Goal: Task Accomplishment & Management: Manage account settings

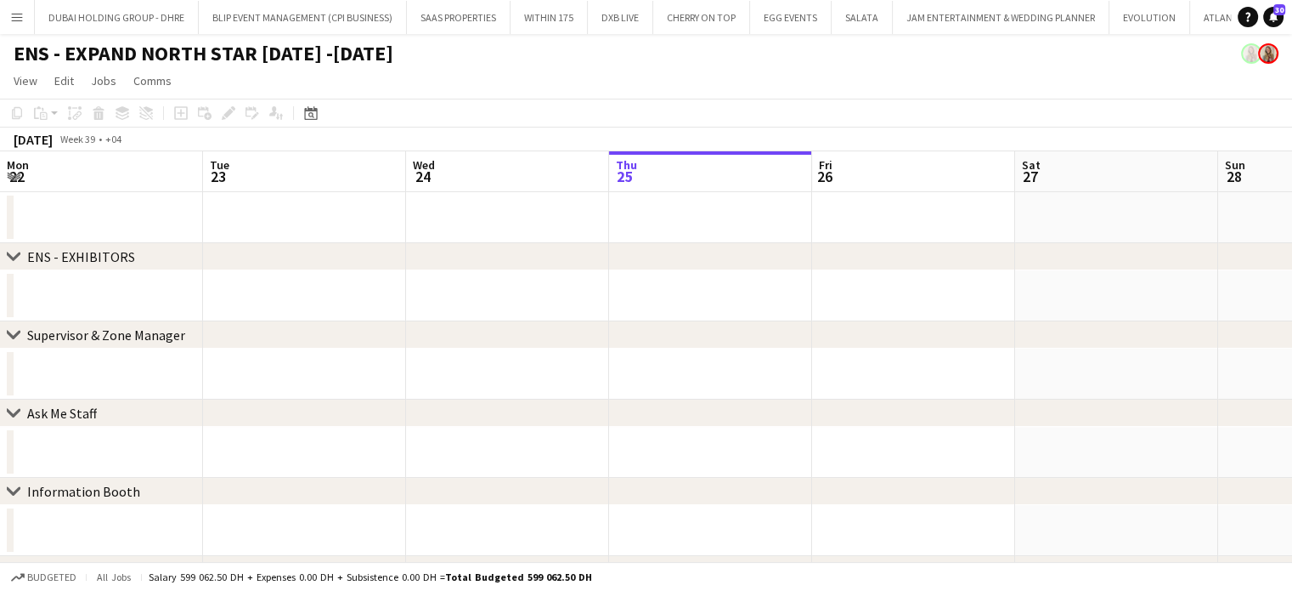
scroll to position [0, 406]
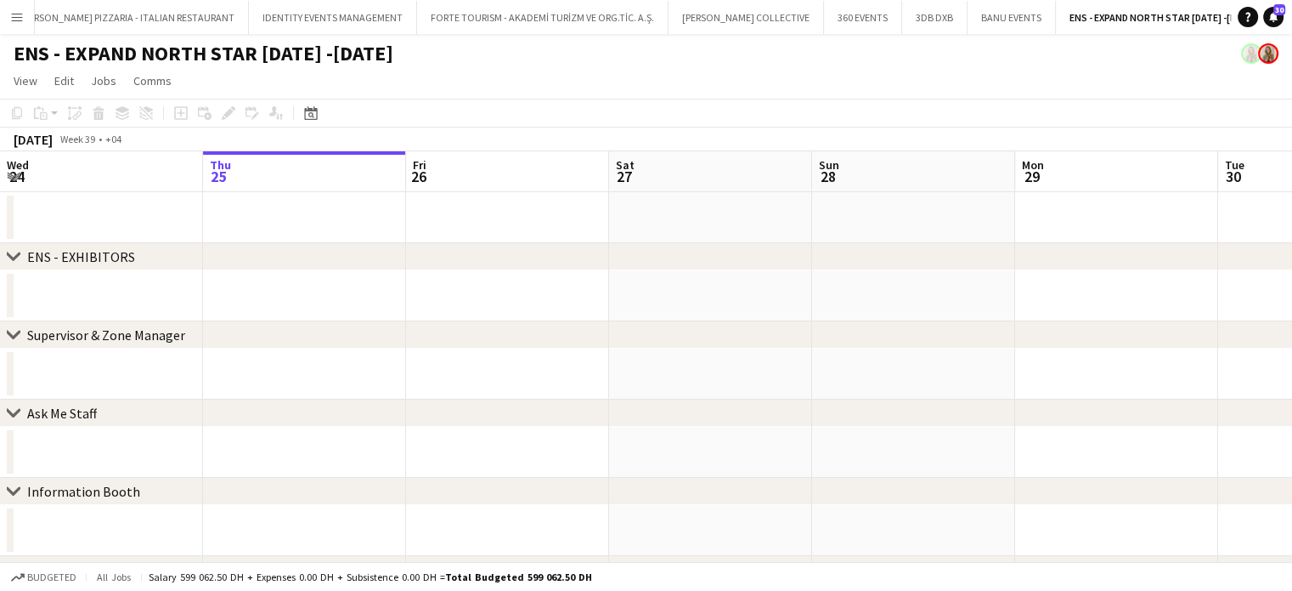
click at [17, 18] on app-icon "Menu" at bounding box center [17, 17] width 14 height 14
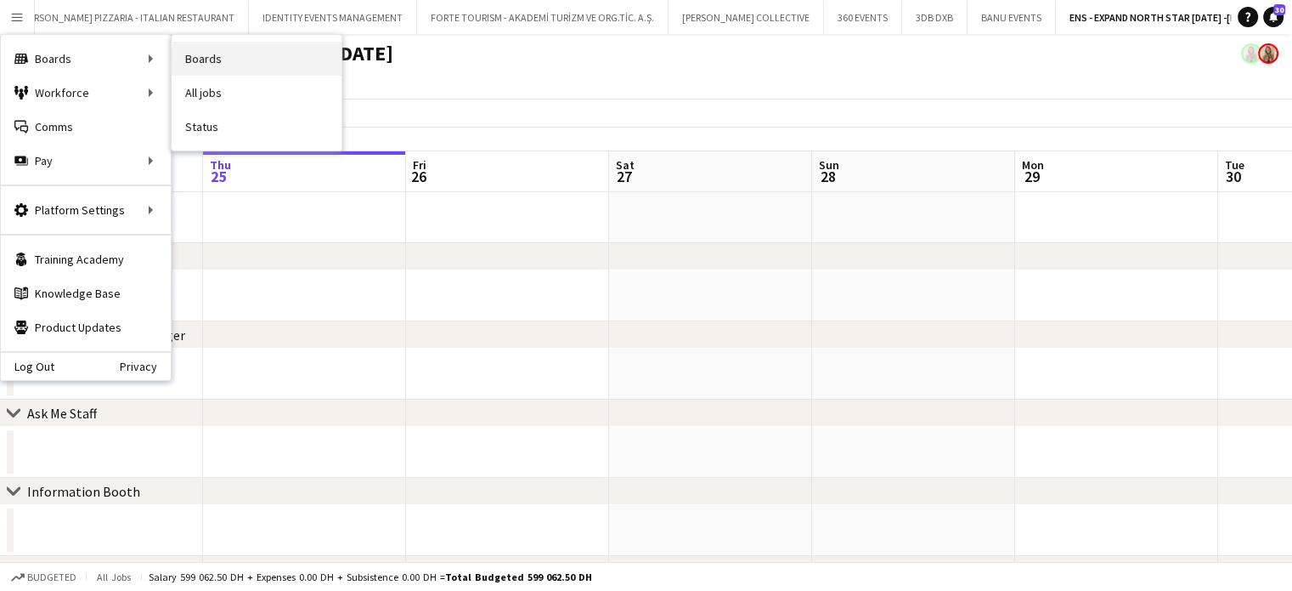
click at [252, 59] on link "Boards" at bounding box center [257, 59] width 170 height 34
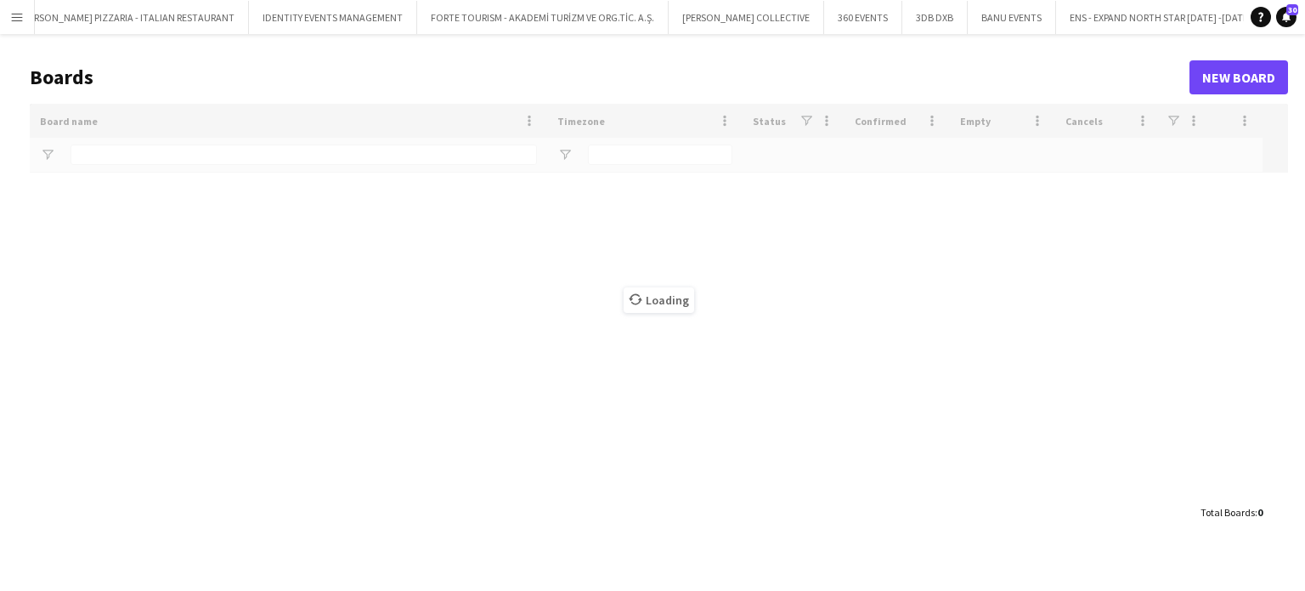
type input "***"
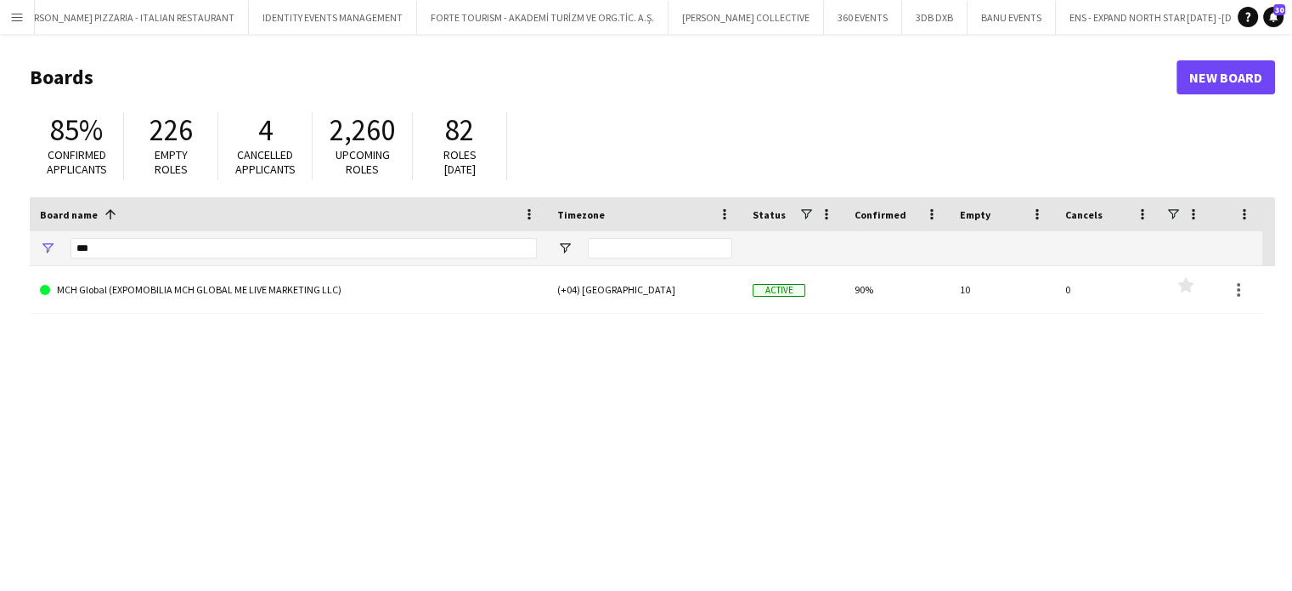
drag, startPoint x: 149, startPoint y: 258, endPoint x: 30, endPoint y: 239, distance: 120.6
click at [30, 239] on div "***" at bounding box center [288, 248] width 517 height 34
drag, startPoint x: 116, startPoint y: 240, endPoint x: 47, endPoint y: 240, distance: 68.8
click at [47, 240] on div "***" at bounding box center [288, 248] width 517 height 34
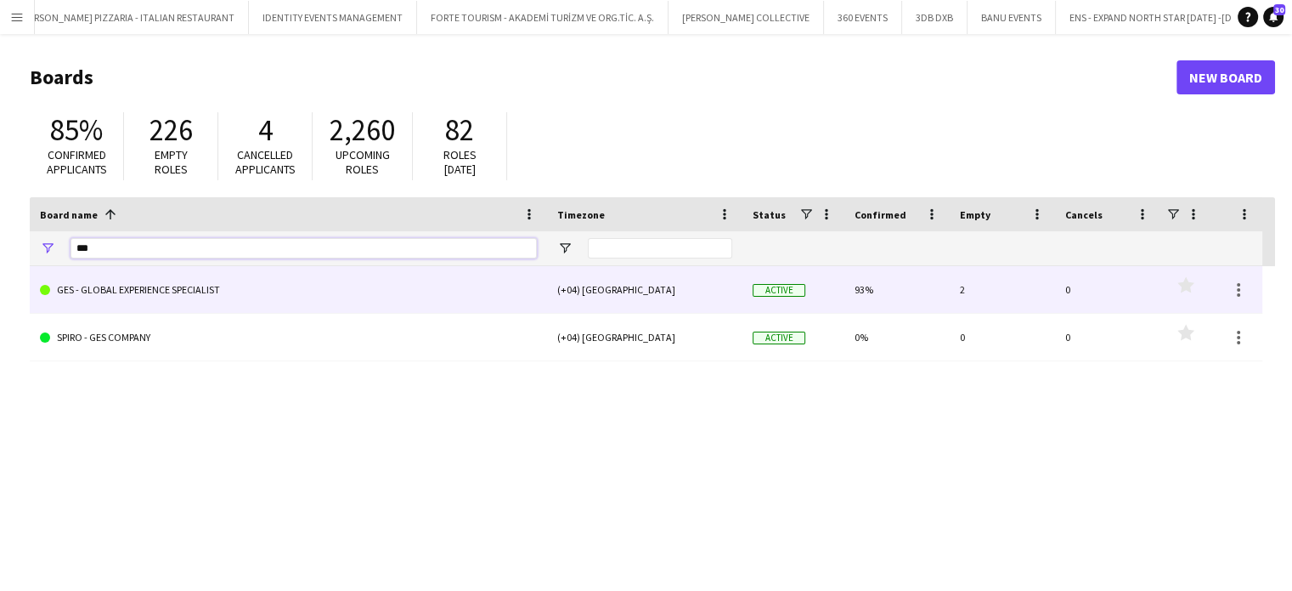
type input "***"
click at [127, 298] on link "GES - GLOBAL EXPERIENCE SPECIALIST" at bounding box center [288, 290] width 497 height 48
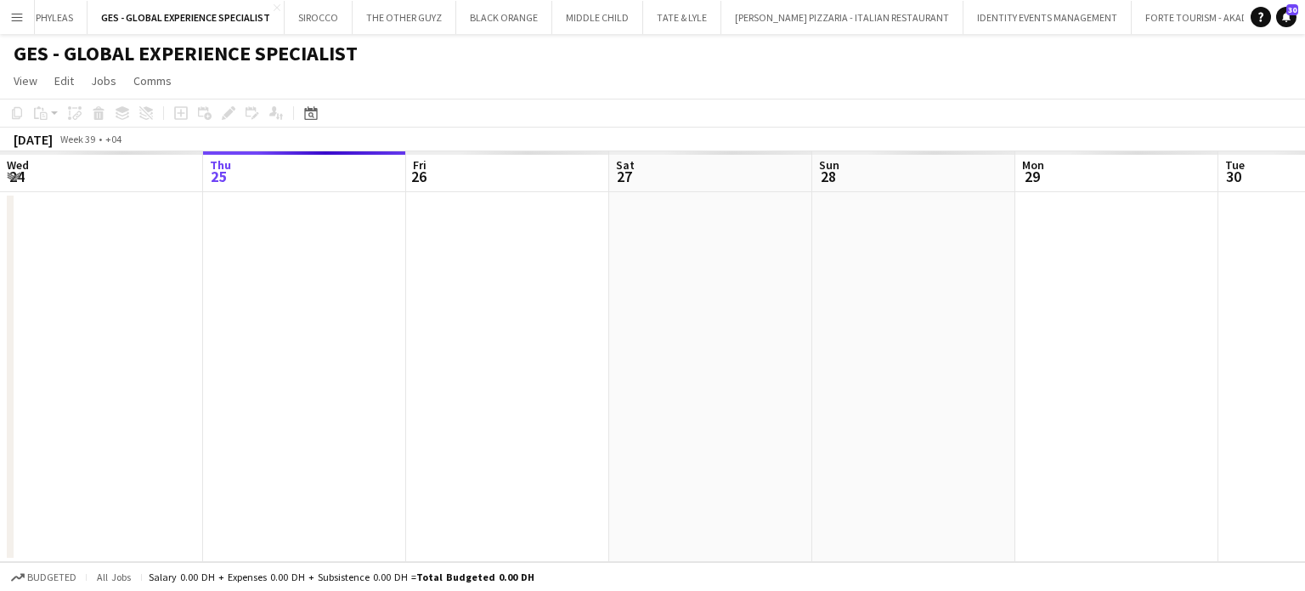
scroll to position [0, 5627]
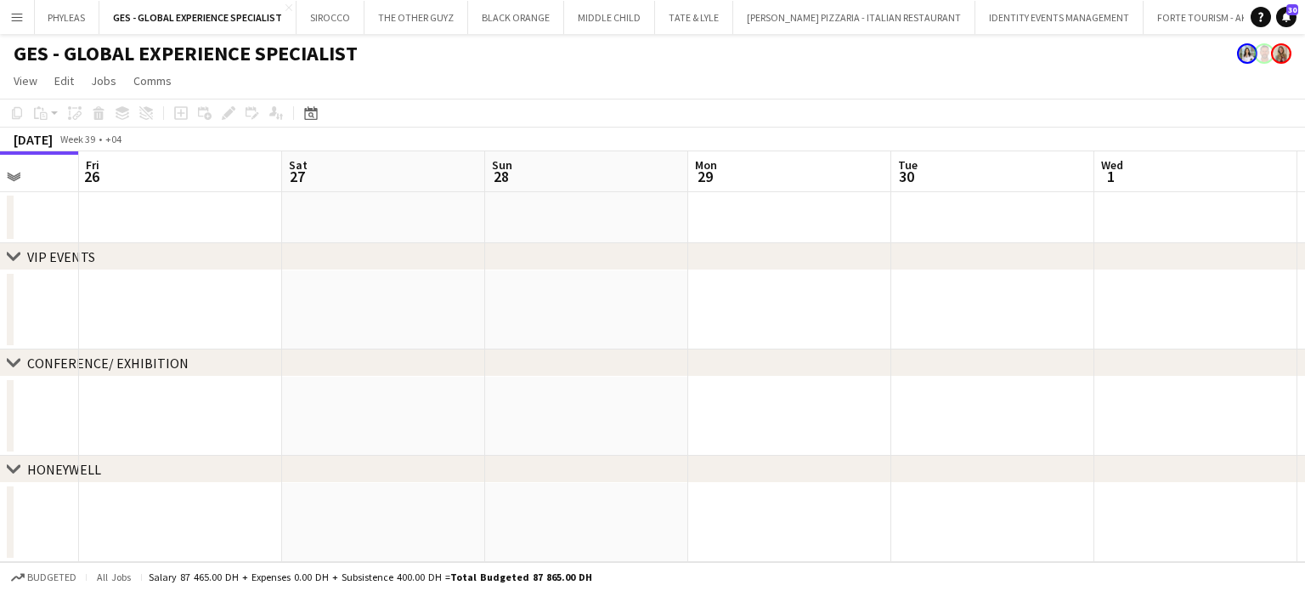
drag, startPoint x: 916, startPoint y: 297, endPoint x: 608, endPoint y: 179, distance: 330.0
click at [589, 180] on app-calendar-viewport "Mon 22 Tue 23 Wed 24 Thu 25 Fri 26 Sat 27 Sun 28 Mon 29 Tue 30 Wed 1 Thu 2 Fri 3" at bounding box center [652, 356] width 1305 height 410
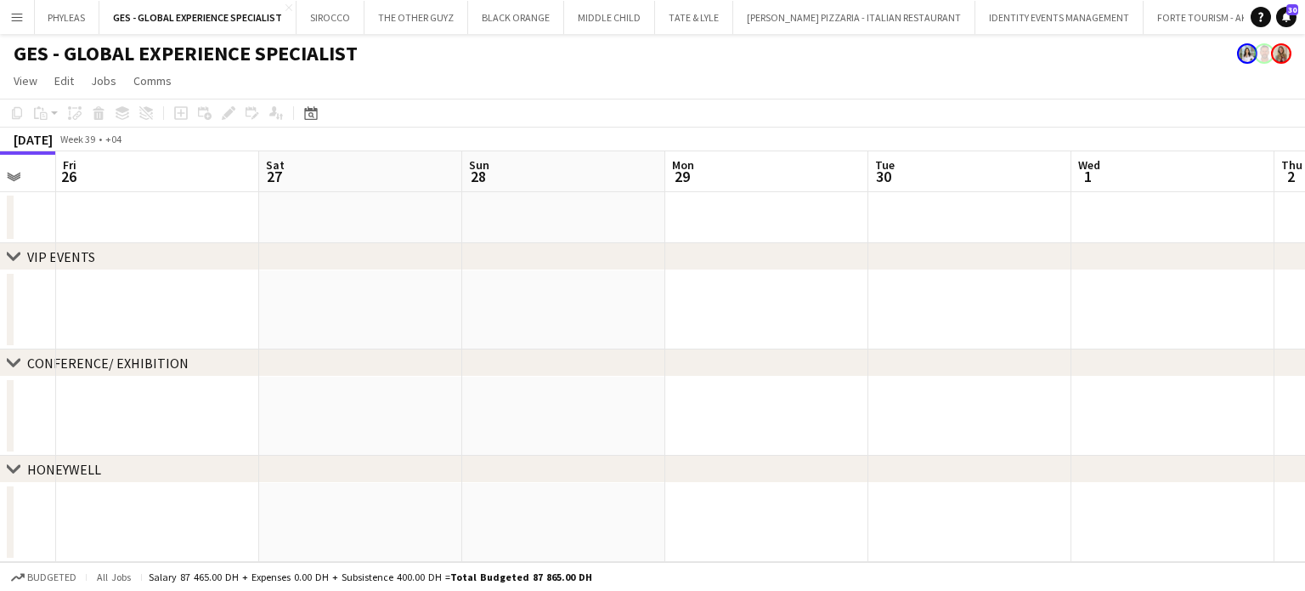
drag, startPoint x: 738, startPoint y: 245, endPoint x: 585, endPoint y: 244, distance: 153.0
click at [585, 244] on div "chevron-right VIP EVENTS chevron-right CONFERENCE/ EXHIBITION chevron-right HON…" at bounding box center [652, 356] width 1305 height 410
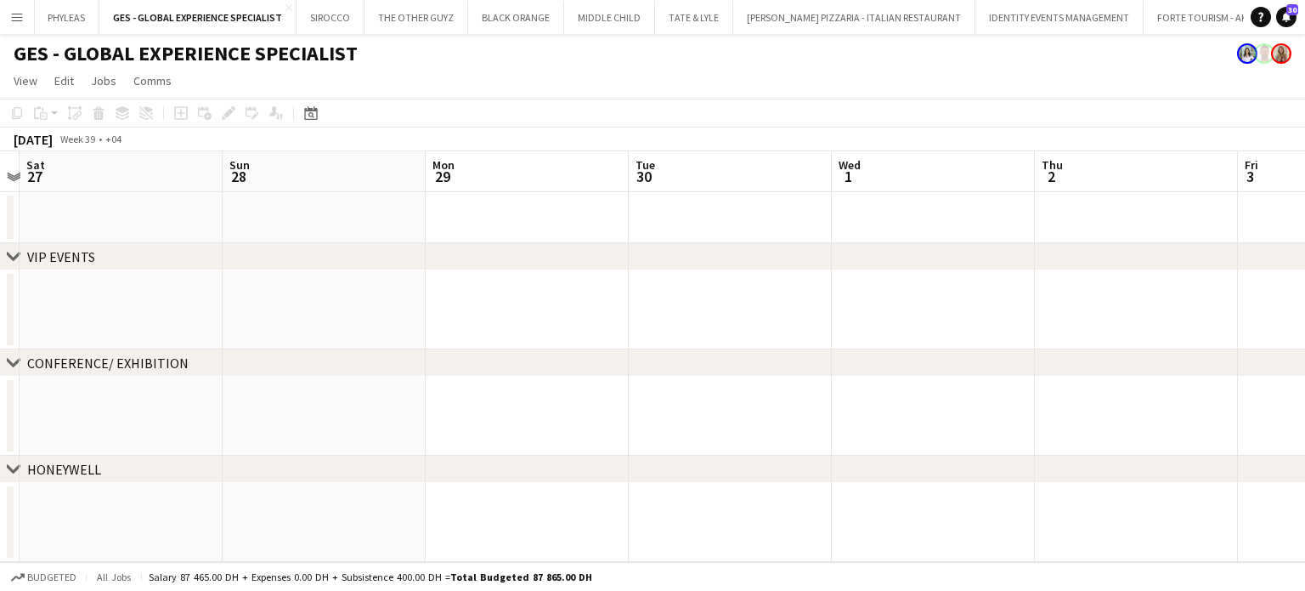
drag, startPoint x: 832, startPoint y: 364, endPoint x: 547, endPoint y: 229, distance: 314.7
click at [536, 234] on app-calendar-viewport "Wed 24 Thu 25 Fri 26 Sat 27 Sun 28 Mon 29 Tue 30 Wed 1 Thu 2 Fri 3 Sat 4 Sun 5" at bounding box center [652, 356] width 1305 height 410
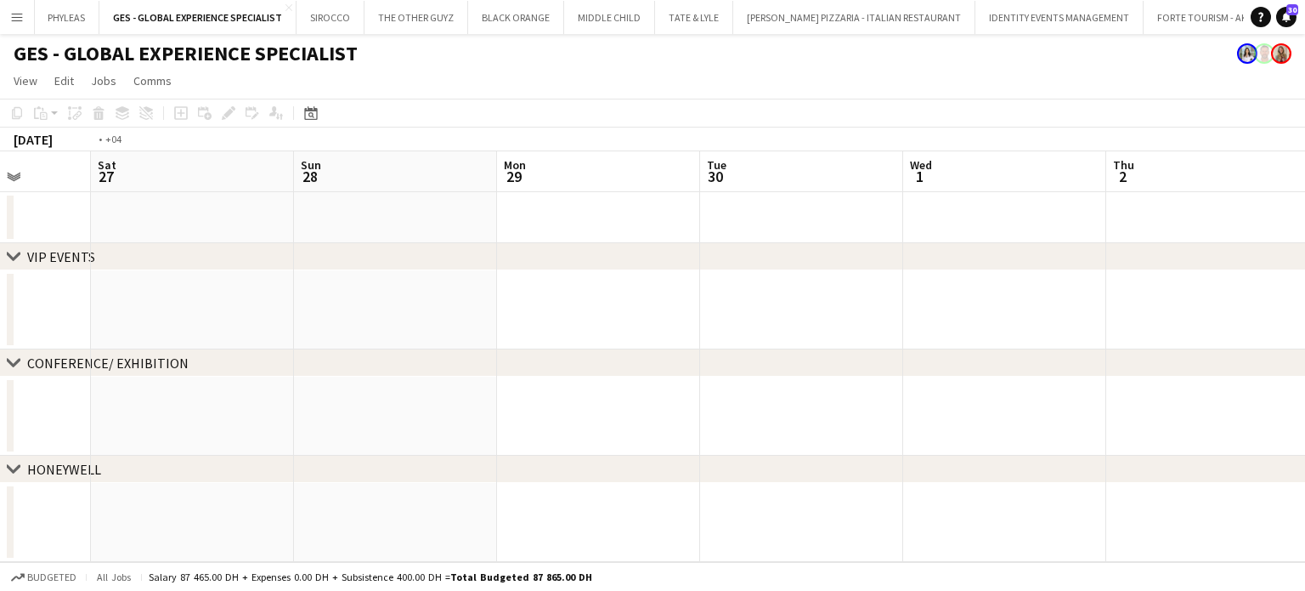
drag, startPoint x: 659, startPoint y: 273, endPoint x: 544, endPoint y: 240, distance: 120.0
click at [544, 240] on app-calendar-viewport "Wed 24 Thu 25 Fri 26 Sat 27 Sun 28 Mon 29 Tue 30 Wed 1 Thu 2 Fri 3 Sat 4 Sun 5" at bounding box center [652, 356] width 1305 height 410
drag, startPoint x: 810, startPoint y: 314, endPoint x: 461, endPoint y: 161, distance: 380.5
click at [430, 162] on app-calendar-viewport "Fri 26 Sat 27 Sun 28 Mon 29 Tue 30 Wed 1 Thu 2 Fri 3 Sat 4 Sun 5 Mon 6 Tue 7" at bounding box center [652, 356] width 1305 height 410
drag, startPoint x: 626, startPoint y: 236, endPoint x: 612, endPoint y: 232, distance: 15.1
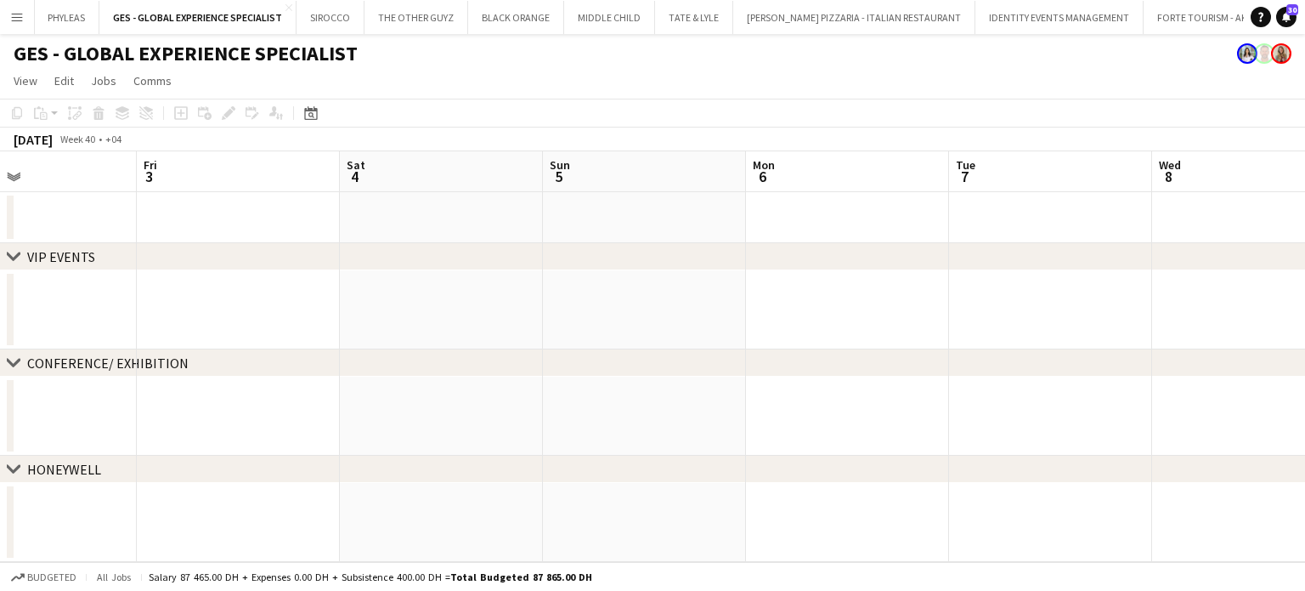
click at [612, 232] on app-calendar-viewport "Tue 30 Wed 1 Thu 2 Fri 3 Sat 4 Sun 5 Mon 6 Tue 7 Wed 8 Thu 9 Fri 10 Sat 11" at bounding box center [652, 356] width 1305 height 410
drag, startPoint x: 804, startPoint y: 268, endPoint x: 571, endPoint y: 223, distance: 237.1
click at [559, 225] on div "chevron-right VIP EVENTS chevron-right CONFERENCE/ EXHIBITION chevron-right HON…" at bounding box center [652, 356] width 1305 height 410
drag, startPoint x: 661, startPoint y: 280, endPoint x: 649, endPoint y: 277, distance: 12.4
click at [649, 277] on app-calendar-viewport "Tue 30 Wed 1 Thu 2 Fri 3 Sat 4 Sun 5 Mon 6 Tue 7 Wed 8 Thu 9 Fri 10 Sat 11" at bounding box center [652, 356] width 1305 height 410
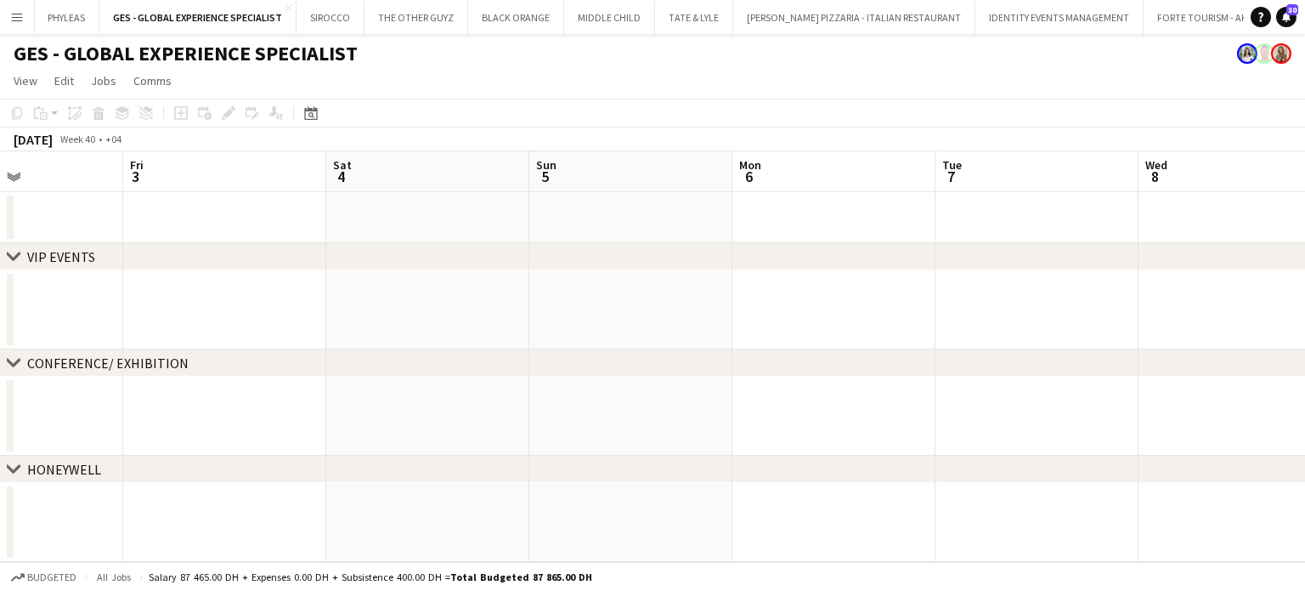
drag, startPoint x: 852, startPoint y: 305, endPoint x: 653, endPoint y: 259, distance: 204.9
click at [653, 259] on div "chevron-right VIP EVENTS chevron-right CONFERENCE/ EXHIBITION chevron-right HON…" at bounding box center [652, 356] width 1305 height 410
click at [618, 239] on app-calendar-viewport "Thu 2 Fri 3 Sat 4 Sun 5 Mon 6 Tue 7 Wed 8 Thu 9 Fri 10 Sat 11 Sun 12 Mon 13" at bounding box center [652, 356] width 1305 height 410
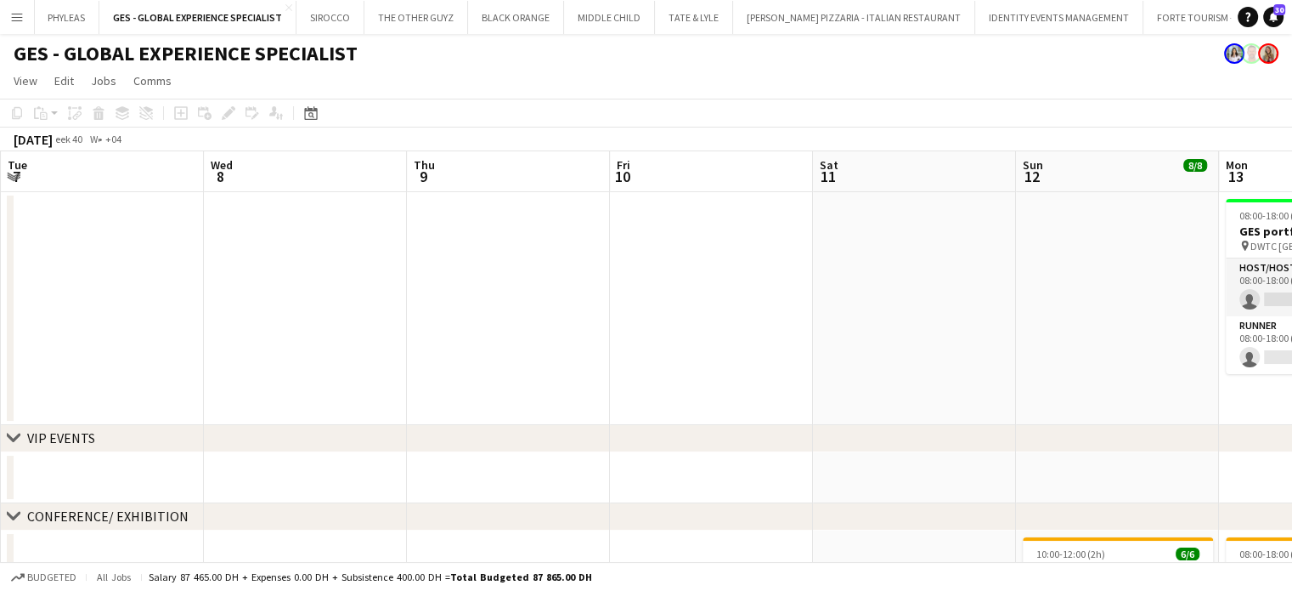
drag, startPoint x: 904, startPoint y: 299, endPoint x: 653, endPoint y: 238, distance: 258.0
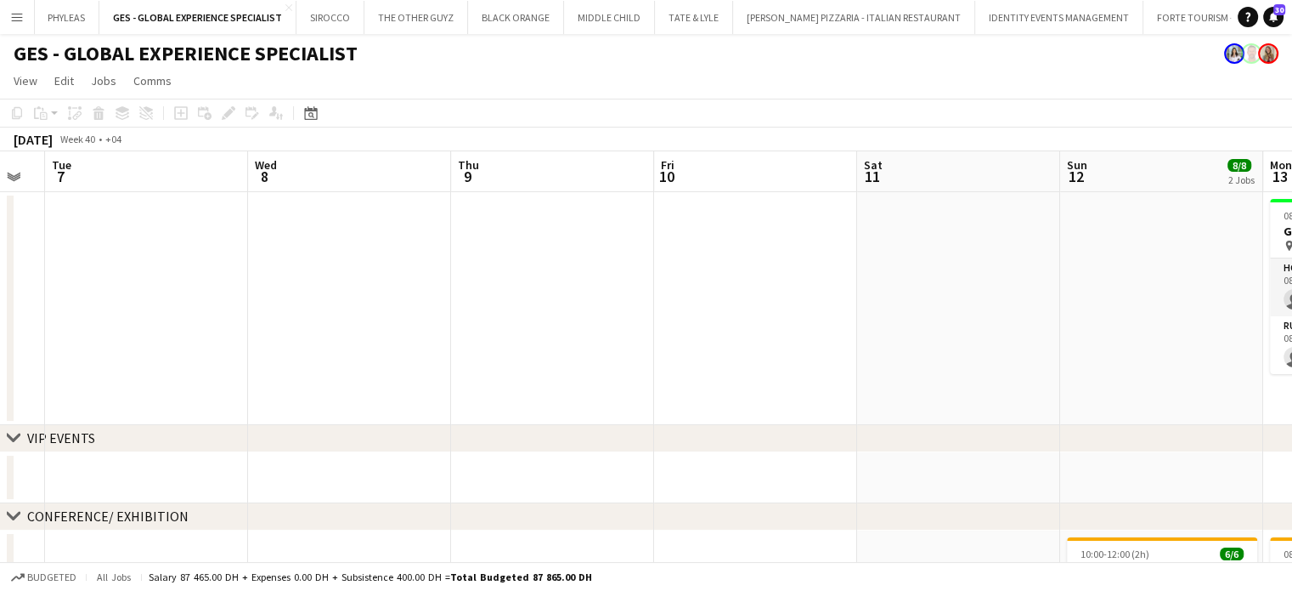
drag, startPoint x: 778, startPoint y: 319, endPoint x: 481, endPoint y: 173, distance: 331.0
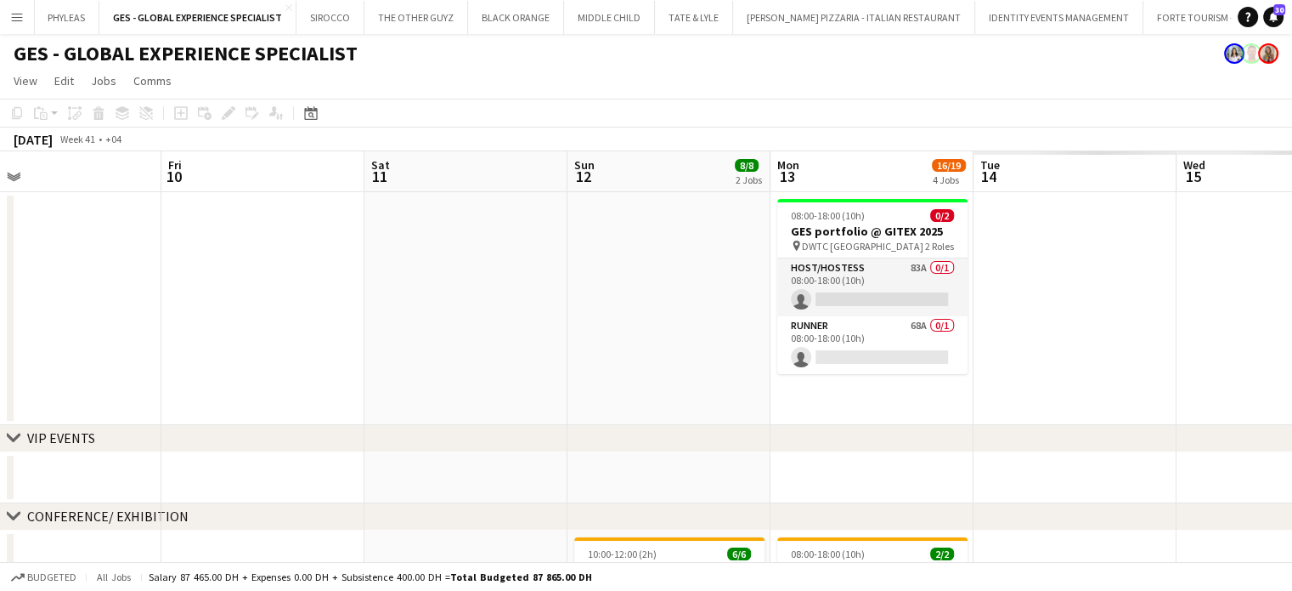
scroll to position [0, 431]
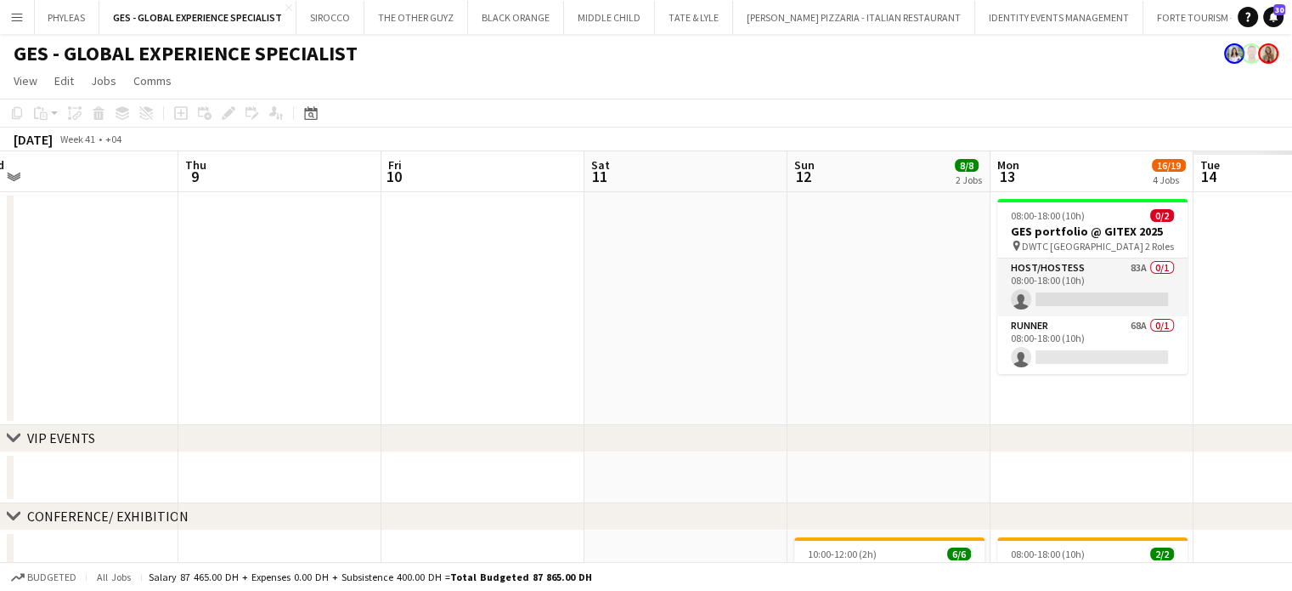
drag, startPoint x: 559, startPoint y: 214, endPoint x: 333, endPoint y: 99, distance: 253.5
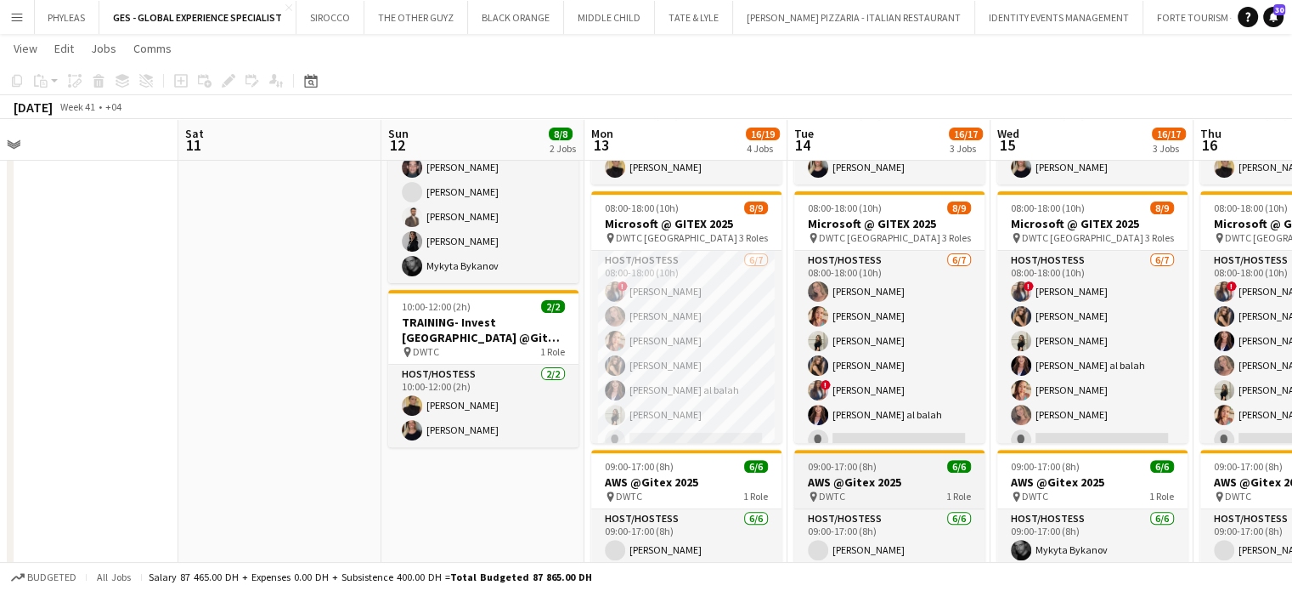
scroll to position [595, 0]
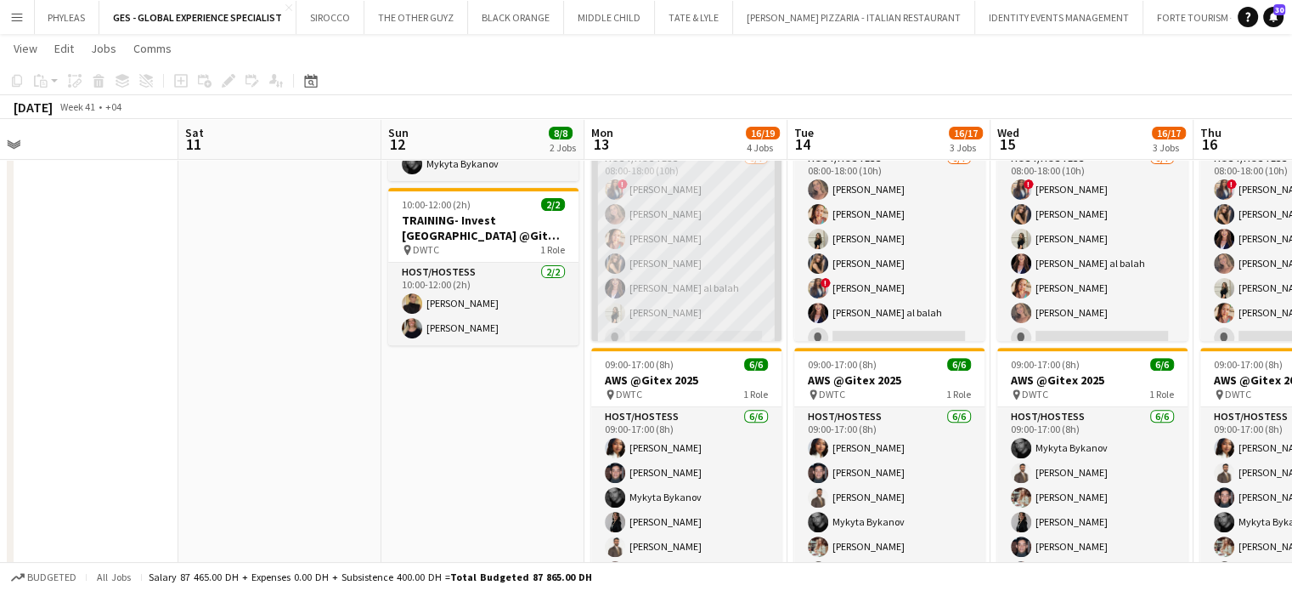
click at [700, 232] on app-card-role "Host/Hostess 6/7 08:00-18:00 (10h) ! Rajaa Fannan Roberta Lobato Punchita Srisu…" at bounding box center [686, 252] width 190 height 206
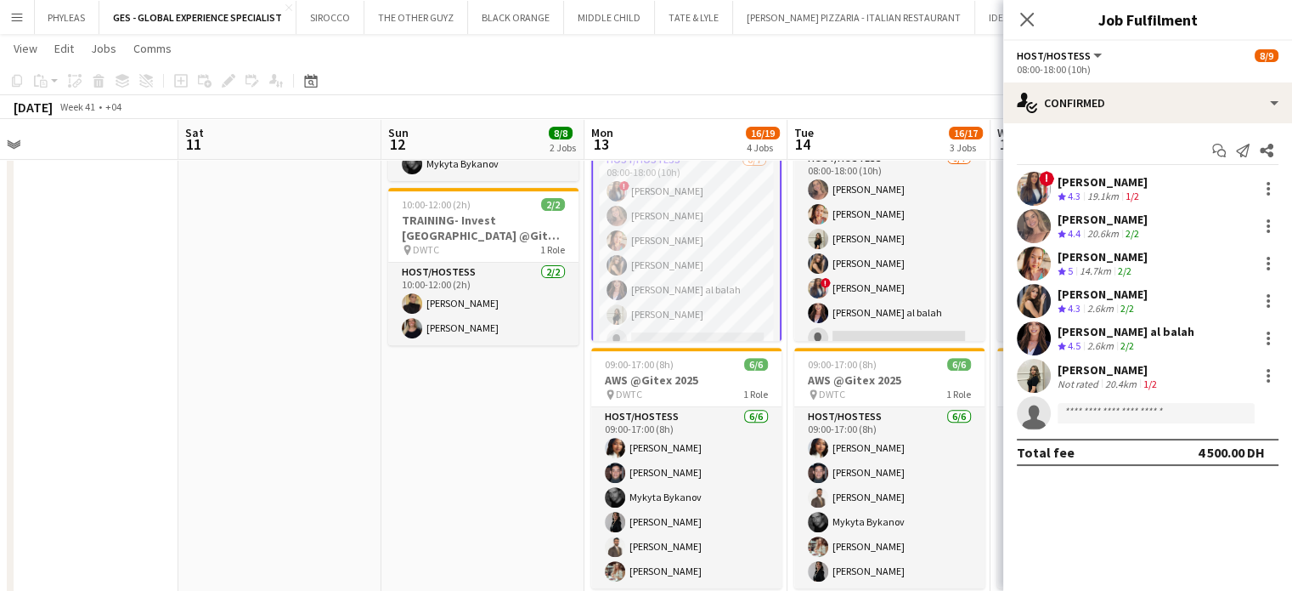
click at [1081, 181] on div "Rajaa Fannan" at bounding box center [1103, 181] width 90 height 15
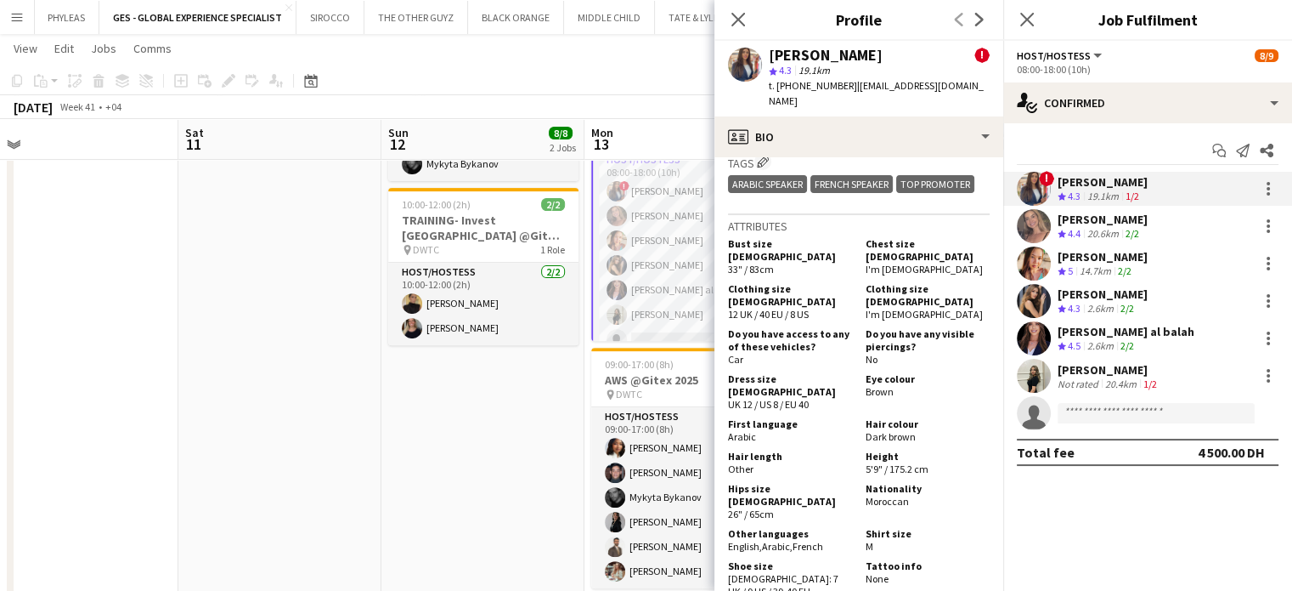
scroll to position [1220, 0]
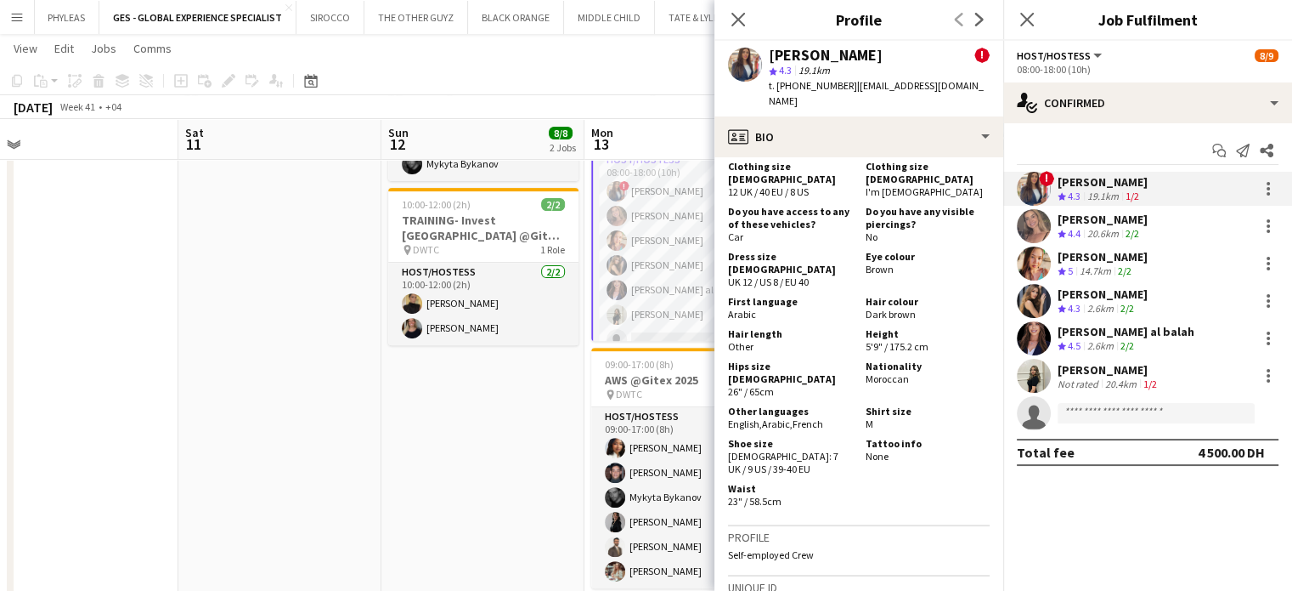
click at [1113, 216] on div "Roberta Lobato" at bounding box center [1103, 219] width 90 height 15
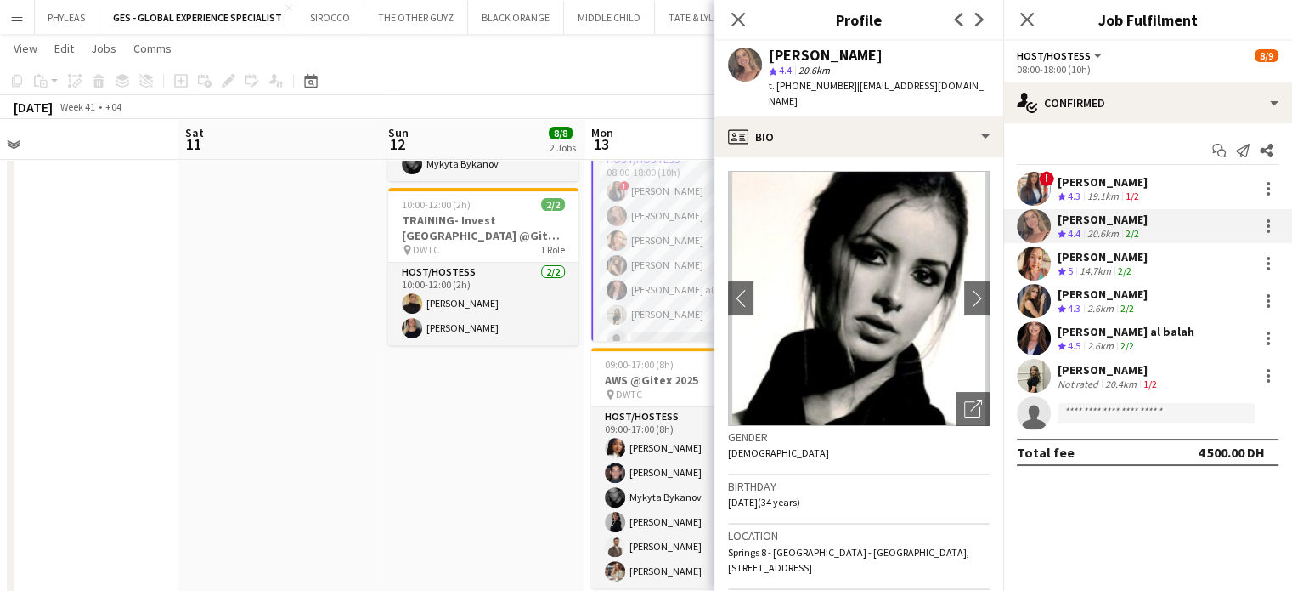
scroll to position [85, 0]
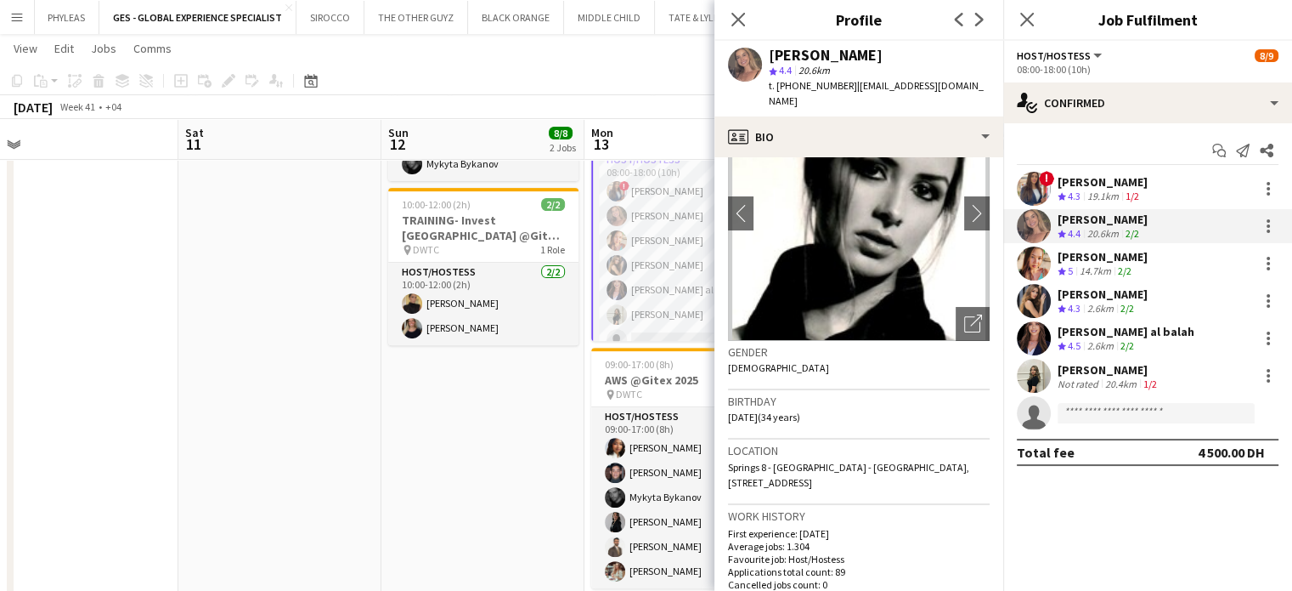
click at [1087, 257] on div "Punchita Srisuwan" at bounding box center [1103, 256] width 90 height 15
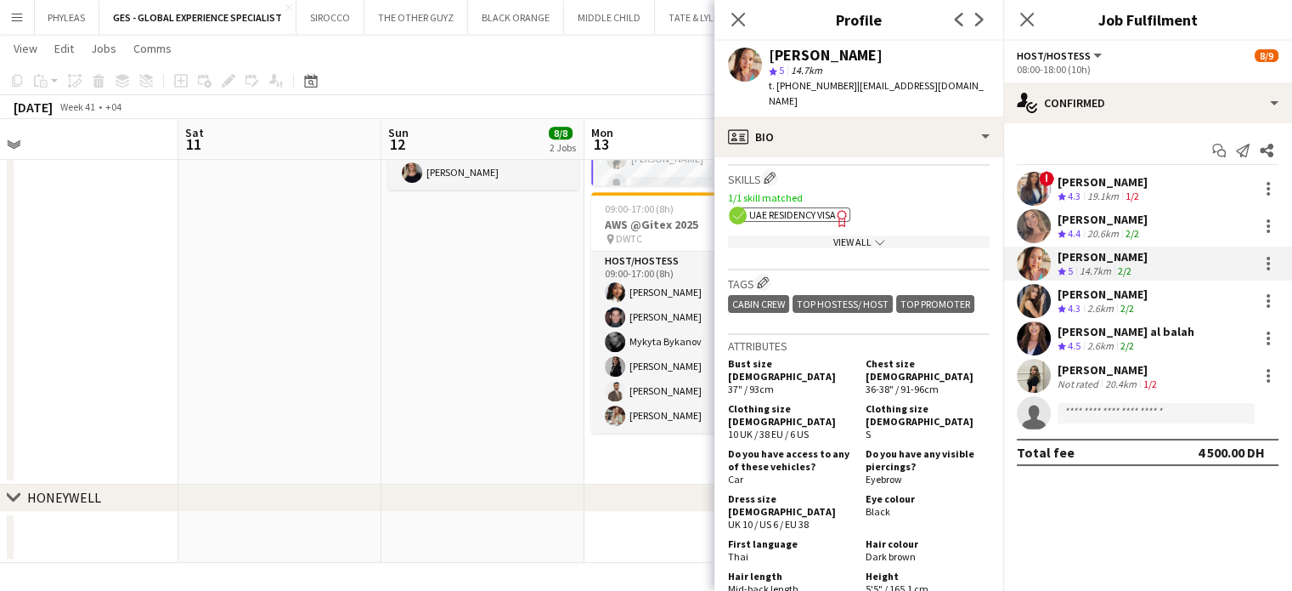
scroll to position [1020, 0]
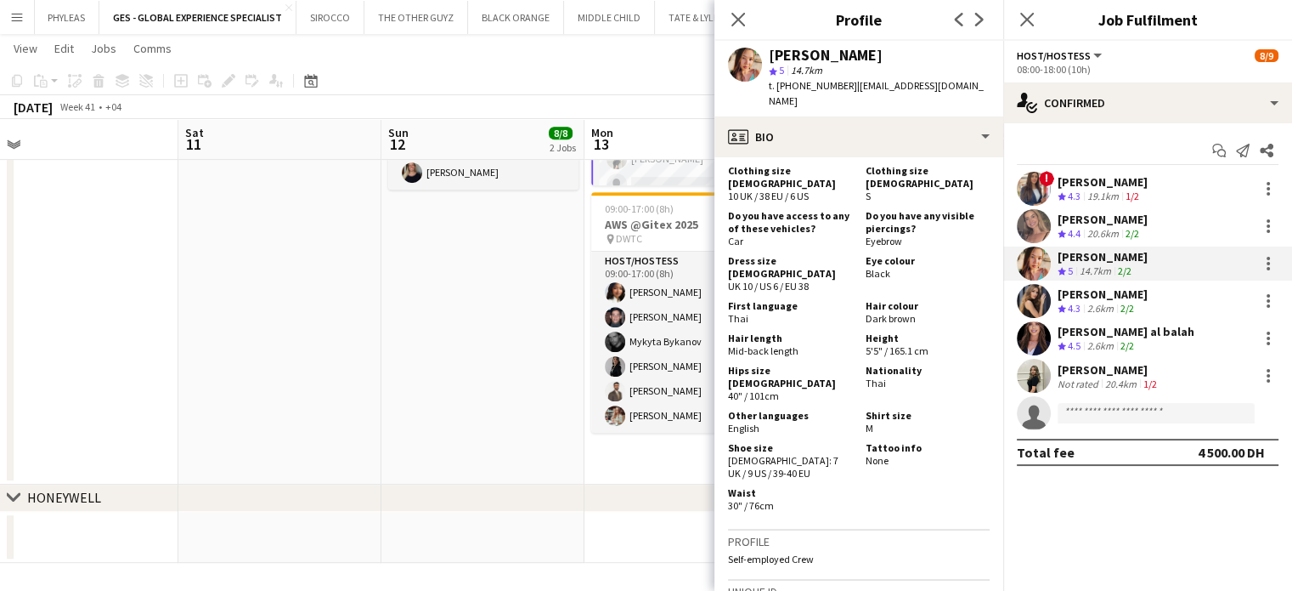
click at [1067, 301] on div "Juliya Chumachova" at bounding box center [1103, 293] width 90 height 15
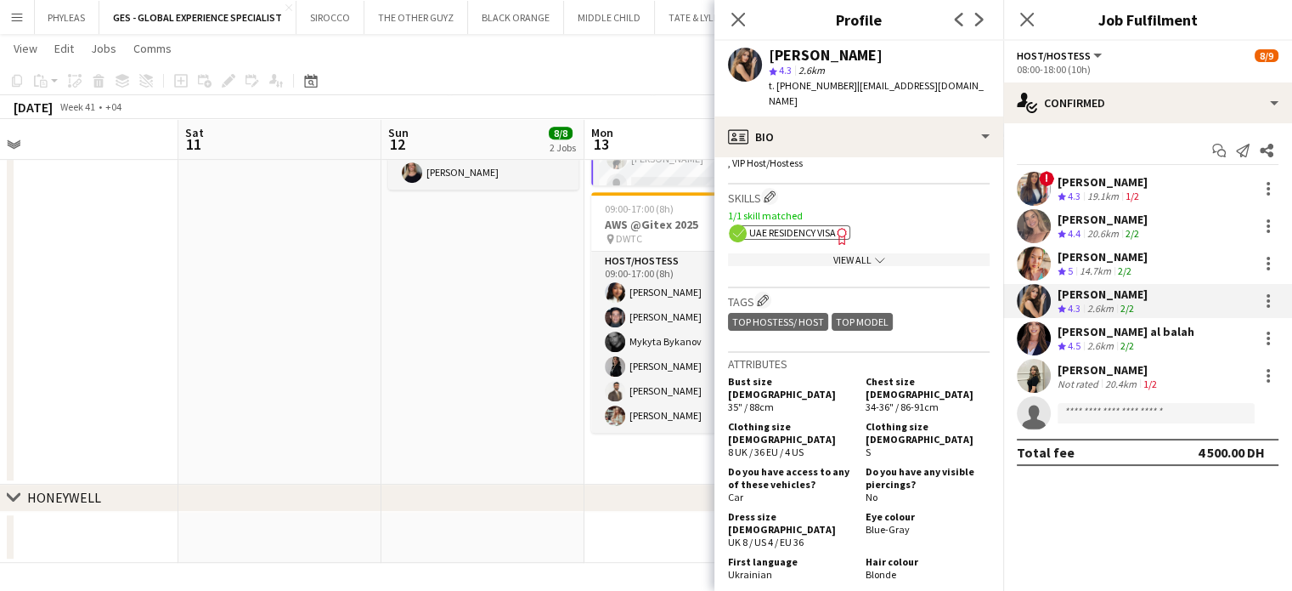
scroll to position [765, 0]
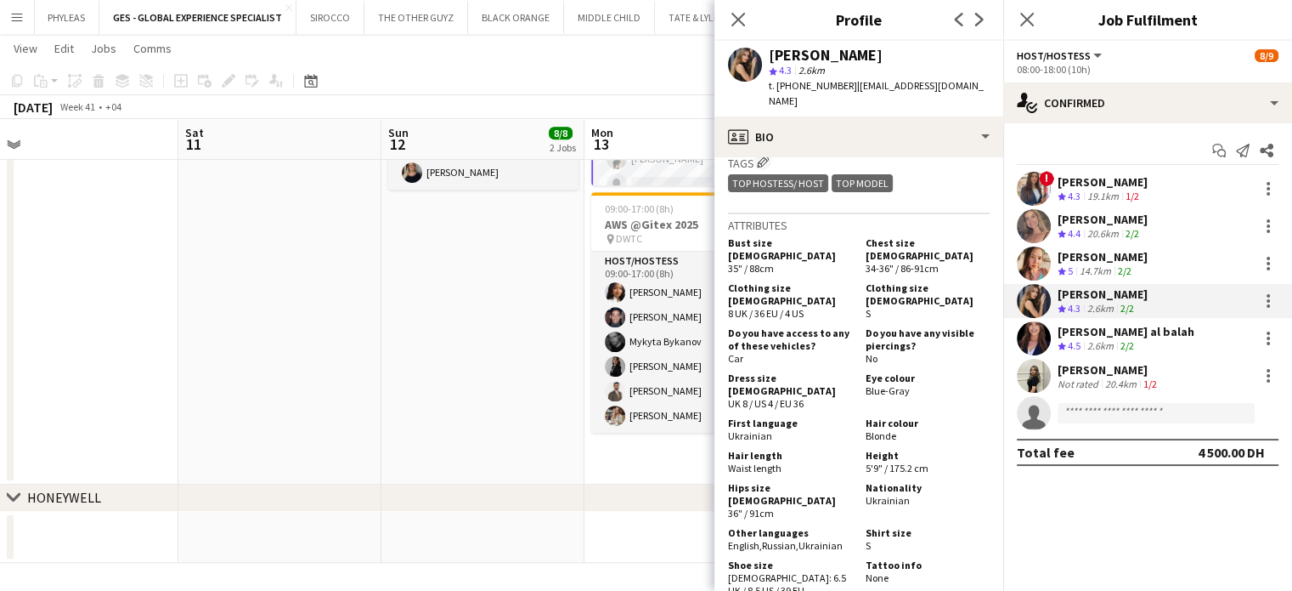
click at [1166, 339] on div "Maha Rawda al balah" at bounding box center [1126, 331] width 137 height 15
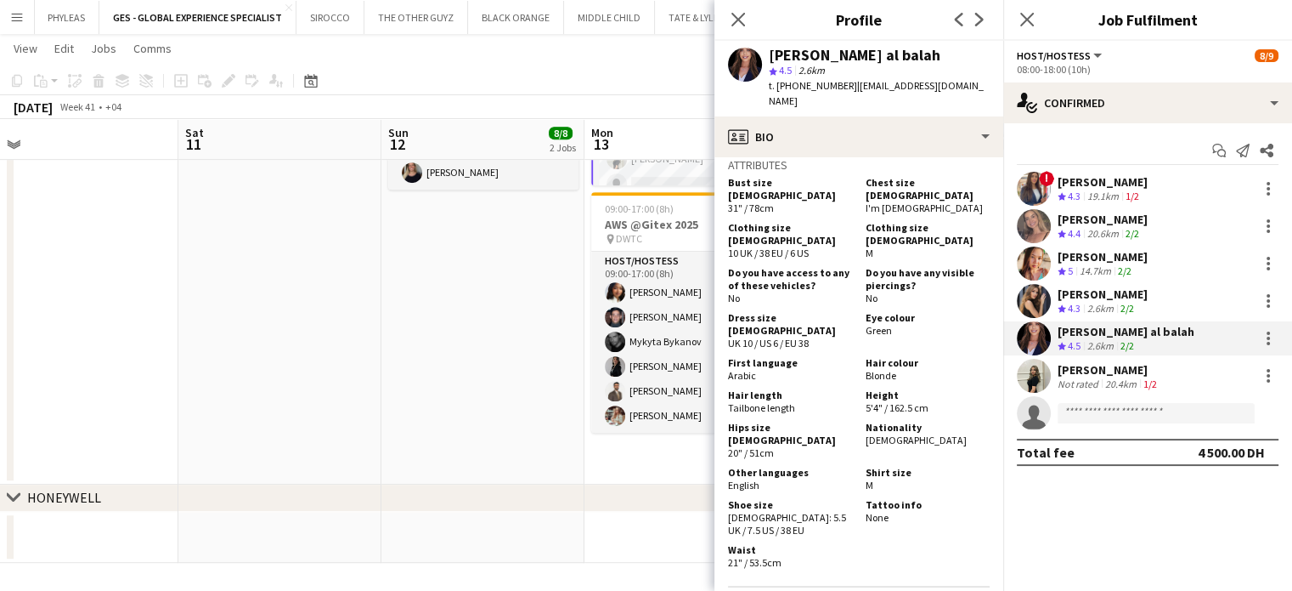
scroll to position [935, 0]
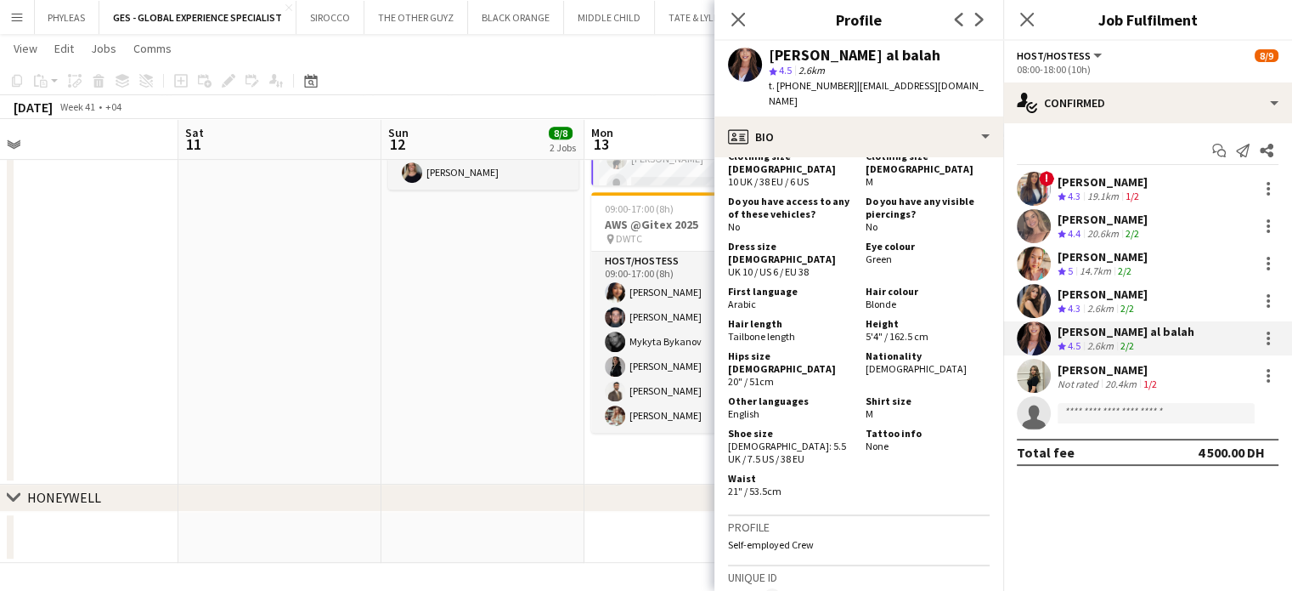
click at [1118, 377] on div "20.4km" at bounding box center [1121, 383] width 38 height 13
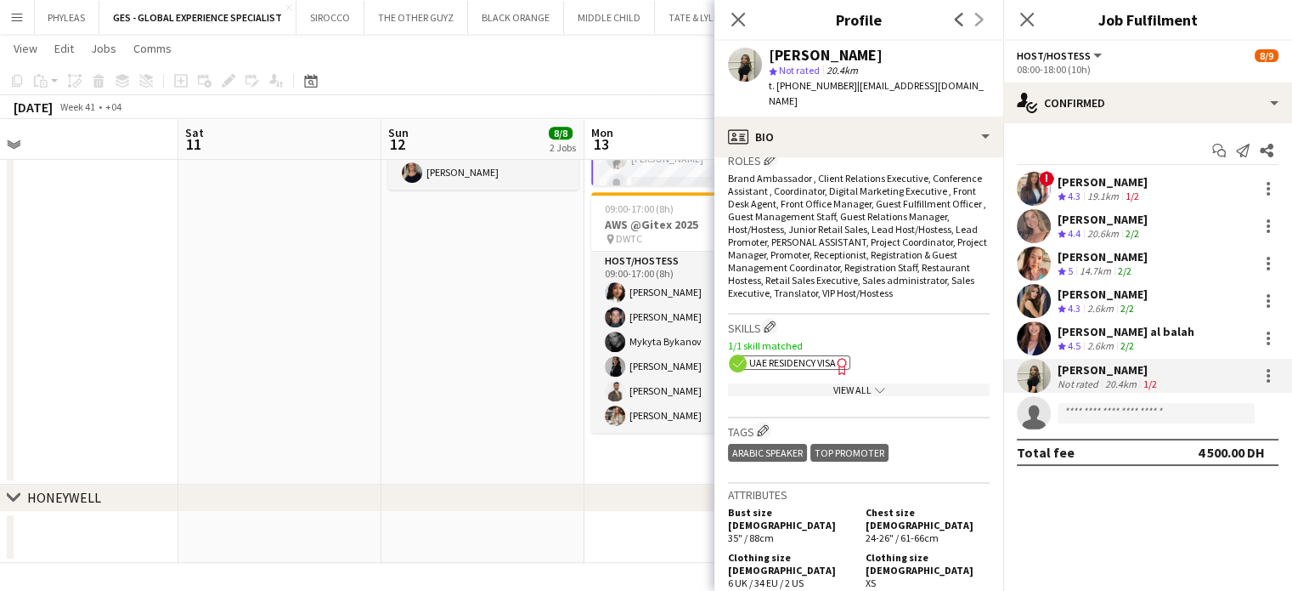
scroll to position [595, 0]
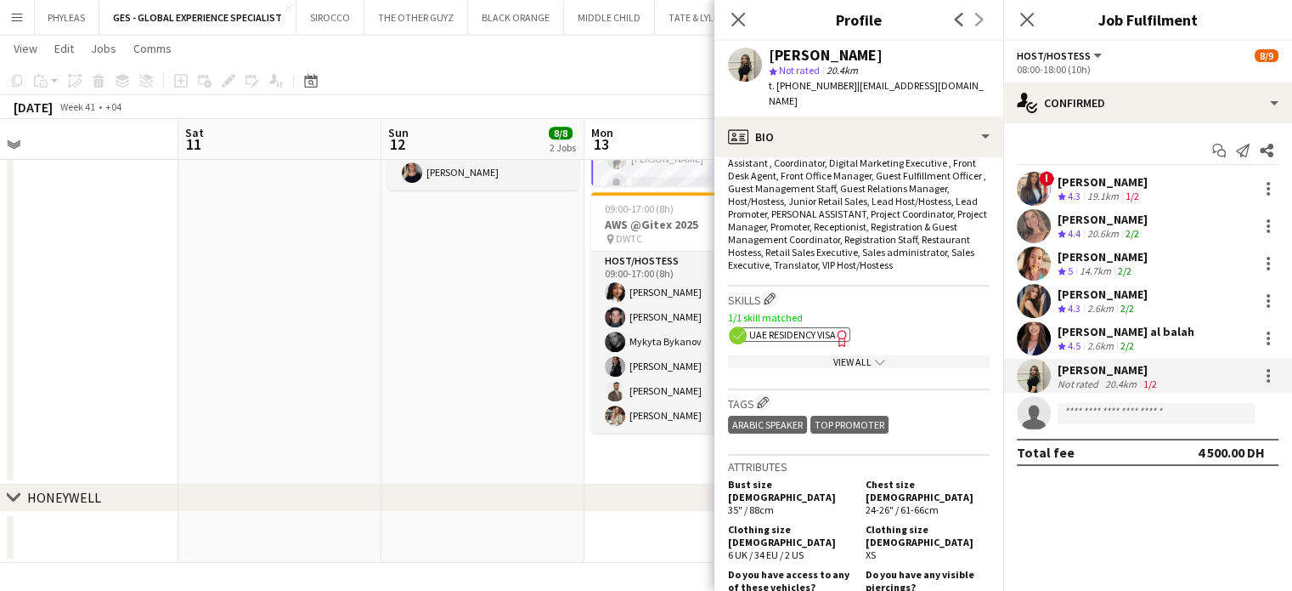
click at [562, 342] on app-date-cell "10:00-12:00 (2h) 6/6 TRAINING- AWS @Gitex 2025 pin DWTC 1 Role Host/Hostess 6/6…" at bounding box center [483, 131] width 203 height 706
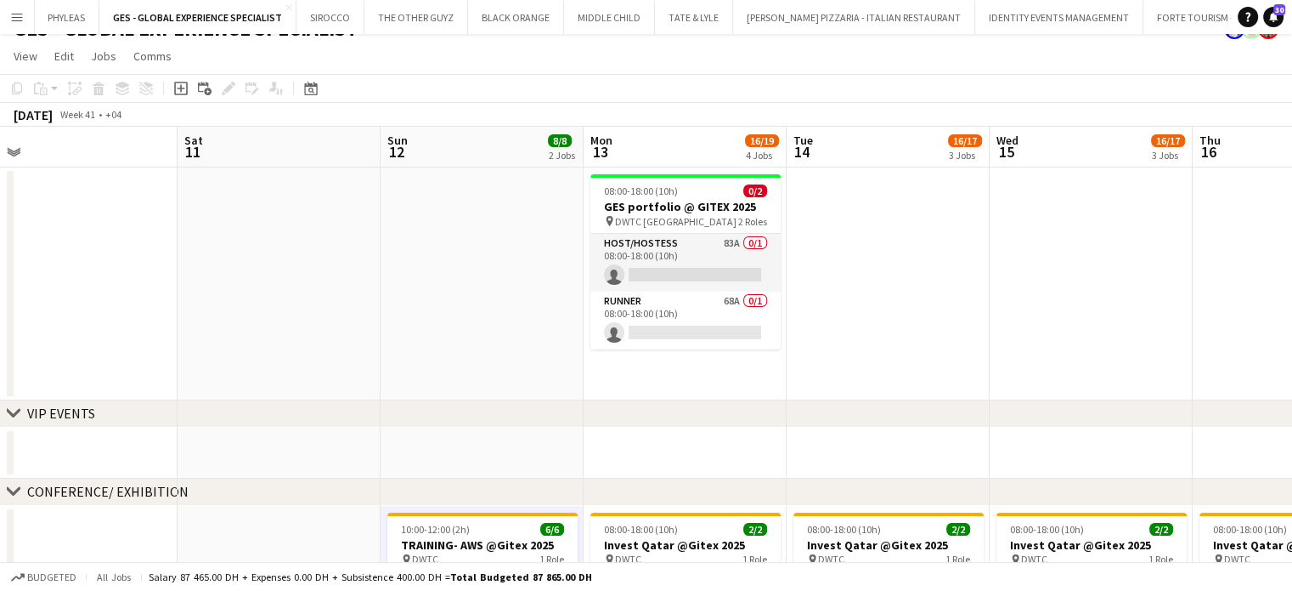
scroll to position [0, 0]
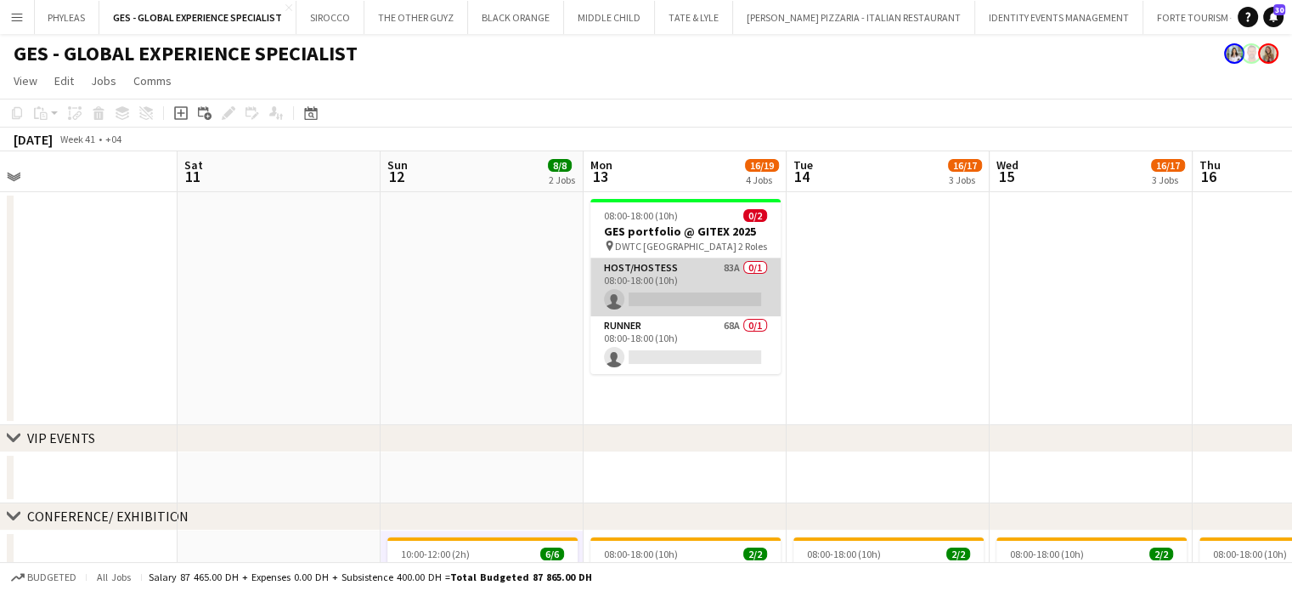
click at [693, 288] on app-card-role "Host/Hostess 83A 0/1 08:00-18:00 (10h) single-neutral-actions" at bounding box center [686, 287] width 190 height 58
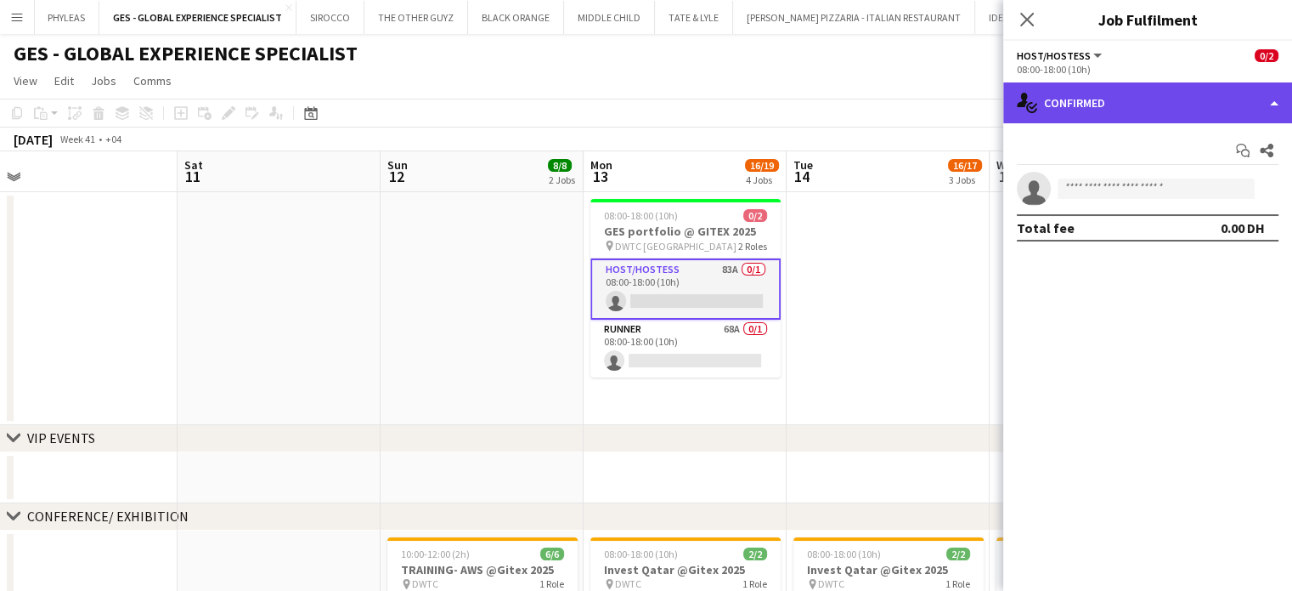
click at [1227, 105] on div "single-neutral-actions-check-2 Confirmed" at bounding box center [1148, 102] width 289 height 41
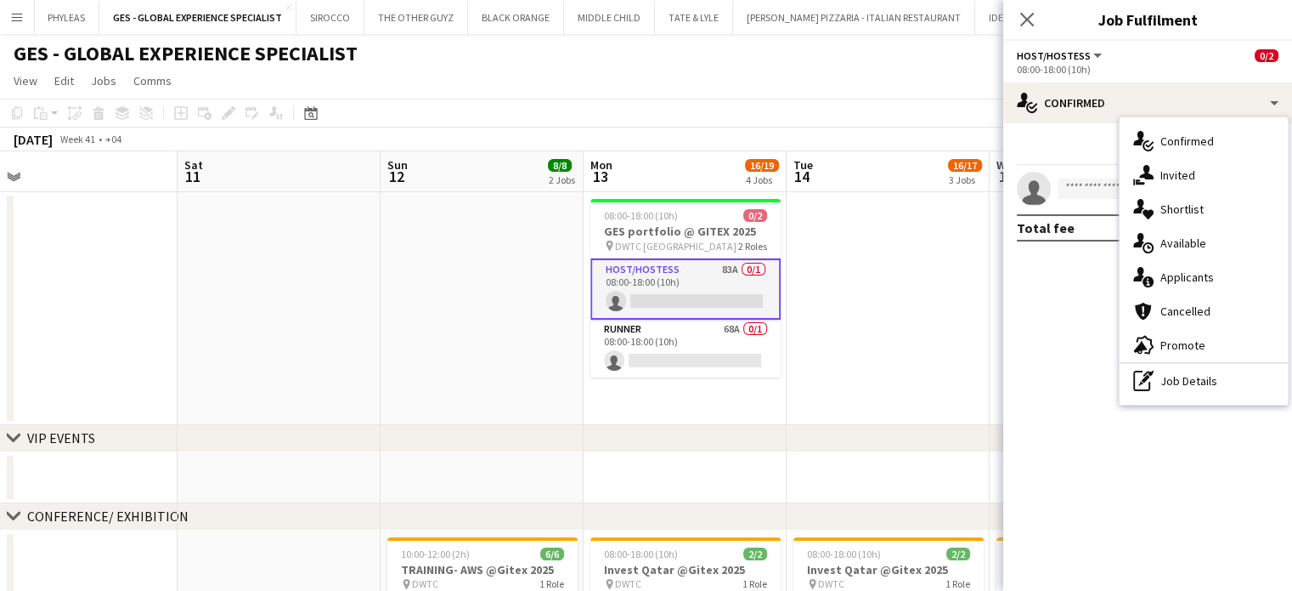
click at [1213, 212] on div "single-neutral-actions-heart Shortlist" at bounding box center [1204, 209] width 168 height 34
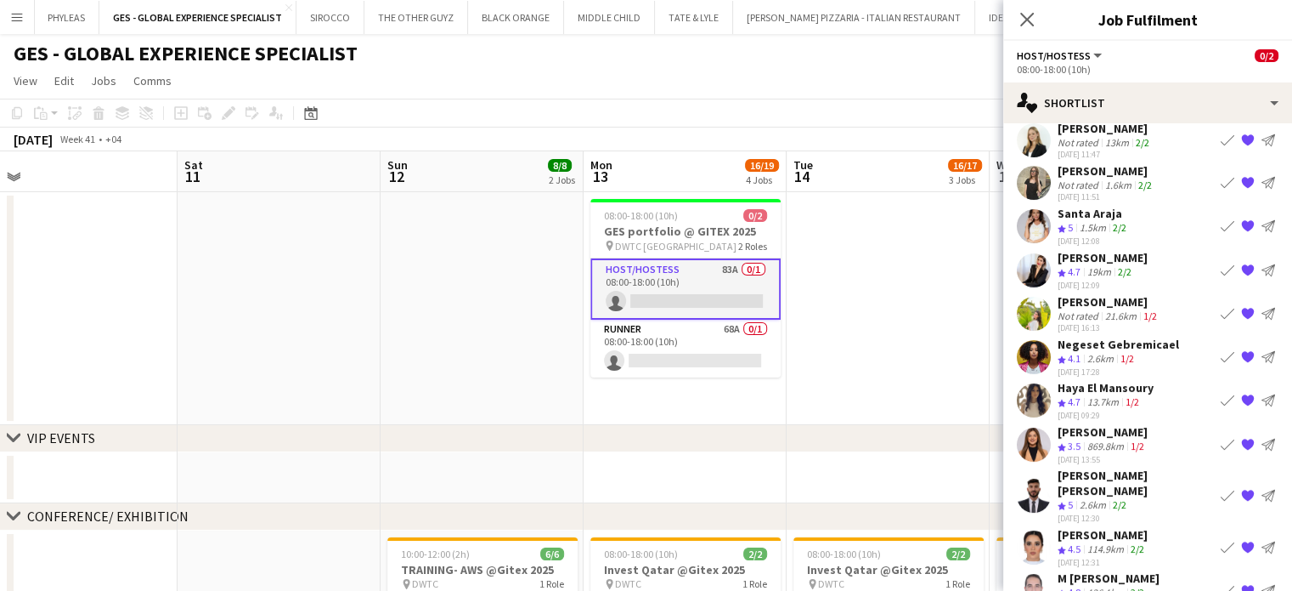
scroll to position [115, 0]
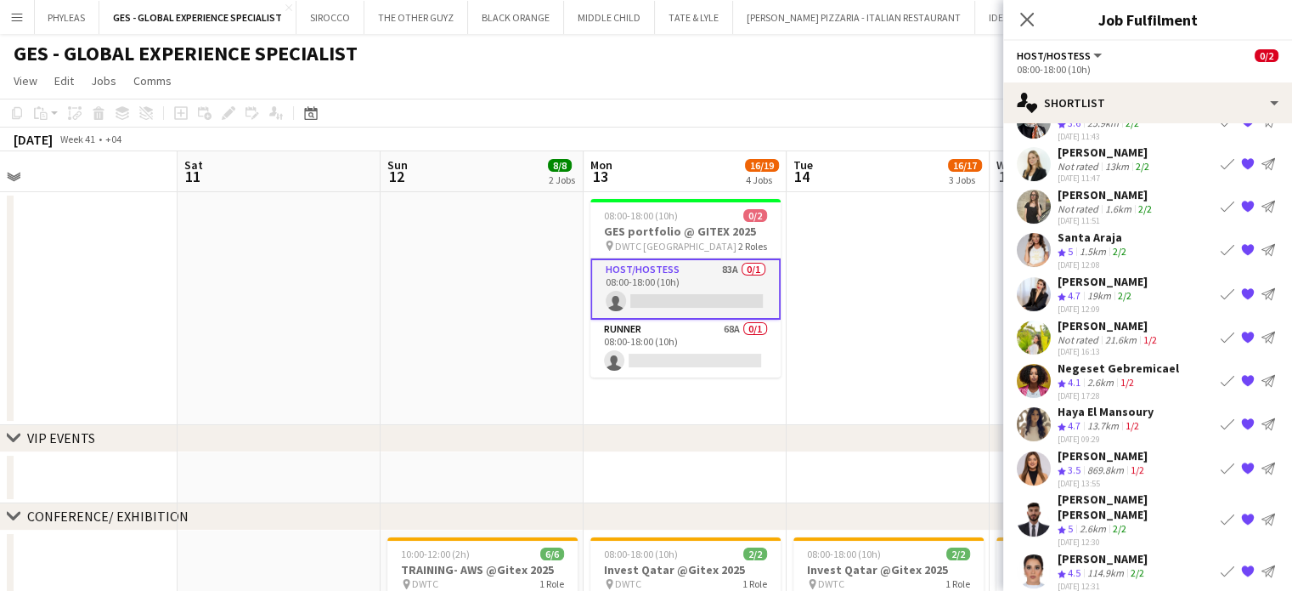
click at [1096, 247] on div "1.5km" at bounding box center [1093, 252] width 33 height 14
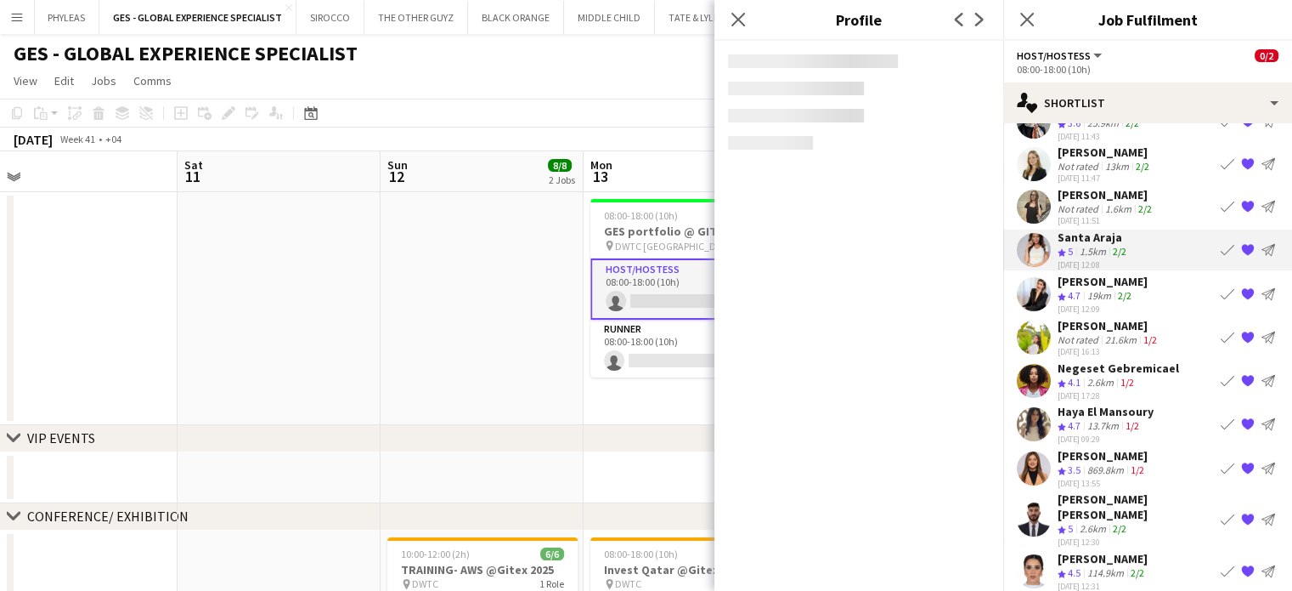
click at [1108, 156] on div "Lorna Gambarotto" at bounding box center [1105, 151] width 95 height 15
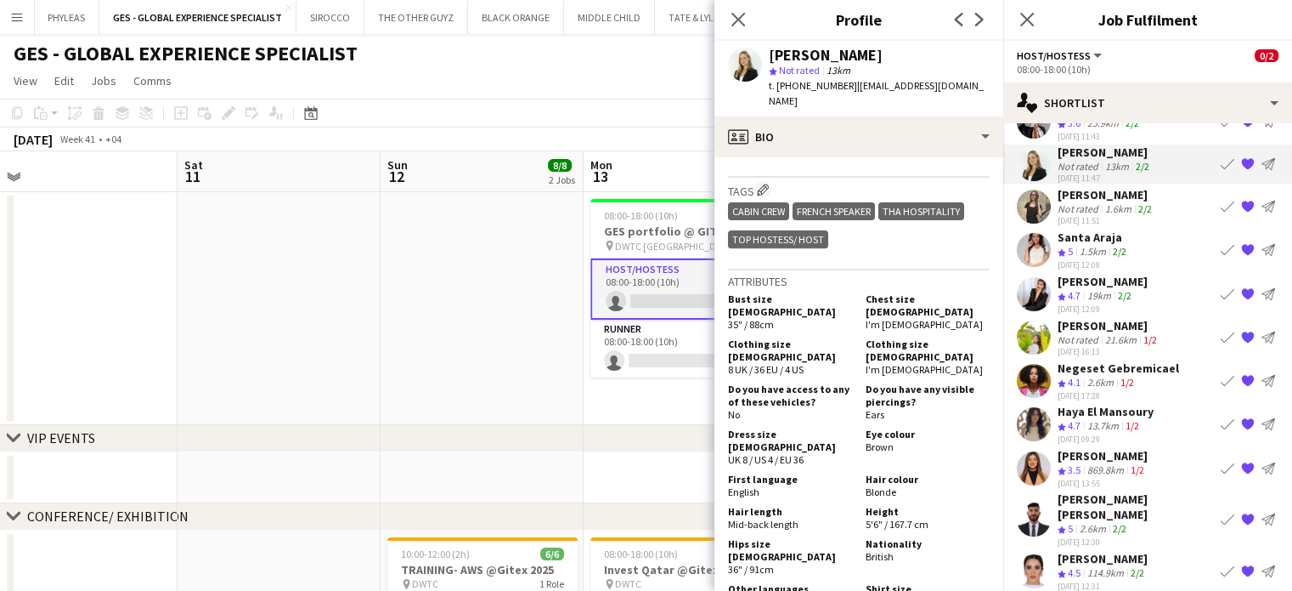
scroll to position [595, 0]
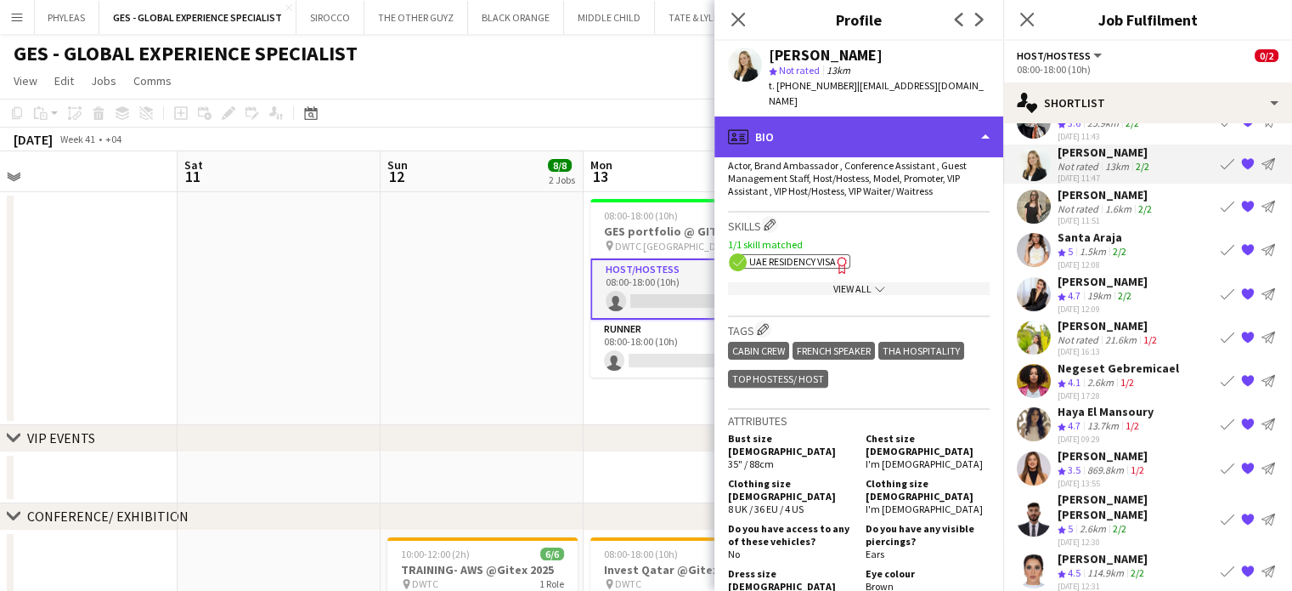
click at [928, 116] on div "profile Bio" at bounding box center [859, 136] width 289 height 41
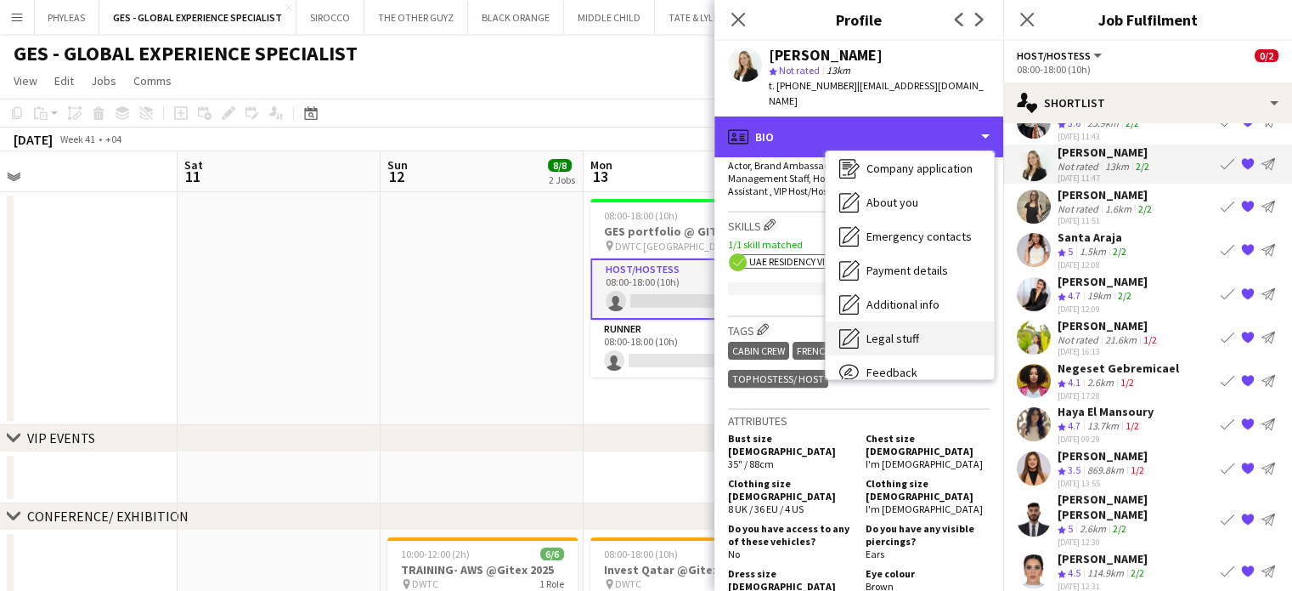
scroll to position [126, 0]
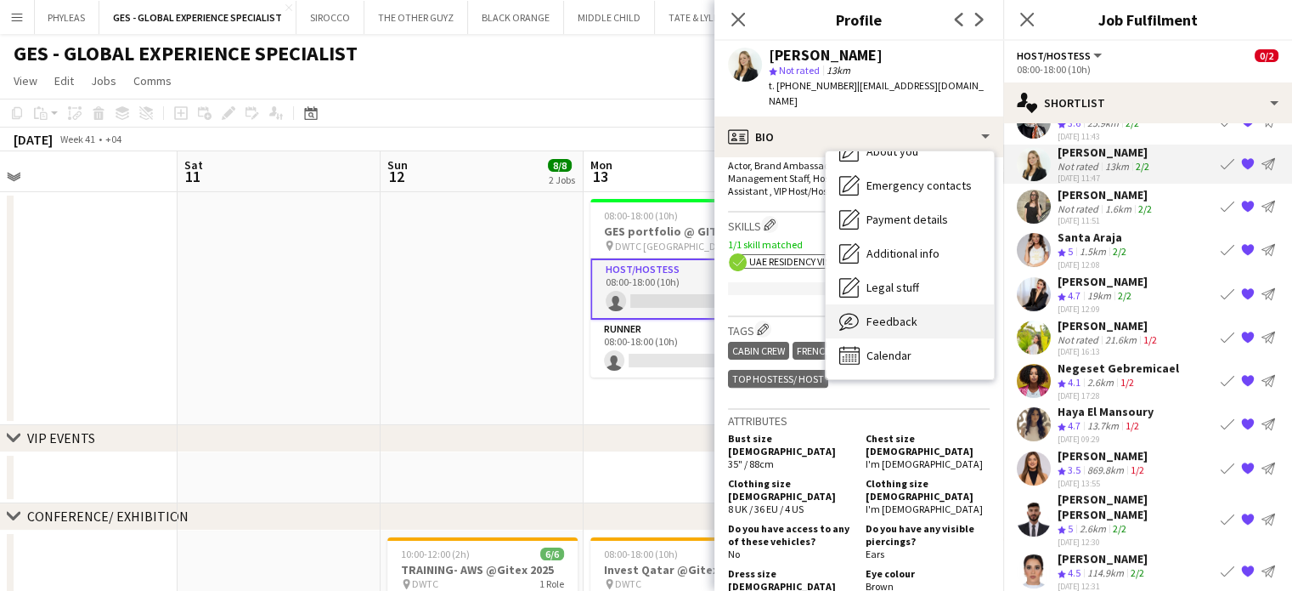
click at [891, 314] on span "Feedback" at bounding box center [892, 321] width 51 height 15
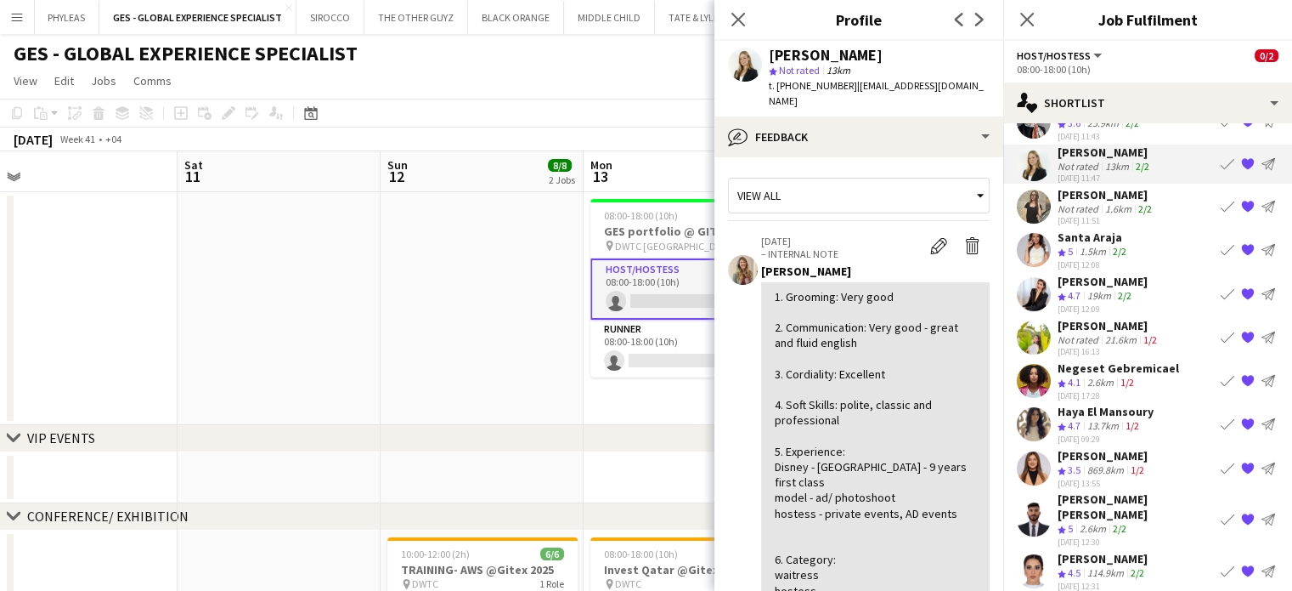
drag, startPoint x: 902, startPoint y: 44, endPoint x: 763, endPoint y: 48, distance: 138.6
click at [763, 48] on div "Lorna Gambarotto star Not rated 13km t. +971585345037 | lornagam@gmail.com" at bounding box center [859, 79] width 289 height 76
click at [782, 49] on div "Lorna Gambarotto" at bounding box center [826, 55] width 114 height 15
drag, startPoint x: 782, startPoint y: 50, endPoint x: 776, endPoint y: 60, distance: 11.8
click at [776, 60] on div "Lorna Gambarotto" at bounding box center [826, 55] width 114 height 15
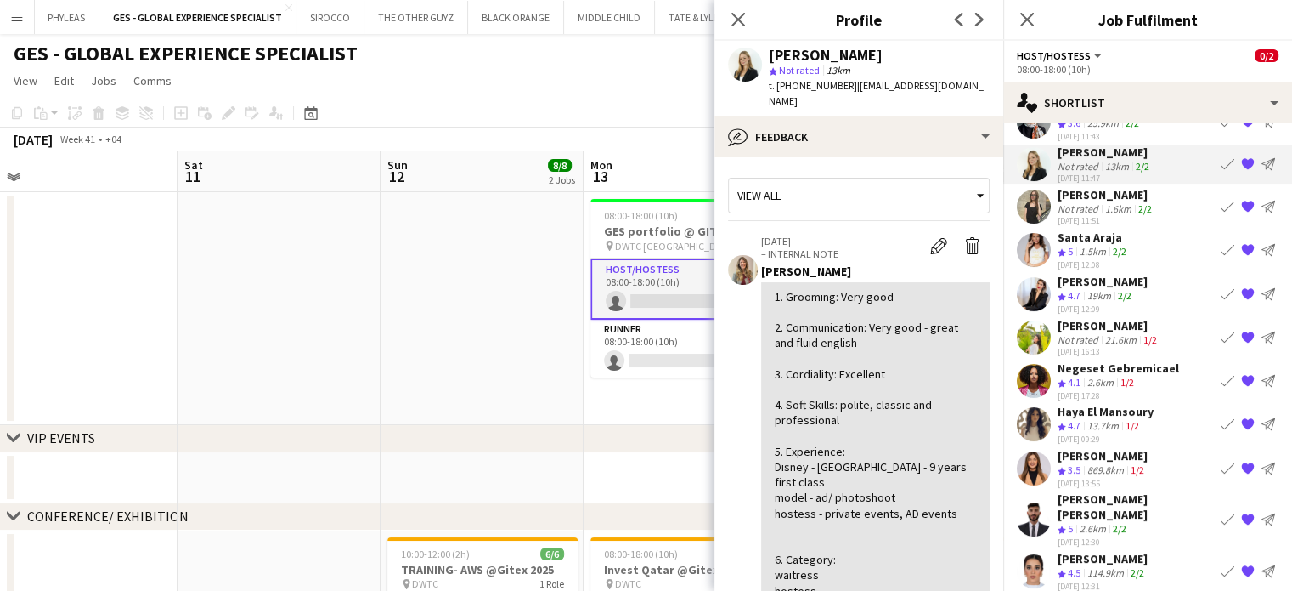
drag, startPoint x: 895, startPoint y: 54, endPoint x: 772, endPoint y: 55, distance: 123.2
click at [766, 57] on div "Lorna Gambarotto star Not rated 13km t. +971585345037 | lornagam@gmail.com" at bounding box center [859, 79] width 289 height 76
copy div "Lorna Gambarotto"
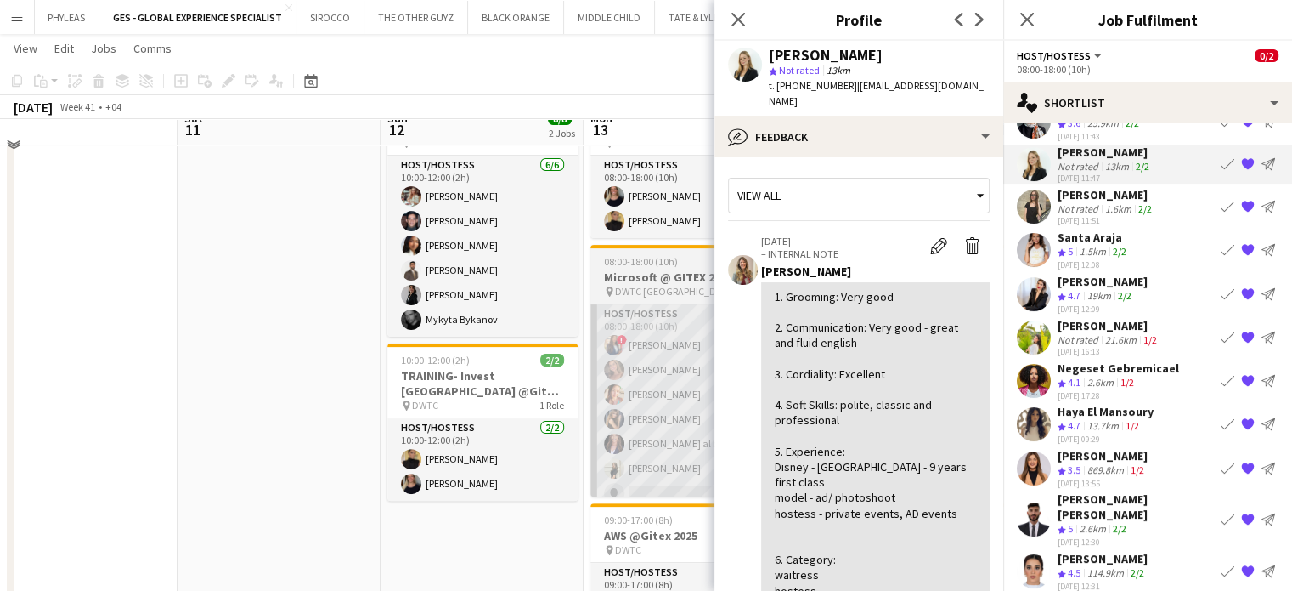
scroll to position [750, 0]
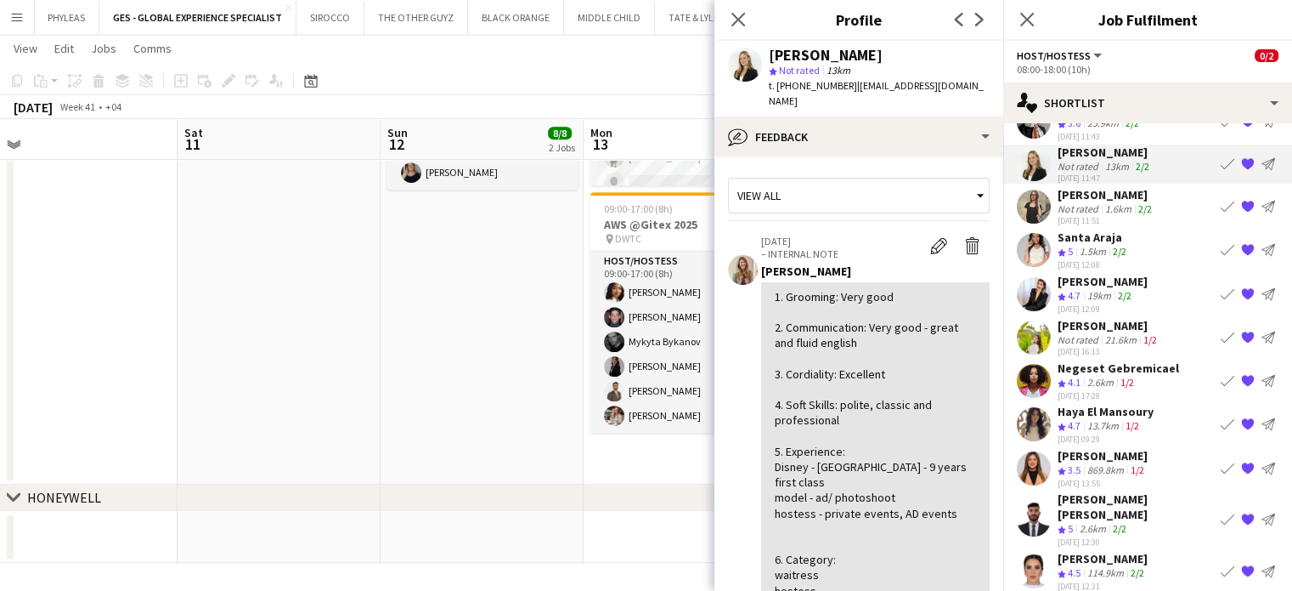
click at [532, 324] on app-date-cell "10:00-12:00 (2h) 6/6 TRAINING- AWS @Gitex 2025 pin DWTC 1 Role Host/Hostess 6/6…" at bounding box center [482, 131] width 203 height 706
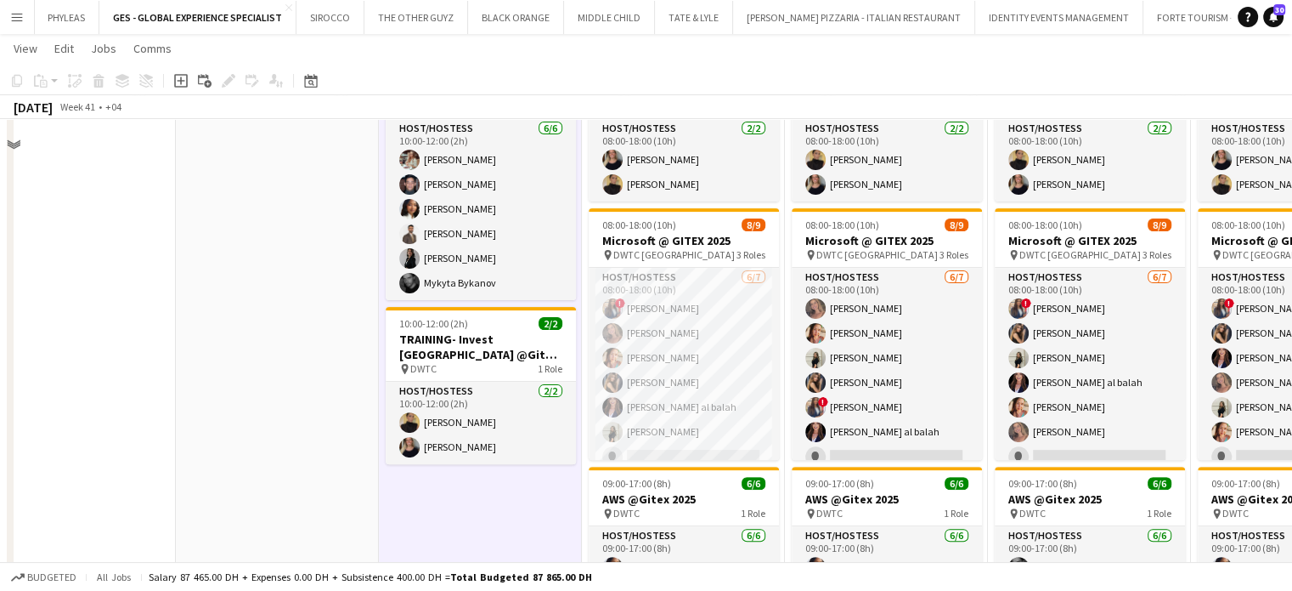
scroll to position [410, 0]
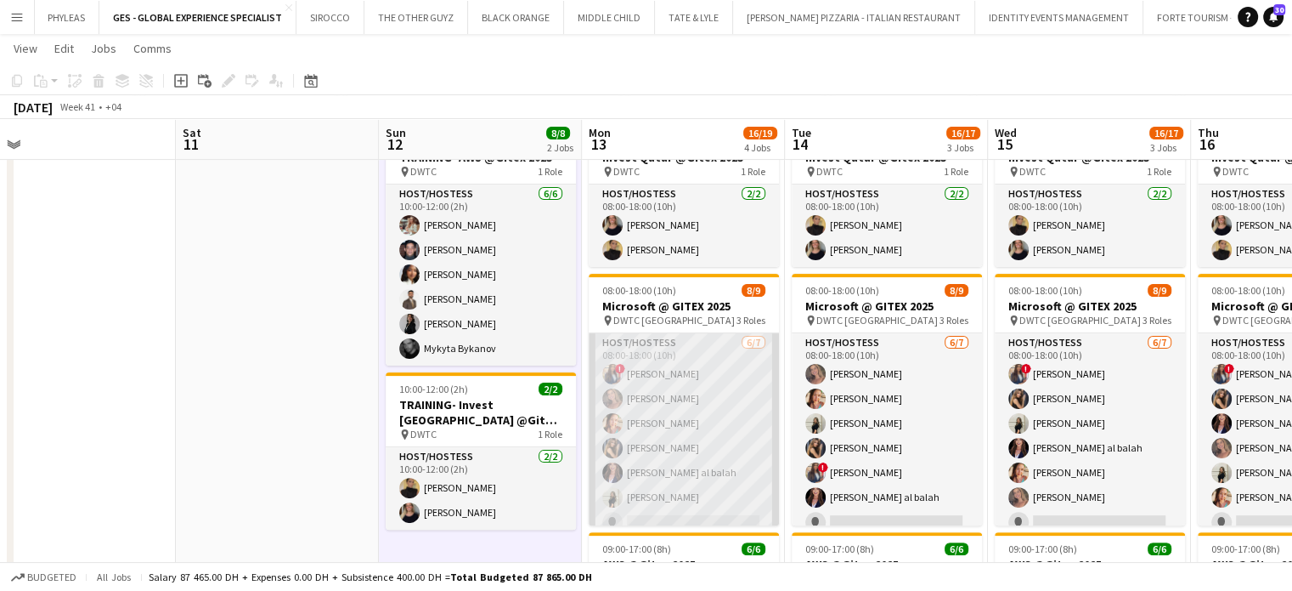
click at [646, 416] on app-card-role "Host/Hostess 6/7 08:00-18:00 (10h) ! Rajaa Fannan Roberta Lobato Punchita Srisu…" at bounding box center [684, 436] width 190 height 206
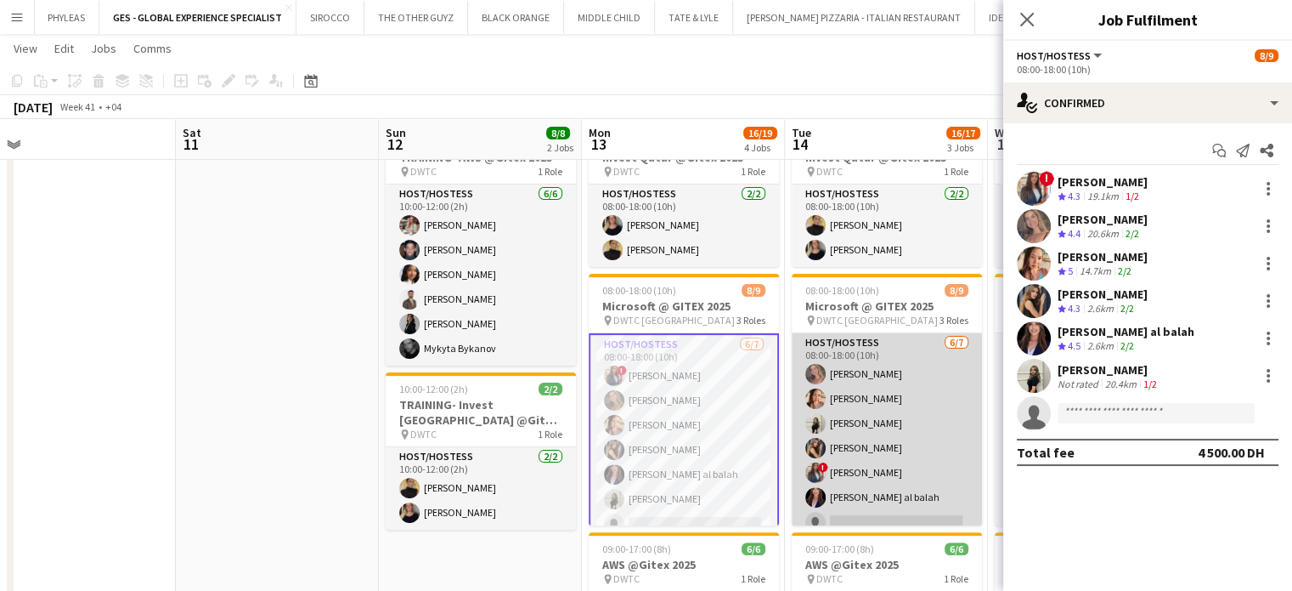
click at [857, 412] on app-card-role "Host/Hostess 6/7 08:00-18:00 (10h) Roberta Lobato Punchita Srisuwan Fatima Alzu…" at bounding box center [887, 436] width 190 height 206
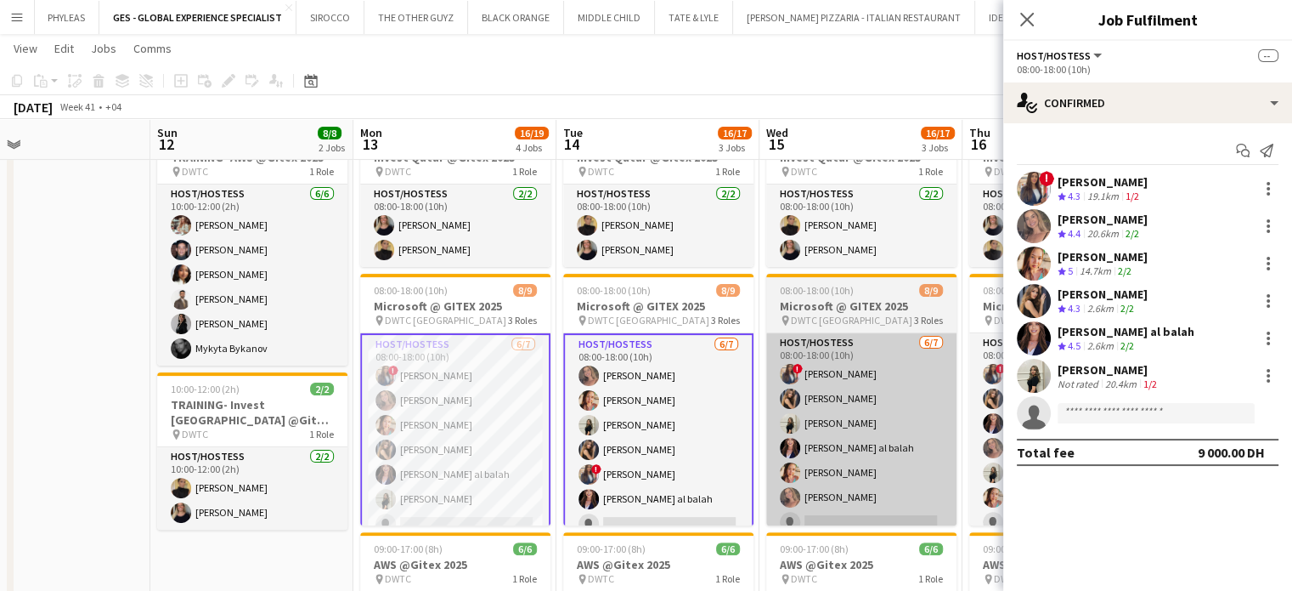
drag, startPoint x: 874, startPoint y: 444, endPoint x: 768, endPoint y: 410, distance: 111.0
click at [609, 413] on app-calendar-viewport "Wed 8 Thu 9 Fri 10 Sat 11 Sun 12 8/8 2 Jobs Mon 13 16/19 4 Jobs Tue 14 16/17 3 …" at bounding box center [646, 279] width 1292 height 1247
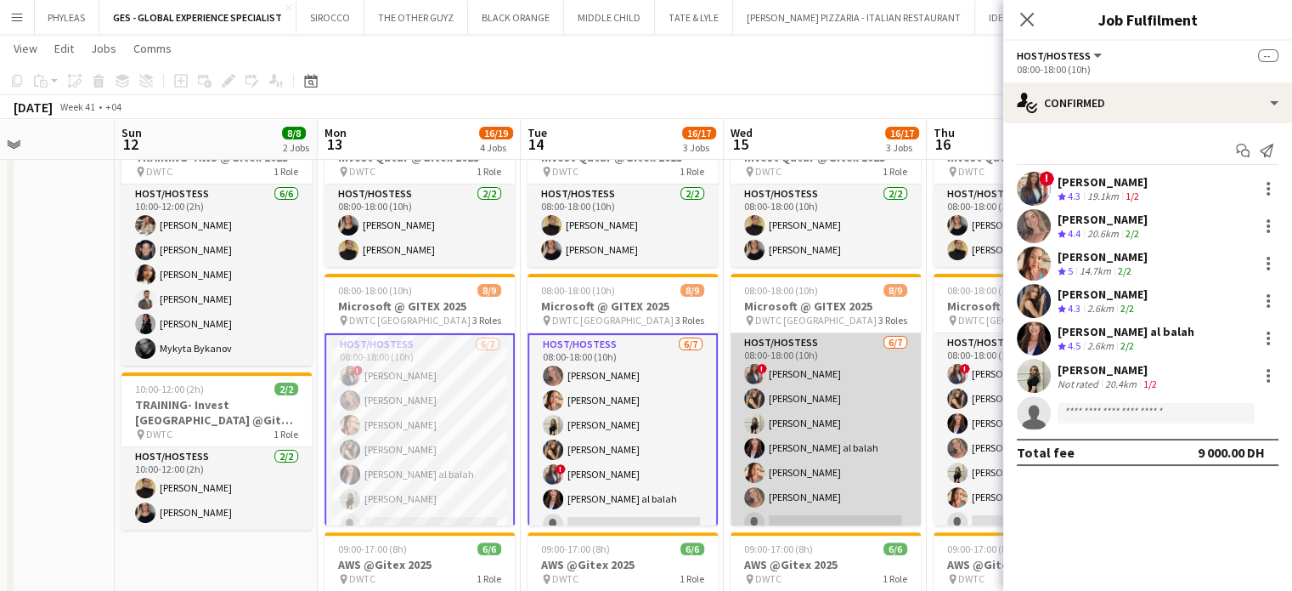
click at [823, 421] on app-card-role "Host/Hostess 6/7 08:00-18:00 (10h) ! Rajaa Fannan Juliya Chumachova Fatima Alzu…" at bounding box center [826, 436] width 190 height 206
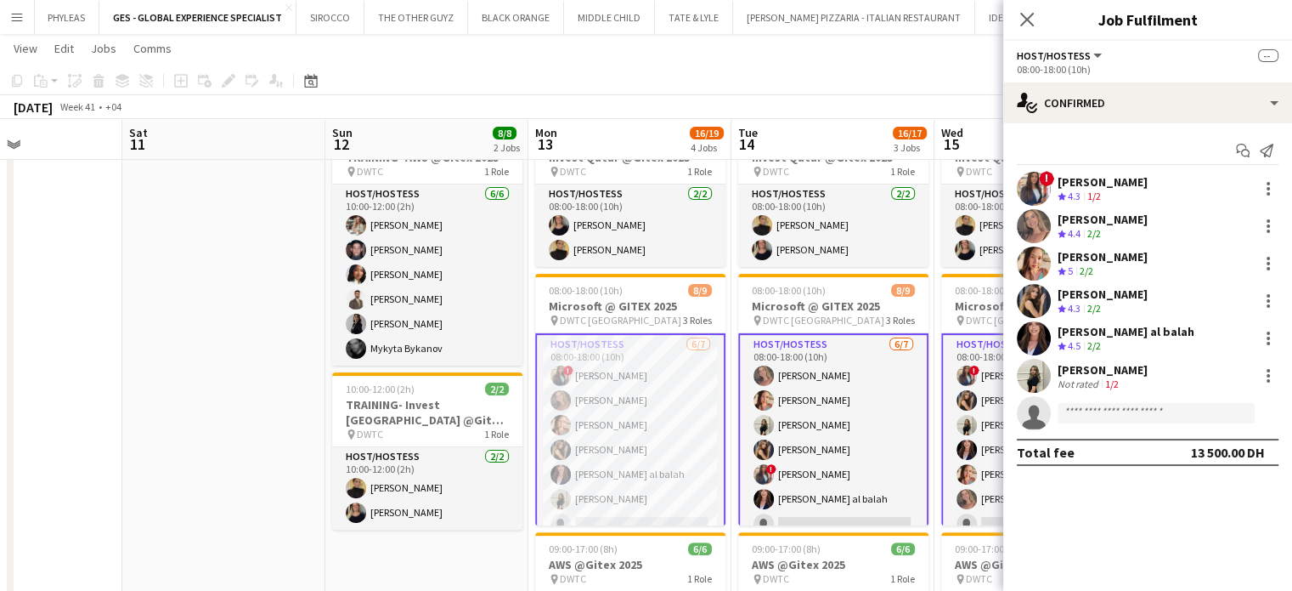
drag, startPoint x: 810, startPoint y: 429, endPoint x: 629, endPoint y: 393, distance: 184.5
click at [629, 393] on app-calendar-viewport "Wed 8 Thu 9 Fri 10 Sat 11 Sun 12 8/8 2 Jobs Mon 13 16/19 4 Jobs Tue 14 16/17 3 …" at bounding box center [646, 279] width 1292 height 1247
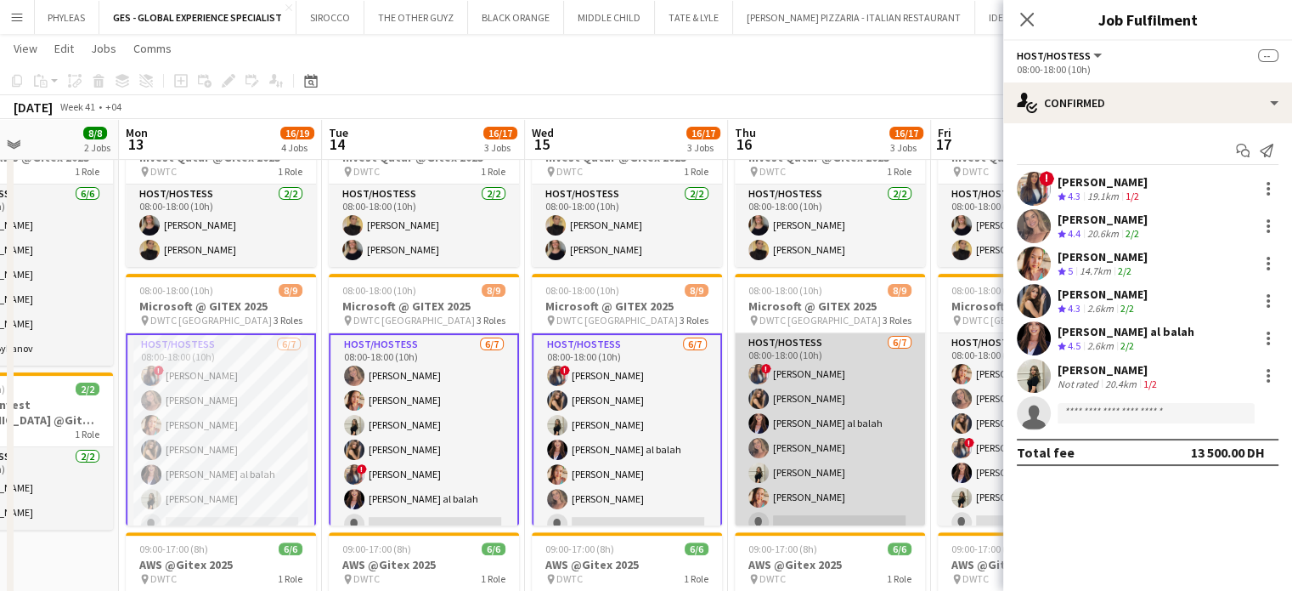
click at [834, 401] on app-card-role "Host/Hostess 6/7 08:00-18:00 (10h) ! Rajaa Fannan Juliya Chumachova Maha Rawda …" at bounding box center [830, 436] width 190 height 206
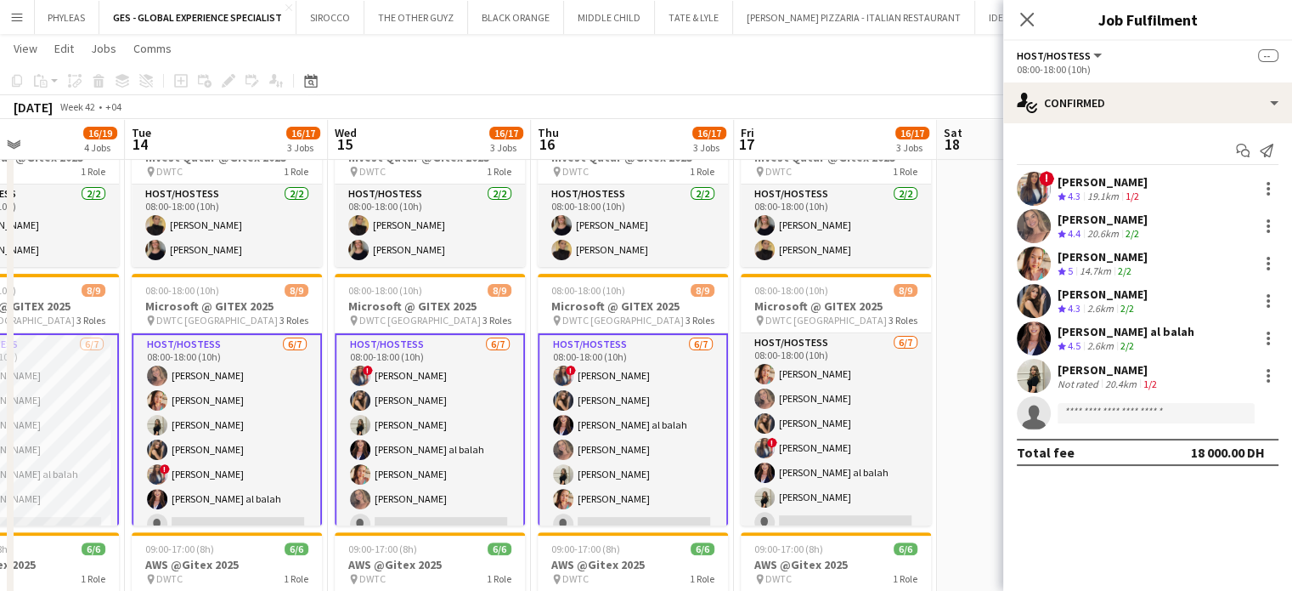
drag, startPoint x: 857, startPoint y: 433, endPoint x: 637, endPoint y: 391, distance: 223.3
click at [637, 391] on app-calendar-viewport "Fri 10 Sat 11 Sun 12 8/8 2 Jobs Mon 13 16/19 4 Jobs Tue 14 16/17 3 Jobs Wed 15 …" at bounding box center [646, 279] width 1292 height 1247
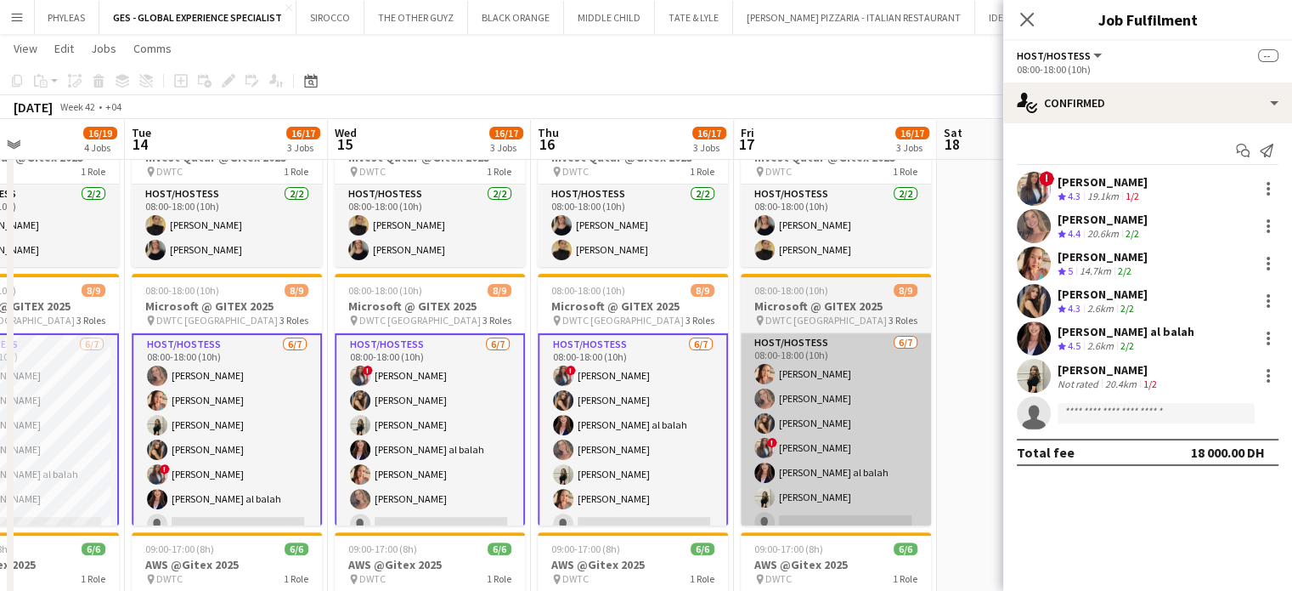
scroll to position [0, 710]
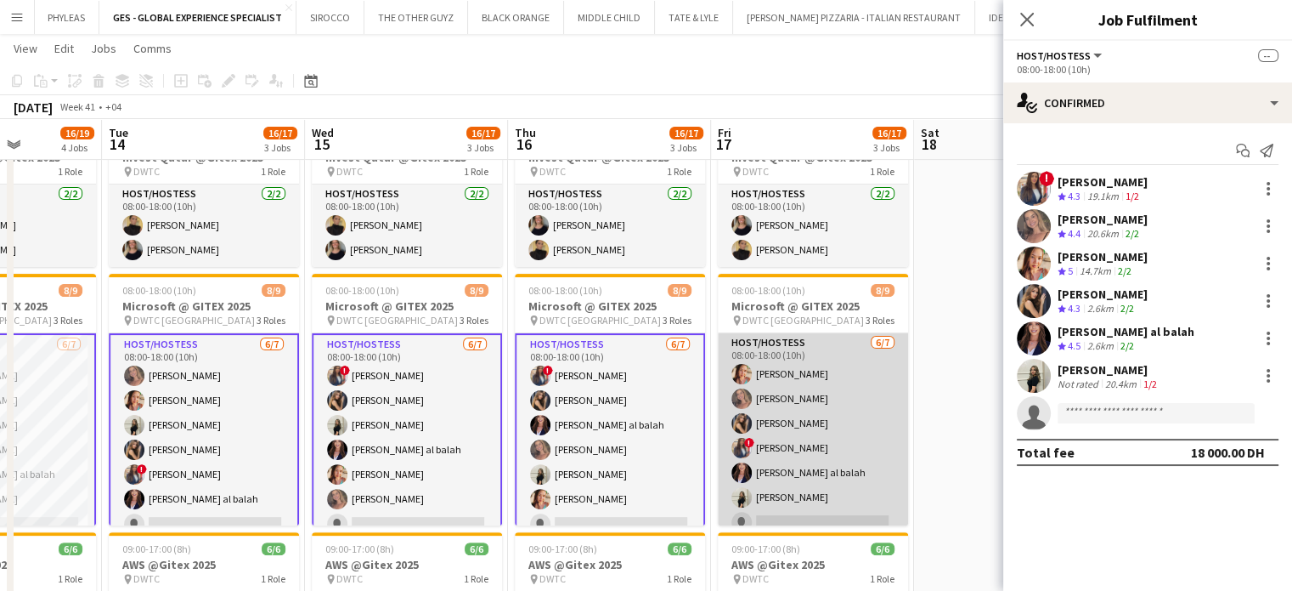
click at [833, 420] on app-card-role "Host/Hostess 6/7 08:00-18:00 (10h) Punchita Srisuwan Roberta Lobato Juliya Chum…" at bounding box center [813, 436] width 190 height 206
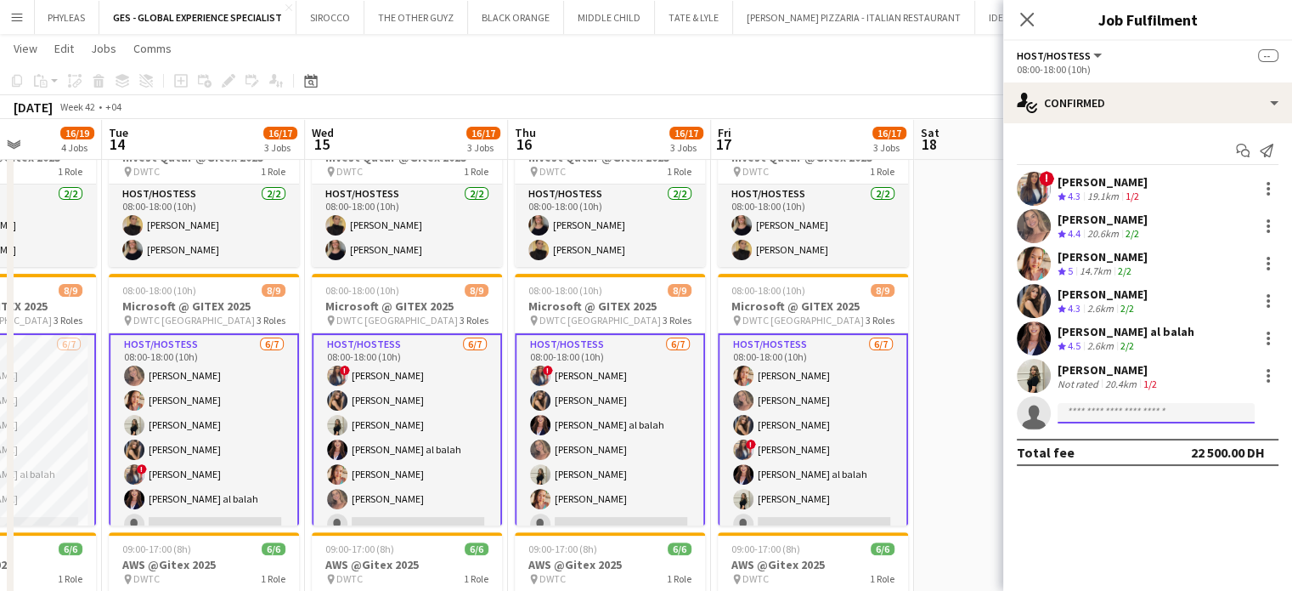
click at [1158, 417] on input at bounding box center [1156, 413] width 197 height 20
paste input "**********"
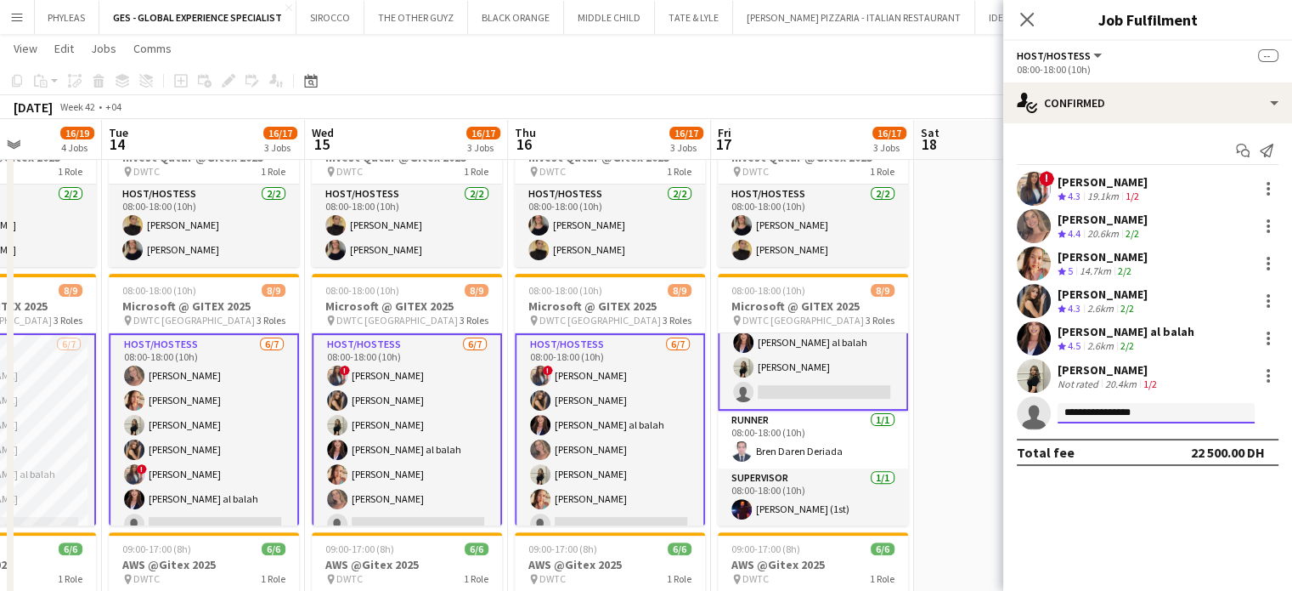
click at [1064, 412] on input "**********" at bounding box center [1156, 413] width 197 height 20
click at [1196, 410] on input "**********" at bounding box center [1156, 413] width 197 height 20
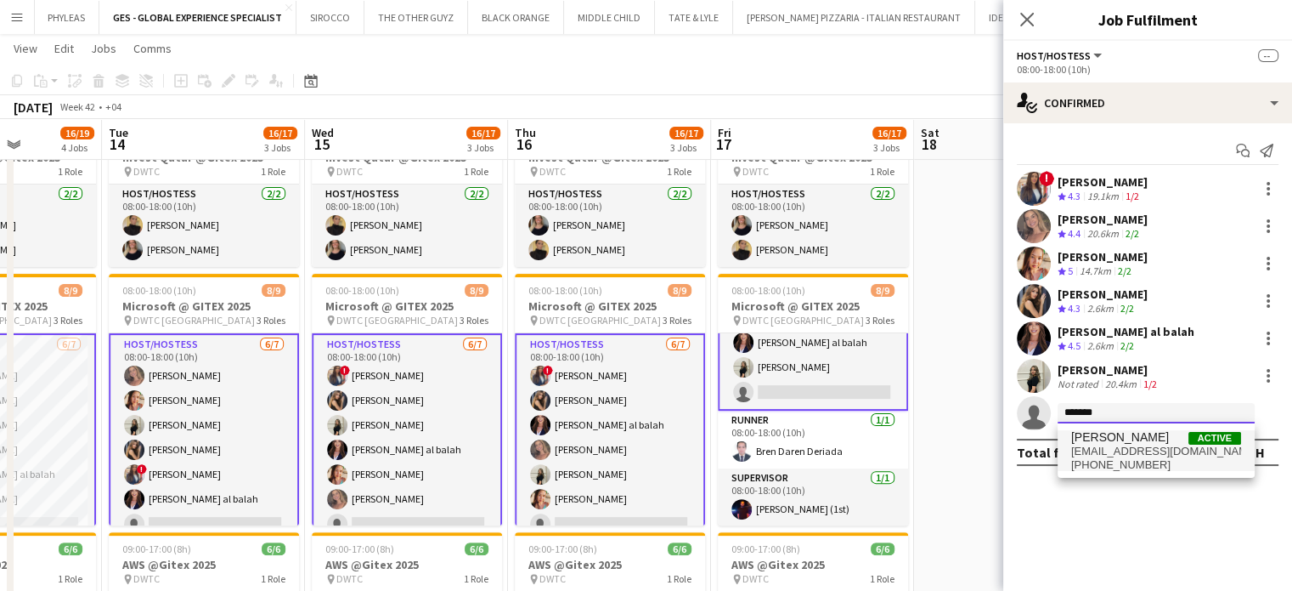
type input "*******"
click at [1145, 448] on span "lornagam@gmail.com" at bounding box center [1157, 451] width 170 height 14
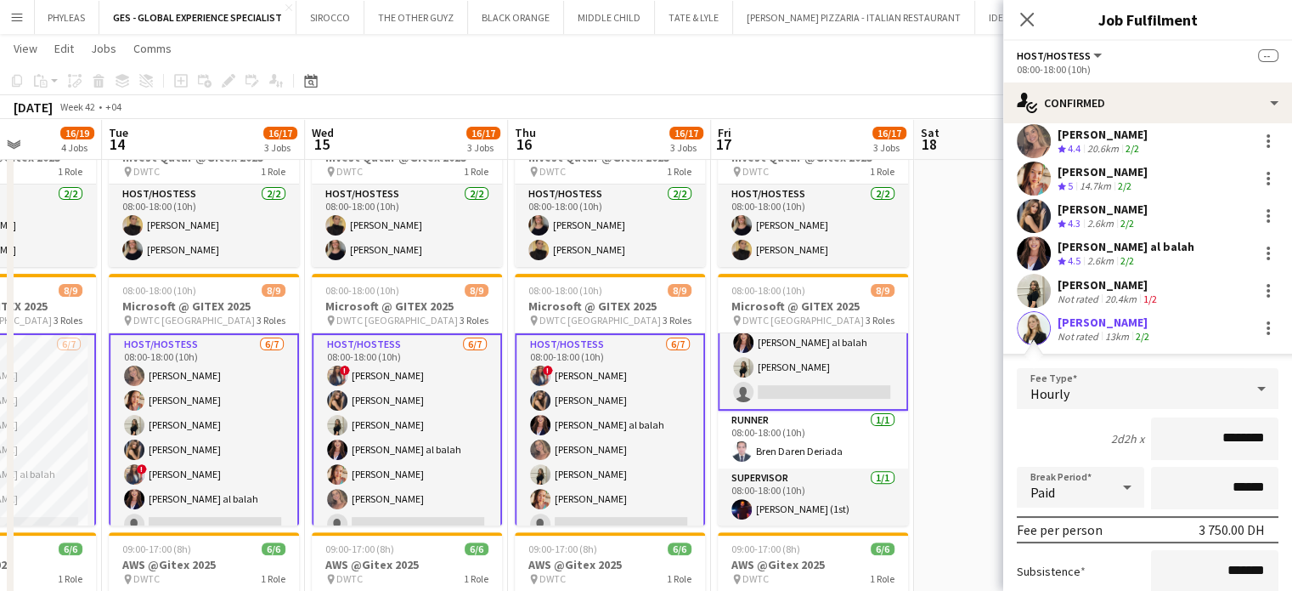
scroll to position [272, 0]
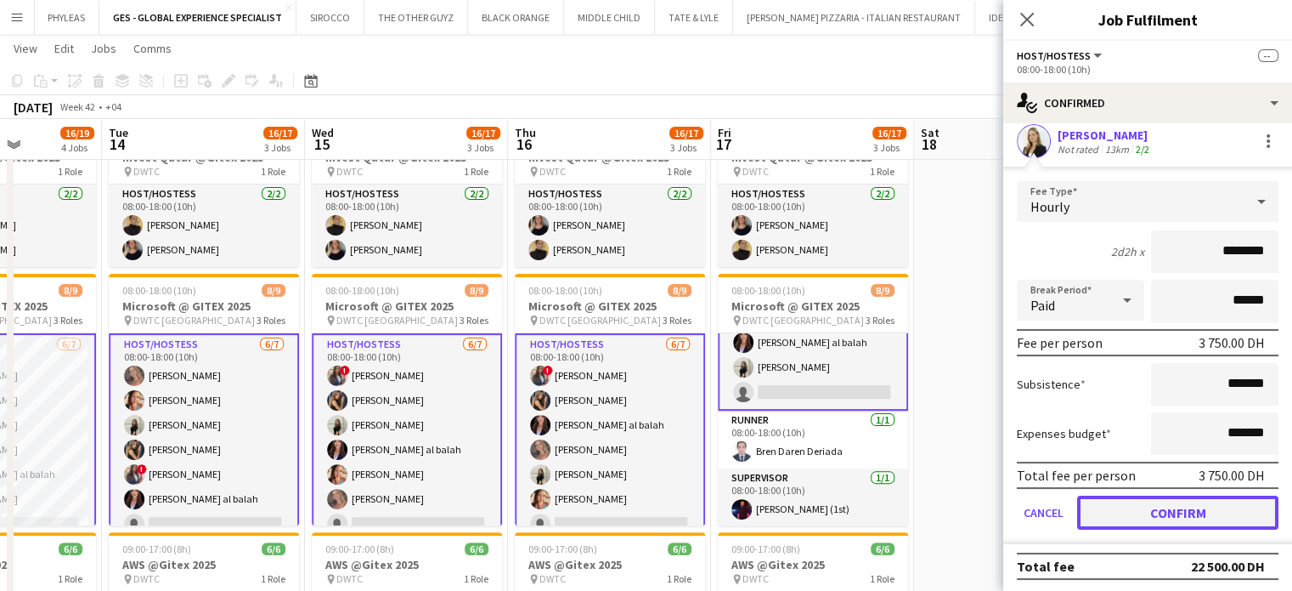
click at [1128, 516] on button "Confirm" at bounding box center [1177, 512] width 201 height 34
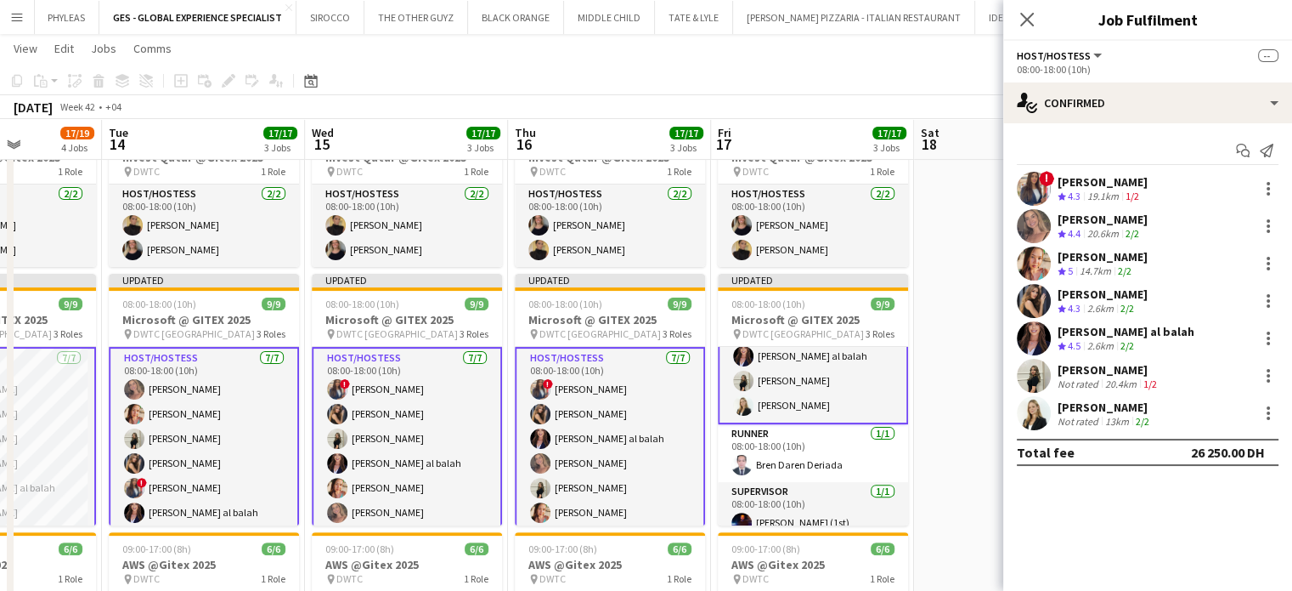
scroll to position [0, 0]
click at [970, 346] on app-date-cell at bounding box center [1015, 471] width 203 height 706
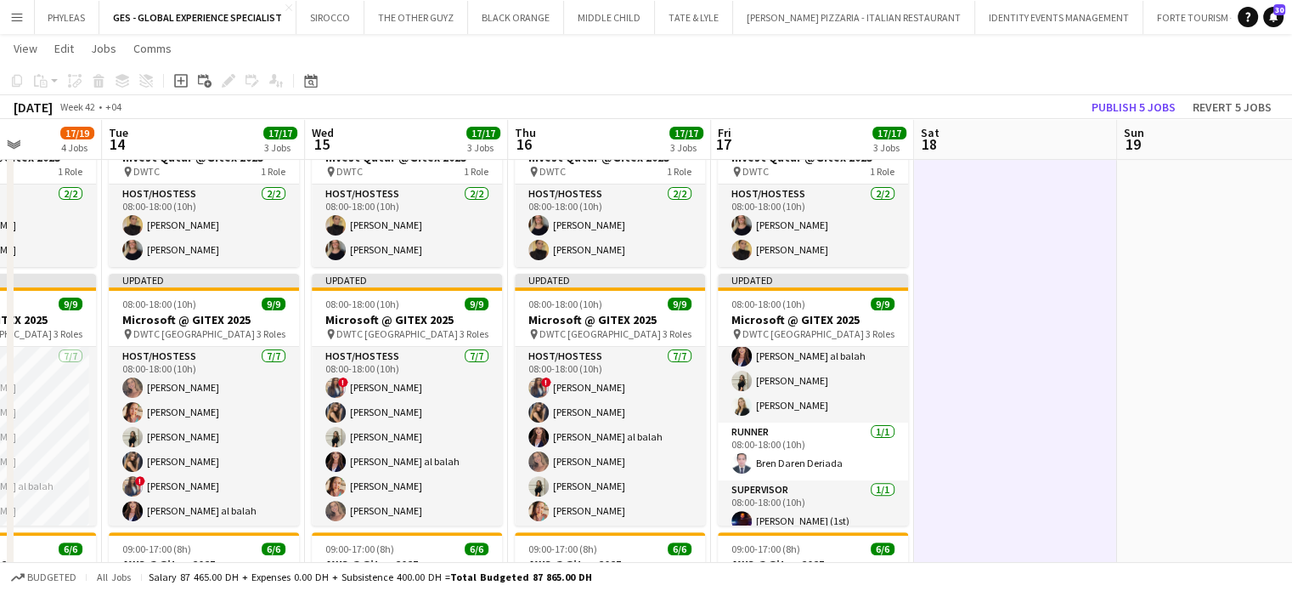
click at [1124, 93] on app-toolbar "Copy Paste Paste Ctrl+V Paste with crew Ctrl+Shift+V Paste linked Job Delete Gr…" at bounding box center [646, 80] width 1292 height 29
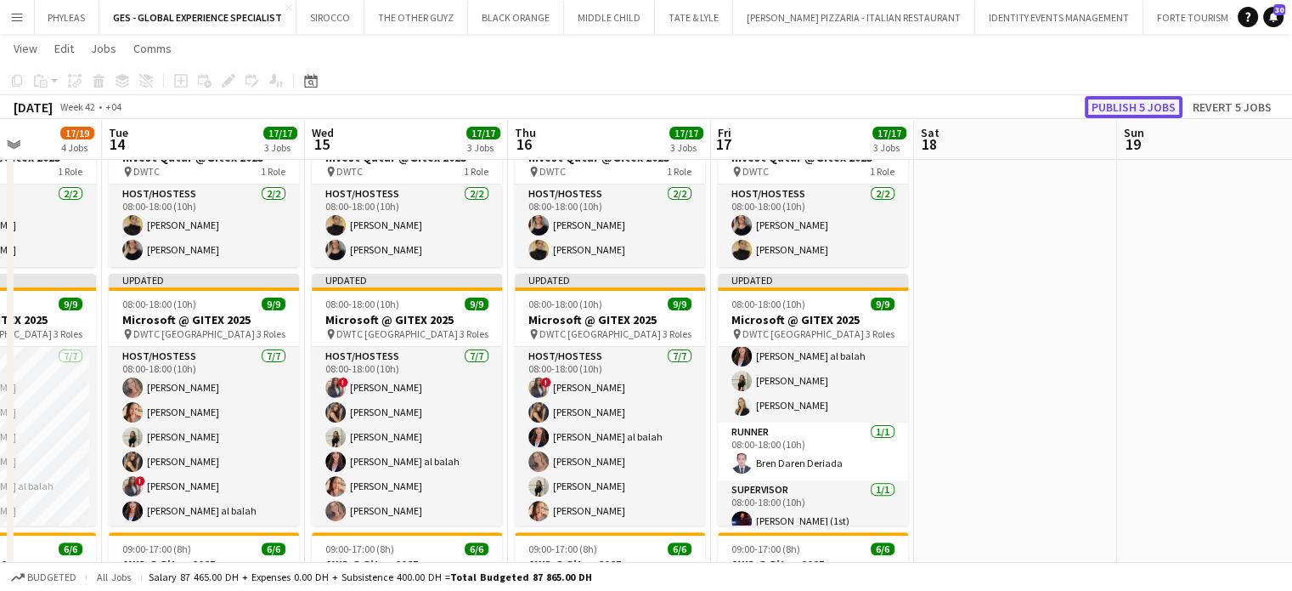
click at [1122, 98] on button "Publish 5 jobs" at bounding box center [1134, 107] width 98 height 22
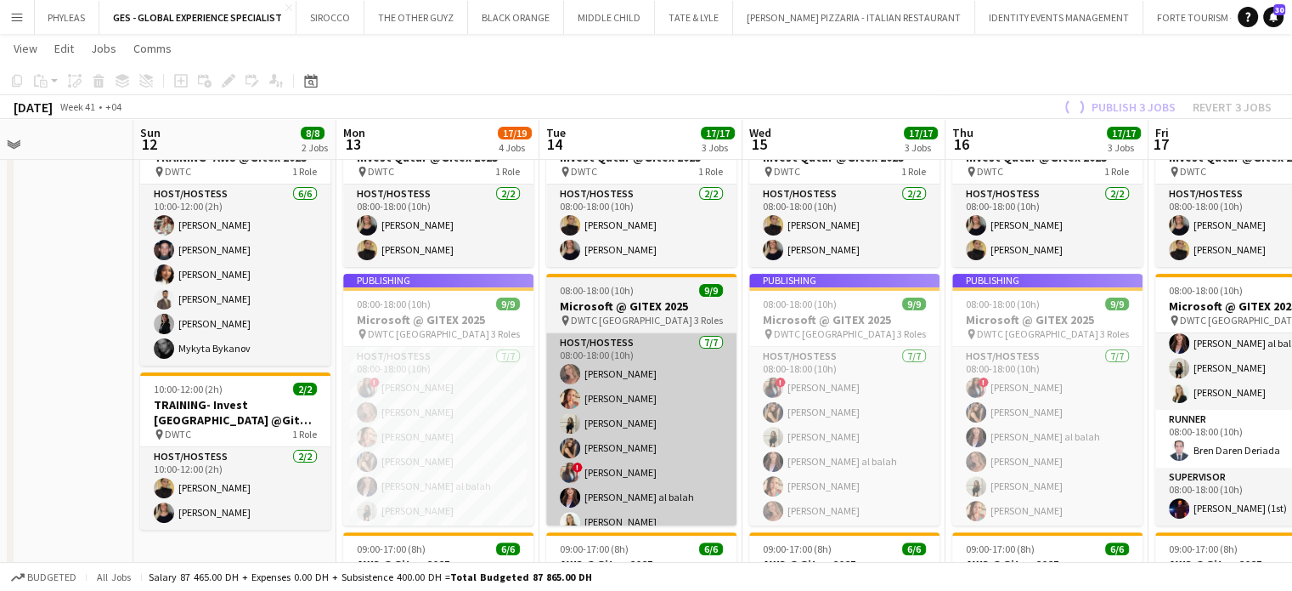
scroll to position [0, 449]
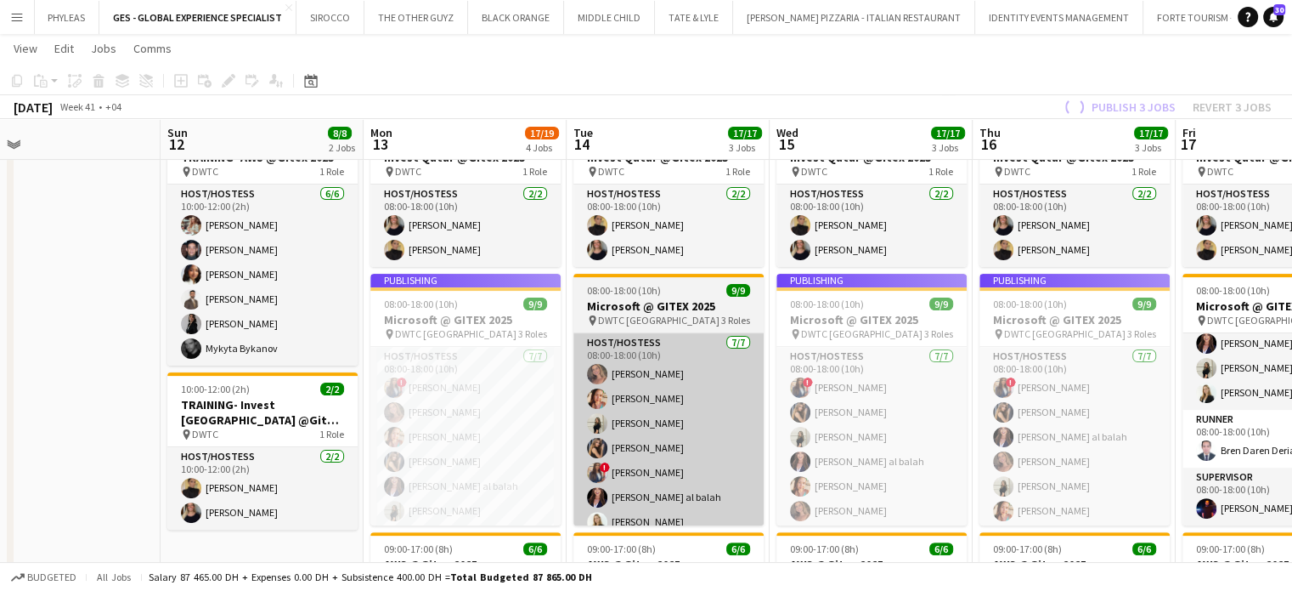
drag, startPoint x: 207, startPoint y: 353, endPoint x: 666, endPoint y: 373, distance: 459.3
click at [672, 367] on app-calendar-viewport "Thu 9 Fri 10 Sat 11 Sun 12 8/8 2 Jobs Mon 13 17/19 4 Jobs Tue 14 17/17 3 Jobs W…" at bounding box center [646, 279] width 1292 height 1247
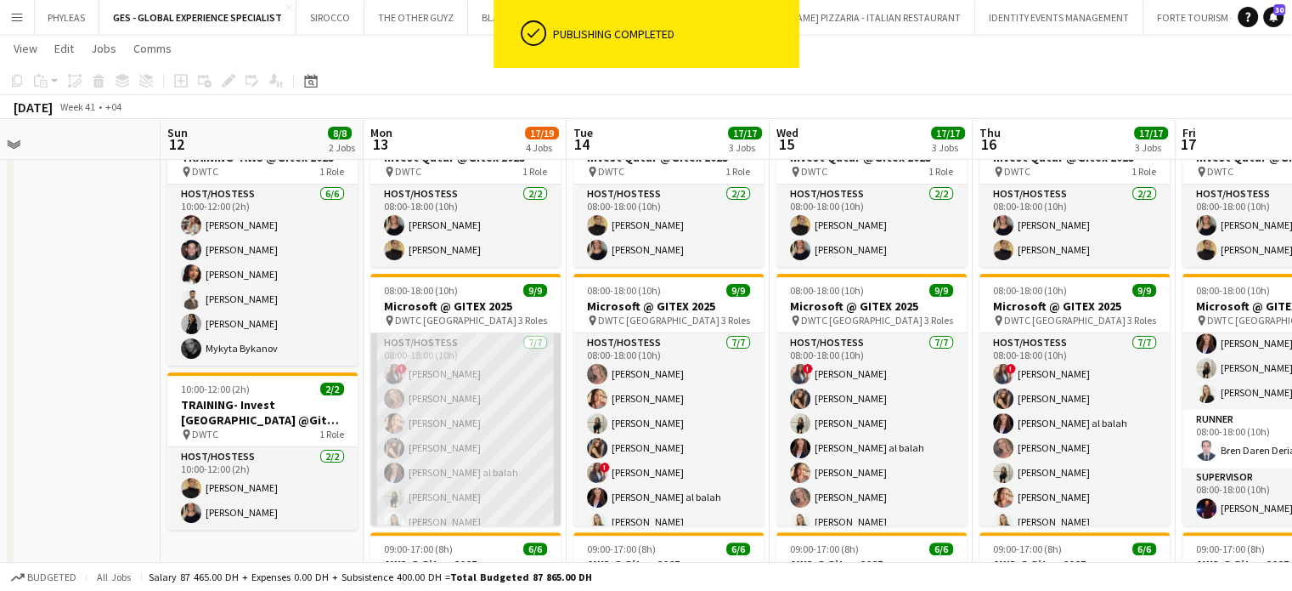
scroll to position [0, 448]
click at [435, 408] on app-card-role "Host/Hostess 7/7 08:00-18:00 (10h) ! Rajaa Fannan Roberta Lobato Punchita Srisu…" at bounding box center [466, 436] width 190 height 206
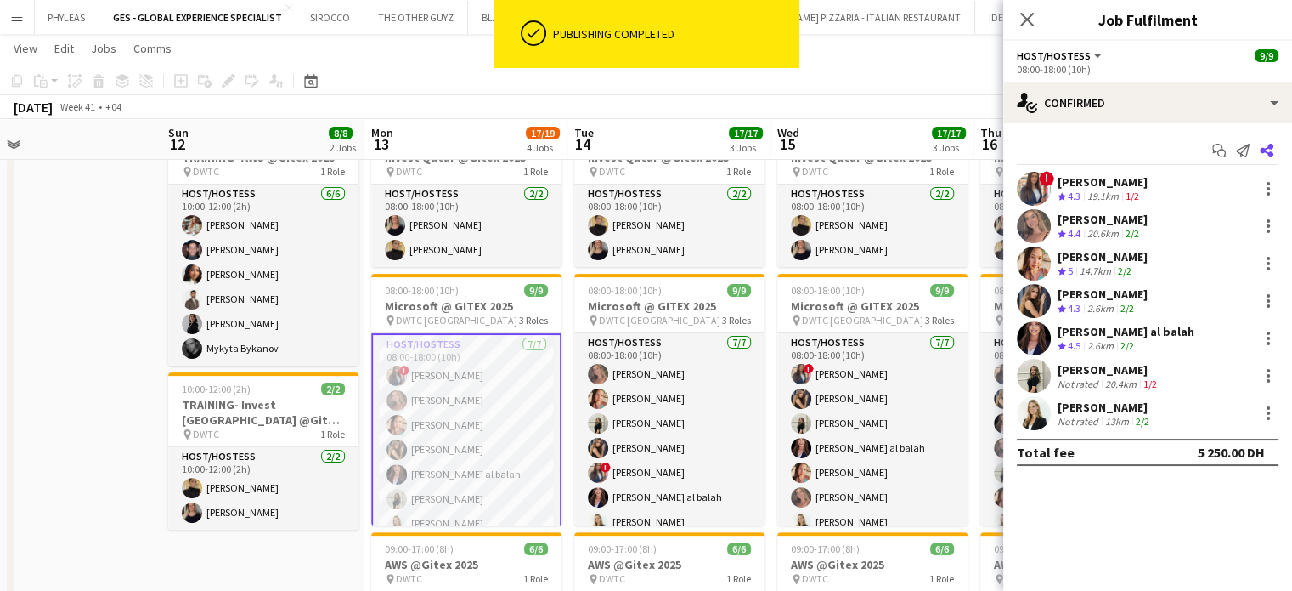
click at [1269, 145] on icon at bounding box center [1267, 151] width 14 height 14
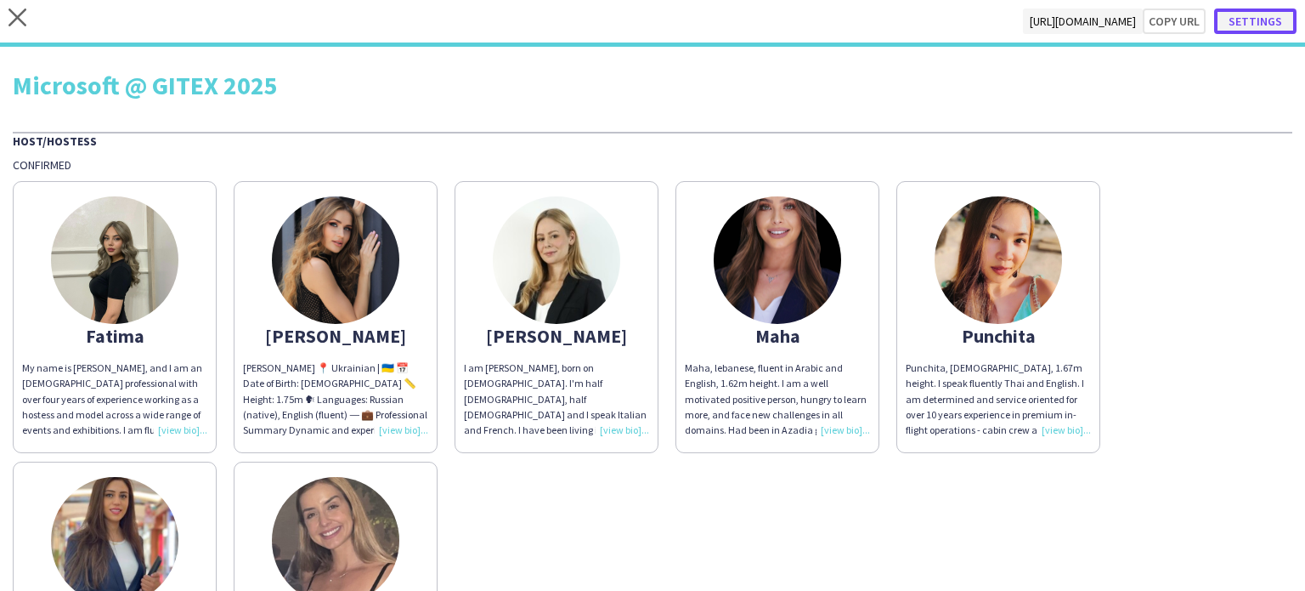
click at [1257, 26] on button "Settings" at bounding box center [1255, 20] width 82 height 25
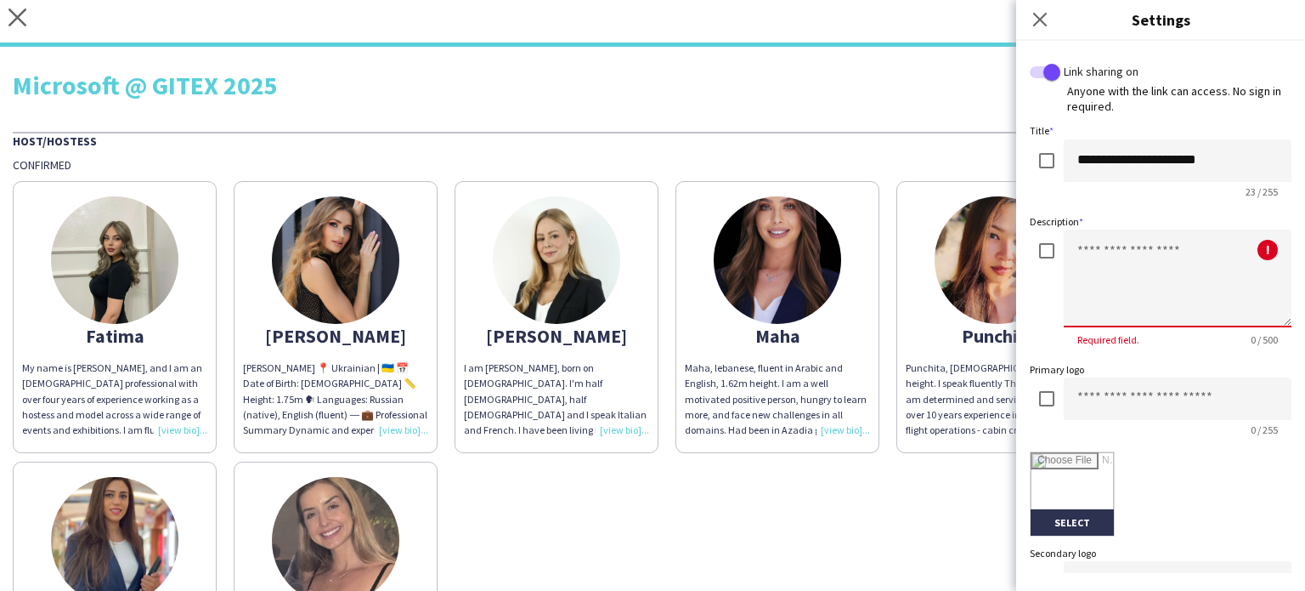
click at [1078, 247] on textarea at bounding box center [1178, 278] width 228 height 98
type textarea "*"
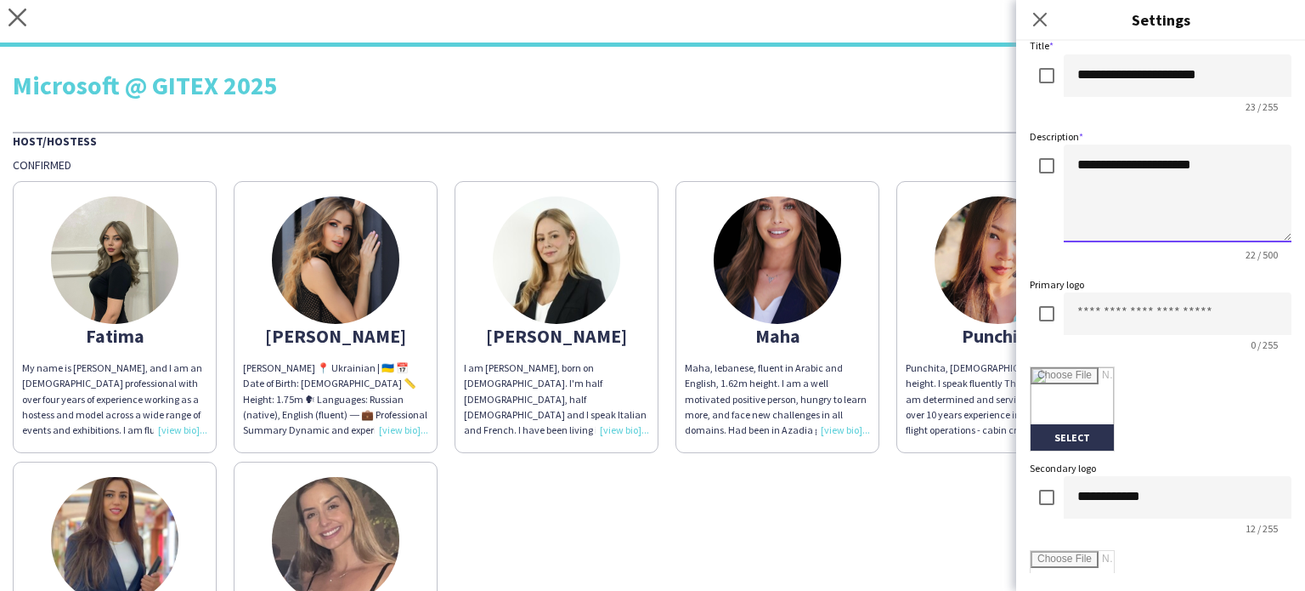
scroll to position [170, 0]
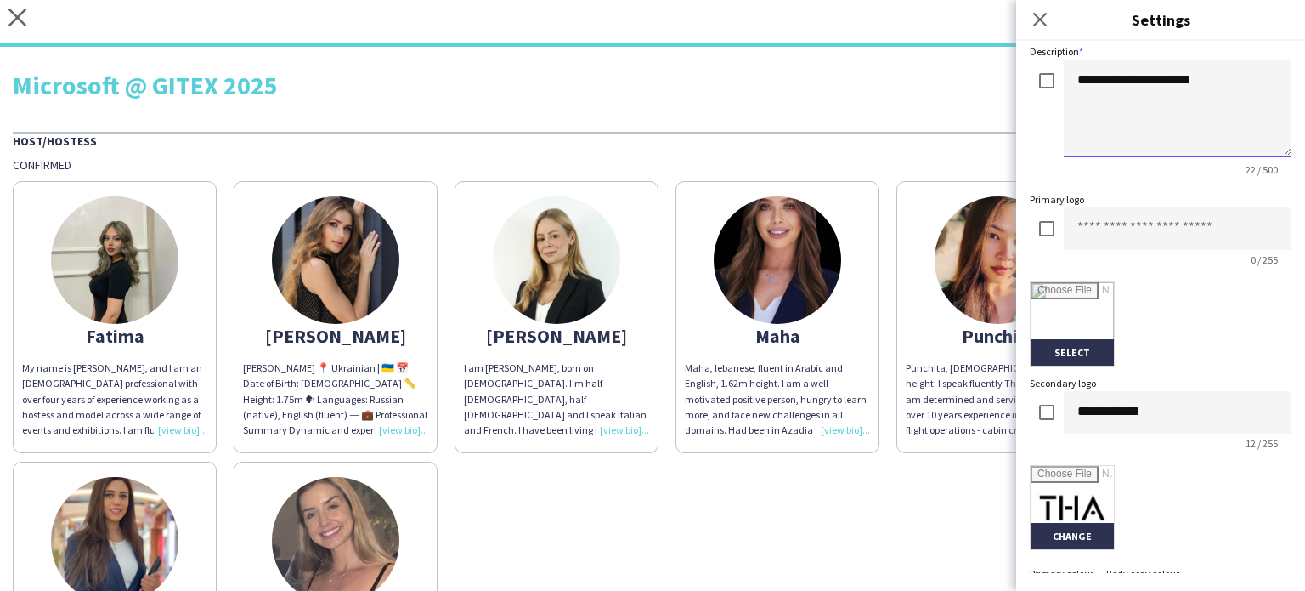
type textarea "**********"
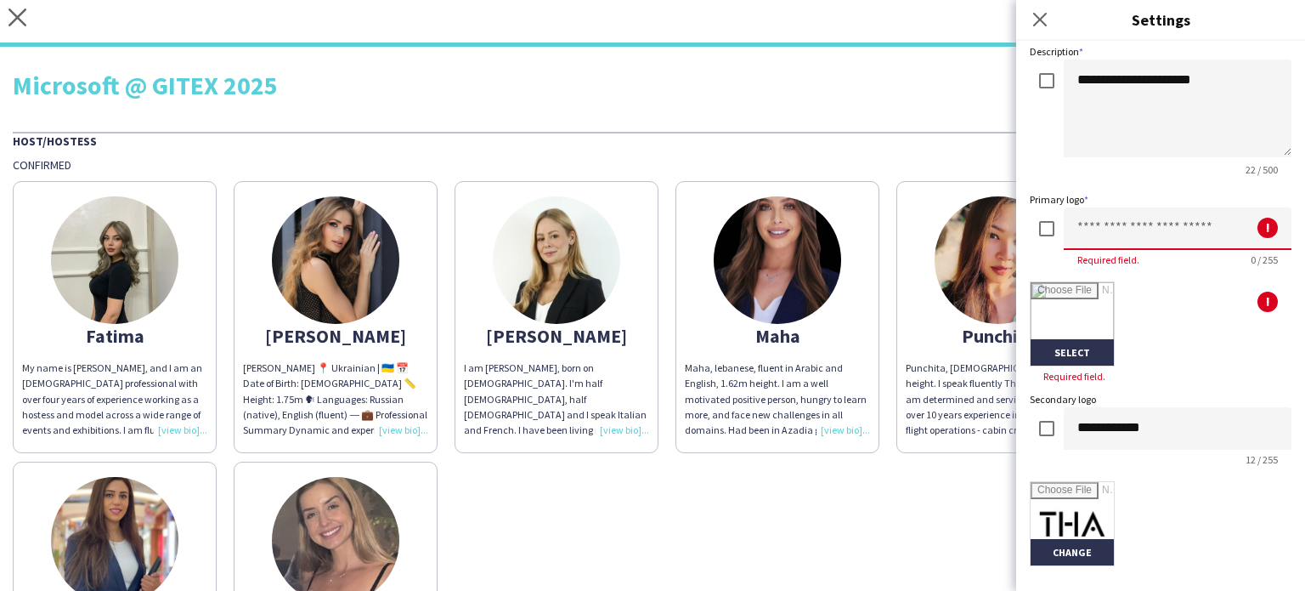
click at [1111, 236] on input at bounding box center [1178, 228] width 228 height 42
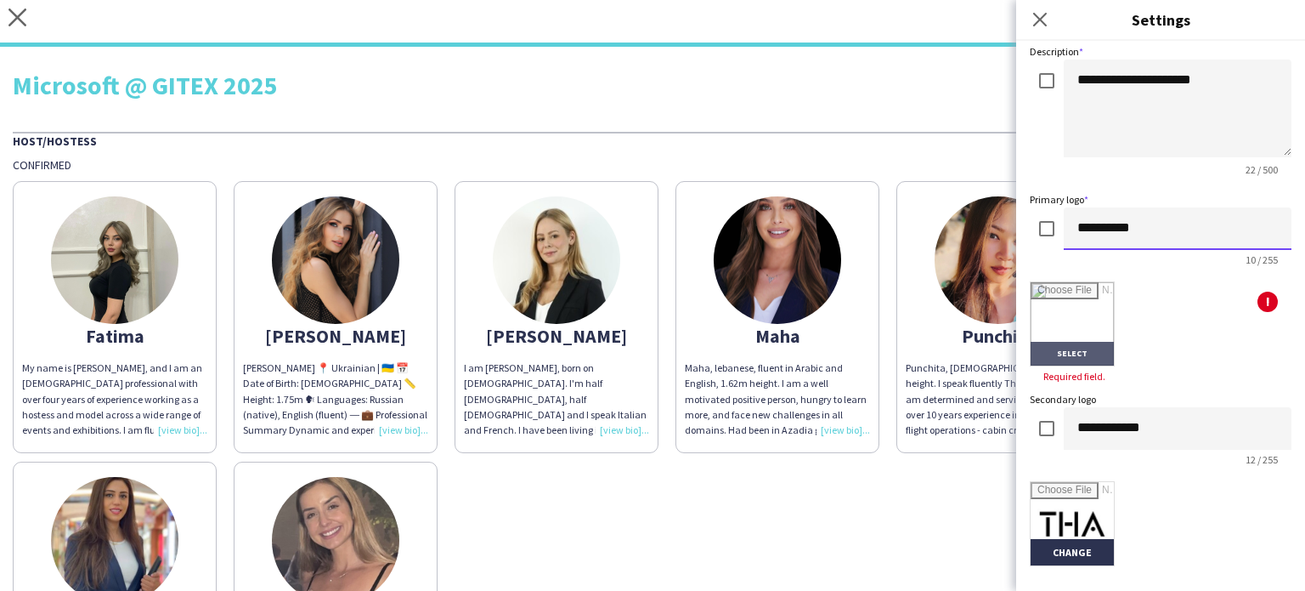
type input "**********"
click at [1101, 297] on input "file" at bounding box center [1072, 323] width 83 height 83
type input "**********"
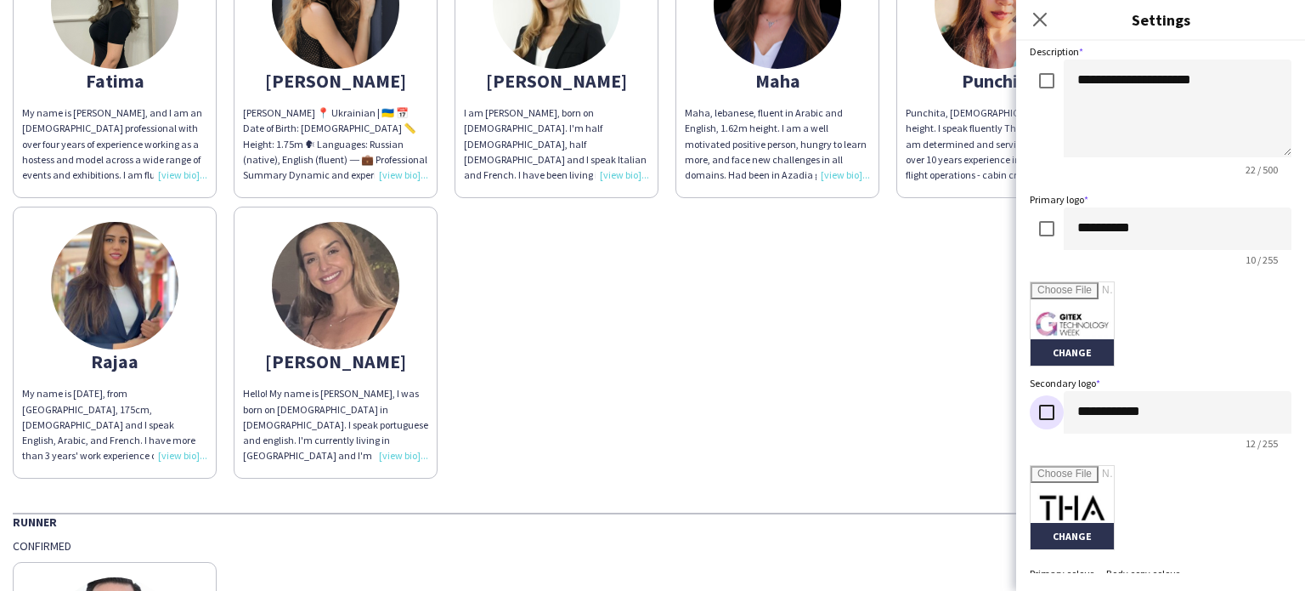
scroll to position [400, 0]
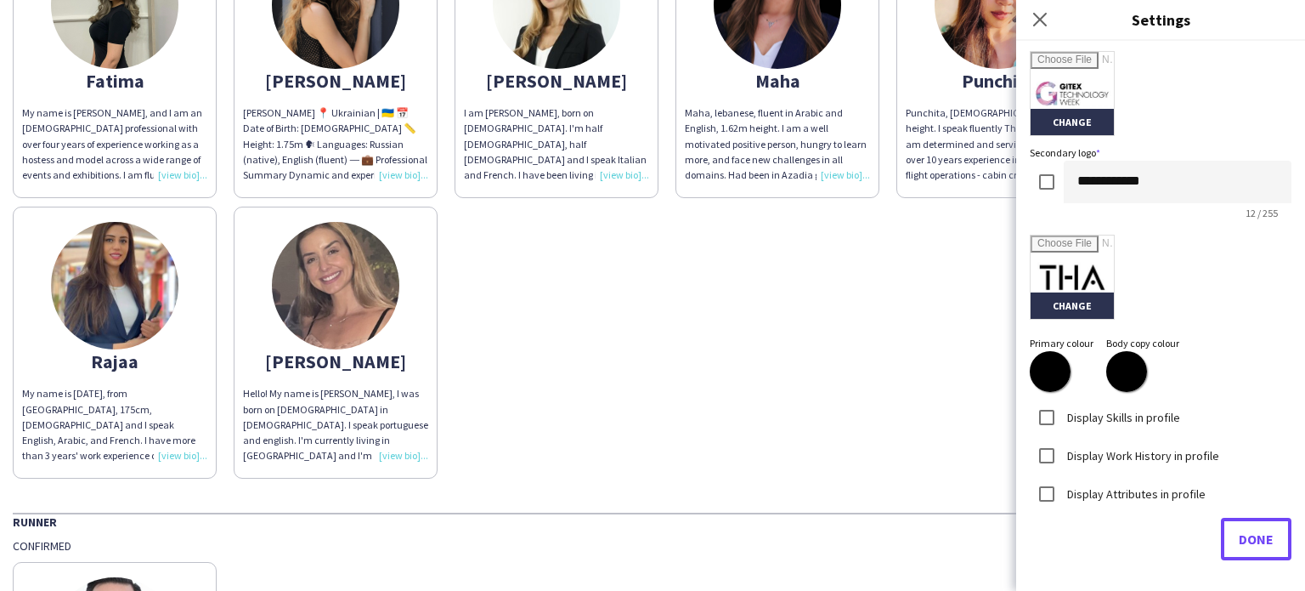
click at [1221, 528] on button "Done" at bounding box center [1256, 538] width 71 height 42
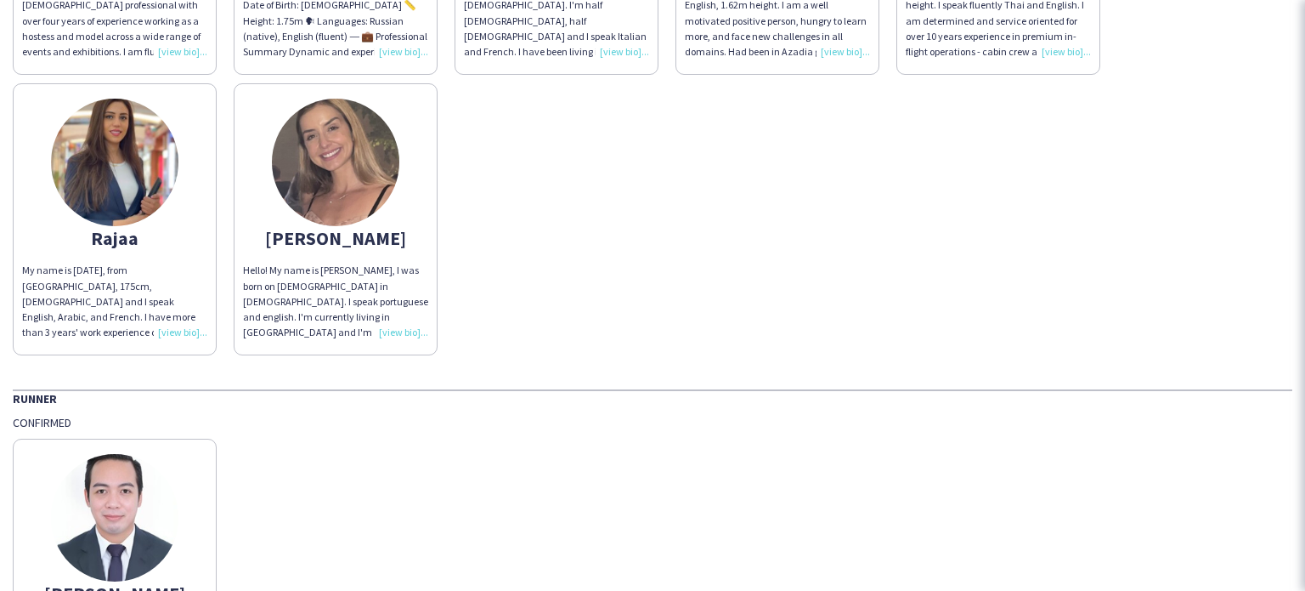
scroll to position [0, 0]
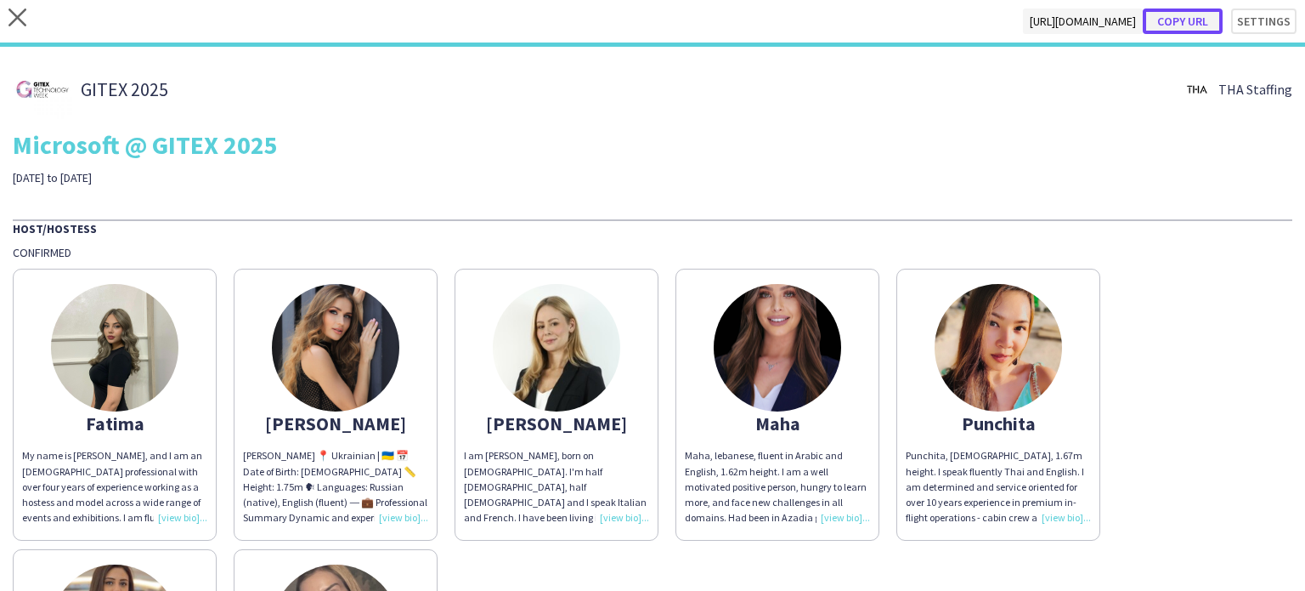
click at [1169, 21] on button "Copy url" at bounding box center [1183, 20] width 80 height 25
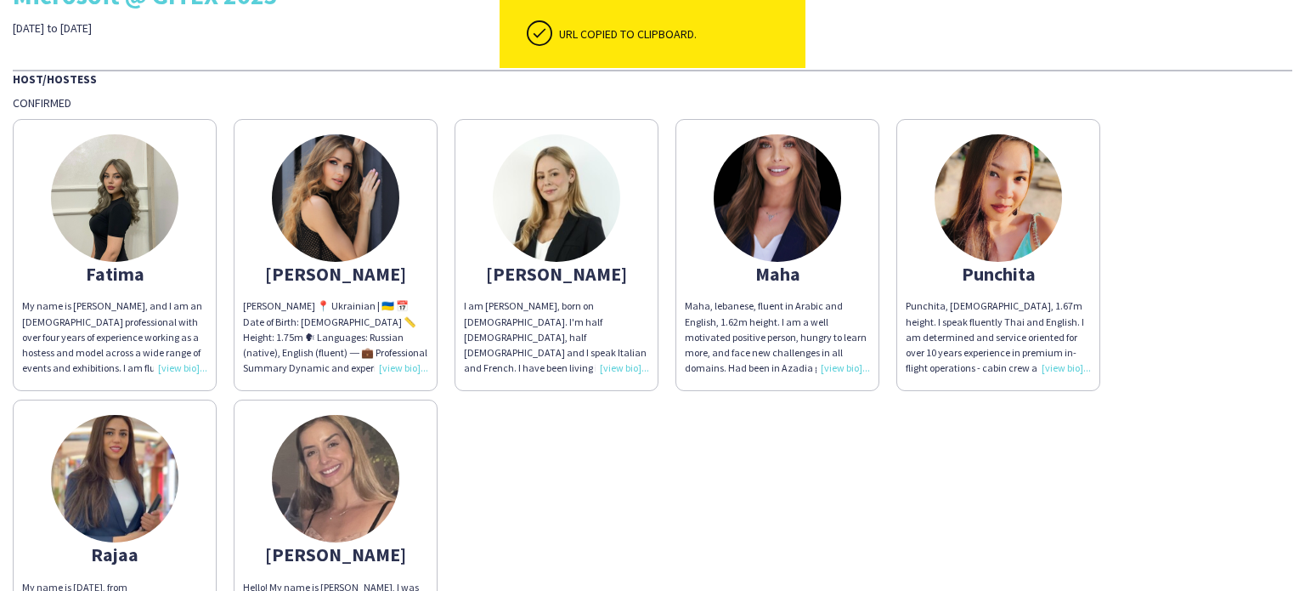
scroll to position [255, 0]
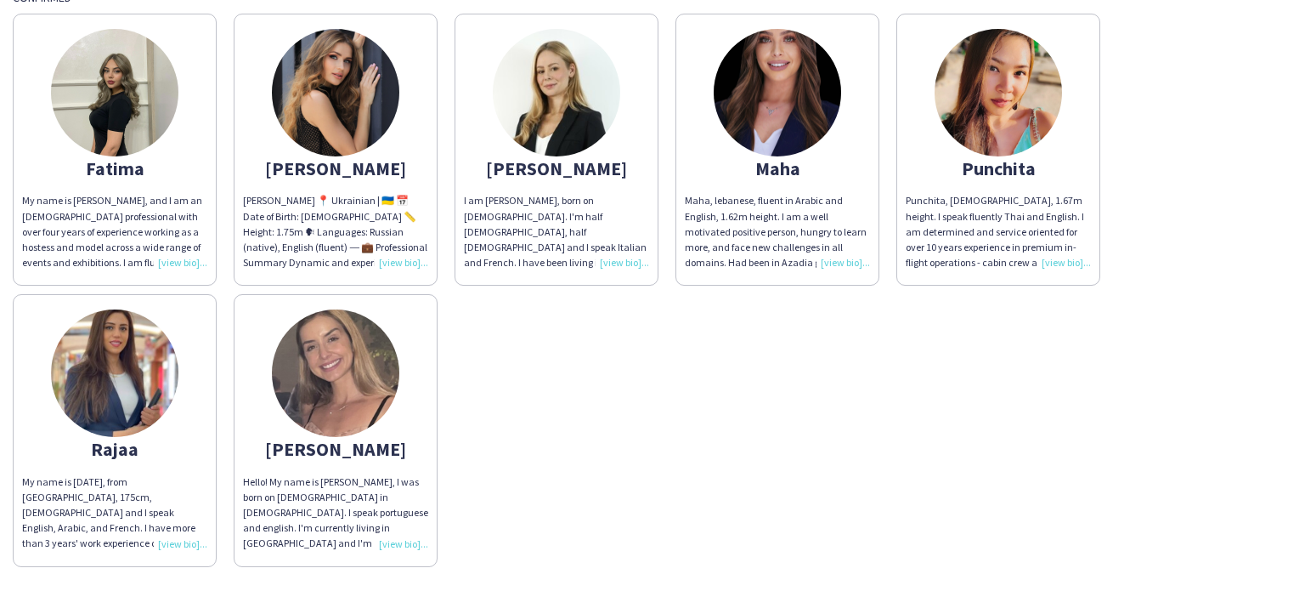
click at [564, 401] on div "Fatima My name is Fatima, and I am an Iraqi Russian professional with over four…" at bounding box center [653, 285] width 1280 height 561
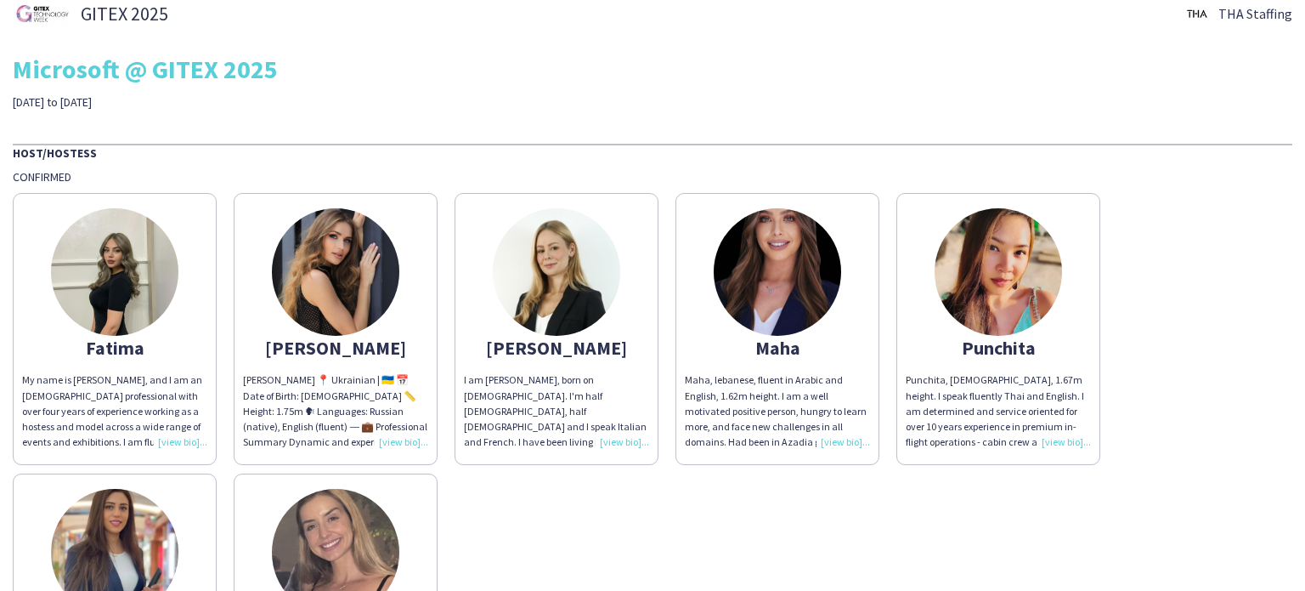
scroll to position [0, 0]
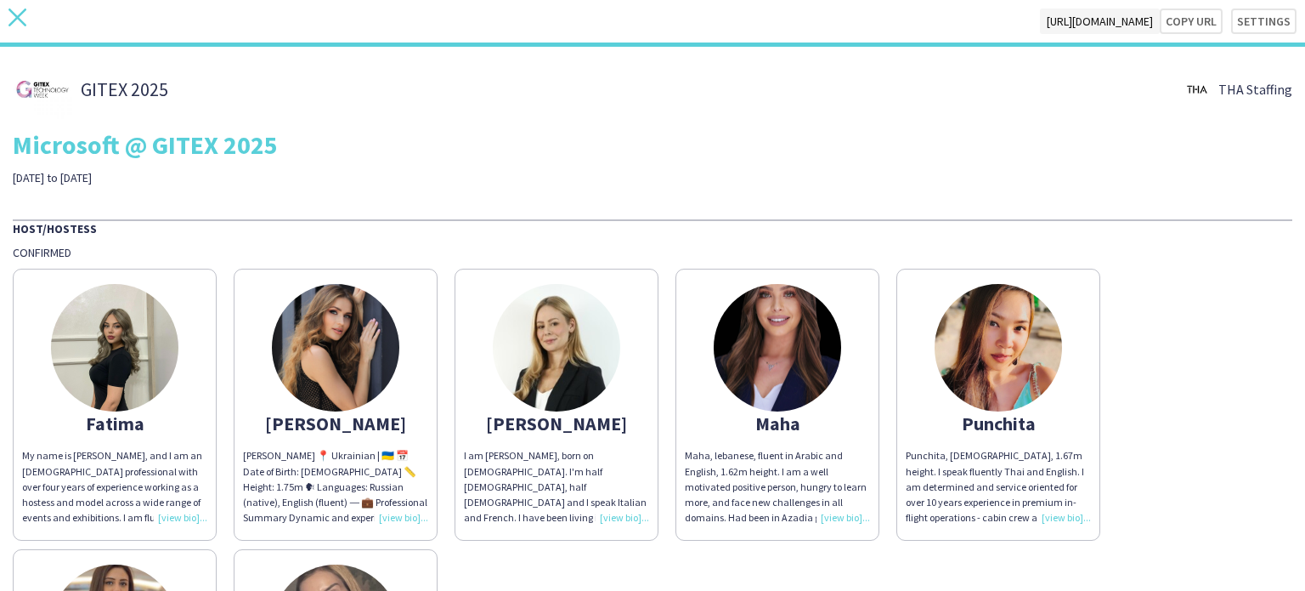
click at [20, 16] on icon "close" at bounding box center [17, 17] width 18 height 18
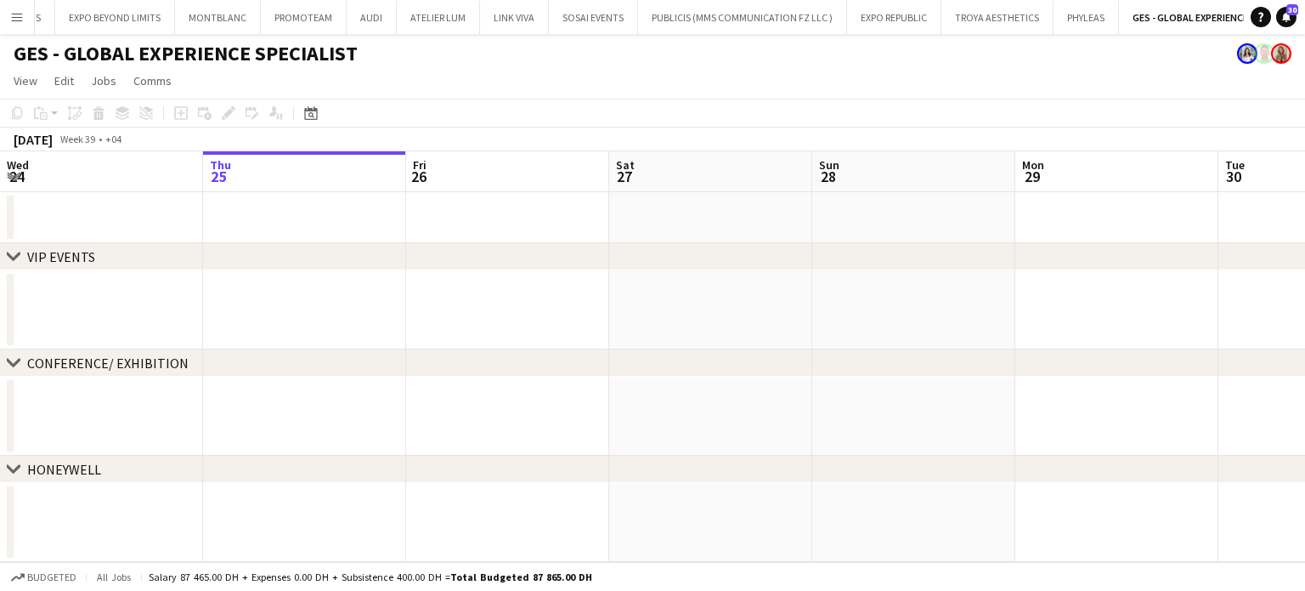
scroll to position [0, 4614]
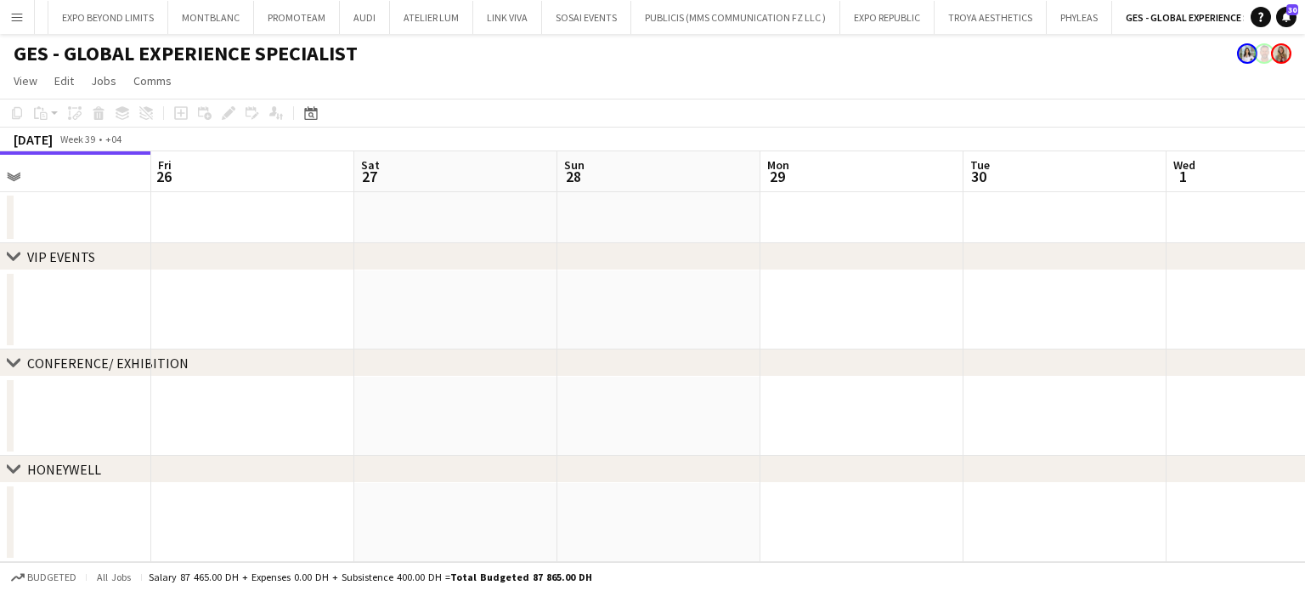
drag, startPoint x: 833, startPoint y: 318, endPoint x: 707, endPoint y: 293, distance: 128.2
click at [709, 307] on app-calendar-viewport "Mon 22 Tue 23 Wed 24 Thu 25 Fri 26 Sat 27 Sun 28 Mon 29 Tue 30 Wed 1 Thu 2 Fri 3" at bounding box center [652, 356] width 1305 height 410
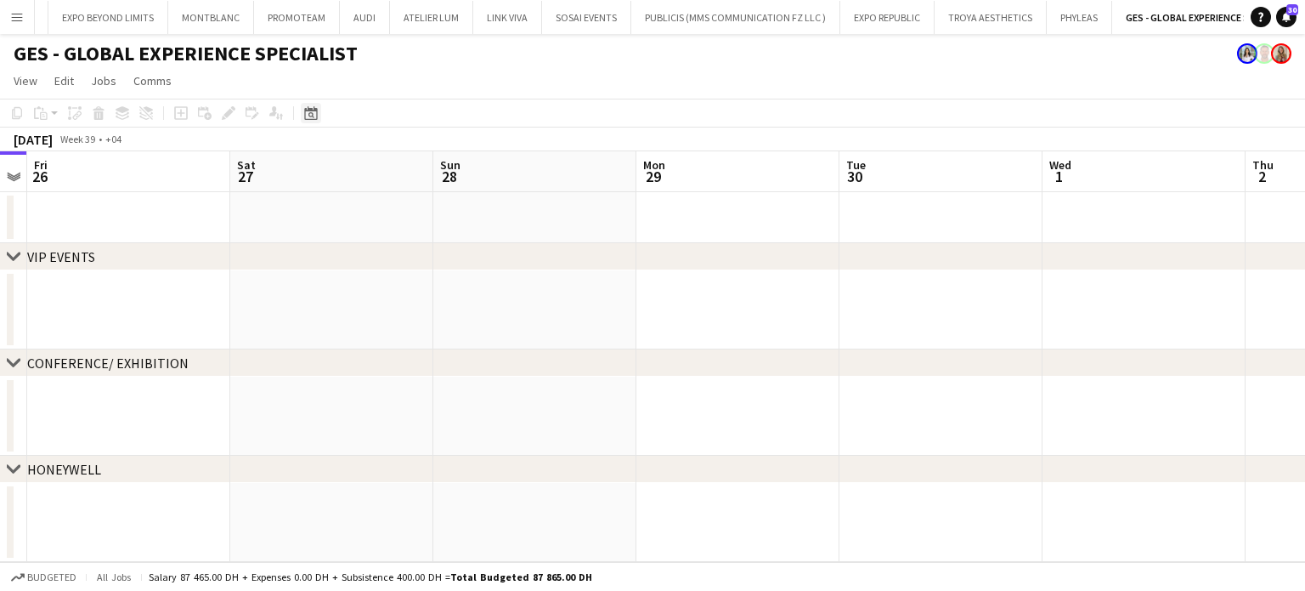
click at [314, 111] on icon "Date picker" at bounding box center [311, 113] width 14 height 14
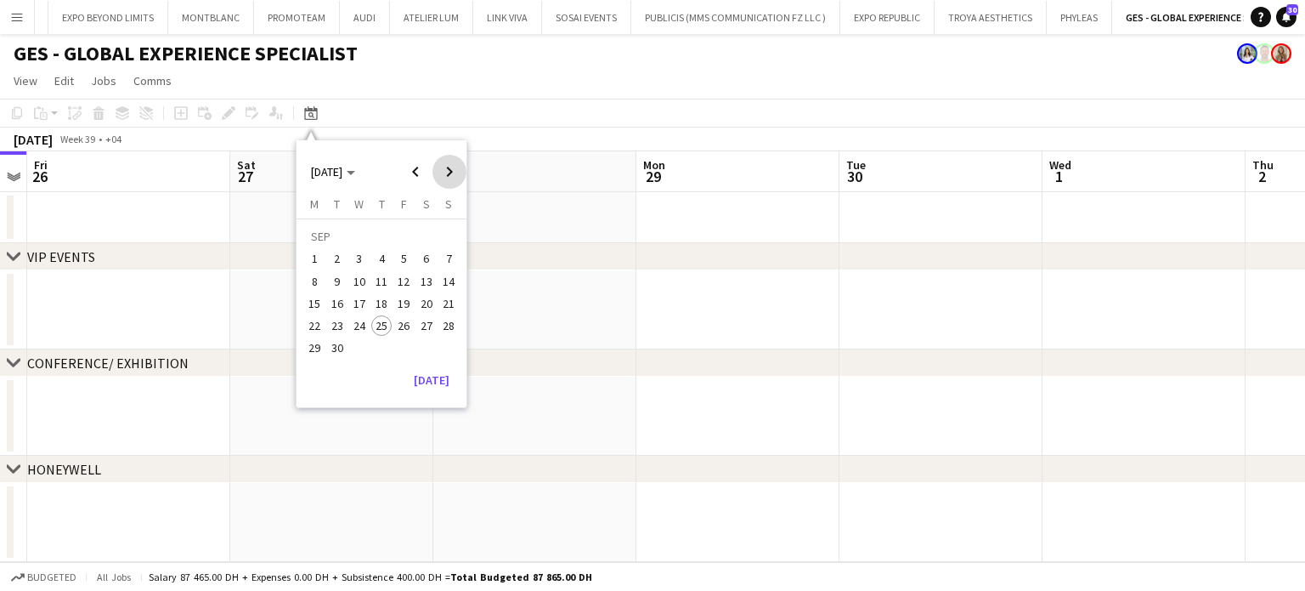
click at [448, 173] on span "Next month" at bounding box center [450, 172] width 34 height 34
click at [316, 305] on span "13" at bounding box center [315, 303] width 20 height 20
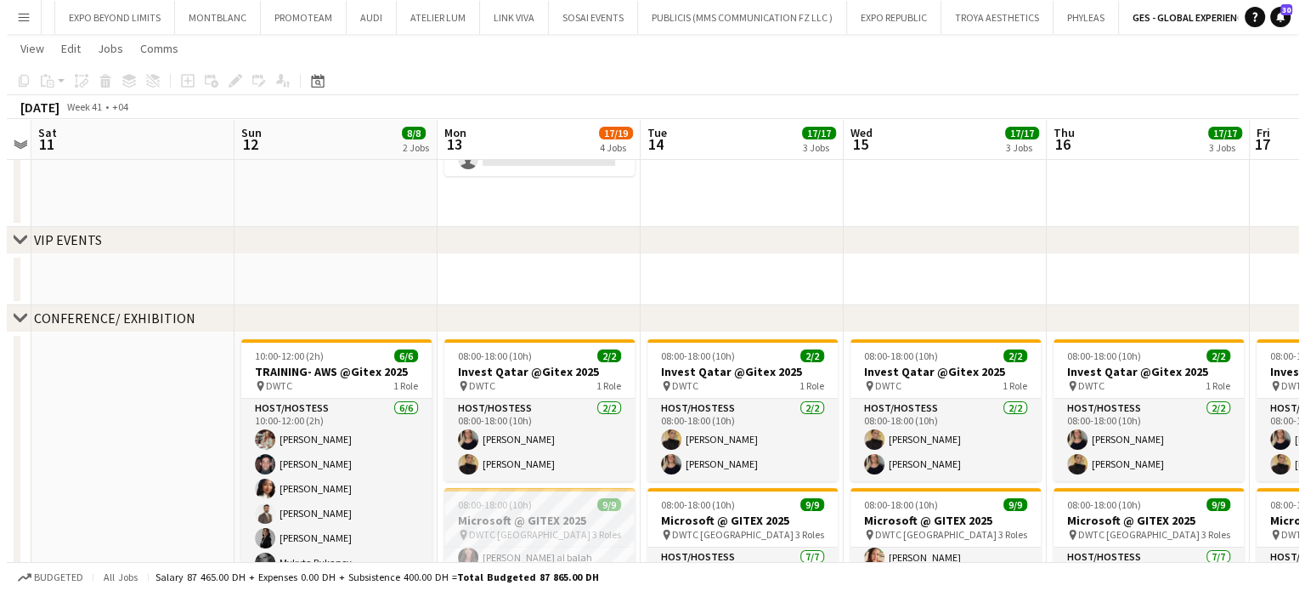
scroll to position [0, 0]
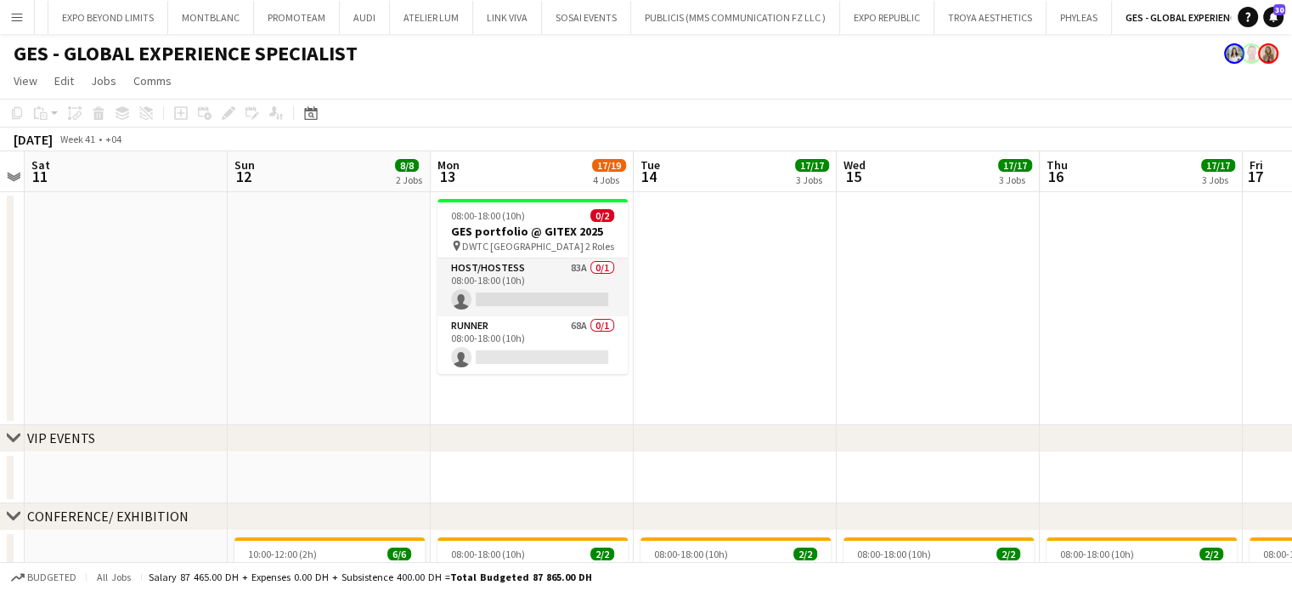
click at [776, 295] on app-date-cell at bounding box center [735, 308] width 203 height 233
click at [13, 14] on app-icon "Menu" at bounding box center [17, 17] width 14 height 14
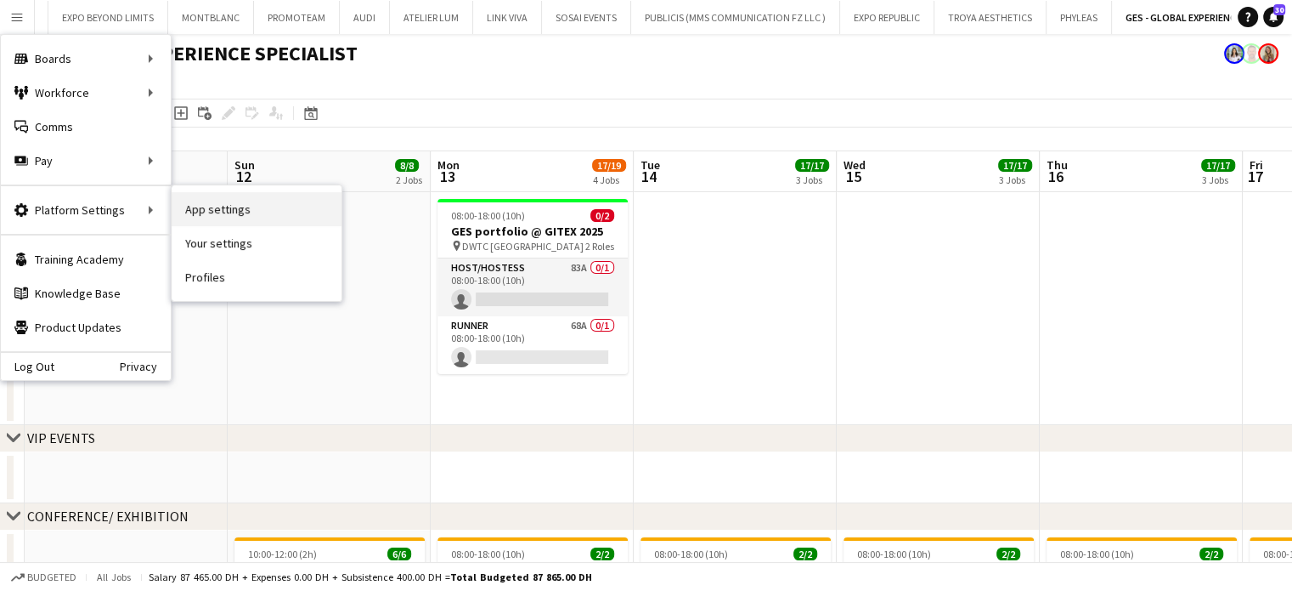
click at [219, 210] on link "App settings" at bounding box center [257, 209] width 170 height 34
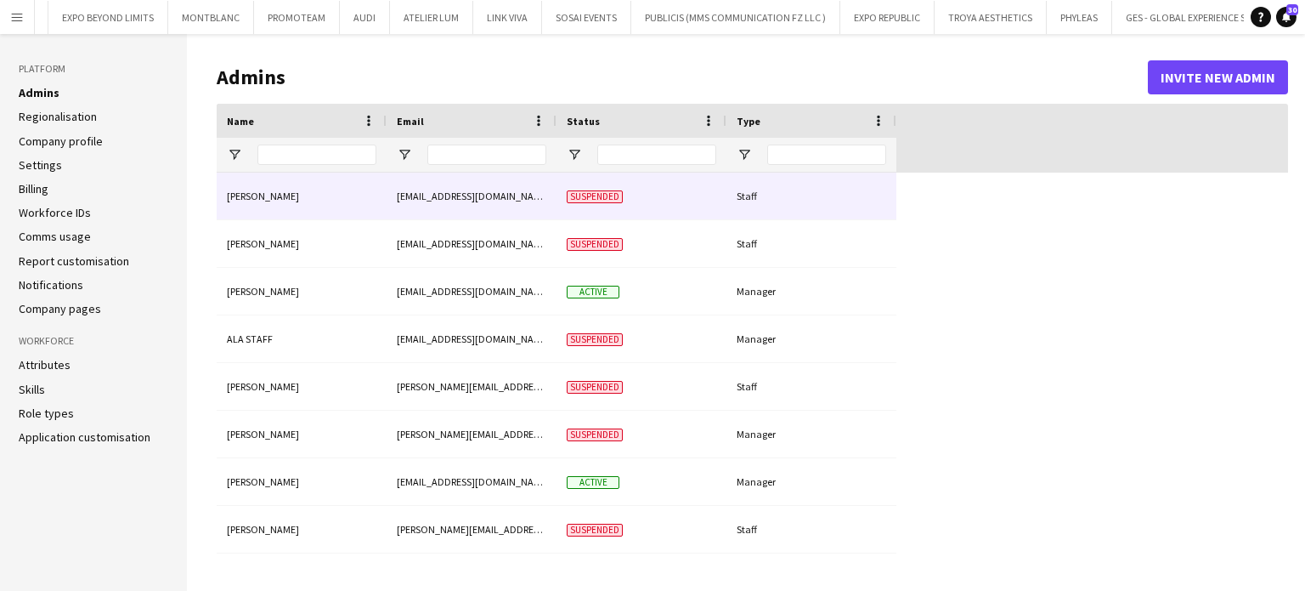
type input "**********"
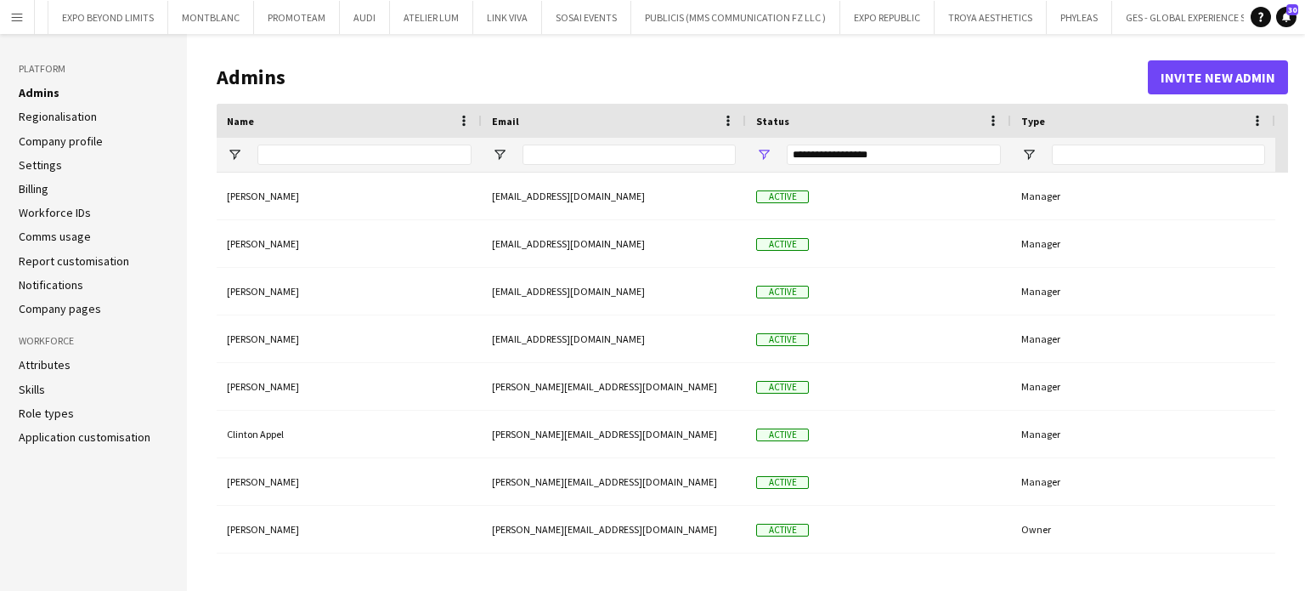
click at [16, 20] on app-icon "Menu" at bounding box center [17, 17] width 14 height 14
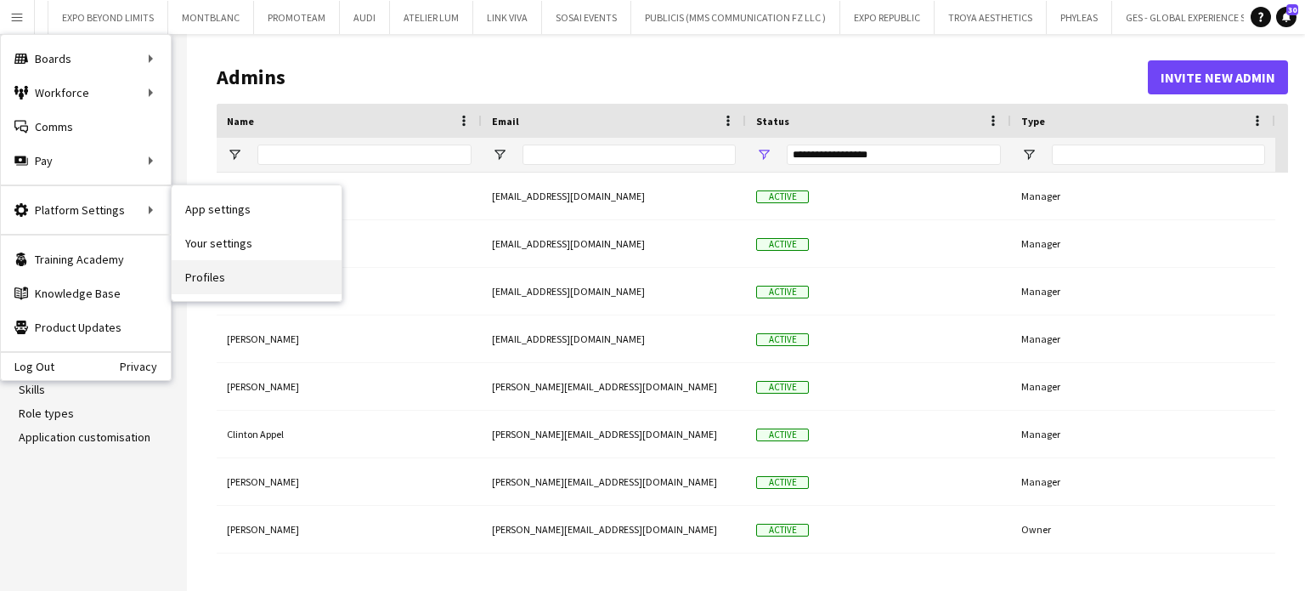
click at [190, 271] on link "Profiles" at bounding box center [257, 277] width 170 height 34
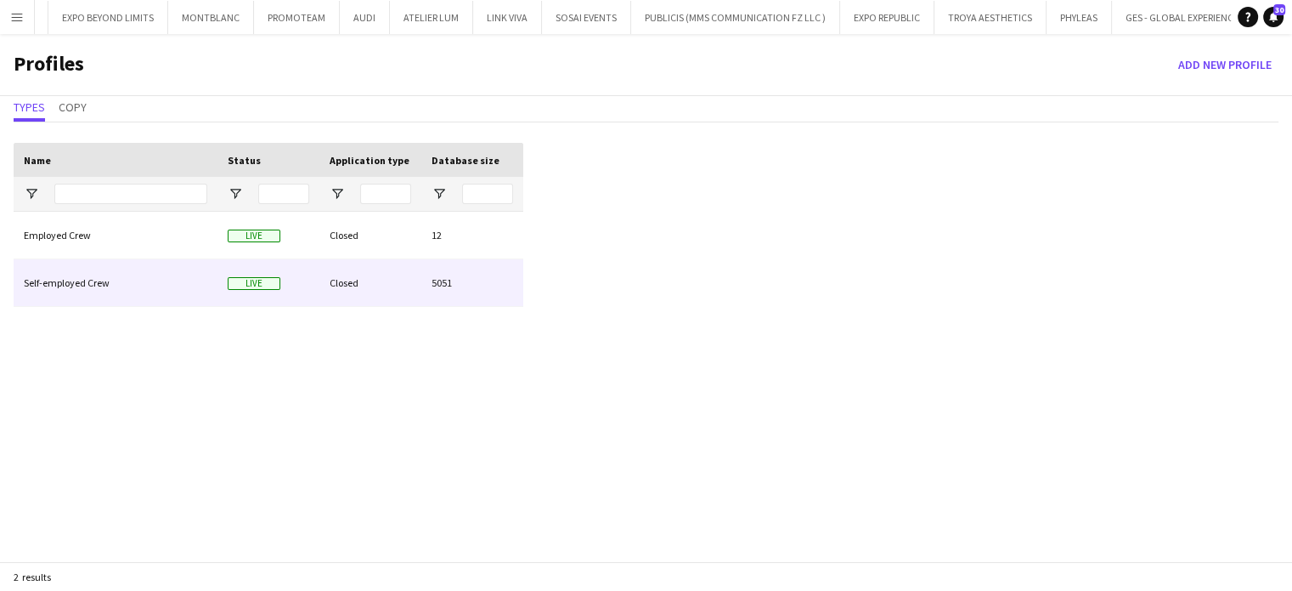
click at [144, 283] on div "Self-employed Crew" at bounding box center [116, 282] width 204 height 47
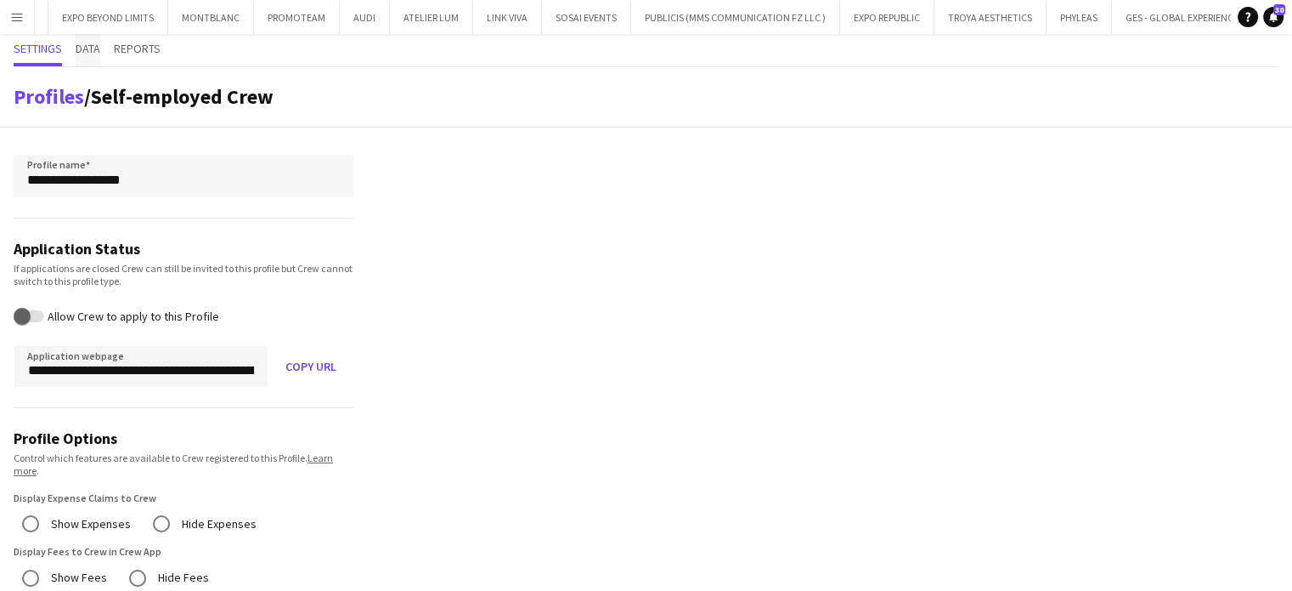
click at [81, 47] on span "Data" at bounding box center [88, 48] width 25 height 12
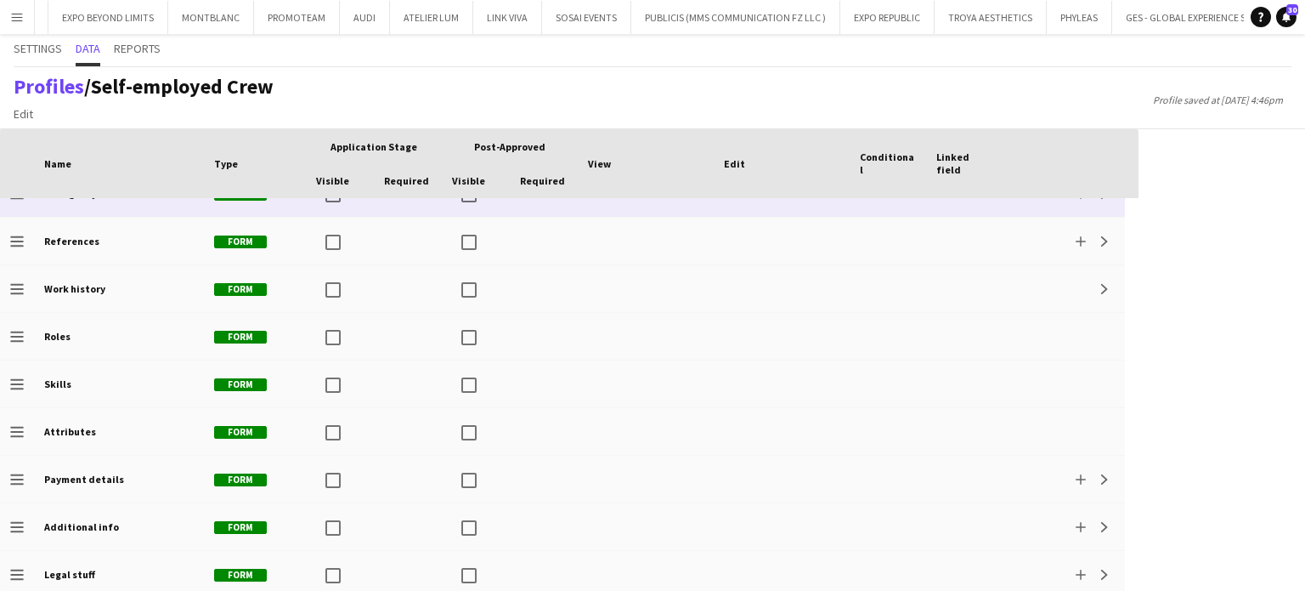
scroll to position [225, 0]
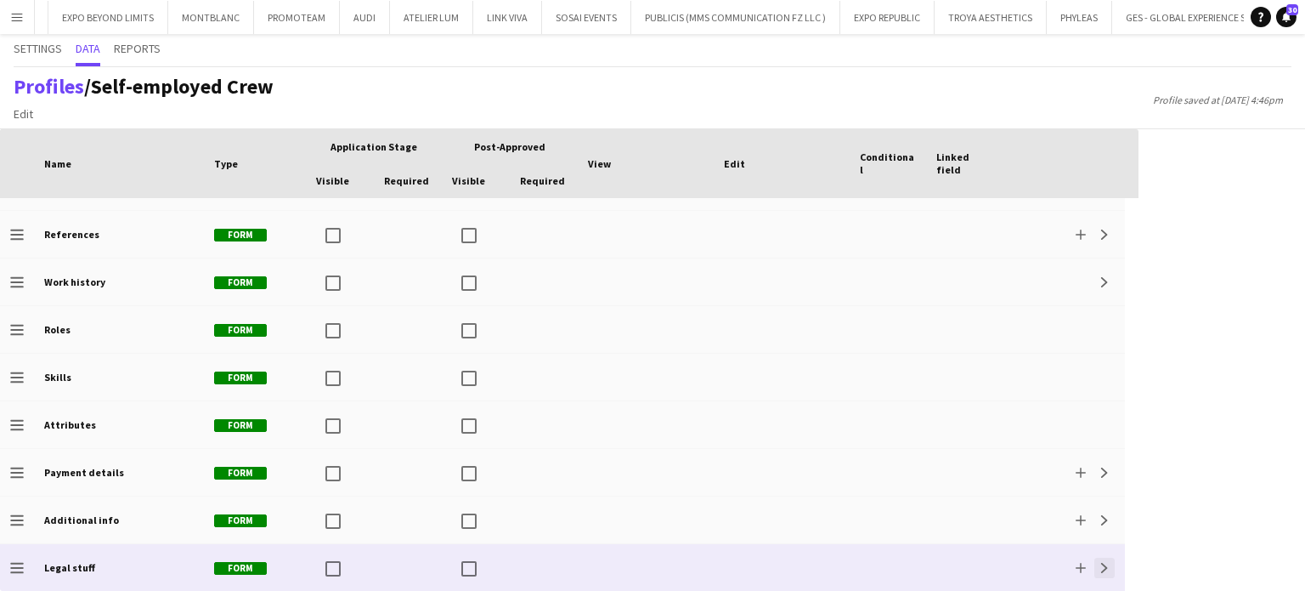
click at [1109, 569] on app-icon "Expand" at bounding box center [1105, 568] width 10 height 10
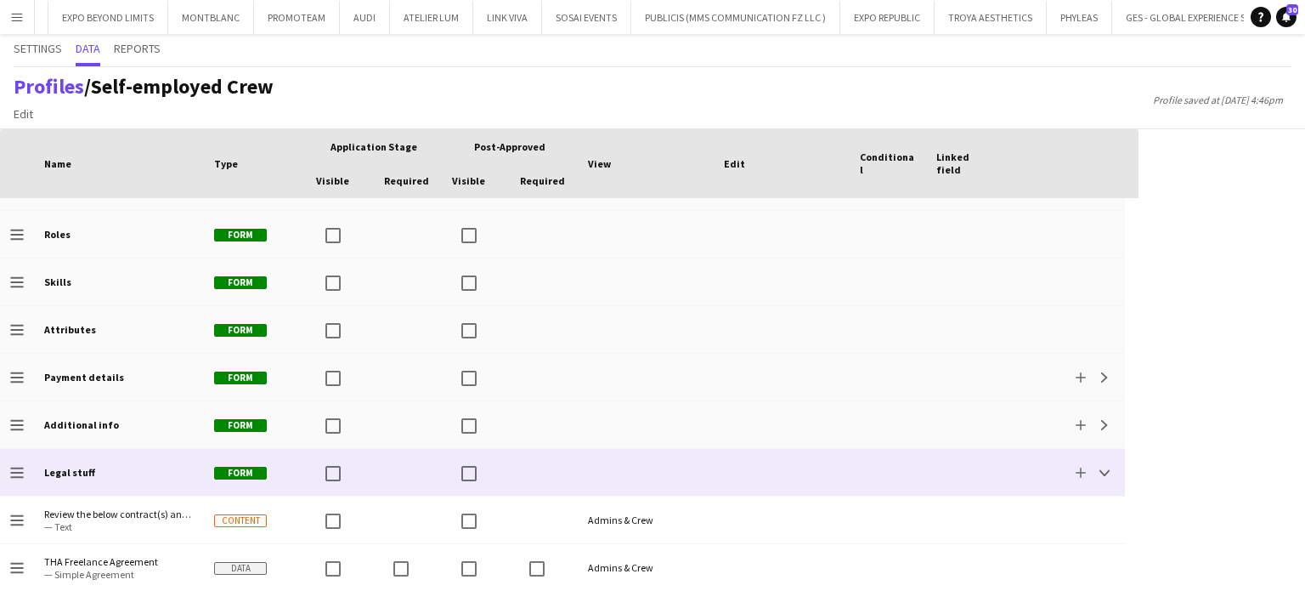
scroll to position [416, 0]
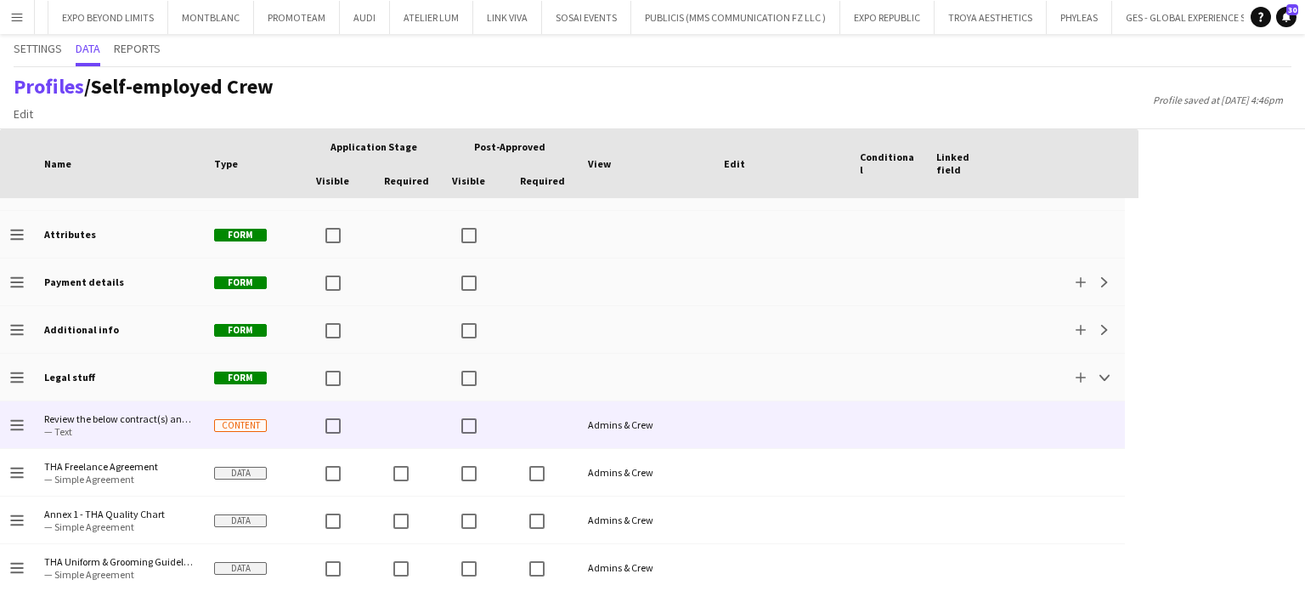
click at [160, 420] on span "Review the below contract(s) and confirm acceptance of the terms within it(them…" at bounding box center [119, 418] width 150 height 13
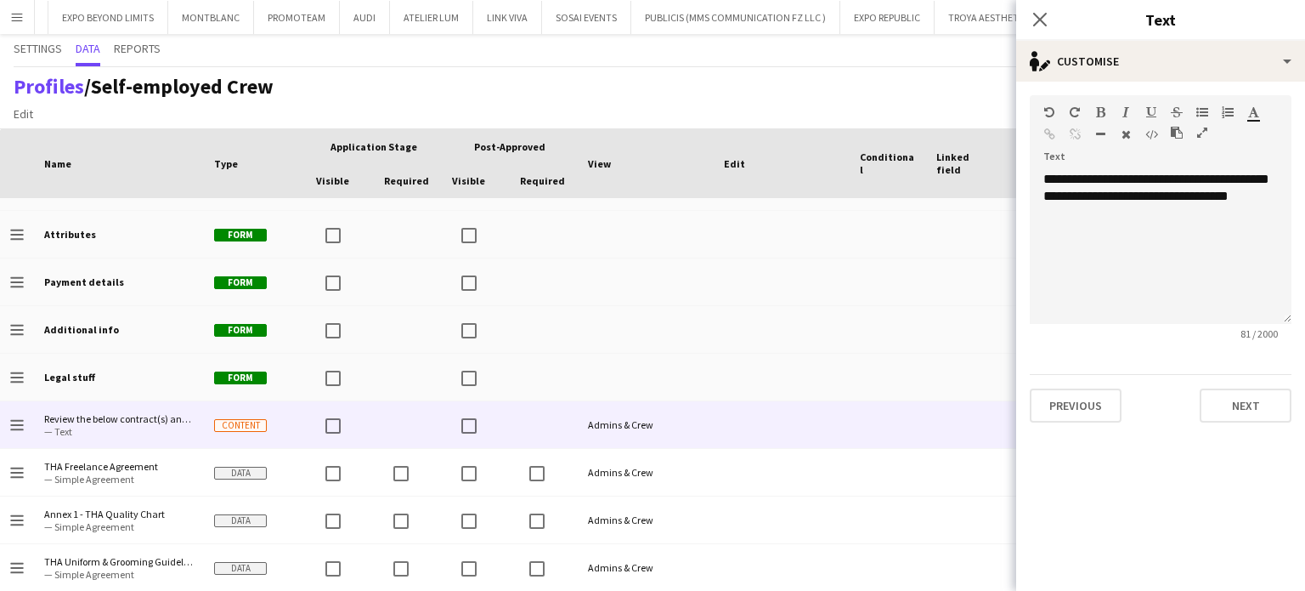
click at [951, 98] on div "Profiles / Self-employed Crew Edit Add section Profile saved at 15th Oct 4:46pm" at bounding box center [652, 98] width 1305 height 62
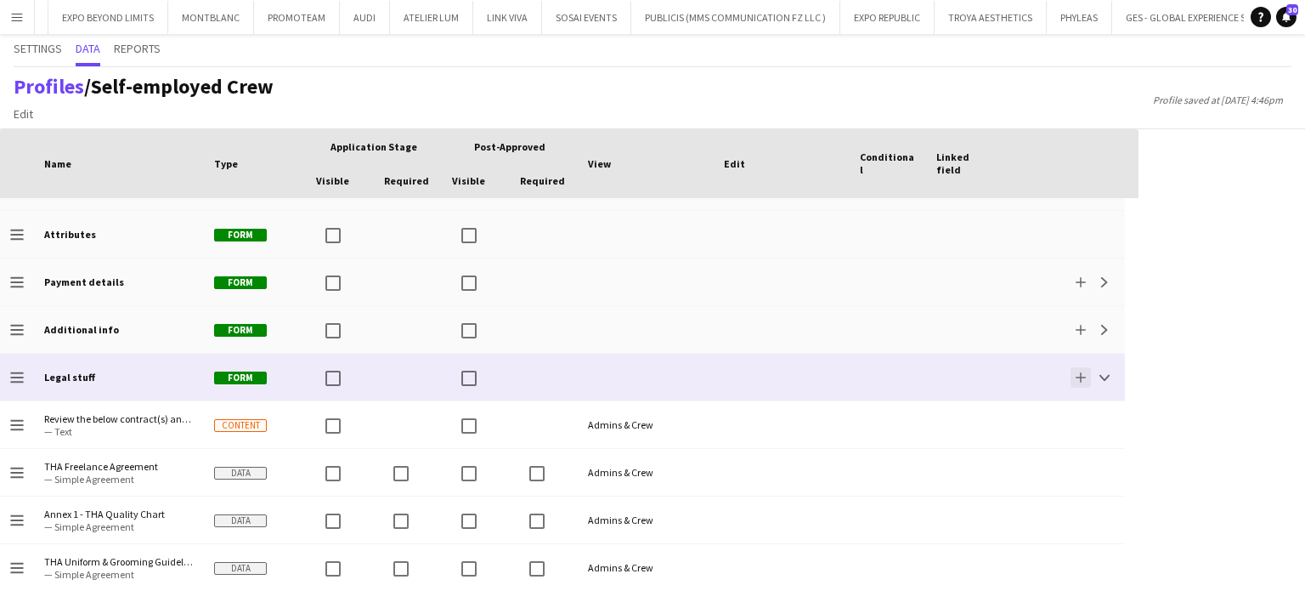
click at [1086, 380] on button "Add" at bounding box center [1081, 377] width 20 height 20
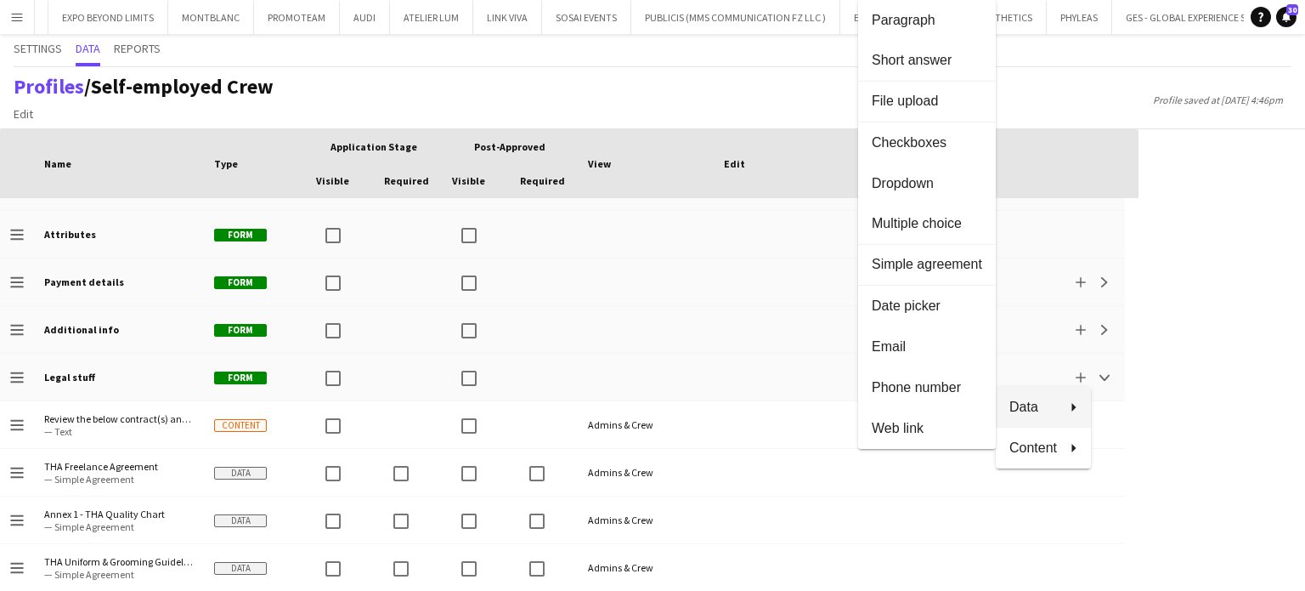
click at [144, 472] on div at bounding box center [652, 295] width 1305 height 591
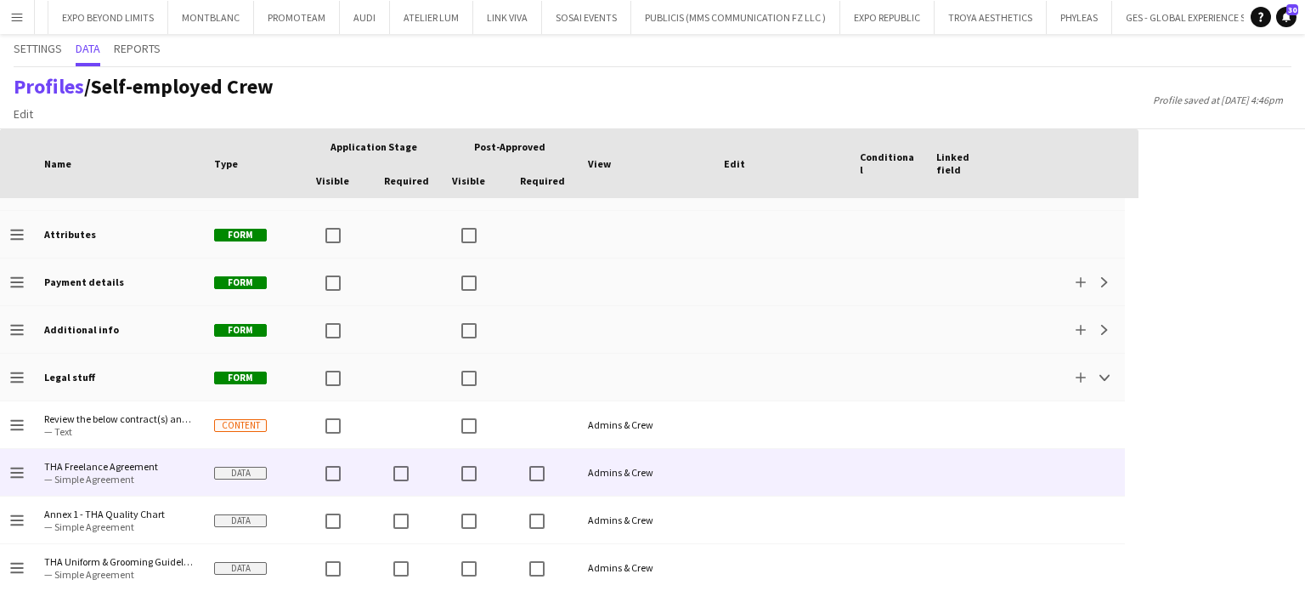
click at [113, 463] on span "THA Freelance Agreement" at bounding box center [119, 466] width 150 height 13
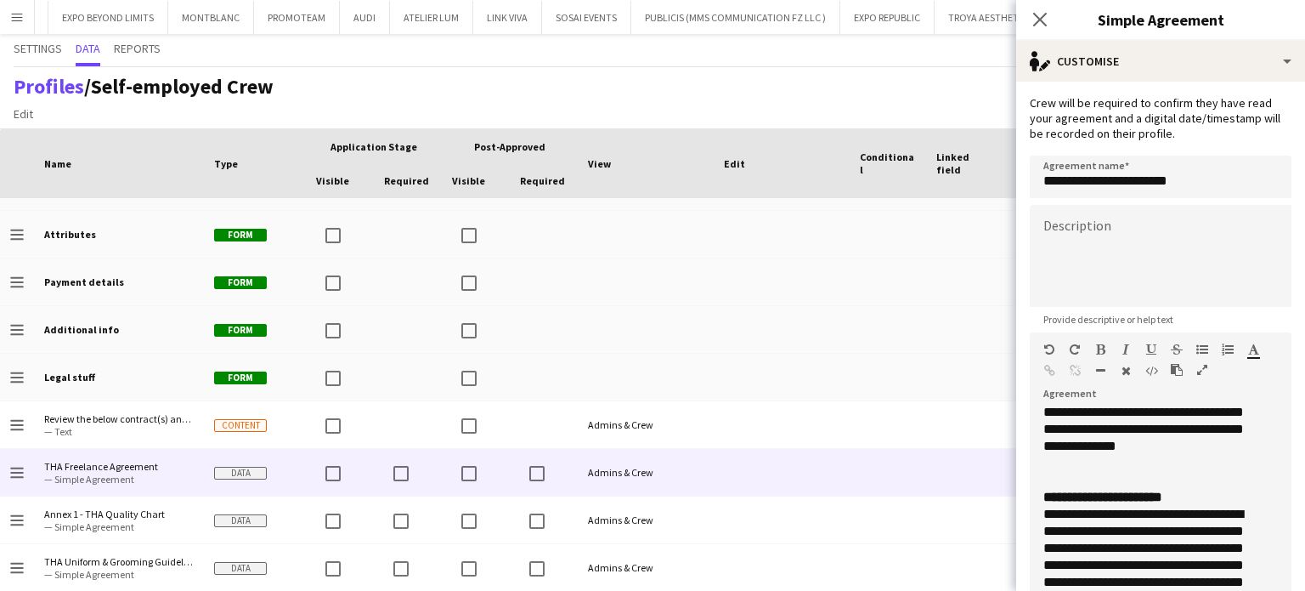
scroll to position [765, 0]
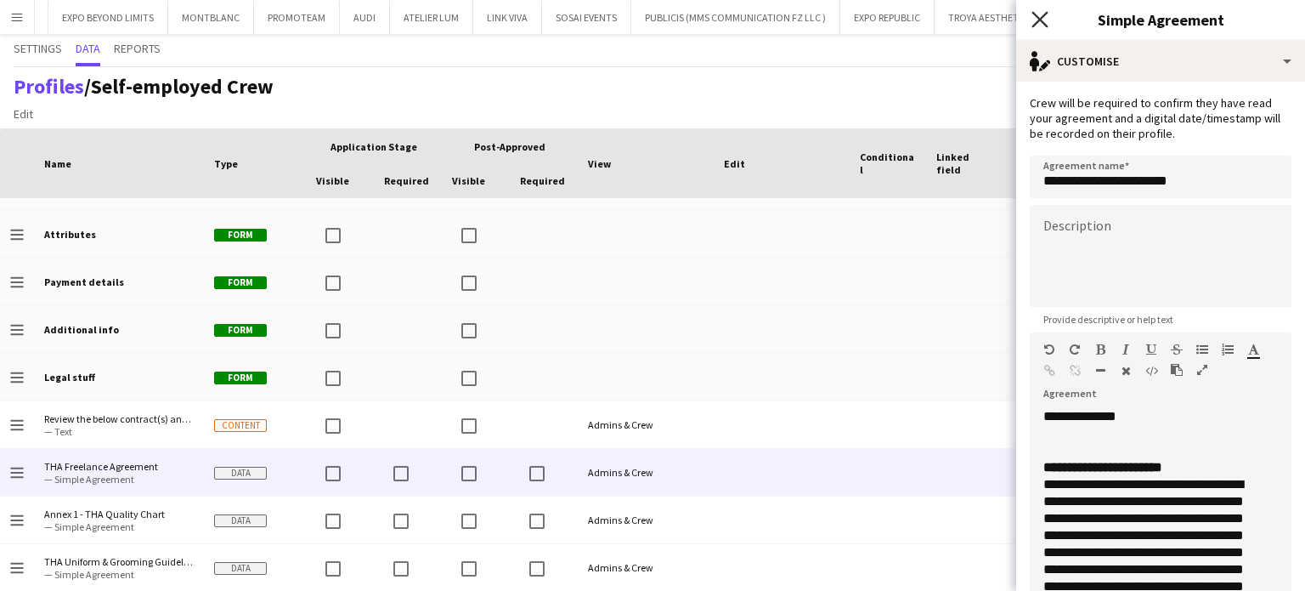
click at [1047, 25] on icon "Close pop-in" at bounding box center [1040, 19] width 16 height 16
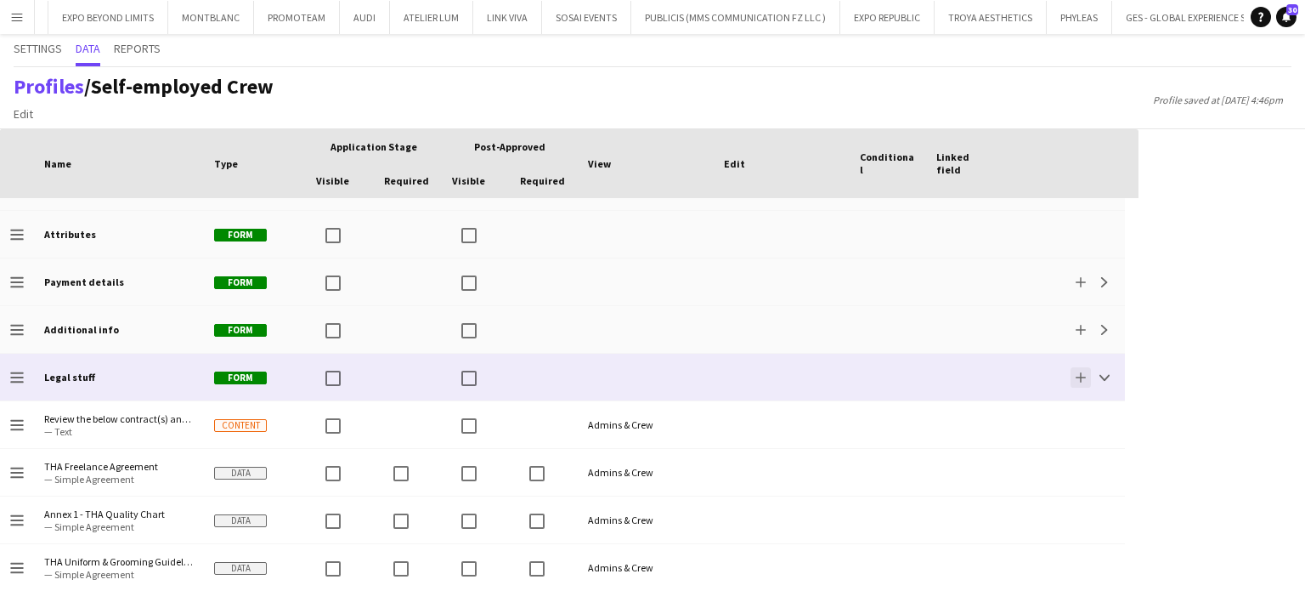
click at [1077, 376] on app-icon "Add" at bounding box center [1081, 377] width 10 height 10
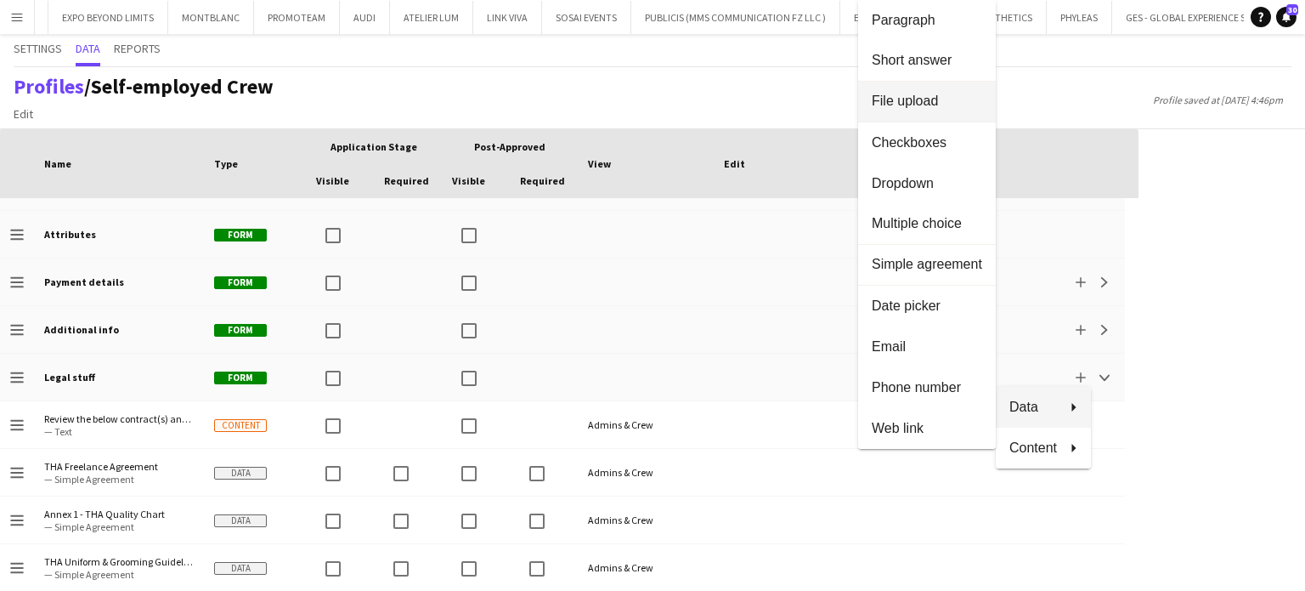
click at [916, 105] on span "File upload" at bounding box center [927, 100] width 110 height 15
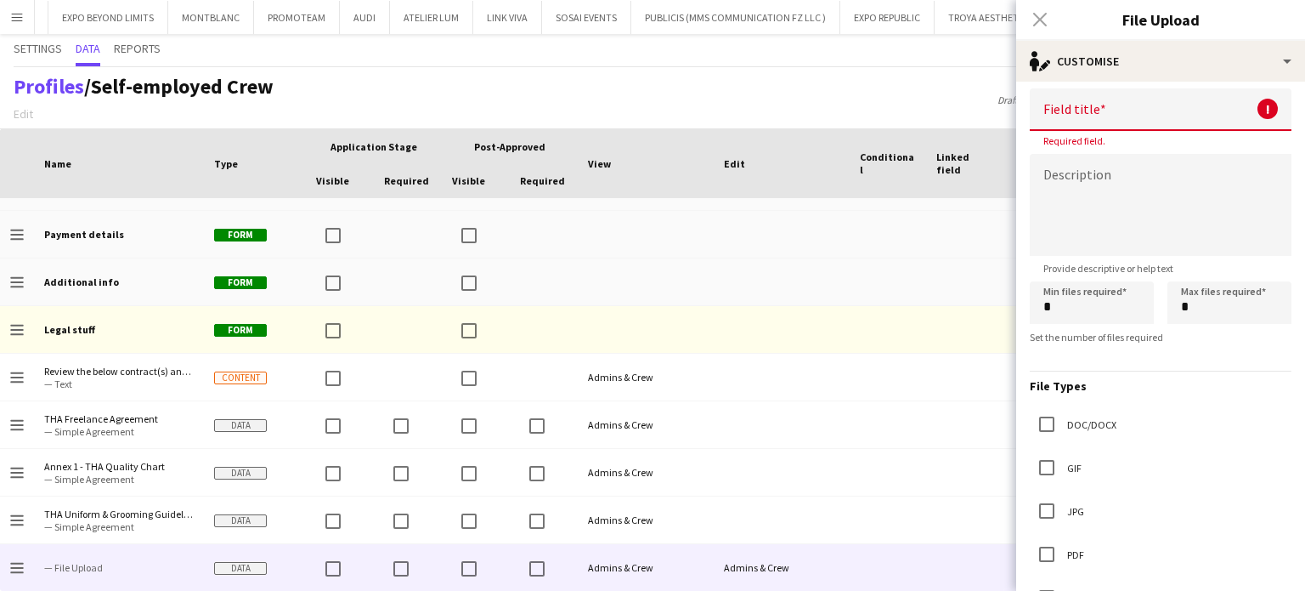
scroll to position [0, 0]
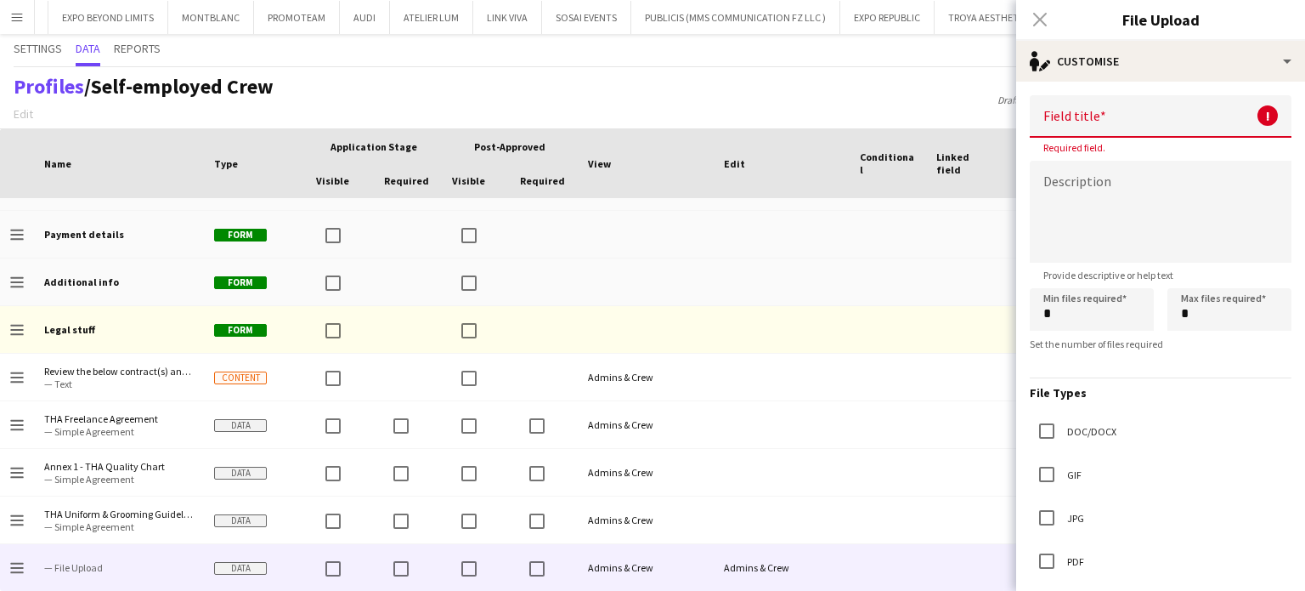
click at [1030, 19] on div "Close pop-in" at bounding box center [1040, 19] width 48 height 39
click at [1039, 13] on div "Close pop-in" at bounding box center [1040, 19] width 48 height 39
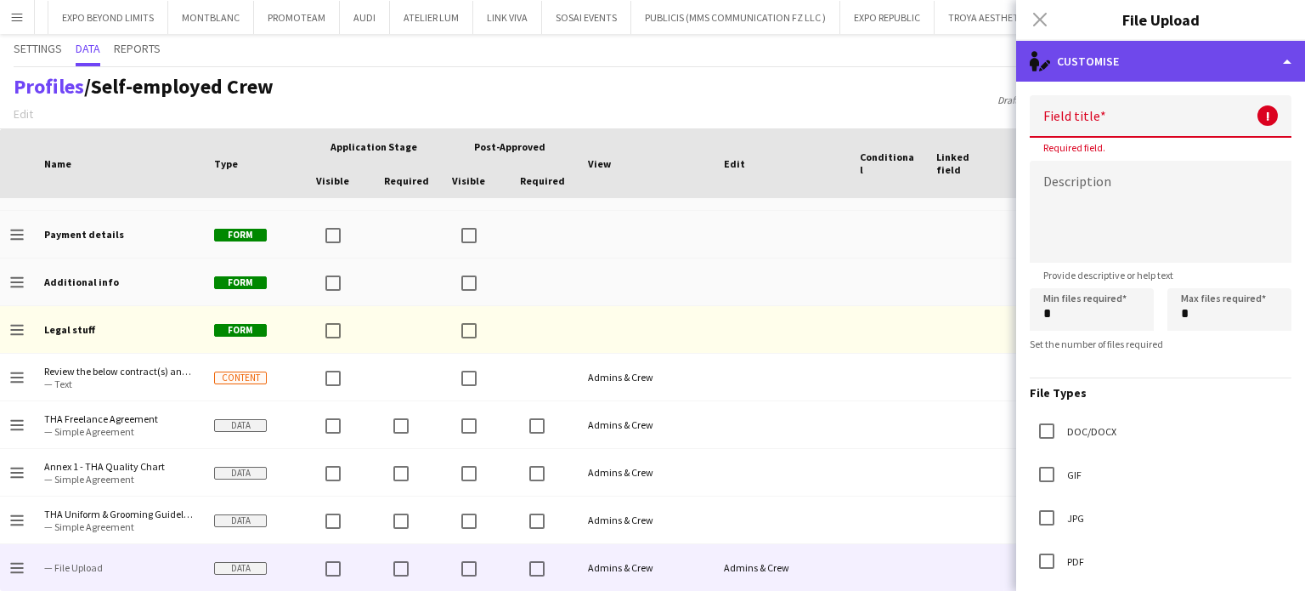
click at [1292, 66] on div "single-neutral-actions-edit-1 Customise" at bounding box center [1160, 61] width 289 height 41
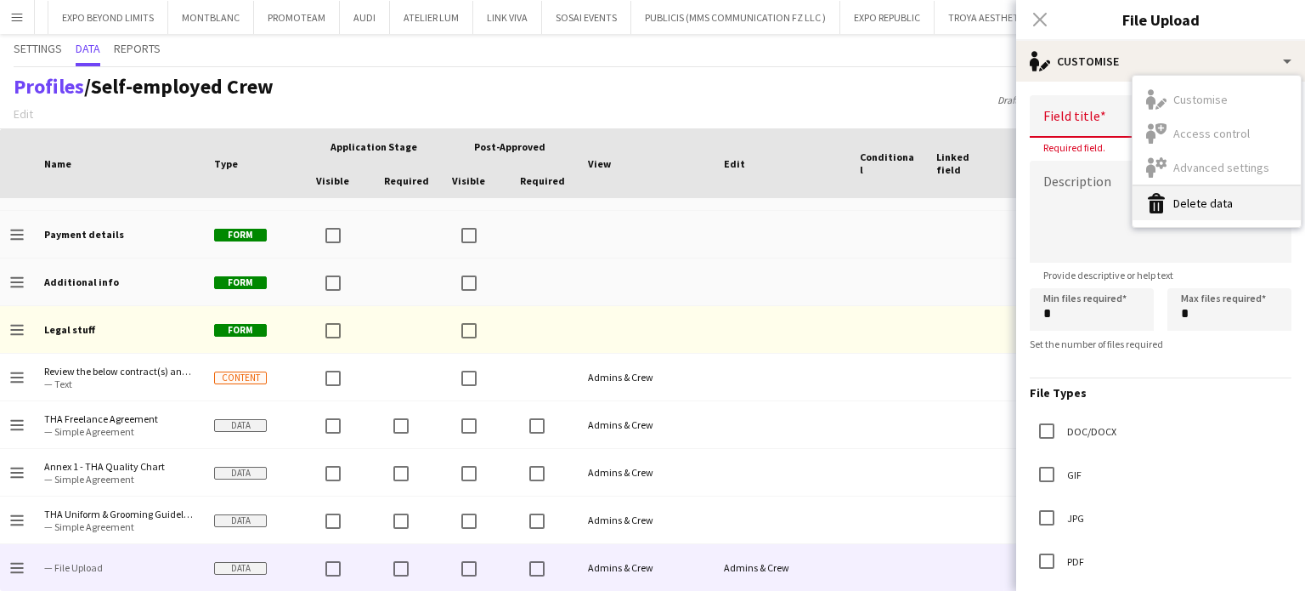
click at [1186, 217] on button "Delete data Delete data" at bounding box center [1217, 203] width 168 height 34
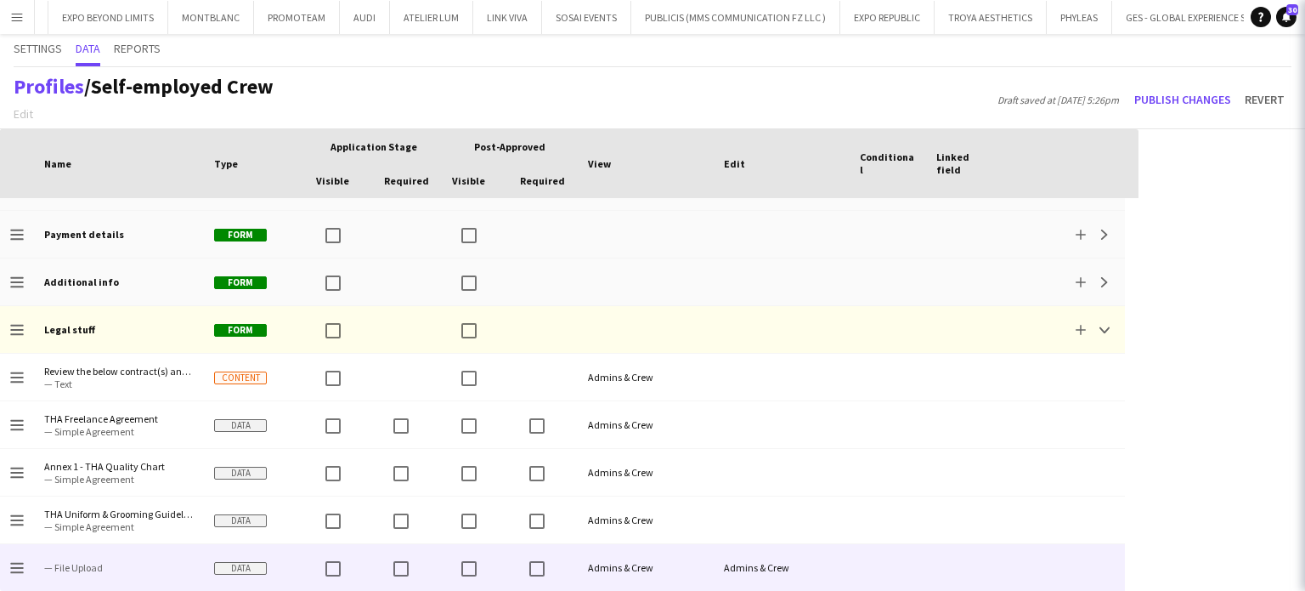
scroll to position [416, 0]
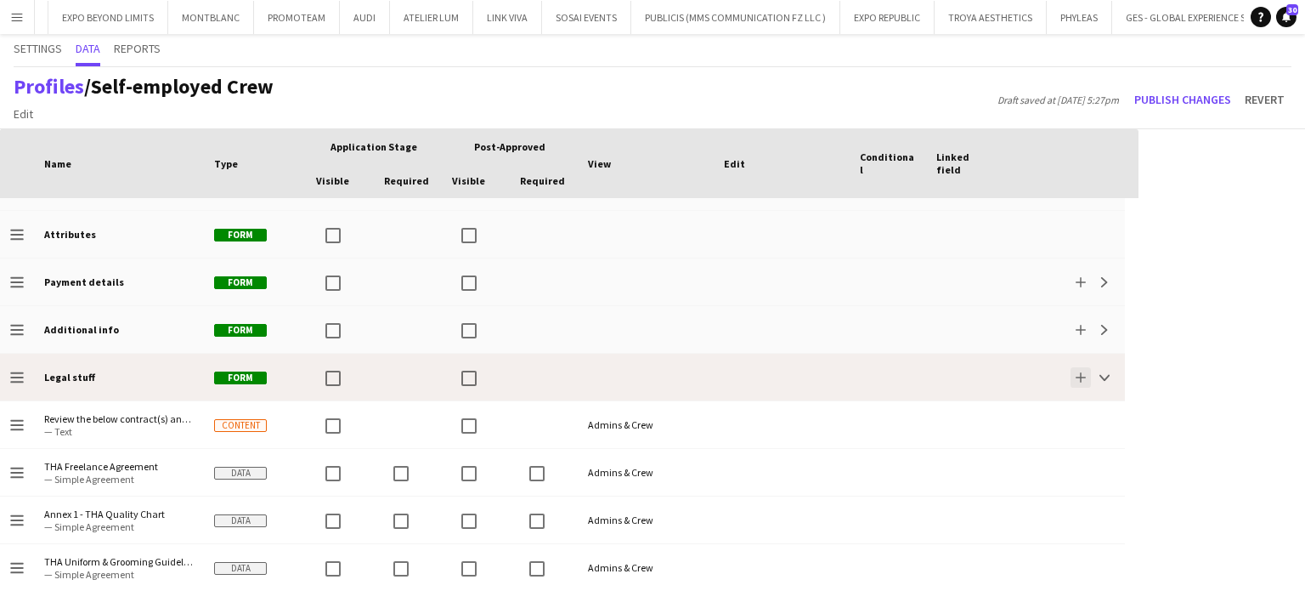
click at [1087, 367] on button "Add" at bounding box center [1081, 377] width 20 height 20
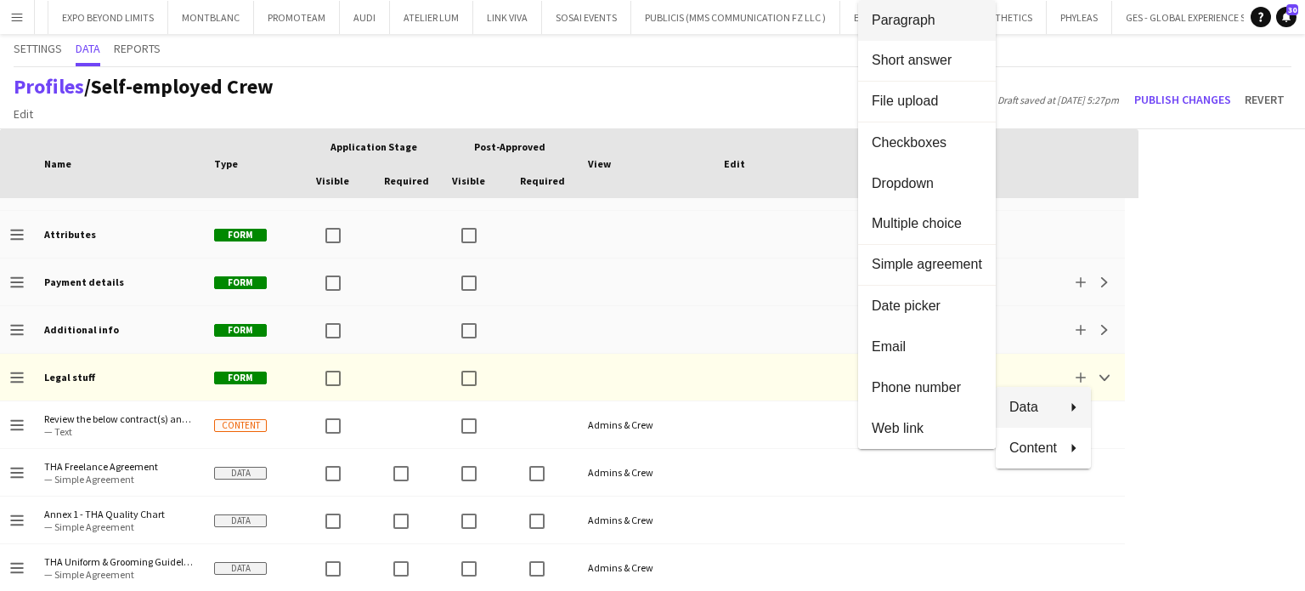
click at [914, 22] on span "Paragraph" at bounding box center [927, 20] width 110 height 15
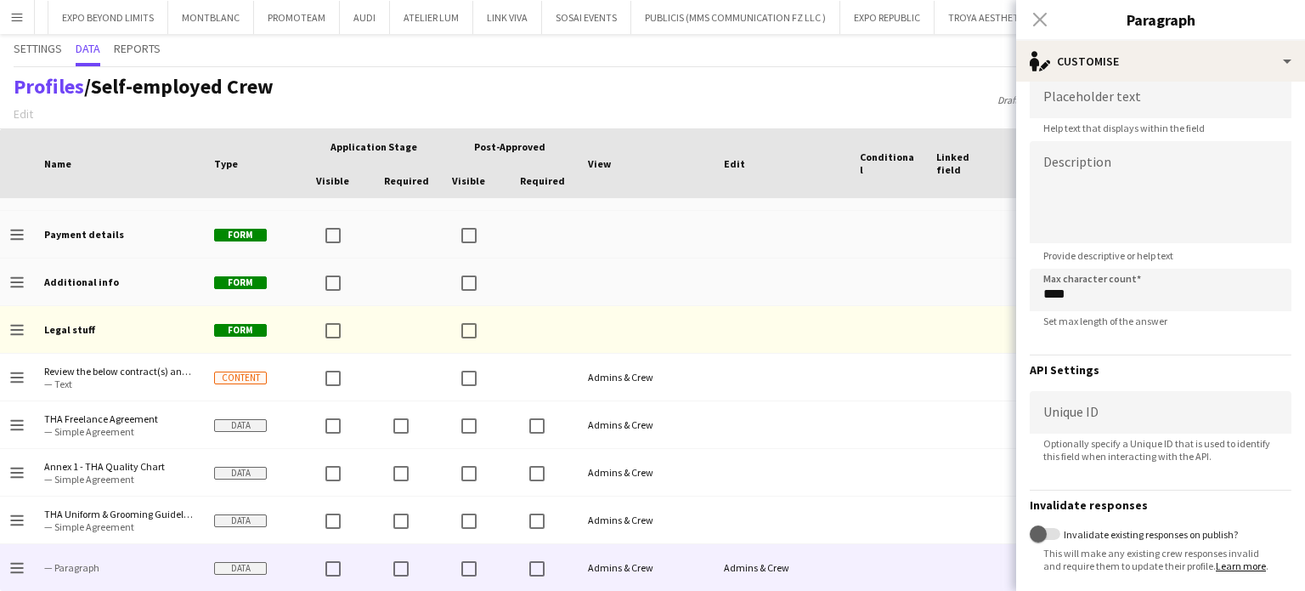
scroll to position [172, 0]
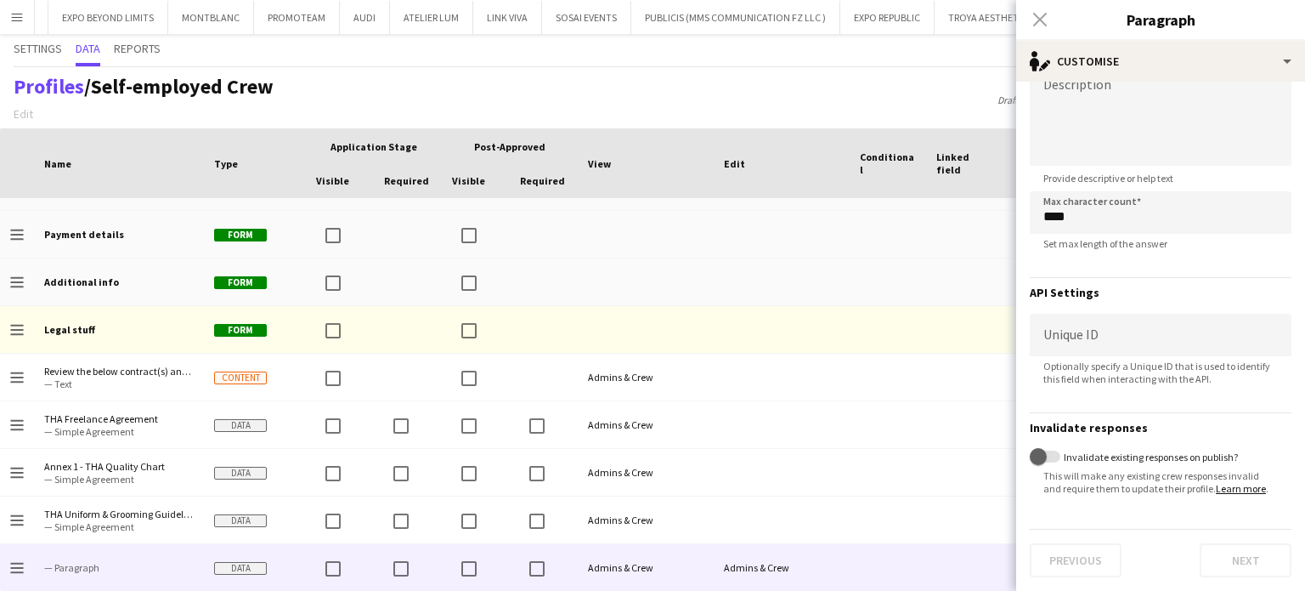
click at [1043, 15] on div "Close pop-in" at bounding box center [1040, 19] width 48 height 39
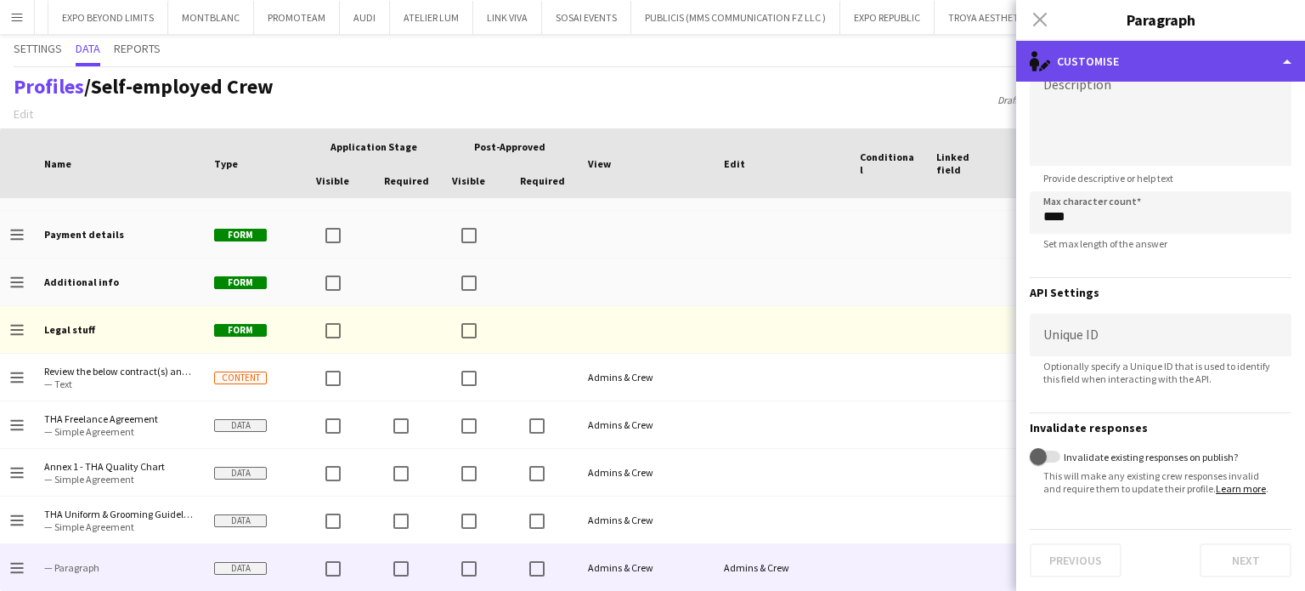
click at [1284, 60] on div "single-neutral-actions-edit-1 Customise" at bounding box center [1160, 61] width 289 height 41
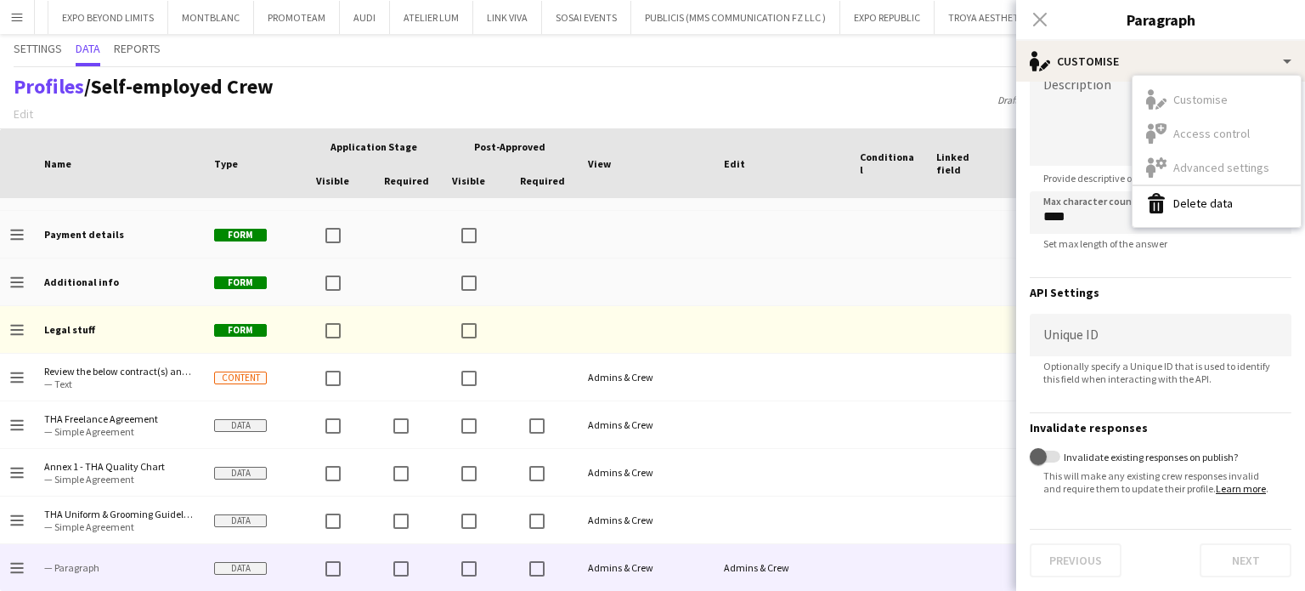
click at [1239, 206] on button "Delete data Delete data" at bounding box center [1217, 203] width 168 height 34
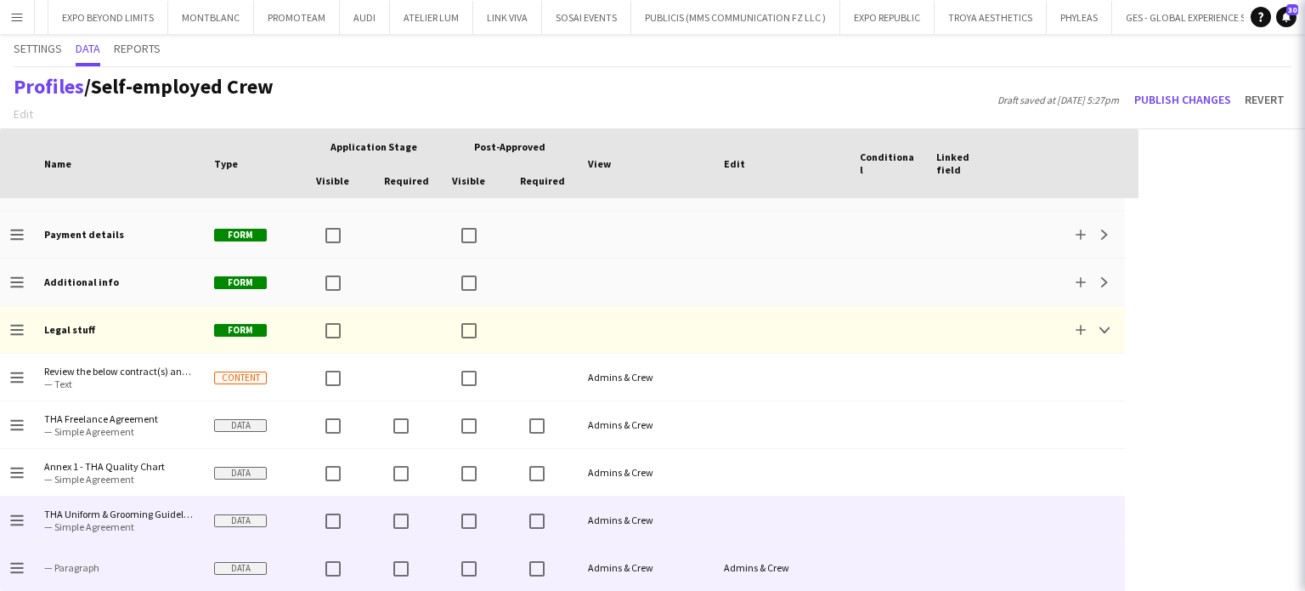
scroll to position [0, 0]
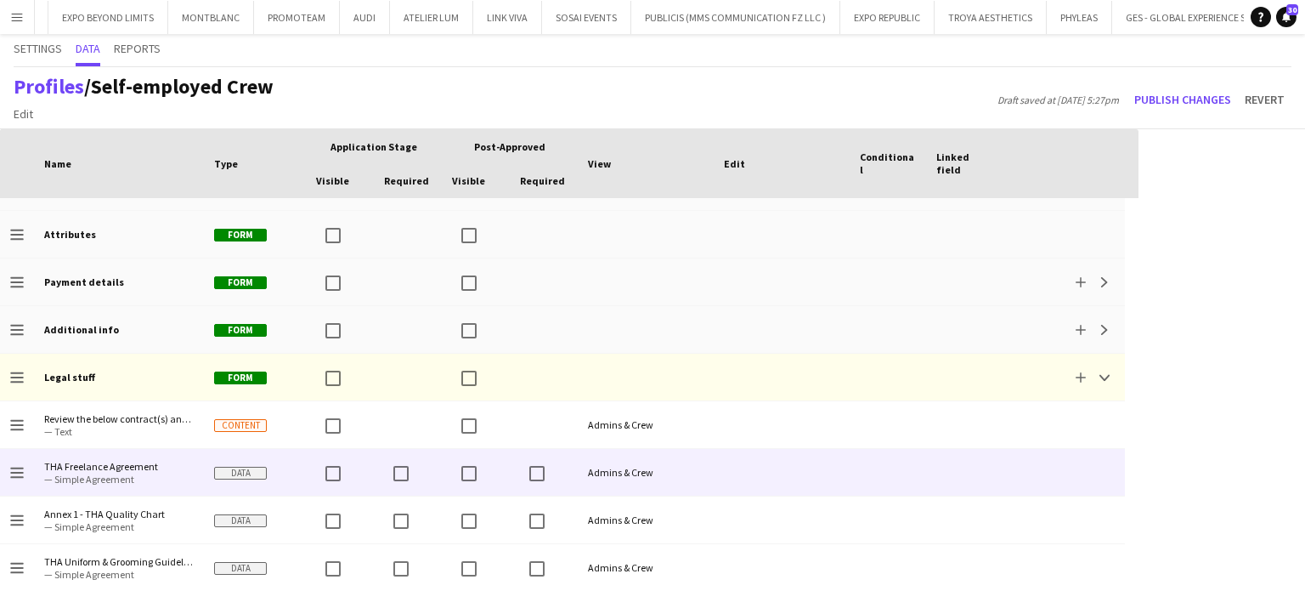
click at [187, 474] on span "— Simple Agreement" at bounding box center [119, 478] width 150 height 13
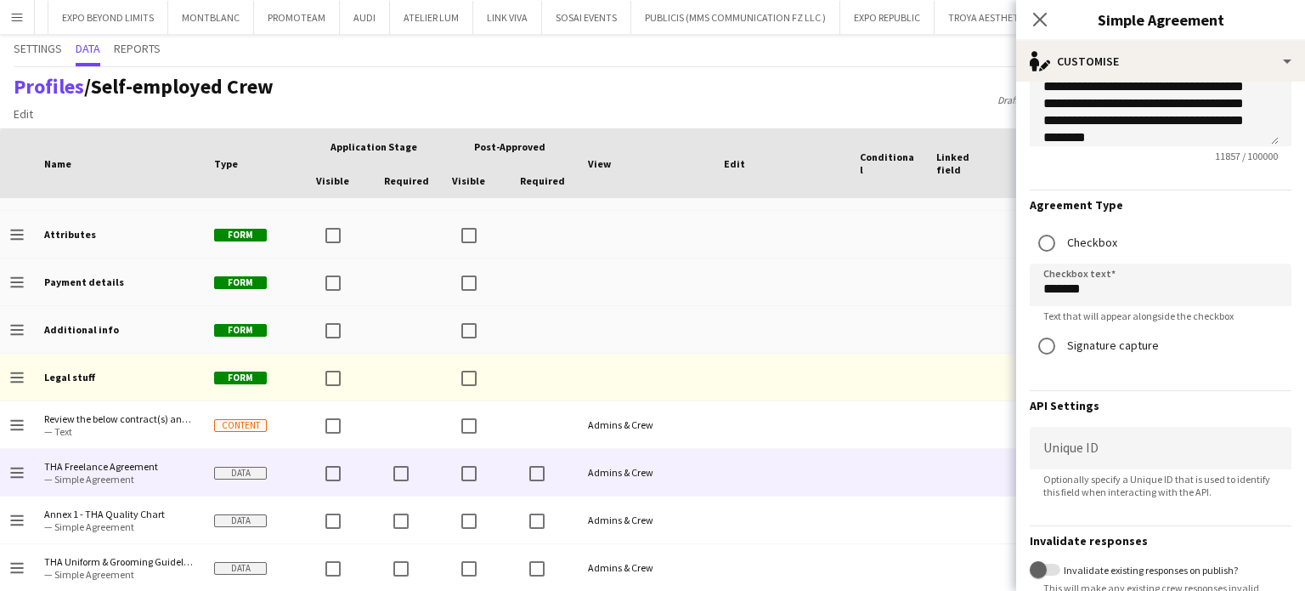
scroll to position [527, 0]
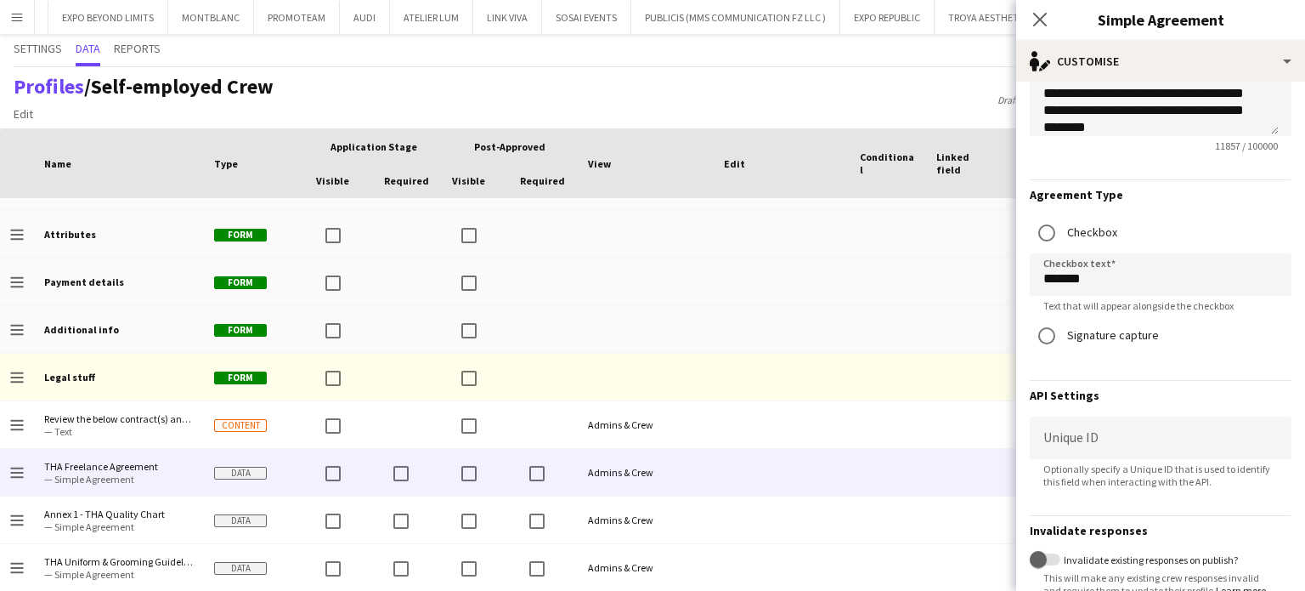
click at [880, 91] on div "Profiles / Self-employed Crew Edit Add section Draft saved at 25th Sep 5:27pm P…" at bounding box center [652, 98] width 1305 height 62
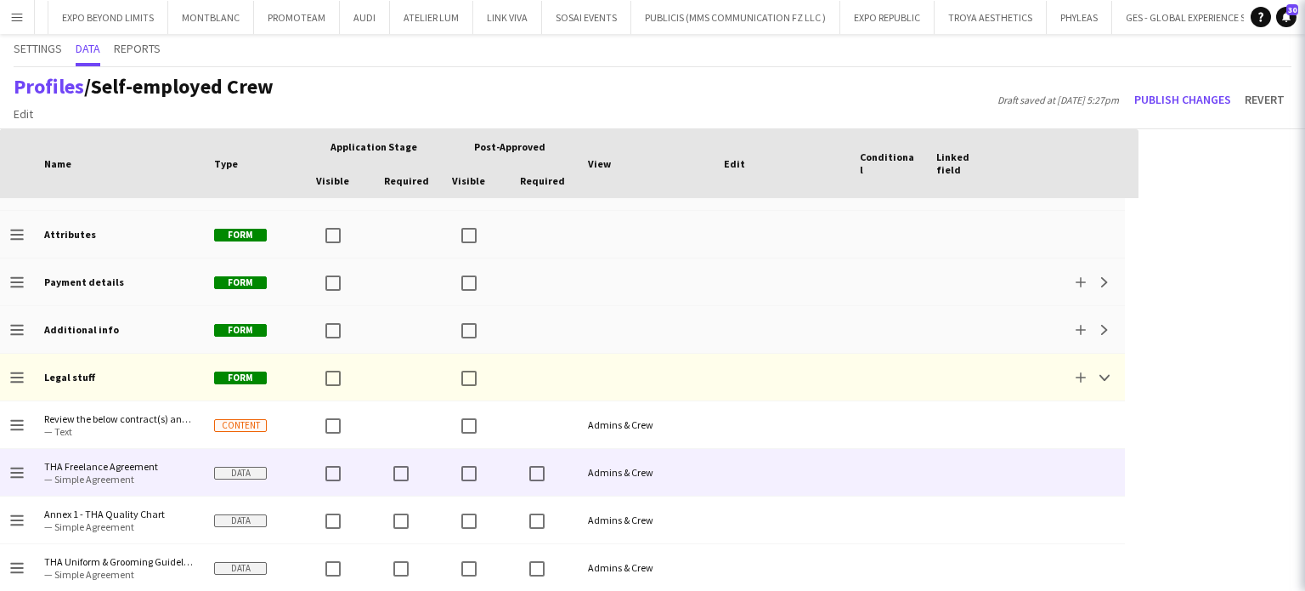
scroll to position [0, 0]
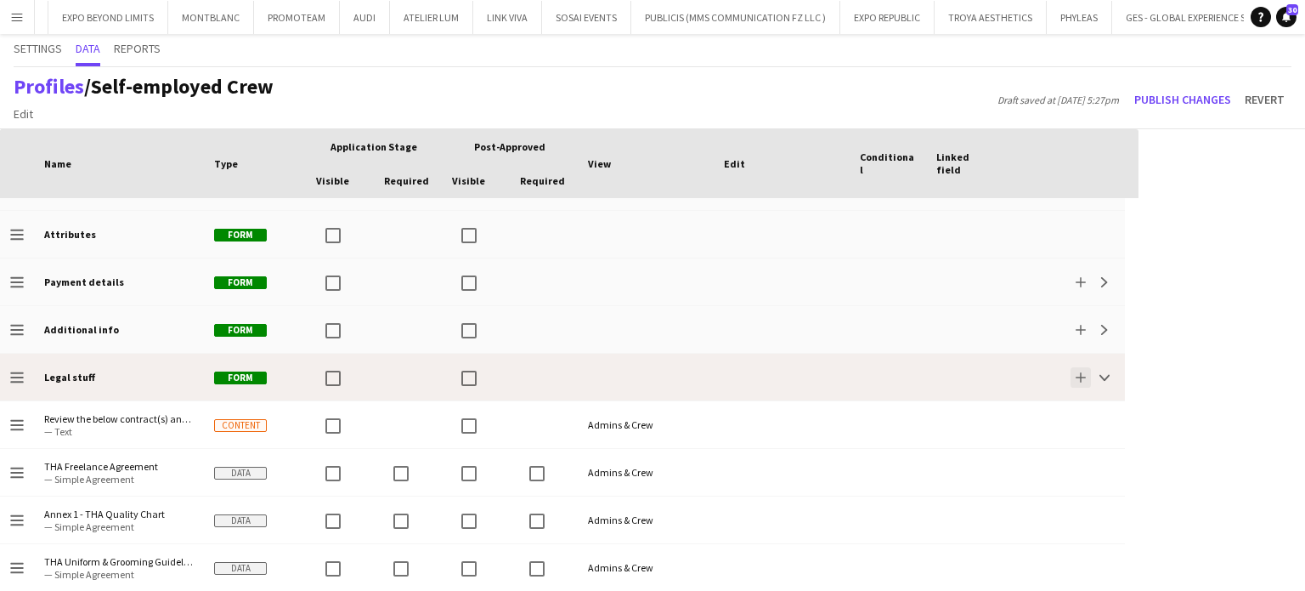
click at [1088, 372] on button "Add" at bounding box center [1081, 377] width 20 height 20
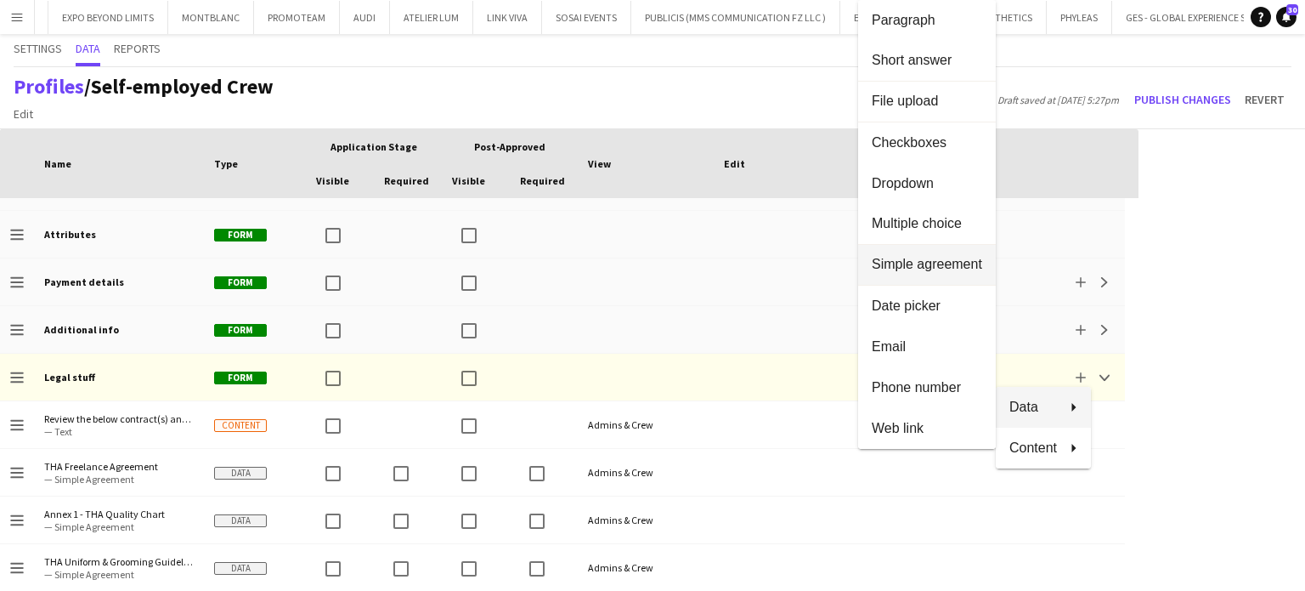
click at [920, 268] on span "Simple agreement" at bounding box center [927, 264] width 110 height 15
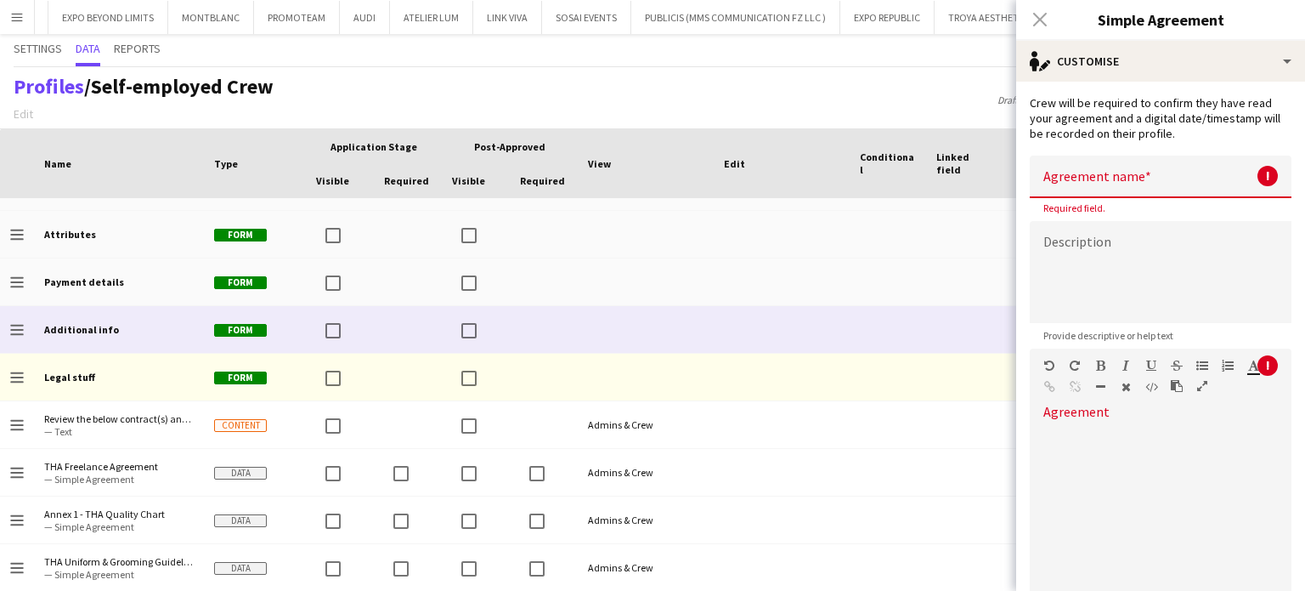
scroll to position [463, 0]
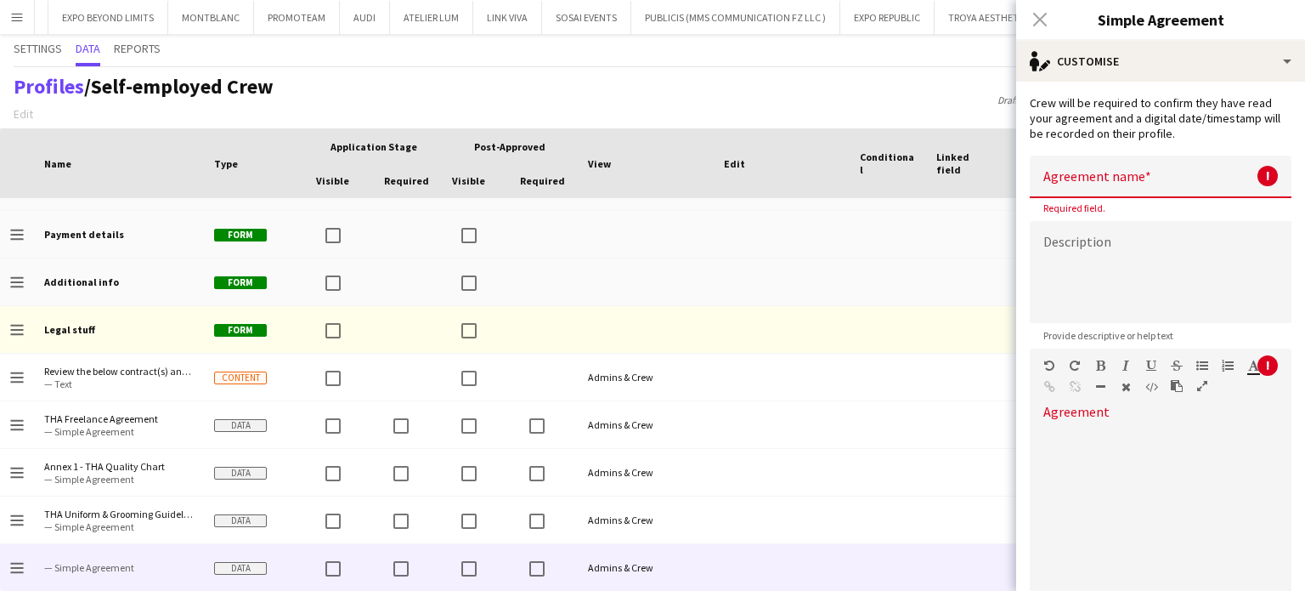
click at [1055, 177] on input at bounding box center [1161, 177] width 262 height 42
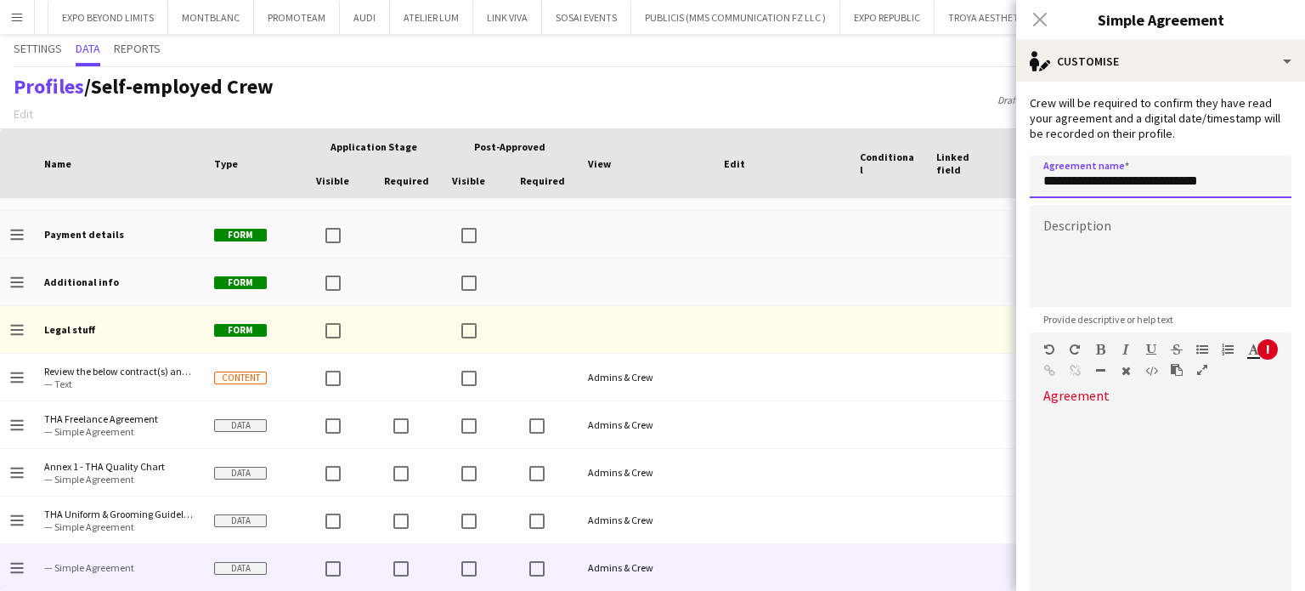
type input "**********"
click at [1060, 446] on div at bounding box center [1161, 535] width 262 height 255
paste div
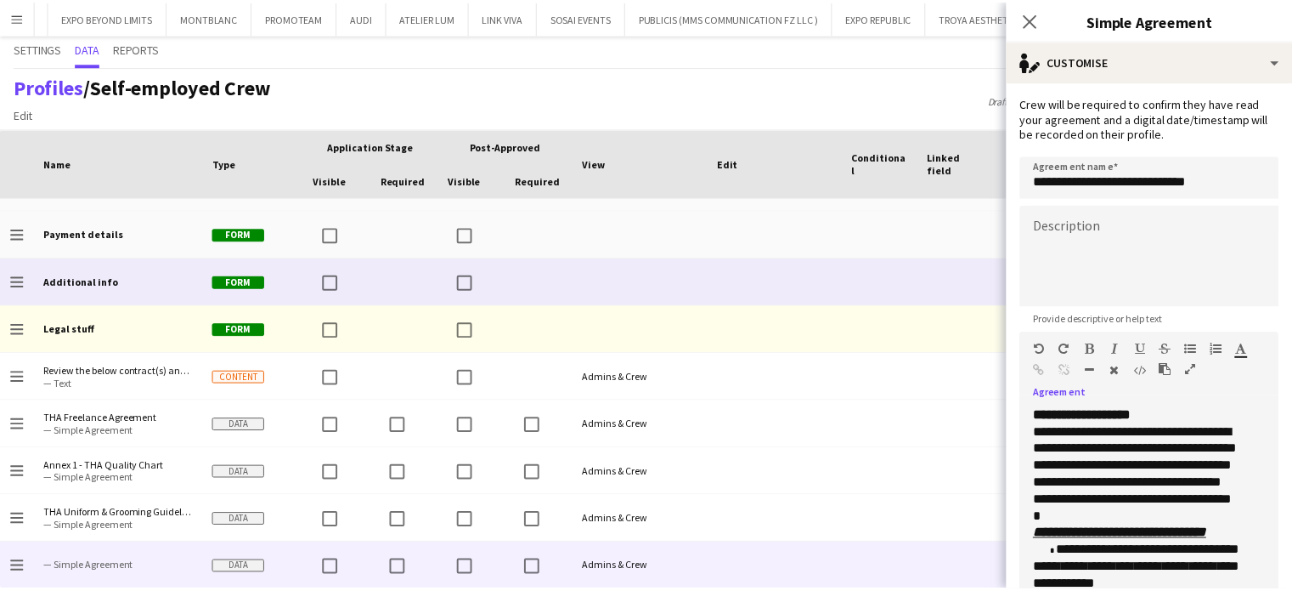
scroll to position [70, 0]
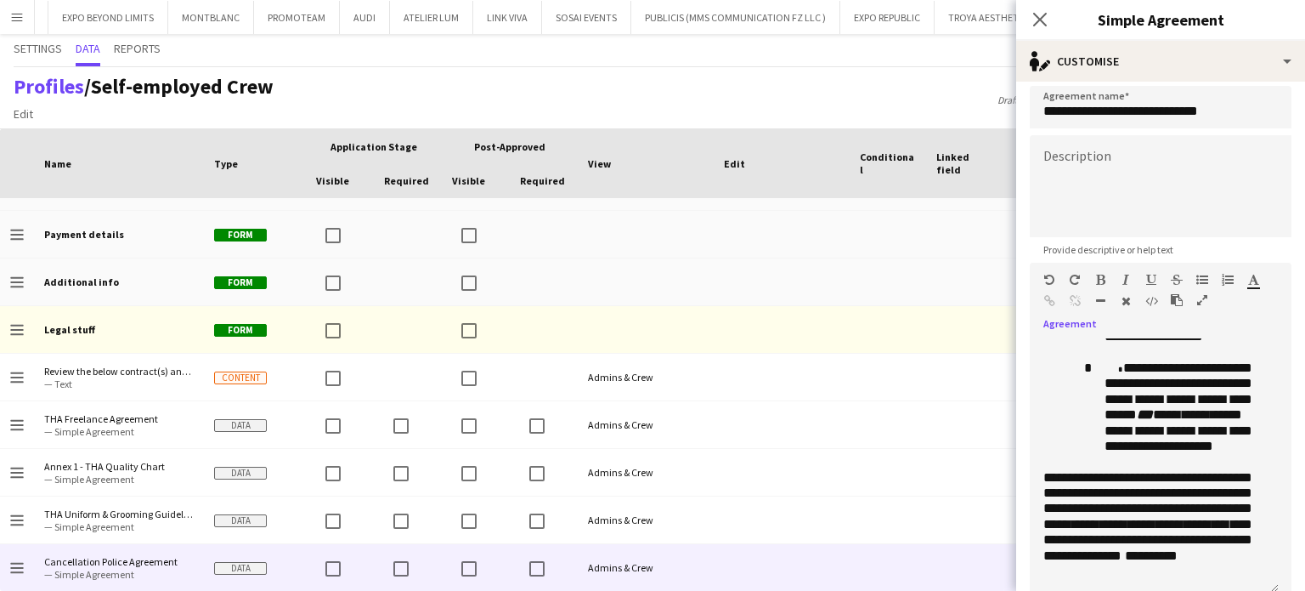
click at [1202, 300] on icon "button" at bounding box center [1202, 300] width 10 height 12
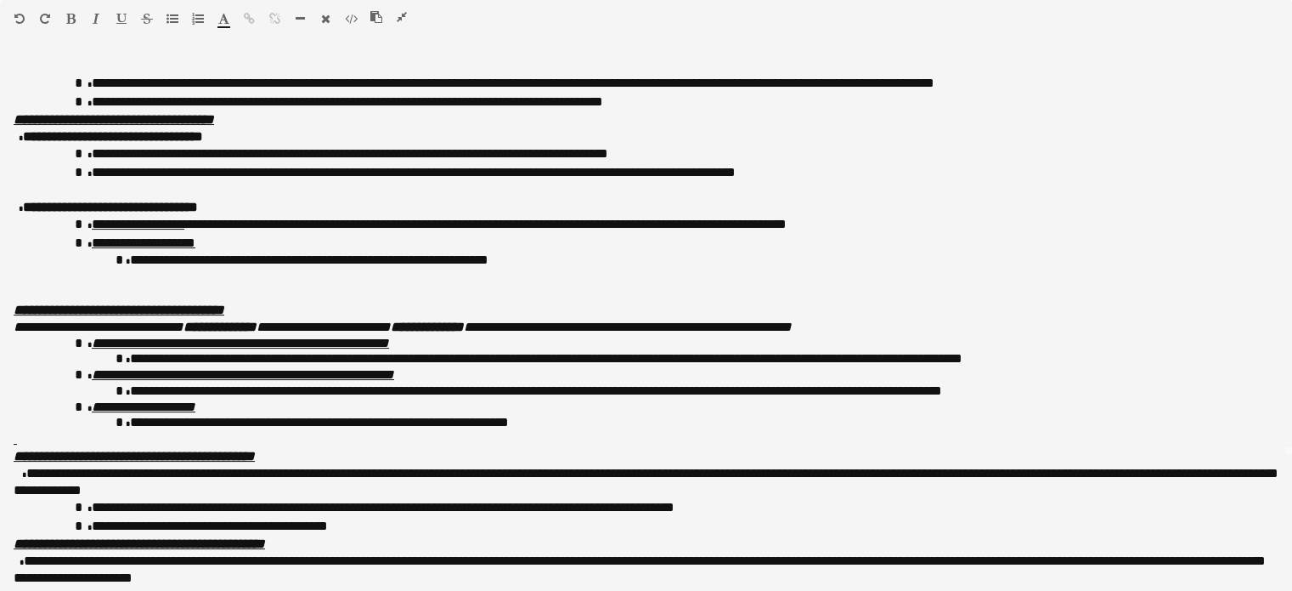
scroll to position [0, 0]
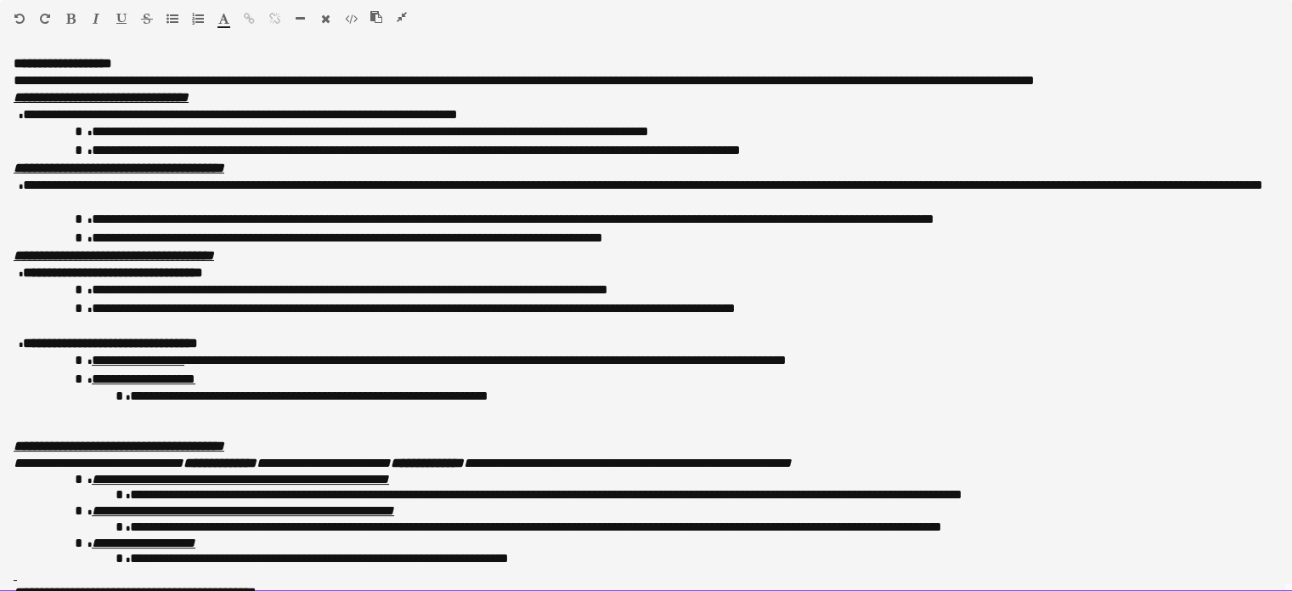
click at [11, 94] on div "**********" at bounding box center [646, 323] width 1292 height 536
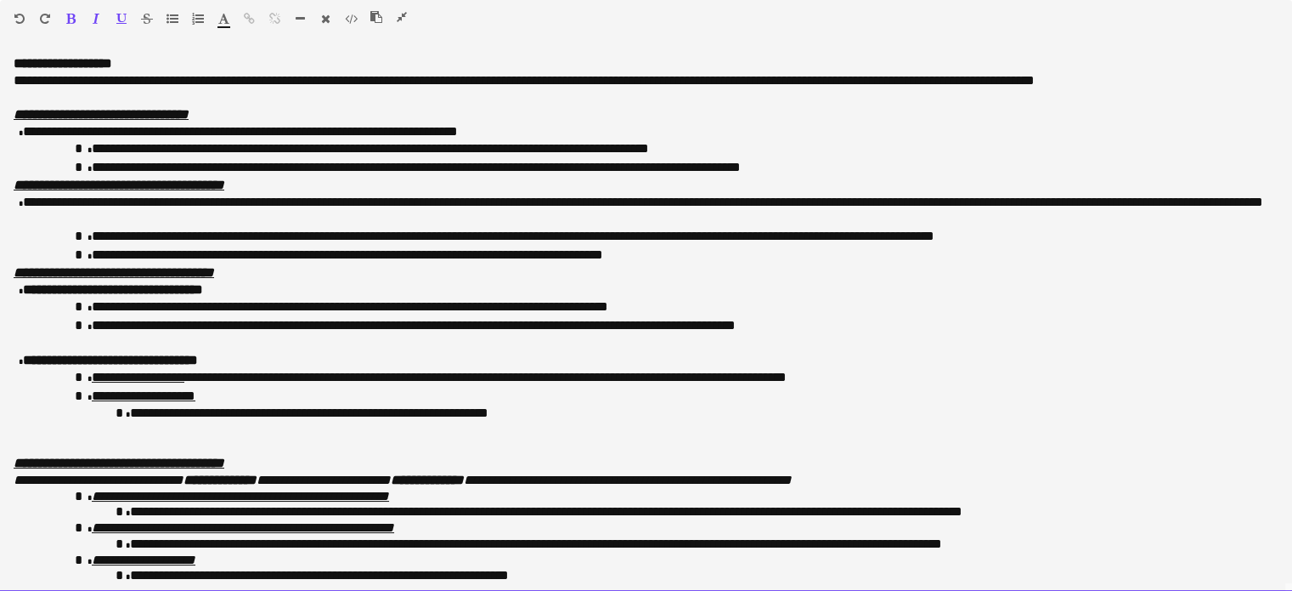
click at [134, 76] on p "**********" at bounding box center [640, 80] width 1253 height 17
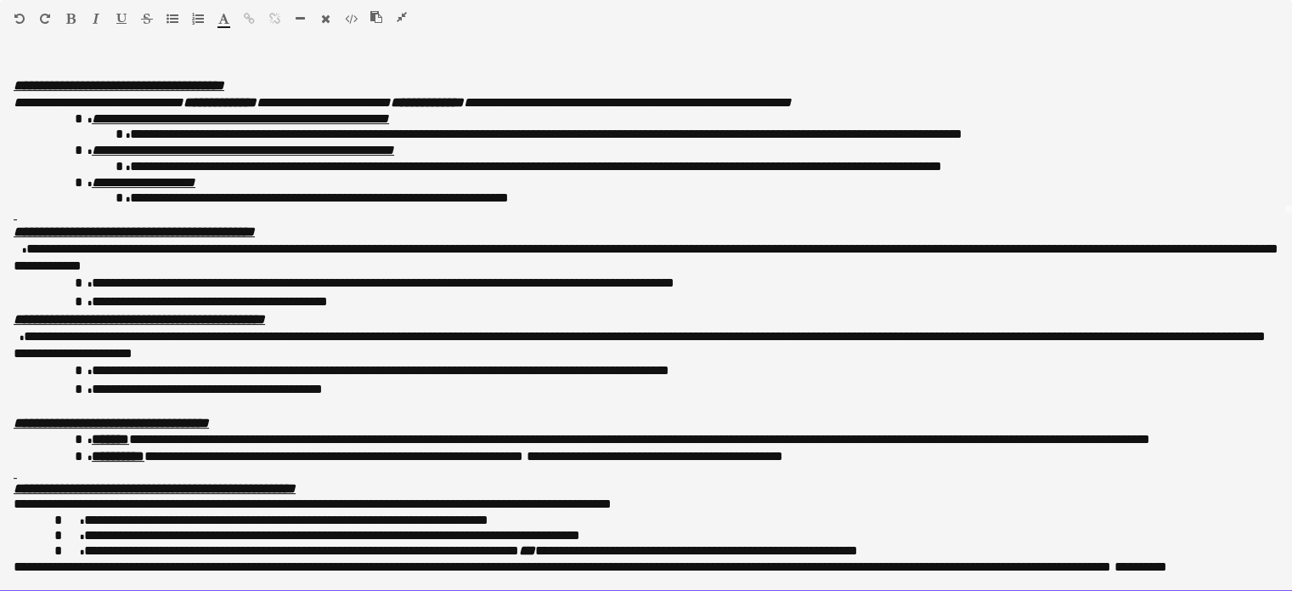
scroll to position [396, 0]
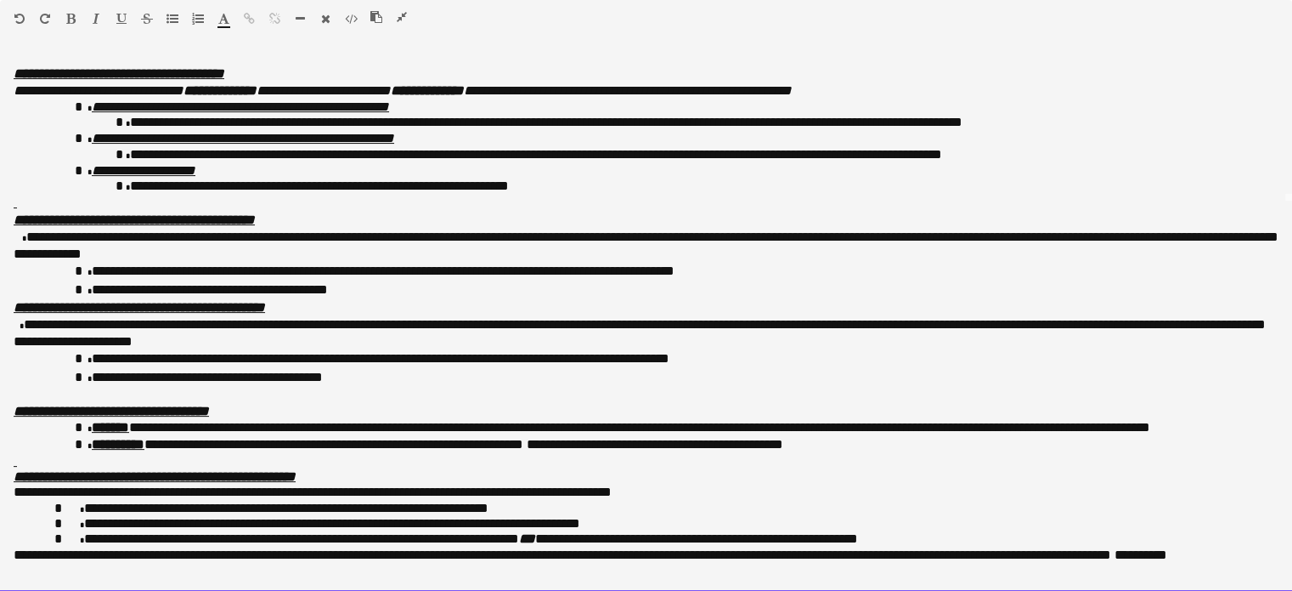
click at [986, 534] on p "**********" at bounding box center [670, 538] width 1191 height 15
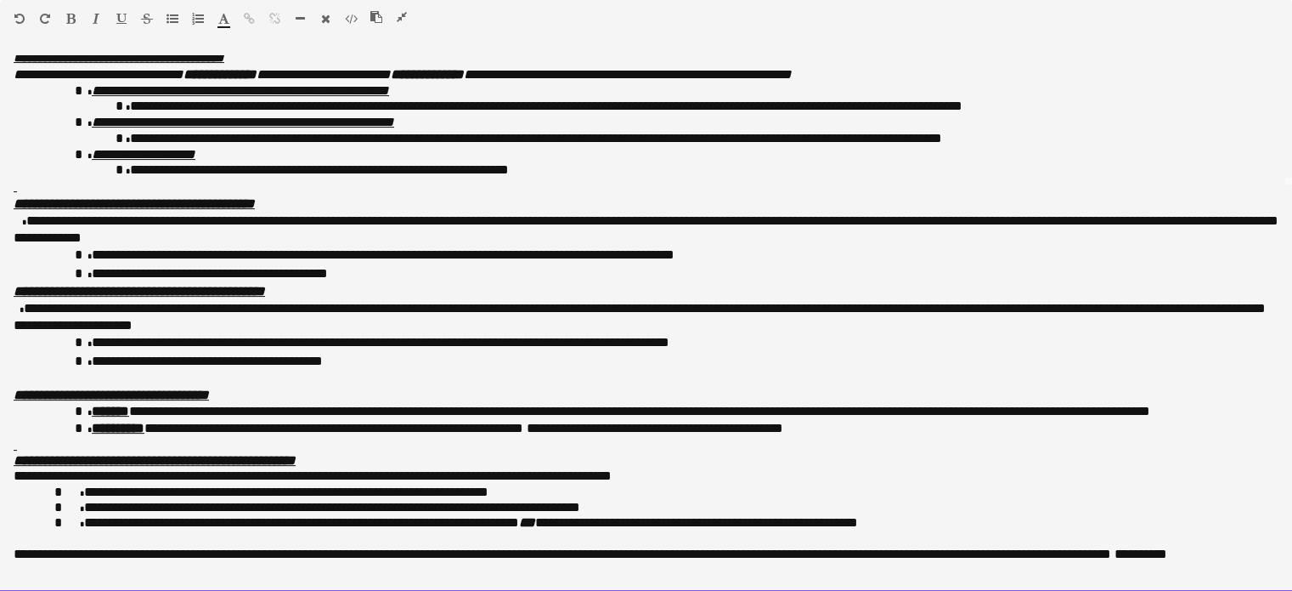
scroll to position [411, 0]
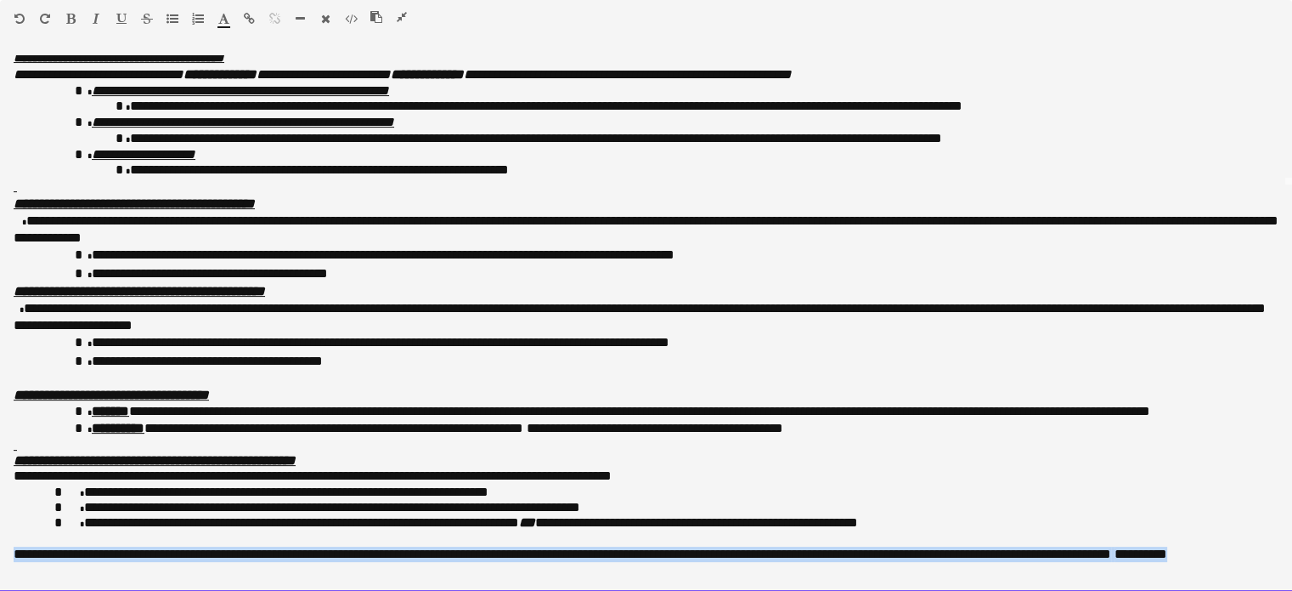
drag, startPoint x: 47, startPoint y: 574, endPoint x: 7, endPoint y: 551, distance: 46.5
click at [7, 551] on div "**********" at bounding box center [646, 323] width 1292 height 536
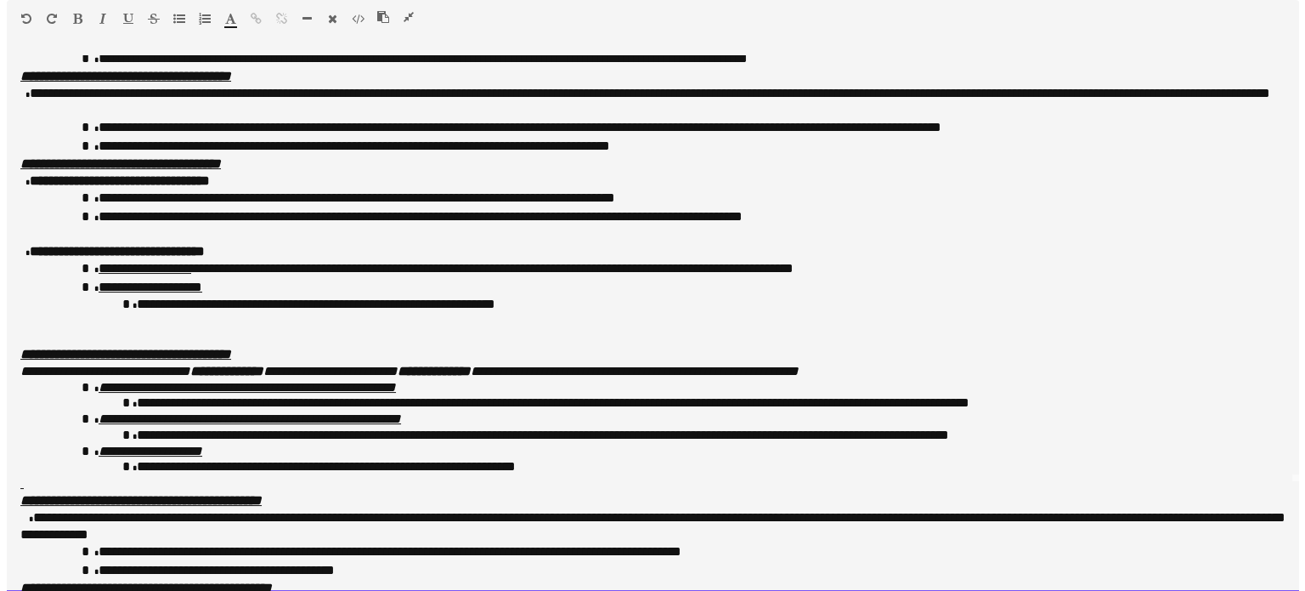
scroll to position [0, 0]
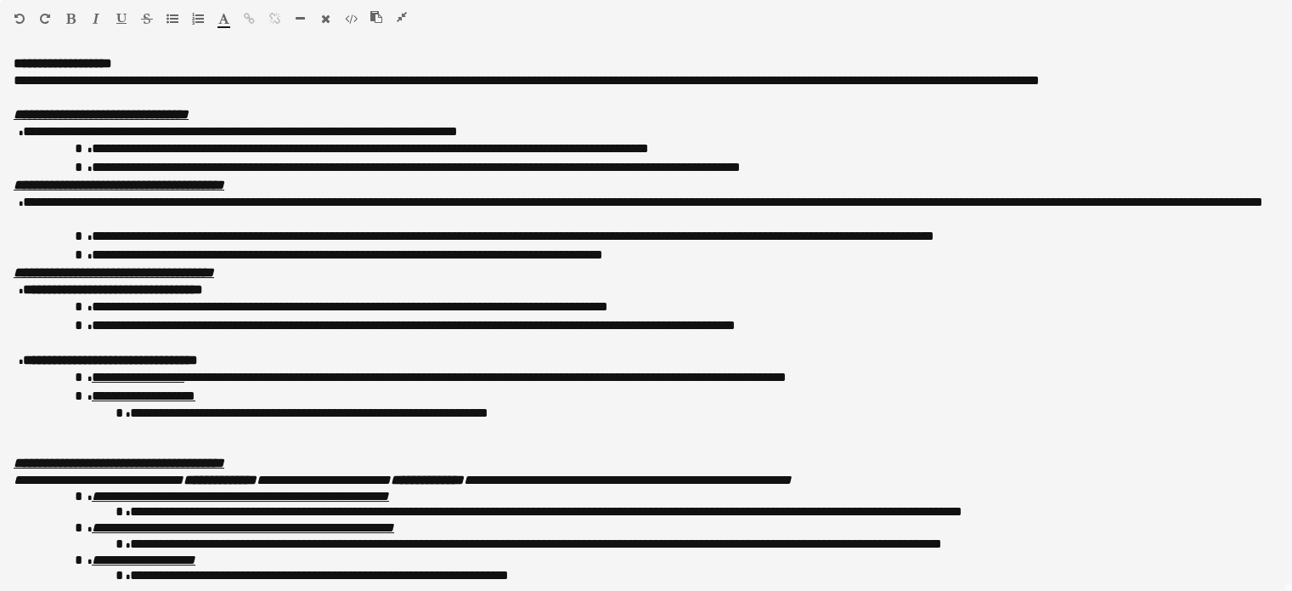
click at [406, 20] on icon "button" at bounding box center [402, 17] width 10 height 12
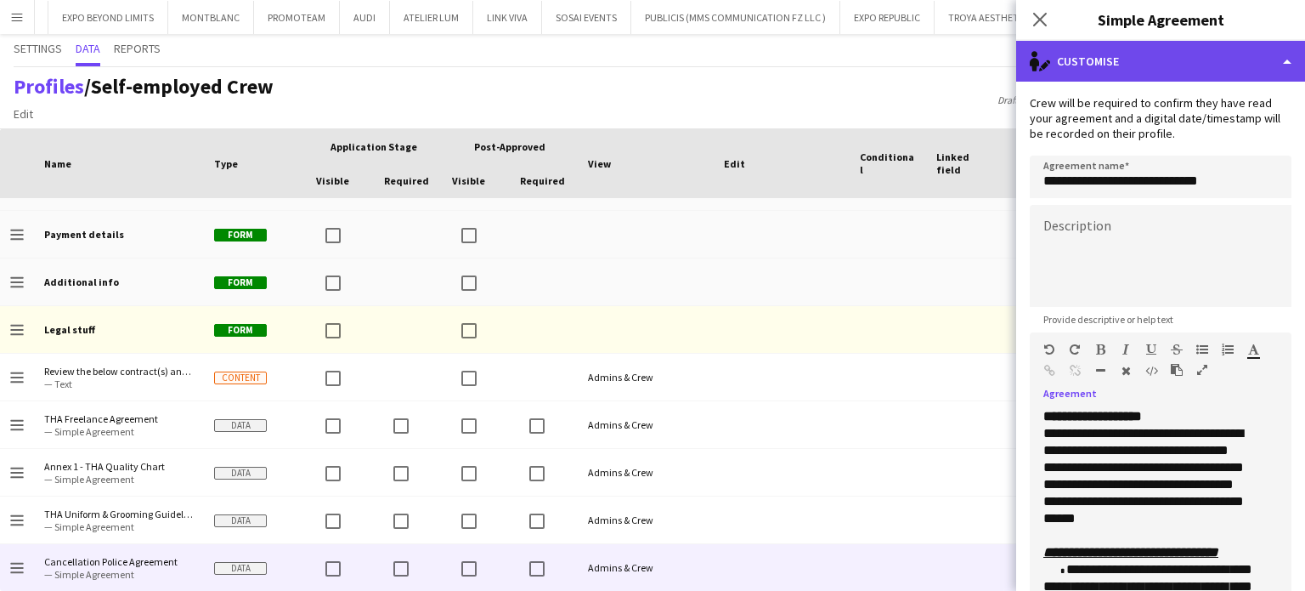
click at [1281, 64] on div "single-neutral-actions-edit-1 Customise" at bounding box center [1160, 61] width 289 height 41
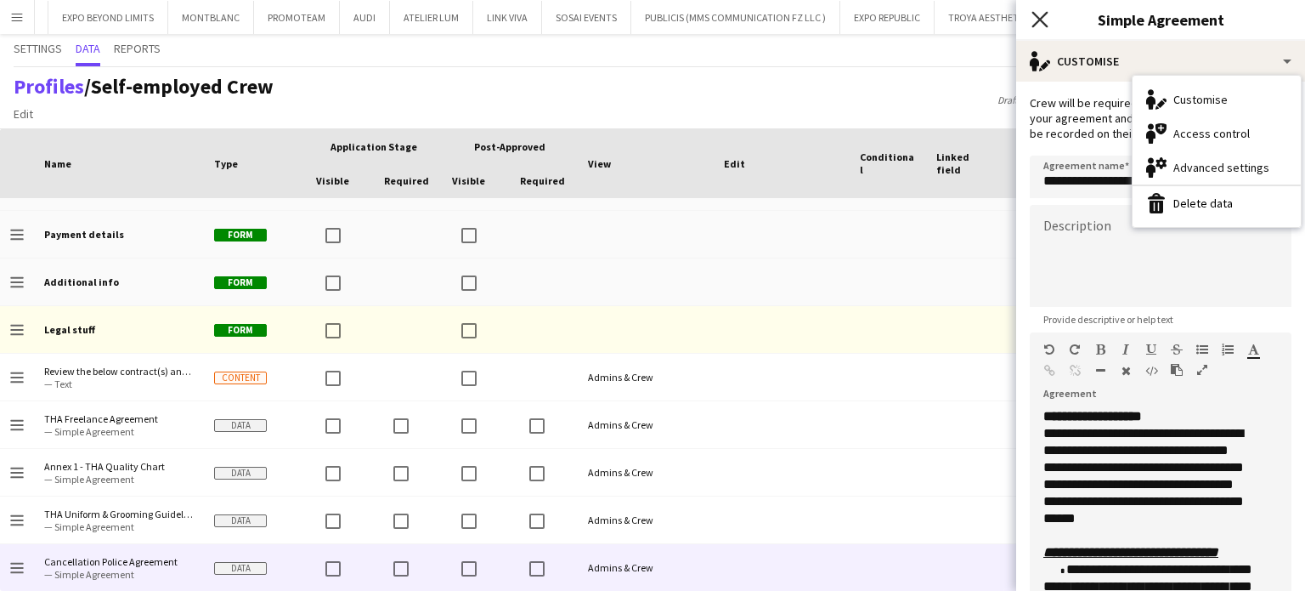
click at [1041, 13] on icon "Close pop-in" at bounding box center [1040, 19] width 16 height 16
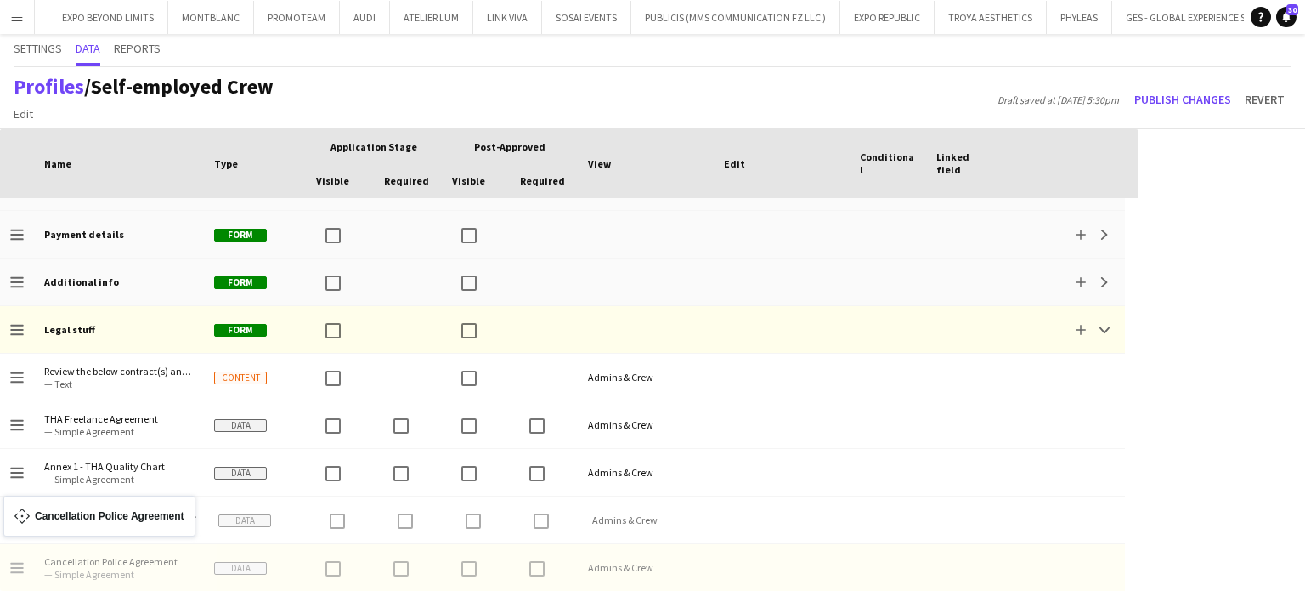
drag, startPoint x: 21, startPoint y: 574, endPoint x: 12, endPoint y: 506, distance: 68.6
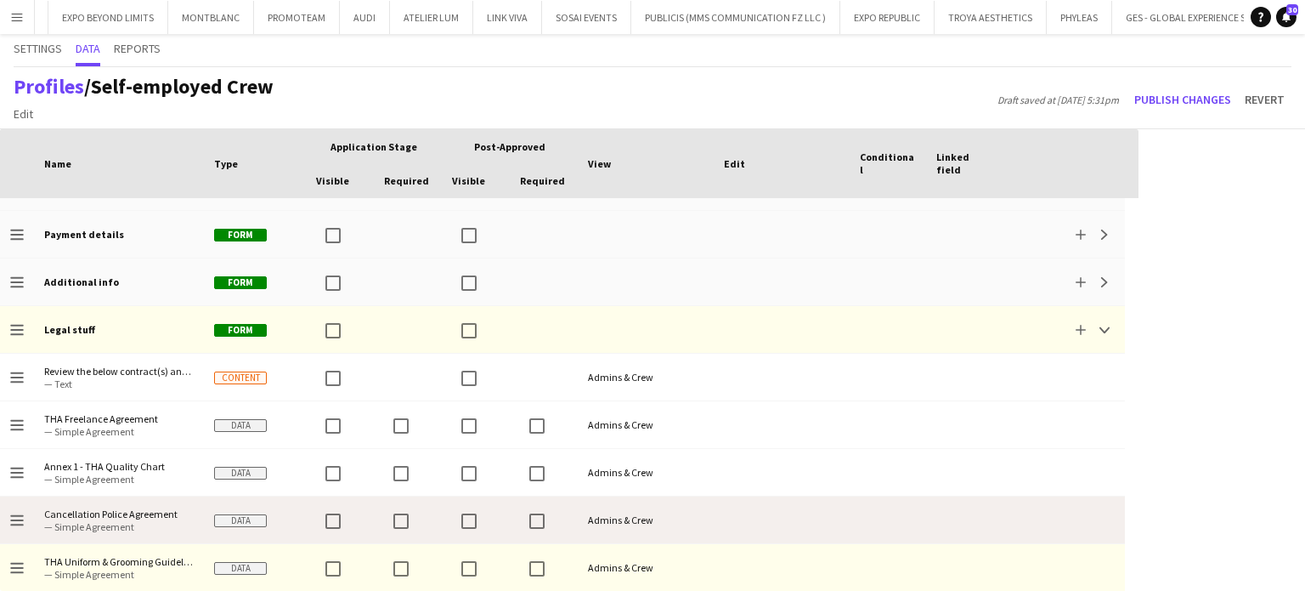
click at [112, 507] on span "Cancellation Police Agreement" at bounding box center [119, 513] width 150 height 13
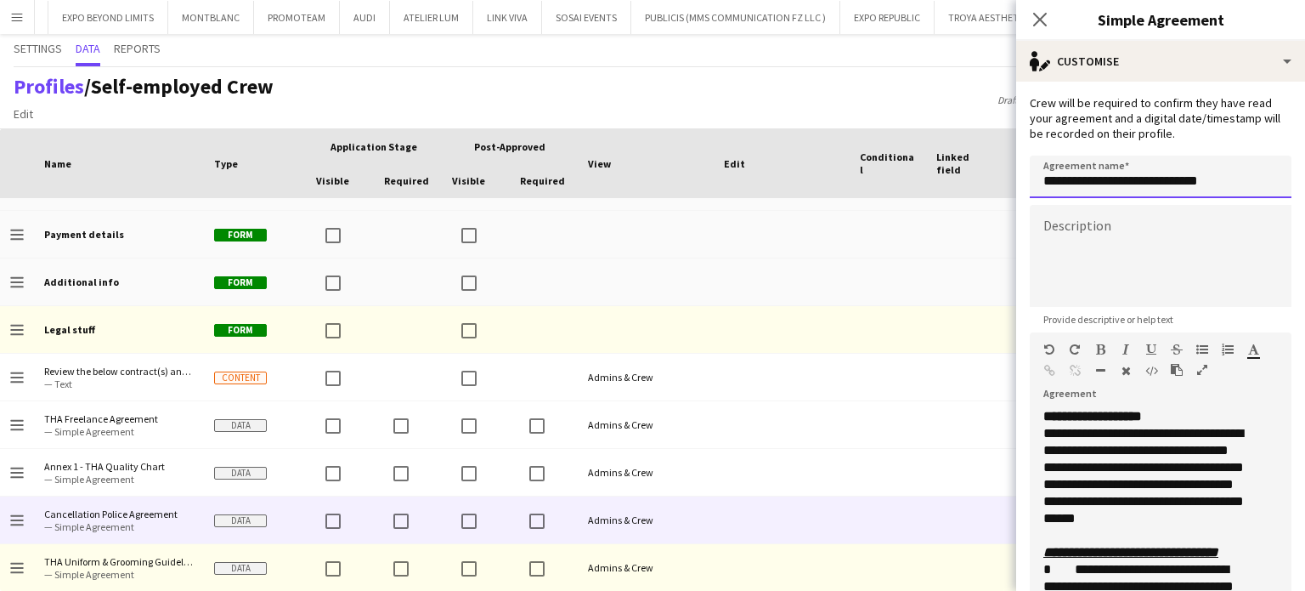
click at [1042, 183] on input "**********" at bounding box center [1161, 177] width 262 height 42
click at [1262, 176] on input "**********" at bounding box center [1161, 177] width 262 height 42
type input "**********"
click at [879, 77] on div "Profiles / Self-employed Crew Edit Add section Draft saved at 25th Sep 5:32pm P…" at bounding box center [652, 98] width 1305 height 62
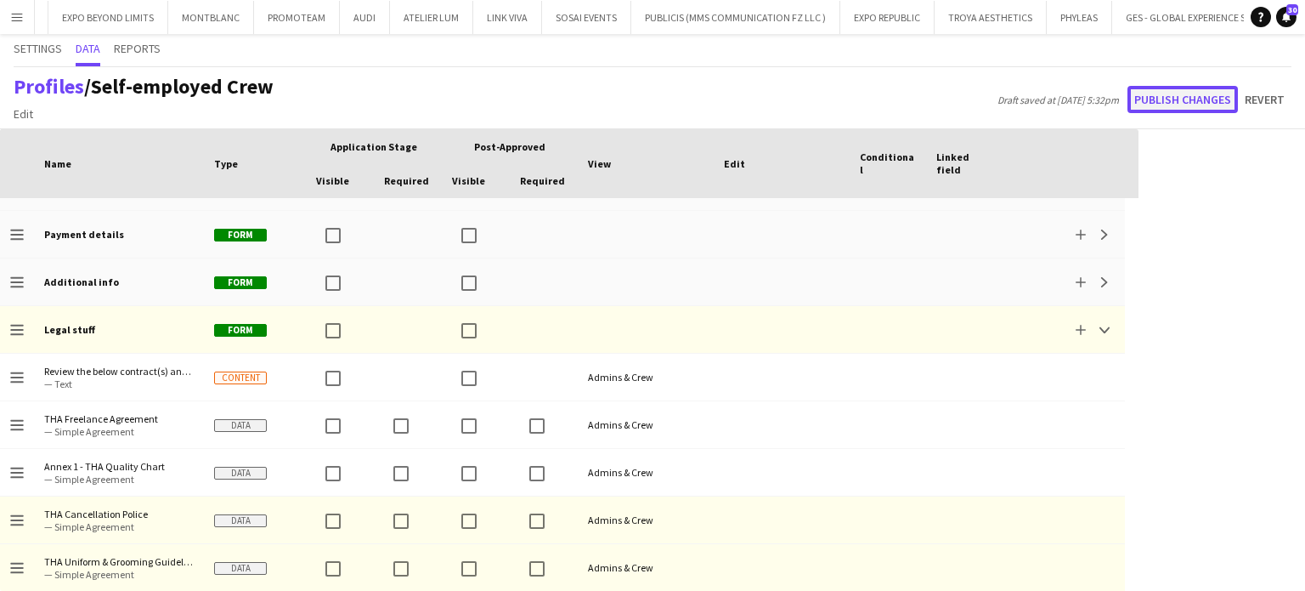
click at [1157, 92] on button "Publish changes" at bounding box center [1183, 99] width 110 height 27
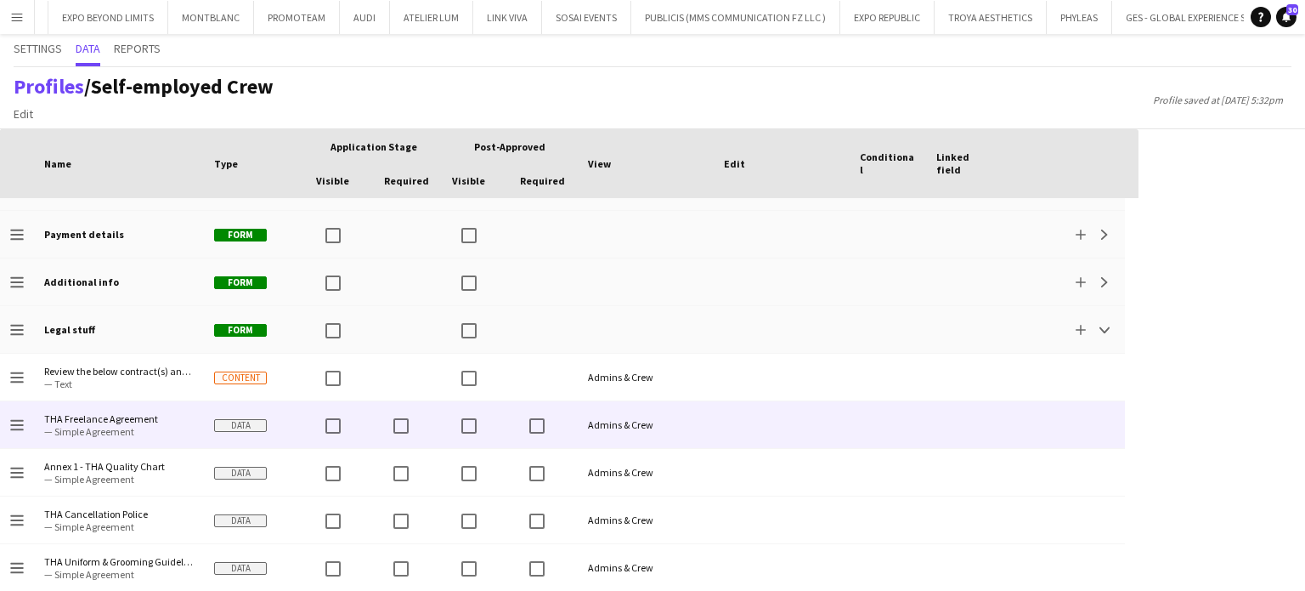
click at [110, 413] on span "THA Freelance Agreement" at bounding box center [119, 418] width 150 height 13
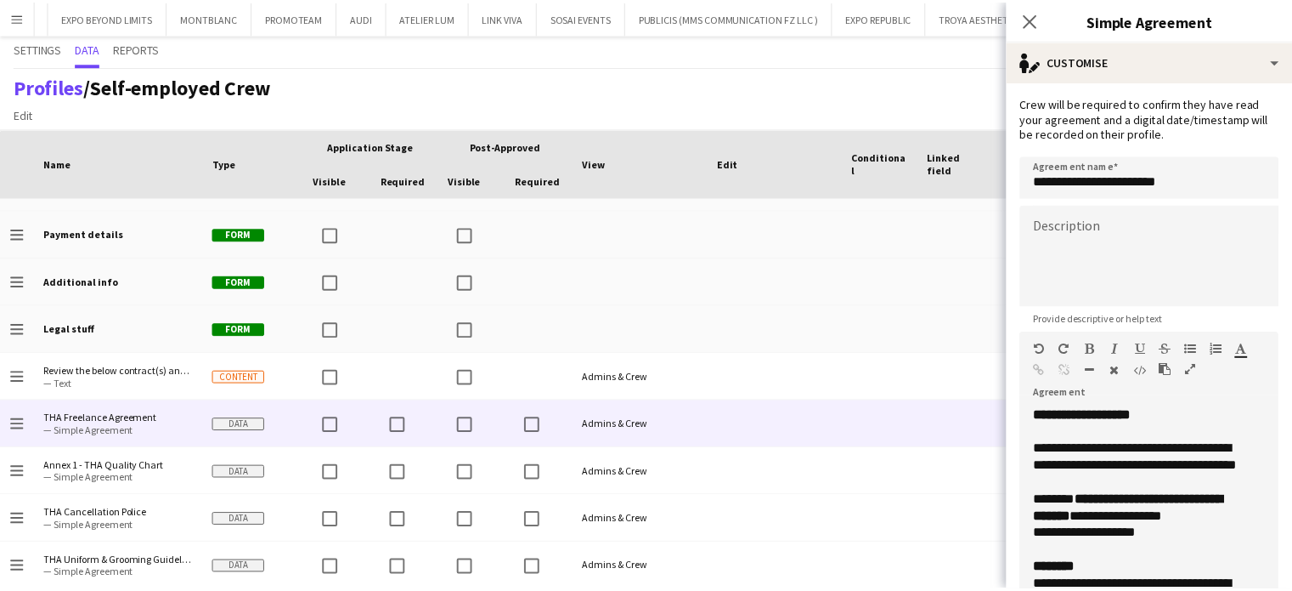
scroll to position [170, 0]
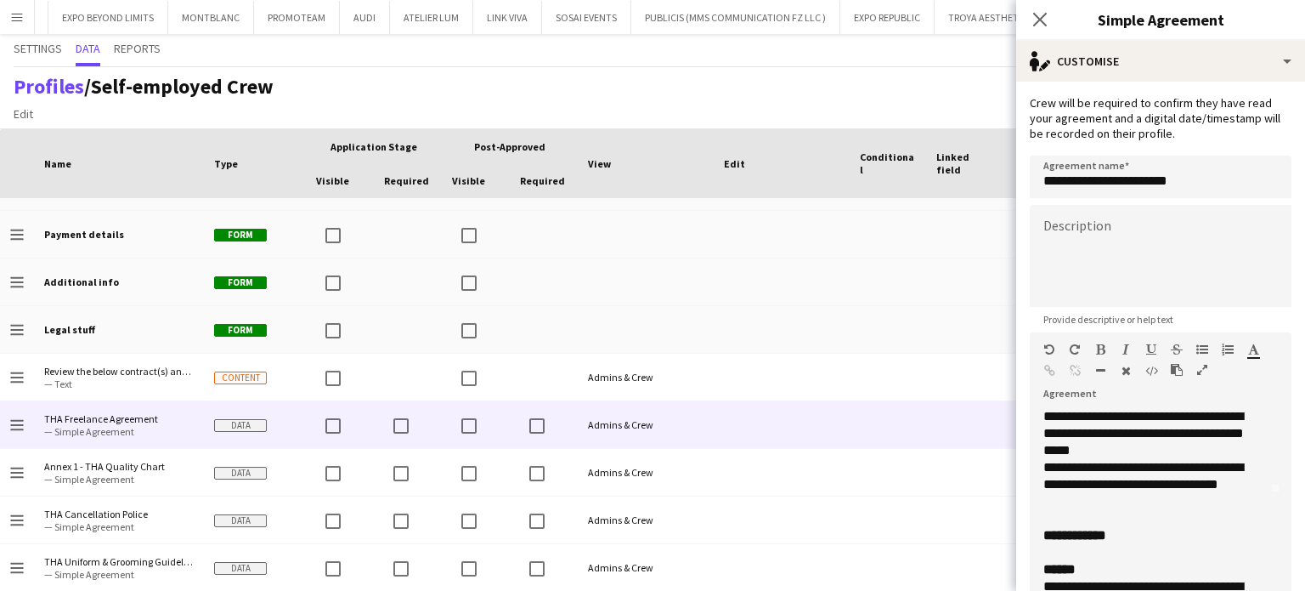
click at [1202, 365] on icon "button" at bounding box center [1202, 370] width 10 height 12
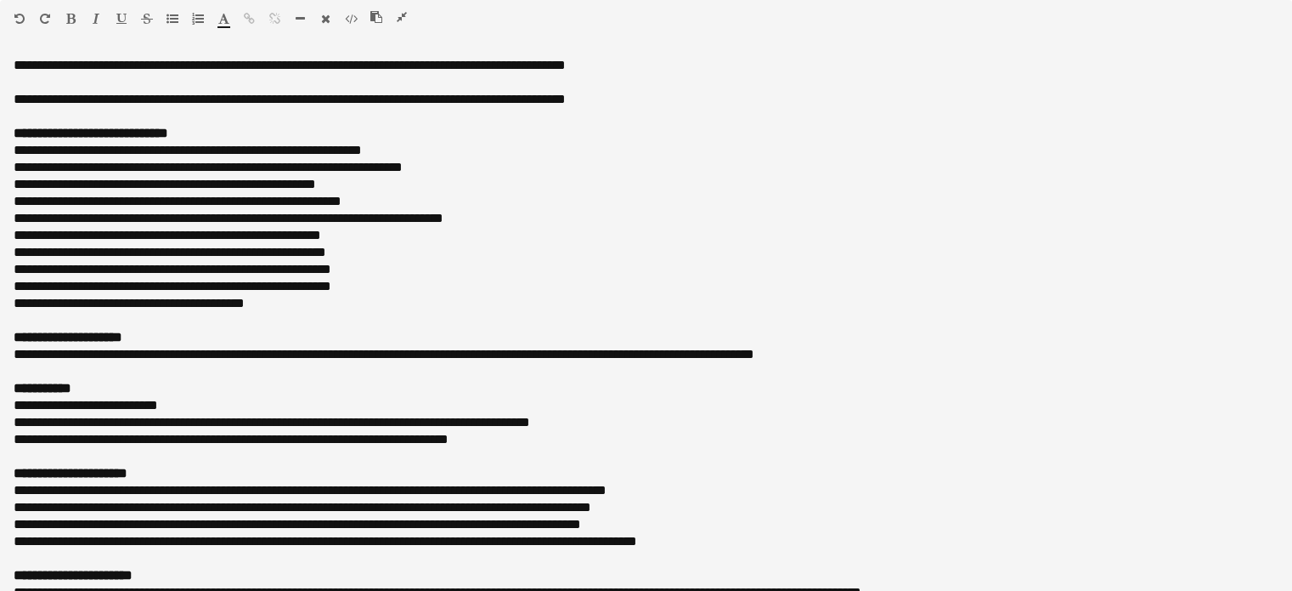
scroll to position [615, 0]
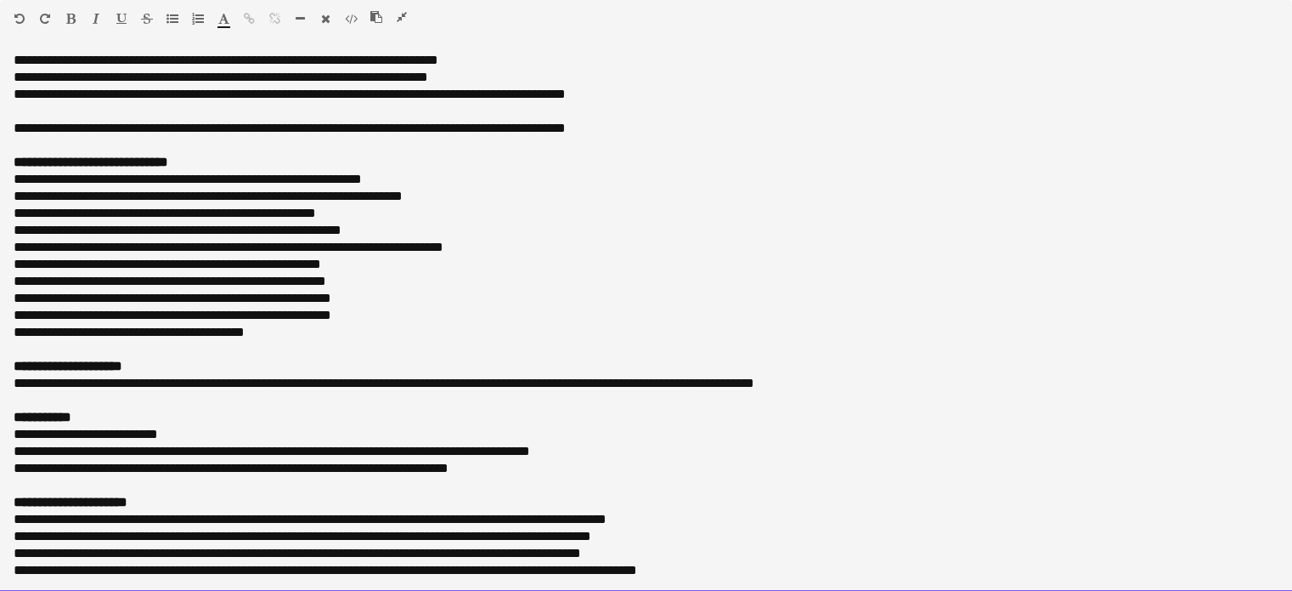
click at [42, 105] on p "**********" at bounding box center [640, 111] width 1253 height 51
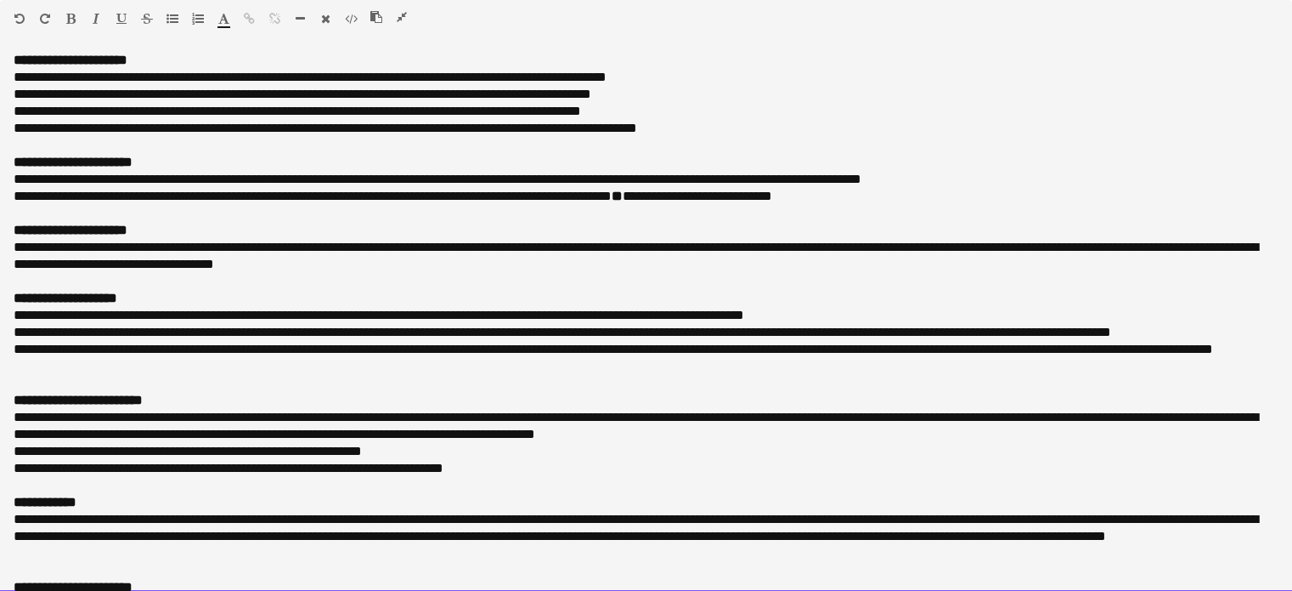
scroll to position [955, 0]
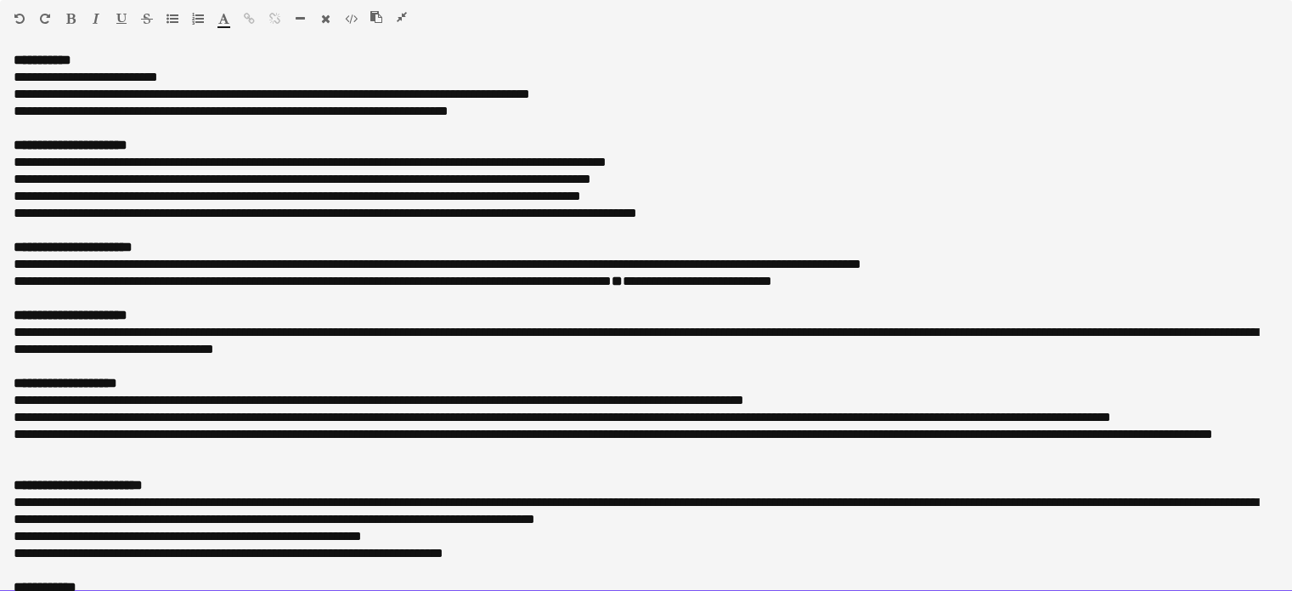
click at [31, 297] on p at bounding box center [646, 298] width 1265 height 17
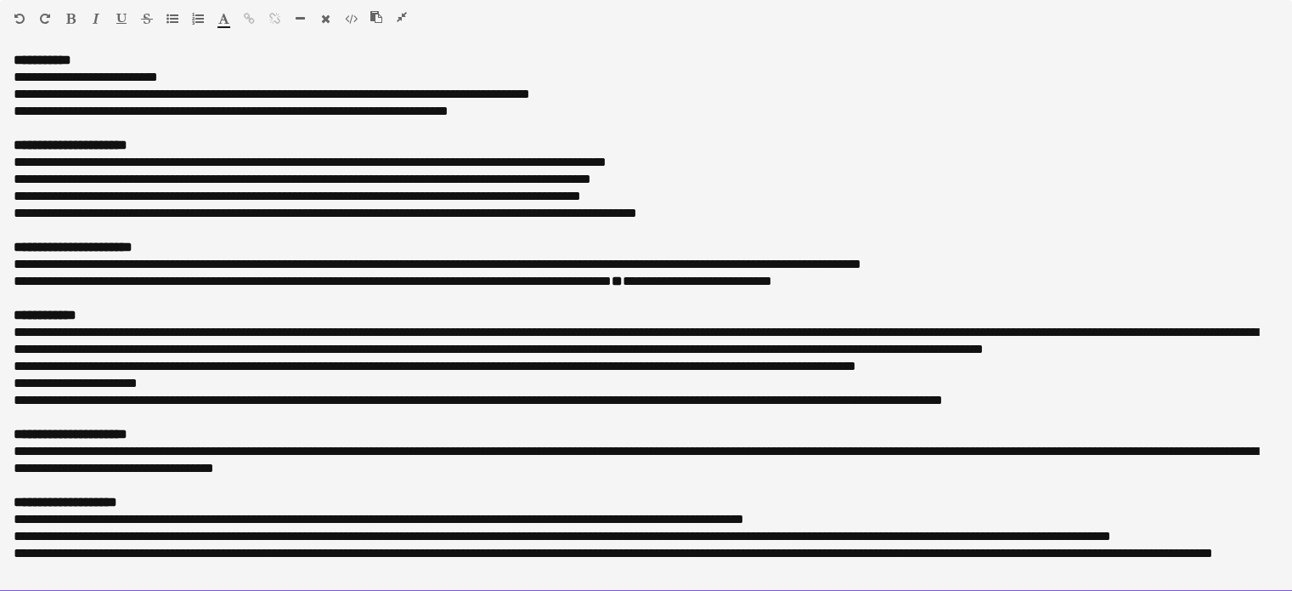
click at [173, 333] on span "**********" at bounding box center [636, 340] width 1245 height 30
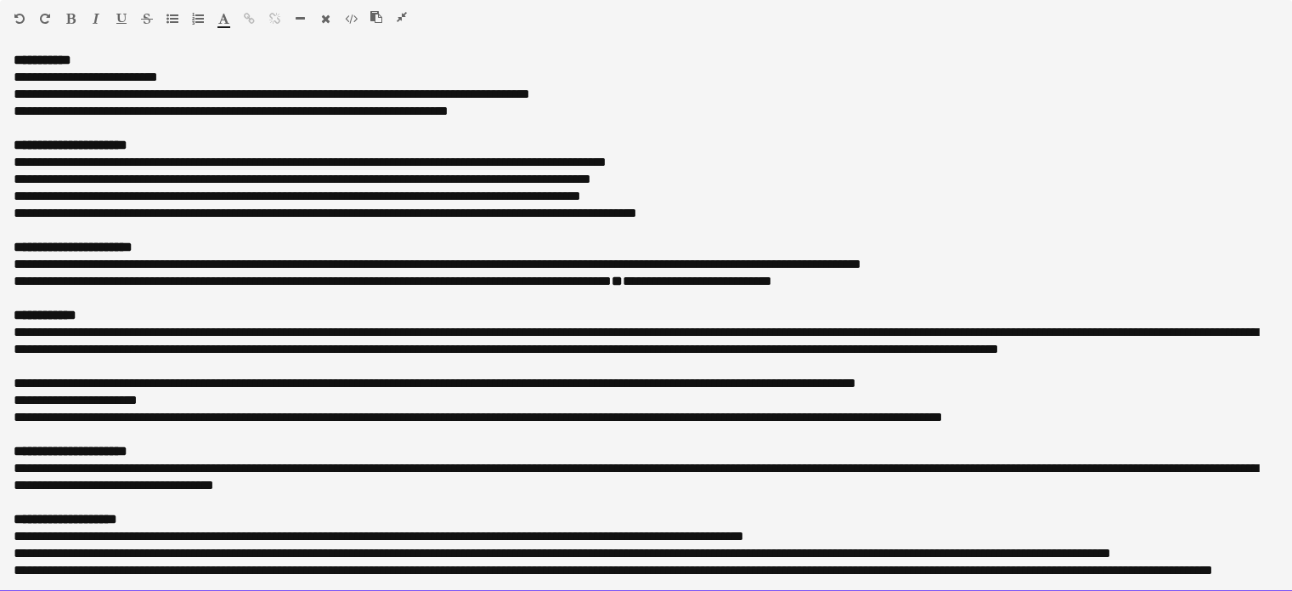
click at [224, 327] on span "**********" at bounding box center [636, 340] width 1245 height 30
click at [453, 327] on span "**********" at bounding box center [636, 340] width 1245 height 30
click at [10, 380] on div "**********" at bounding box center [646, 323] width 1292 height 536
click at [245, 384] on p "**********" at bounding box center [640, 383] width 1253 height 17
click at [597, 381] on p "**********" at bounding box center [640, 383] width 1253 height 17
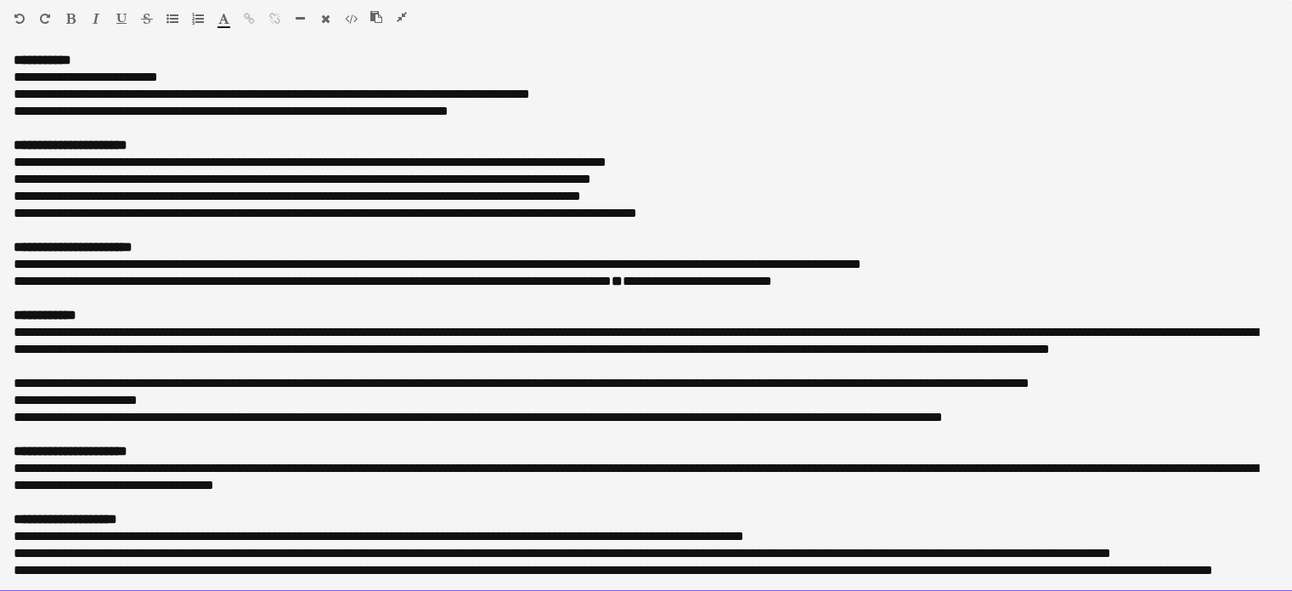
click at [14, 396] on p "**********" at bounding box center [640, 400] width 1253 height 17
click at [465, 417] on p "**********" at bounding box center [640, 417] width 1253 height 17
click at [788, 416] on p "**********" at bounding box center [640, 417] width 1253 height 17
click at [26, 449] on strong "**********" at bounding box center [71, 450] width 114 height 13
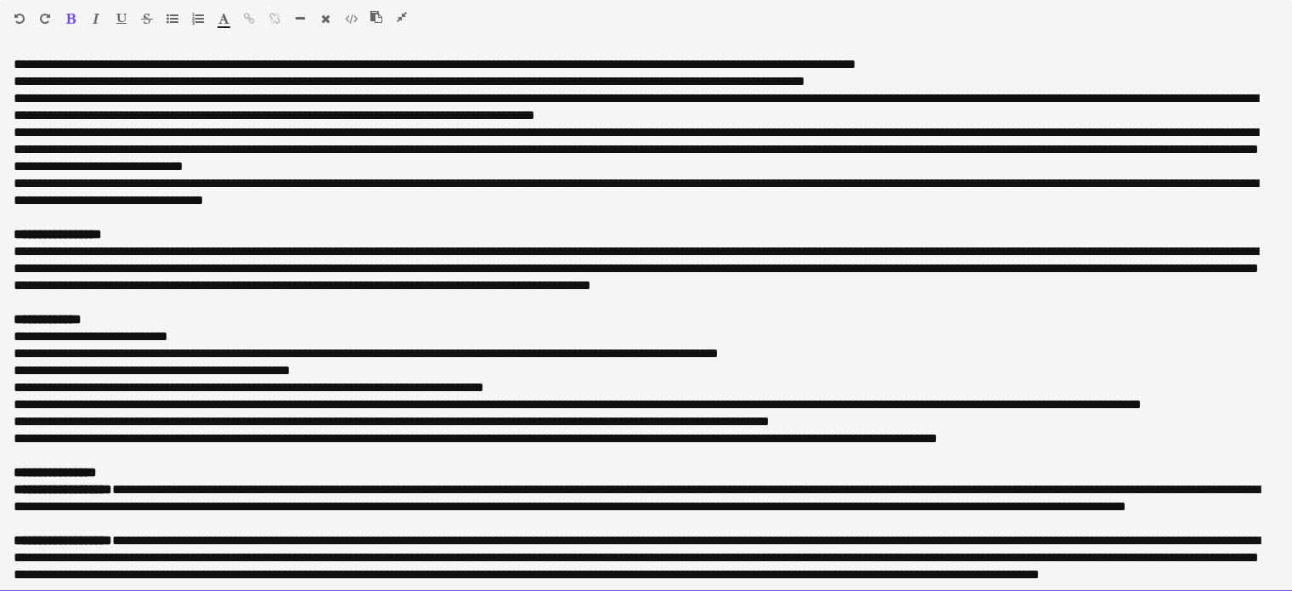
scroll to position [1896, 0]
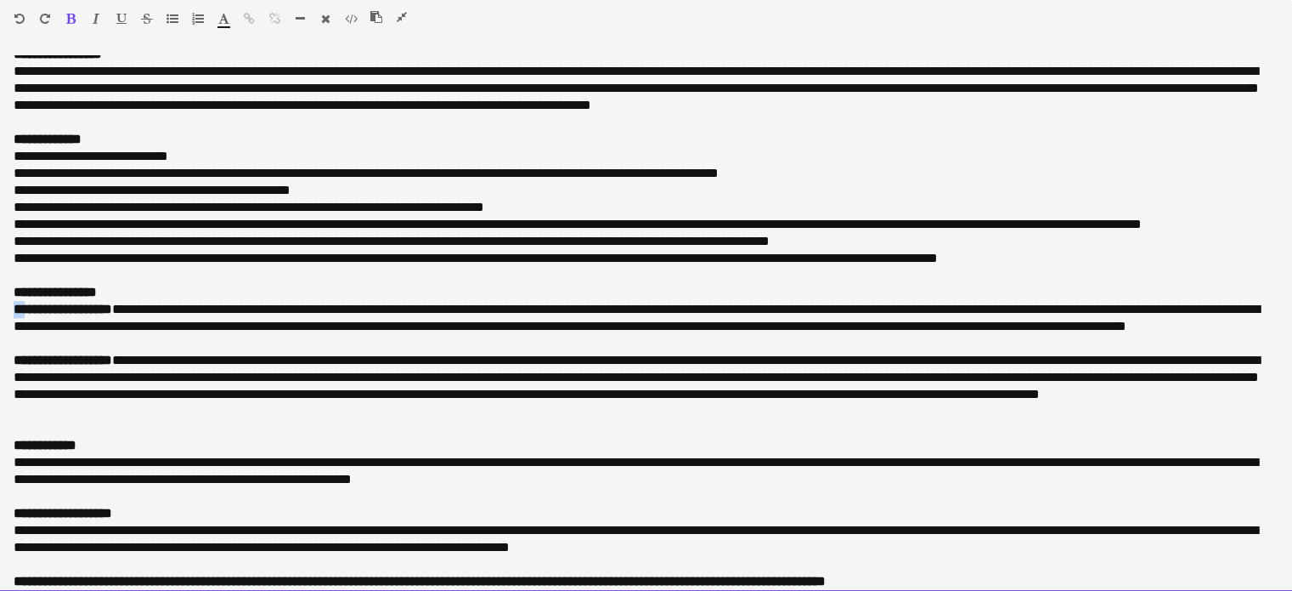
drag, startPoint x: 25, startPoint y: 305, endPoint x: 14, endPoint y: 306, distance: 10.2
click at [14, 306] on strong "**********" at bounding box center [63, 309] width 99 height 13
click at [27, 358] on strong "**********" at bounding box center [63, 359] width 99 height 13
click at [23, 447] on strong "**********" at bounding box center [45, 444] width 63 height 13
click at [26, 509] on strong "**********" at bounding box center [63, 512] width 99 height 13
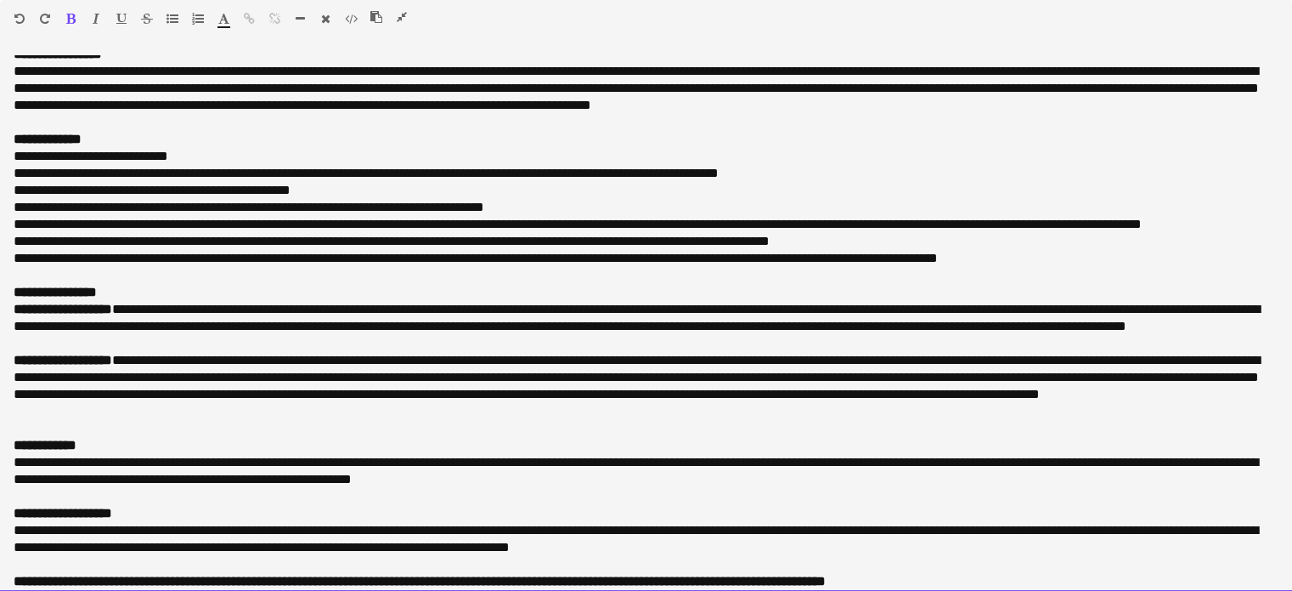
click at [27, 463] on p "**********" at bounding box center [640, 471] width 1253 height 34
click at [26, 511] on strong "**********" at bounding box center [63, 512] width 99 height 13
click at [24, 529] on p "**********" at bounding box center [640, 547] width 1253 height 51
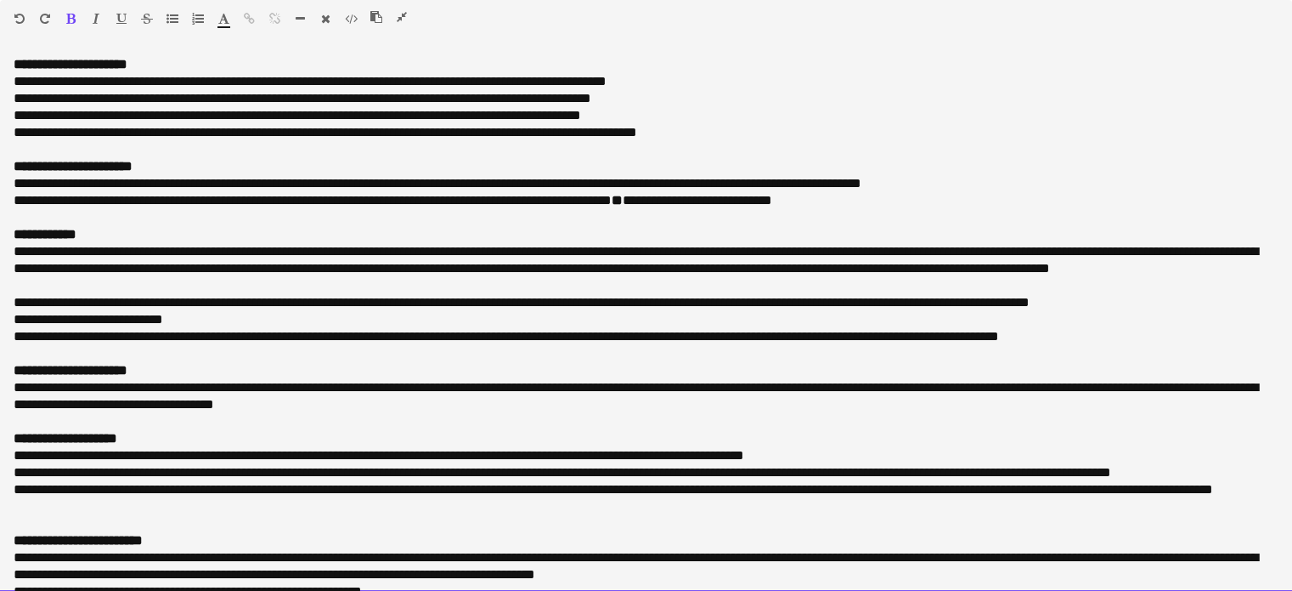
scroll to position [1063, 0]
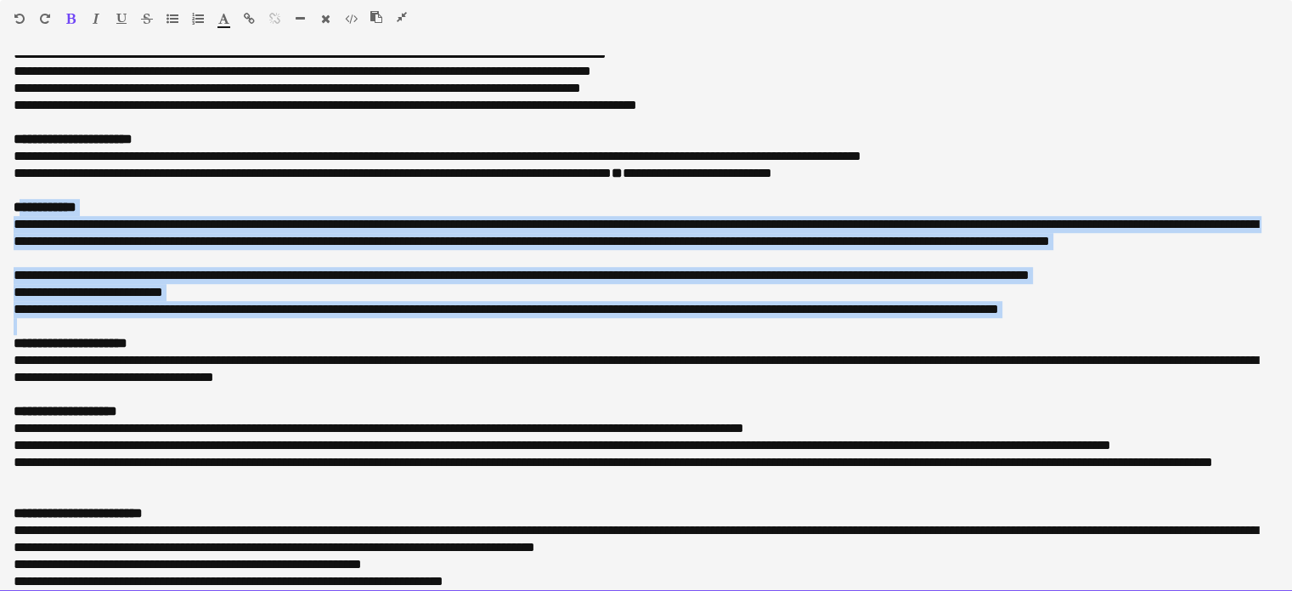
drag, startPoint x: 18, startPoint y: 206, endPoint x: 1054, endPoint y: 325, distance: 1042.6
click at [1054, 325] on div "**********" at bounding box center [646, 323] width 1292 height 536
copy div "**********"
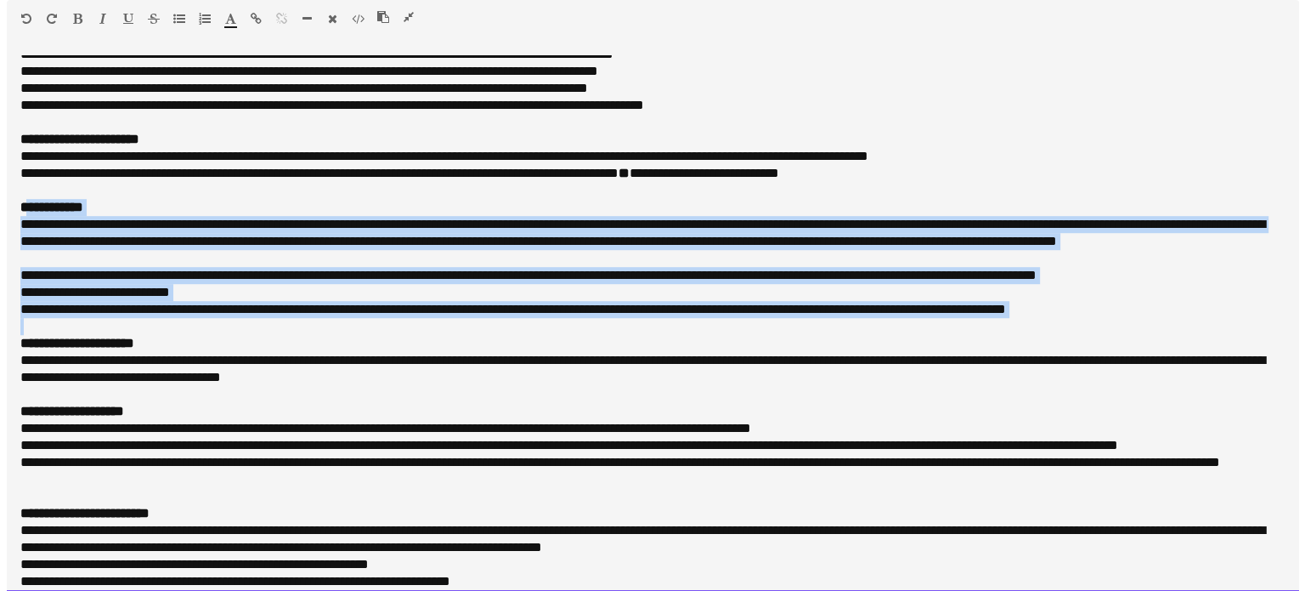
scroll to position [723, 0]
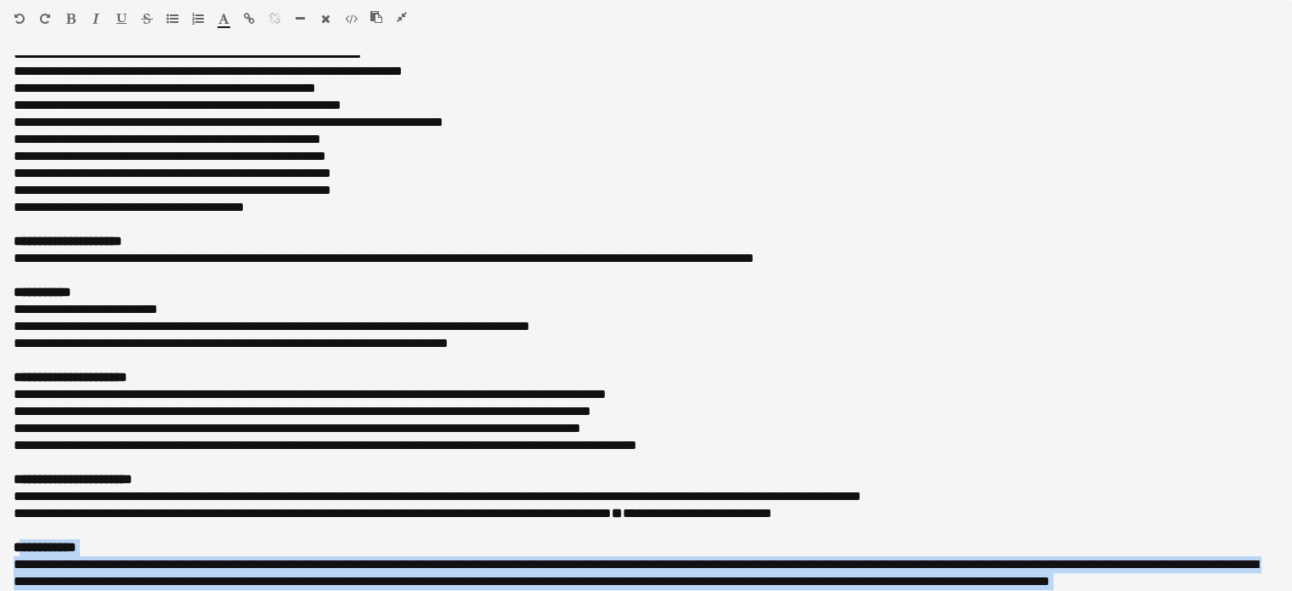
click at [399, 18] on icon "button" at bounding box center [402, 17] width 10 height 12
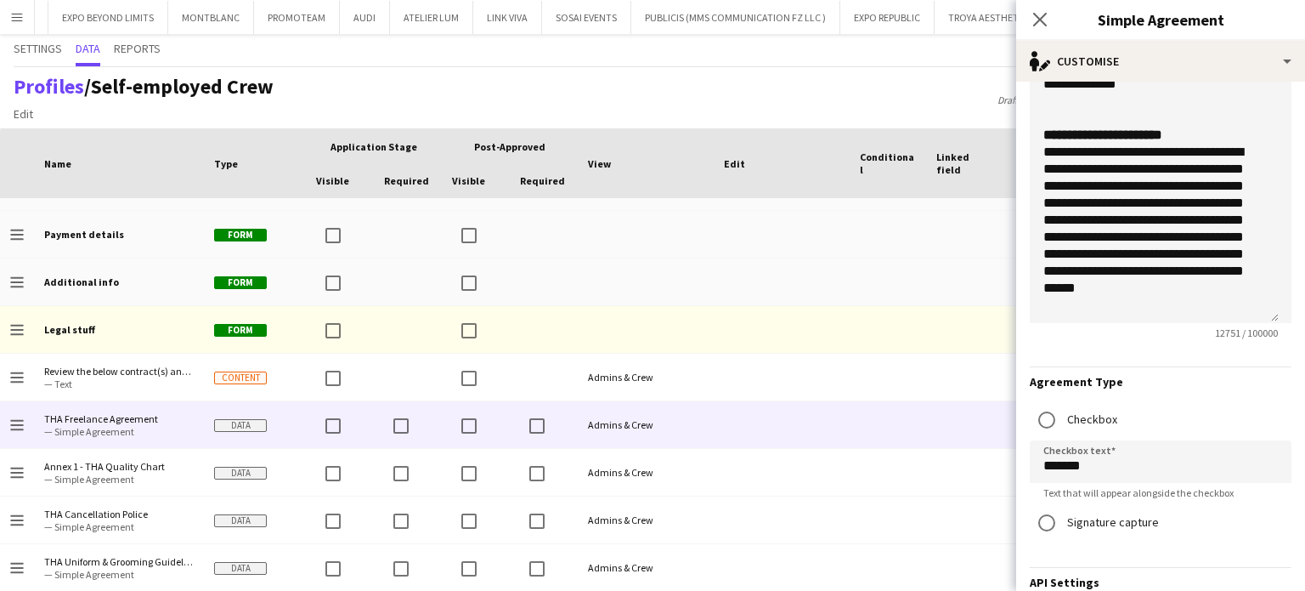
scroll to position [639, 0]
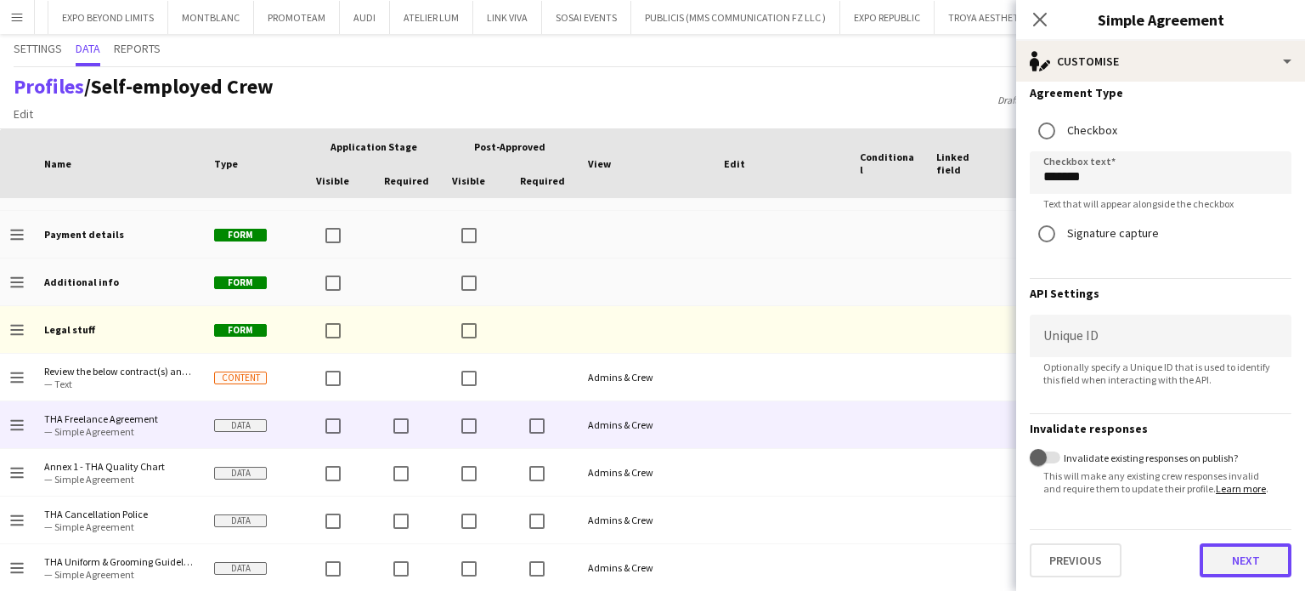
click at [1217, 570] on button "Next" at bounding box center [1246, 560] width 92 height 34
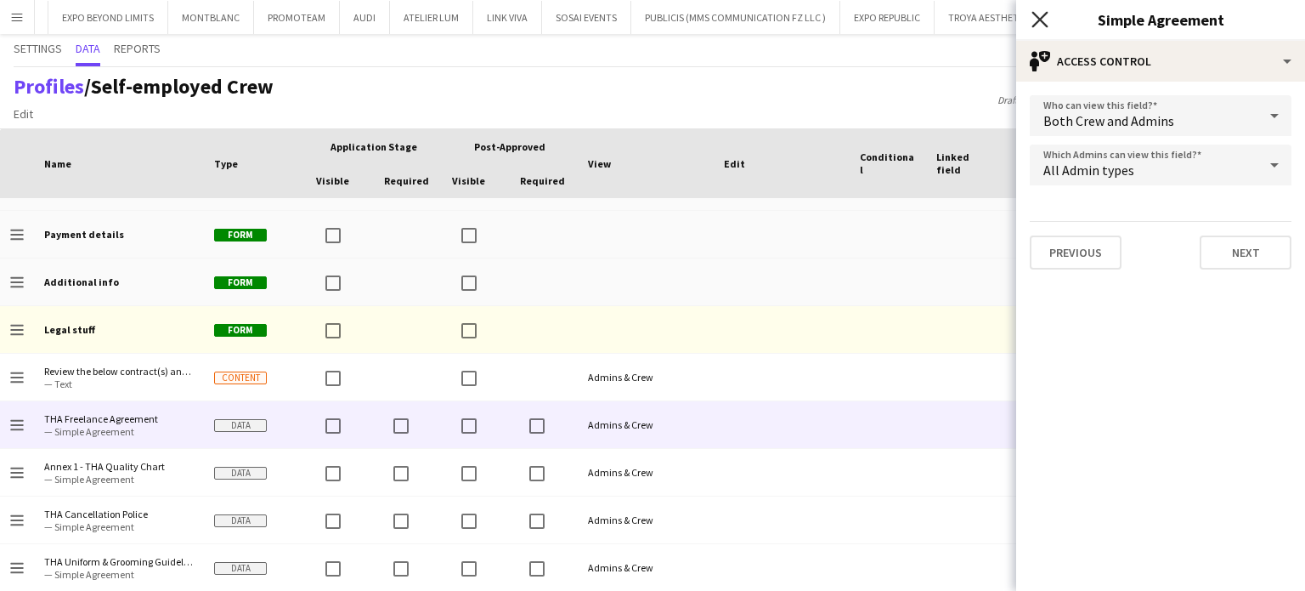
click at [1043, 21] on icon at bounding box center [1040, 19] width 16 height 16
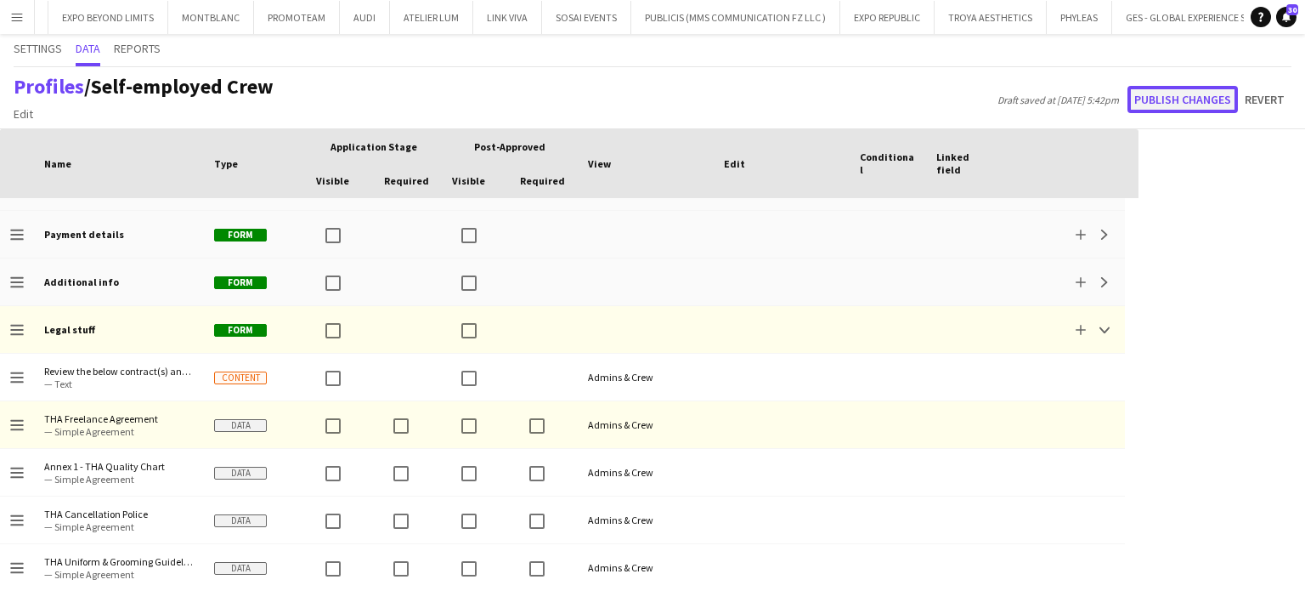
click at [1156, 100] on button "Publish changes" at bounding box center [1183, 99] width 110 height 27
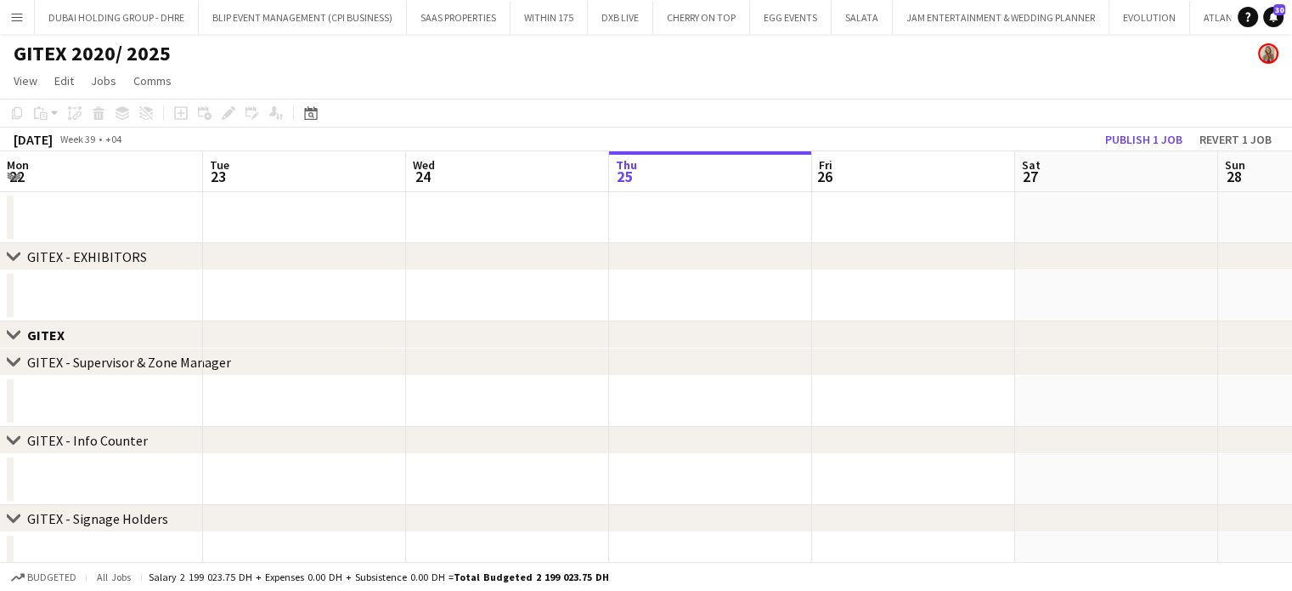
scroll to position [0, 406]
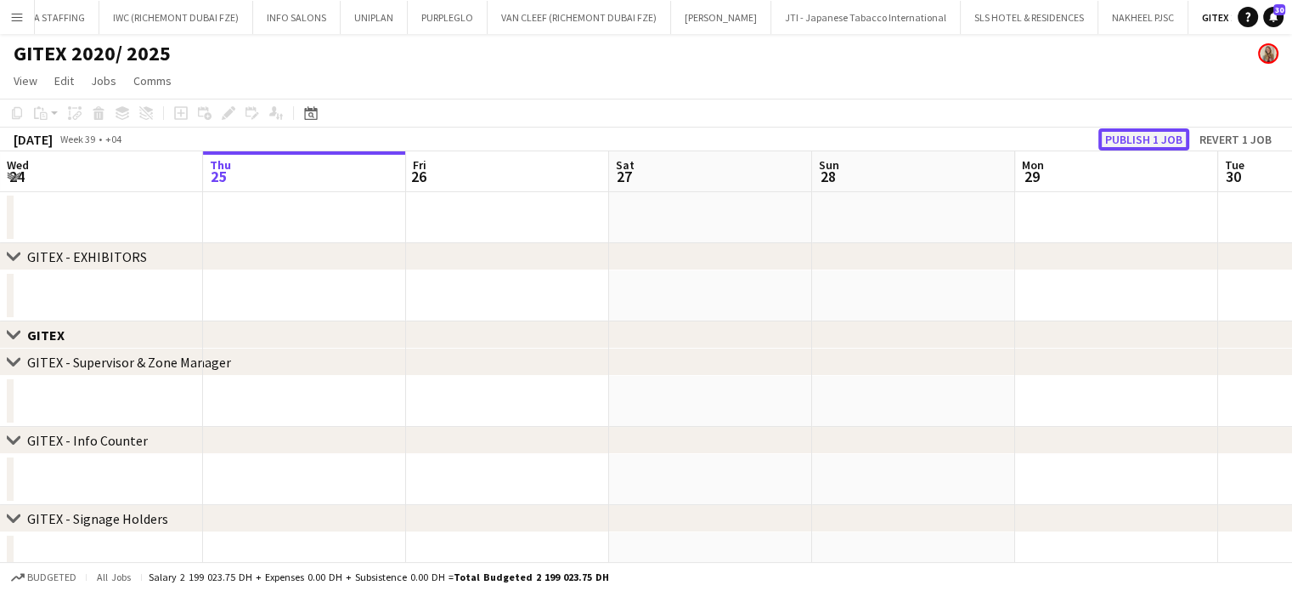
click at [1140, 140] on button "Publish 1 job" at bounding box center [1144, 139] width 91 height 22
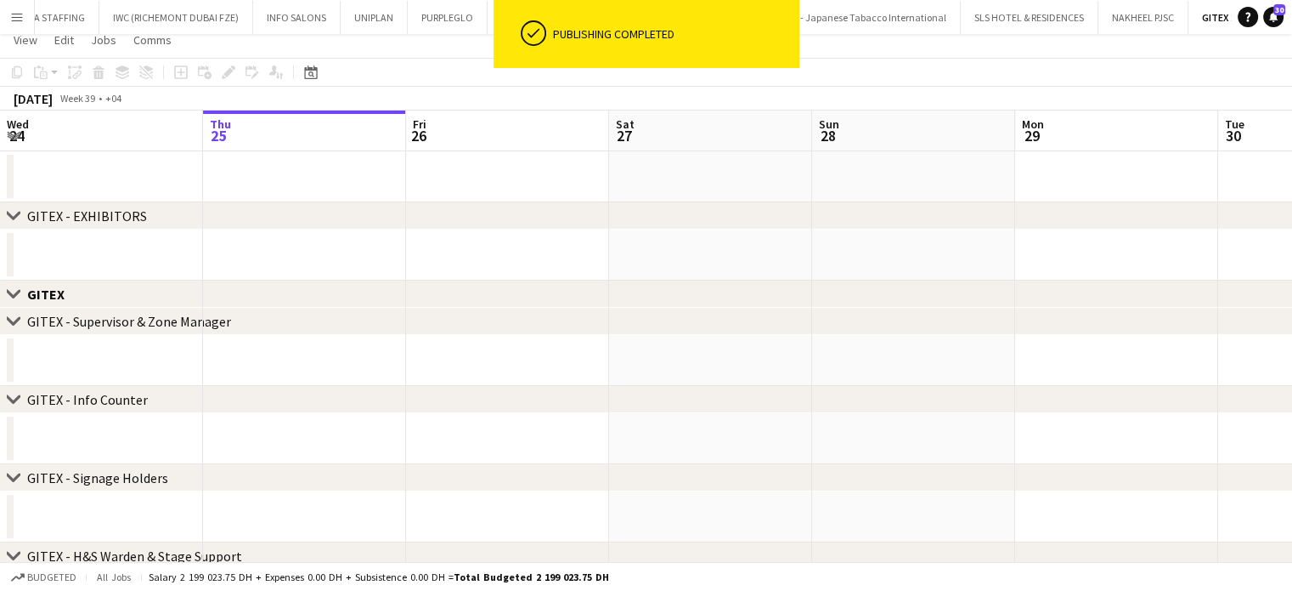
scroll to position [0, 0]
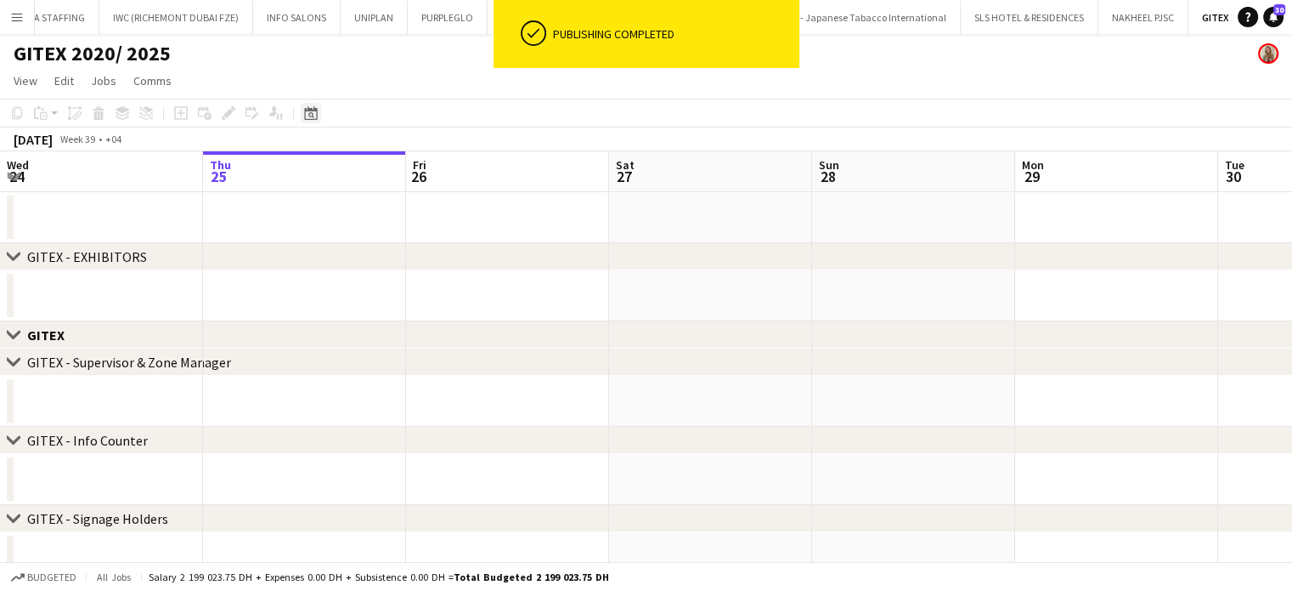
click at [309, 118] on icon "Date picker" at bounding box center [311, 113] width 14 height 14
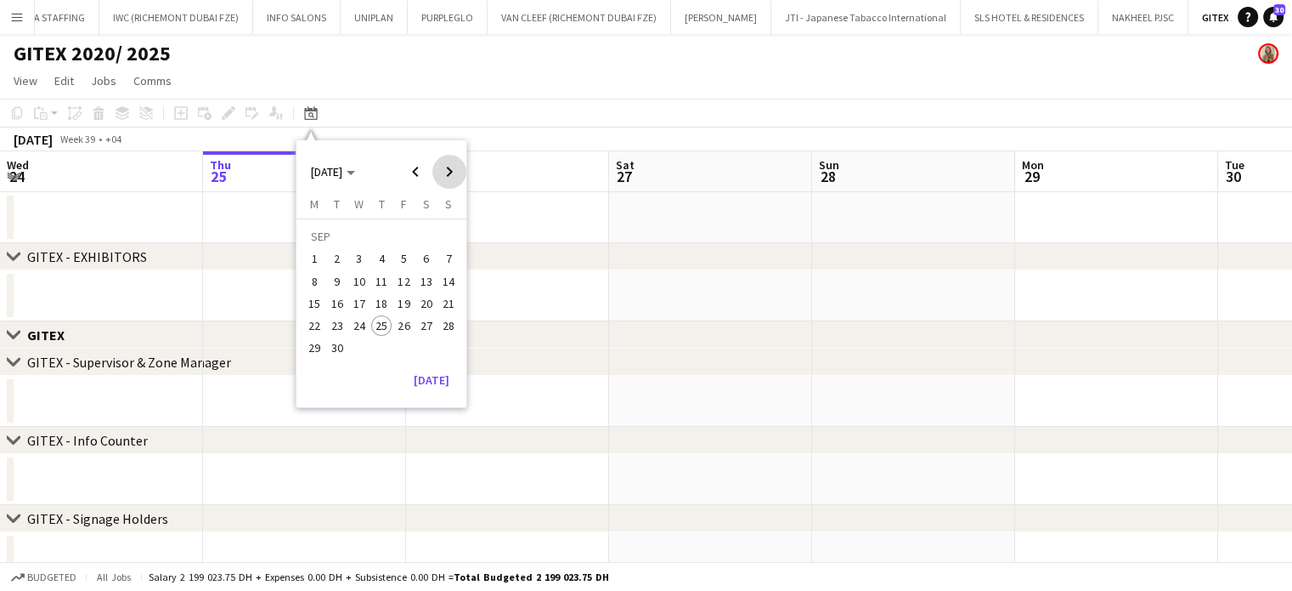
click at [442, 172] on span "Next month" at bounding box center [450, 172] width 34 height 34
click at [451, 164] on span "Next month" at bounding box center [450, 172] width 34 height 34
click at [415, 173] on span "Previous month" at bounding box center [416, 172] width 34 height 34
click at [312, 303] on span "13" at bounding box center [315, 303] width 20 height 20
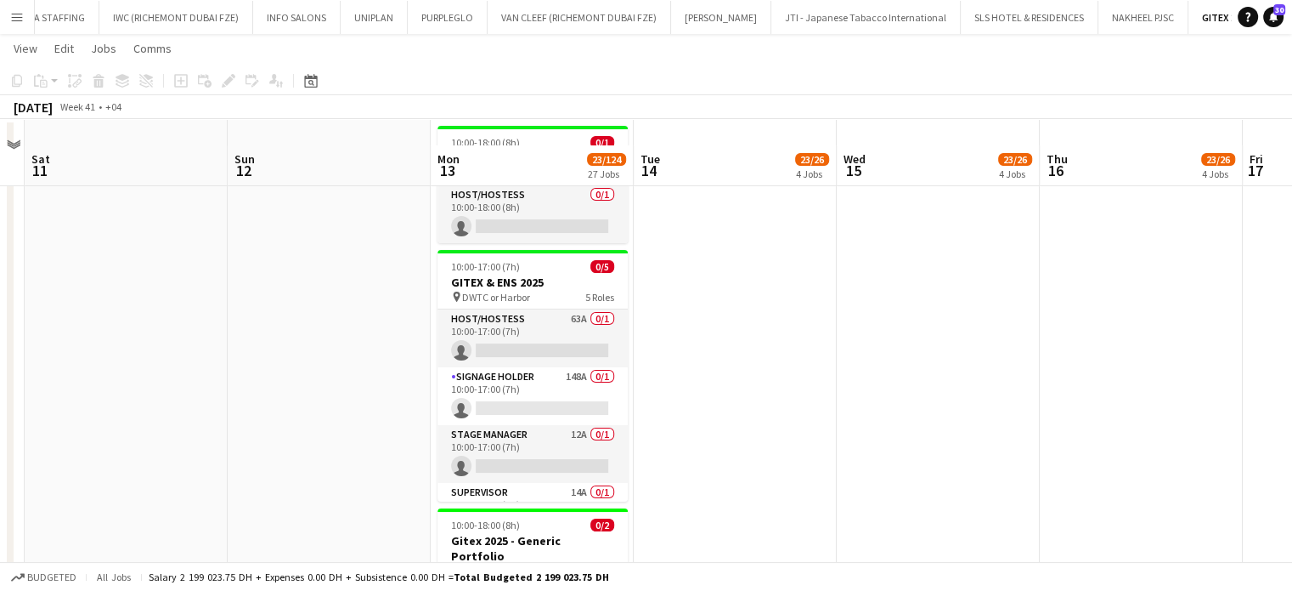
scroll to position [170, 0]
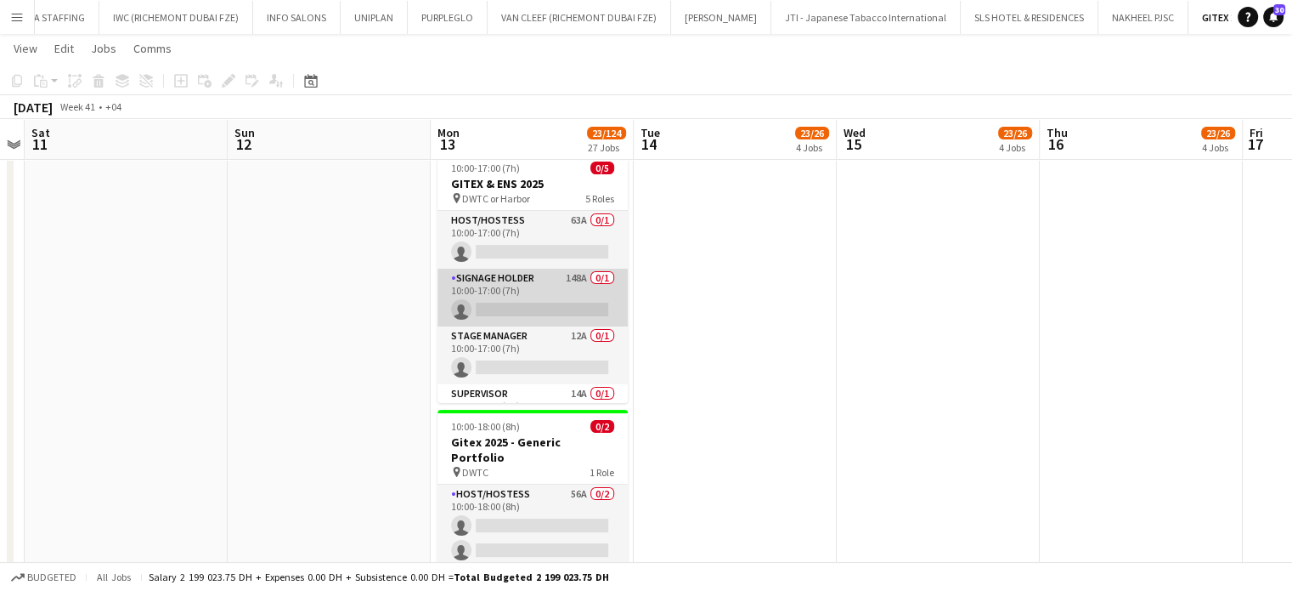
click at [552, 293] on app-card-role "Signage Holder 148A 0/1 10:00-17:00 (7h) single-neutral-actions" at bounding box center [533, 298] width 190 height 58
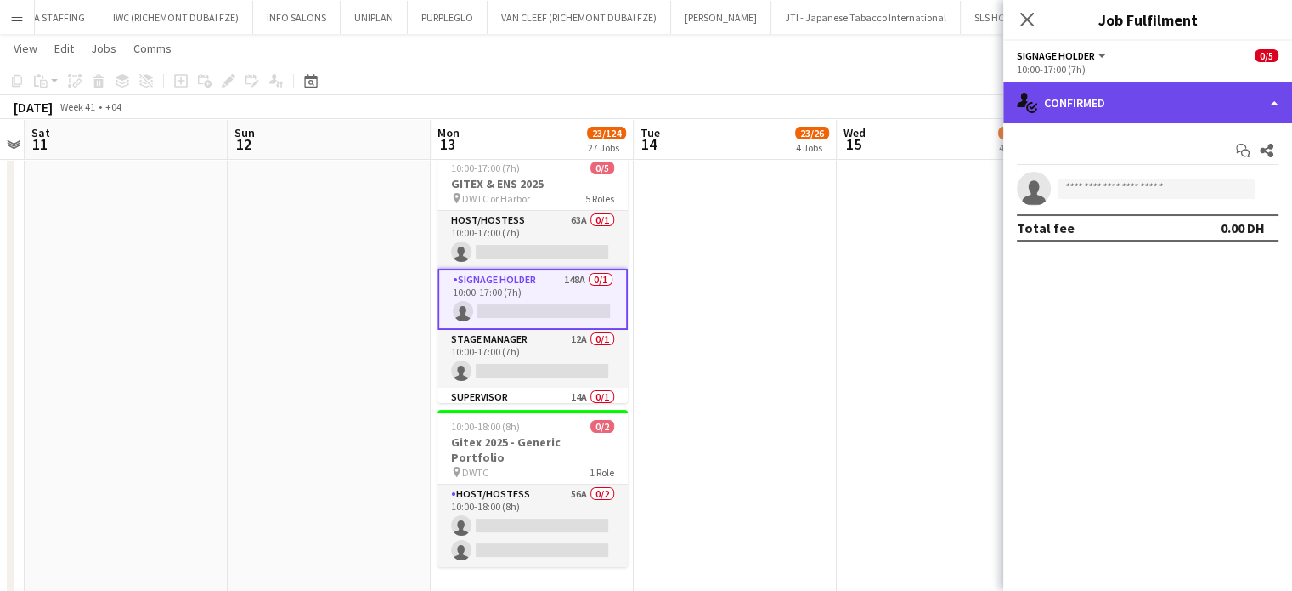
click at [1244, 98] on div "single-neutral-actions-check-2 Confirmed" at bounding box center [1148, 102] width 289 height 41
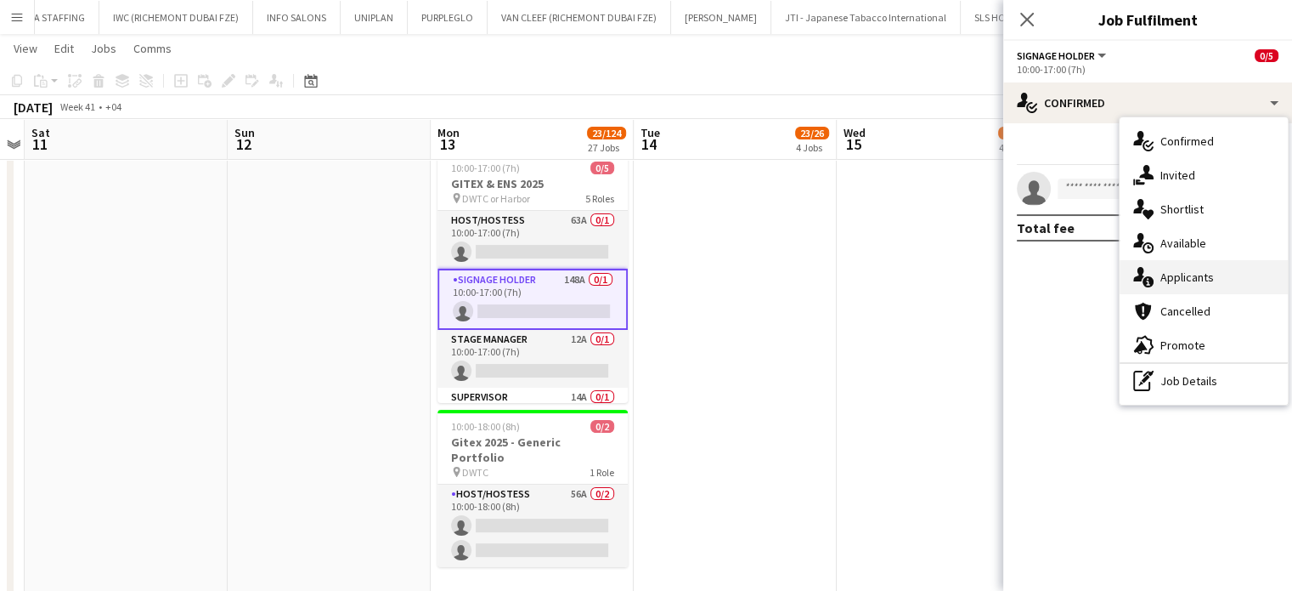
click at [1195, 278] on span "Applicants" at bounding box center [1188, 276] width 54 height 15
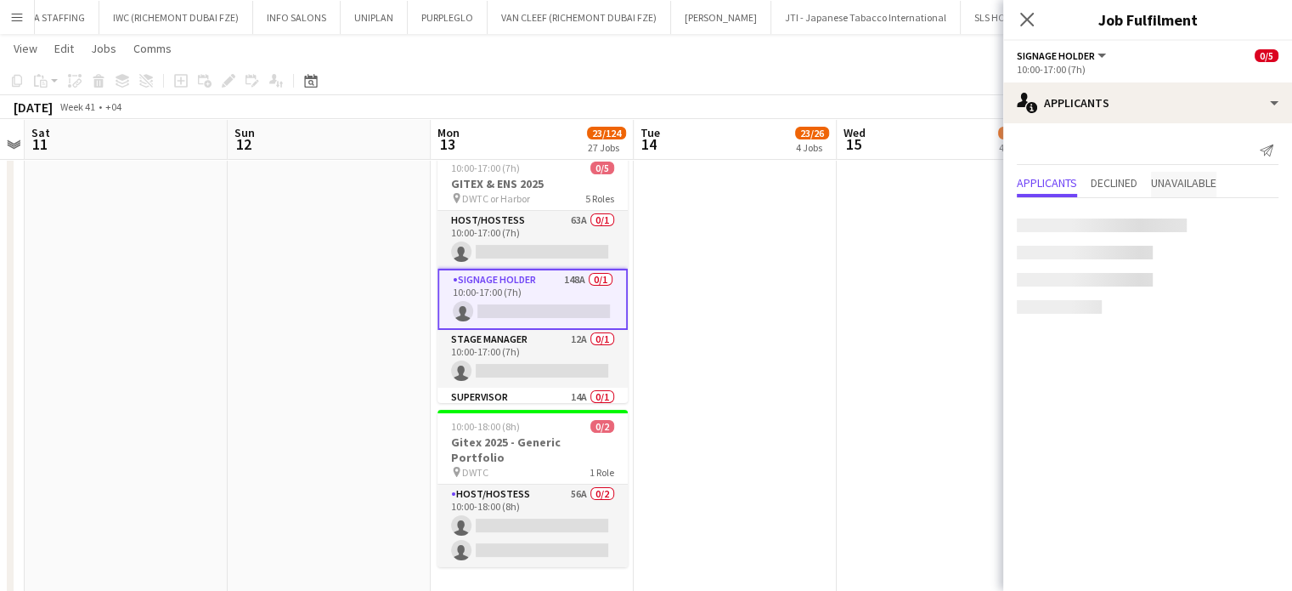
click at [1191, 184] on span "Unavailable" at bounding box center [1183, 183] width 65 height 12
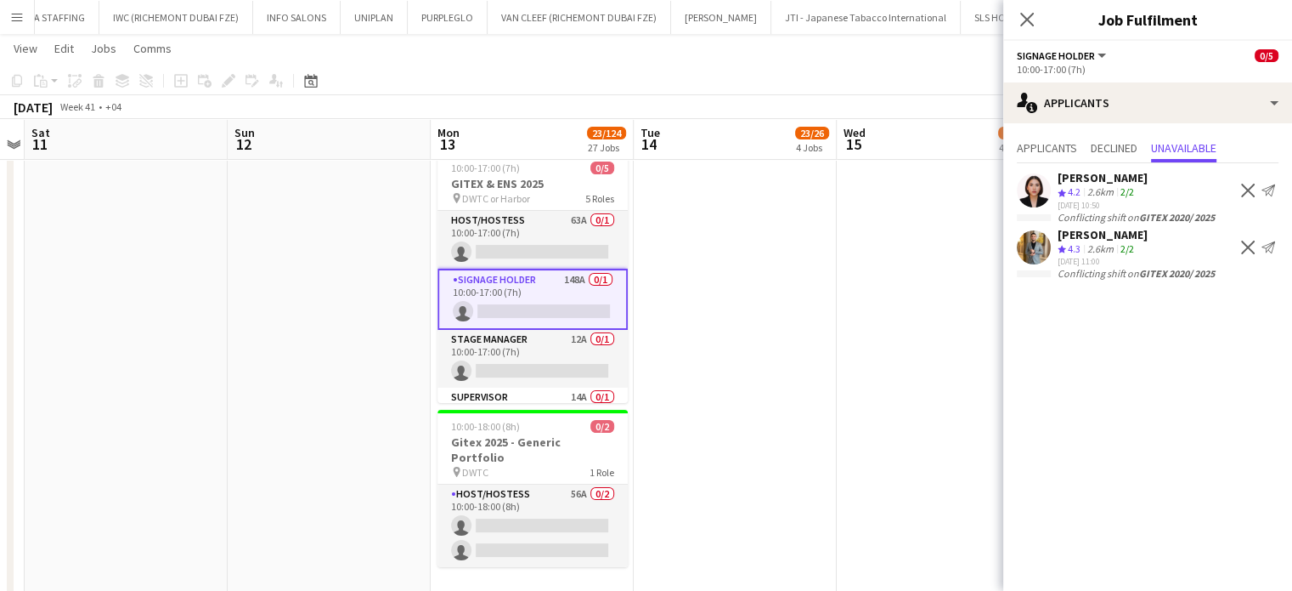
click at [1109, 230] on div "Ahmed Fouda" at bounding box center [1103, 234] width 90 height 15
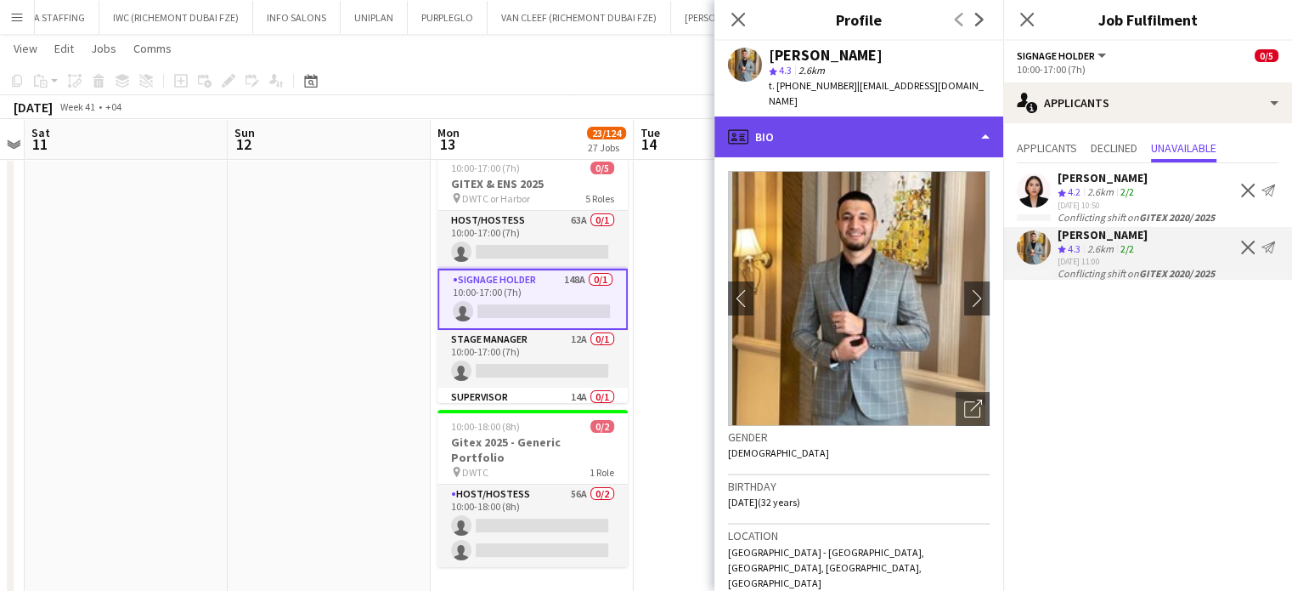
click at [969, 116] on div "profile Bio" at bounding box center [859, 136] width 289 height 41
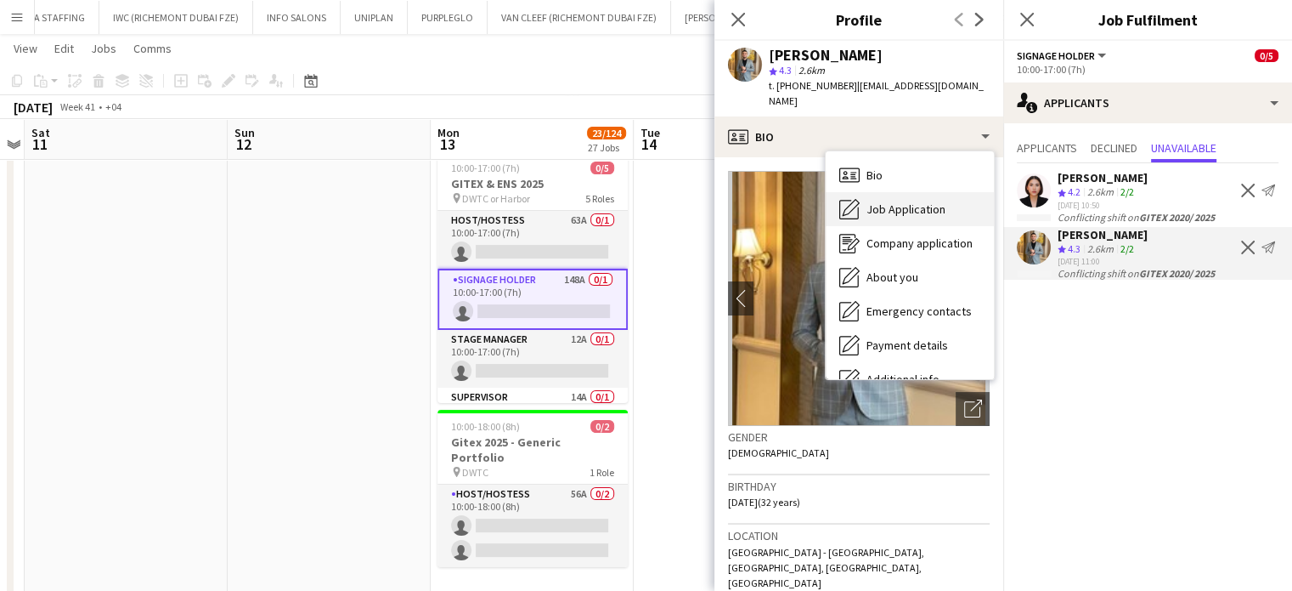
click at [911, 201] on span "Job Application" at bounding box center [906, 208] width 79 height 15
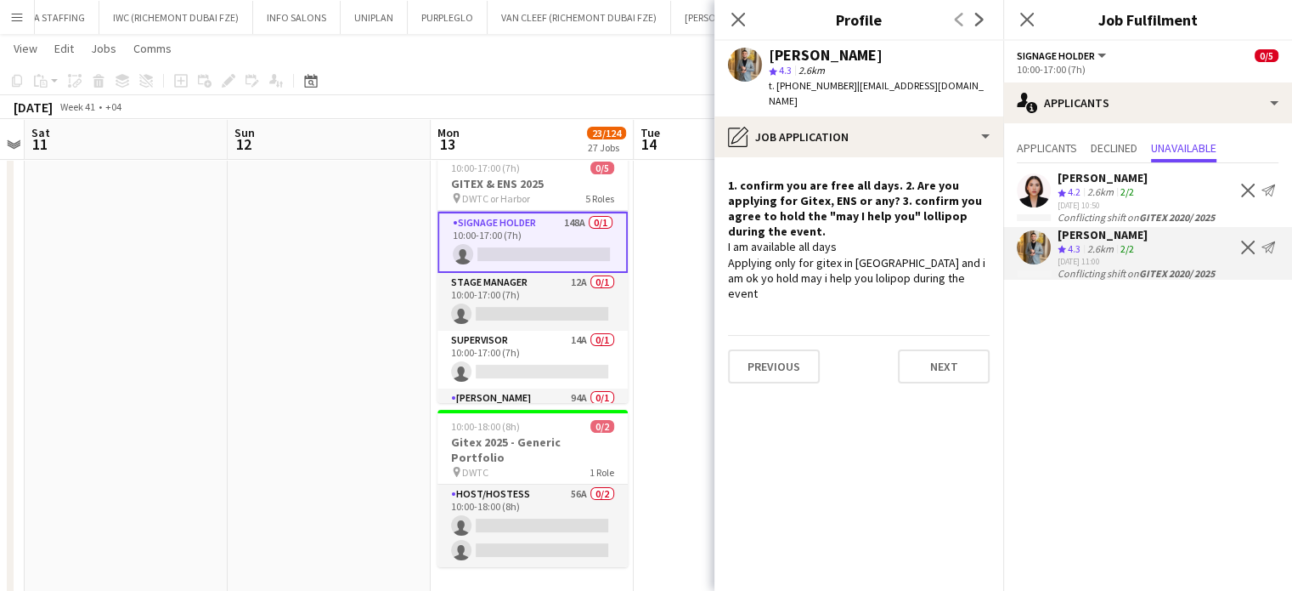
scroll to position [85, 0]
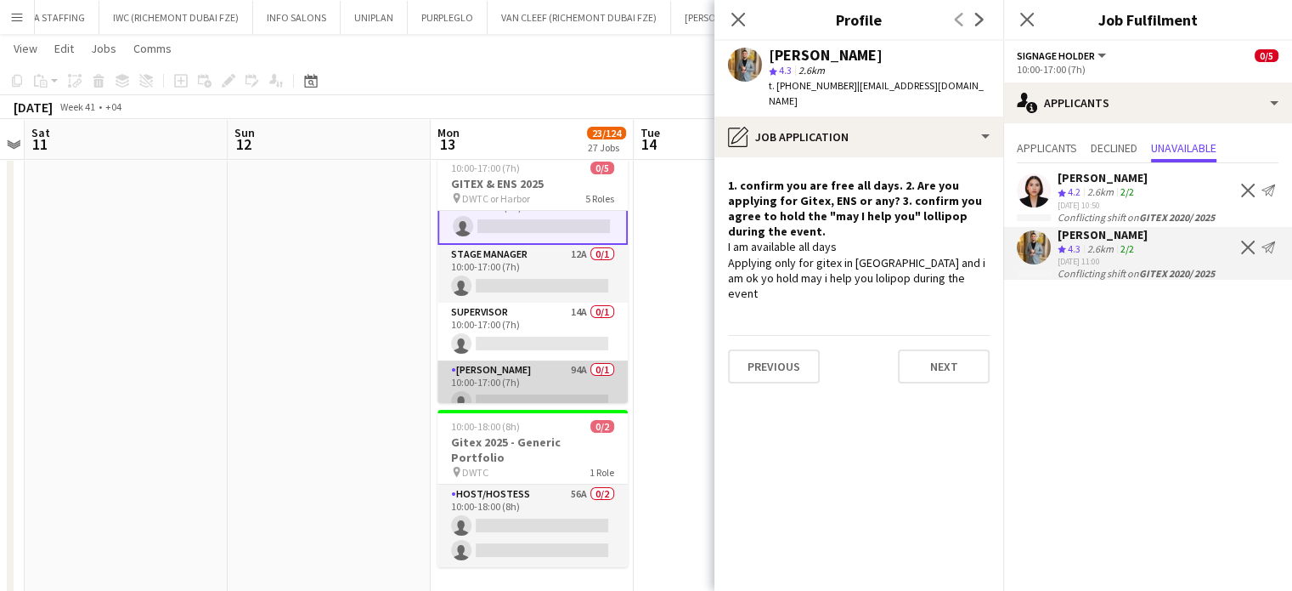
click at [542, 389] on app-card-role "Usher 94A 0/1 10:00-17:00 (7h) single-neutral-actions" at bounding box center [533, 389] width 190 height 58
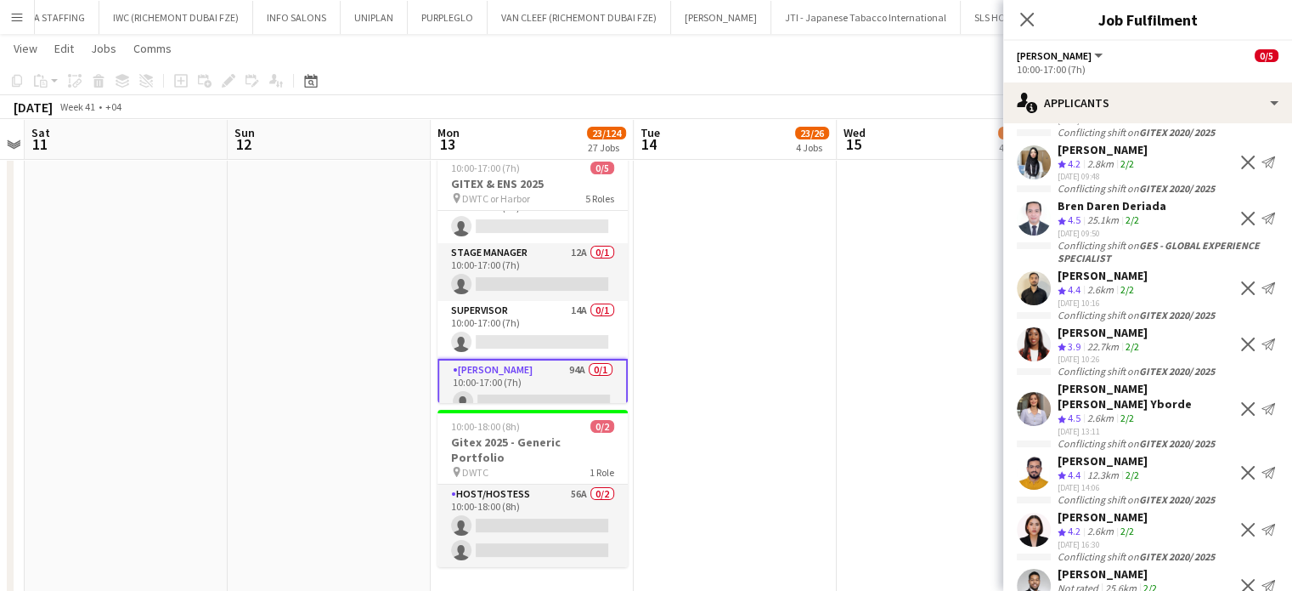
click at [1097, 273] on div "Ahmad Nadeem" at bounding box center [1103, 275] width 90 height 15
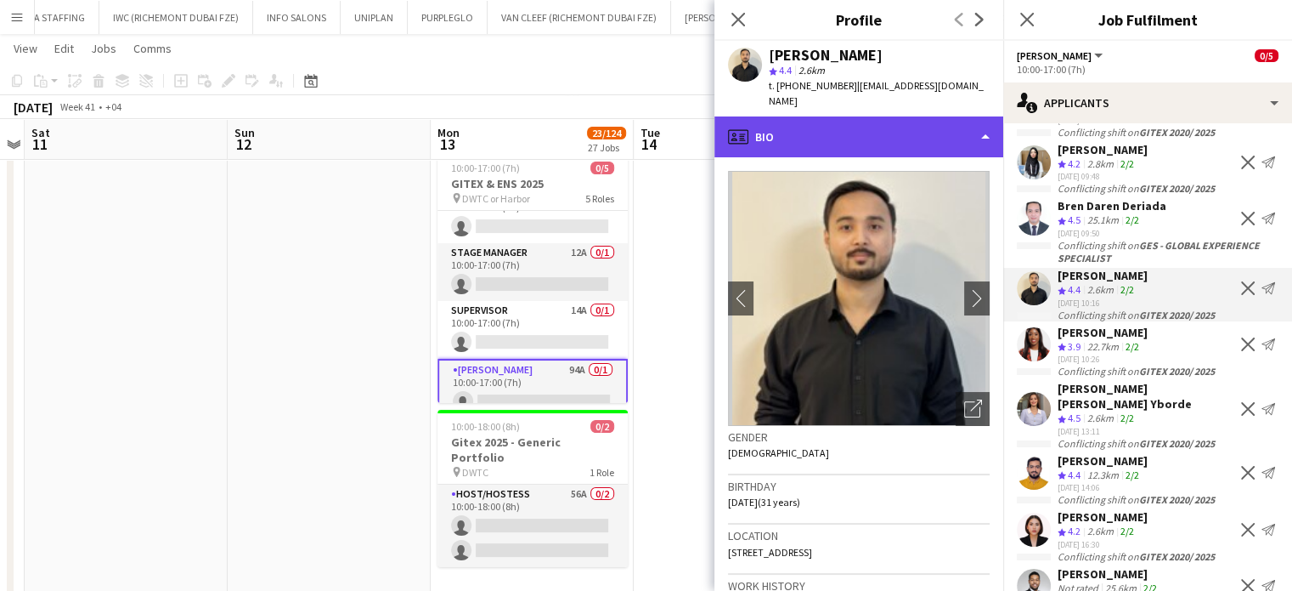
click at [950, 118] on div "profile Bio" at bounding box center [859, 136] width 289 height 41
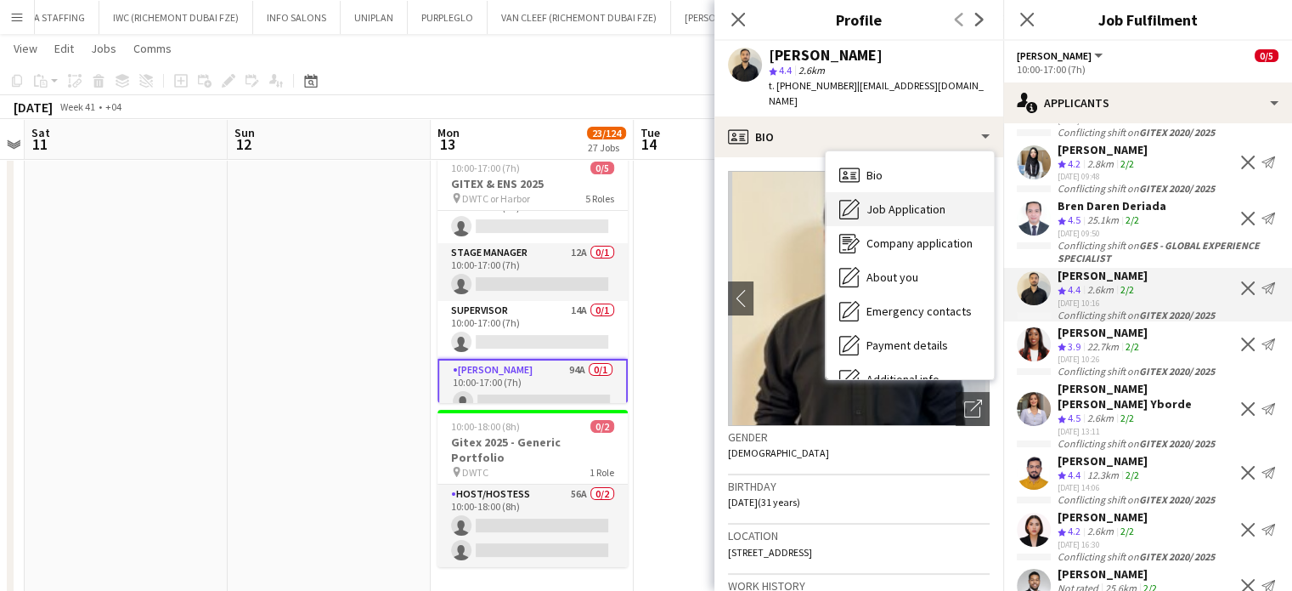
click at [891, 207] on span "Job Application" at bounding box center [906, 208] width 79 height 15
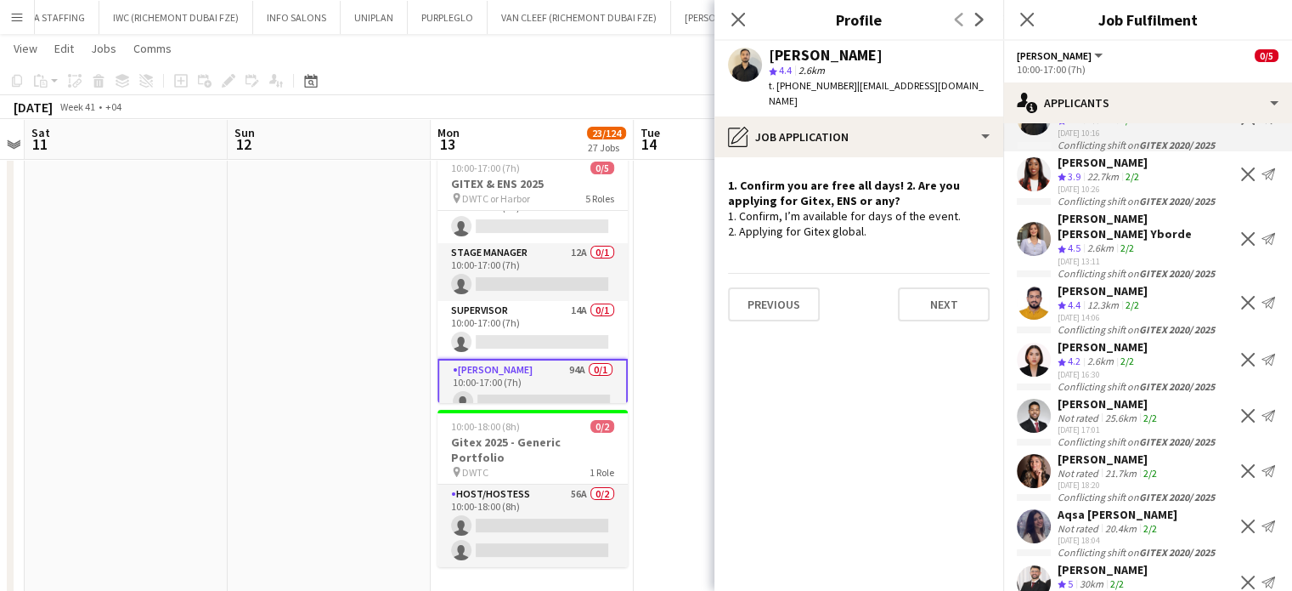
scroll to position [274, 0]
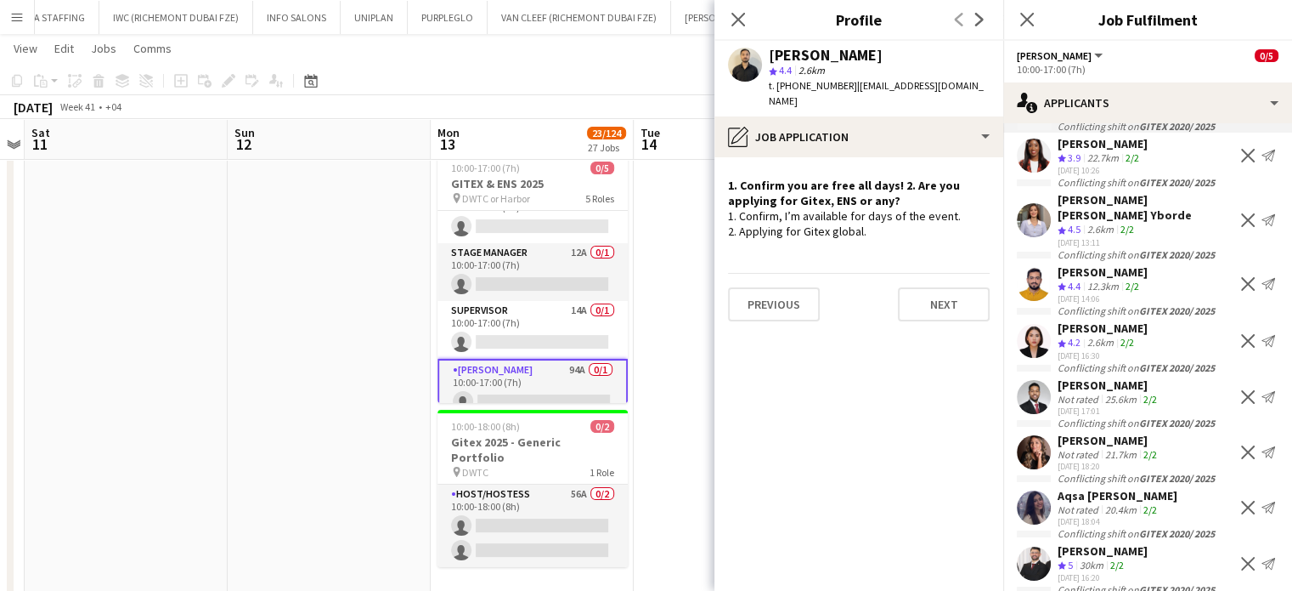
click at [1111, 543] on div "Radwan Jrish" at bounding box center [1103, 550] width 90 height 15
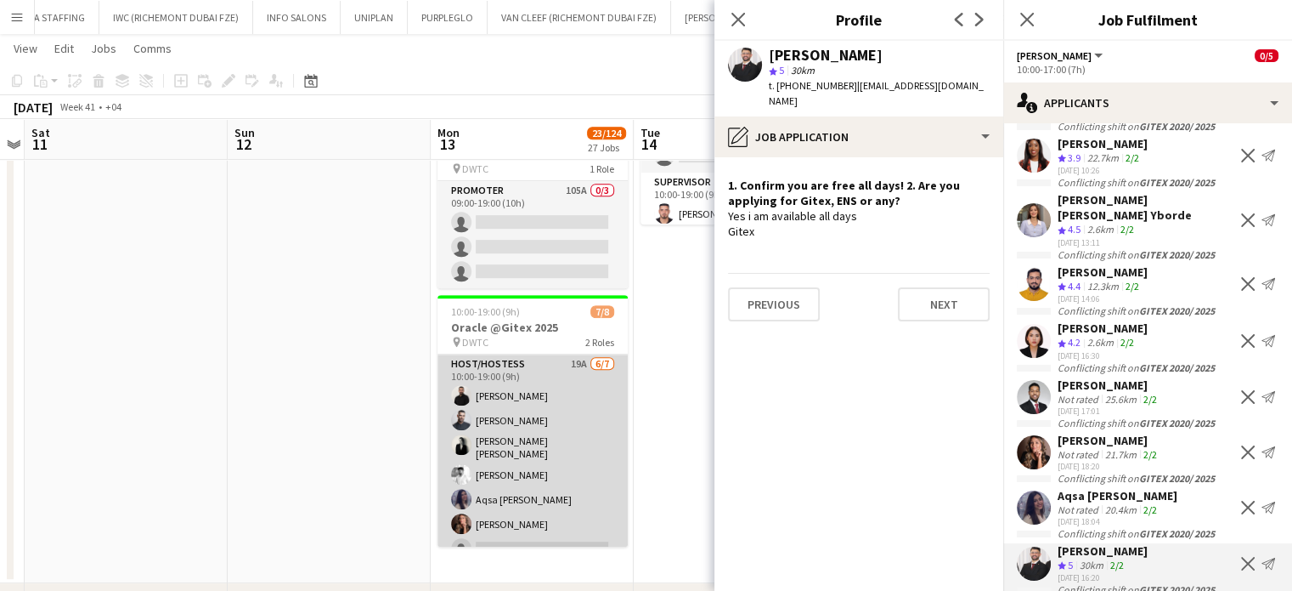
scroll to position [0, 587]
click at [585, 438] on app-card-role "Host/Hostess 19A 6/7 10:00-19:00 (9h) George charbel Mbayed Amine Chaoui Ana Ma…" at bounding box center [530, 459] width 190 height 211
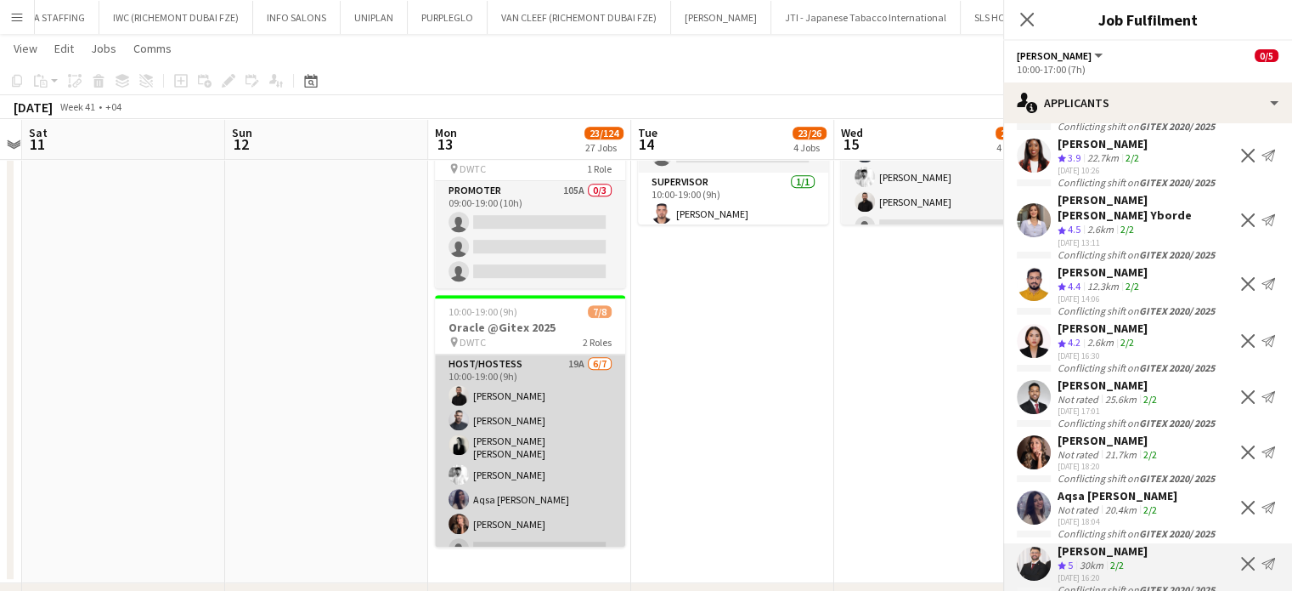
scroll to position [0, 0]
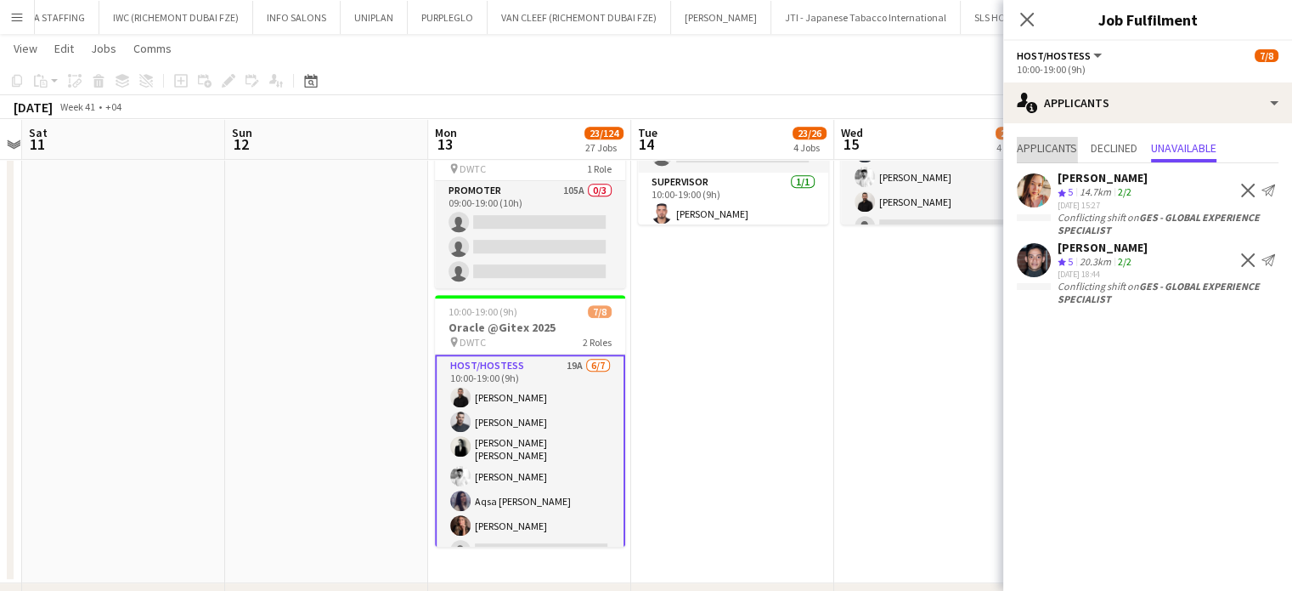
click at [1043, 150] on span "Applicants" at bounding box center [1047, 148] width 60 height 12
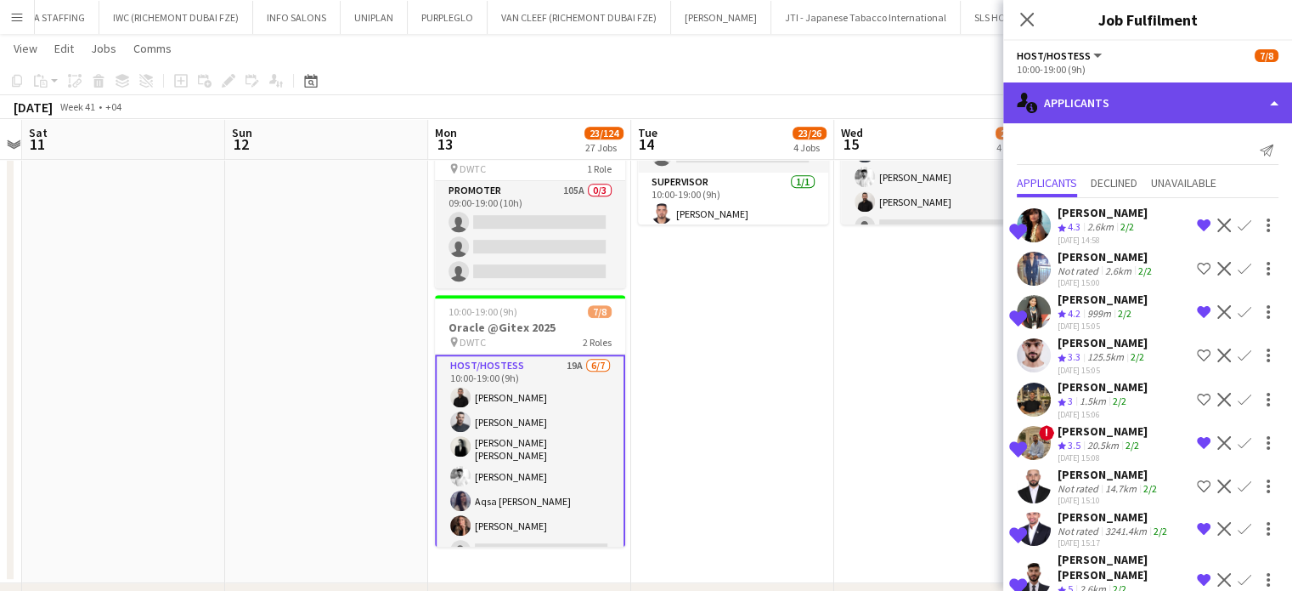
click at [1254, 103] on div "single-neutral-actions-information Applicants" at bounding box center [1148, 102] width 289 height 41
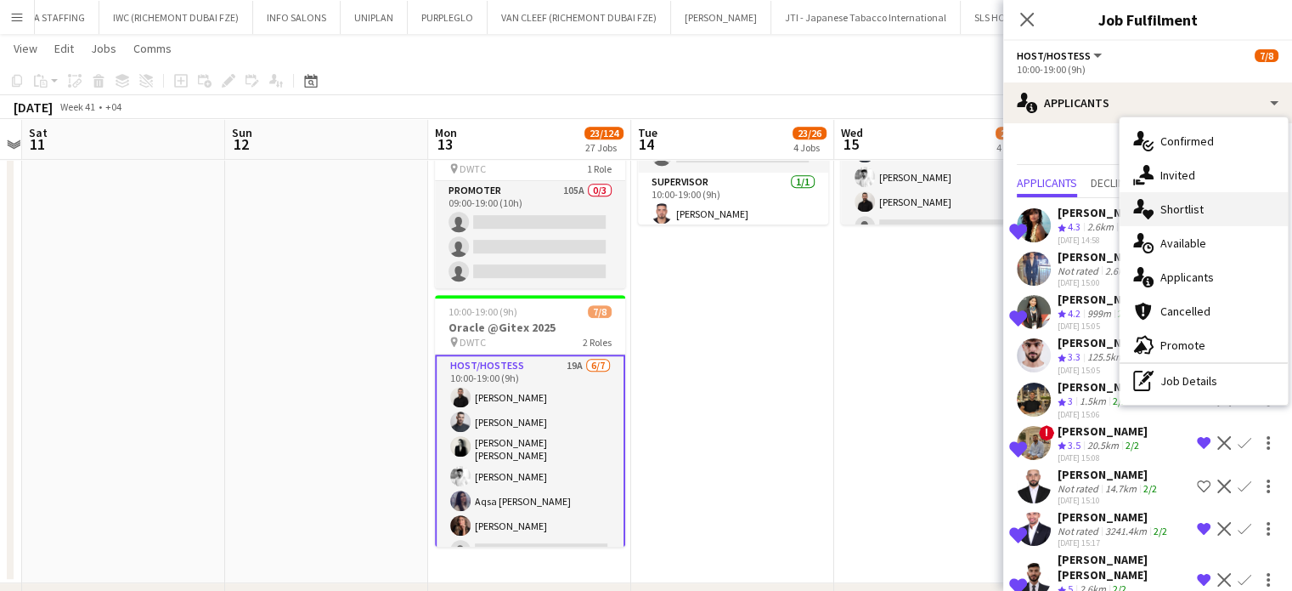
click at [1196, 208] on span "Shortlist" at bounding box center [1182, 208] width 43 height 15
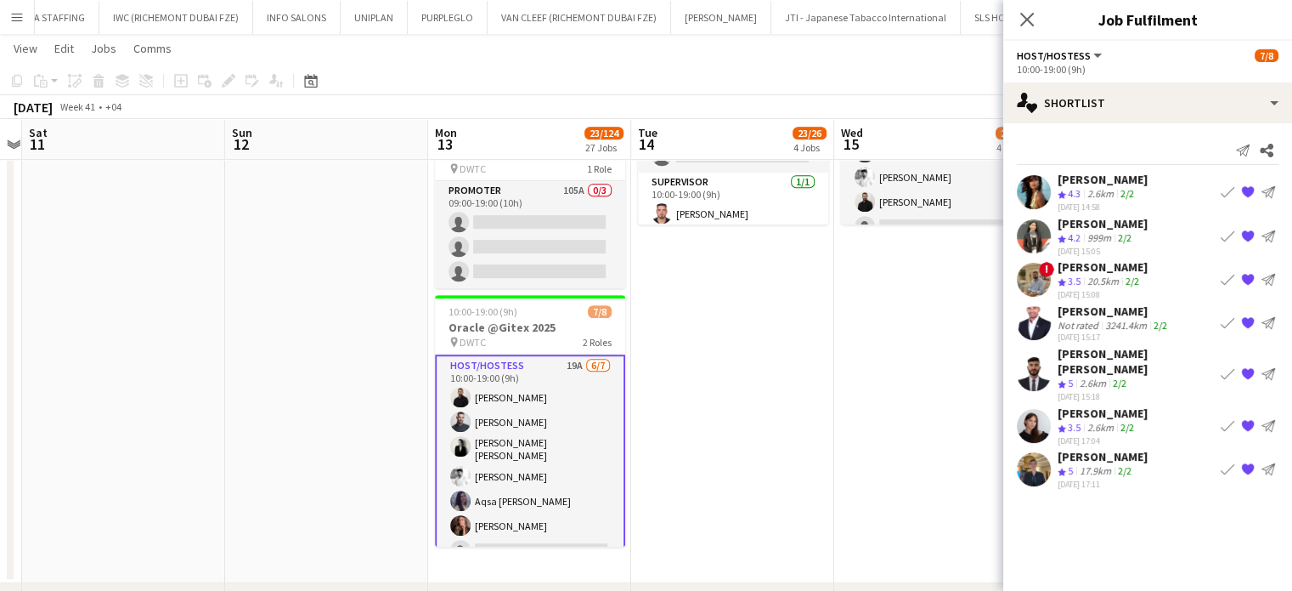
click at [860, 346] on app-date-cell "10:00-19:00 (9h) 7/8 Oracle @Gitex 2025 pin DWTC 2 Roles Host/Hostess 6/7 10:00…" at bounding box center [935, 274] width 203 height 617
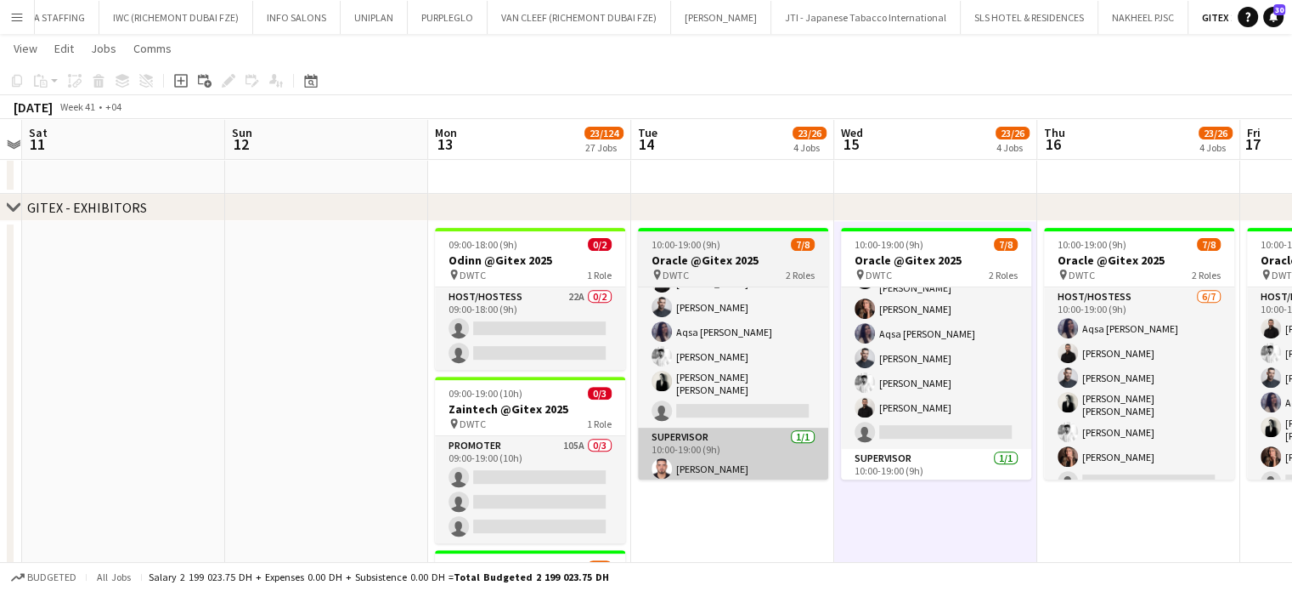
scroll to position [71, 0]
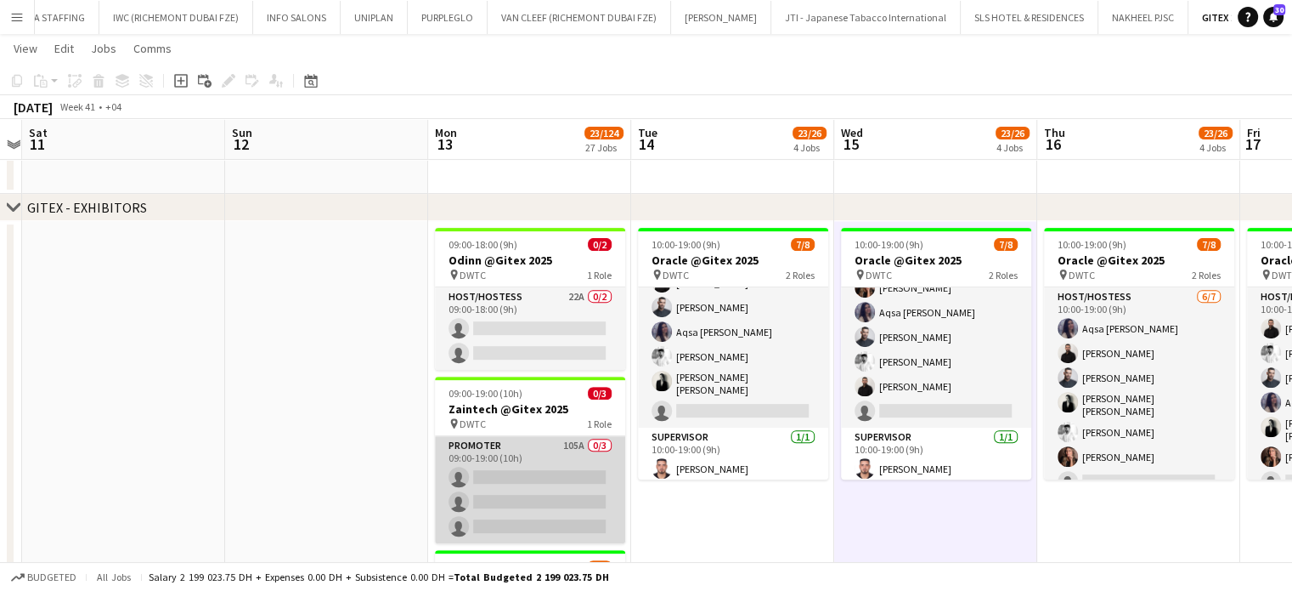
click at [547, 454] on app-card-role "Promoter 105A 0/3 09:00-19:00 (10h) single-neutral-actions single-neutral-actio…" at bounding box center [530, 489] width 190 height 107
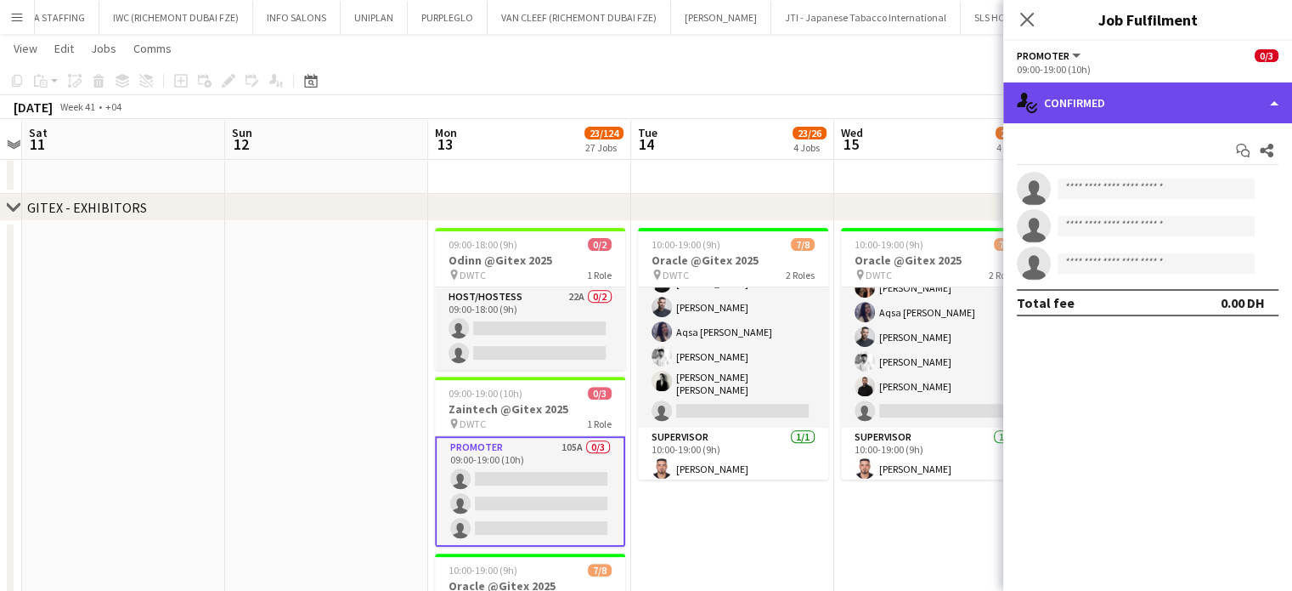
click at [1236, 94] on div "single-neutral-actions-check-2 Confirmed" at bounding box center [1148, 102] width 289 height 41
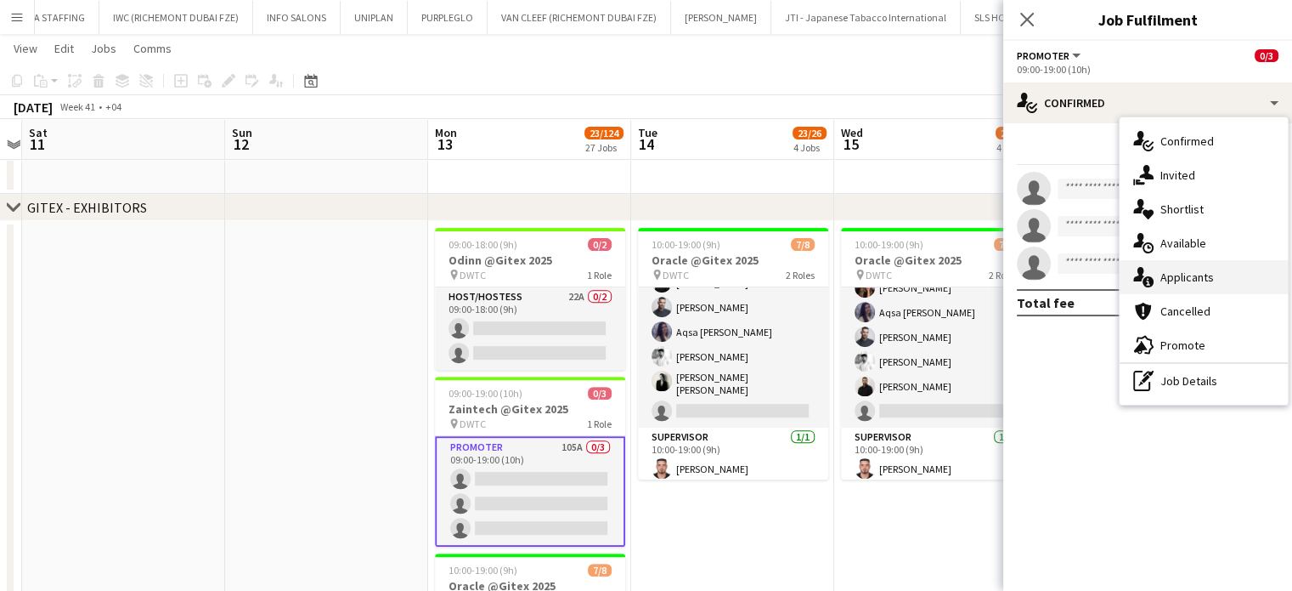
click at [1158, 277] on div "single-neutral-actions-information Applicants" at bounding box center [1204, 277] width 168 height 34
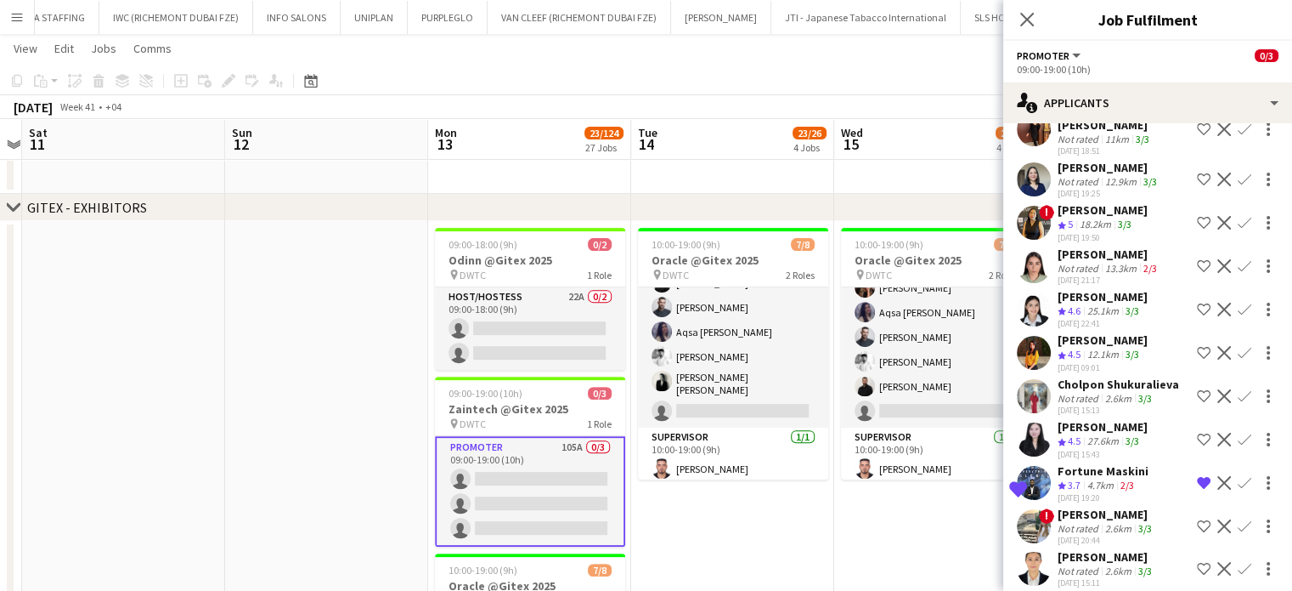
scroll to position [3657, 0]
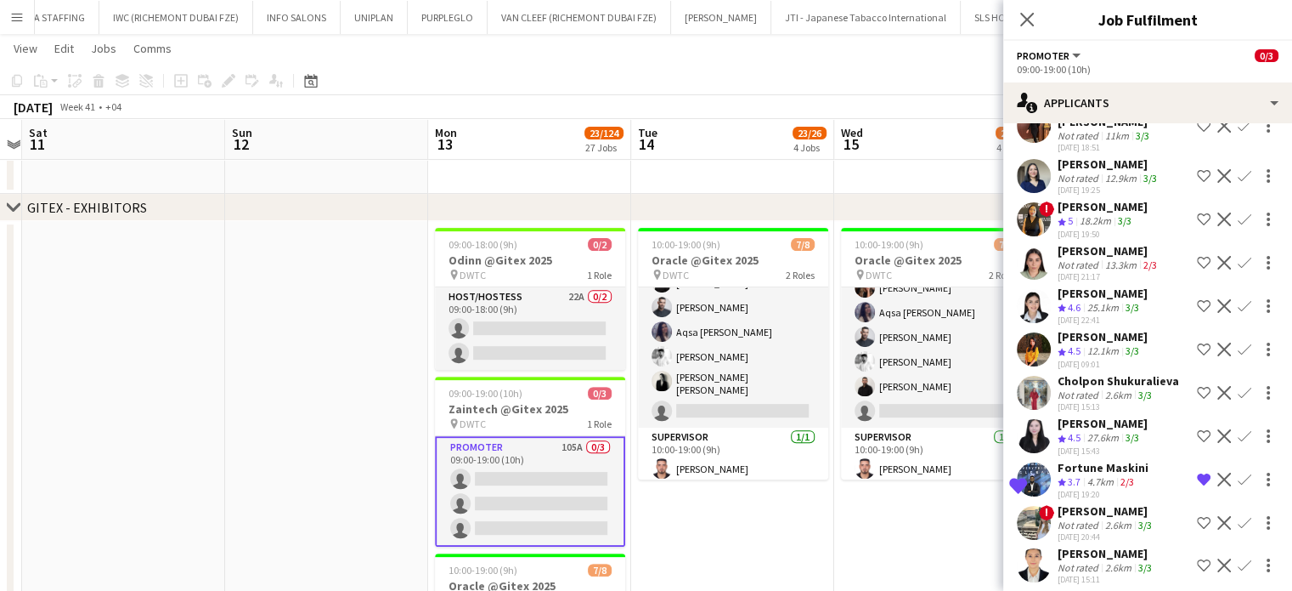
click at [1100, 588] on div "Bianca Campos" at bounding box center [1107, 595] width 98 height 15
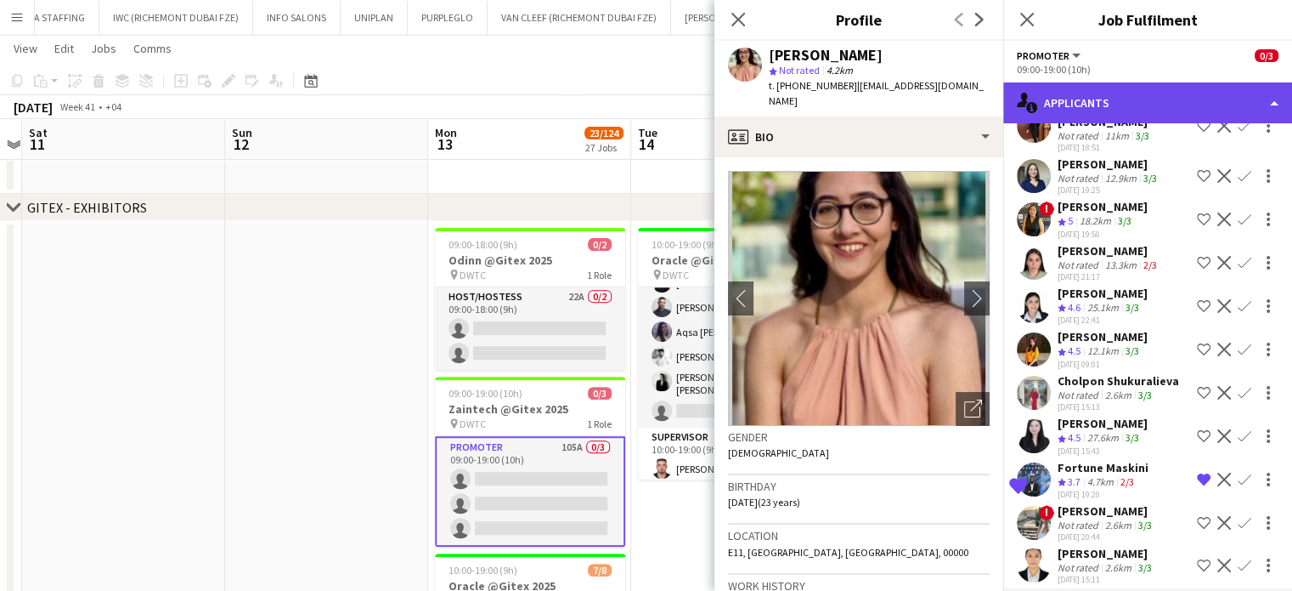
click at [1227, 105] on div "single-neutral-actions-information Applicants" at bounding box center [1148, 102] width 289 height 41
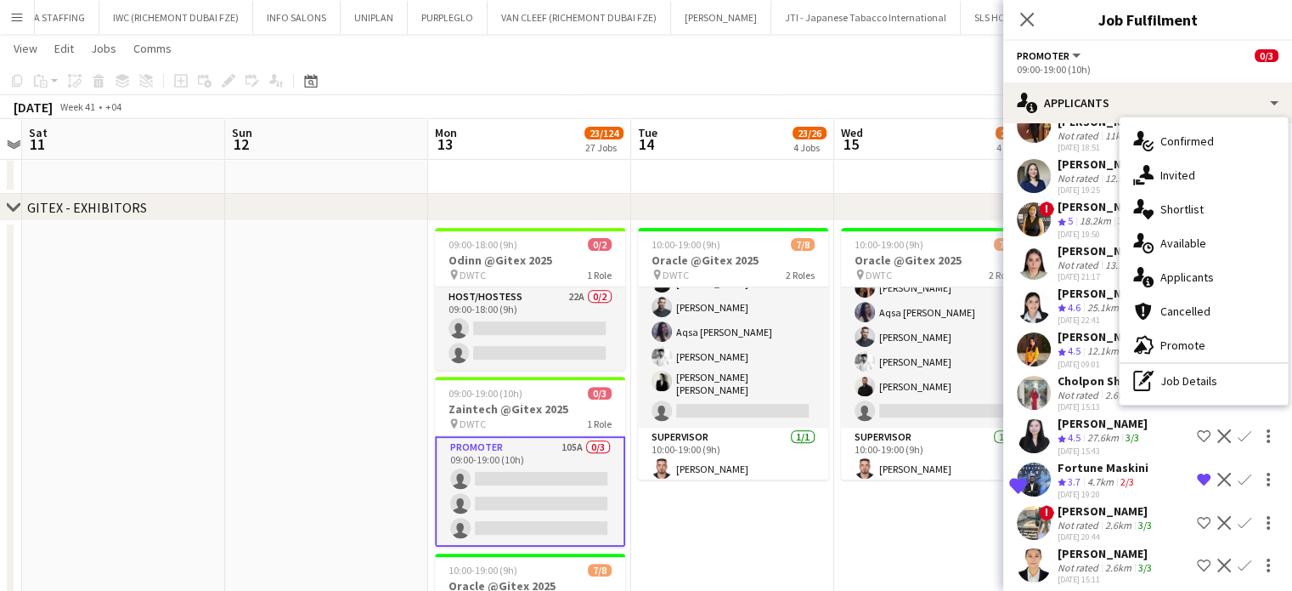
drag, startPoint x: 1190, startPoint y: 377, endPoint x: 1186, endPoint y: 365, distance: 12.4
click at [1190, 377] on div "pen-write Job Details" at bounding box center [1204, 381] width 168 height 34
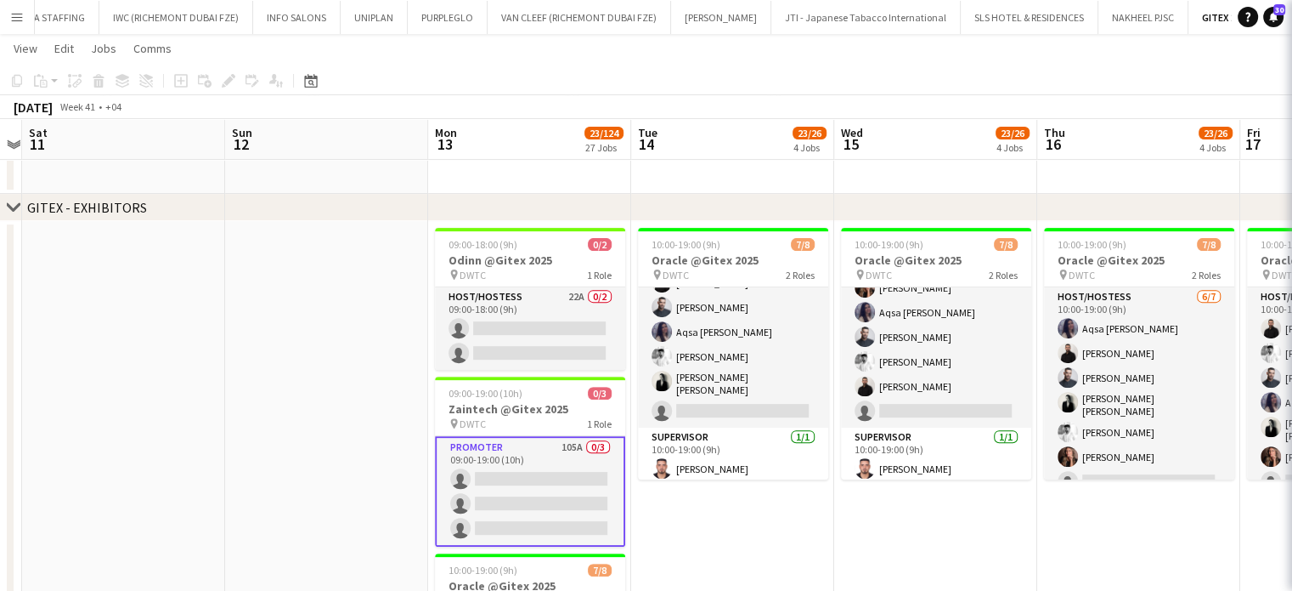
scroll to position [0, 0]
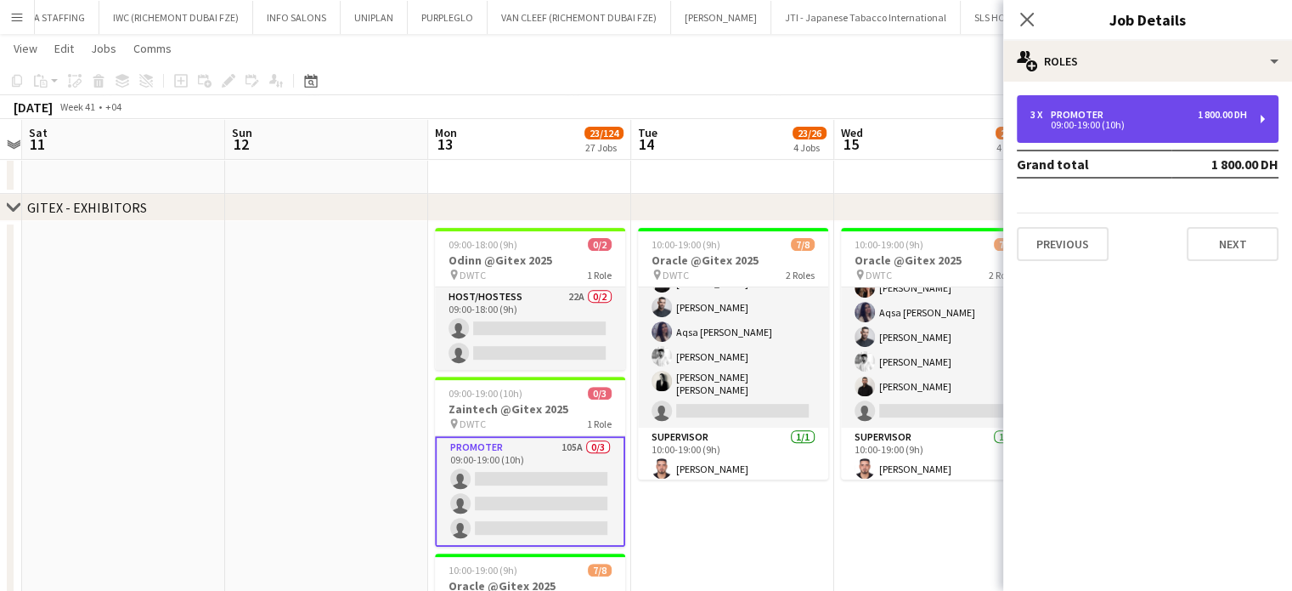
click at [1080, 121] on div "09:00-19:00 (10h)" at bounding box center [1139, 125] width 217 height 8
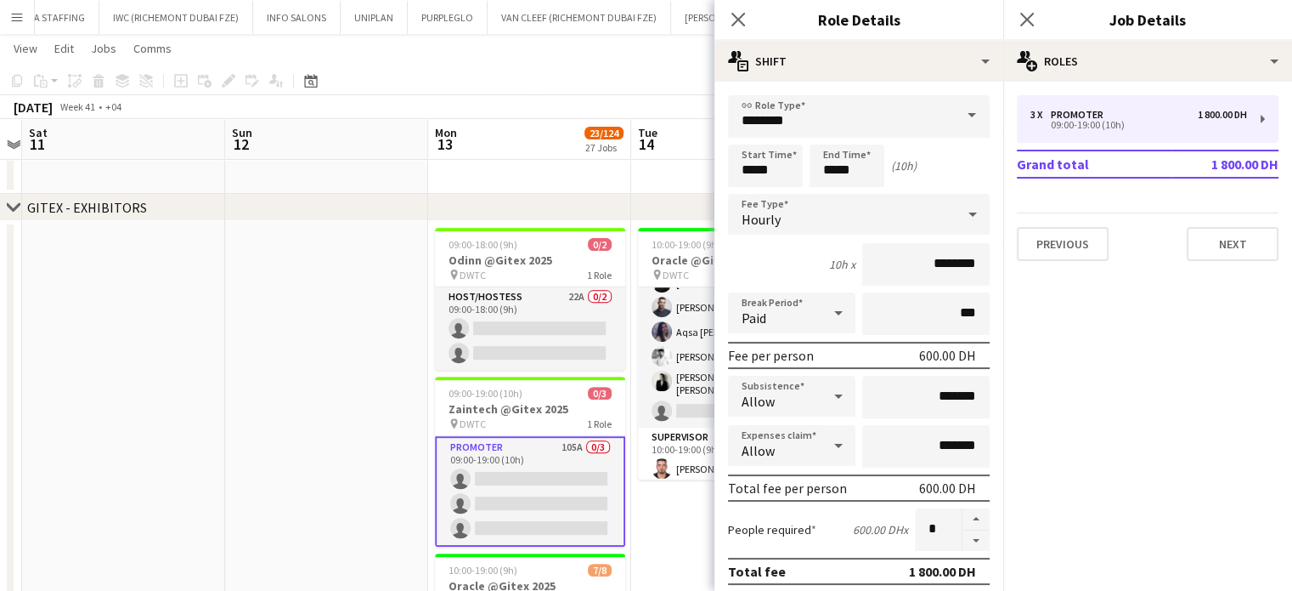
click at [353, 421] on app-date-cell at bounding box center [326, 529] width 203 height 617
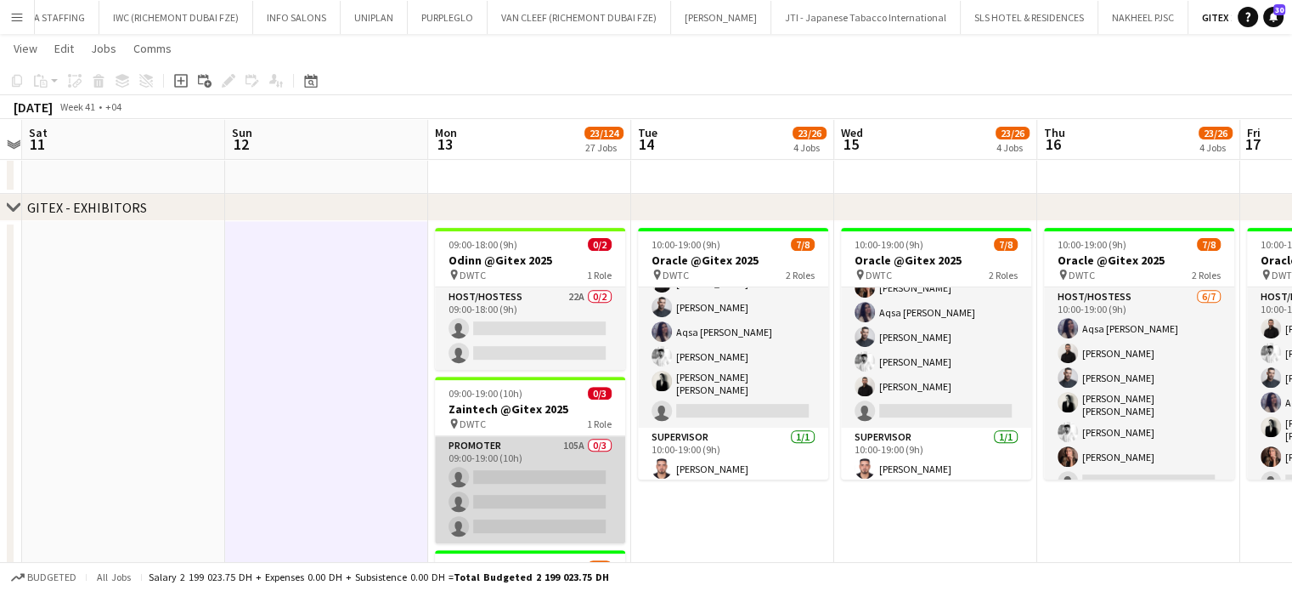
click at [510, 475] on app-card-role "Promoter 105A 0/3 09:00-19:00 (10h) single-neutral-actions single-neutral-actio…" at bounding box center [530, 489] width 190 height 107
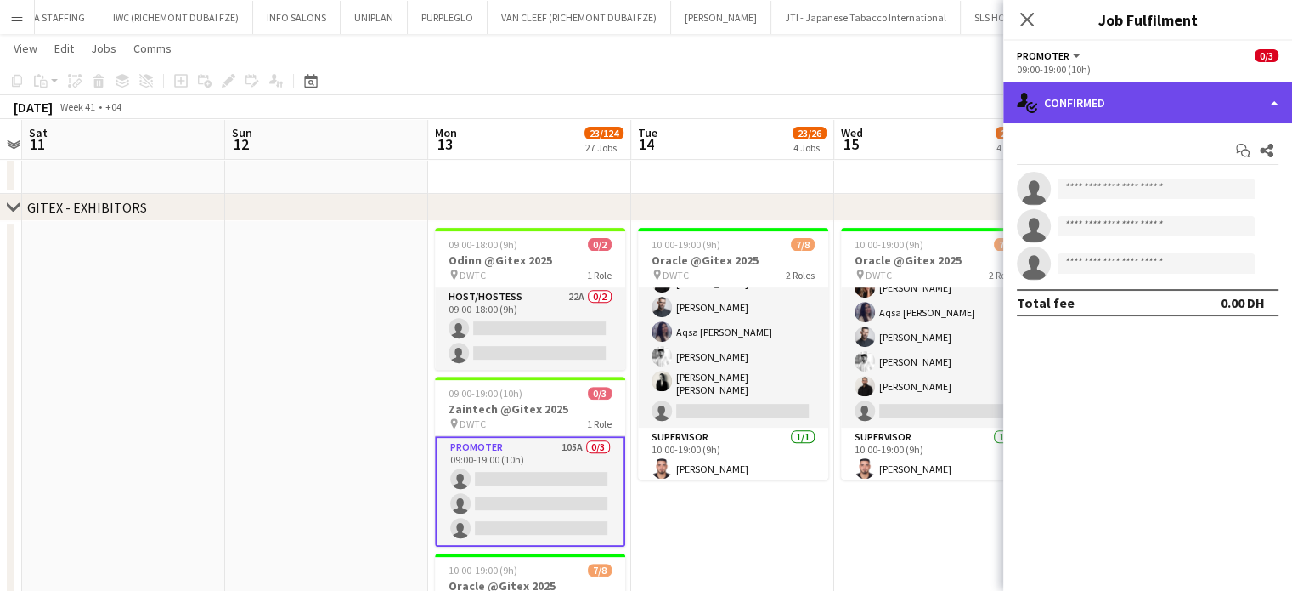
click at [1244, 116] on div "single-neutral-actions-check-2 Confirmed" at bounding box center [1148, 102] width 289 height 41
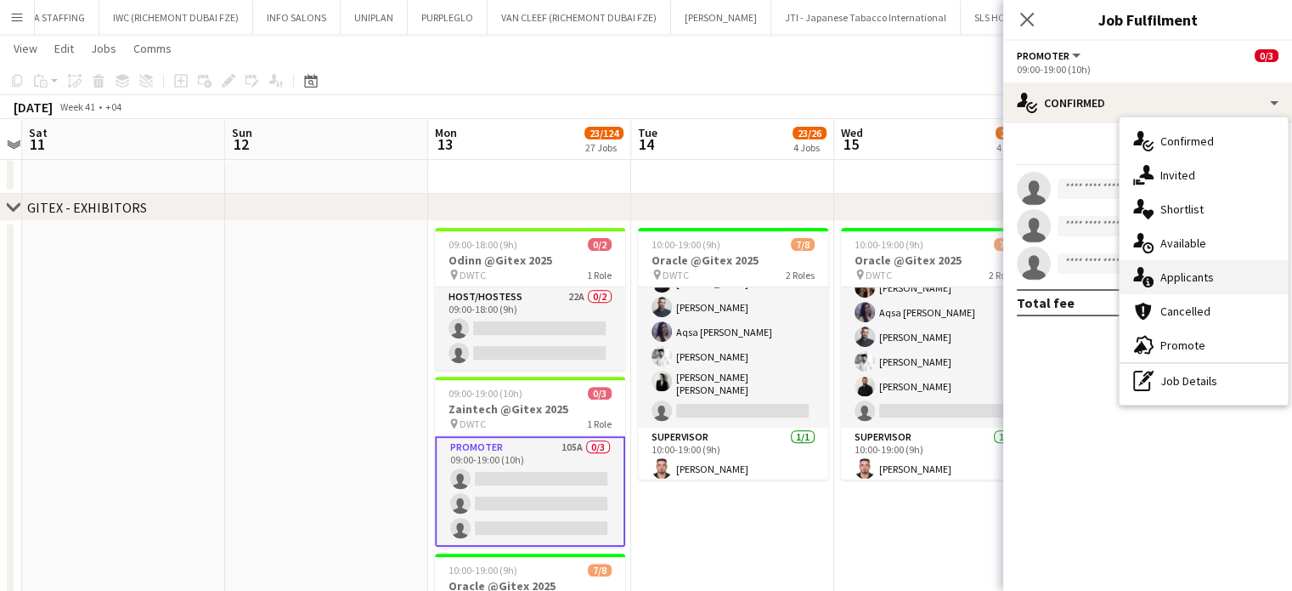
click at [1205, 281] on span "Applicants" at bounding box center [1188, 276] width 54 height 15
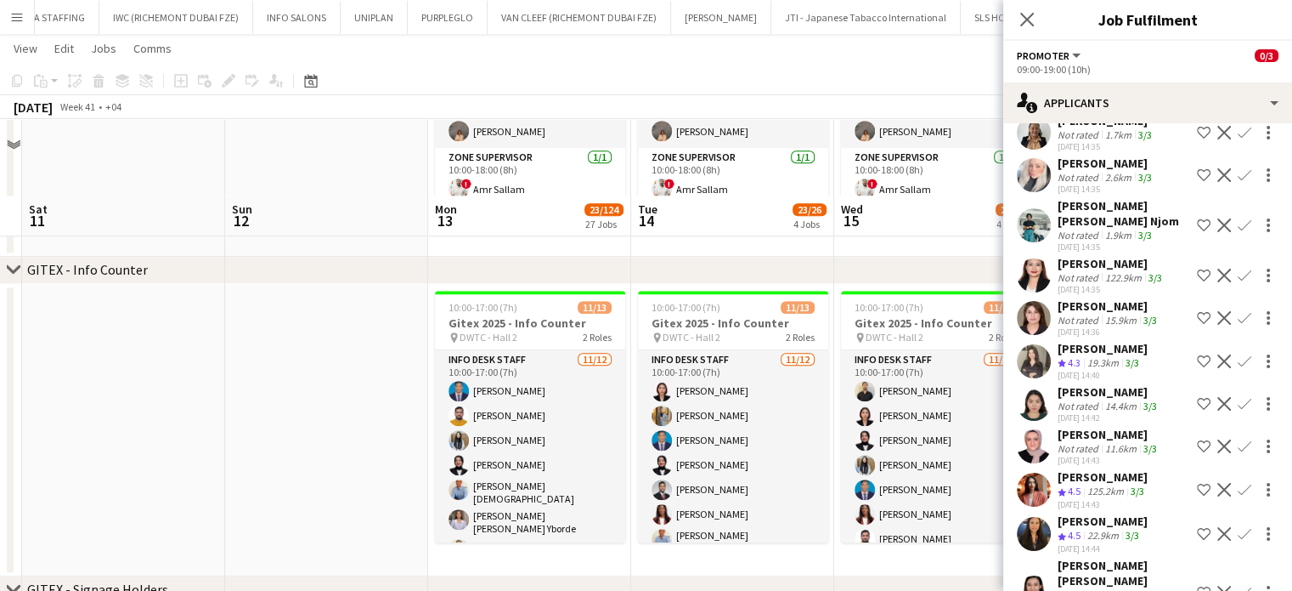
scroll to position [1614, 0]
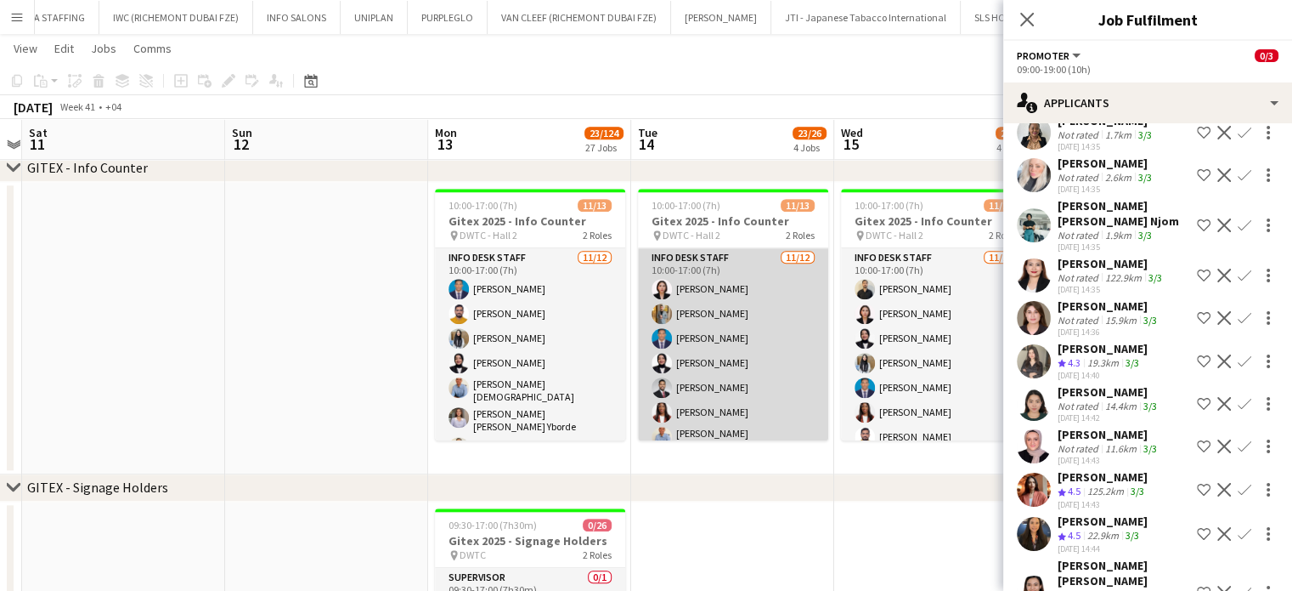
click at [715, 314] on app-card-role "Info desk staff 11/12 10:00-17:00 (7h) Aliah Bea Constantino Ahmed Fouda Benjam…" at bounding box center [733, 417] width 190 height 339
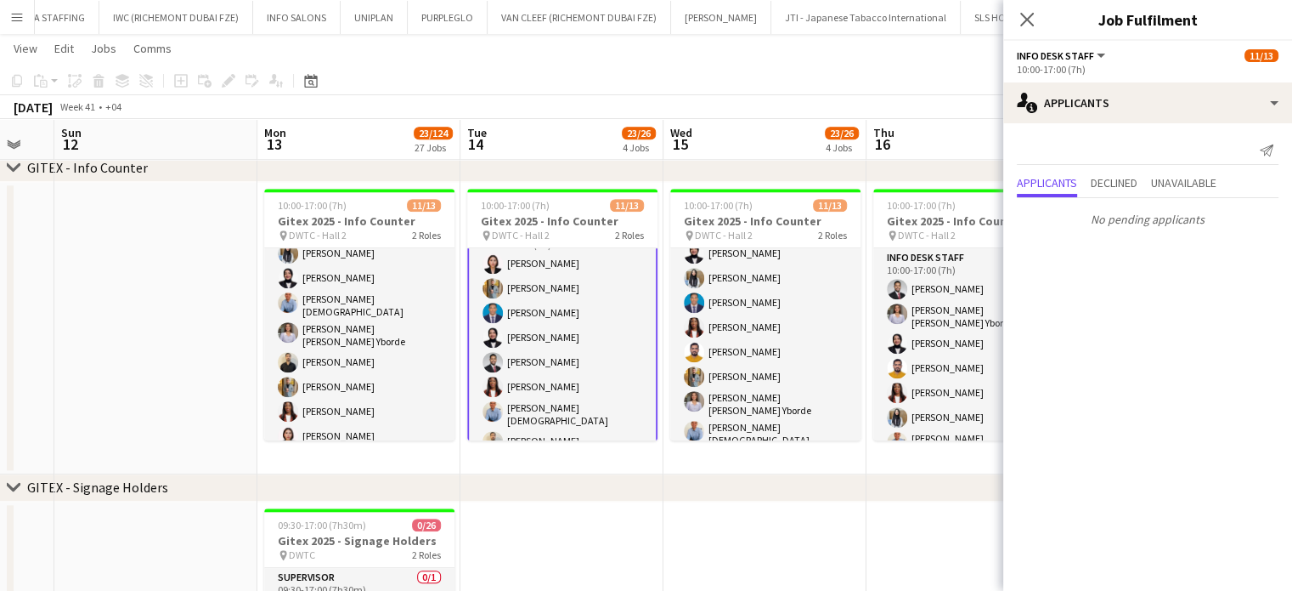
scroll to position [0, 773]
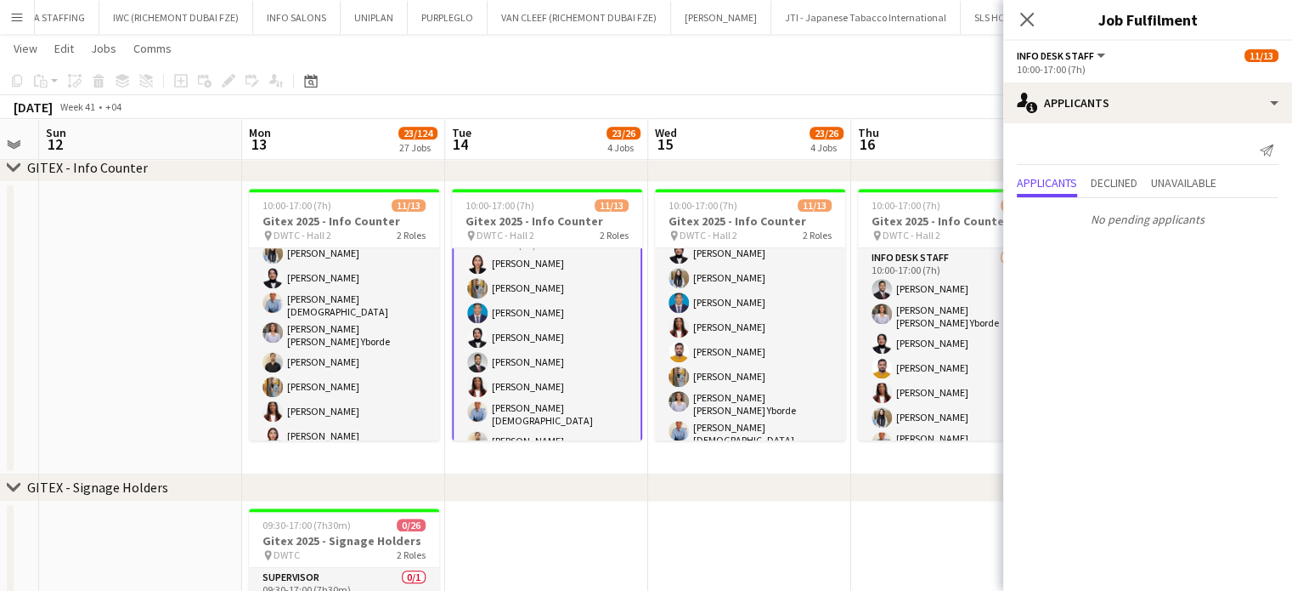
drag, startPoint x: 743, startPoint y: 359, endPoint x: 695, endPoint y: 352, distance: 48.2
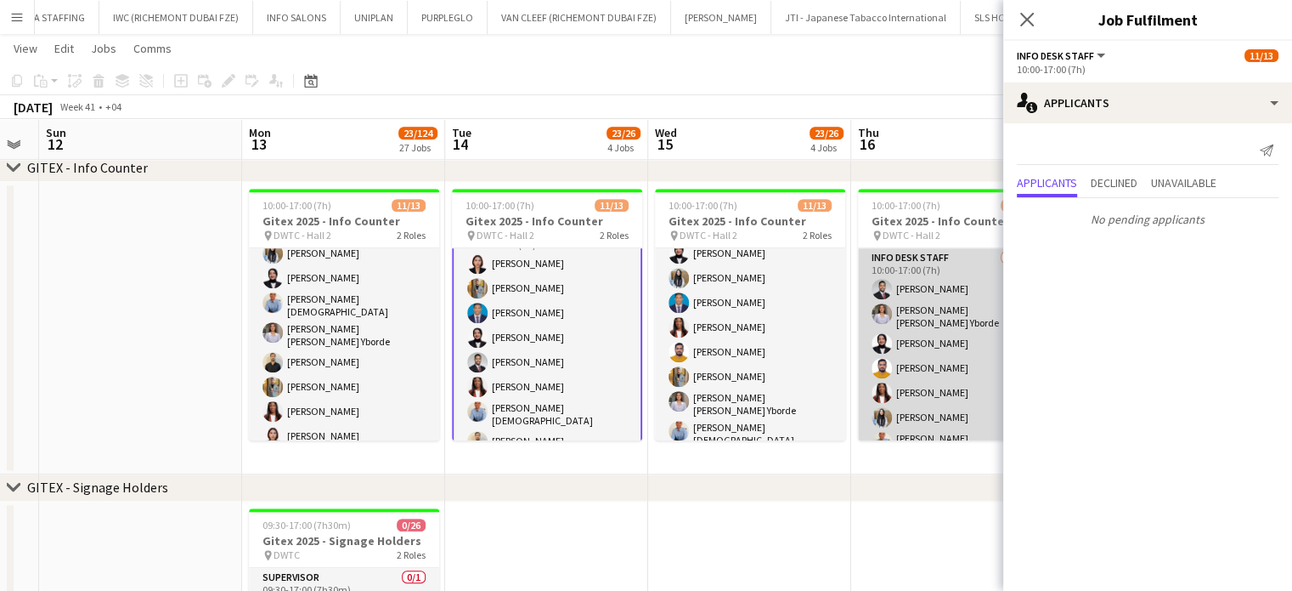
scroll to position [170, 0]
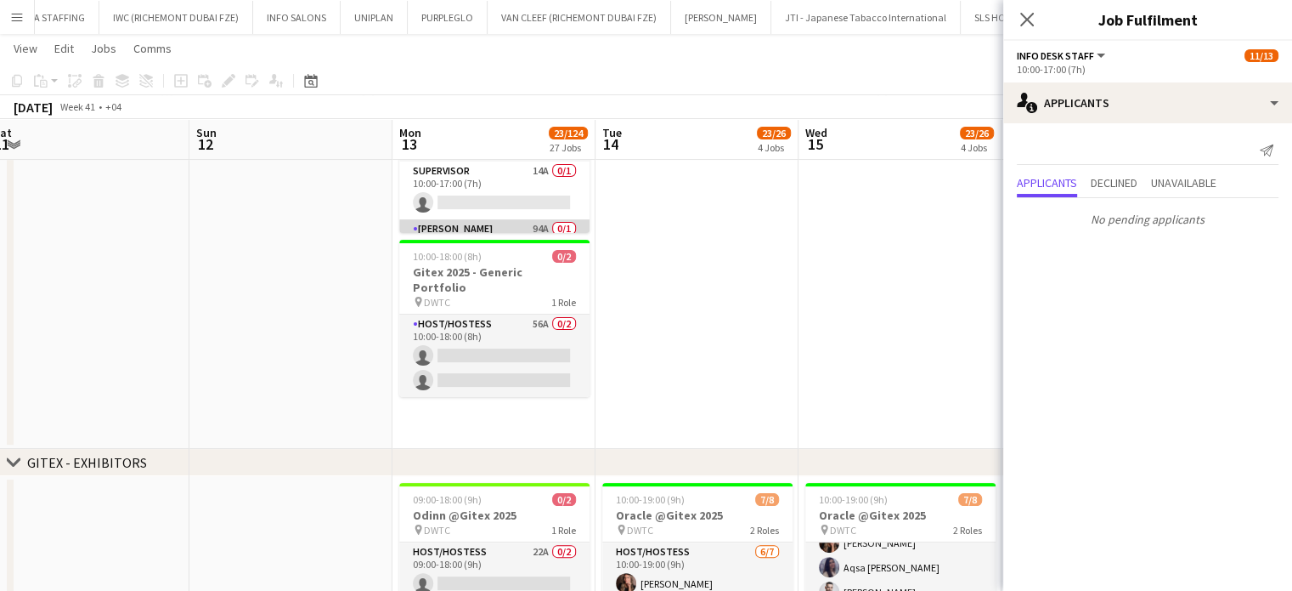
scroll to position [96, 0]
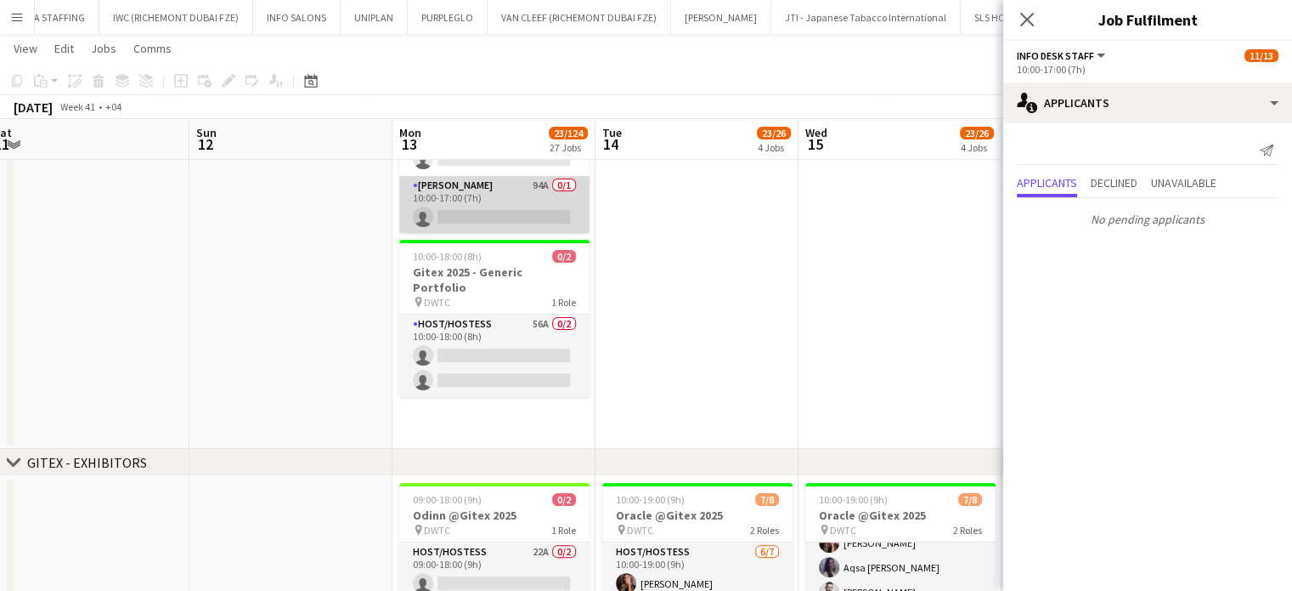
click at [523, 210] on app-card-role "Usher 94A 0/1 10:00-17:00 (7h) single-neutral-actions" at bounding box center [494, 205] width 190 height 58
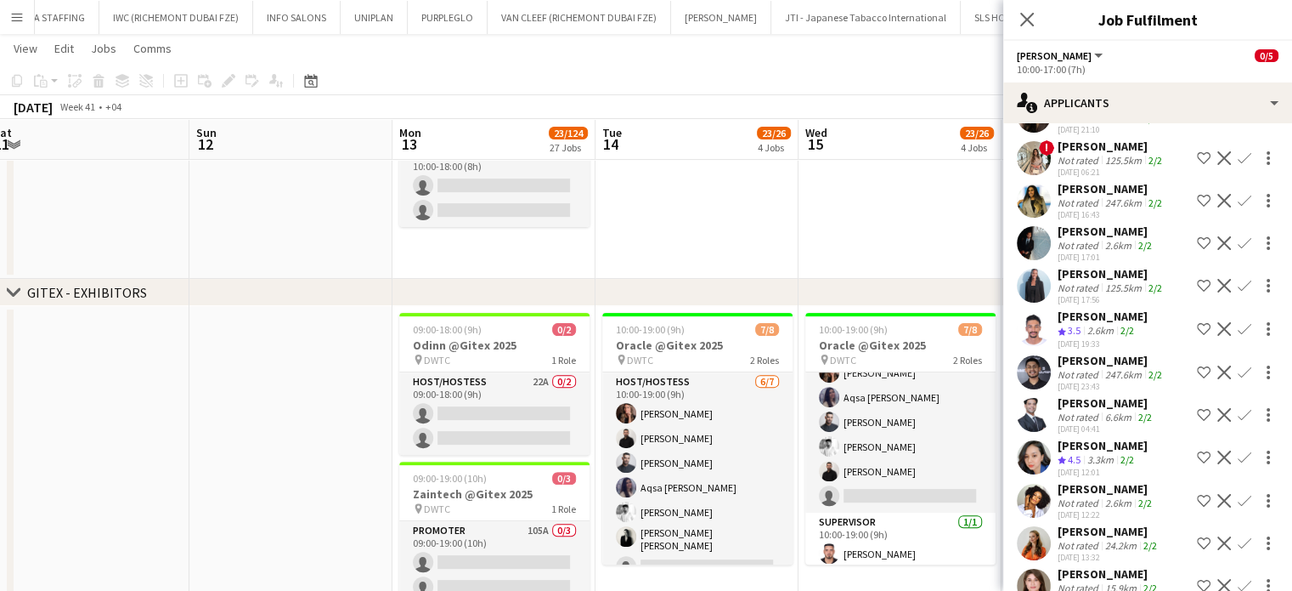
scroll to position [3144, 0]
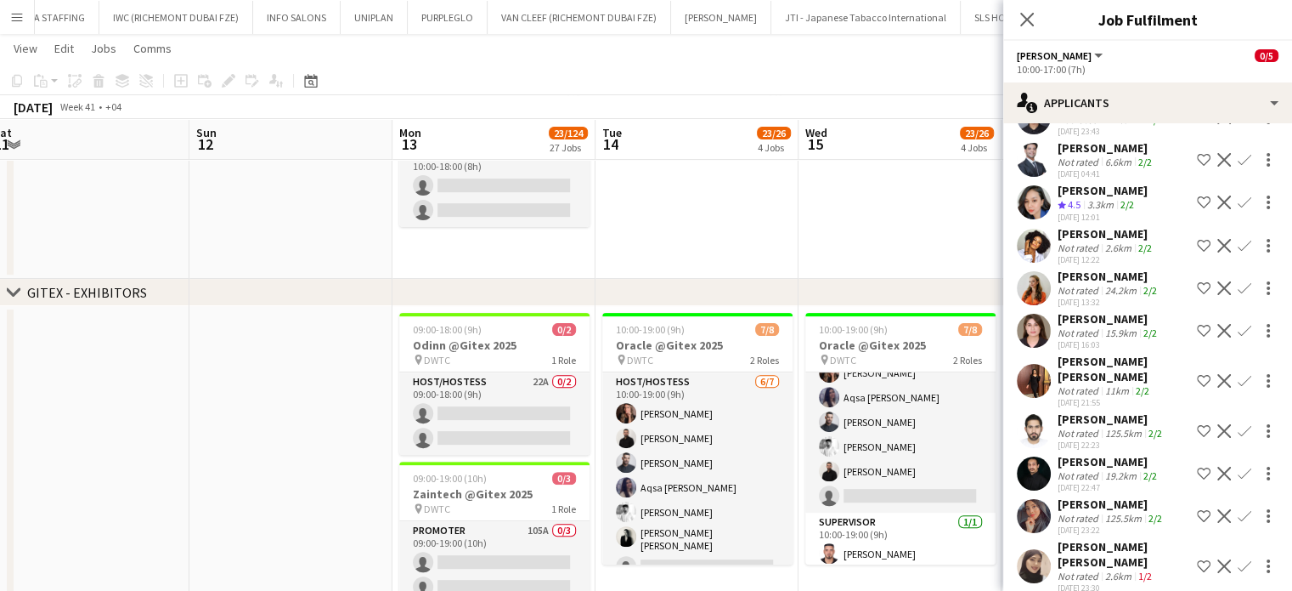
click at [1067, 284] on div "Not rated" at bounding box center [1080, 290] width 44 height 13
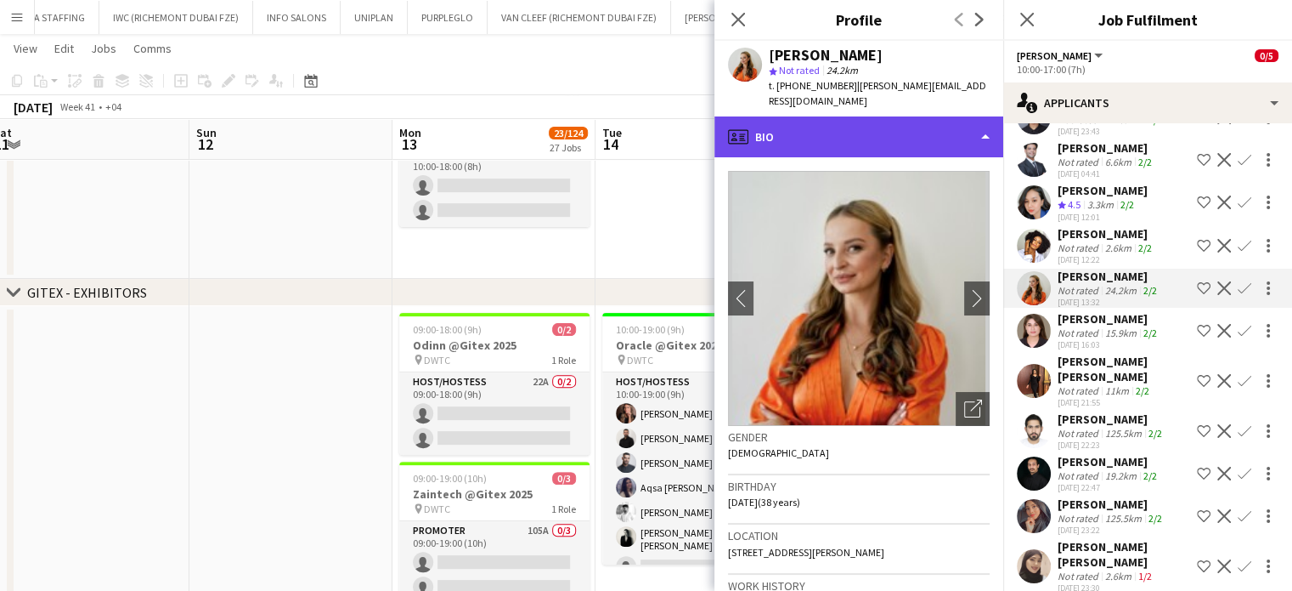
click at [958, 127] on div "profile Bio" at bounding box center [859, 136] width 289 height 41
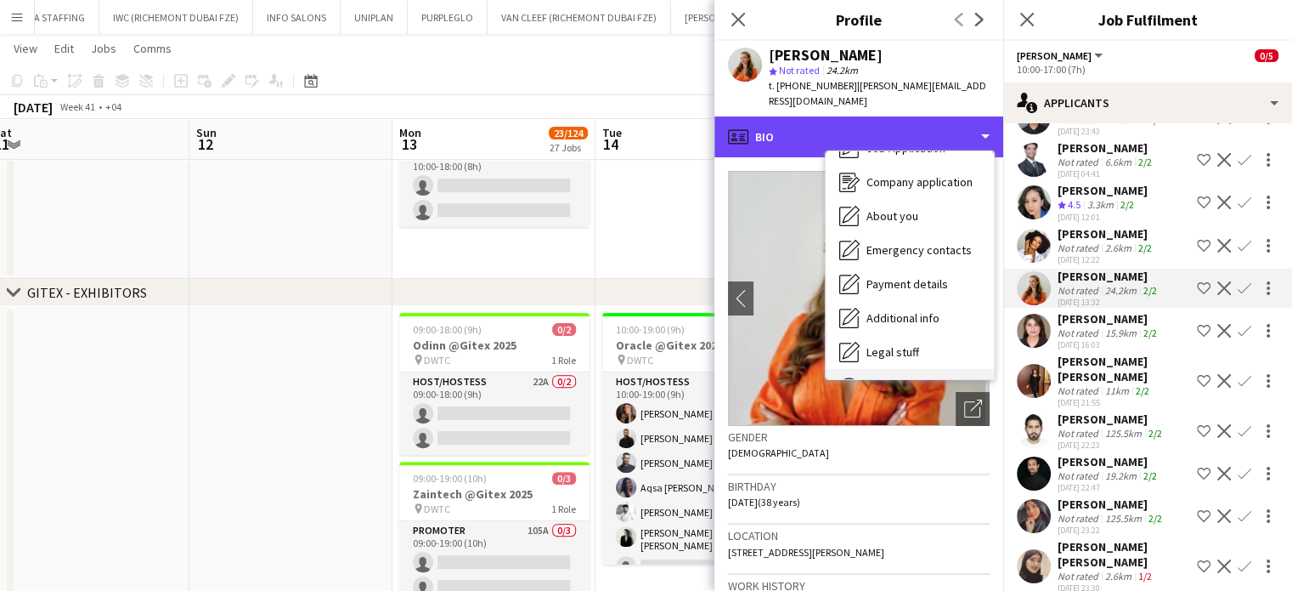
scroll to position [126, 0]
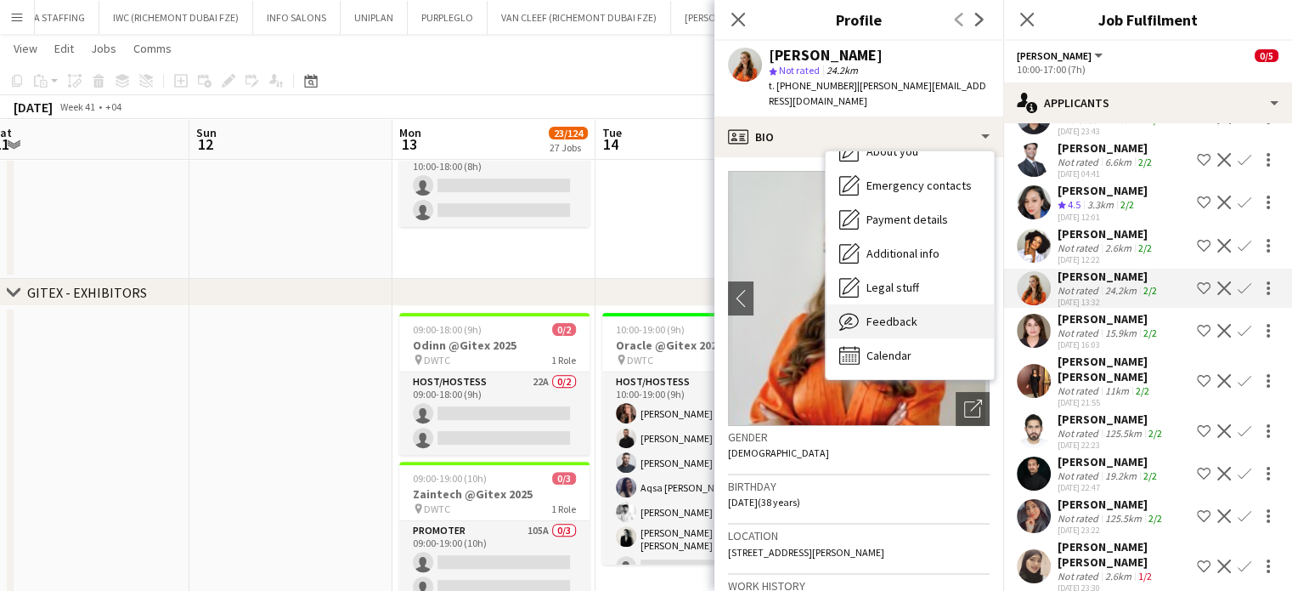
click at [930, 320] on div "Feedback Feedback" at bounding box center [910, 321] width 168 height 34
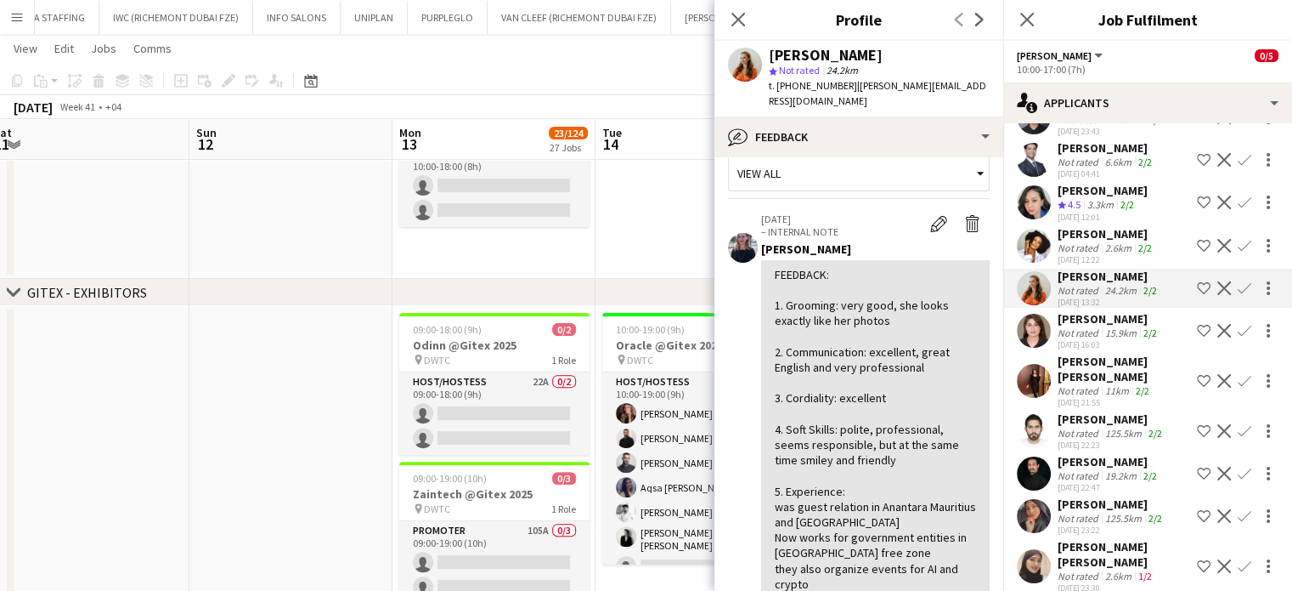
scroll to position [85, 0]
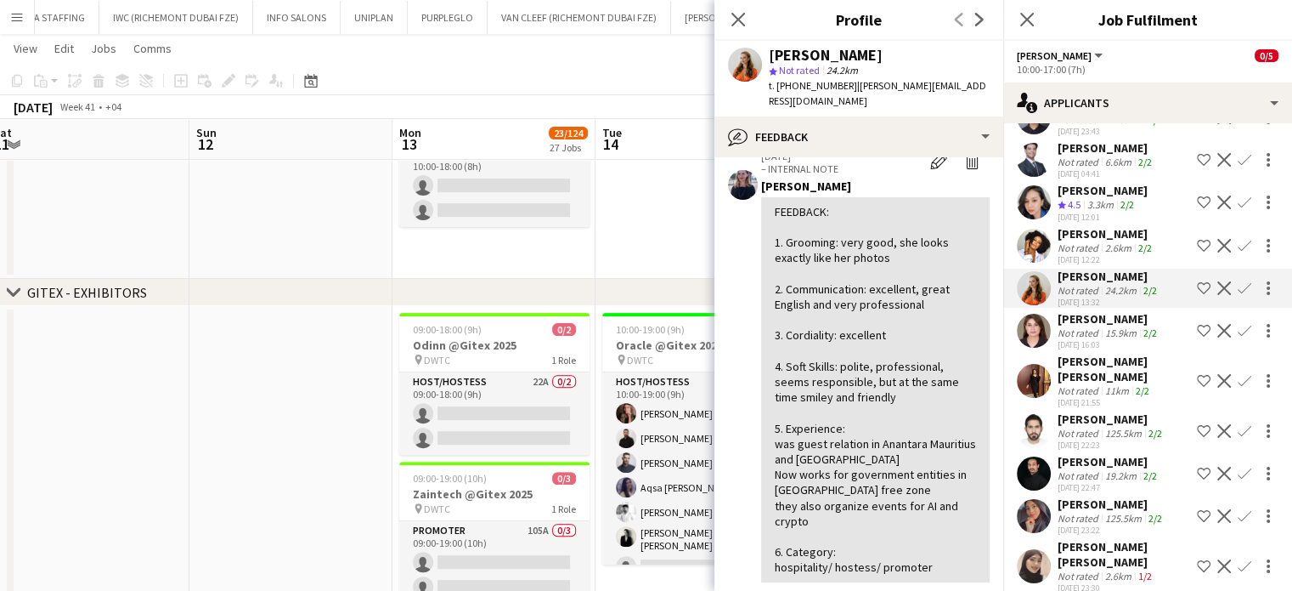
click at [1197, 281] on app-icon "Shortlist crew" at bounding box center [1204, 288] width 14 height 14
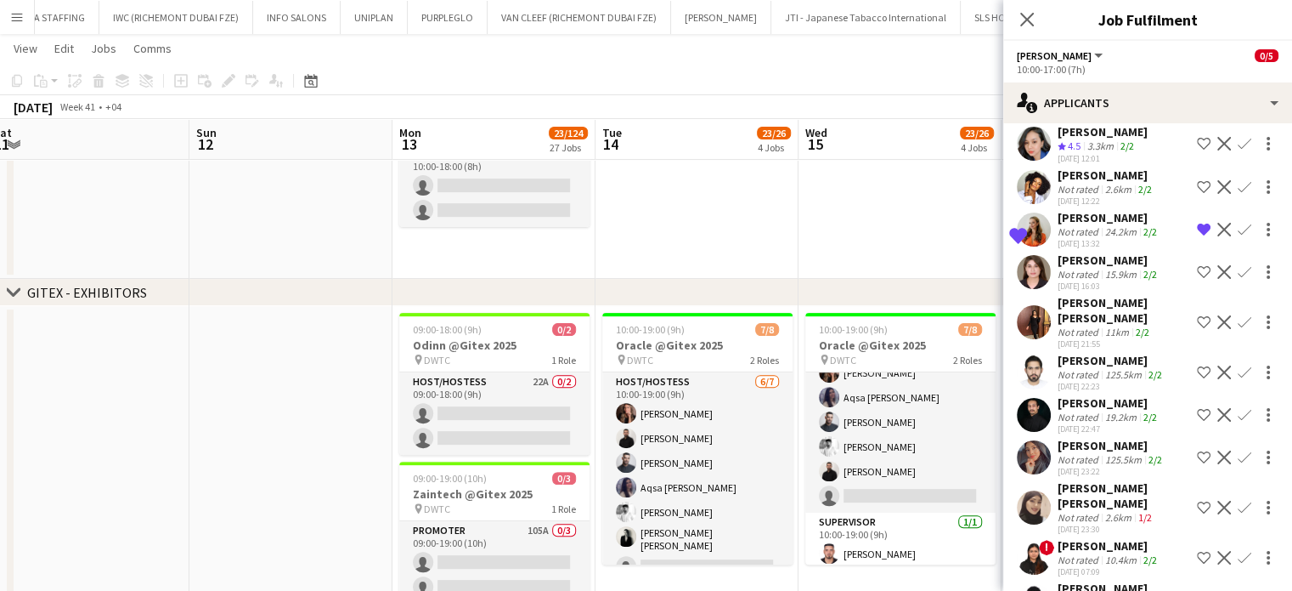
scroll to position [3224, 0]
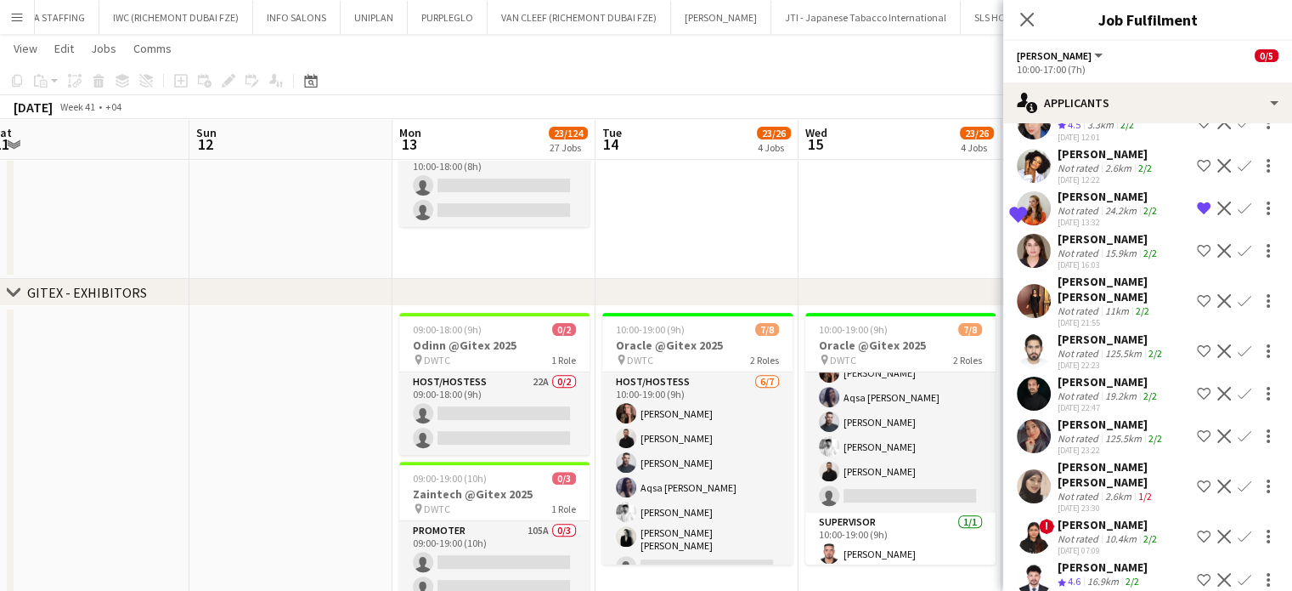
click at [1197, 573] on app-icon "Shortlist crew" at bounding box center [1204, 580] width 14 height 14
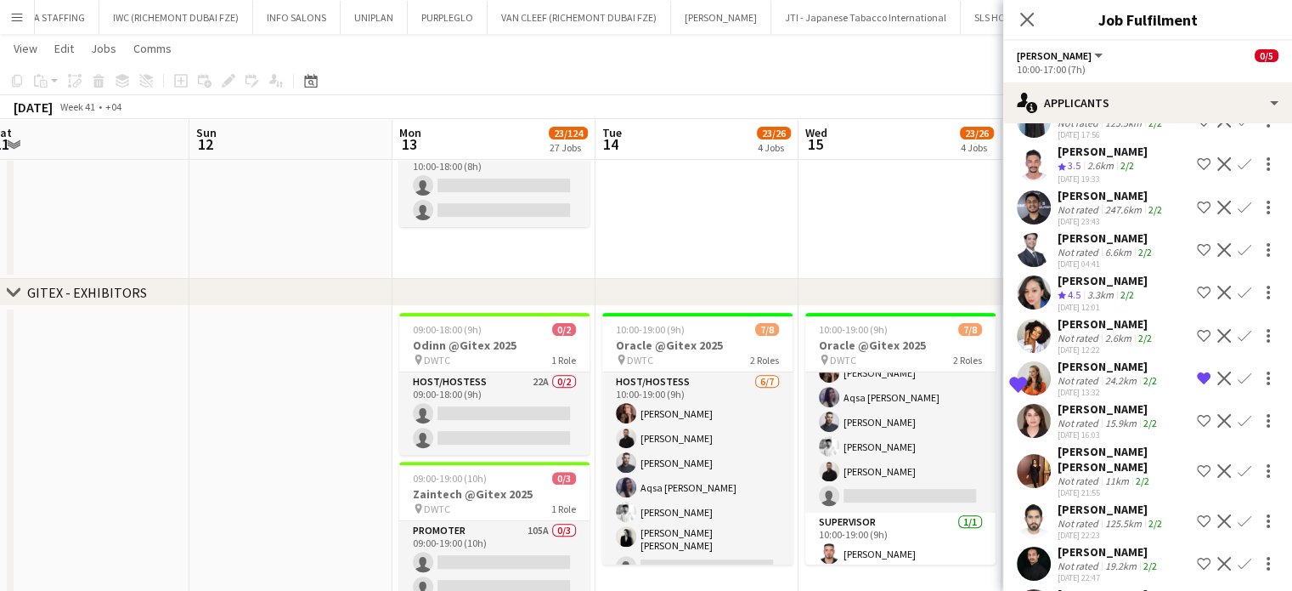
scroll to position [2969, 0]
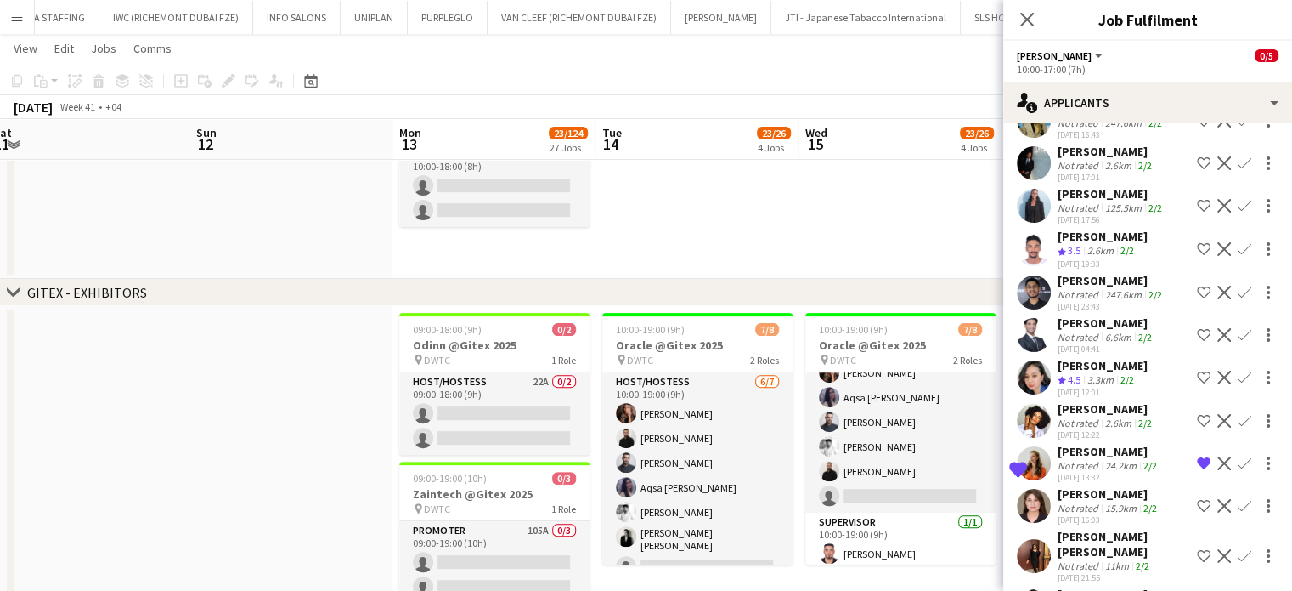
click at [1108, 486] on div "Shamyla Mumtaz" at bounding box center [1109, 493] width 103 height 15
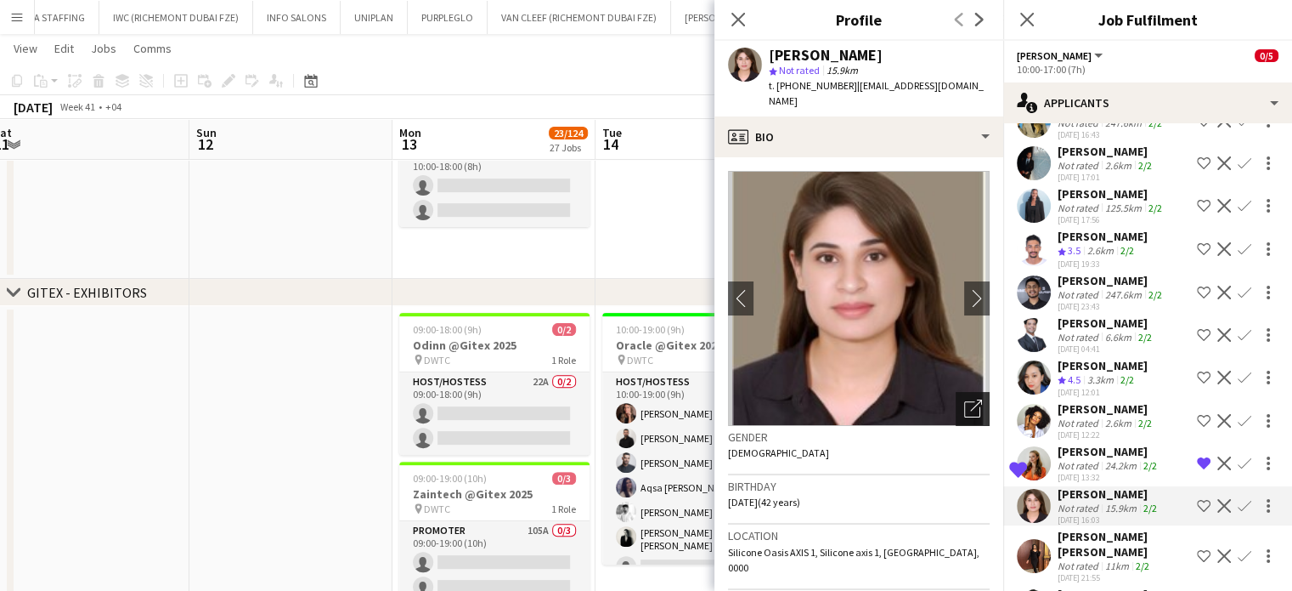
click at [964, 400] on icon "Open photos pop-in" at bounding box center [973, 408] width 18 height 18
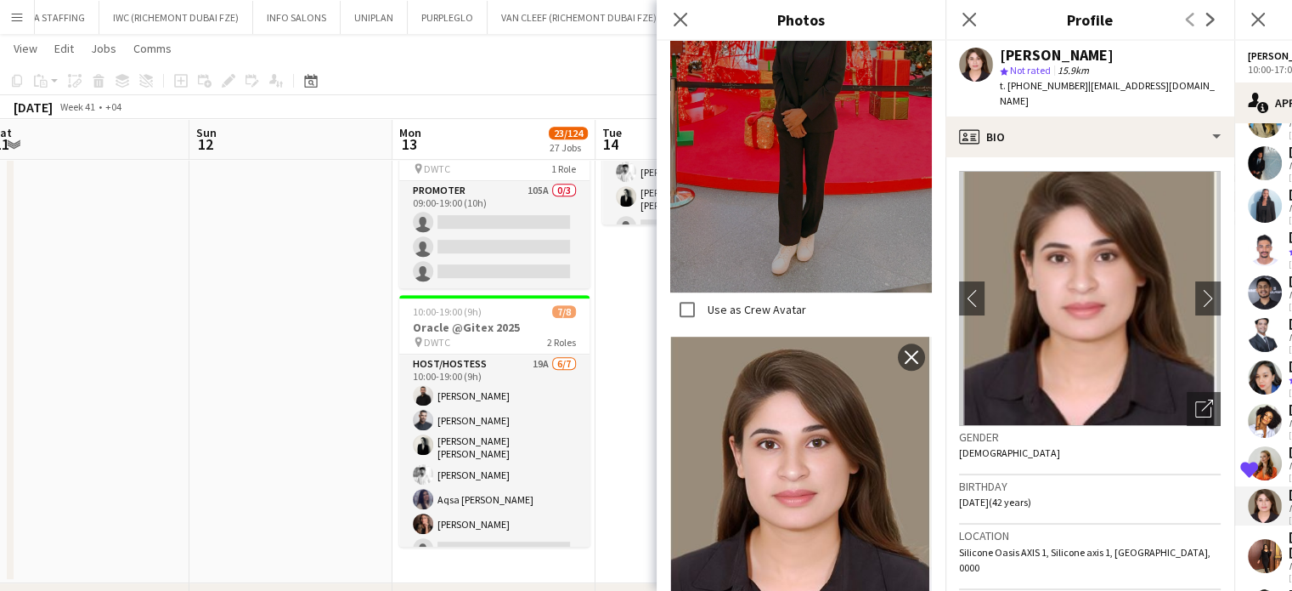
scroll to position [765, 0]
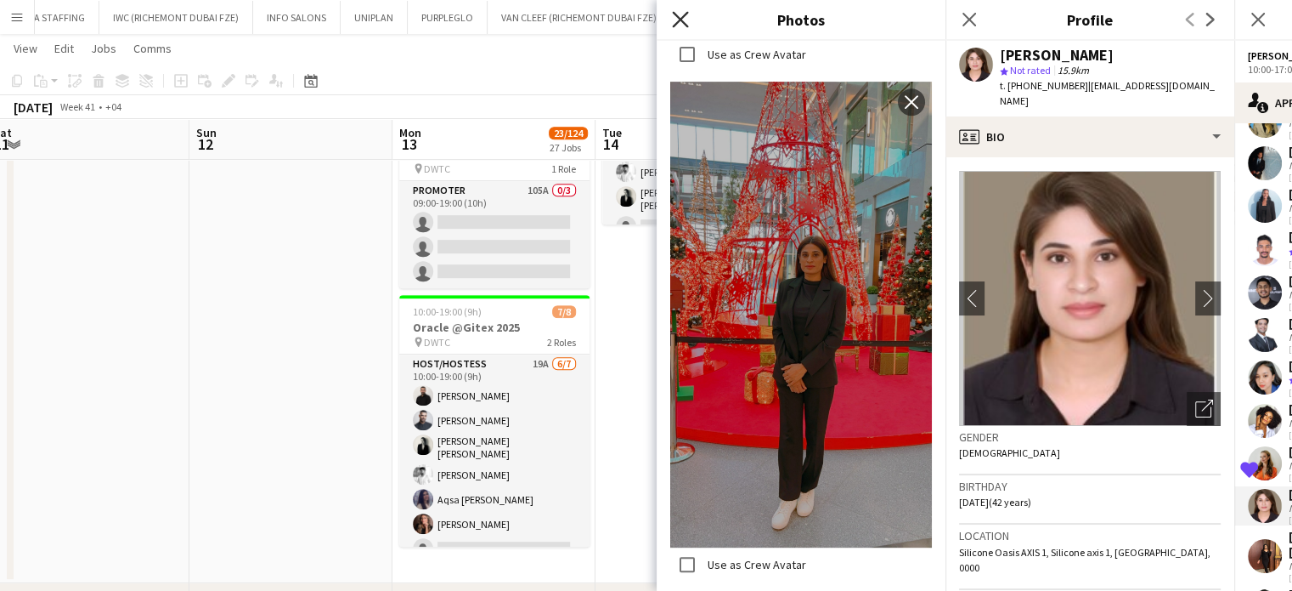
click at [676, 20] on icon "Close pop-in" at bounding box center [680, 19] width 16 height 16
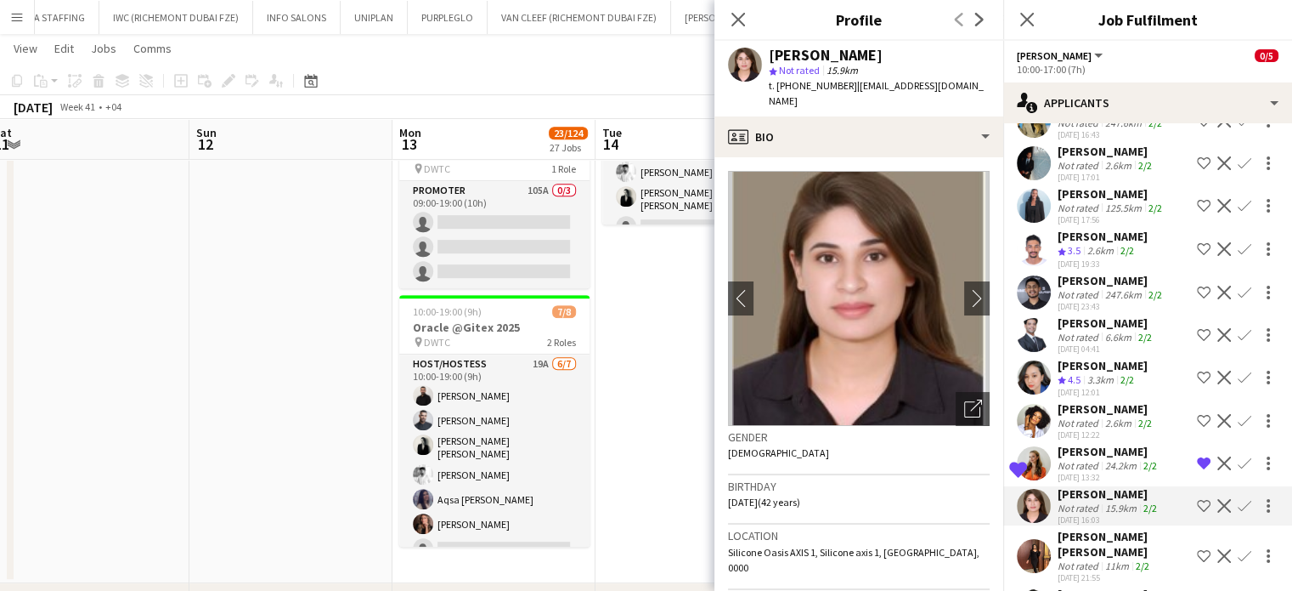
click at [1197, 499] on app-icon "Shortlist crew" at bounding box center [1204, 506] width 14 height 14
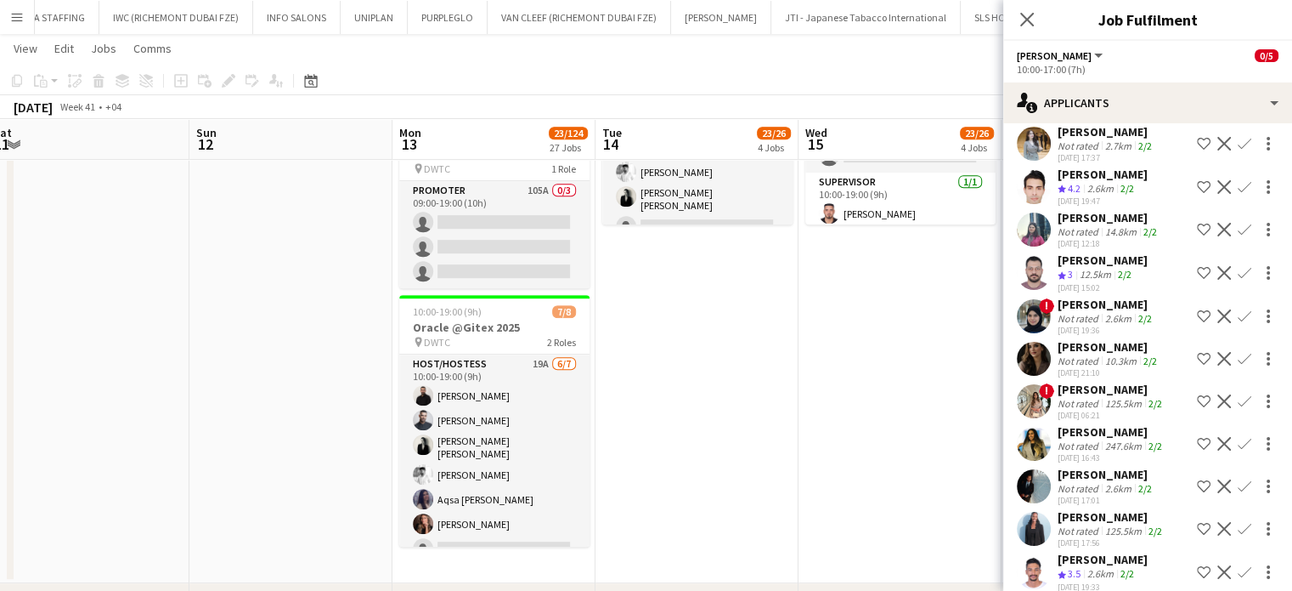
scroll to position [2629, 0]
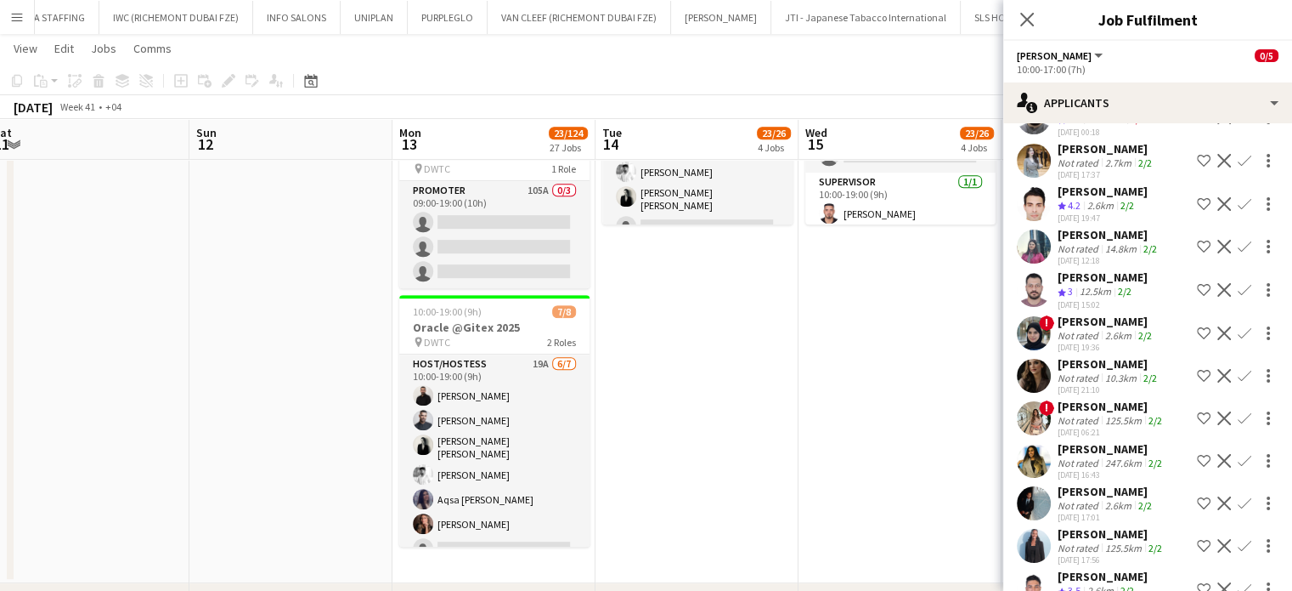
click at [1094, 399] on div "Yara Wael" at bounding box center [1112, 406] width 108 height 15
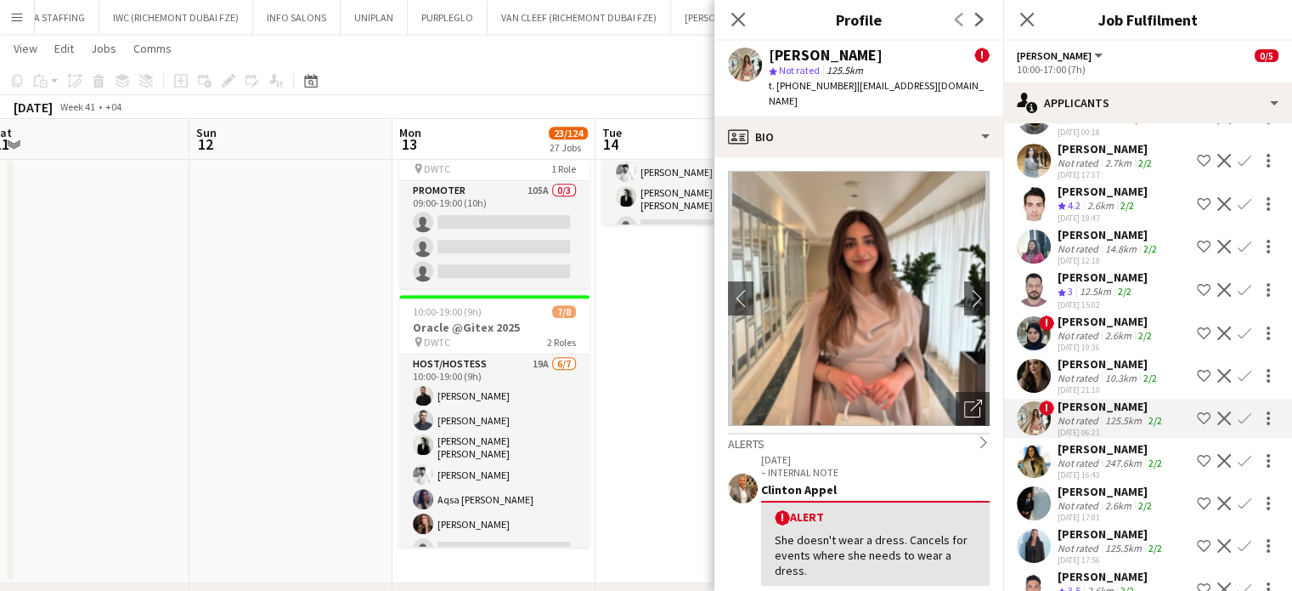
click at [1197, 411] on app-icon "Shortlist crew" at bounding box center [1204, 418] width 14 height 14
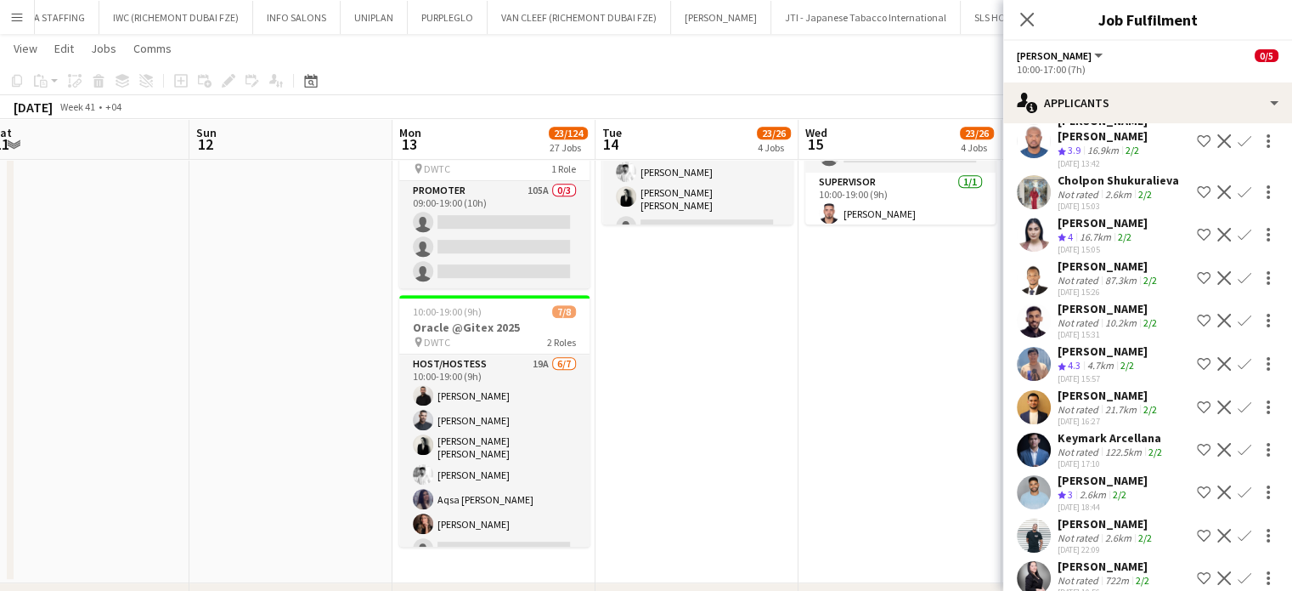
scroll to position [2034, 0]
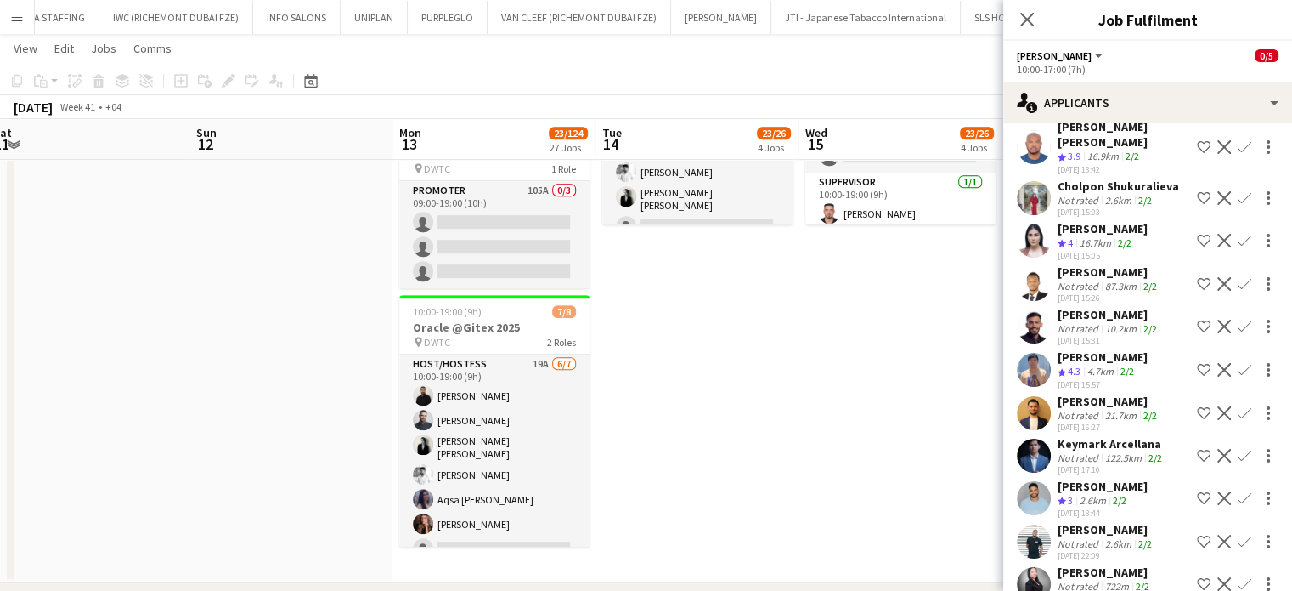
click at [1197, 406] on app-icon "Shortlist crew" at bounding box center [1204, 413] width 14 height 14
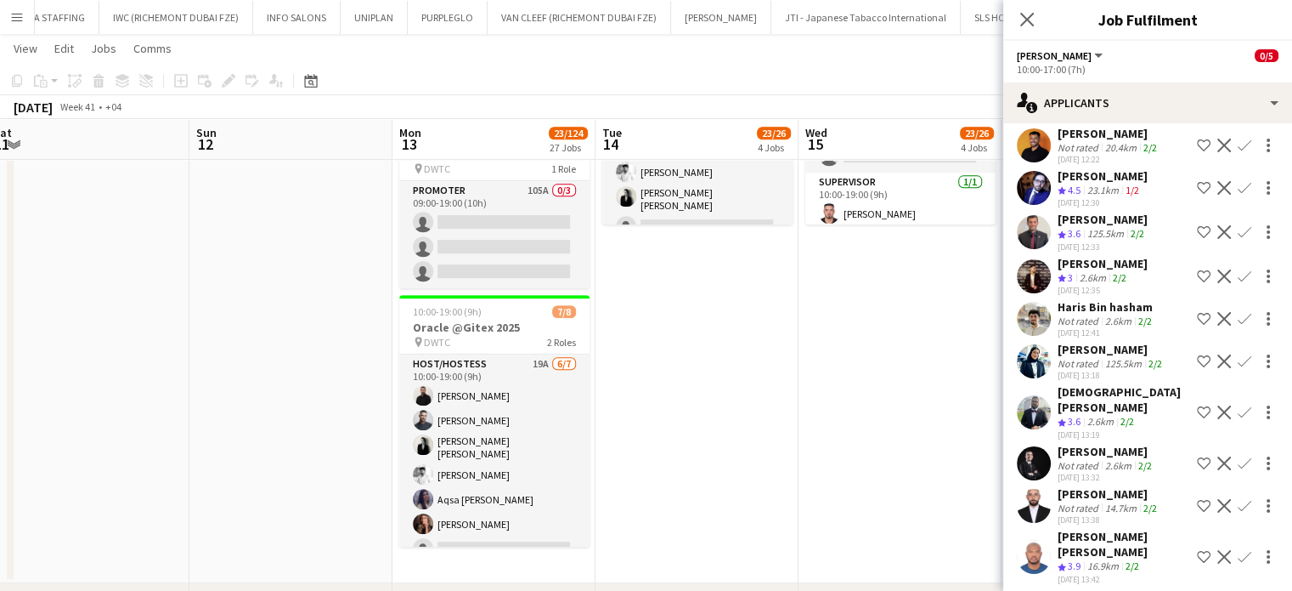
scroll to position [1609, 0]
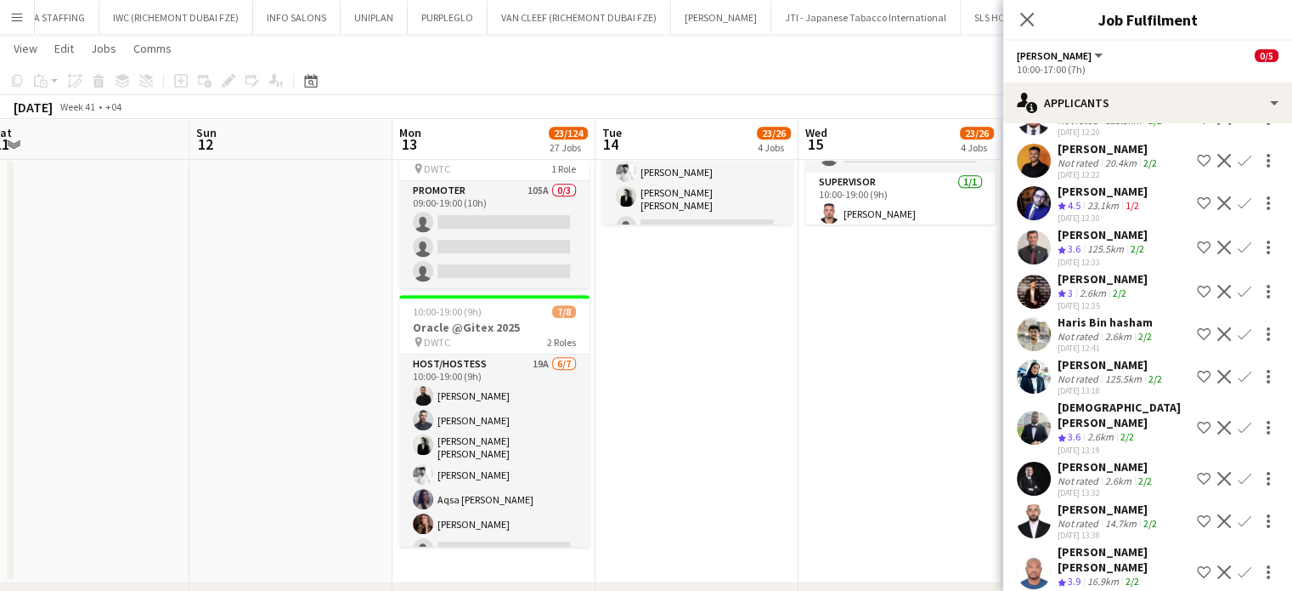
click at [1095, 459] on div "Ahmed Saad" at bounding box center [1107, 466] width 98 height 15
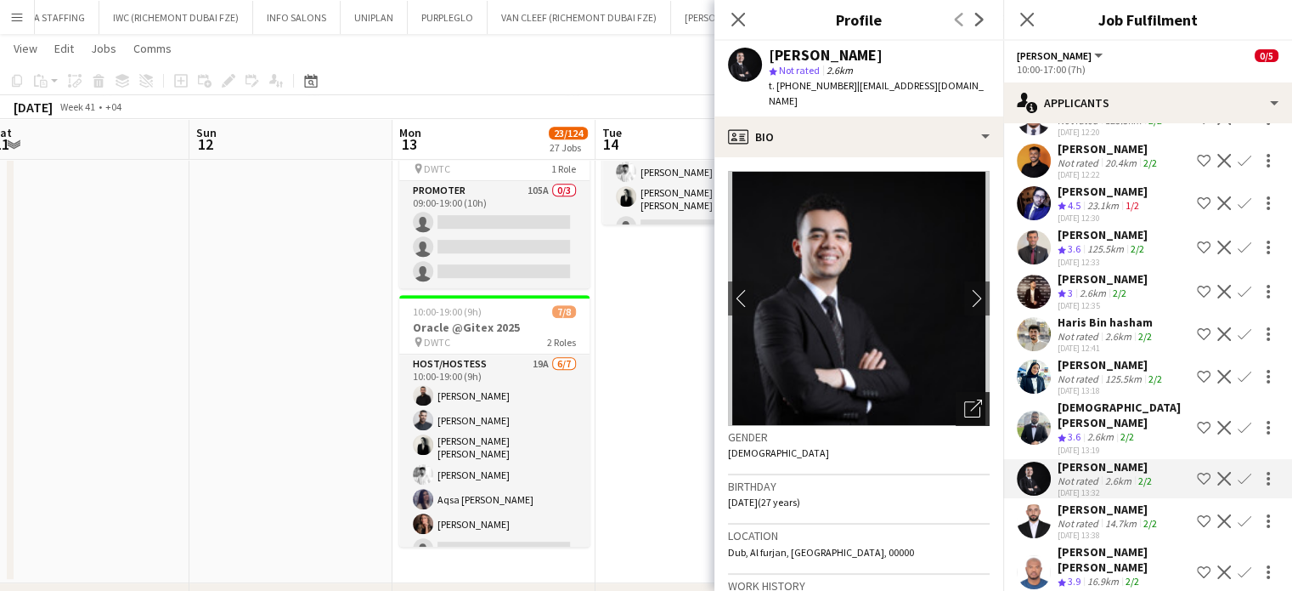
click at [962, 392] on div "Open photos pop-in" at bounding box center [973, 409] width 34 height 34
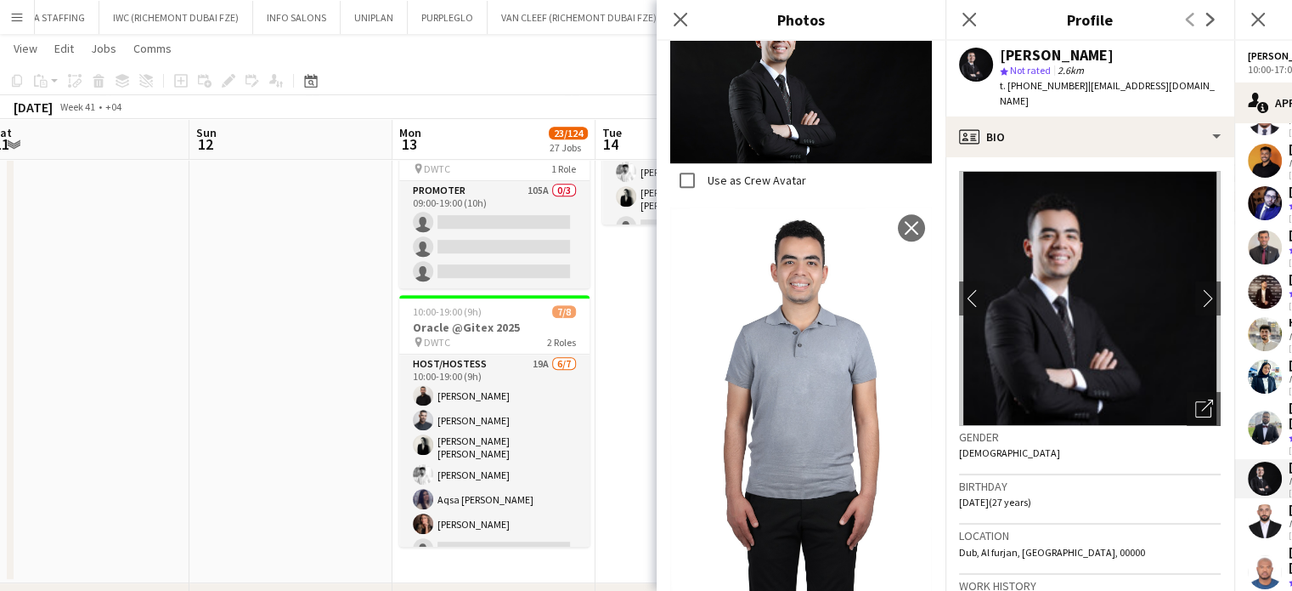
scroll to position [1433, 0]
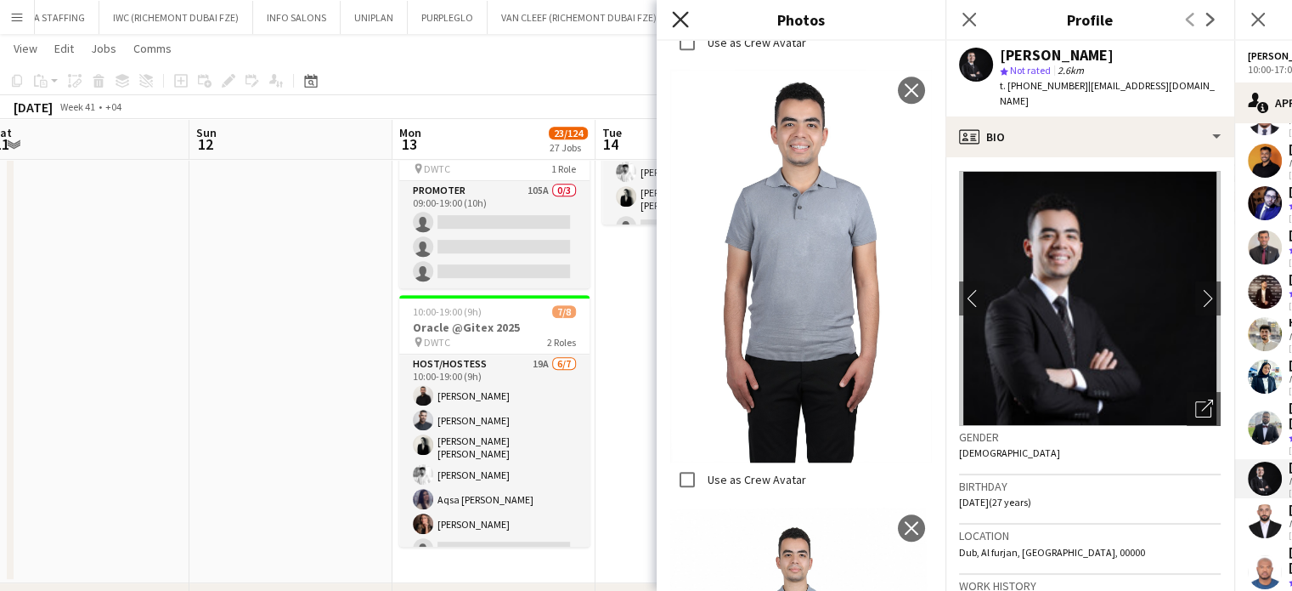
click at [676, 22] on icon "Close pop-in" at bounding box center [680, 19] width 16 height 16
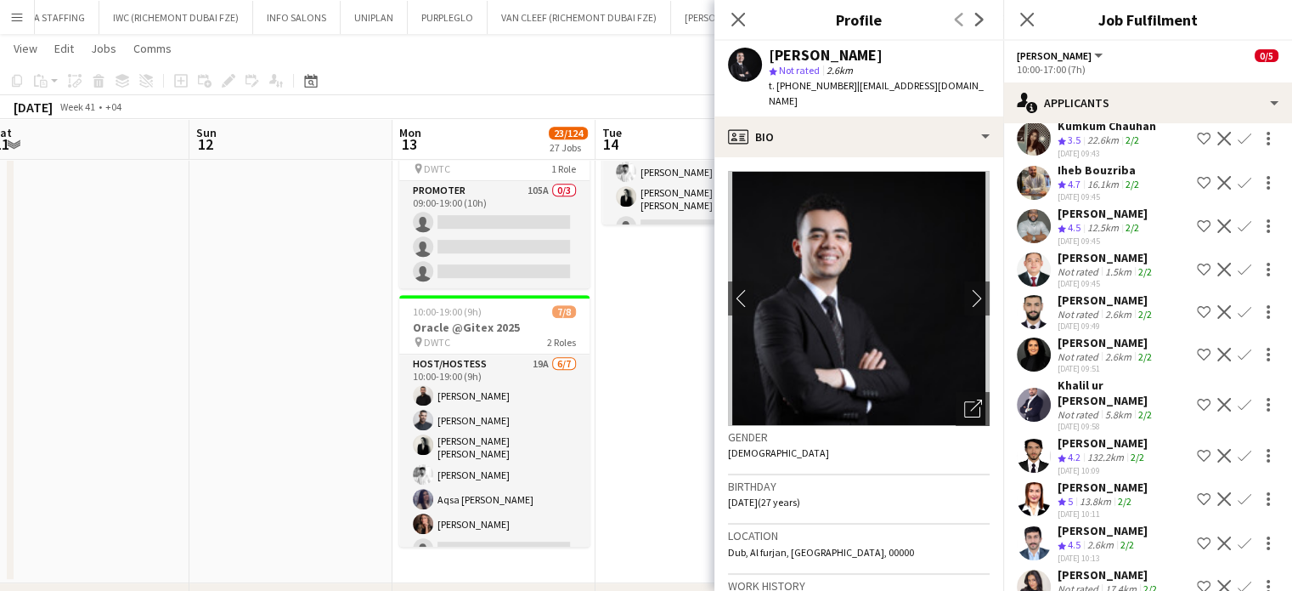
scroll to position [675, 0]
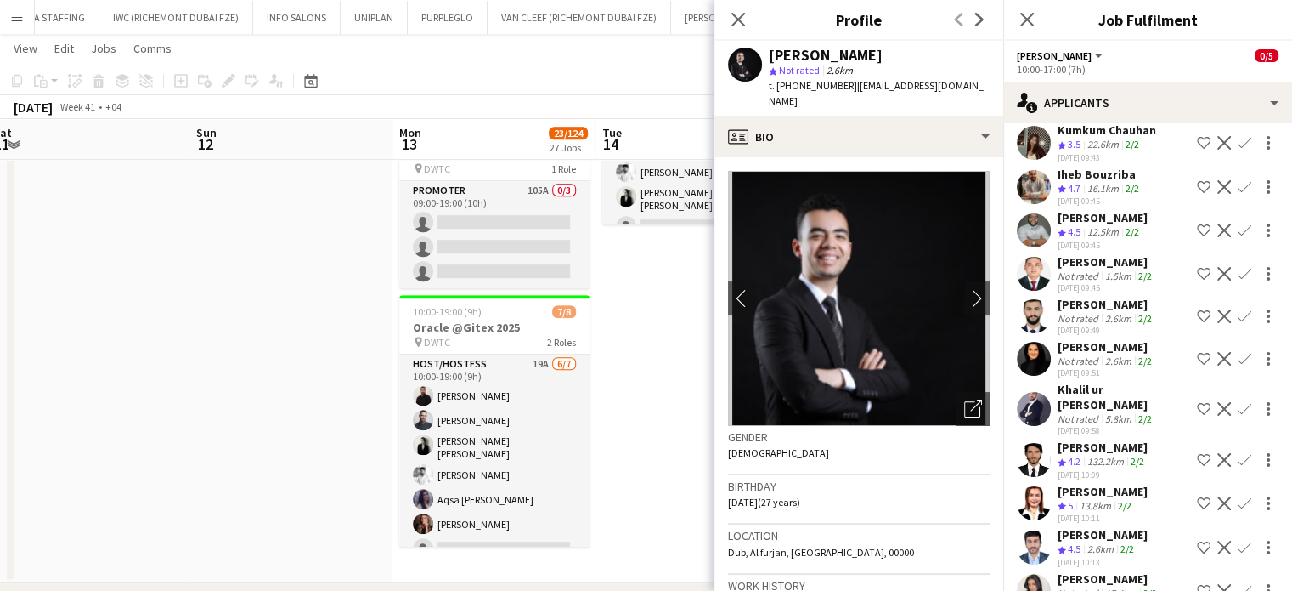
click at [1103, 382] on div "Khalil ur Rehman Khalil" at bounding box center [1124, 397] width 133 height 31
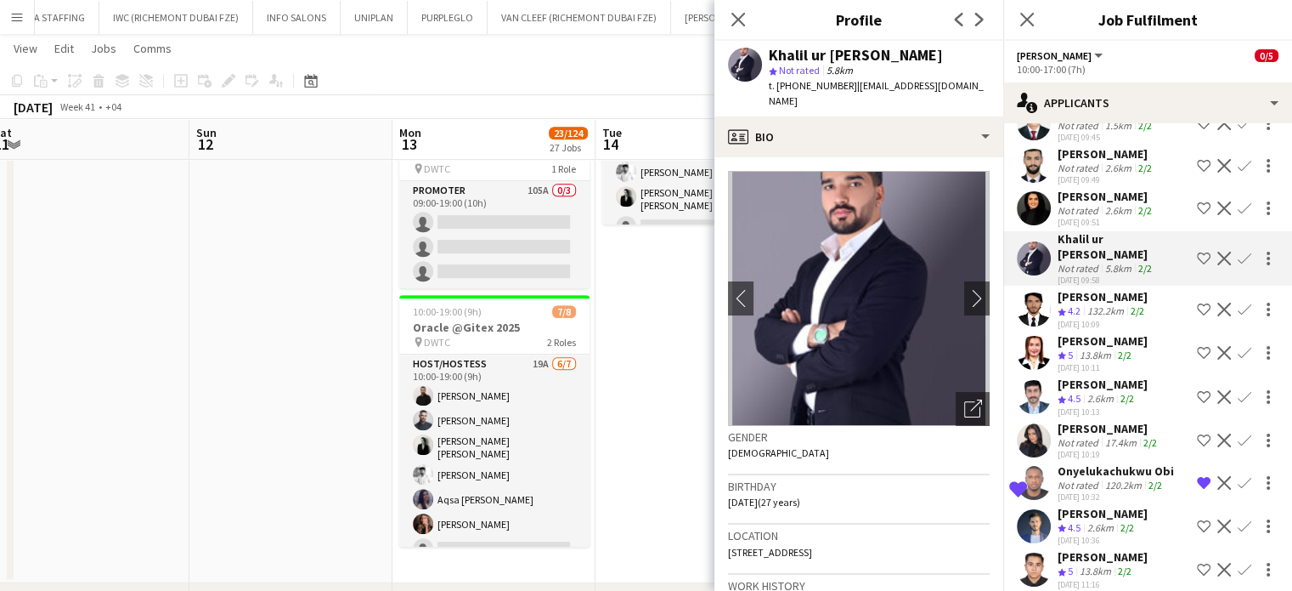
scroll to position [850, 0]
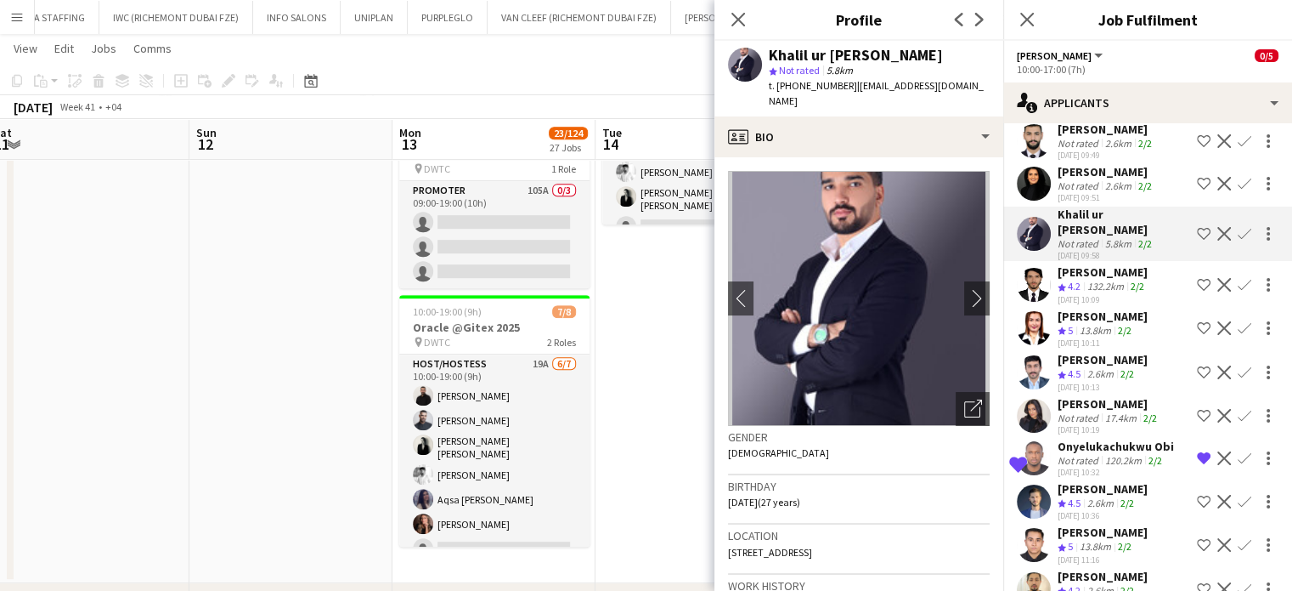
click at [1092, 164] on div "Hetal Dhanak" at bounding box center [1107, 171] width 98 height 15
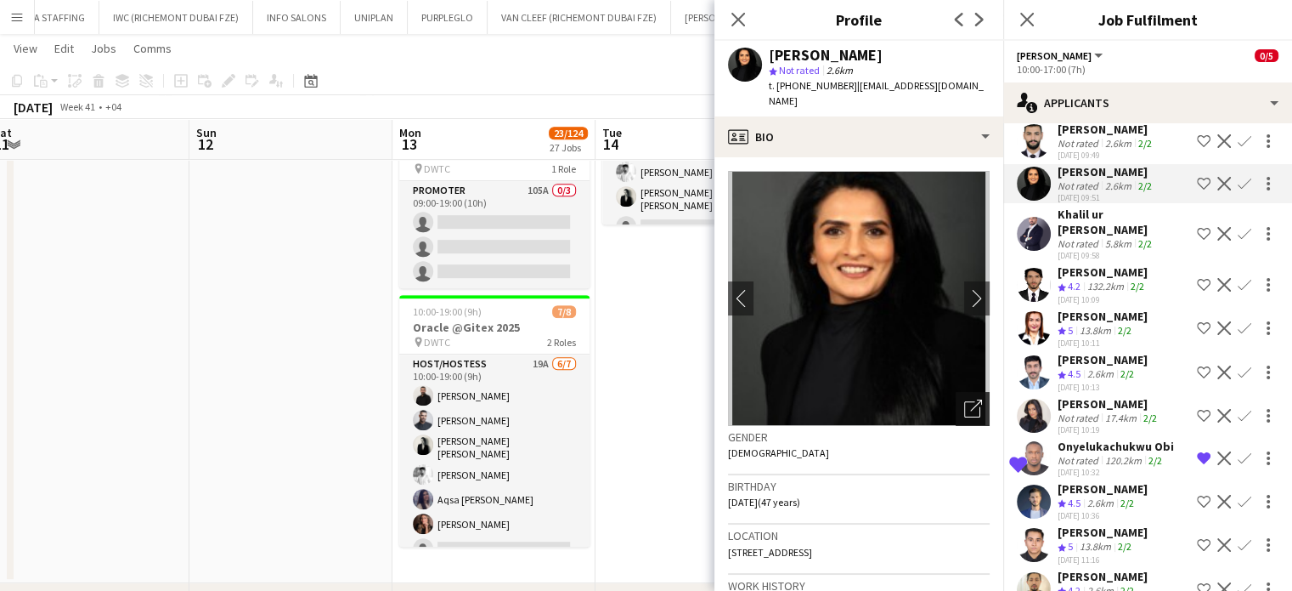
click at [964, 399] on icon "Open photos pop-in" at bounding box center [973, 408] width 18 height 18
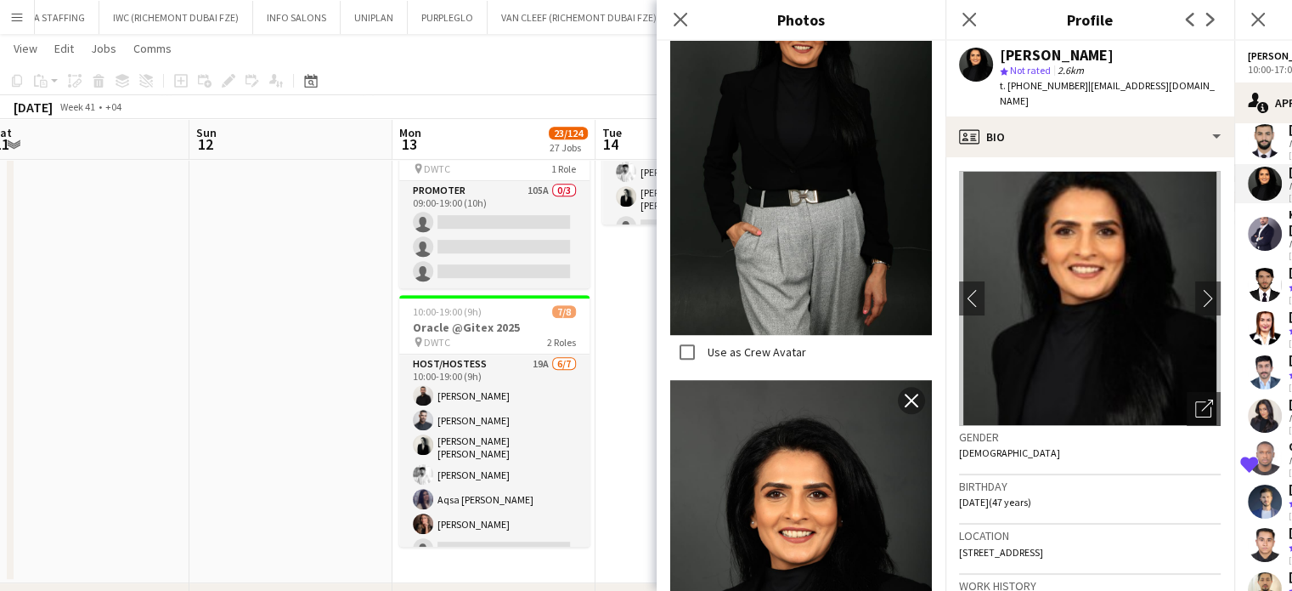
scroll to position [1278, 0]
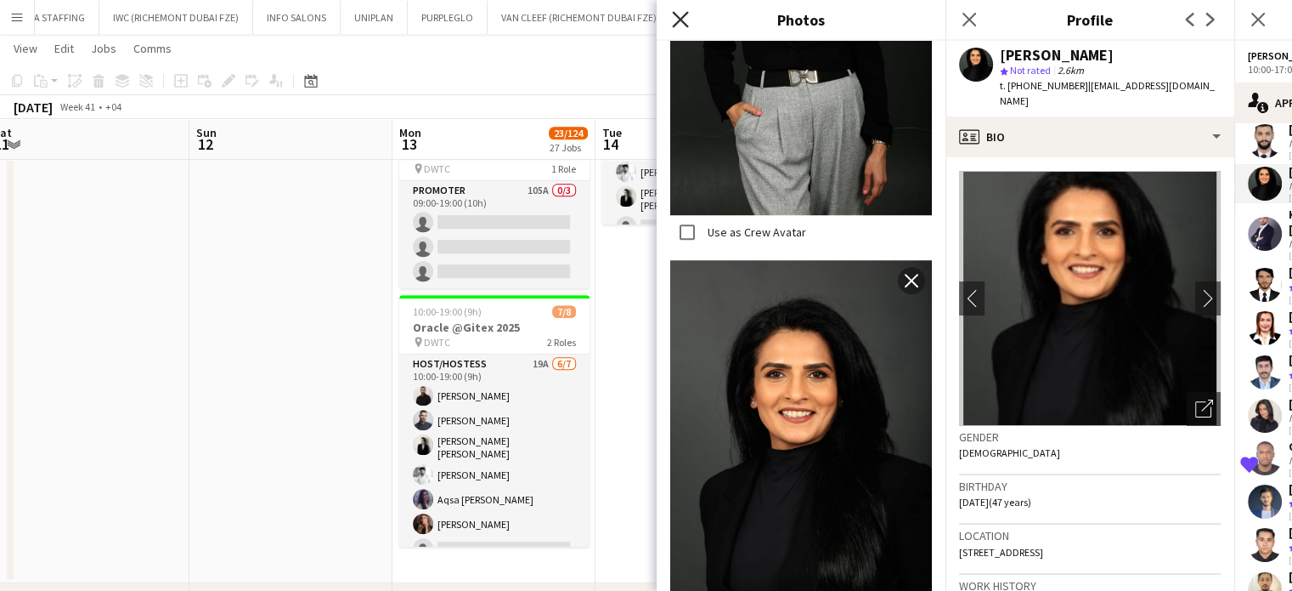
click at [681, 14] on icon "Close pop-in" at bounding box center [680, 19] width 16 height 16
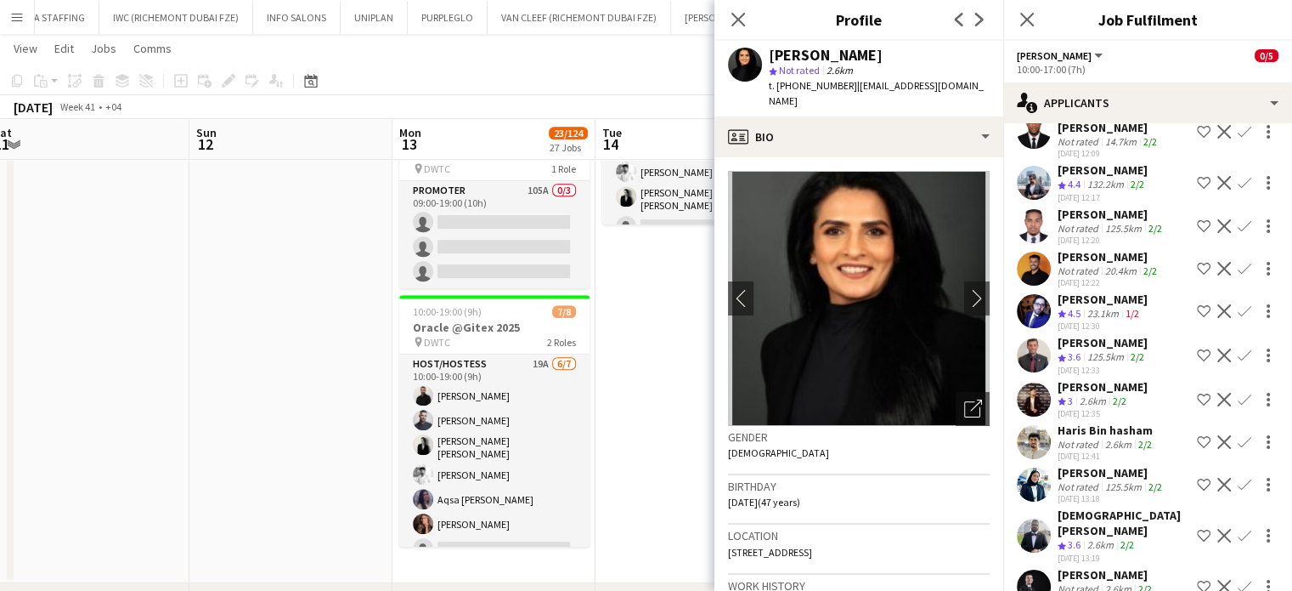
scroll to position [1530, 0]
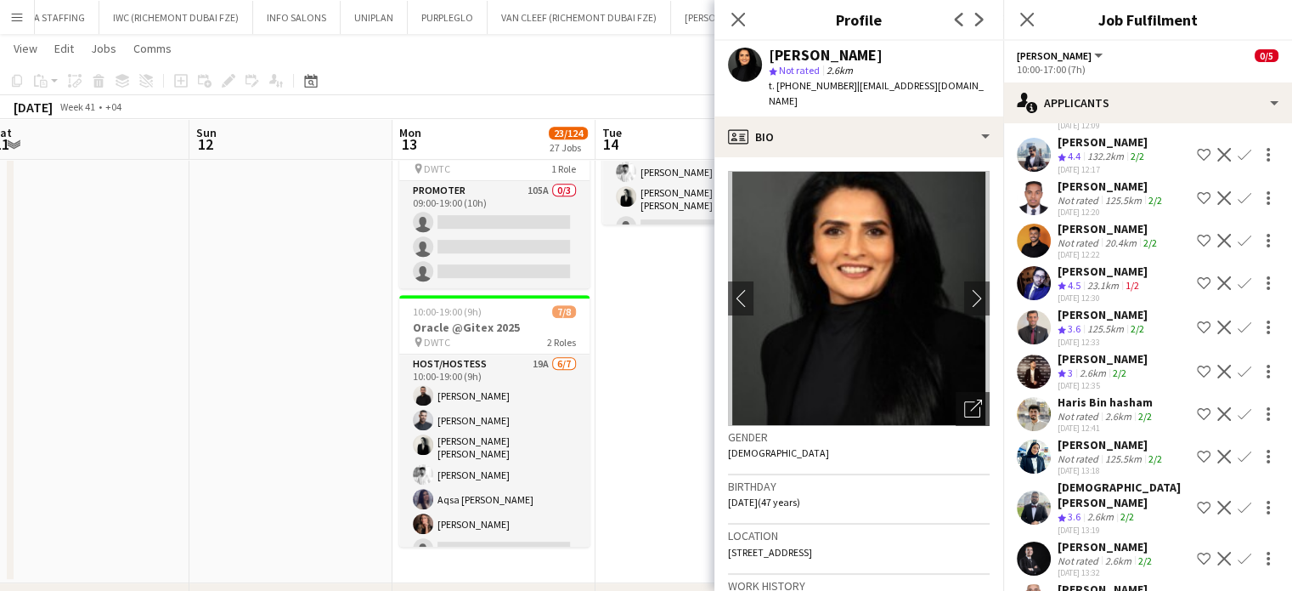
click at [1197, 365] on app-icon "Shortlist crew" at bounding box center [1204, 372] width 14 height 14
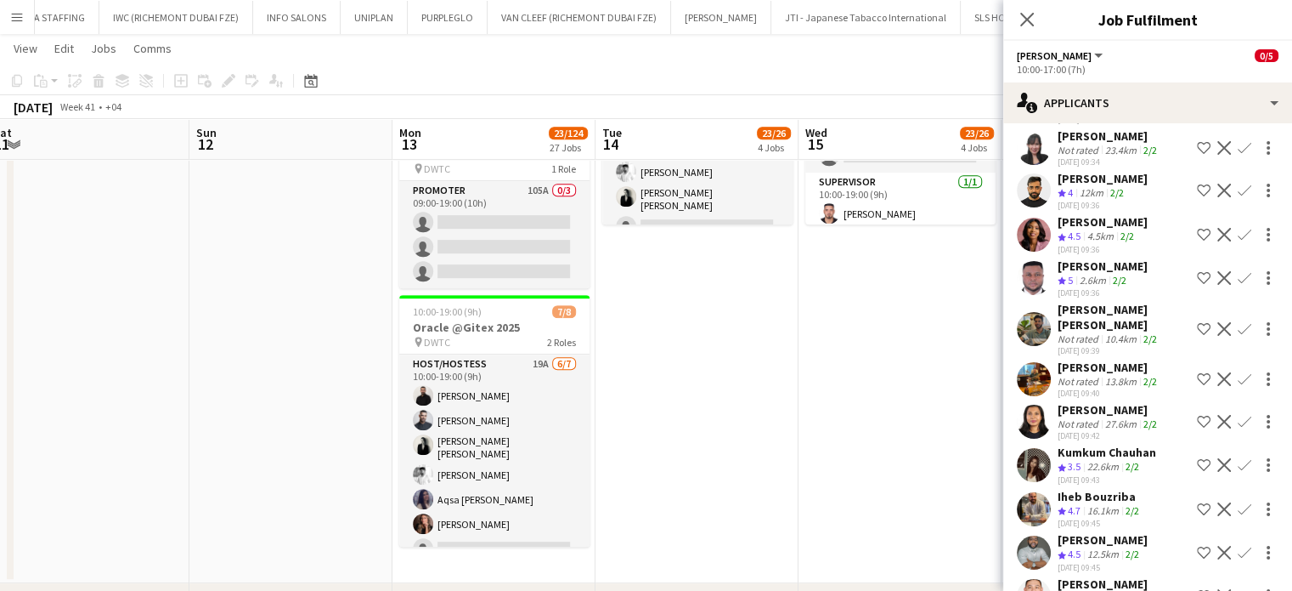
scroll to position [425, 0]
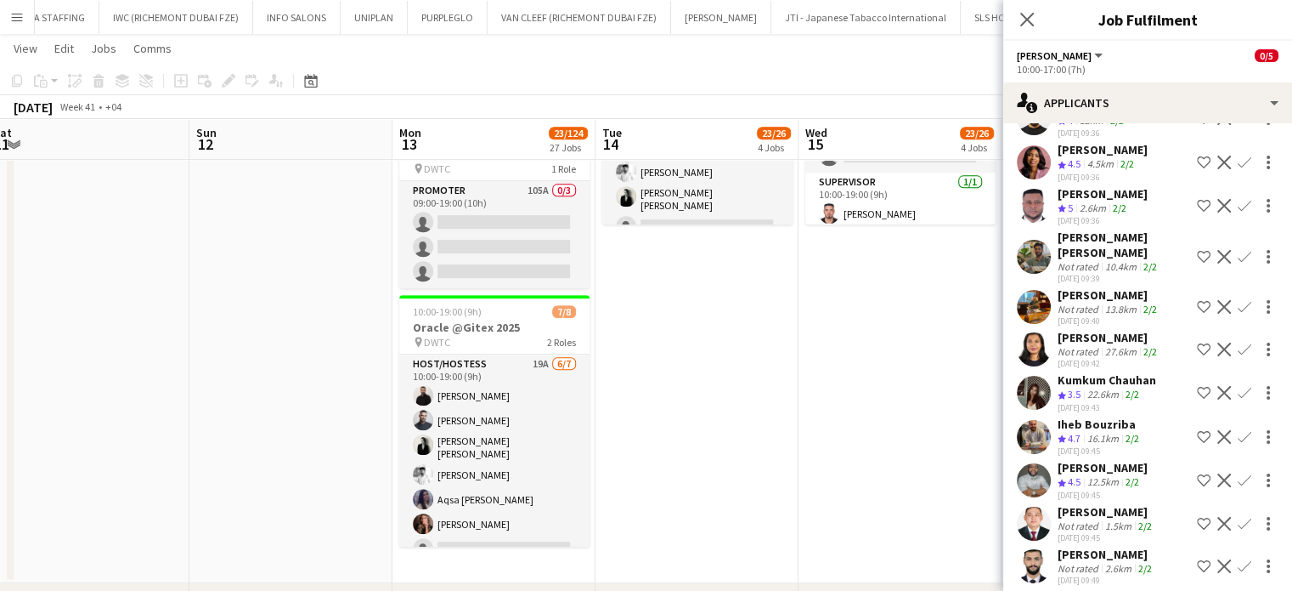
click at [1197, 430] on app-icon "Shortlist crew" at bounding box center [1204, 437] width 14 height 14
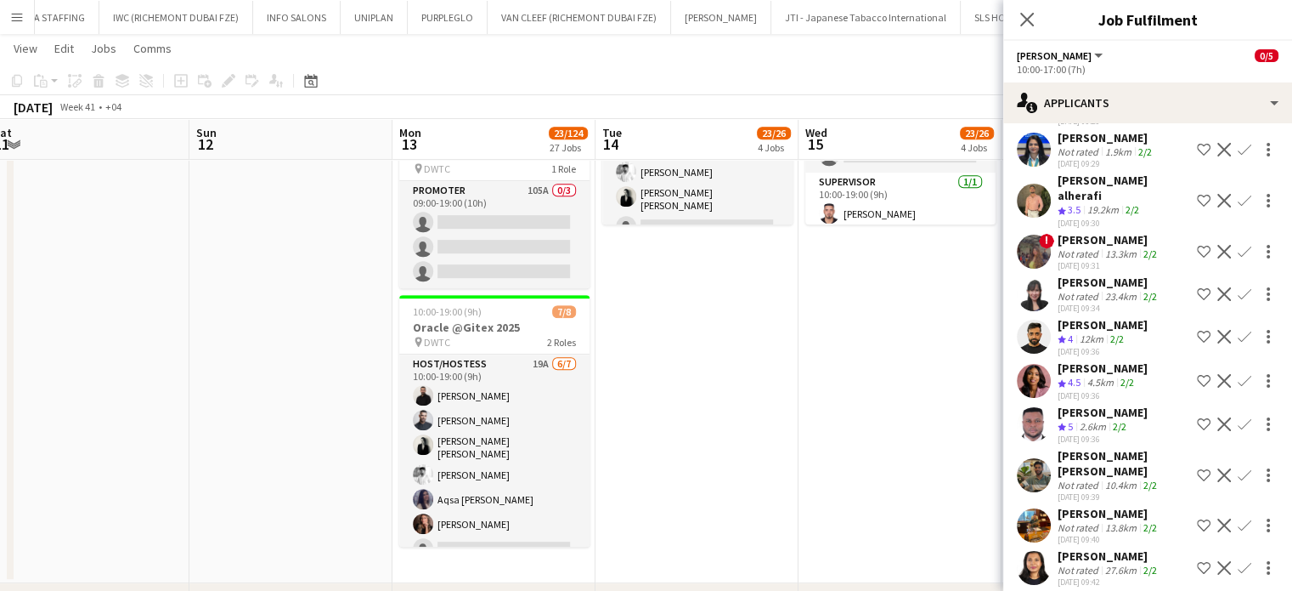
scroll to position [170, 0]
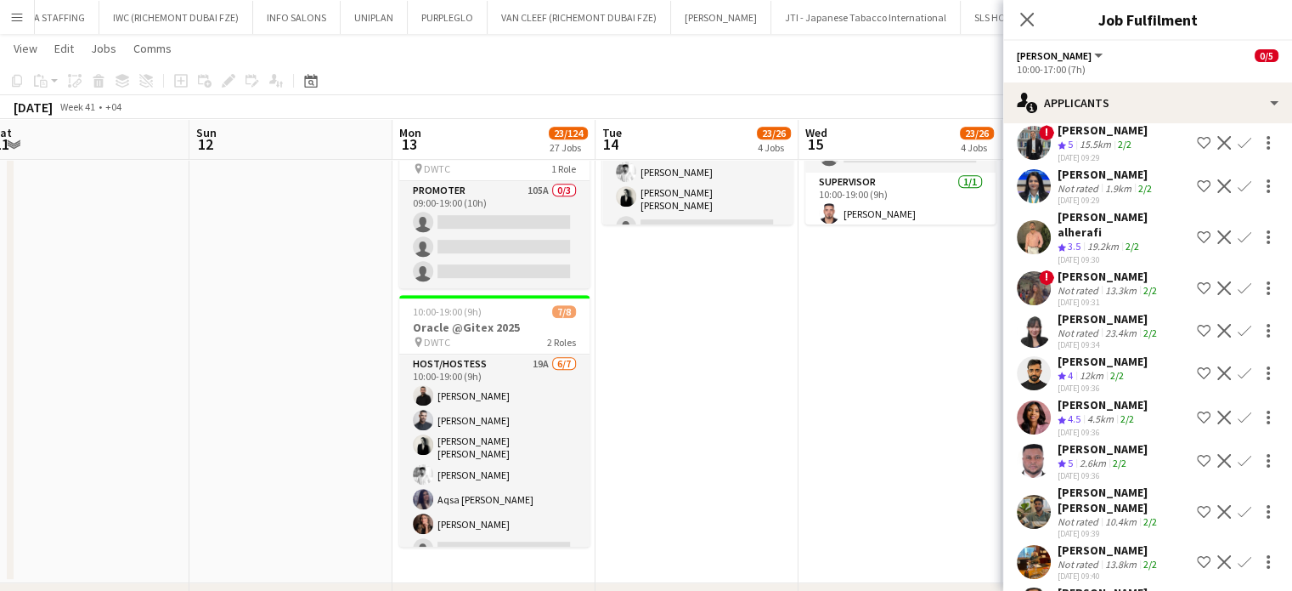
click at [1197, 366] on app-icon "Shortlist crew" at bounding box center [1204, 373] width 14 height 14
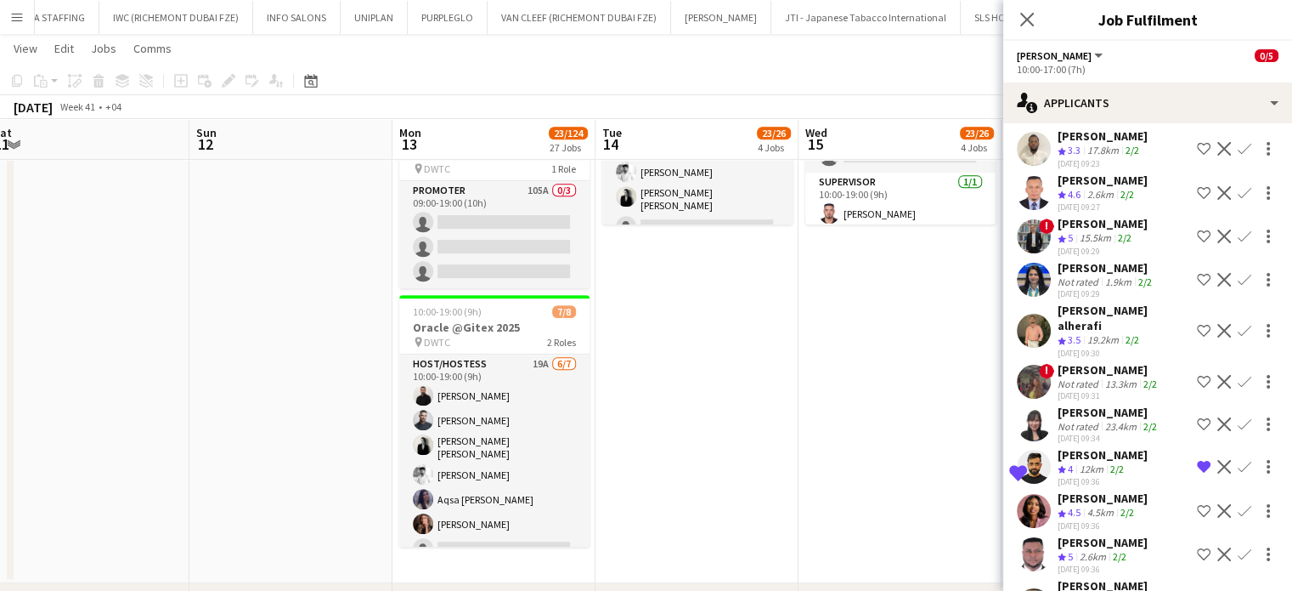
scroll to position [0, 0]
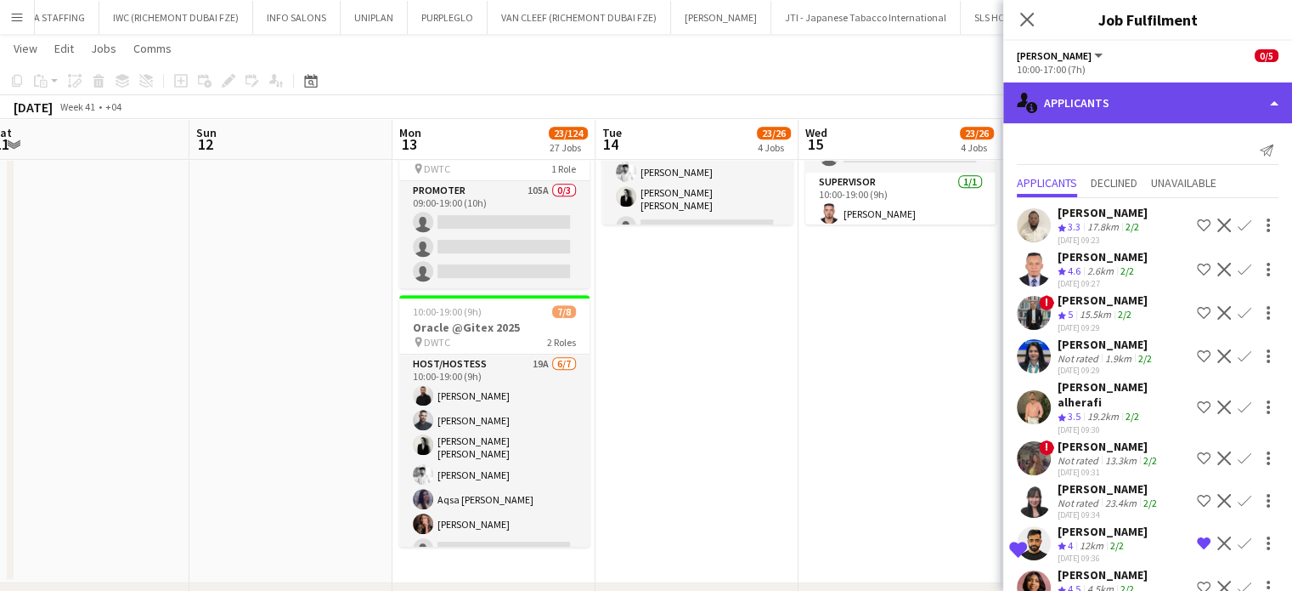
click at [1259, 98] on div "single-neutral-actions-information Applicants" at bounding box center [1148, 102] width 289 height 41
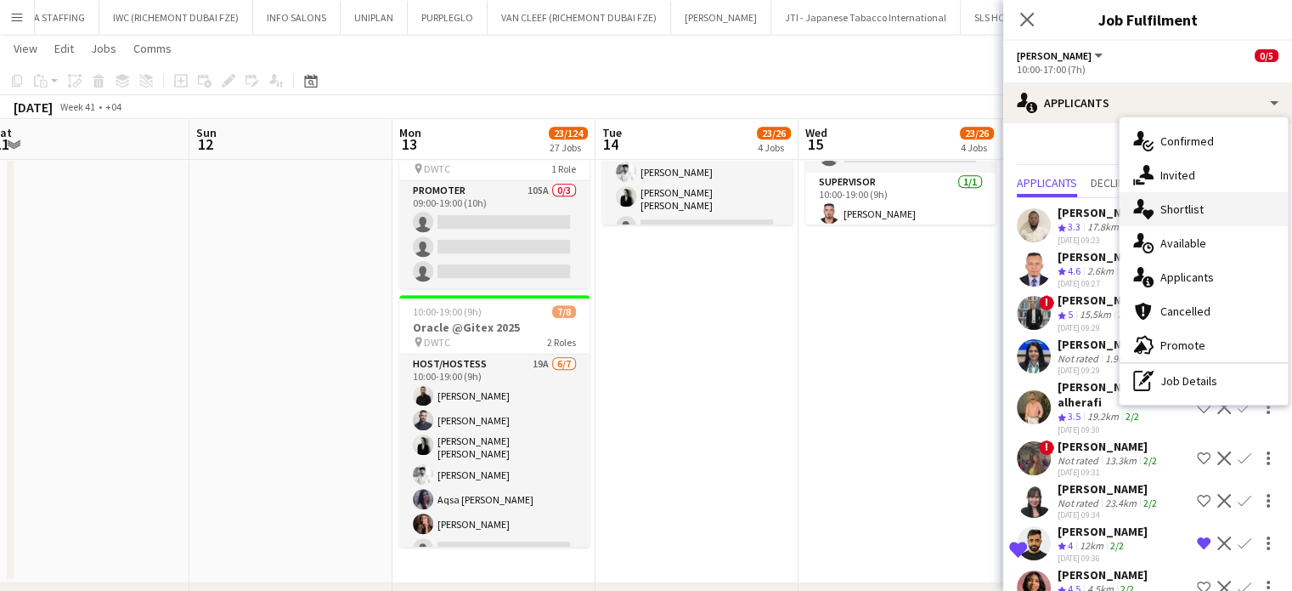
click at [1207, 206] on div "single-neutral-actions-heart Shortlist" at bounding box center [1204, 209] width 168 height 34
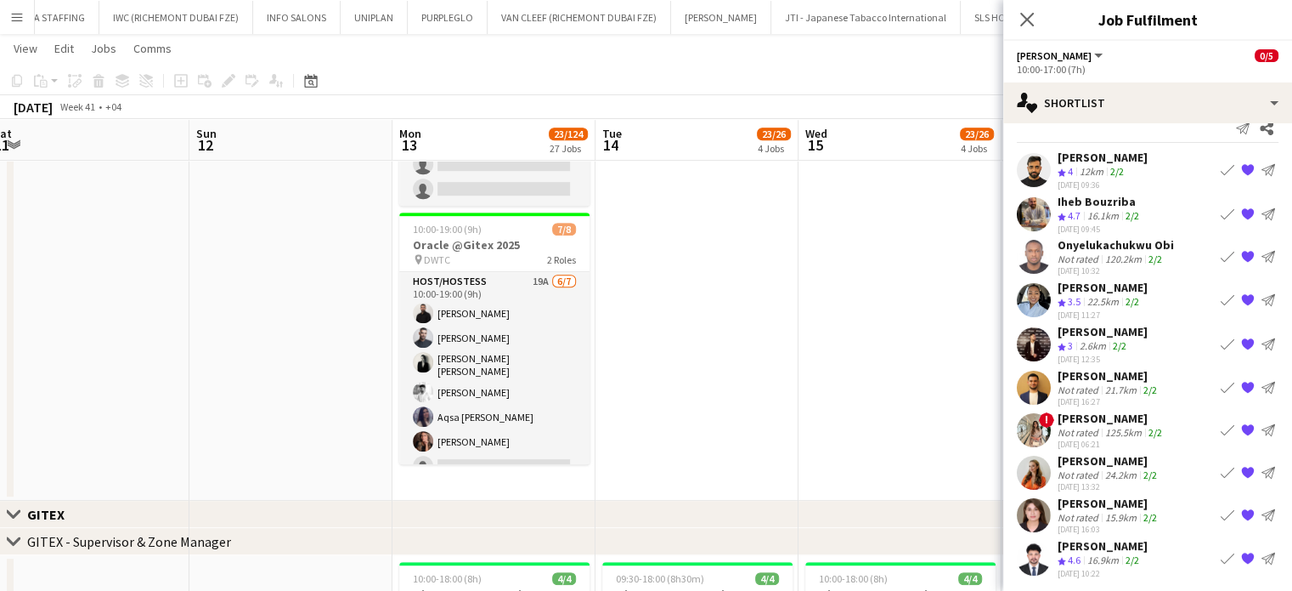
scroll to position [935, 0]
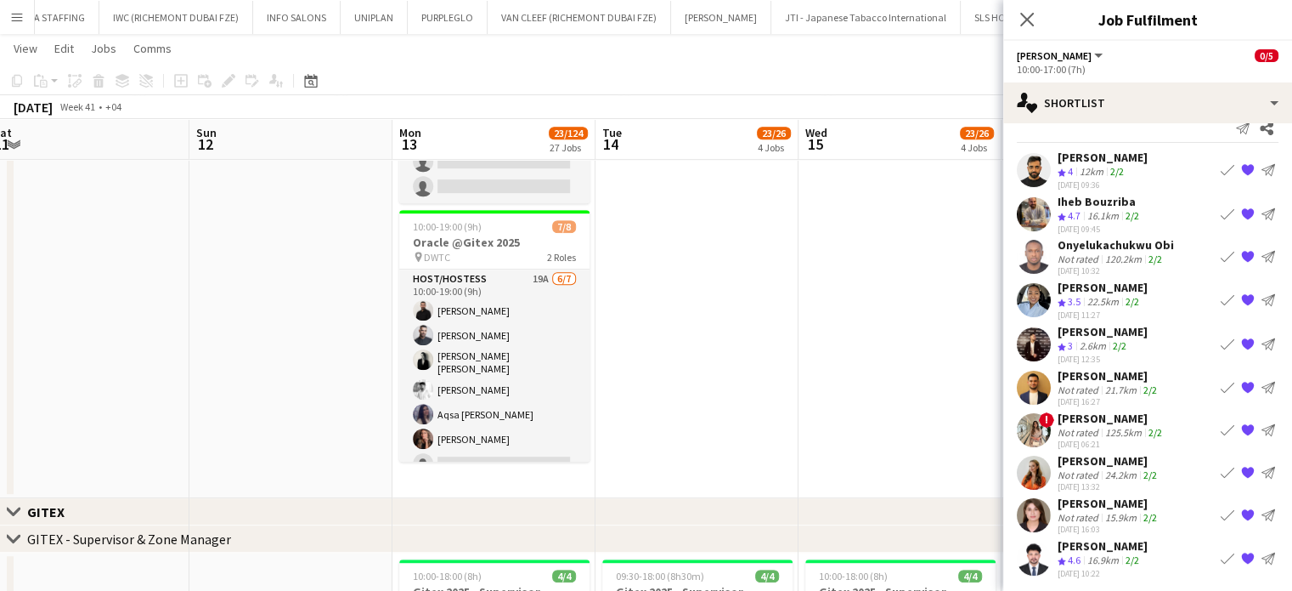
click at [829, 349] on app-date-cell "10:00-19:00 (9h) 7/8 Oracle @Gitex 2025 pin DWTC 2 Roles Host/Hostess 6/7 10:00…" at bounding box center [900, 189] width 203 height 617
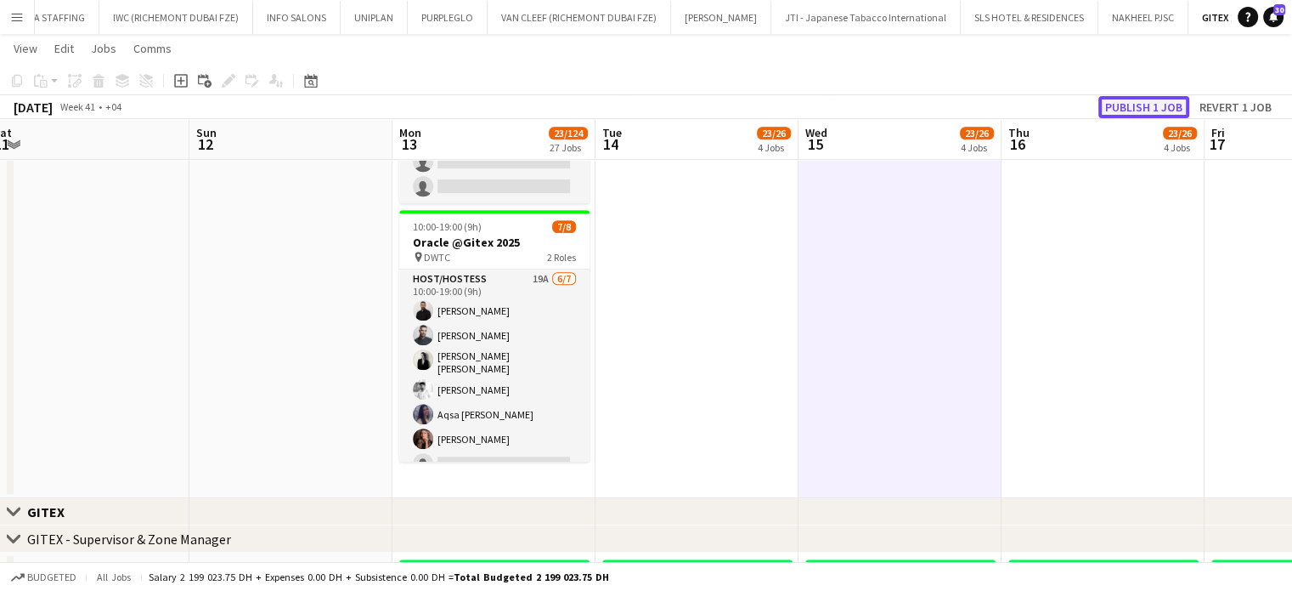
click at [1145, 97] on button "Publish 1 job" at bounding box center [1144, 107] width 91 height 22
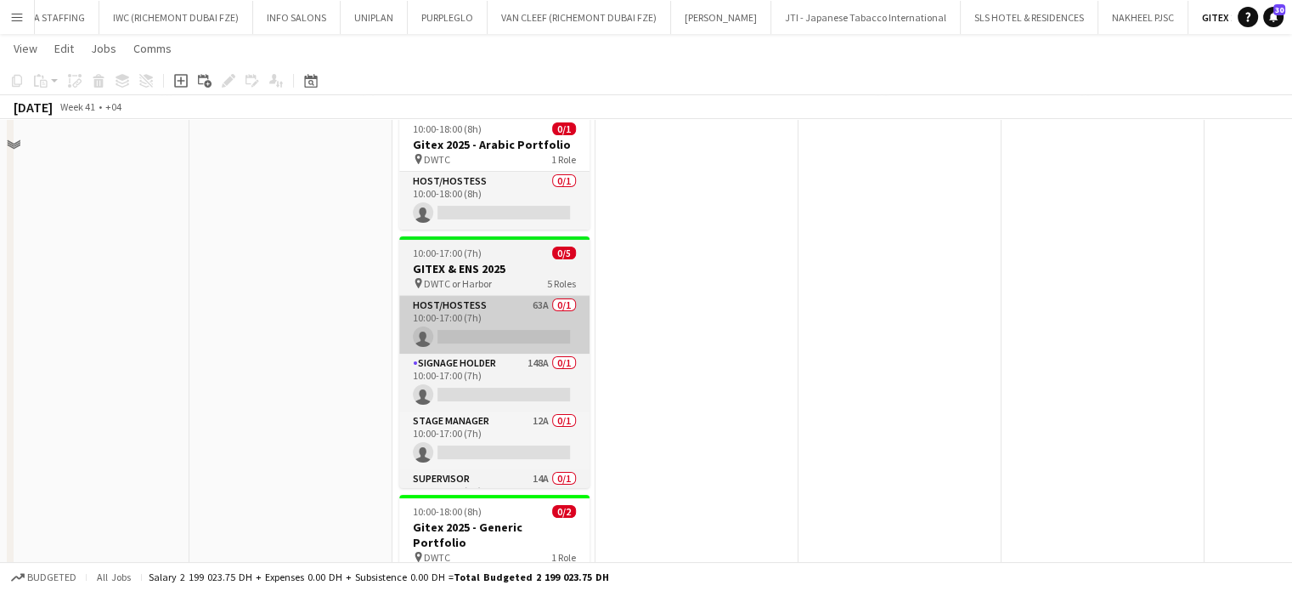
scroll to position [0, 0]
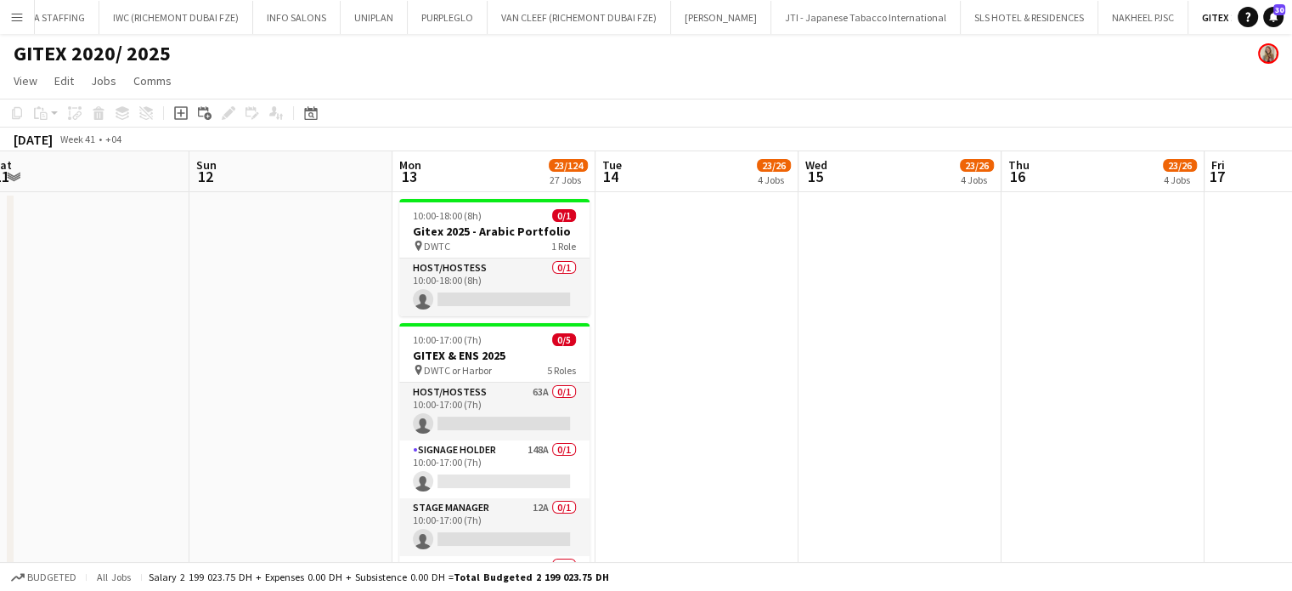
click at [744, 305] on app-date-cell at bounding box center [697, 491] width 203 height 598
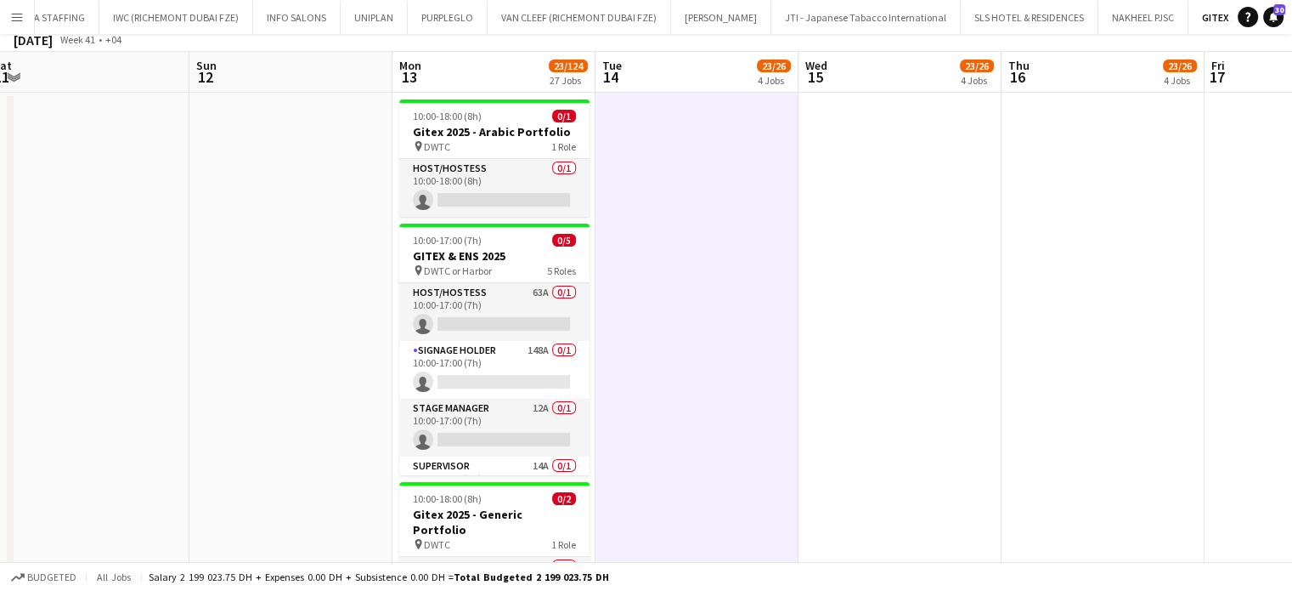
scroll to position [170, 0]
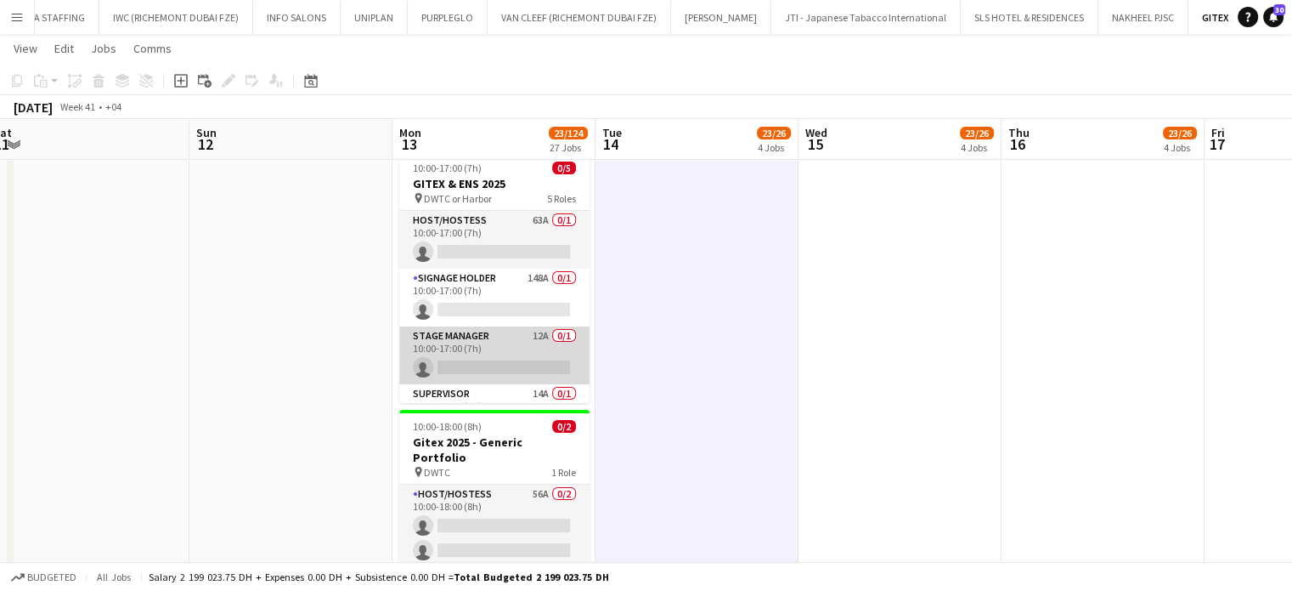
click at [510, 332] on app-card-role "Stage Manager 12A 0/1 10:00-17:00 (7h) single-neutral-actions" at bounding box center [494, 355] width 190 height 58
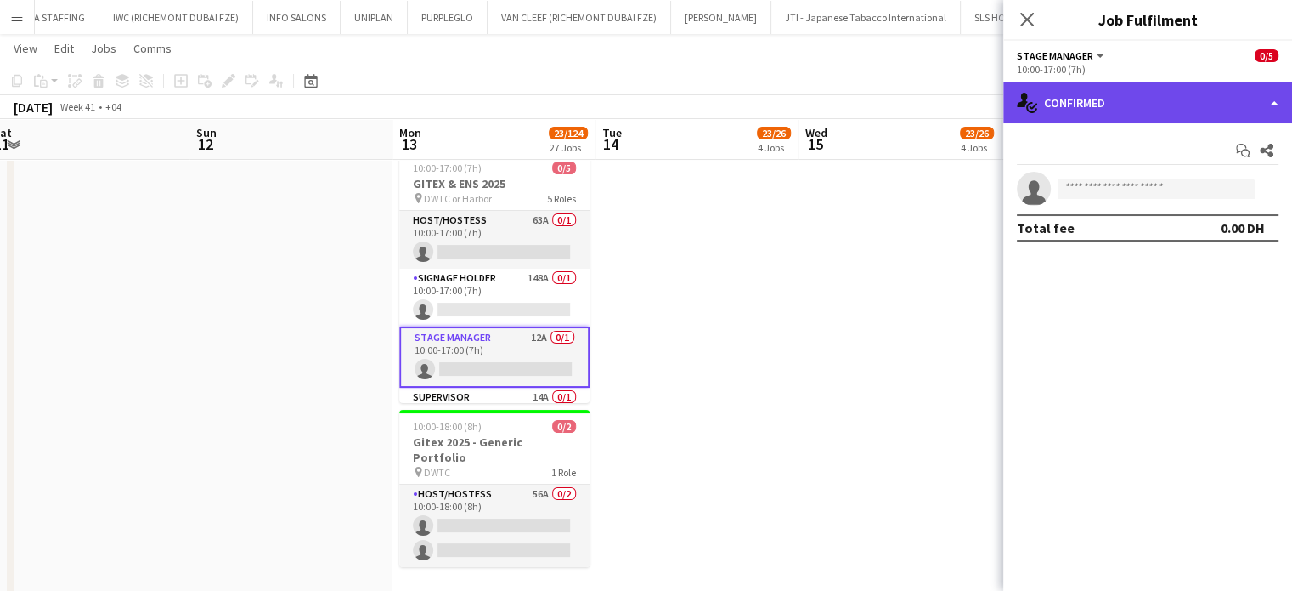
click at [1277, 87] on div "single-neutral-actions-check-2 Confirmed" at bounding box center [1148, 102] width 289 height 41
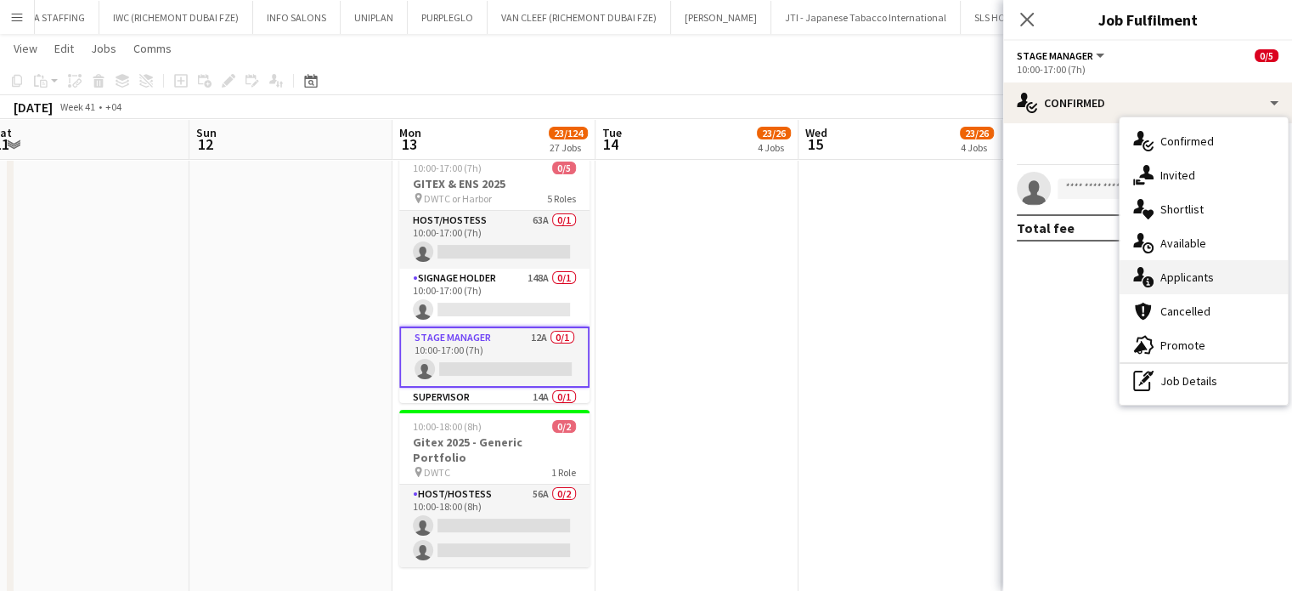
click at [1219, 264] on div "single-neutral-actions-information Applicants" at bounding box center [1204, 277] width 168 height 34
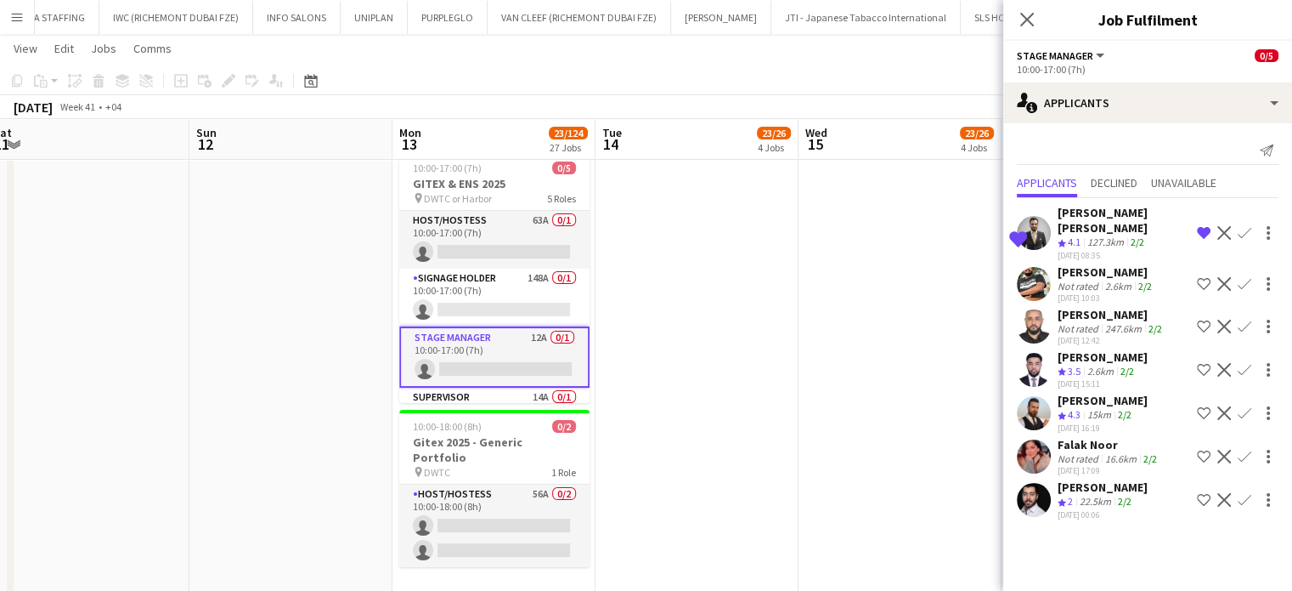
click at [955, 362] on app-date-cell at bounding box center [900, 319] width 203 height 598
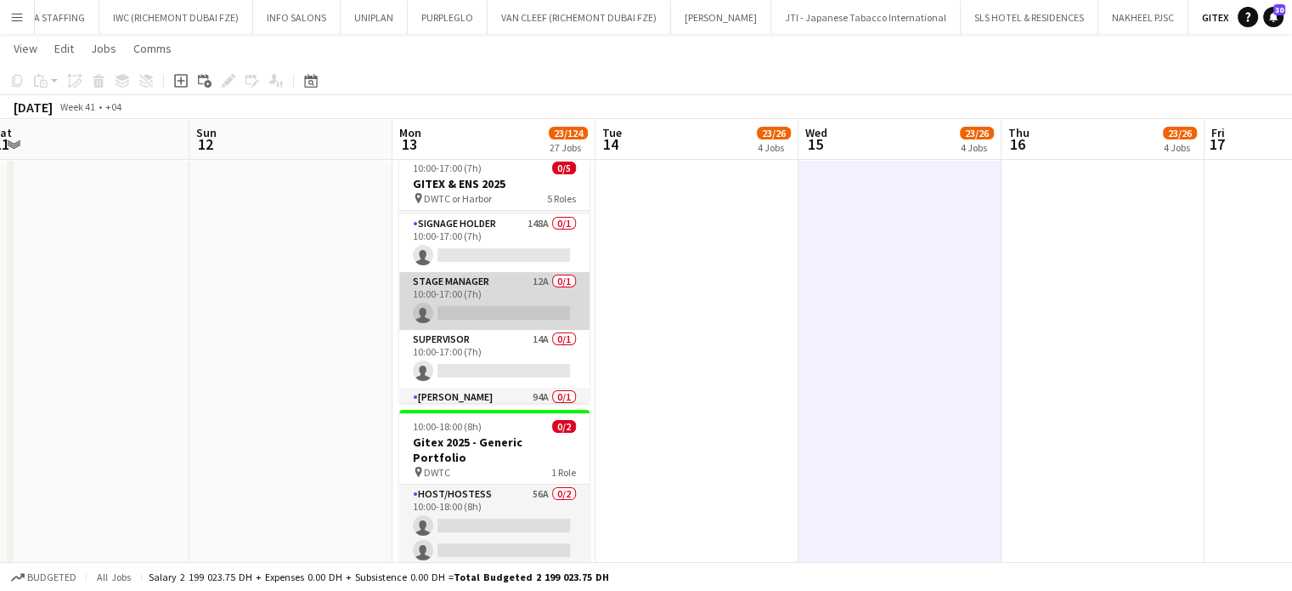
scroll to position [96, 0]
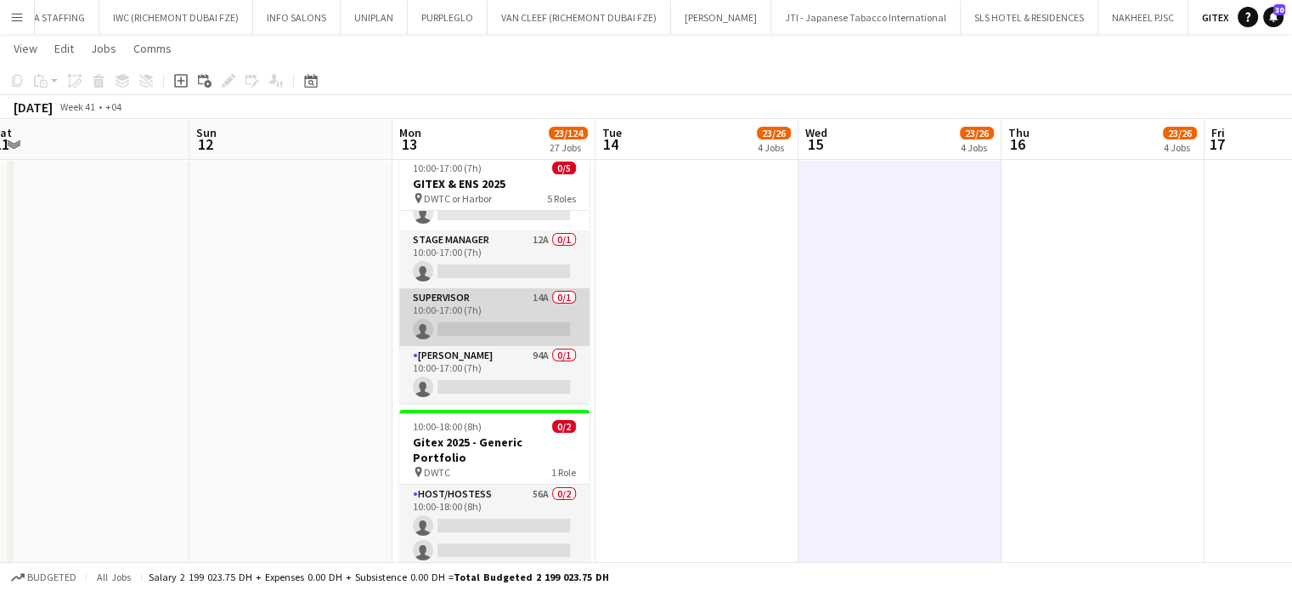
click at [485, 314] on app-card-role "Supervisor 14A 0/1 10:00-17:00 (7h) single-neutral-actions" at bounding box center [494, 317] width 190 height 58
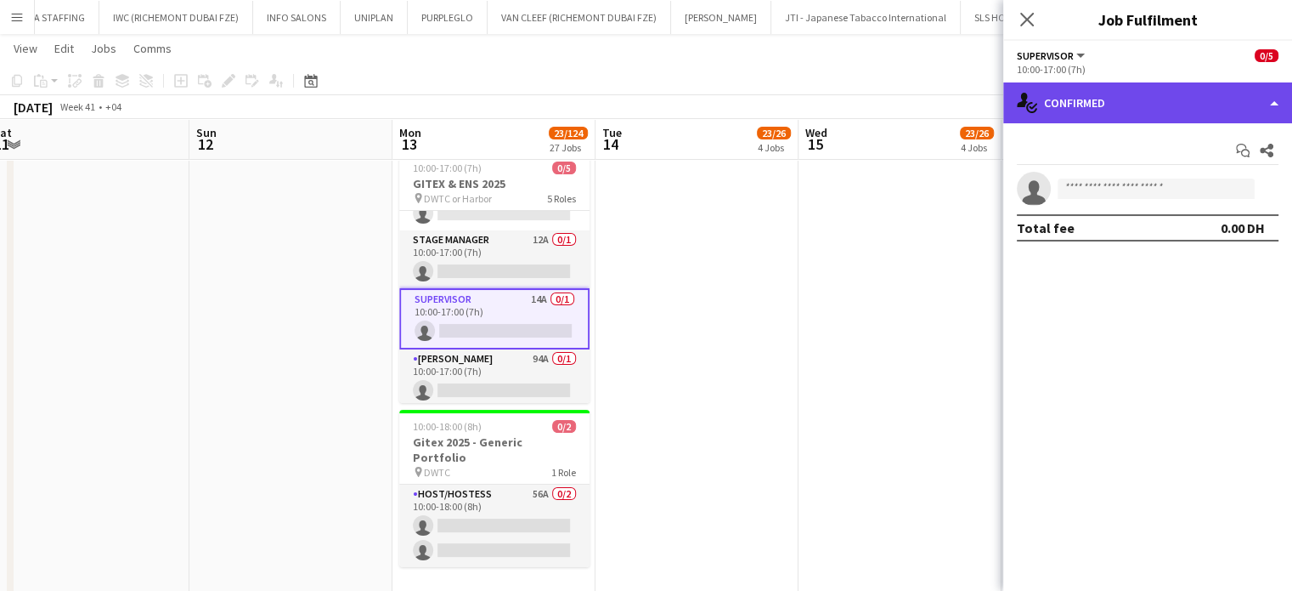
click at [1262, 89] on div "single-neutral-actions-check-2 Confirmed" at bounding box center [1148, 102] width 289 height 41
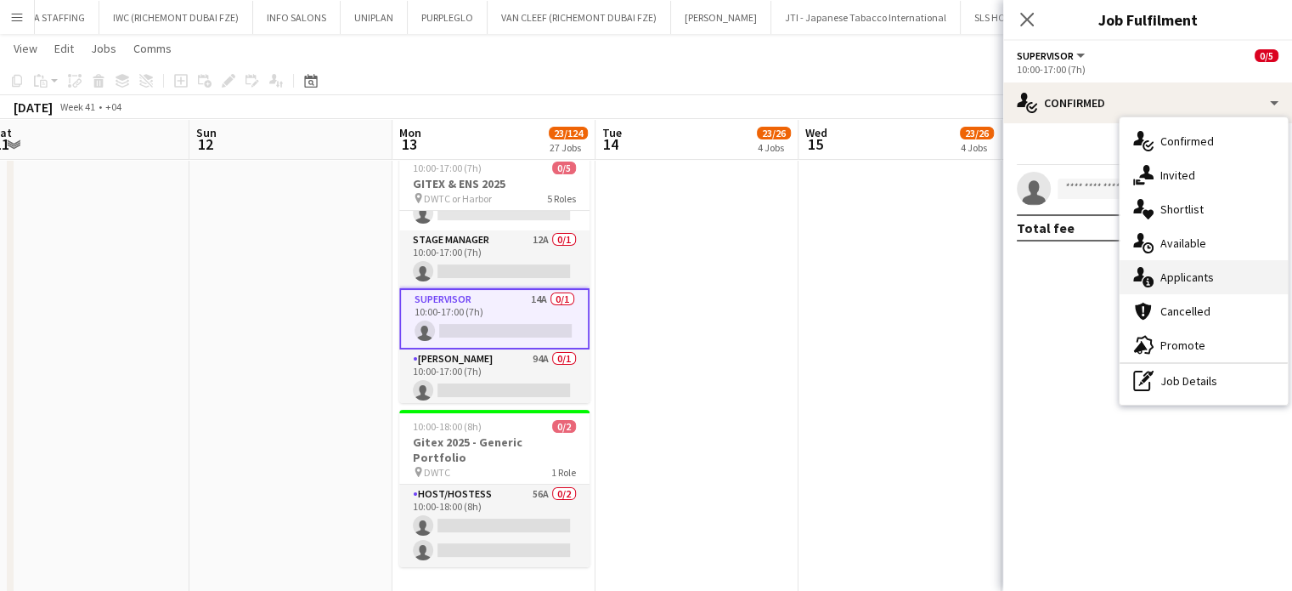
click at [1230, 261] on div "single-neutral-actions-information Applicants" at bounding box center [1204, 277] width 168 height 34
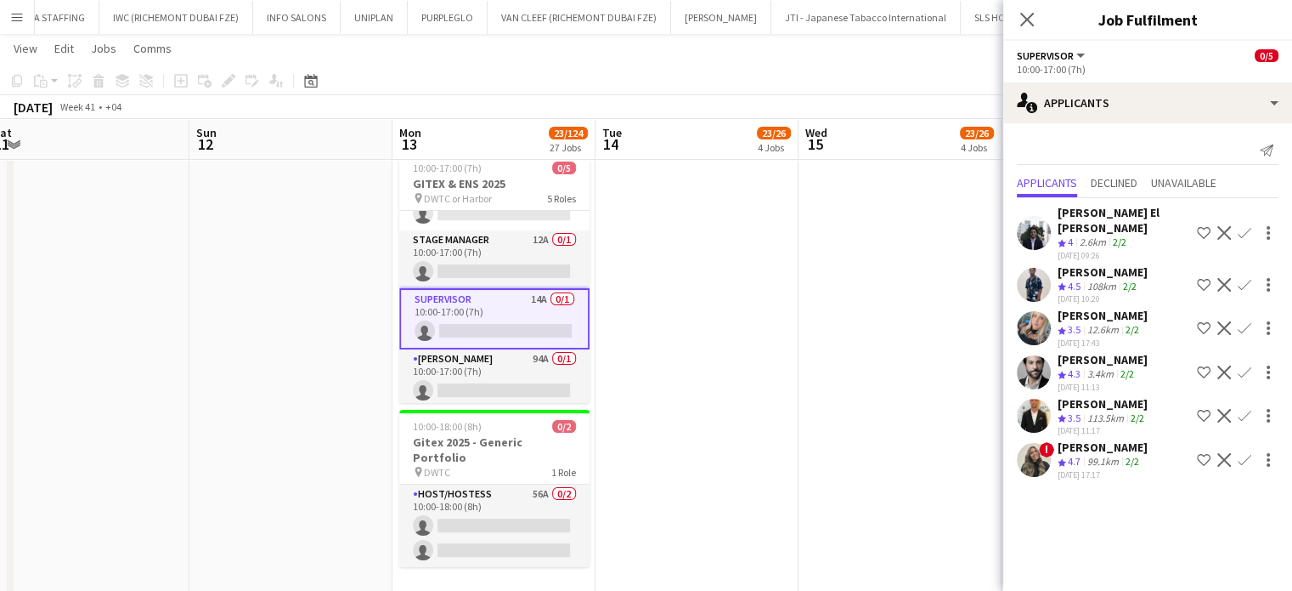
click at [809, 370] on app-date-cell at bounding box center [900, 319] width 203 height 598
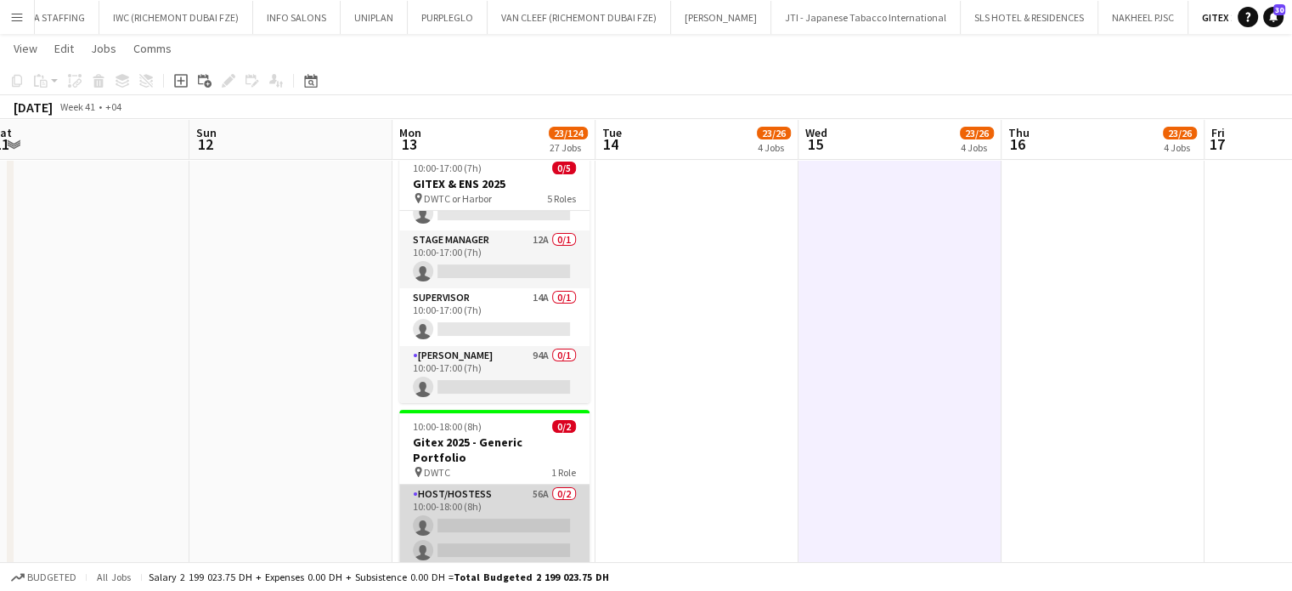
click at [520, 506] on app-card-role "Host/Hostess 56A 0/2 10:00-18:00 (8h) single-neutral-actions single-neutral-act…" at bounding box center [494, 525] width 190 height 82
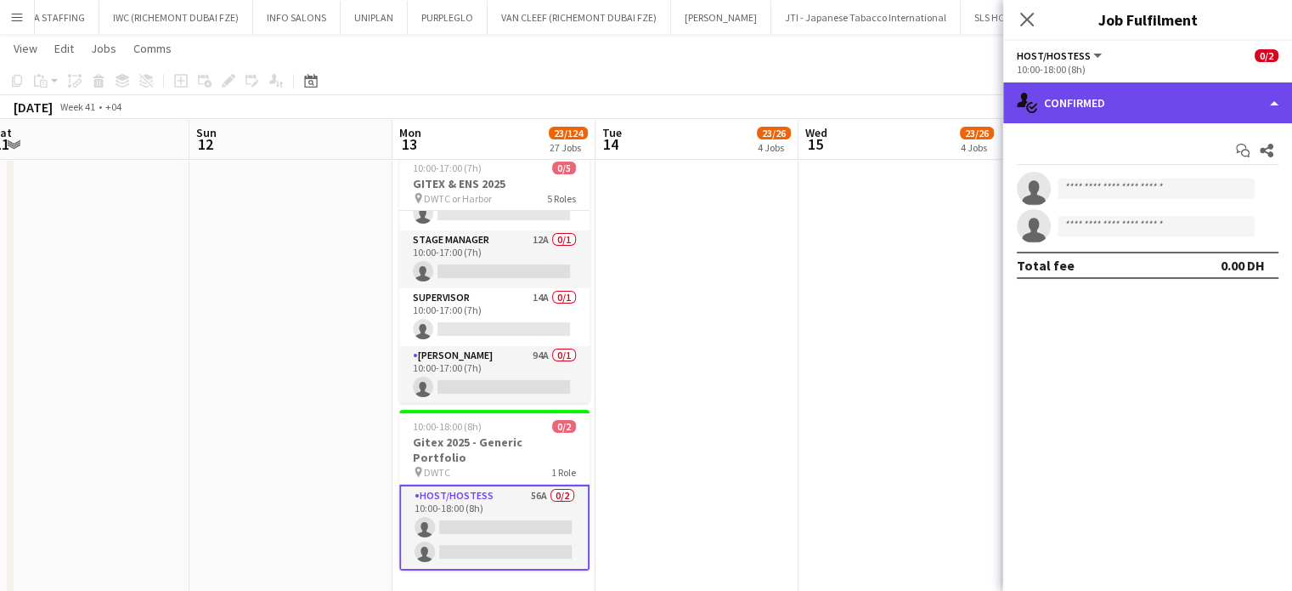
click at [1267, 95] on div "single-neutral-actions-check-2 Confirmed" at bounding box center [1148, 102] width 289 height 41
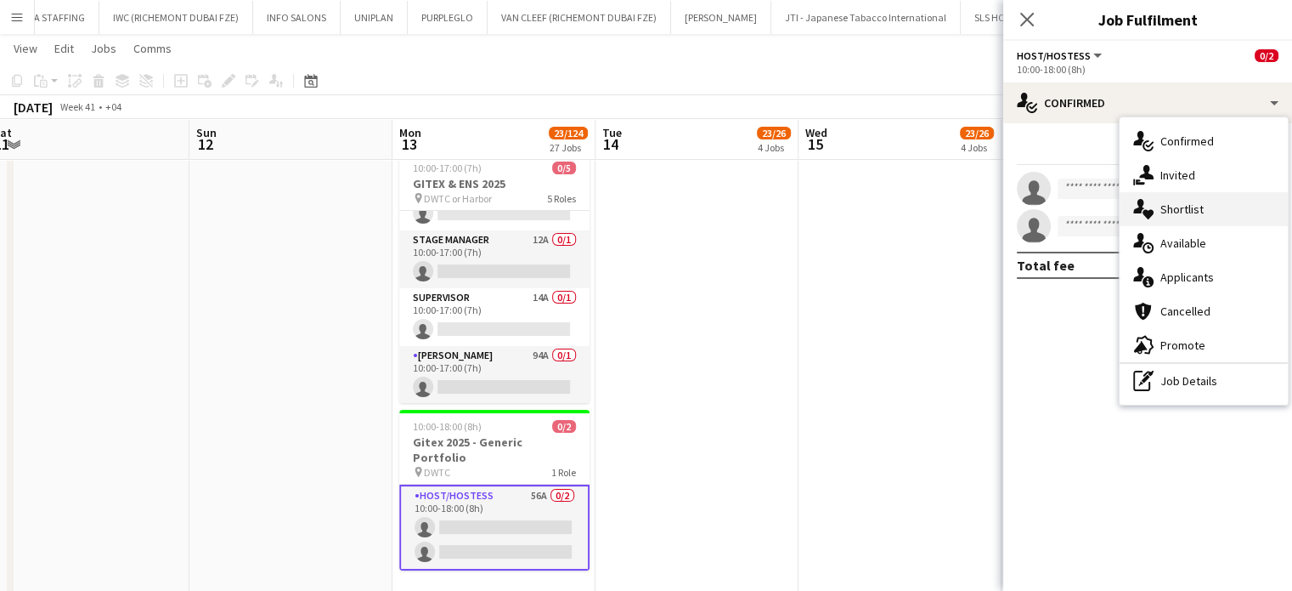
click at [1216, 209] on div "single-neutral-actions-heart Shortlist" at bounding box center [1204, 209] width 168 height 34
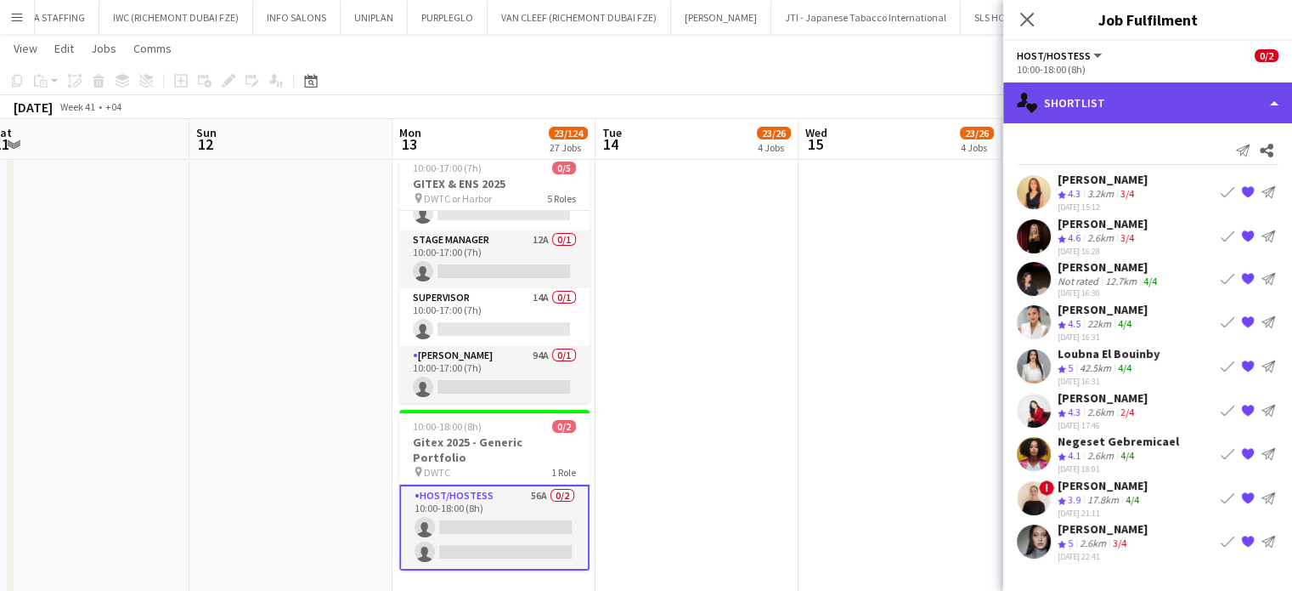
click at [1279, 105] on div "single-neutral-actions-heart Shortlist" at bounding box center [1148, 102] width 289 height 41
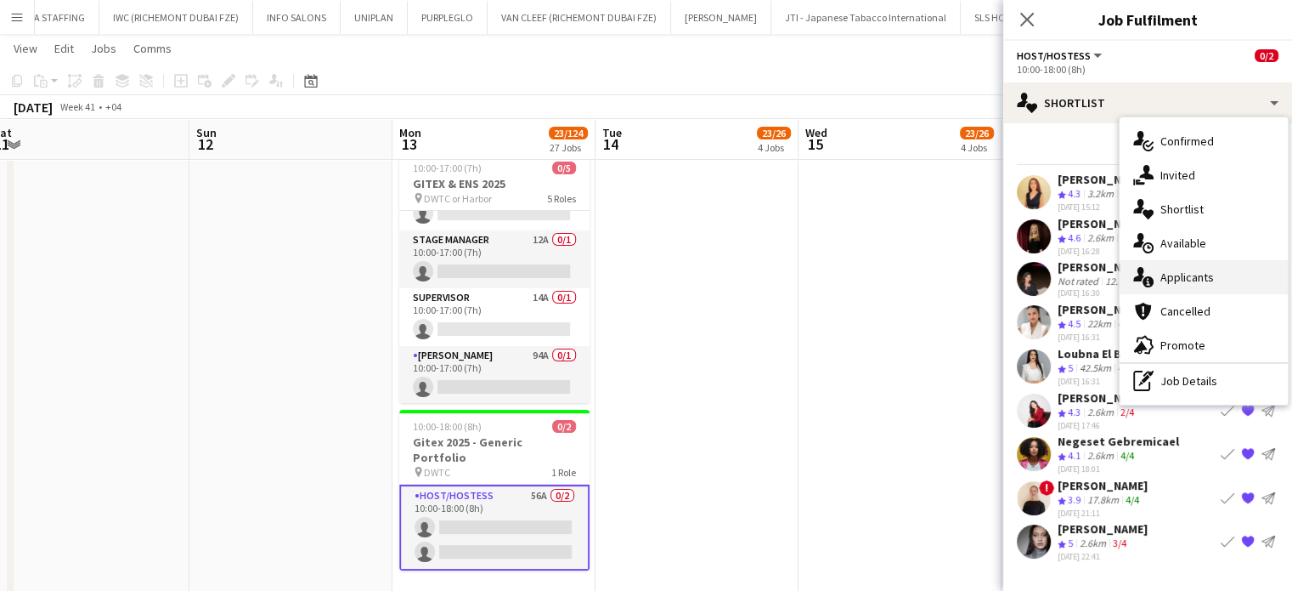
click at [1222, 271] on div "single-neutral-actions-information Applicants" at bounding box center [1204, 277] width 168 height 34
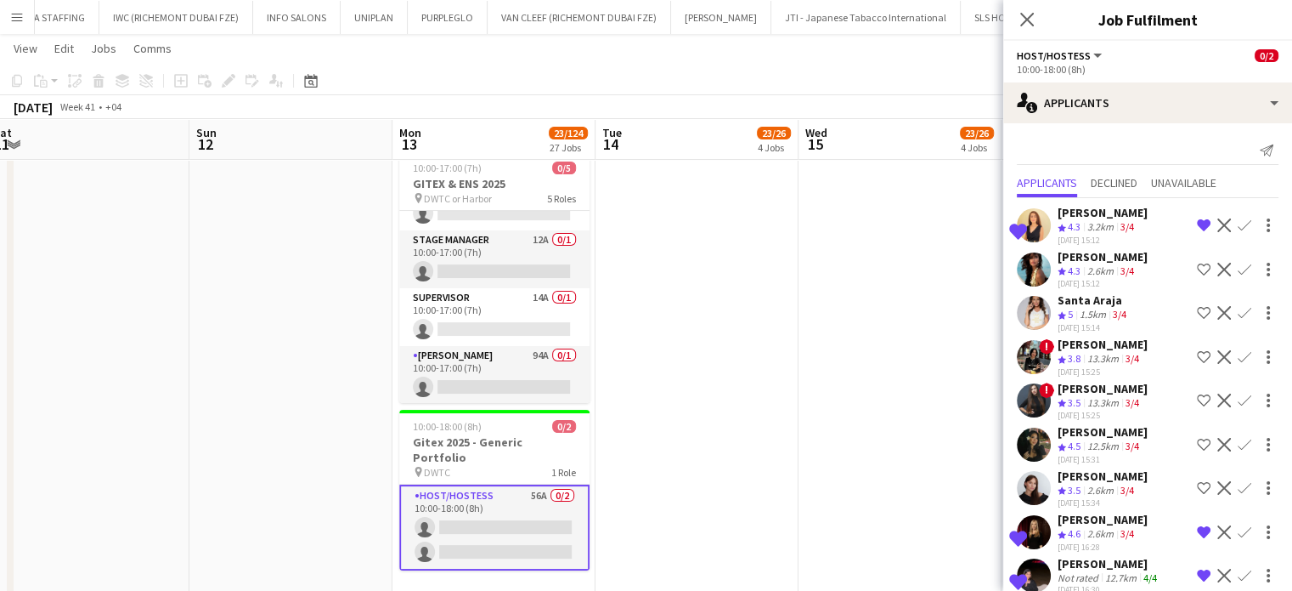
click at [1197, 319] on app-icon "Shortlist crew" at bounding box center [1204, 313] width 14 height 14
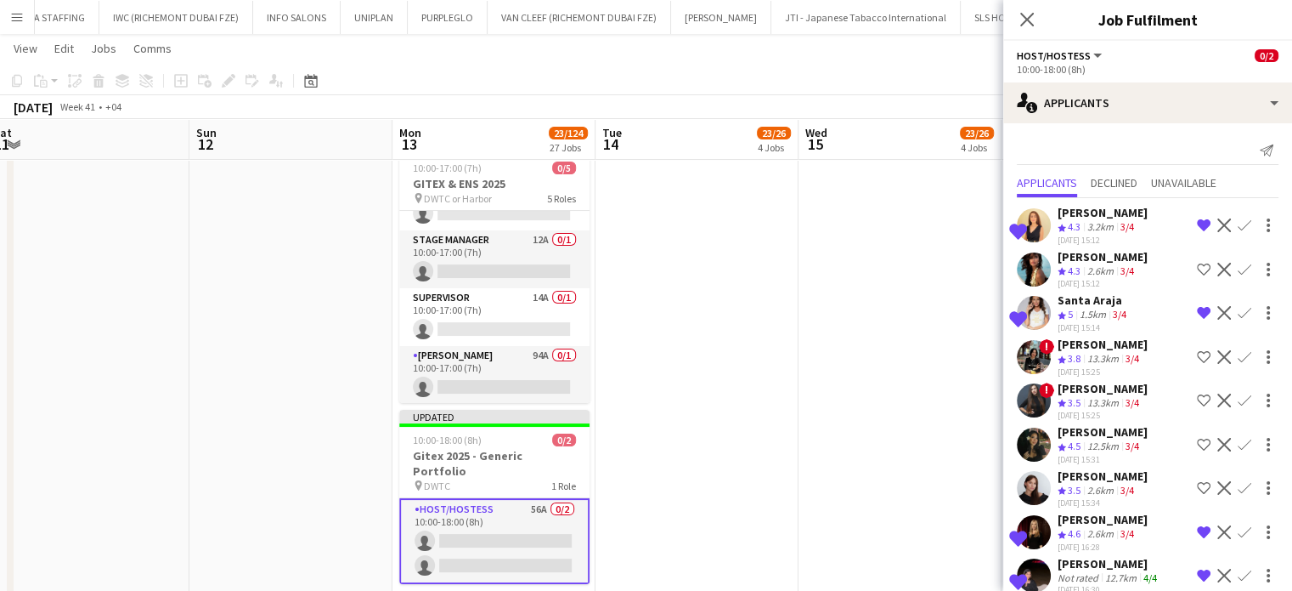
click at [1197, 319] on app-icon "Remove crew from shortlist" at bounding box center [1204, 313] width 14 height 14
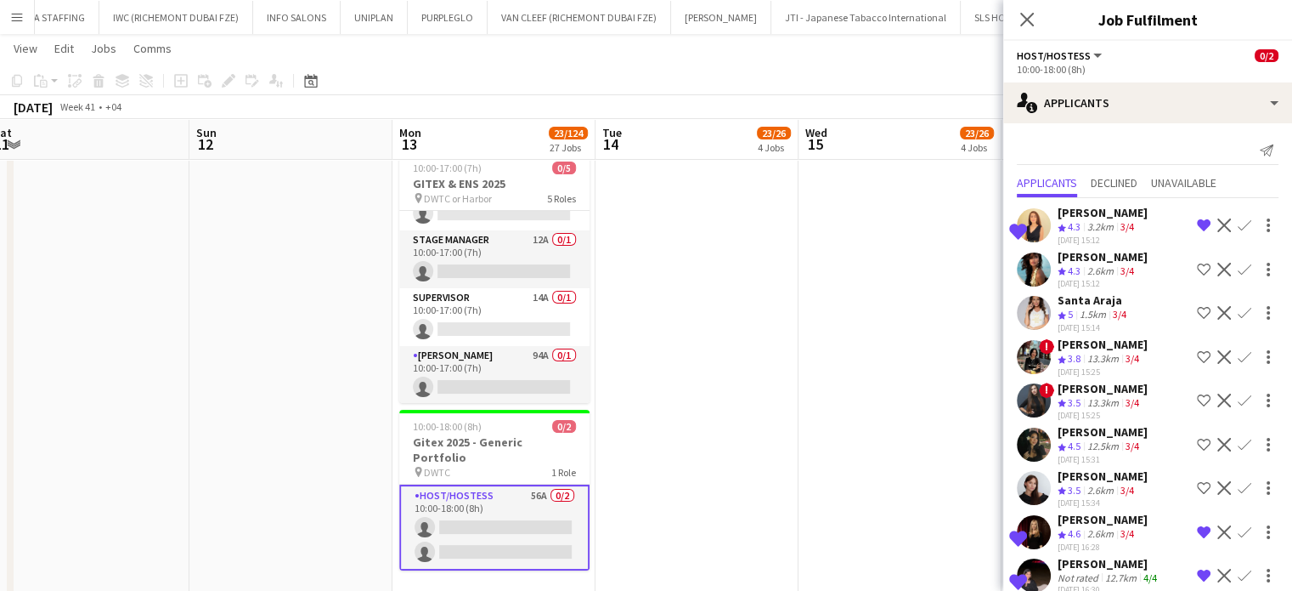
click at [1197, 319] on app-icon "Shortlist crew" at bounding box center [1204, 313] width 14 height 14
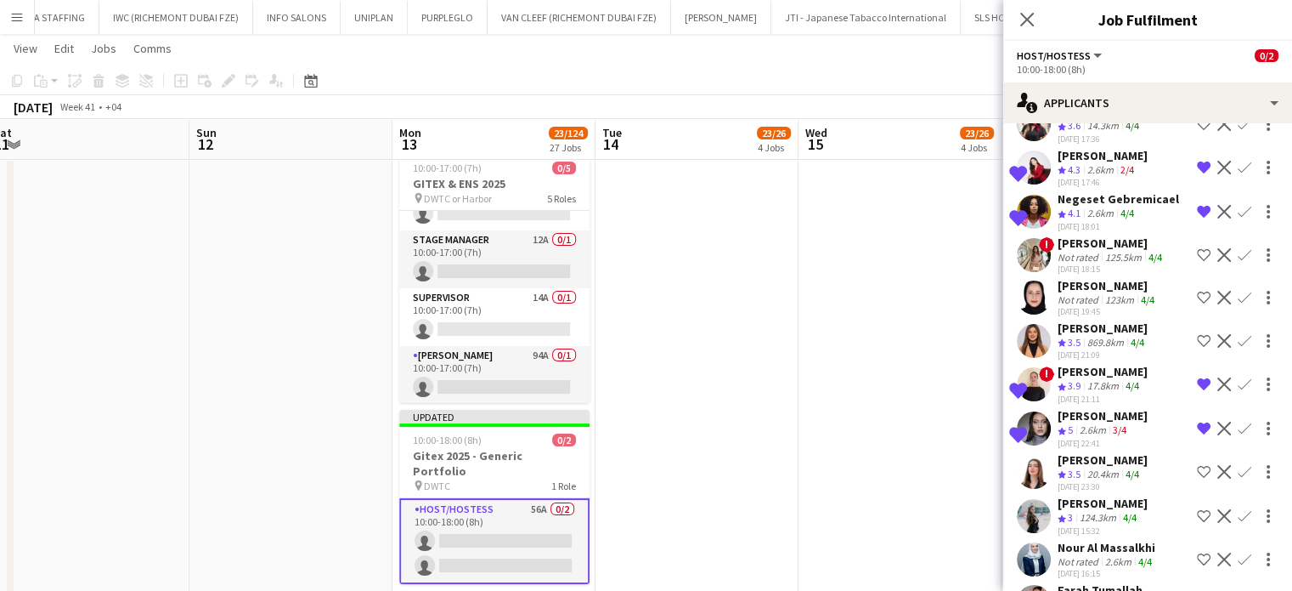
scroll to position [1275, 0]
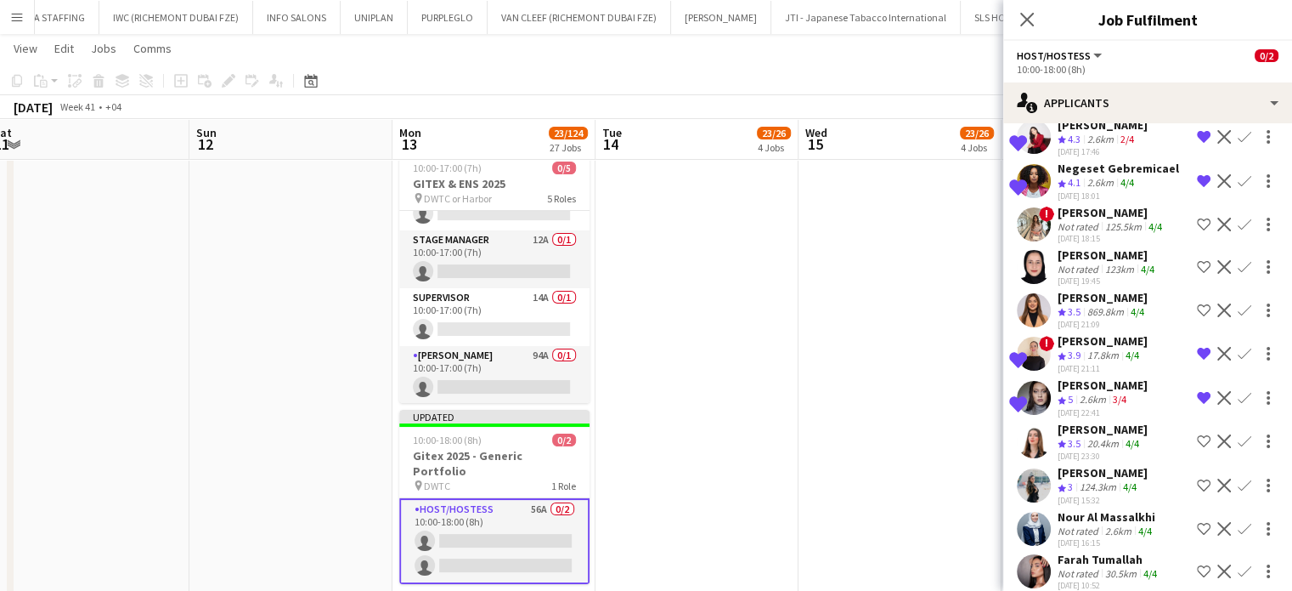
click at [1197, 303] on app-icon "Shortlist crew" at bounding box center [1204, 310] width 14 height 14
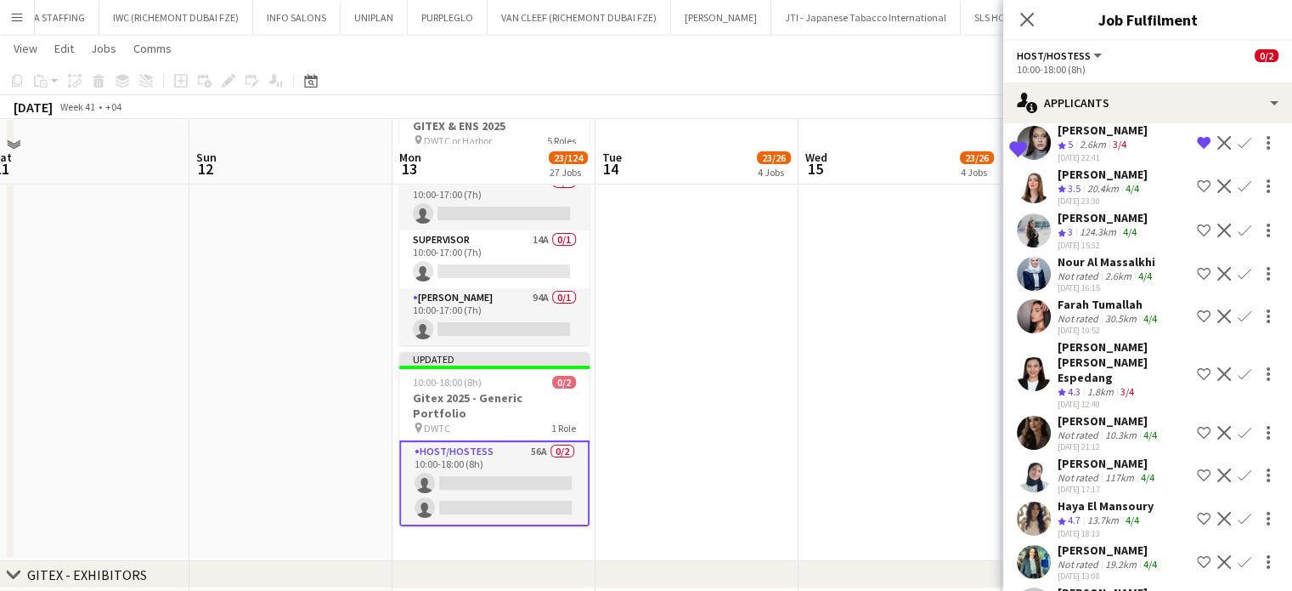
scroll to position [255, 0]
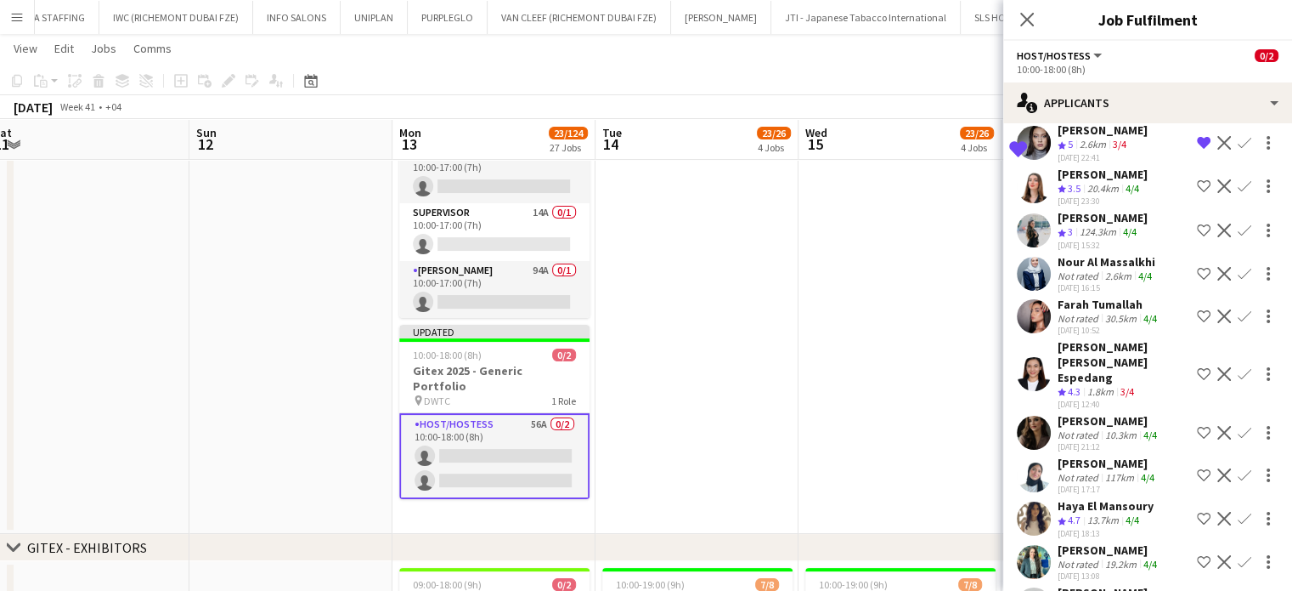
click at [1121, 585] on div "Dana Maharmeh" at bounding box center [1107, 592] width 98 height 15
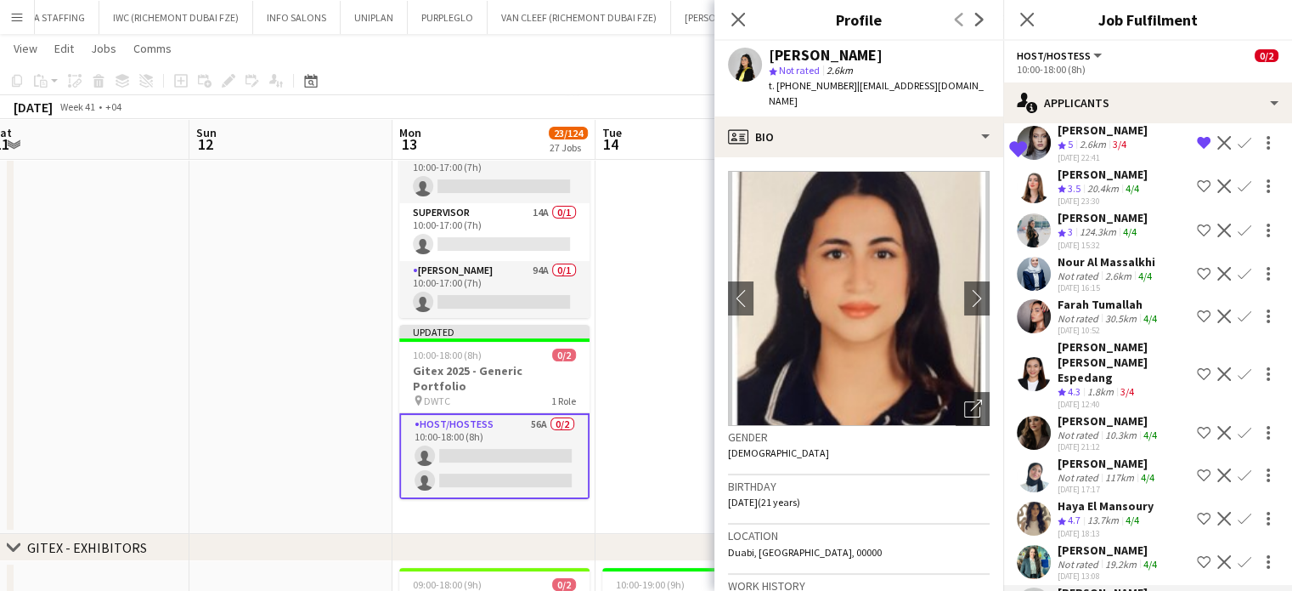
click at [1197, 426] on app-icon "Shortlist crew" at bounding box center [1204, 433] width 14 height 14
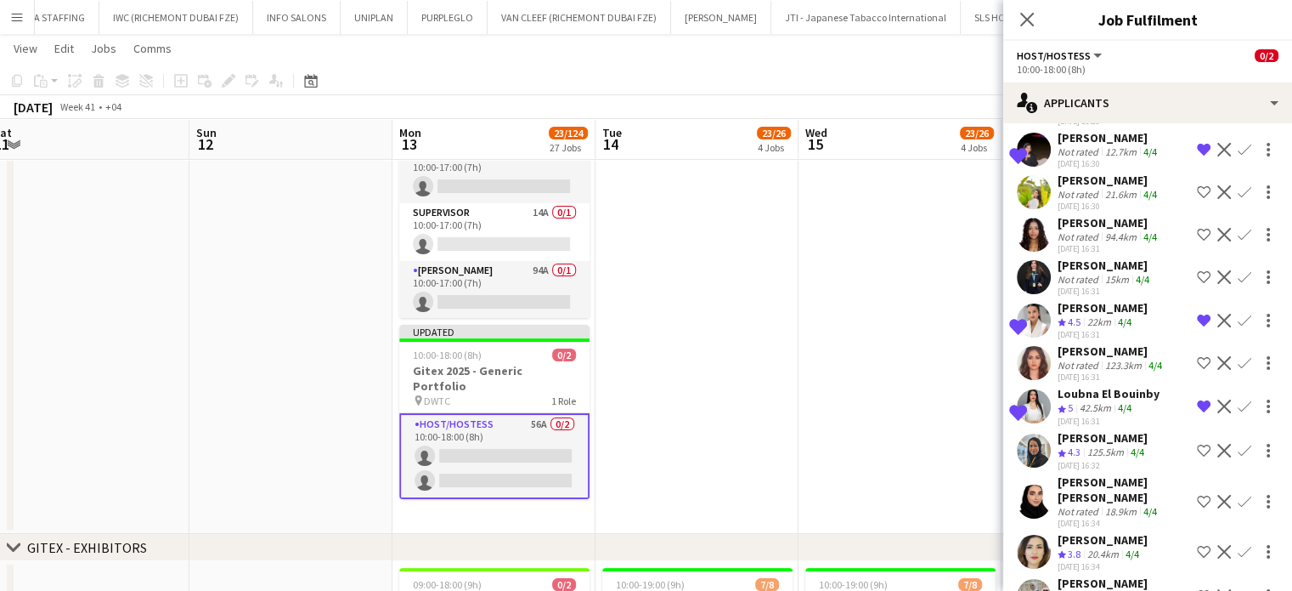
scroll to position [425, 0]
click at [1218, 410] on app-icon "Decline" at bounding box center [1225, 407] width 14 height 14
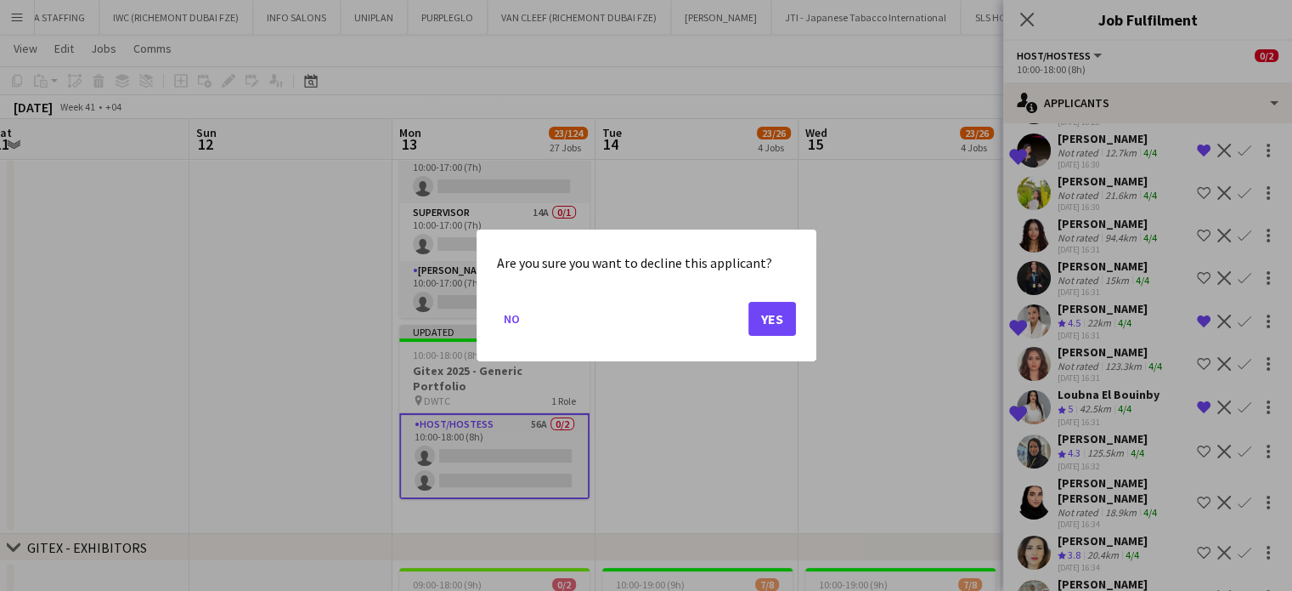
scroll to position [0, 0]
click at [781, 309] on button "Yes" at bounding box center [773, 319] width 48 height 34
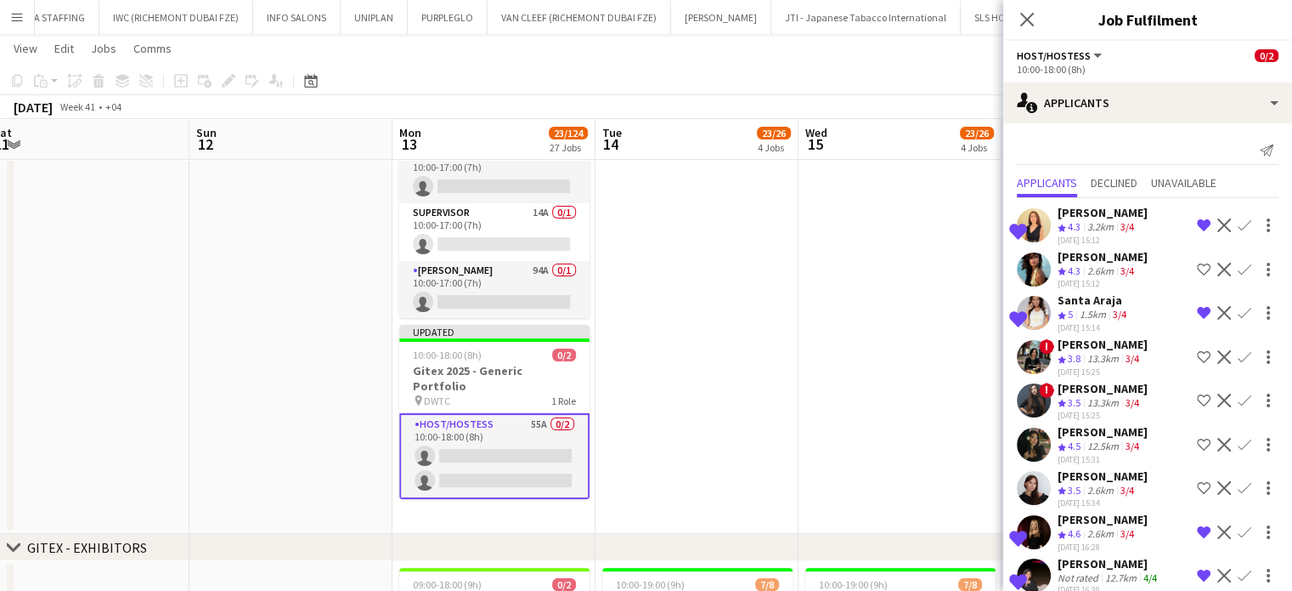
click at [1197, 407] on app-icon "Shortlist crew" at bounding box center [1204, 400] width 14 height 14
click at [1218, 364] on app-icon "Decline" at bounding box center [1225, 357] width 14 height 14
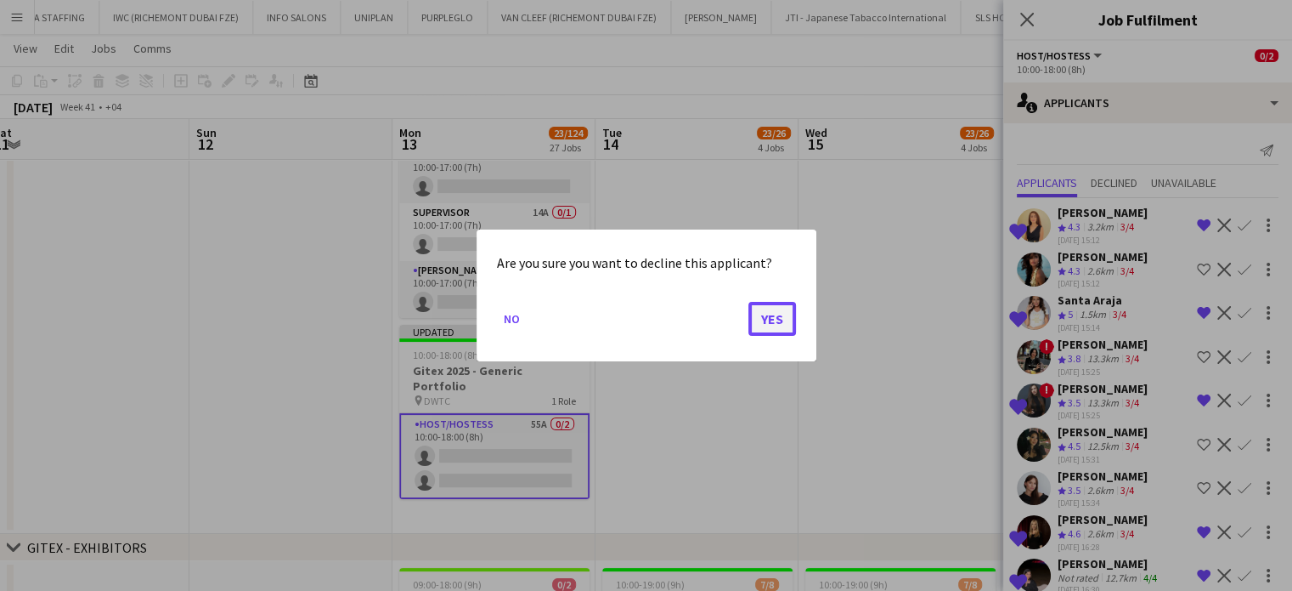
click at [788, 311] on button "Yes" at bounding box center [773, 319] width 48 height 34
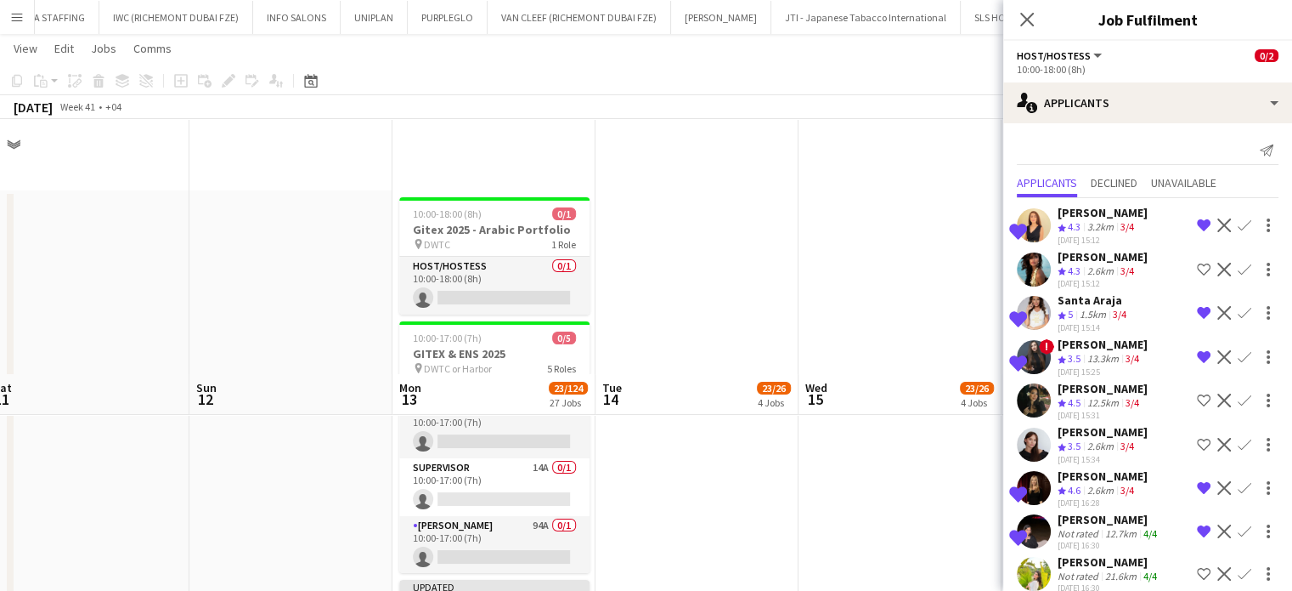
scroll to position [255, 0]
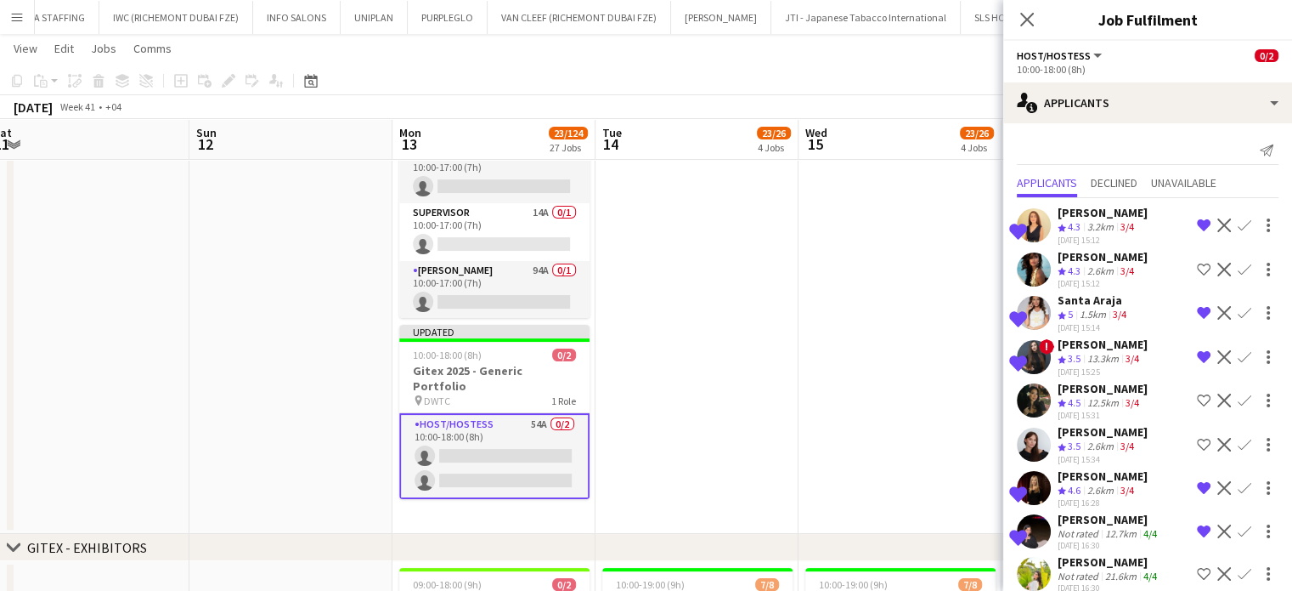
click at [1197, 276] on app-icon "Shortlist crew" at bounding box center [1204, 270] width 14 height 14
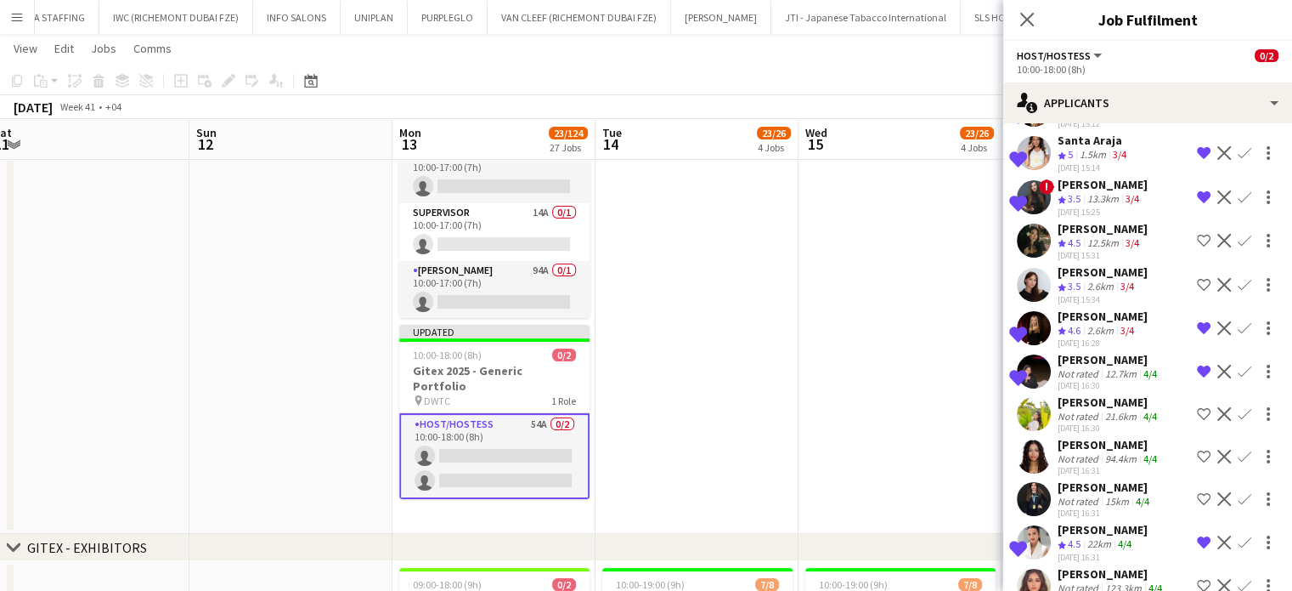
scroll to position [340, 0]
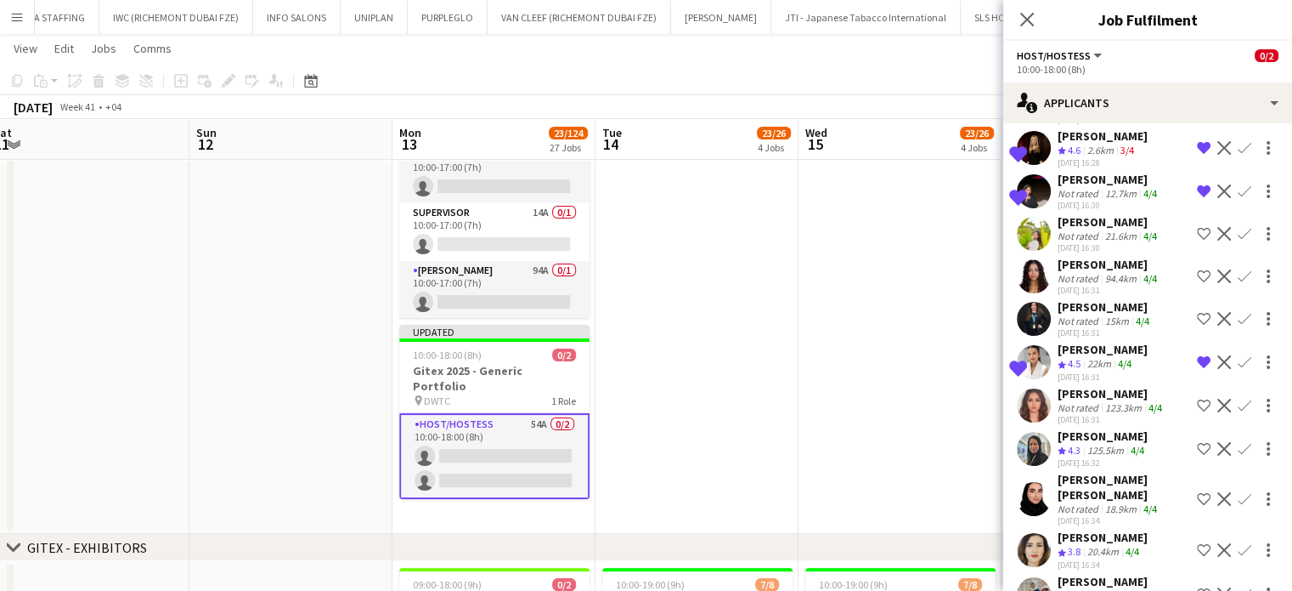
click at [853, 328] on app-date-cell at bounding box center [900, 234] width 203 height 598
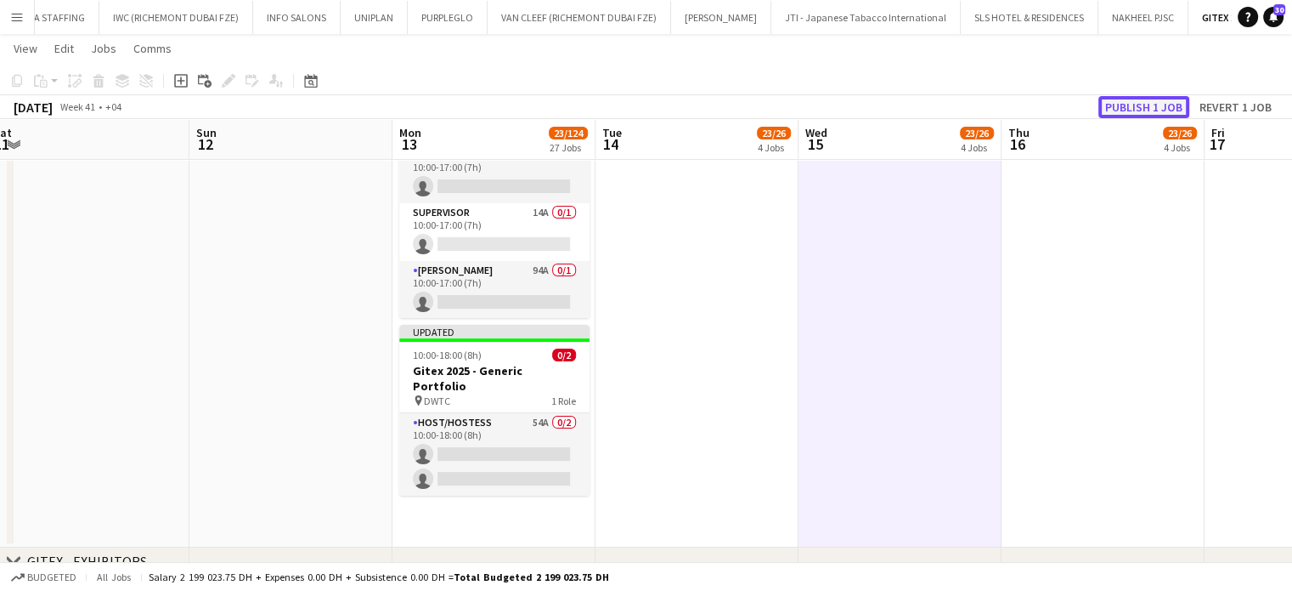
click at [1152, 109] on button "Publish 1 job" at bounding box center [1144, 107] width 91 height 22
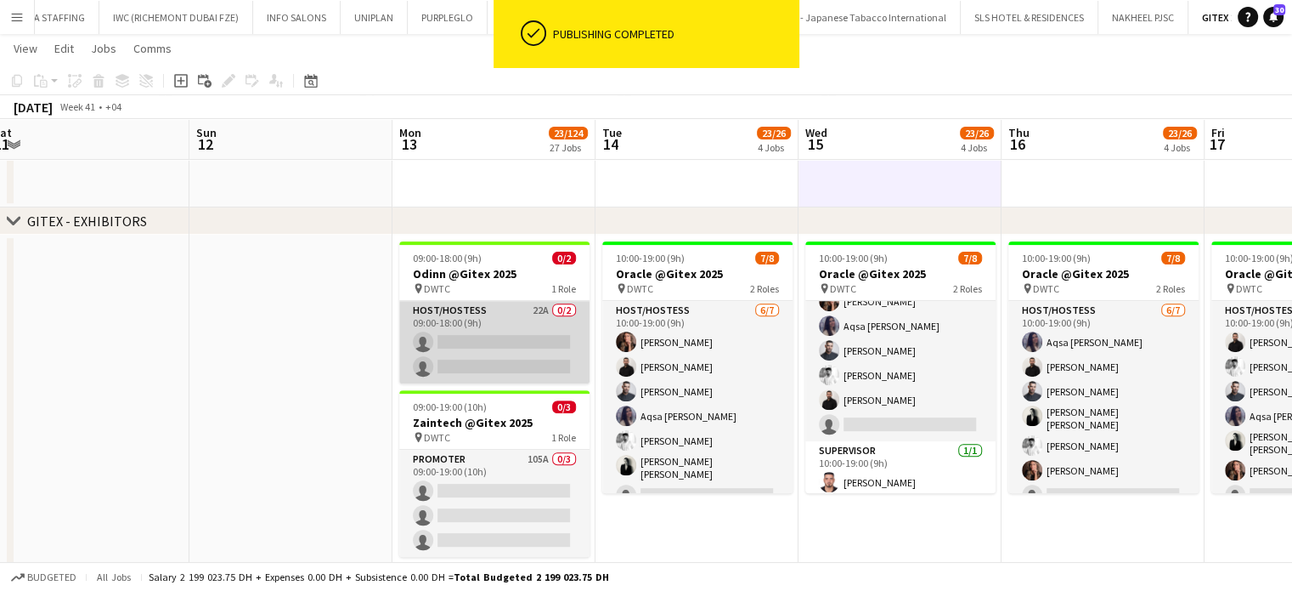
scroll to position [0, 622]
click at [488, 334] on app-card-role "Host/Hostess 22A 0/2 09:00-18:00 (9h) single-neutral-actions single-neutral-act…" at bounding box center [495, 342] width 190 height 82
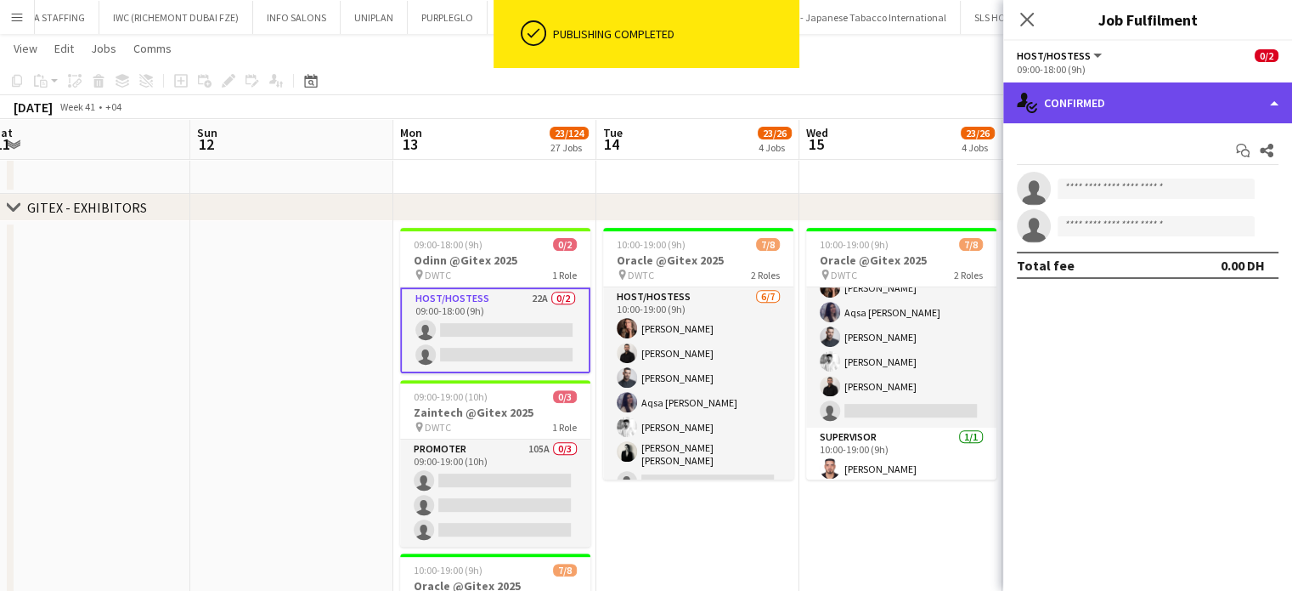
click at [1216, 93] on div "single-neutral-actions-check-2 Confirmed" at bounding box center [1148, 102] width 289 height 41
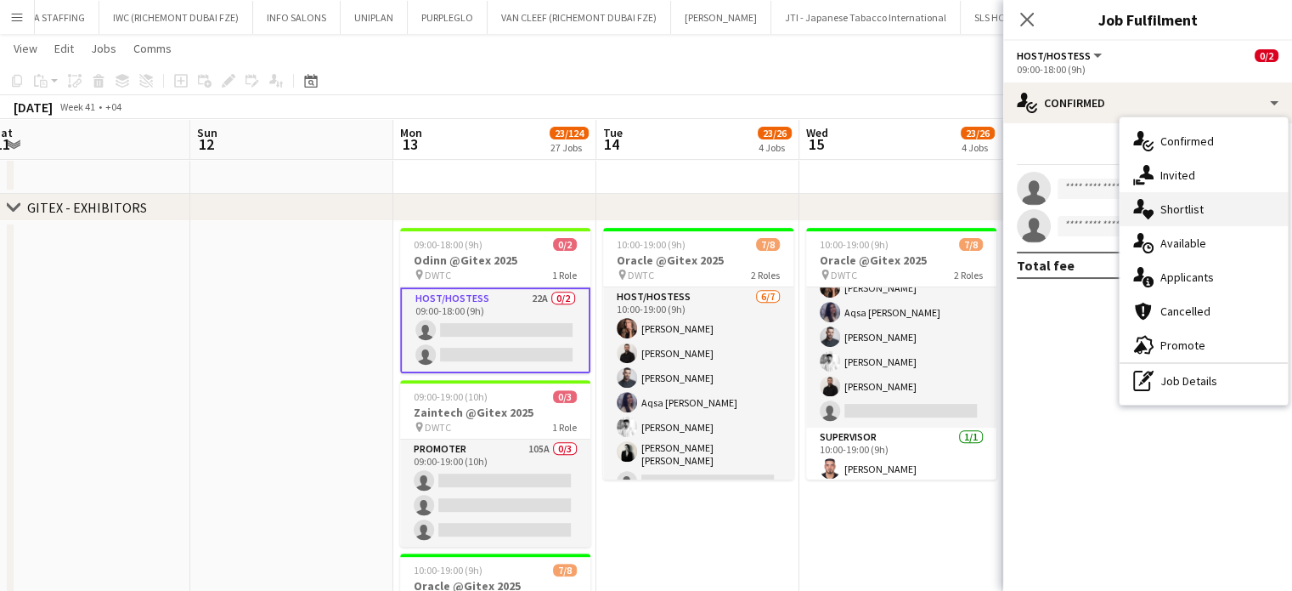
click at [1186, 212] on span "Shortlist" at bounding box center [1182, 208] width 43 height 15
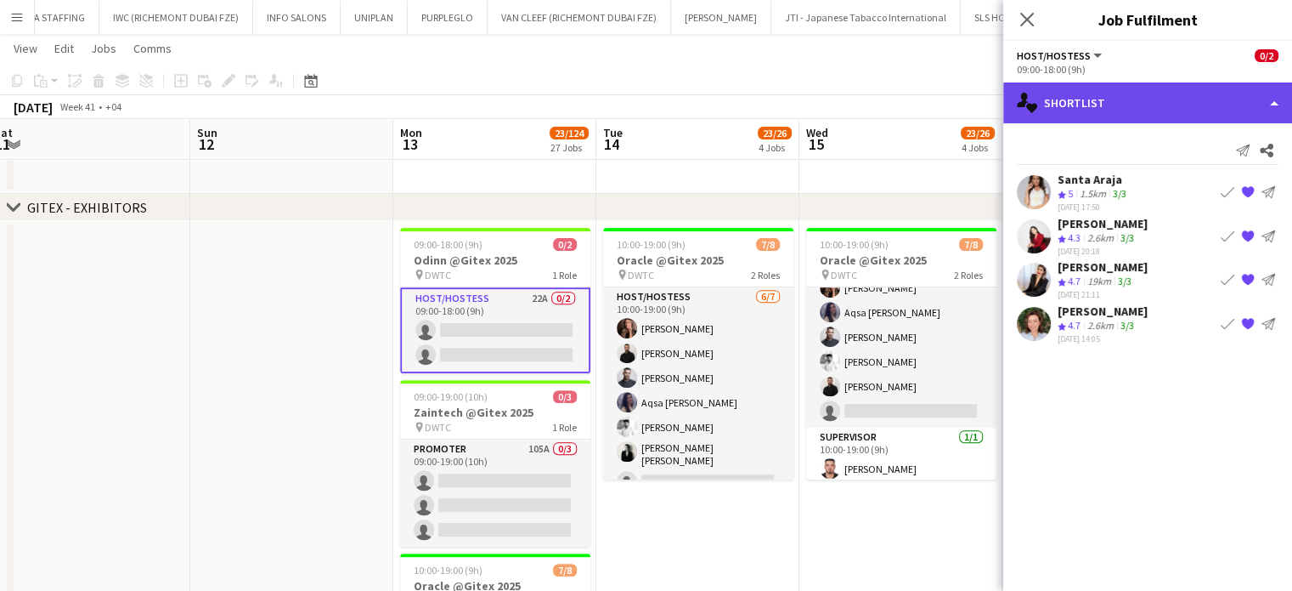
click at [1253, 100] on div "single-neutral-actions-heart Shortlist" at bounding box center [1148, 102] width 289 height 41
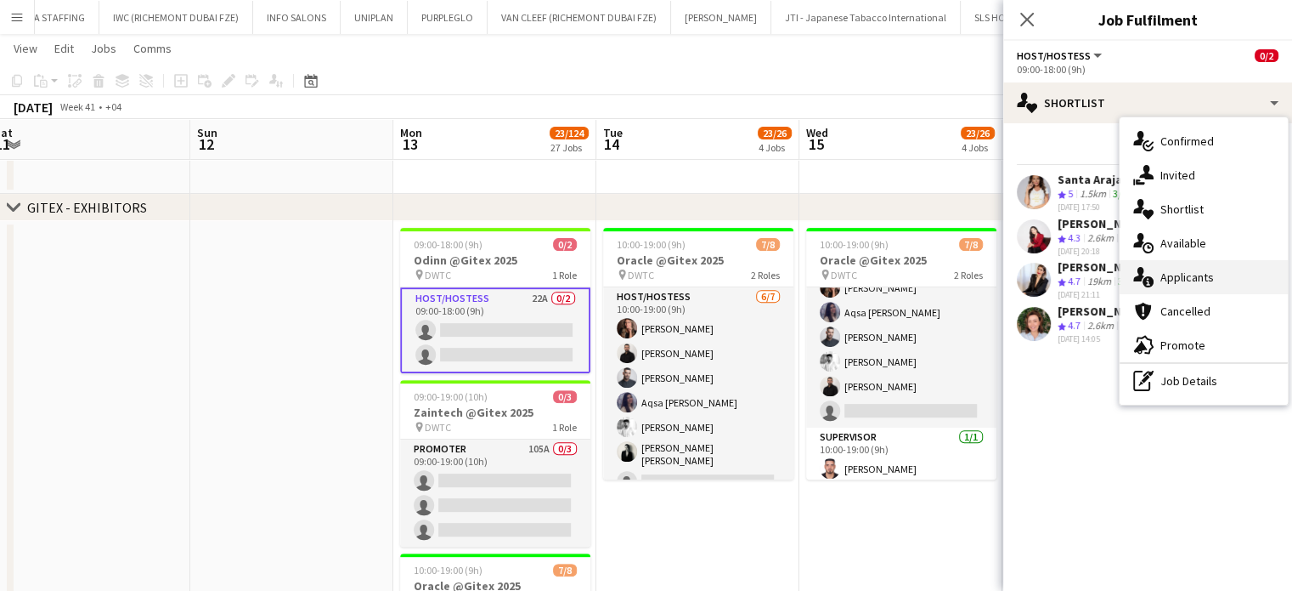
click at [1224, 275] on div "single-neutral-actions-information Applicants" at bounding box center [1204, 277] width 168 height 34
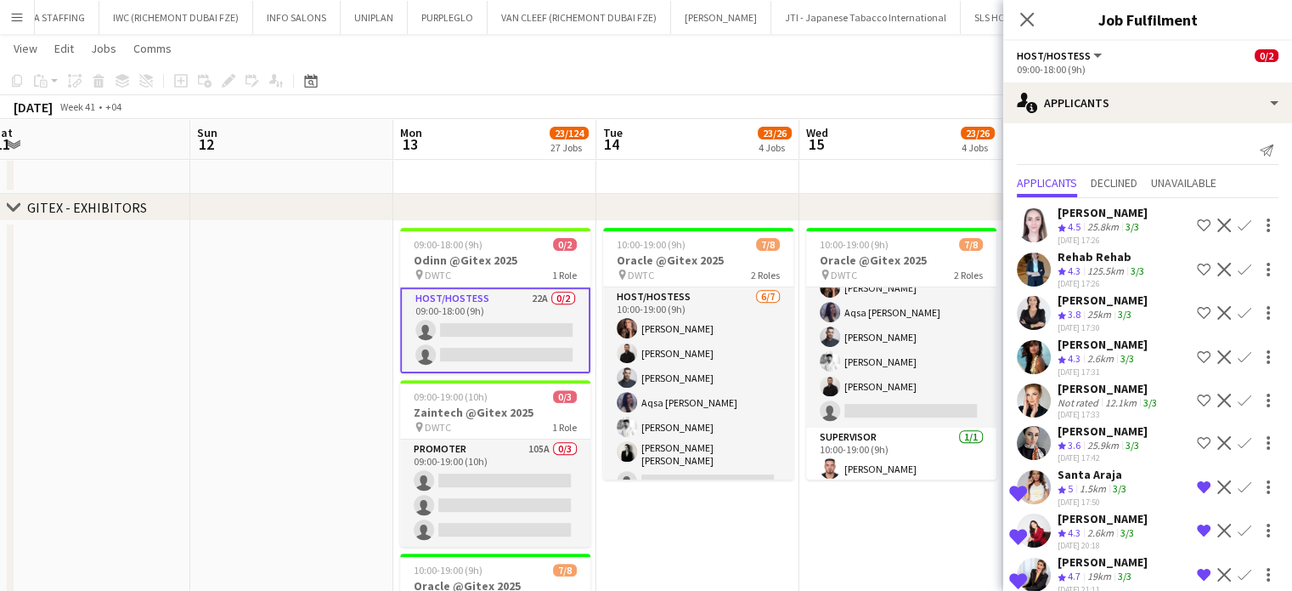
click at [1197, 223] on app-icon "Shortlist crew" at bounding box center [1204, 225] width 14 height 14
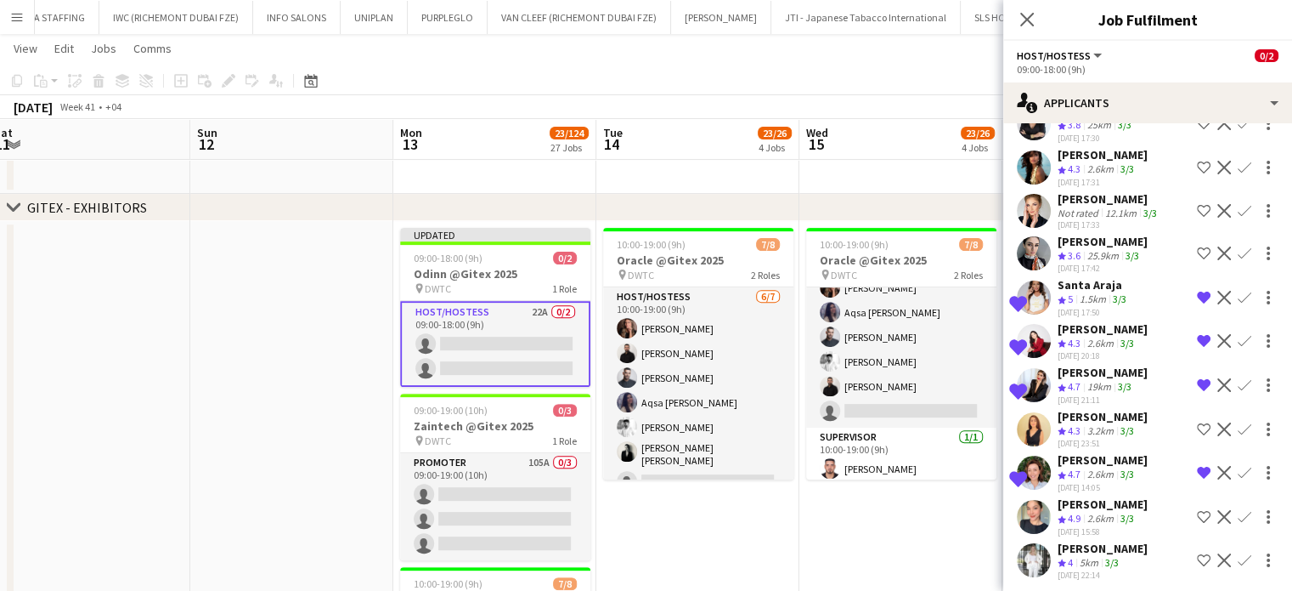
scroll to position [202, 0]
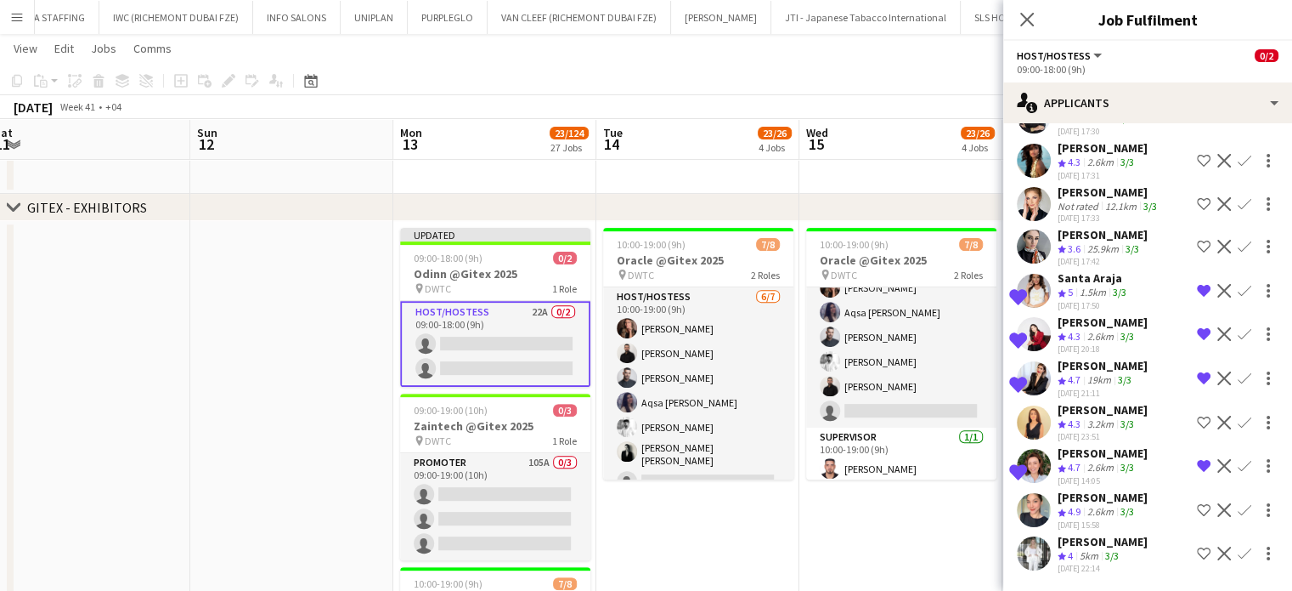
click at [1197, 510] on app-icon "Shortlist crew" at bounding box center [1204, 510] width 14 height 14
click at [1197, 552] on app-icon "Shortlist crew" at bounding box center [1204, 553] width 14 height 14
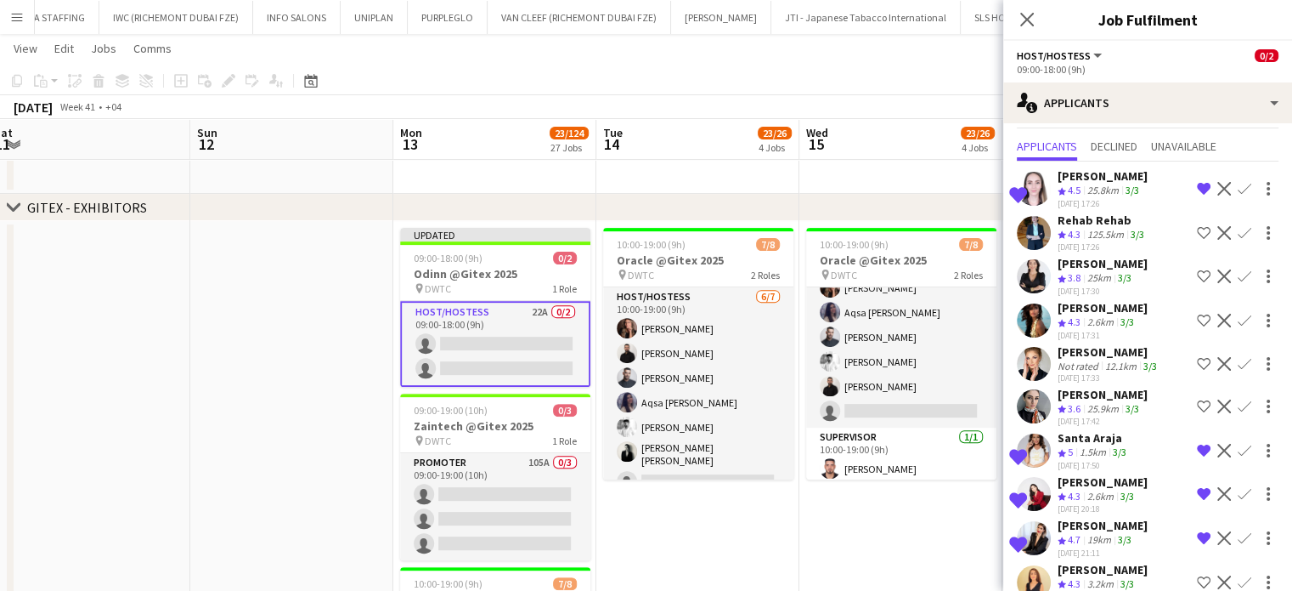
scroll to position [32, 0]
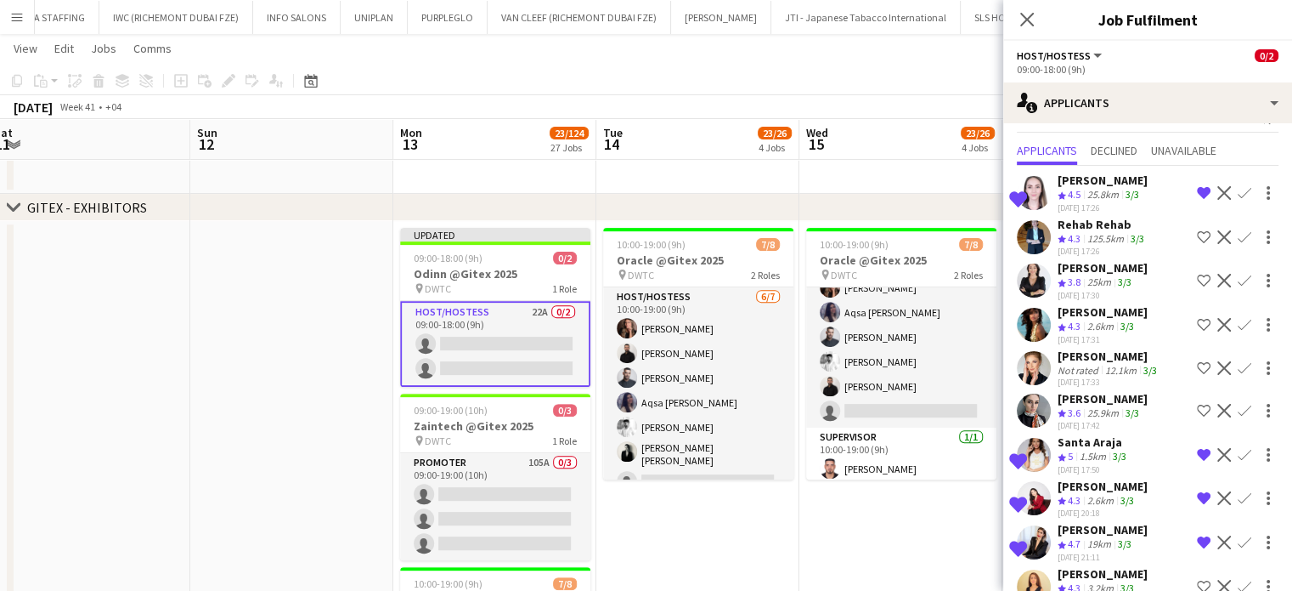
click at [1197, 187] on app-icon "Remove crew from shortlist" at bounding box center [1204, 193] width 14 height 14
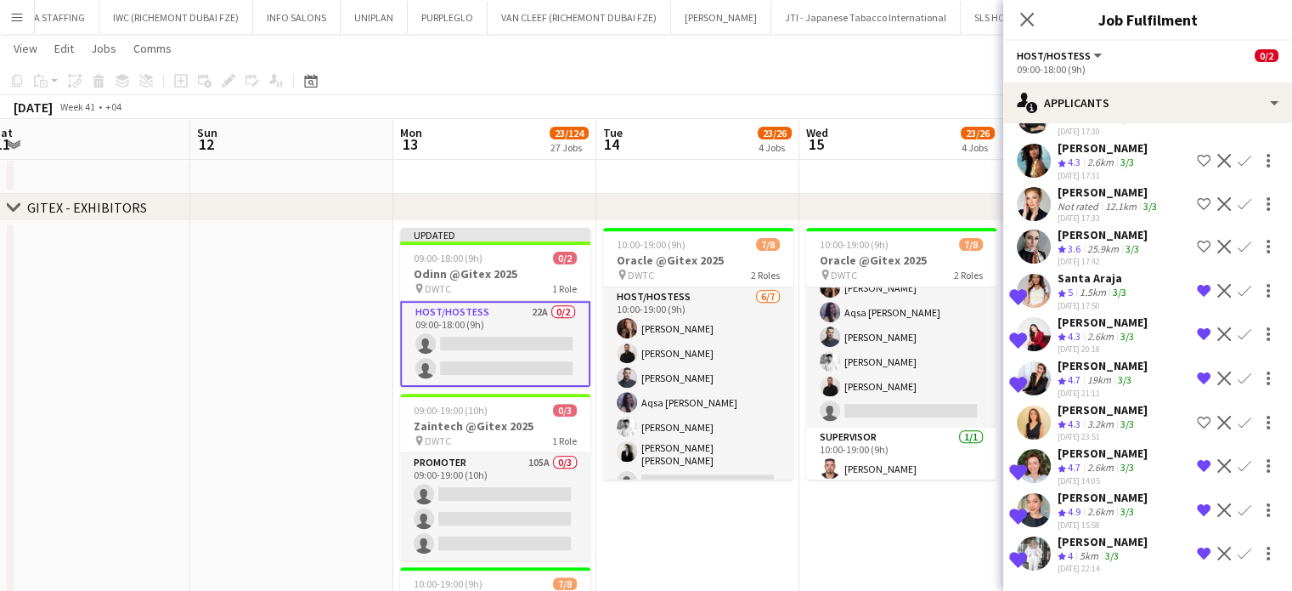
scroll to position [202, 0]
click at [892, 535] on app-date-cell "10:00-19:00 (9h) 7/8 Oracle @Gitex 2025 pin DWTC 2 Roles Host/Hostess 6/7 10:00…" at bounding box center [901, 529] width 203 height 617
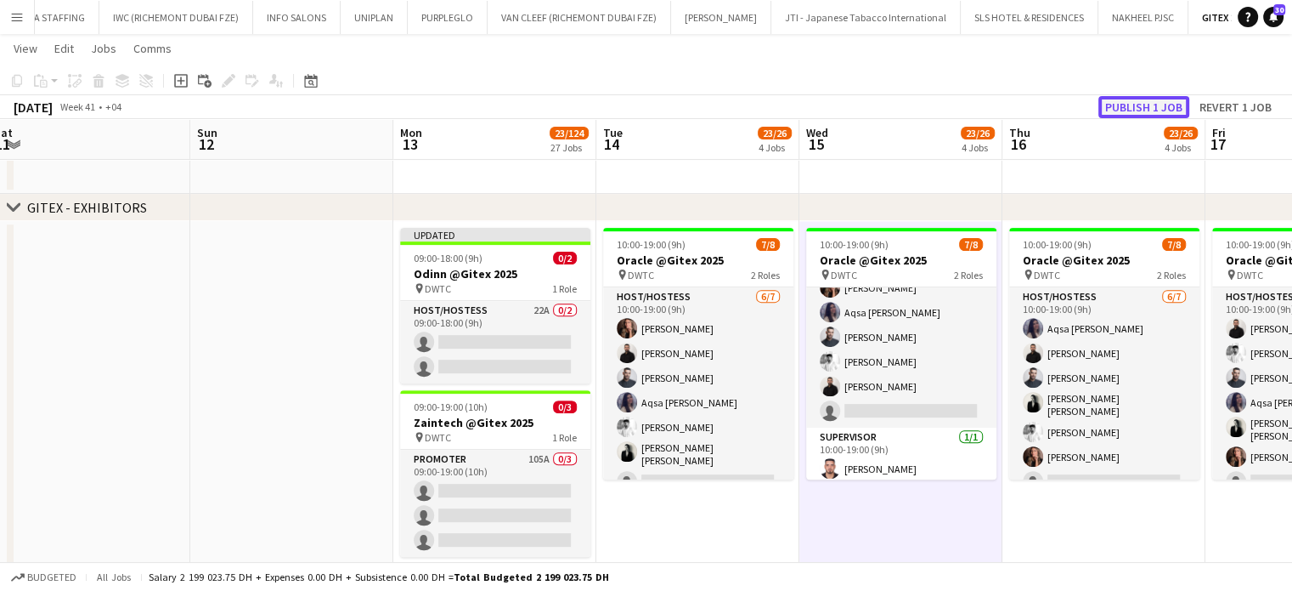
click at [1159, 110] on button "Publish 1 job" at bounding box center [1144, 107] width 91 height 22
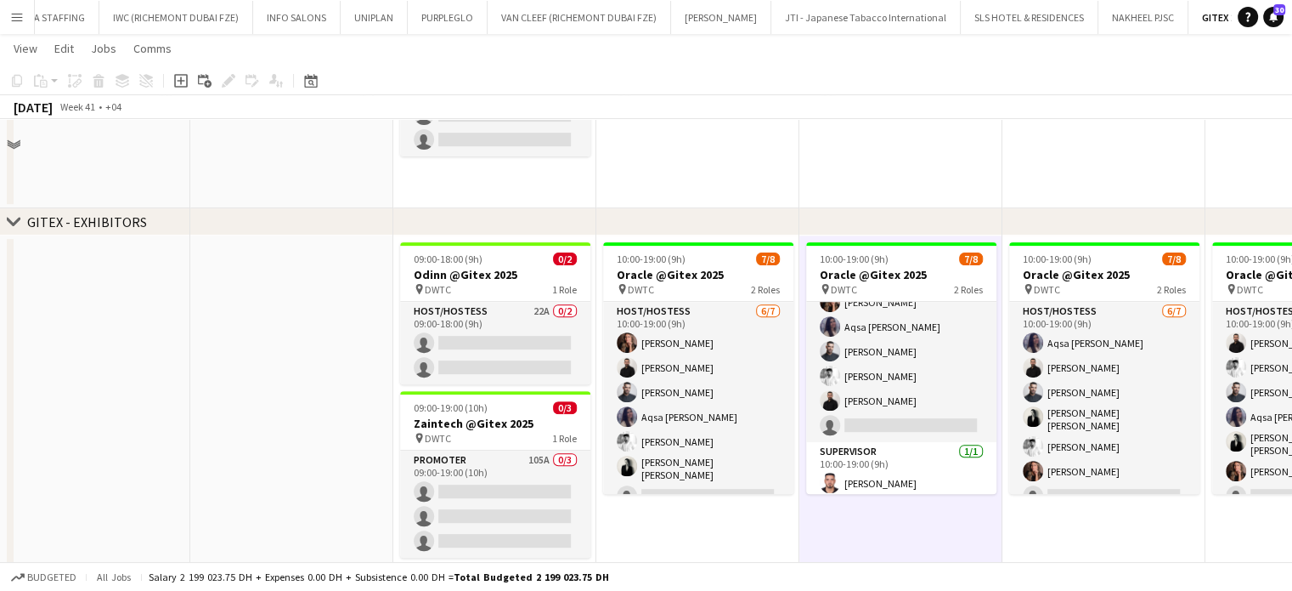
scroll to position [510, 0]
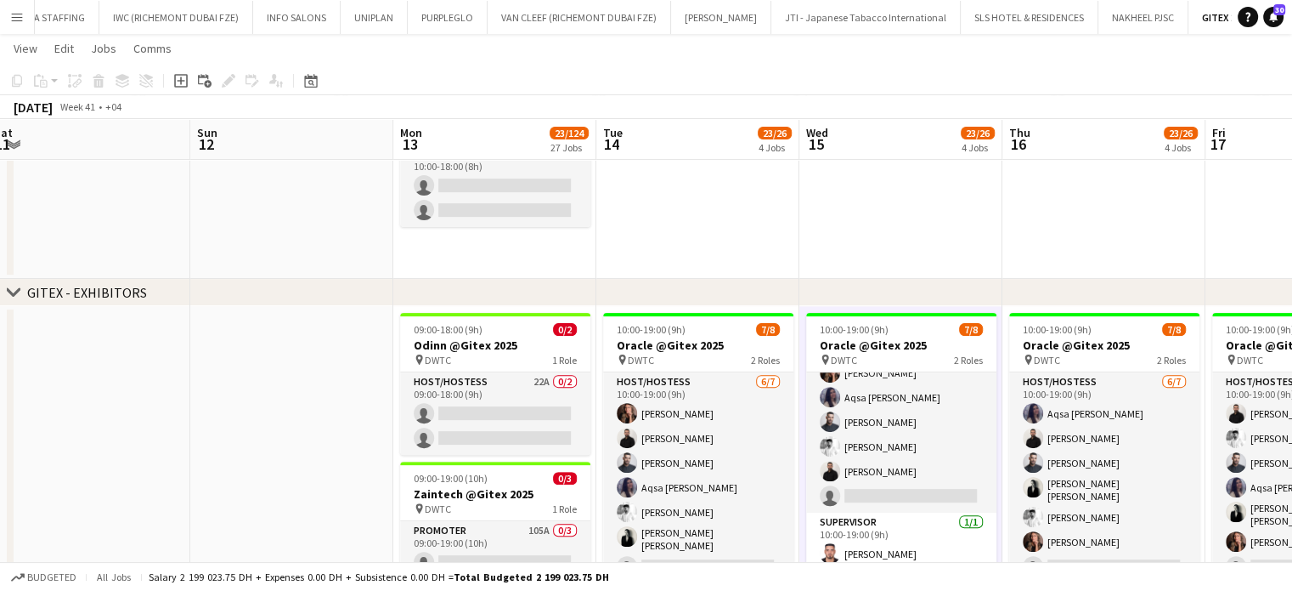
click at [7, 288] on icon at bounding box center [13, 291] width 13 height 7
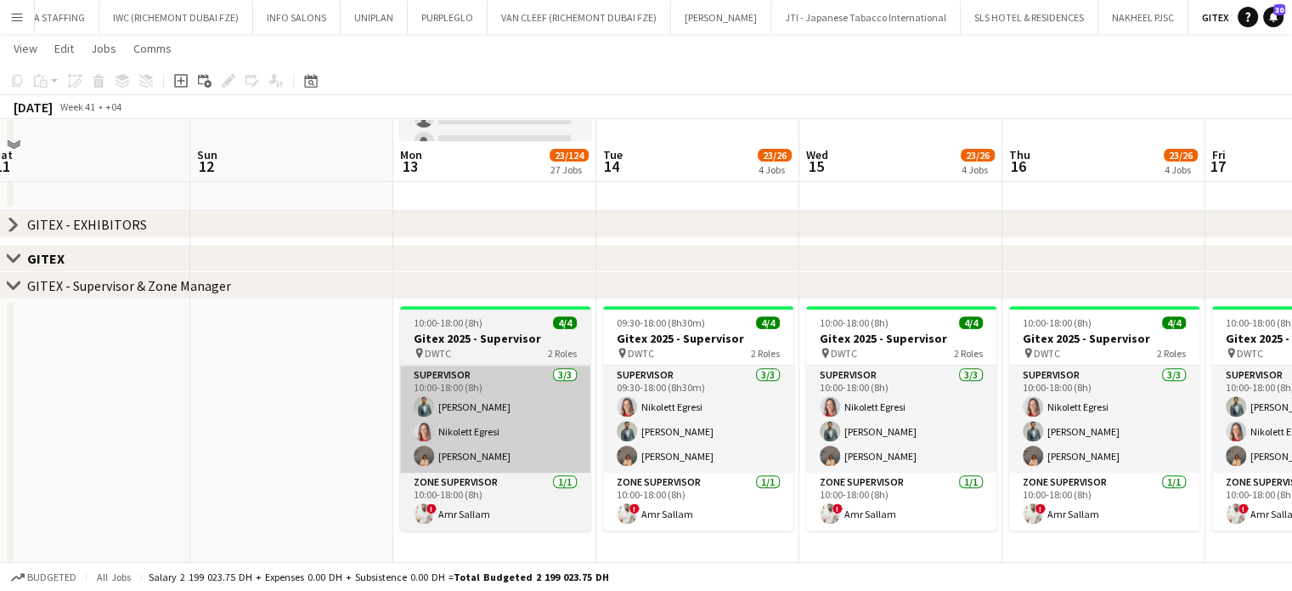
scroll to position [680, 0]
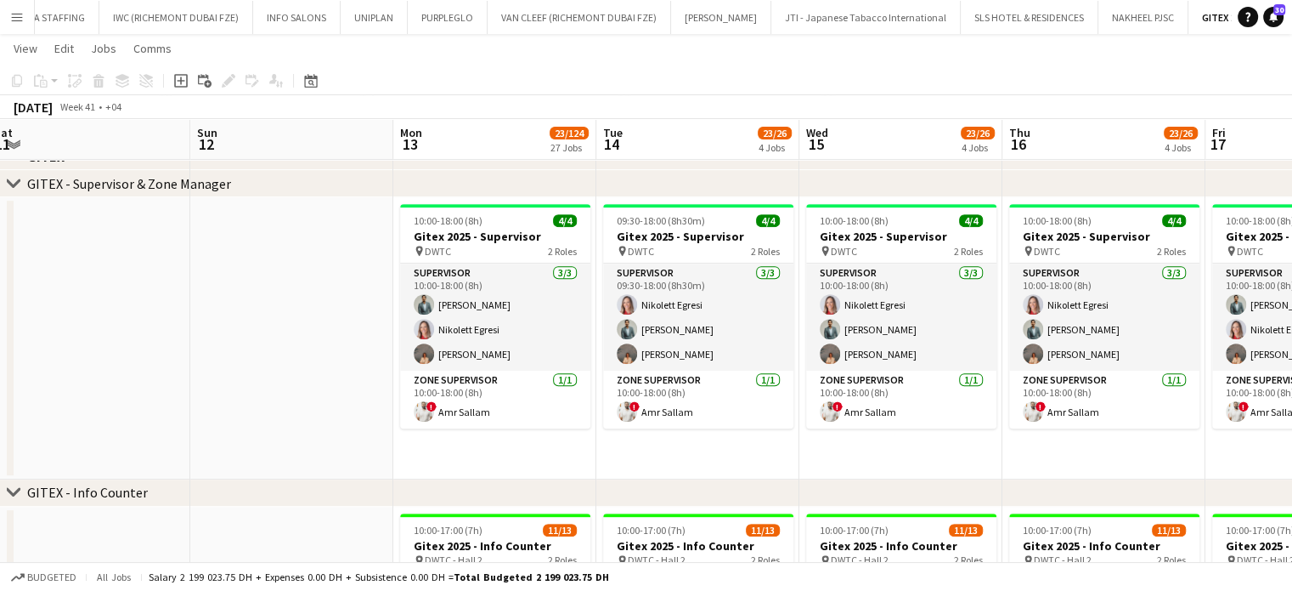
click at [17, 184] on icon "chevron-right" at bounding box center [14, 184] width 14 height 14
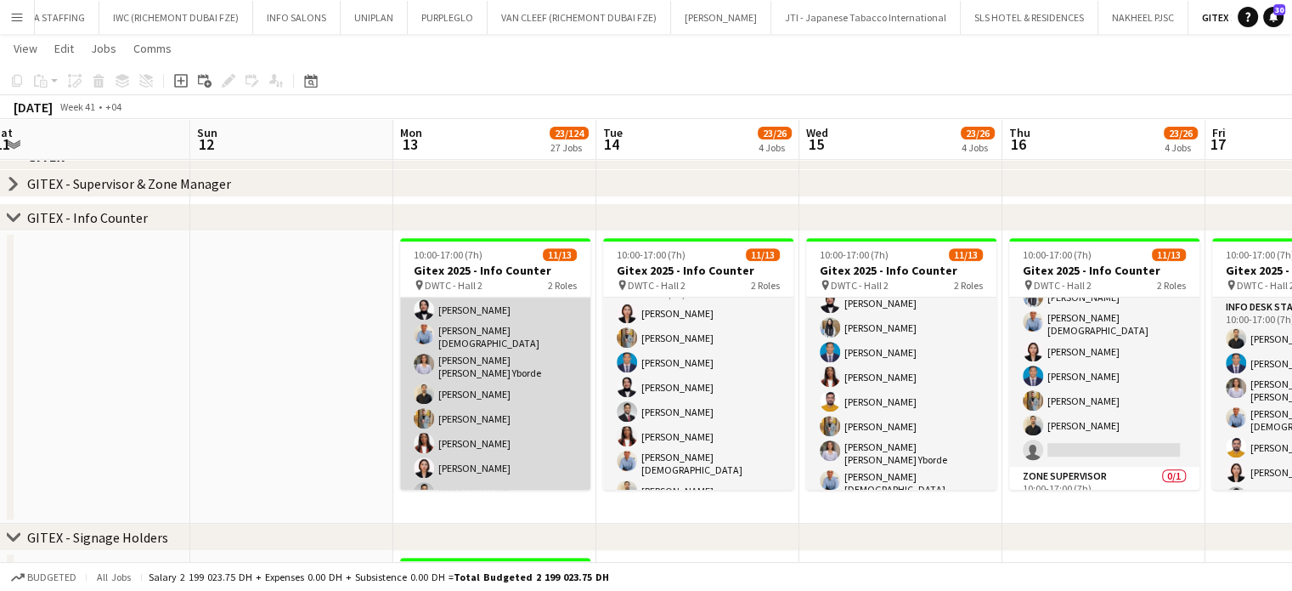
scroll to position [194, 0]
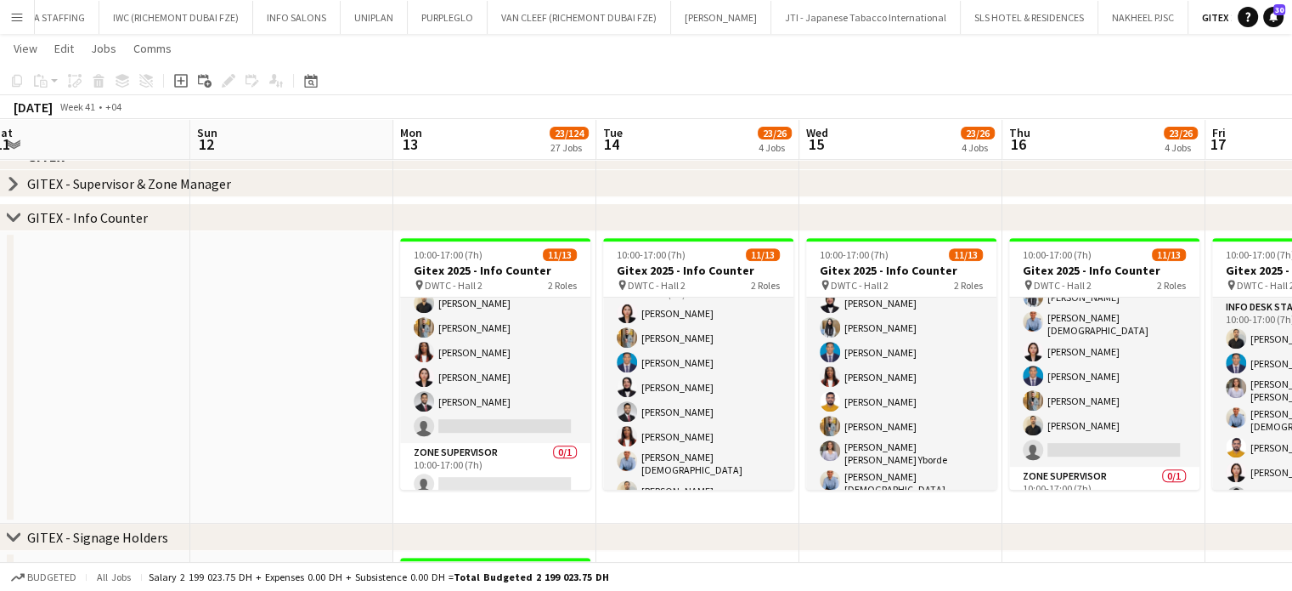
click at [14, 218] on icon at bounding box center [13, 216] width 13 height 7
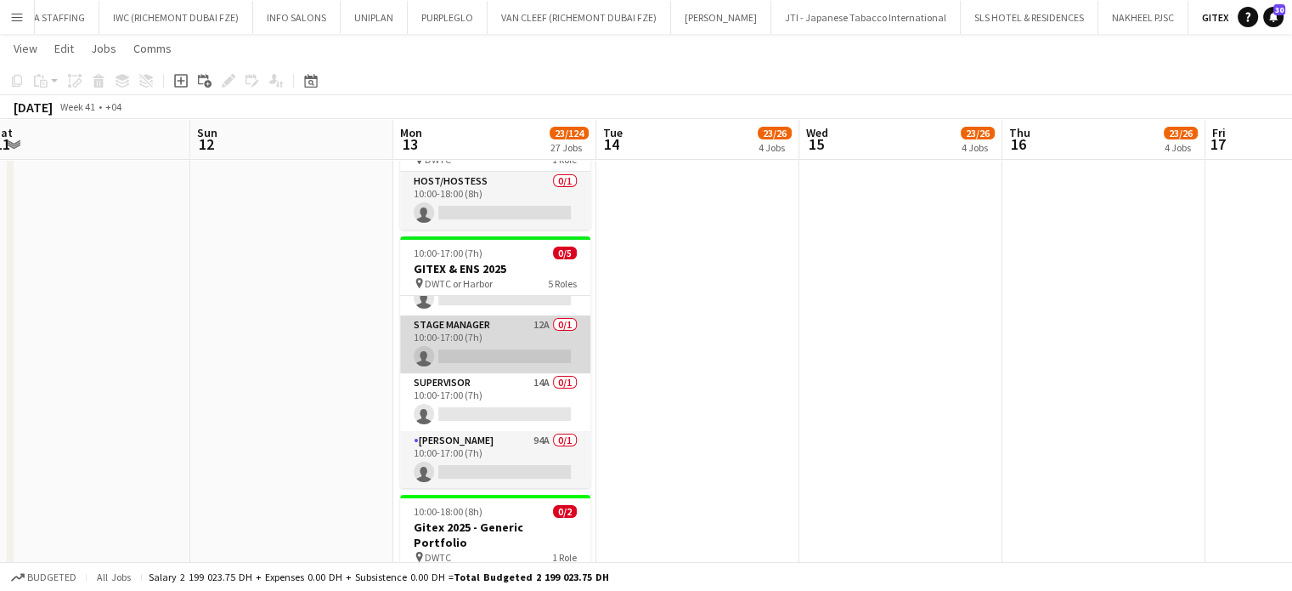
scroll to position [0, 0]
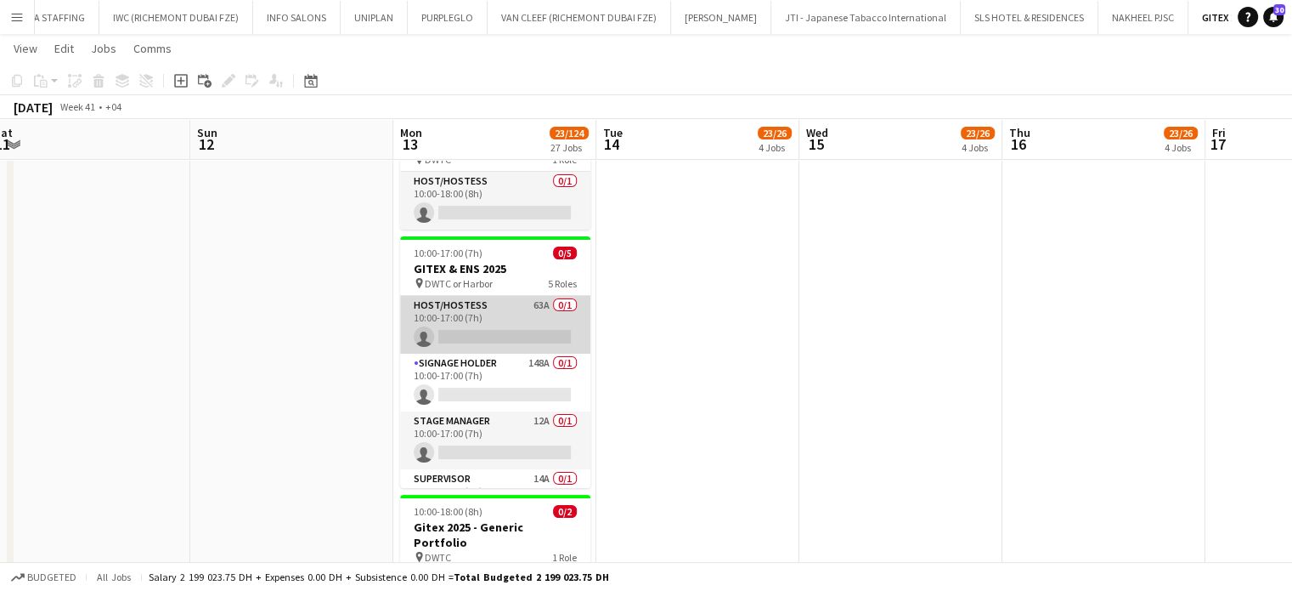
click at [509, 309] on app-card-role "Host/Hostess 63A 0/1 10:00-17:00 (7h) single-neutral-actions" at bounding box center [495, 325] width 190 height 58
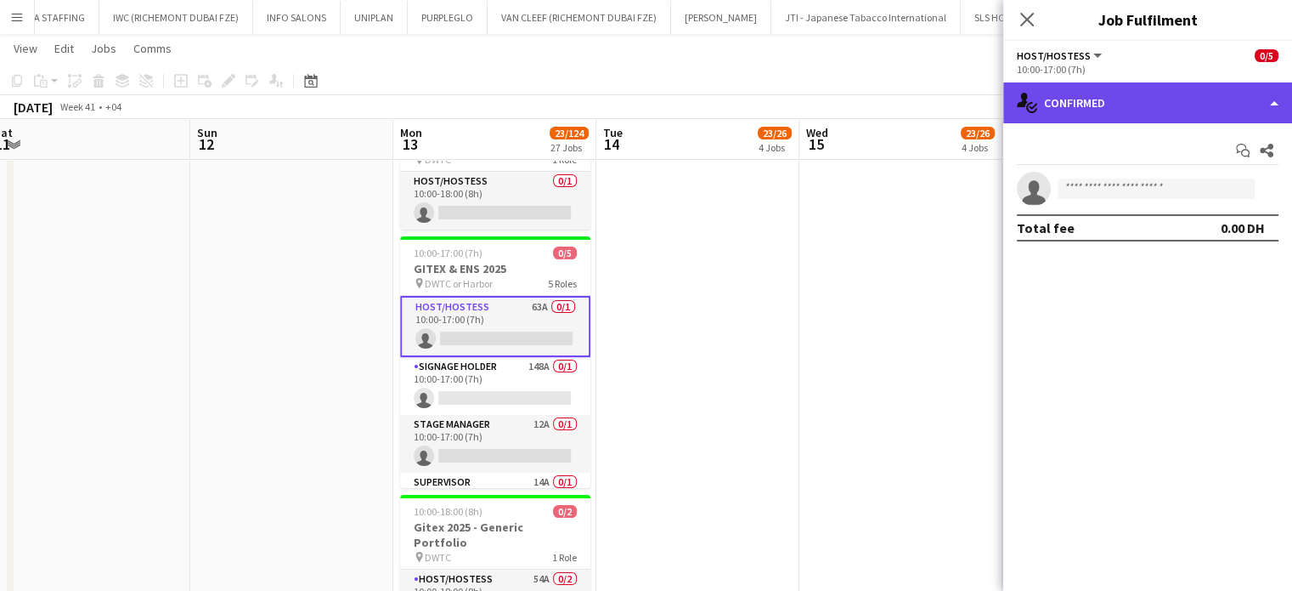
click at [1223, 99] on div "single-neutral-actions-check-2 Confirmed" at bounding box center [1148, 102] width 289 height 41
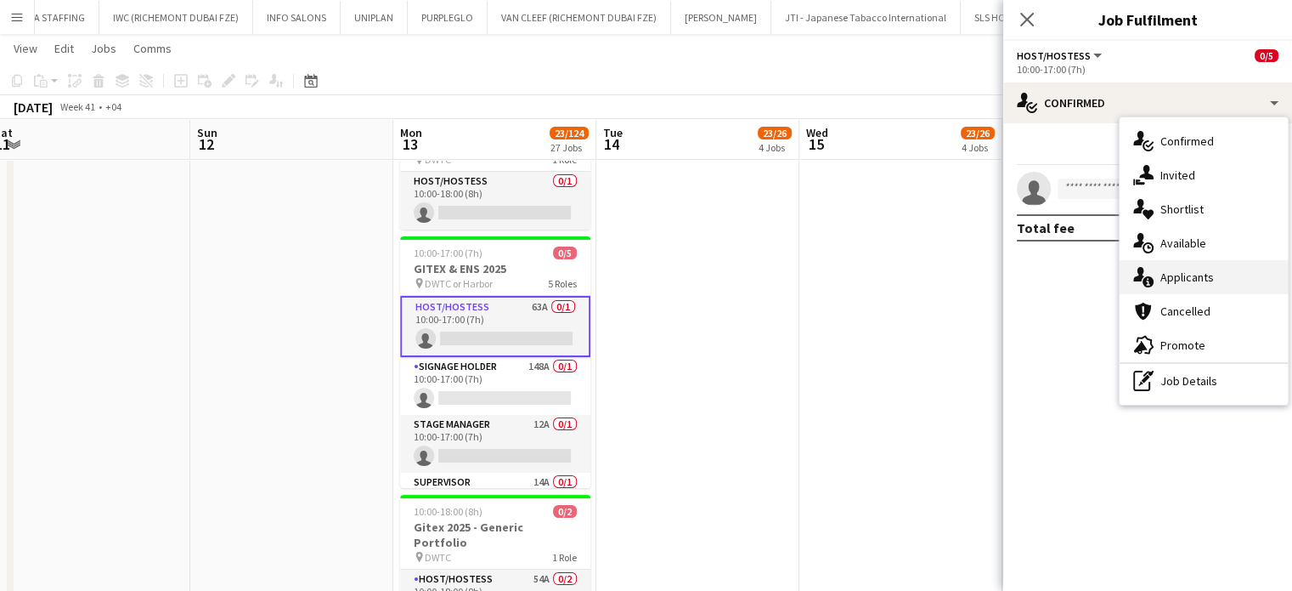
click at [1213, 276] on div "single-neutral-actions-information Applicants" at bounding box center [1204, 277] width 168 height 34
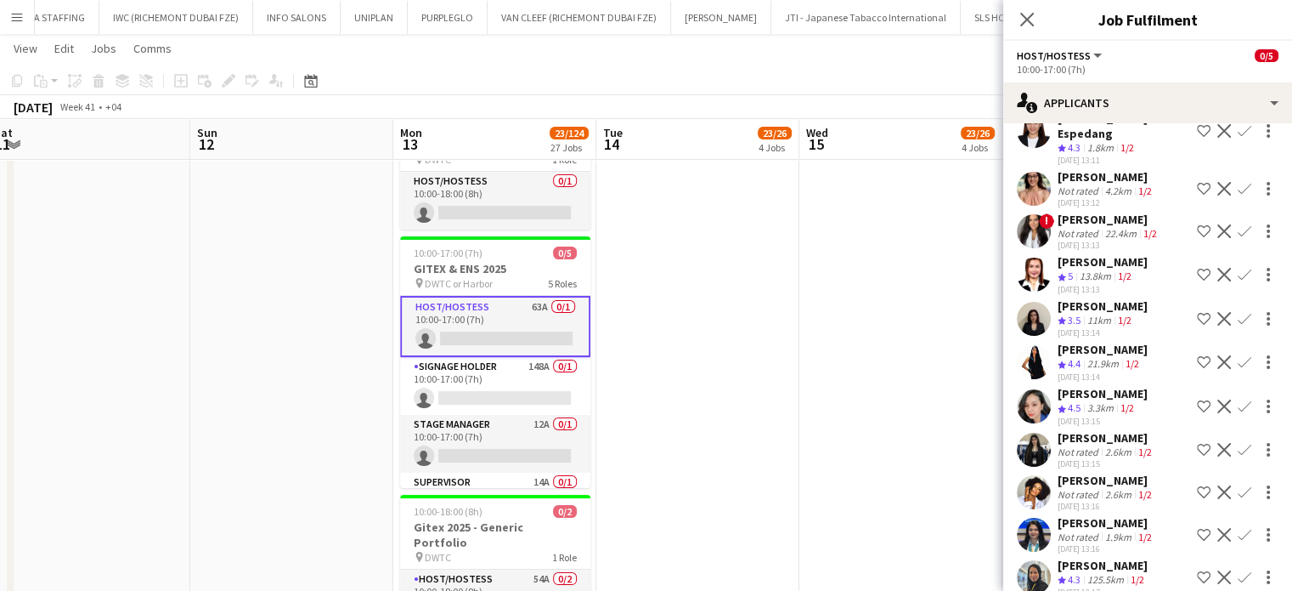
scroll to position [765, 0]
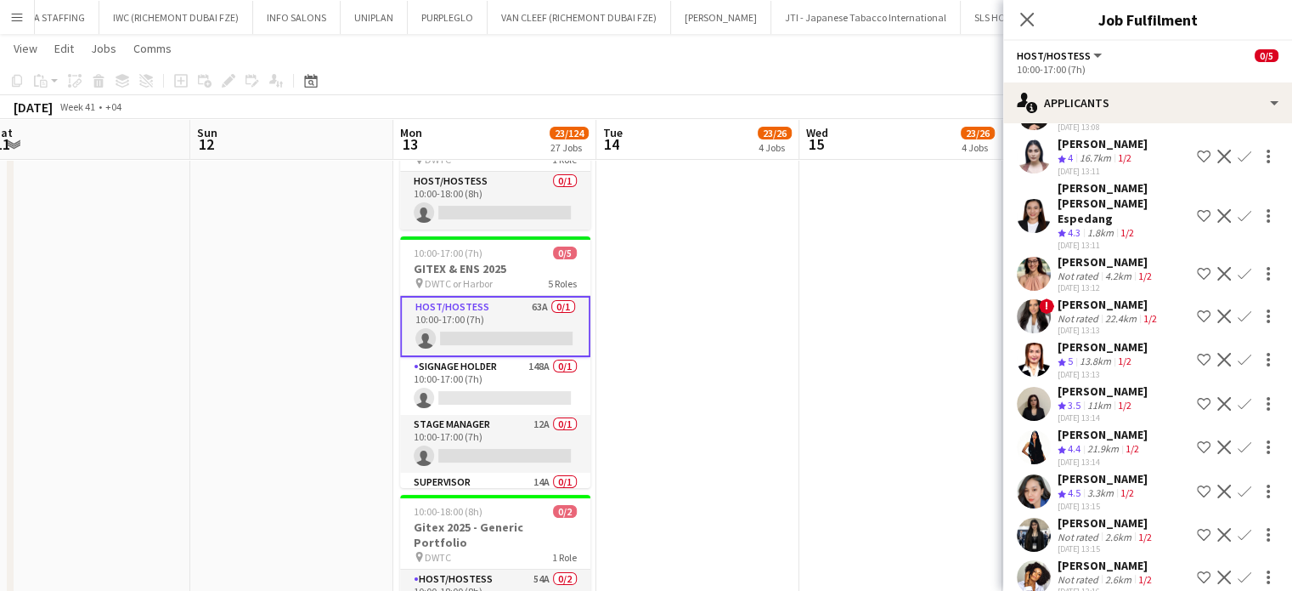
click at [1077, 254] on div "Bianca Campos" at bounding box center [1107, 261] width 98 height 15
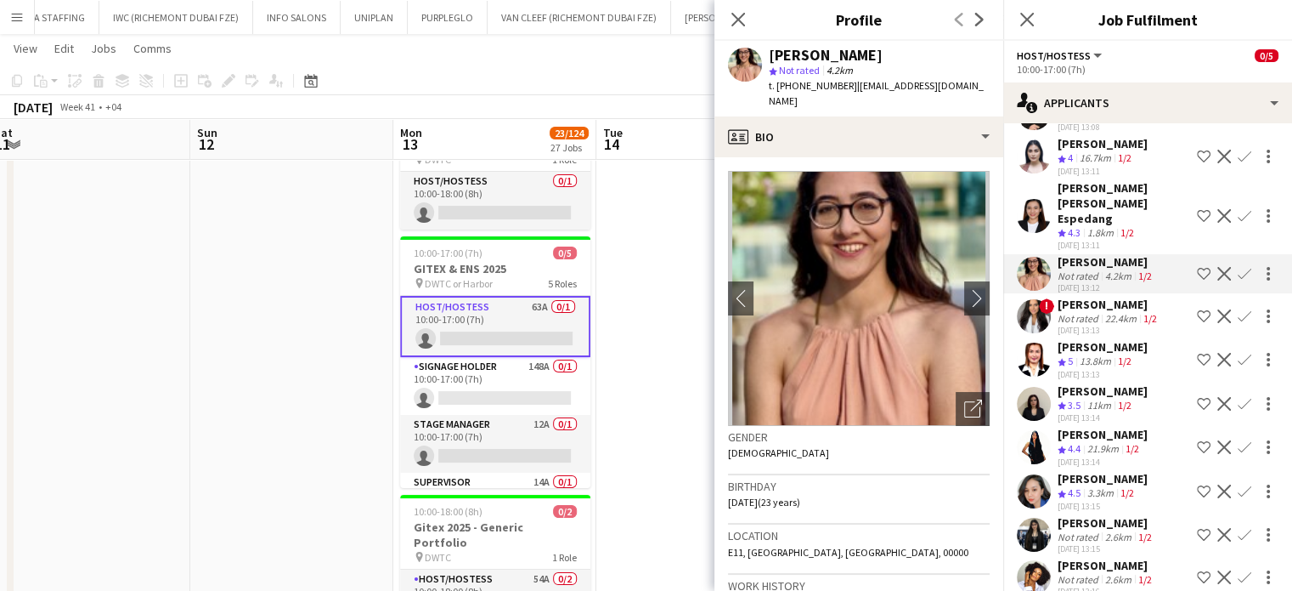
drag, startPoint x: 885, startPoint y: 57, endPoint x: 768, endPoint y: 55, distance: 116.4
click at [769, 55] on div "Bianca Campos" at bounding box center [879, 55] width 221 height 15
copy div "Bianca Campos"
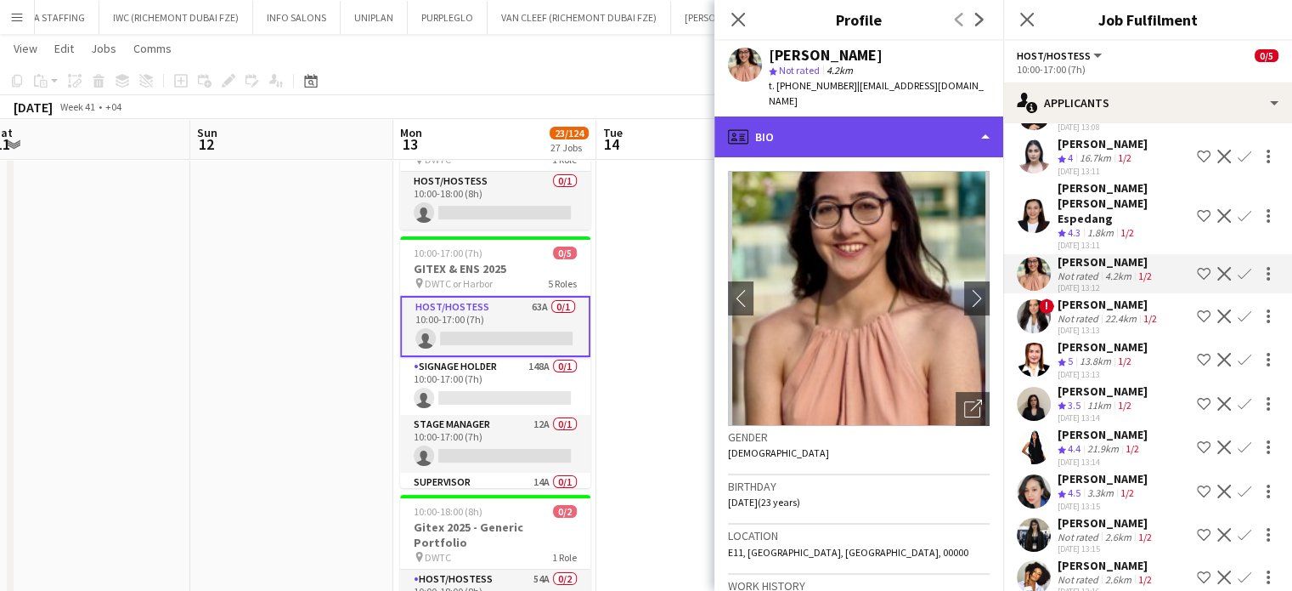
click at [949, 118] on div "profile Bio" at bounding box center [859, 136] width 289 height 41
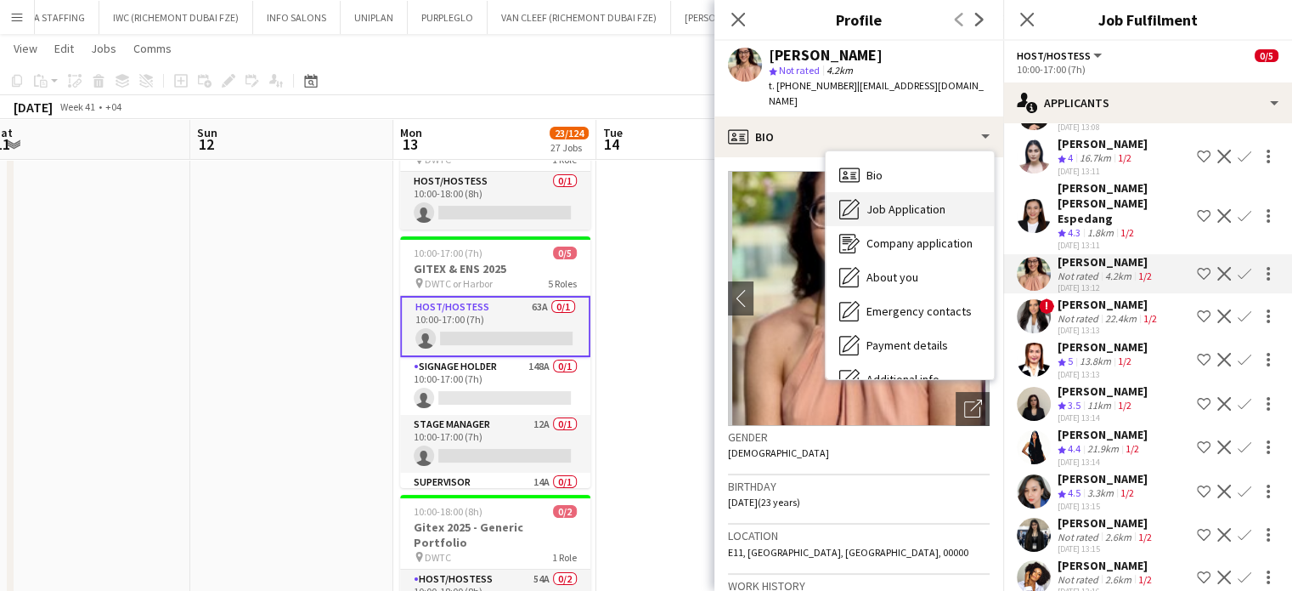
click at [930, 201] on span "Job Application" at bounding box center [906, 208] width 79 height 15
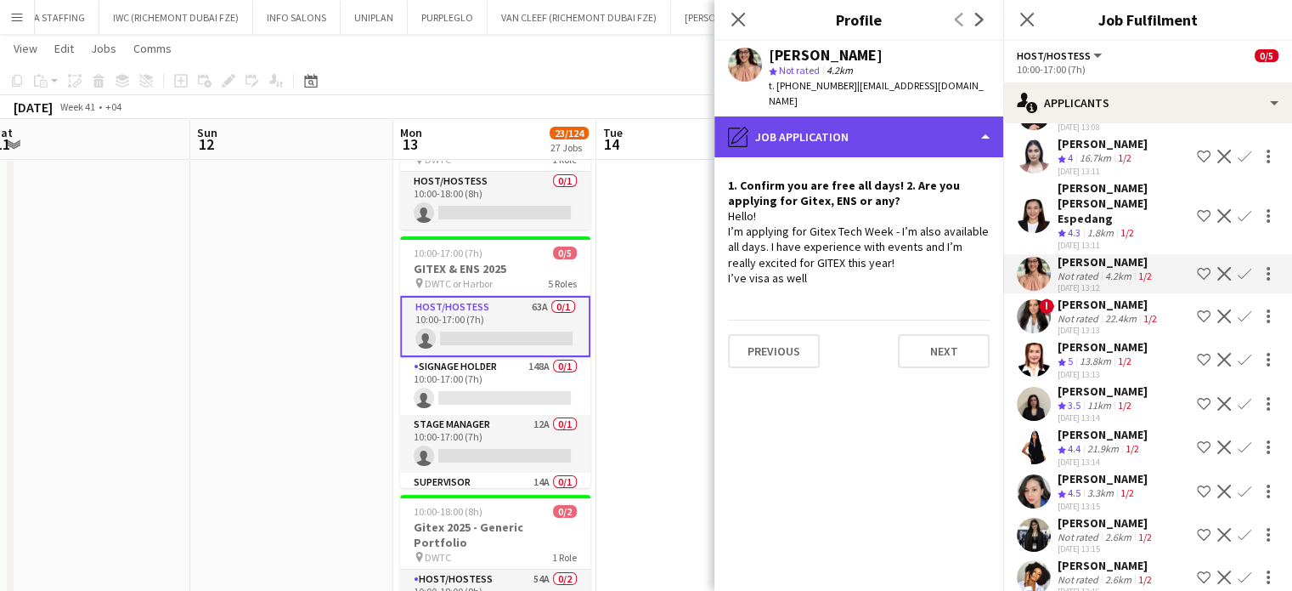
click at [933, 116] on div "pencil4 Job Application" at bounding box center [859, 136] width 289 height 41
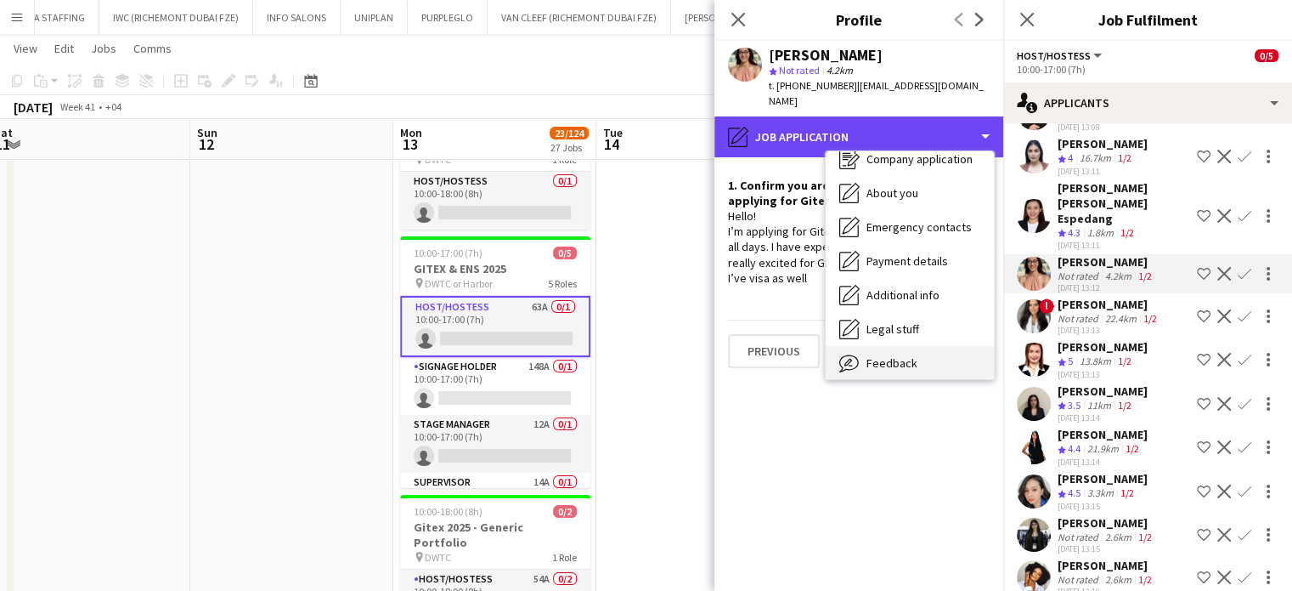
scroll to position [126, 0]
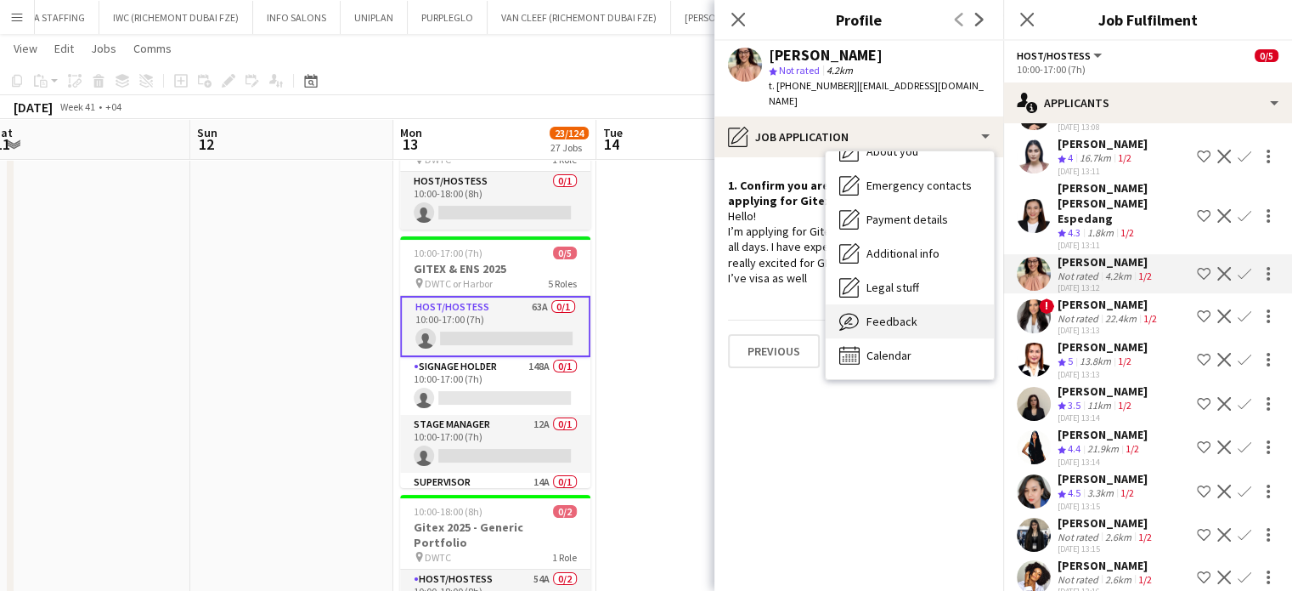
click at [936, 307] on div "Feedback Feedback" at bounding box center [910, 321] width 168 height 34
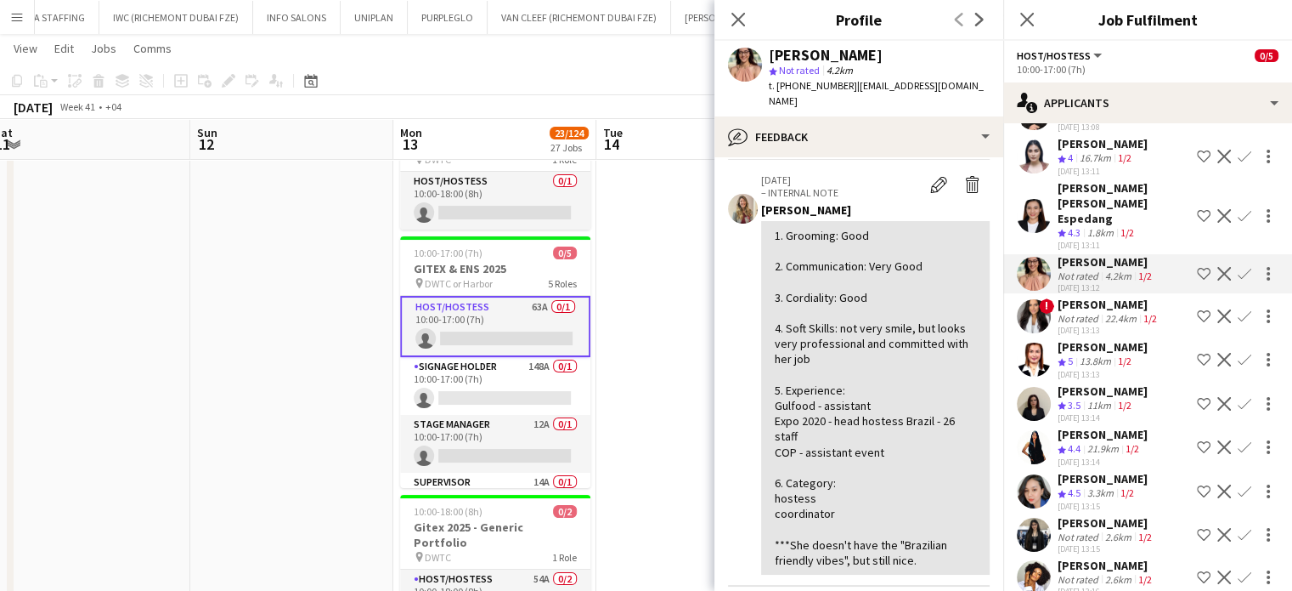
scroll to position [85, 0]
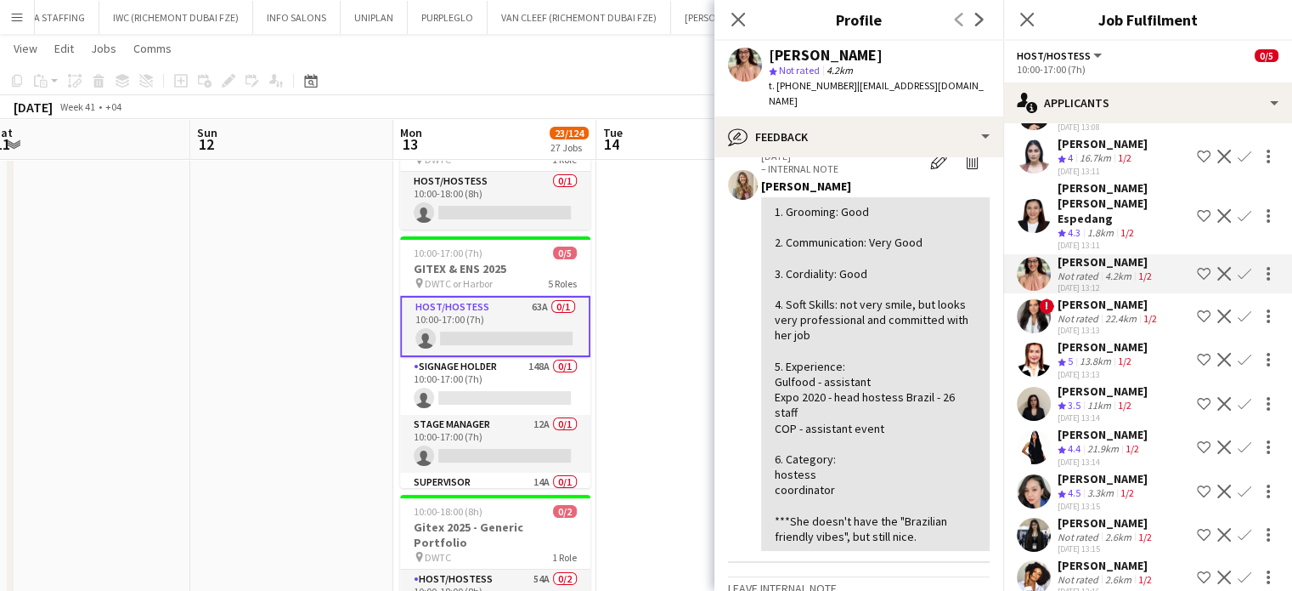
click at [1197, 267] on app-icon "Shortlist crew" at bounding box center [1204, 274] width 14 height 14
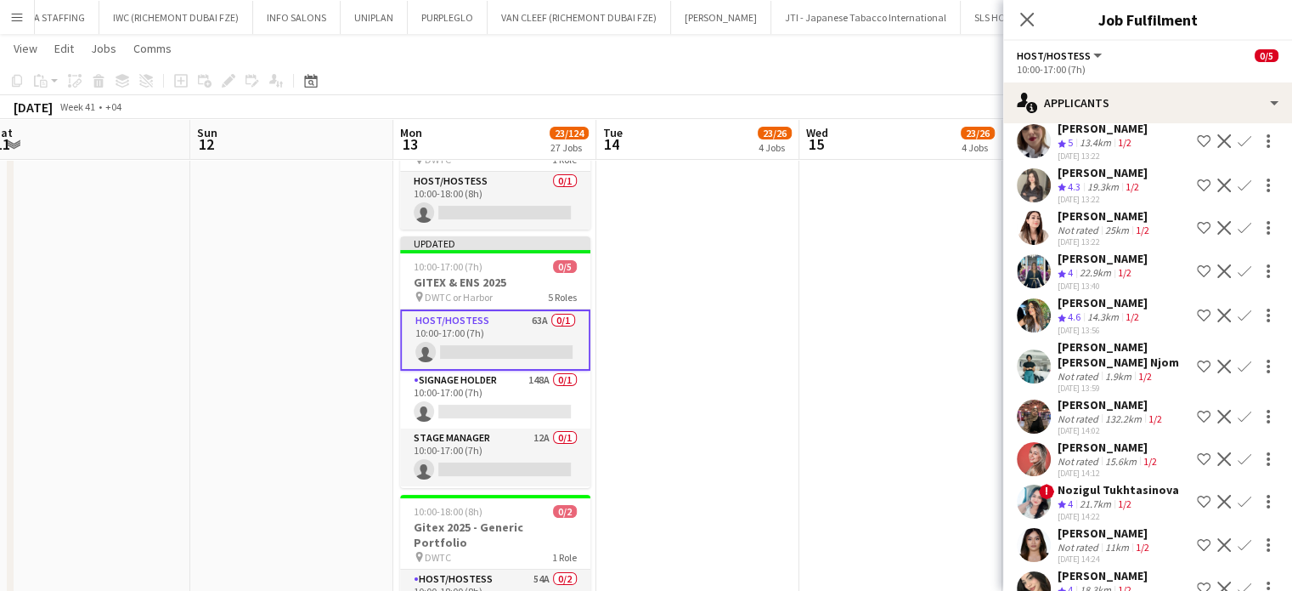
scroll to position [1445, 0]
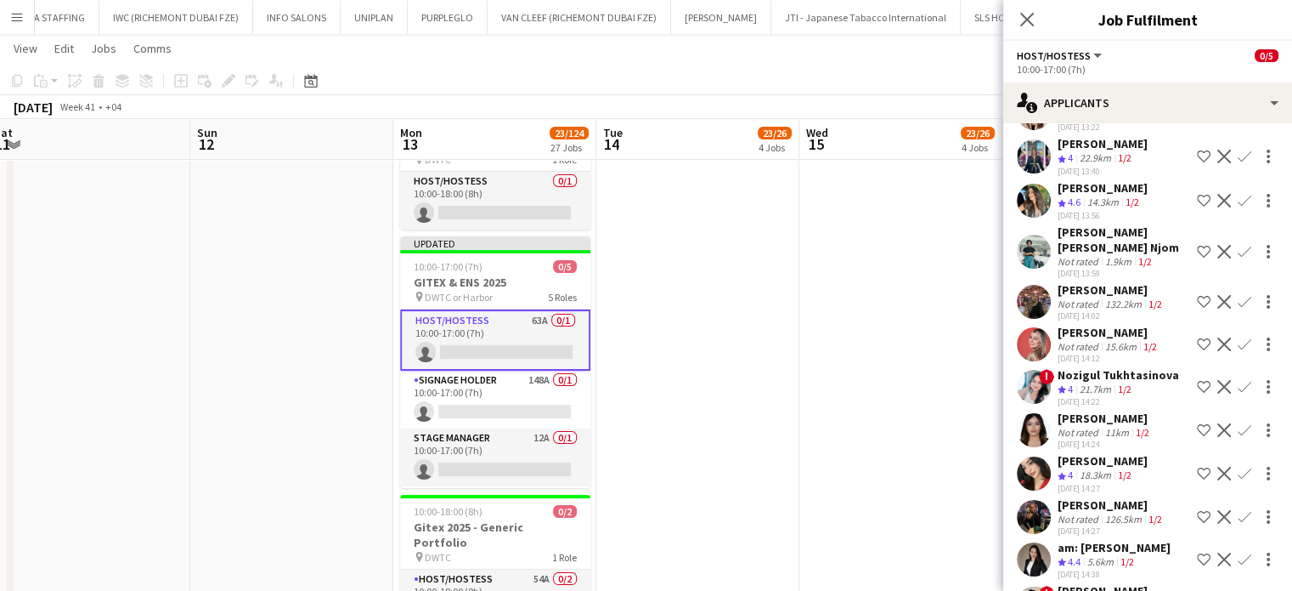
click at [1097, 325] on div "Laura Forero" at bounding box center [1109, 332] width 103 height 15
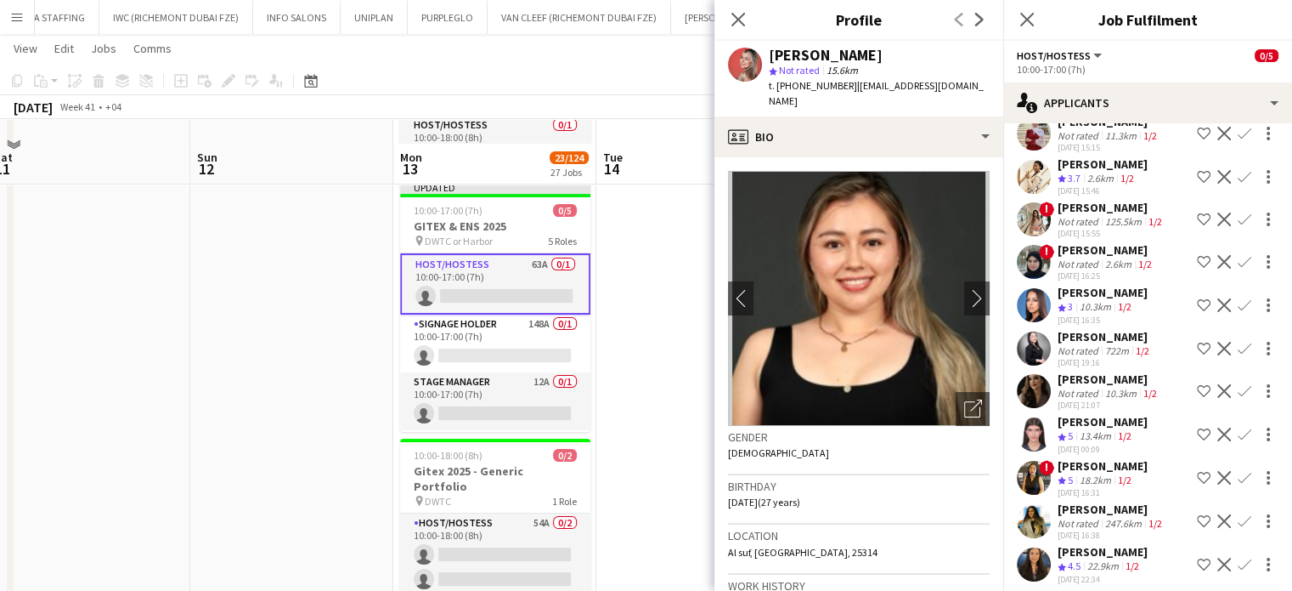
scroll to position [170, 0]
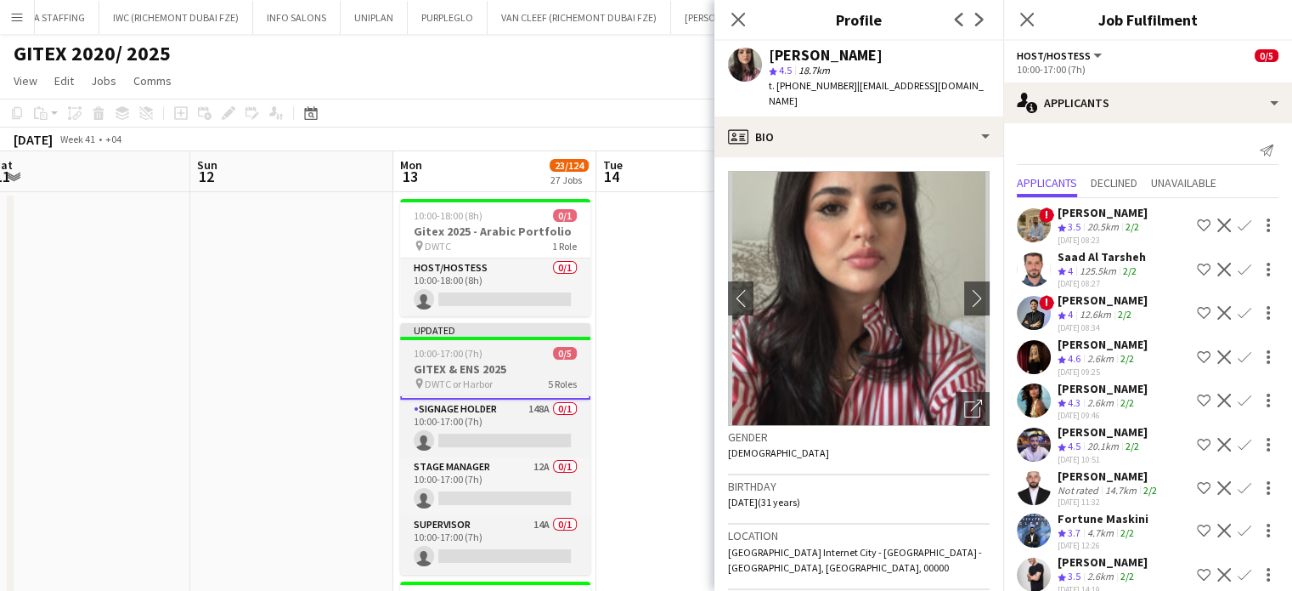
scroll to position [85, 0]
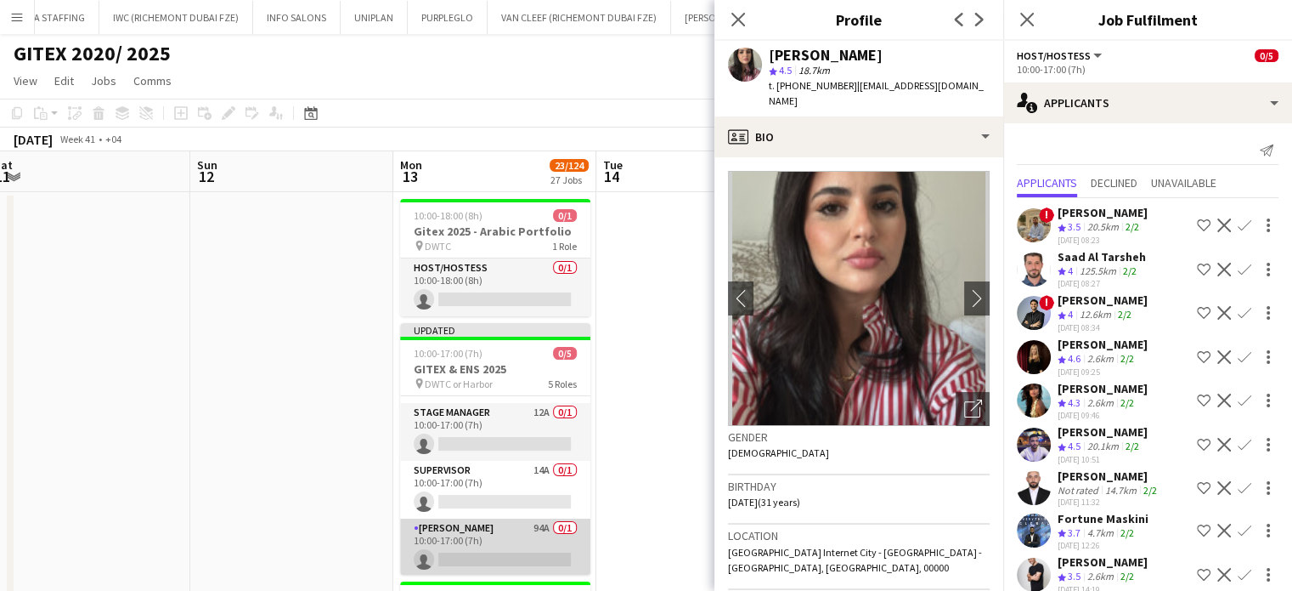
click at [511, 541] on app-card-role "Usher 94A 0/1 10:00-17:00 (7h) single-neutral-actions" at bounding box center [495, 547] width 190 height 58
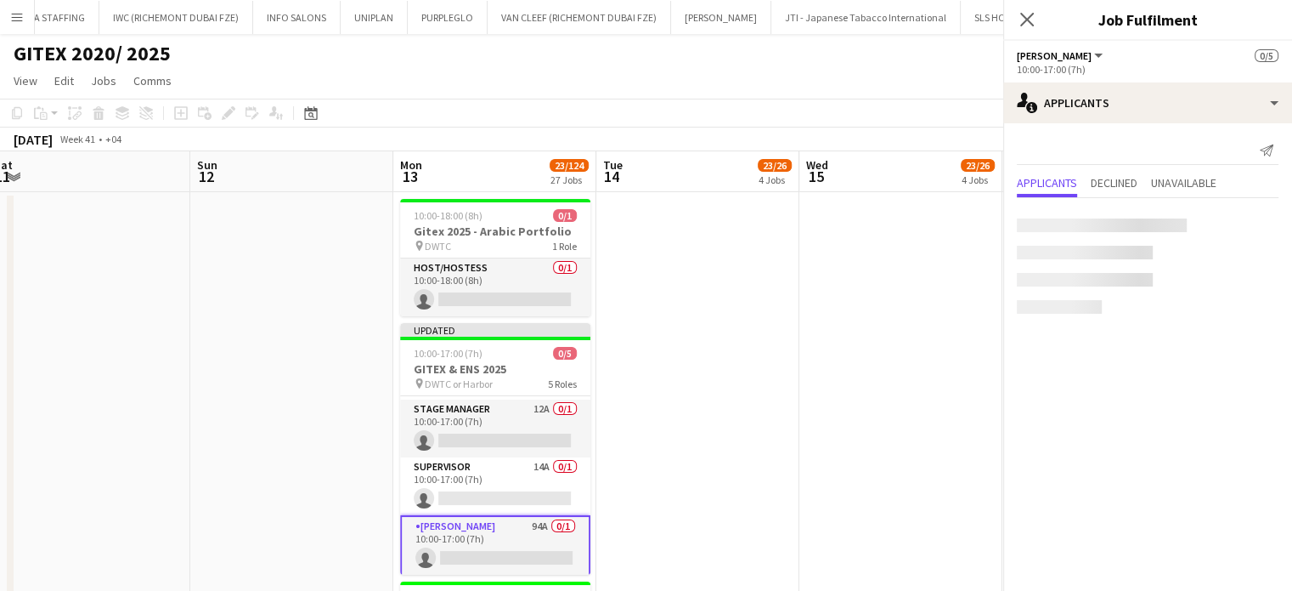
scroll to position [110, 0]
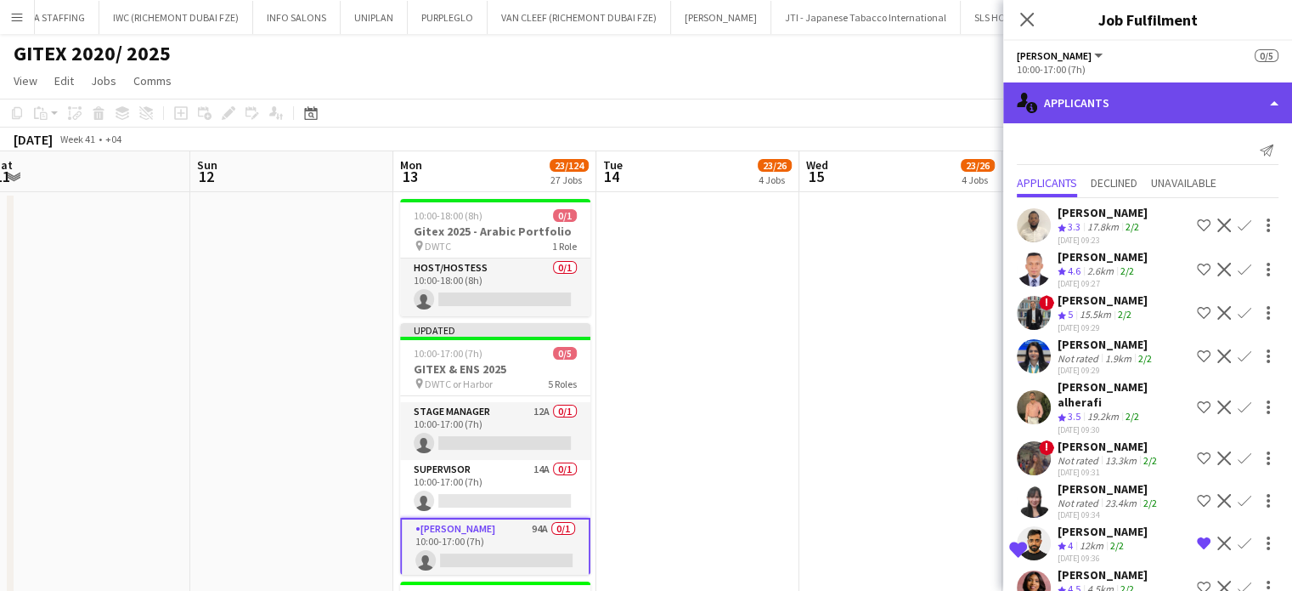
click at [1251, 85] on div "single-neutral-actions-information Applicants" at bounding box center [1148, 102] width 289 height 41
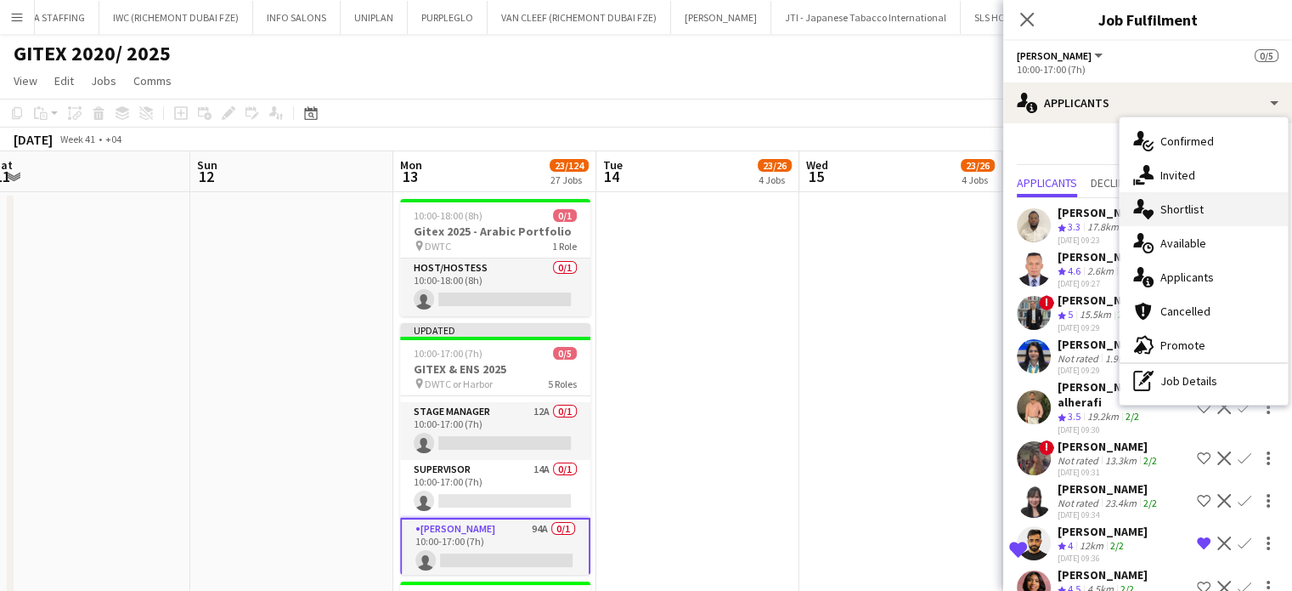
click at [1180, 209] on span "Shortlist" at bounding box center [1182, 208] width 43 height 15
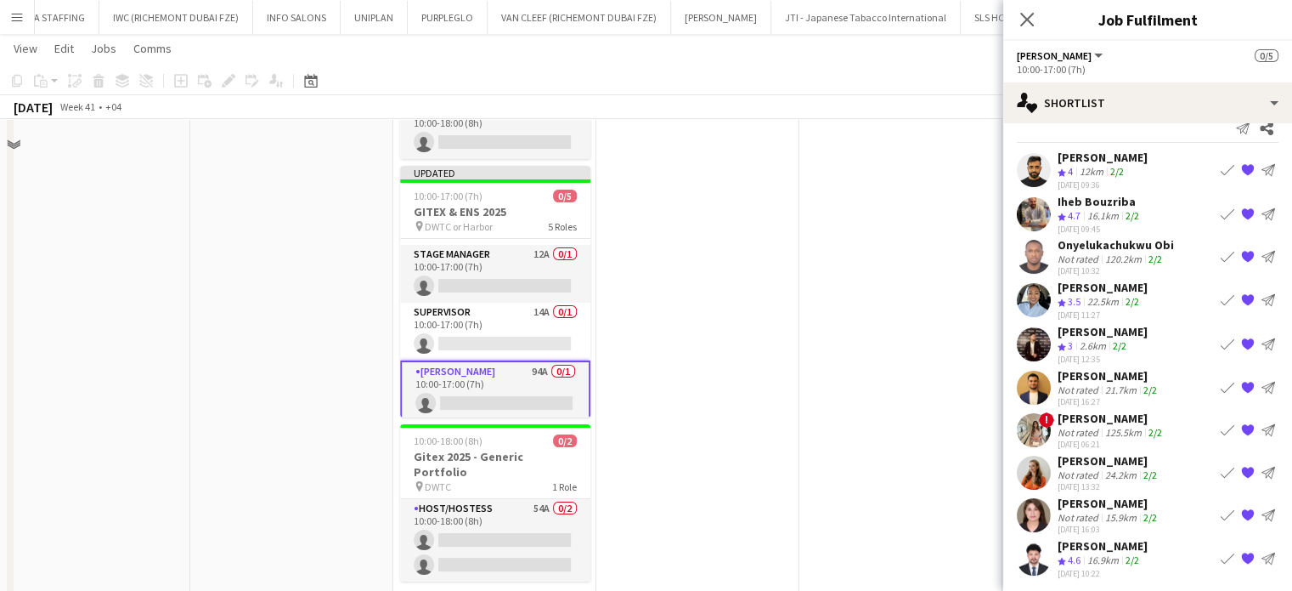
scroll to position [170, 0]
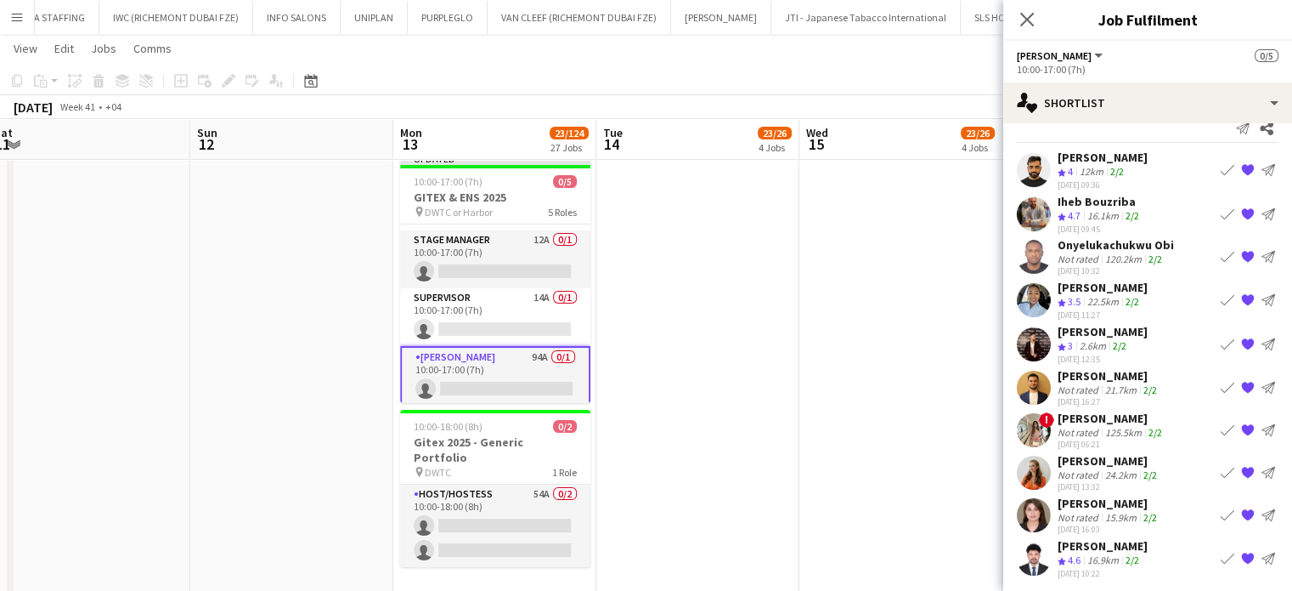
click at [1121, 288] on div "Mariden Faye Nivera" at bounding box center [1103, 287] width 90 height 15
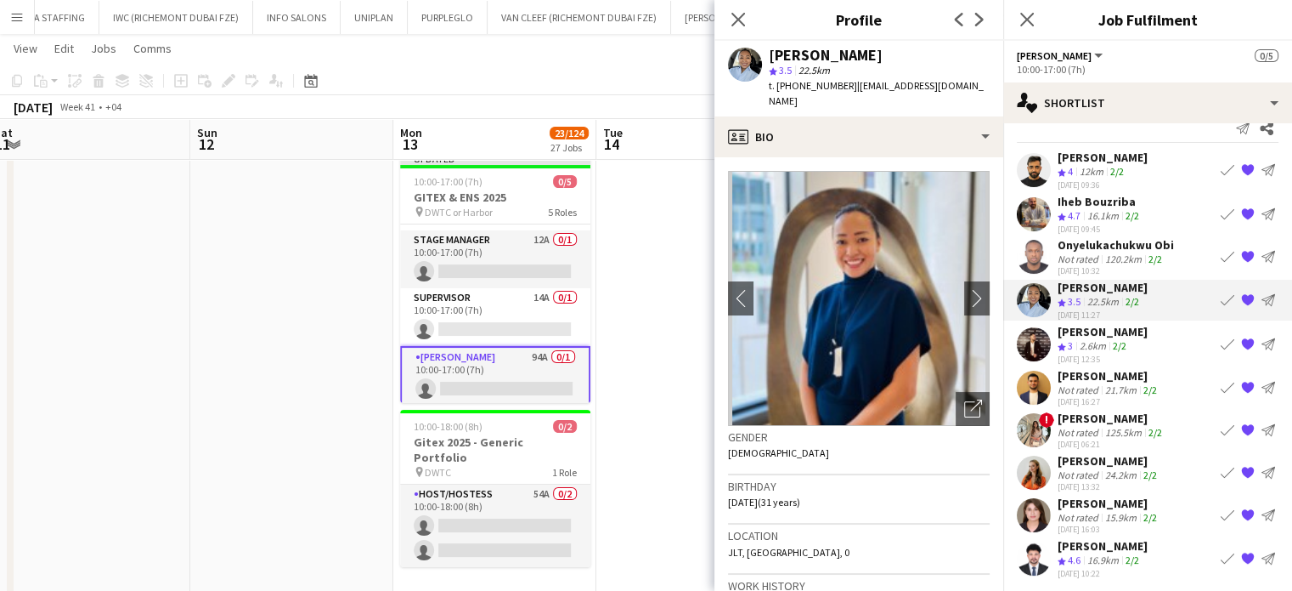
click at [1106, 159] on div "[PERSON_NAME]" at bounding box center [1103, 157] width 90 height 15
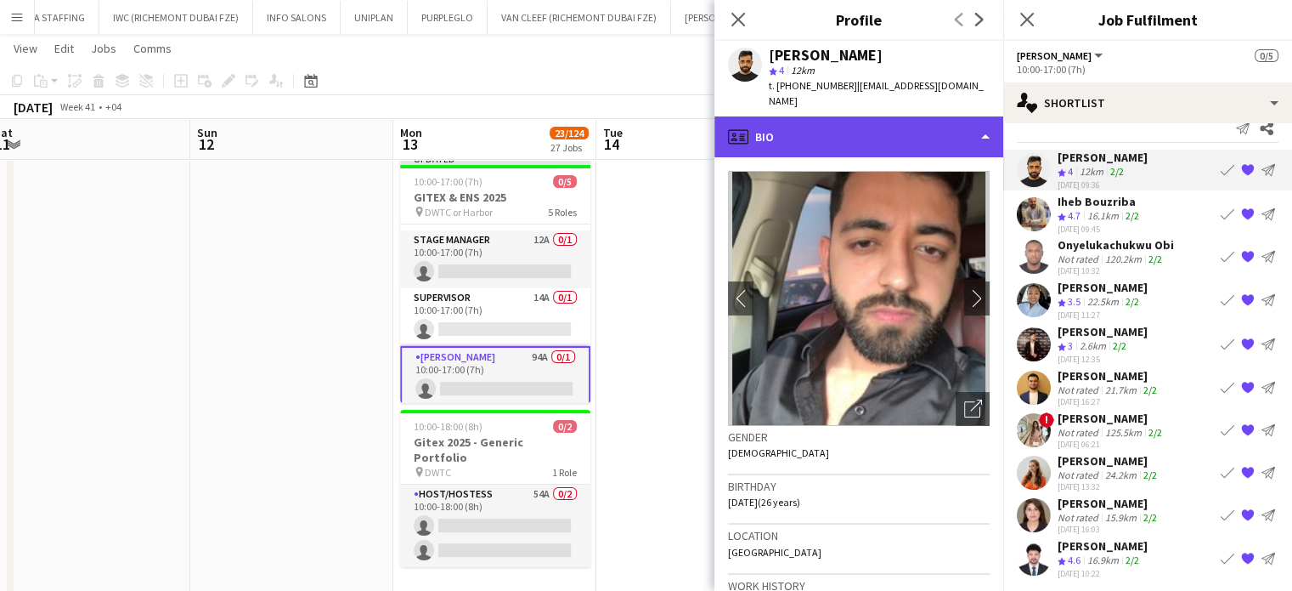
click at [942, 128] on div "profile Bio" at bounding box center [859, 136] width 289 height 41
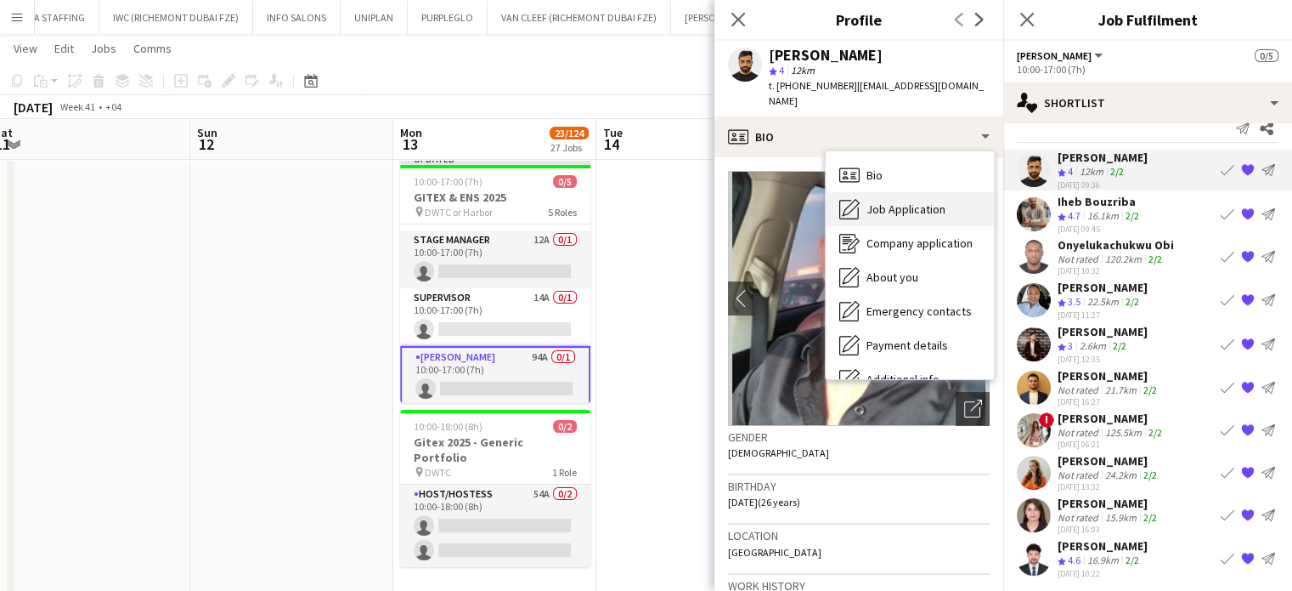
click at [930, 201] on span "Job Application" at bounding box center [906, 208] width 79 height 15
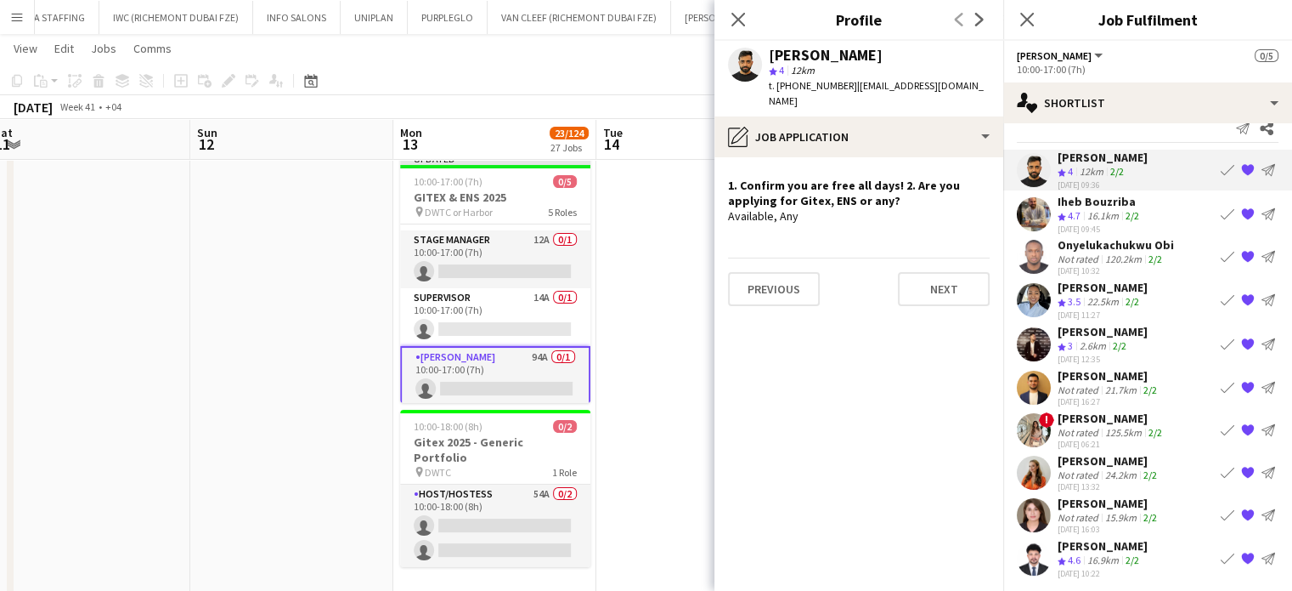
drag, startPoint x: 875, startPoint y: 50, endPoint x: 764, endPoint y: 54, distance: 111.4
click at [764, 54] on div "Masoud Rahimi star 4 12km t. +971509151581 | rahimi8373@gmail.com" at bounding box center [859, 79] width 289 height 76
copy div "[PERSON_NAME]"
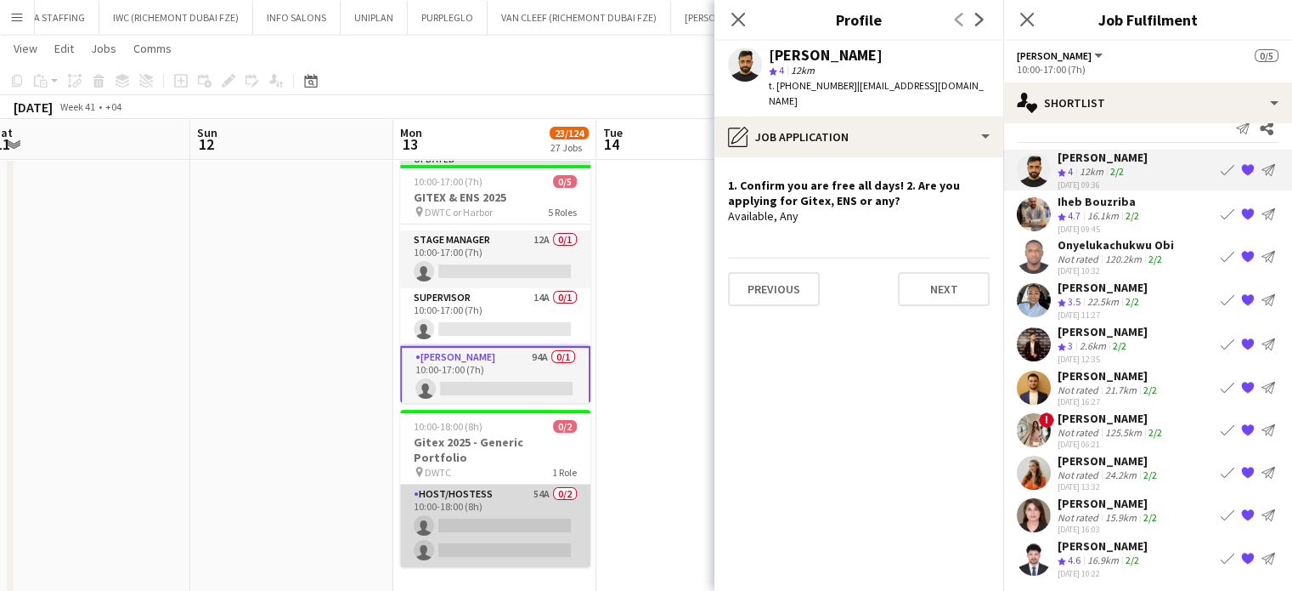
click at [506, 489] on app-card-role "Host/Hostess 54A 0/2 10:00-18:00 (8h) single-neutral-actions single-neutral-act…" at bounding box center [495, 525] width 190 height 82
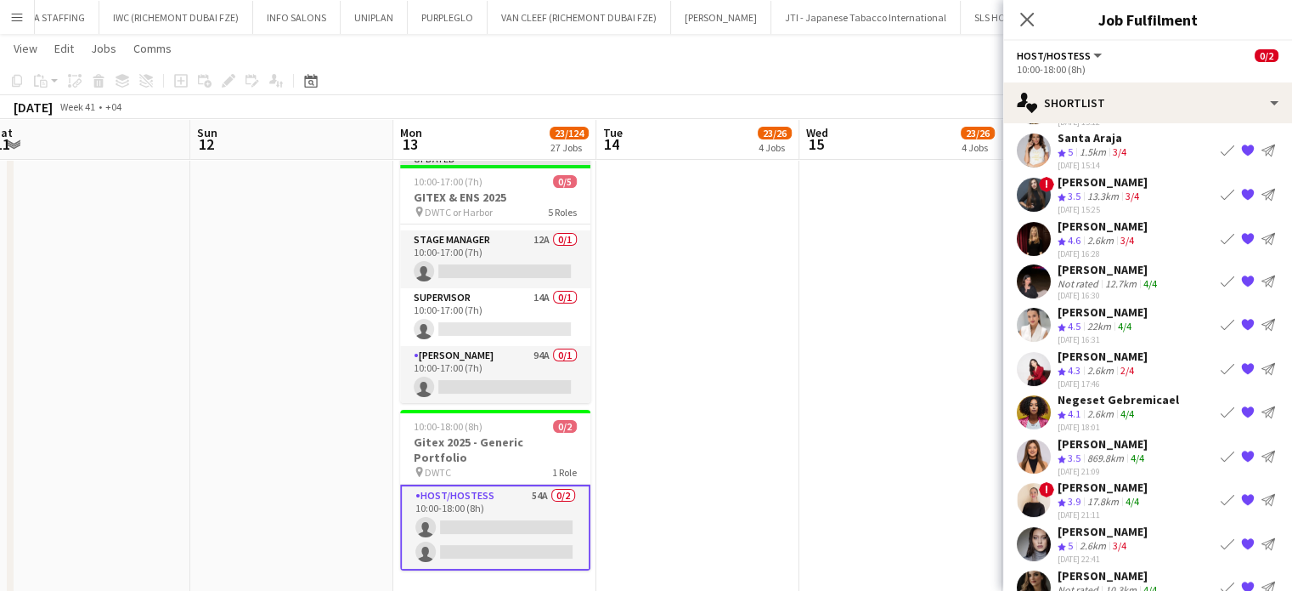
scroll to position [153, 0]
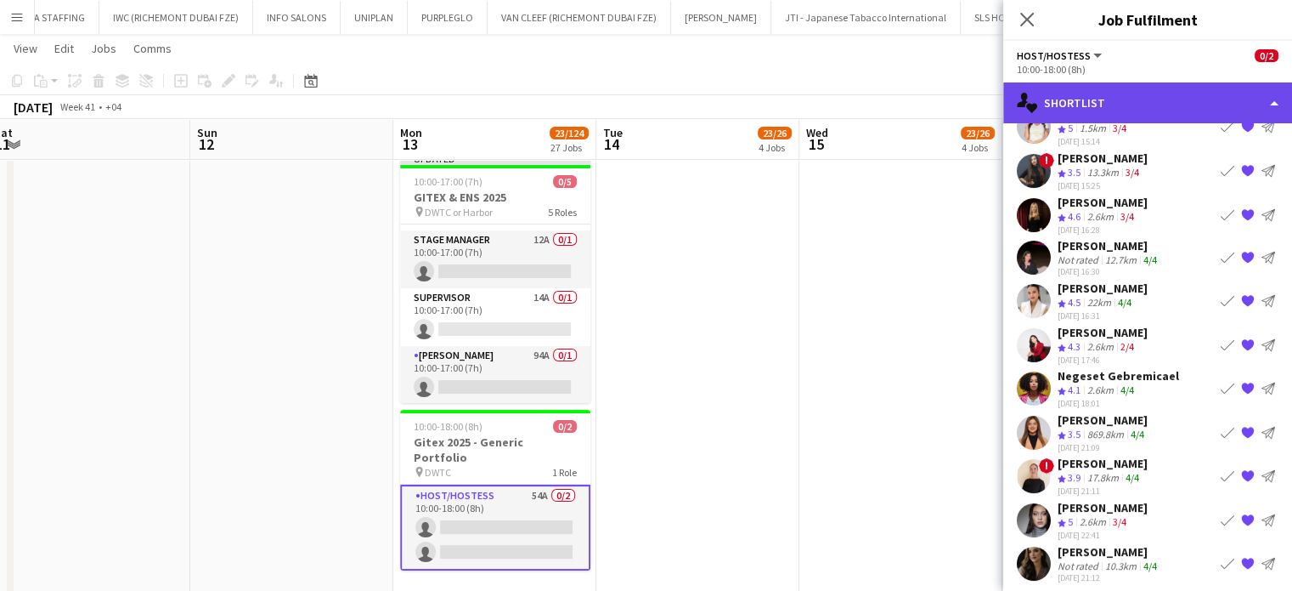
click at [1248, 93] on div "single-neutral-actions-heart Shortlist" at bounding box center [1148, 102] width 289 height 41
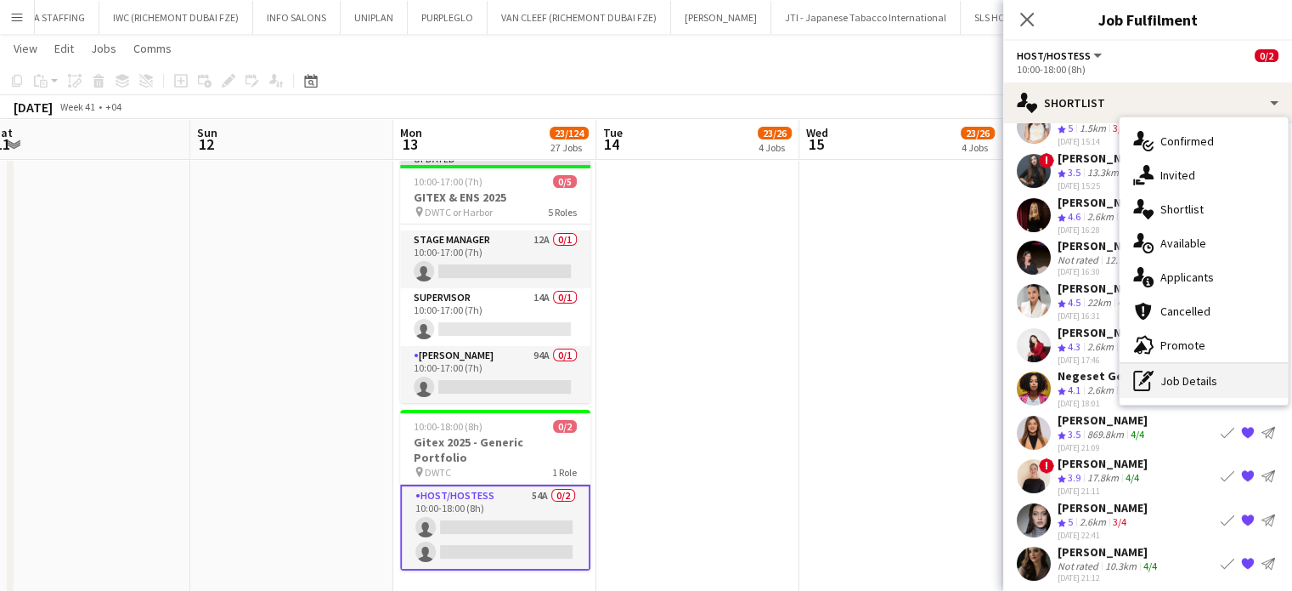
click at [1203, 381] on div "pen-write Job Details" at bounding box center [1204, 381] width 168 height 34
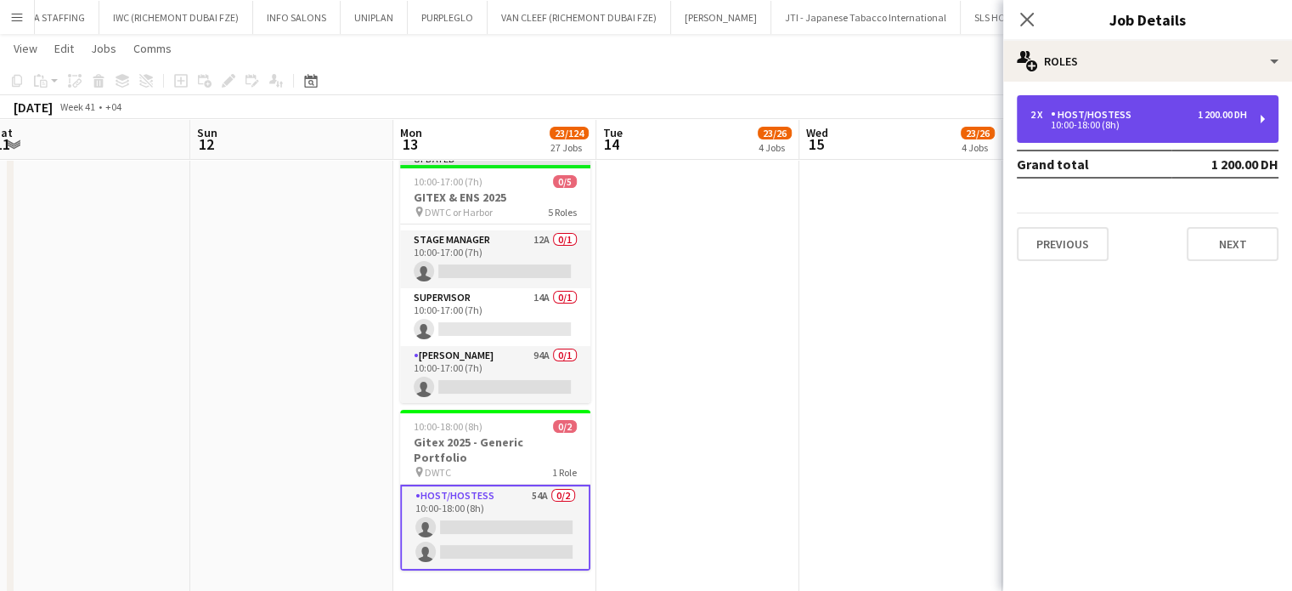
click at [1183, 122] on div "10:00-18:00 (8h)" at bounding box center [1139, 125] width 217 height 8
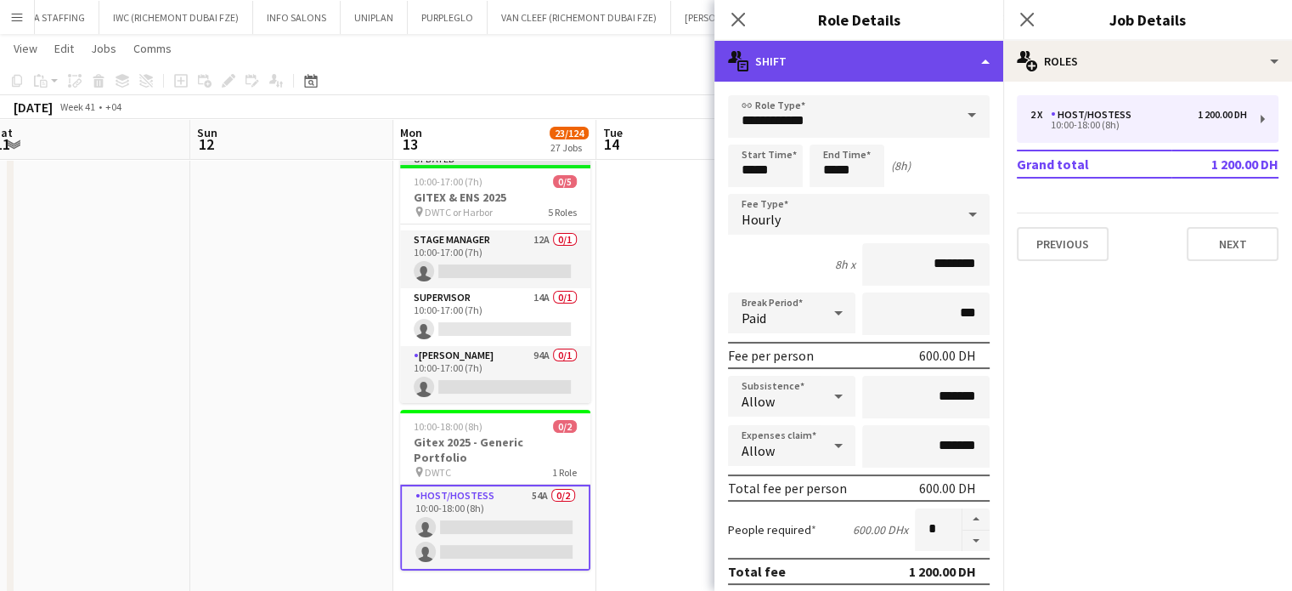
click at [968, 50] on div "multiple-actions-text Shift" at bounding box center [859, 61] width 289 height 41
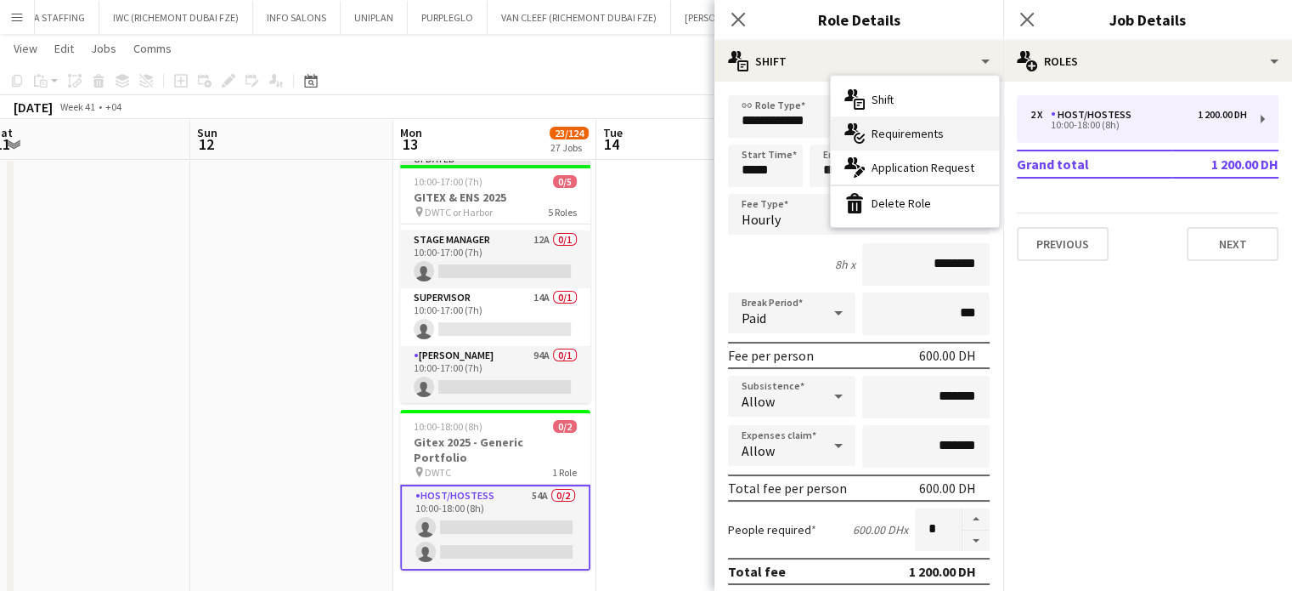
click at [939, 127] on span "Requirements" at bounding box center [908, 133] width 72 height 15
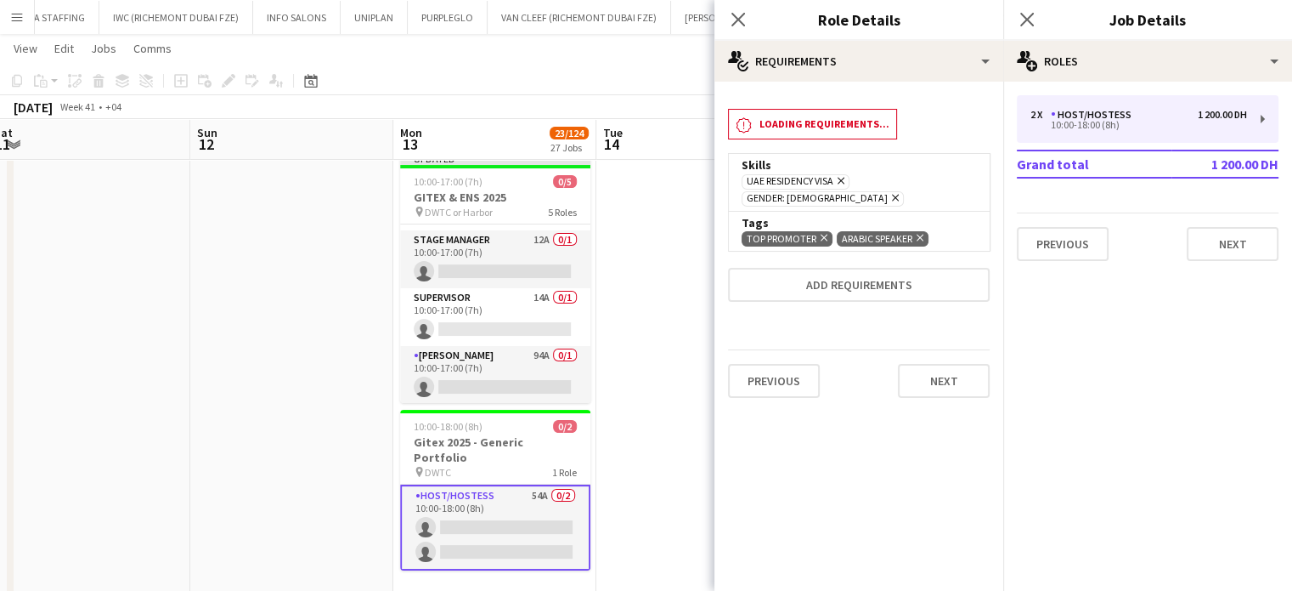
click at [627, 244] on app-date-cell at bounding box center [698, 319] width 203 height 598
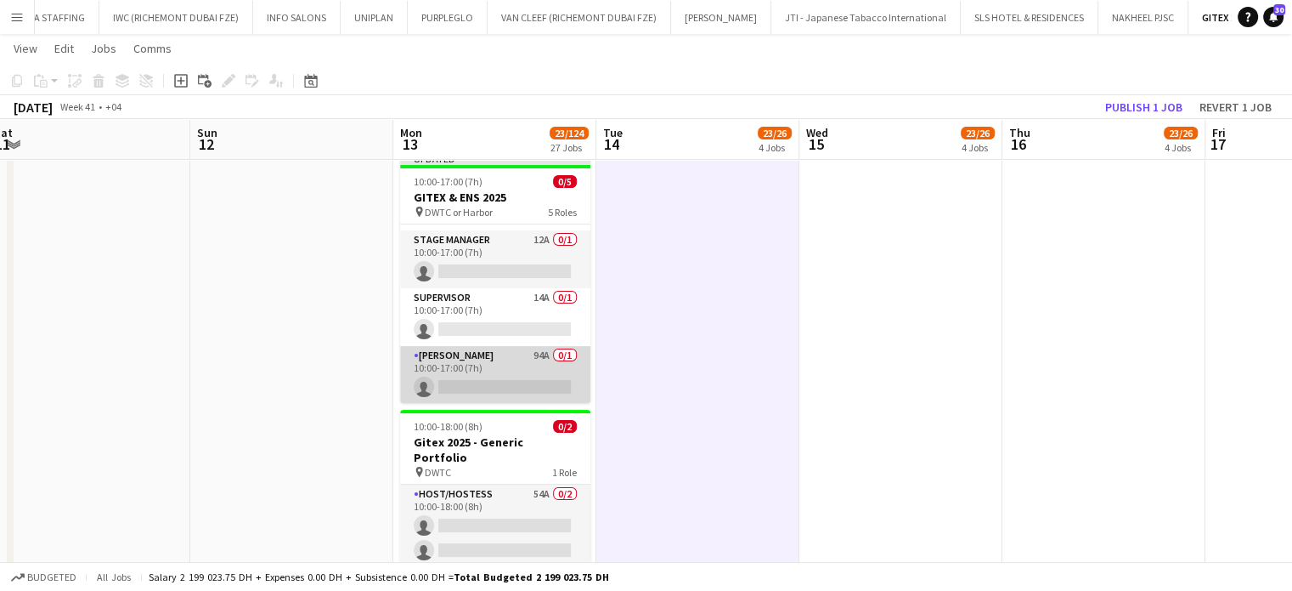
click at [509, 359] on app-card-role "Usher 94A 0/1 10:00-17:00 (7h) single-neutral-actions" at bounding box center [495, 375] width 190 height 58
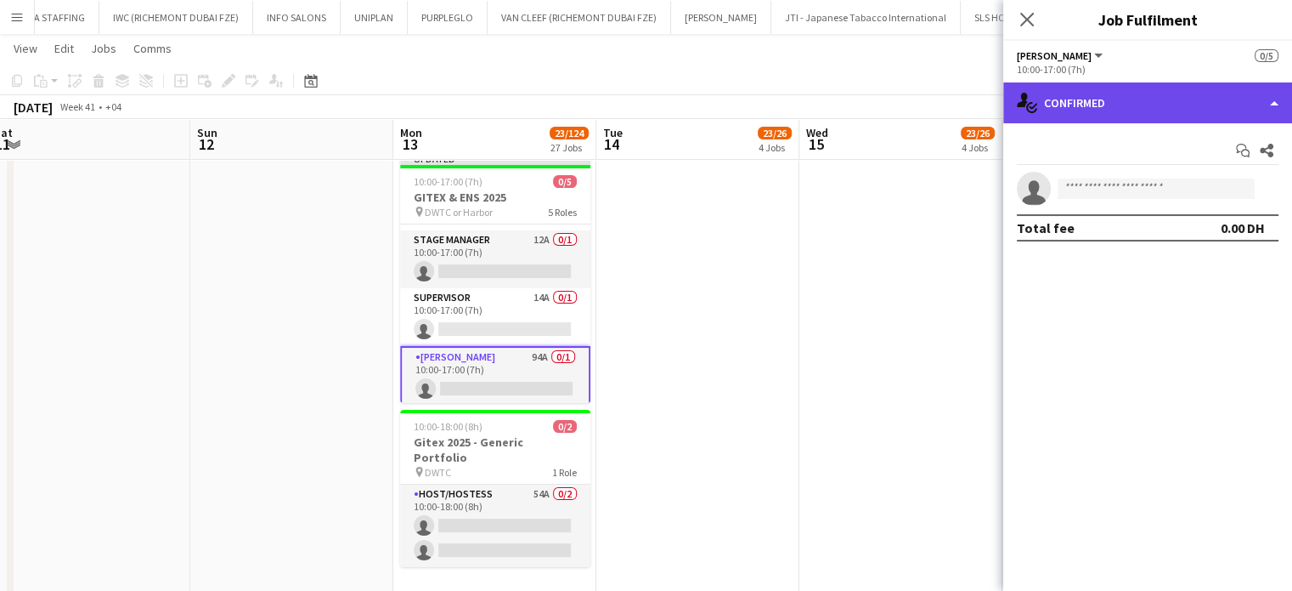
click at [1246, 88] on div "single-neutral-actions-check-2 Confirmed" at bounding box center [1148, 102] width 289 height 41
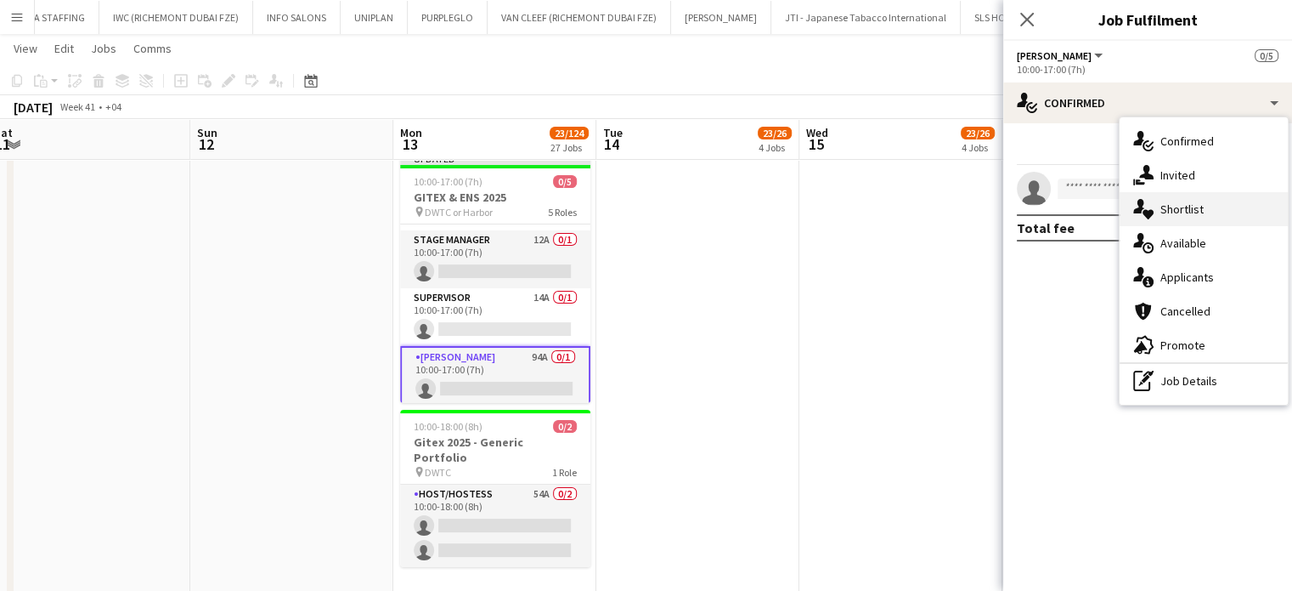
click at [1188, 207] on span "Shortlist" at bounding box center [1182, 208] width 43 height 15
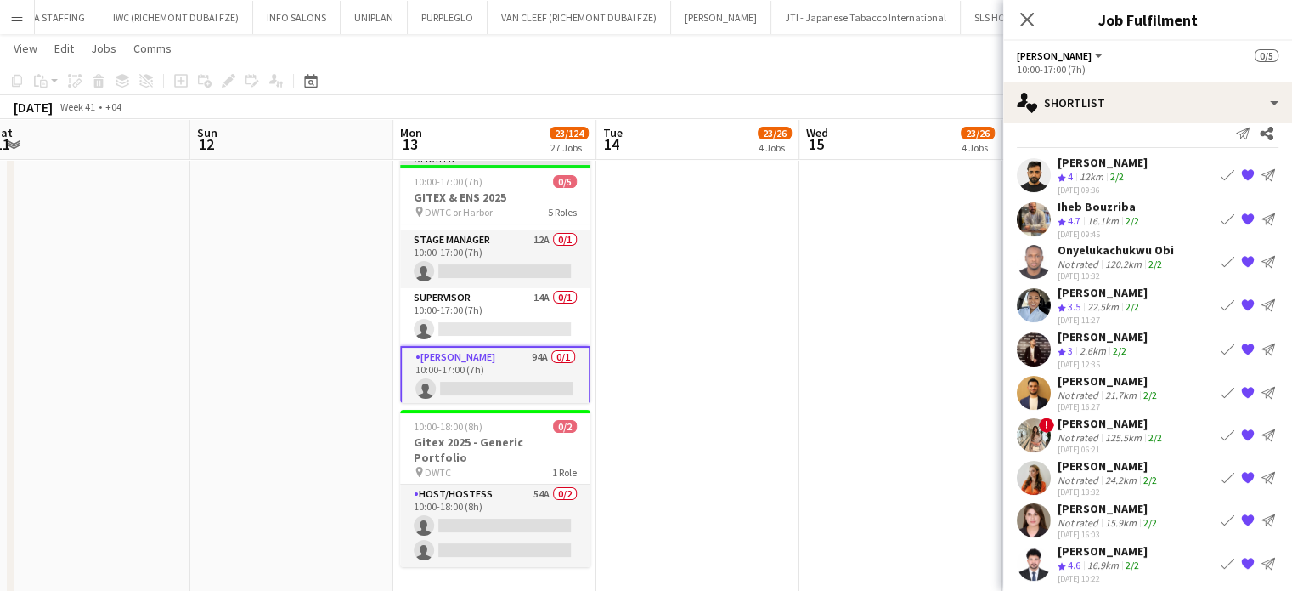
scroll to position [22, 0]
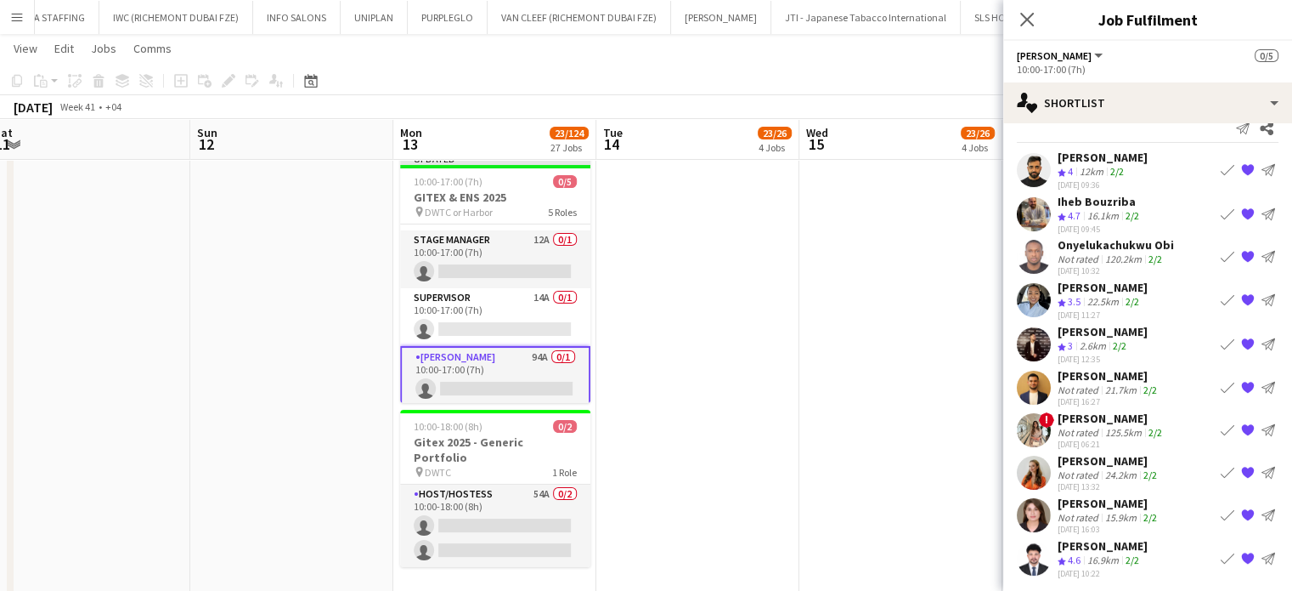
click at [1108, 540] on div "[PERSON_NAME]" at bounding box center [1103, 545] width 90 height 15
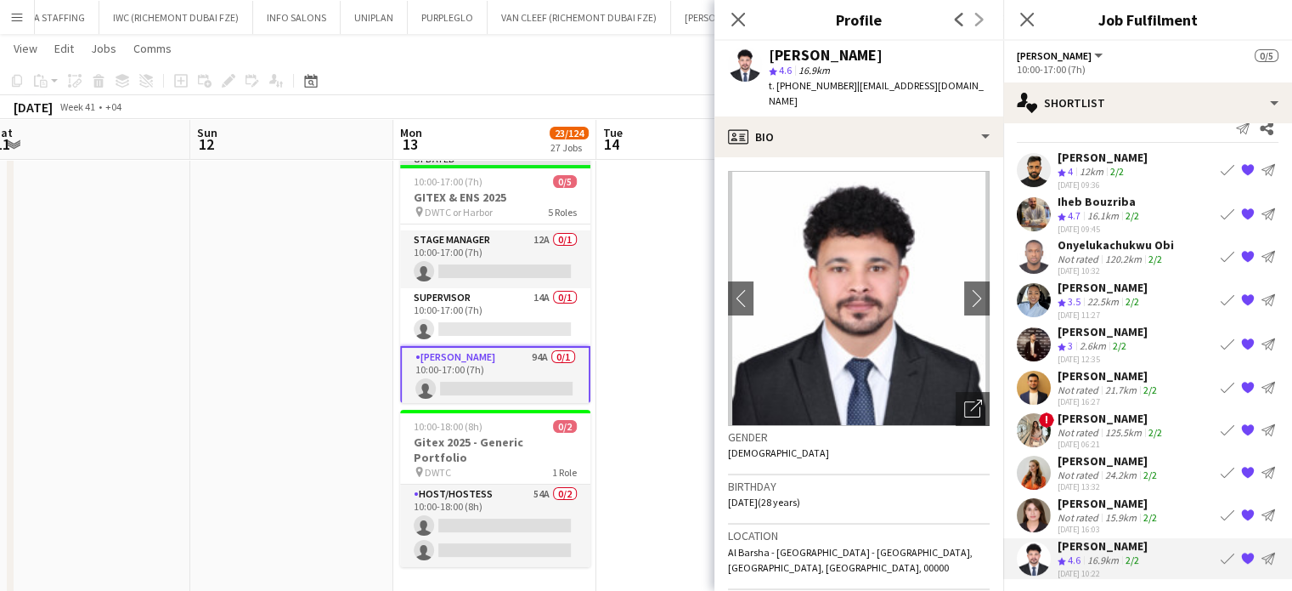
drag, startPoint x: 893, startPoint y: 59, endPoint x: 770, endPoint y: 53, distance: 123.4
click at [770, 53] on div "[PERSON_NAME]" at bounding box center [879, 55] width 221 height 15
copy div "[PERSON_NAME]"
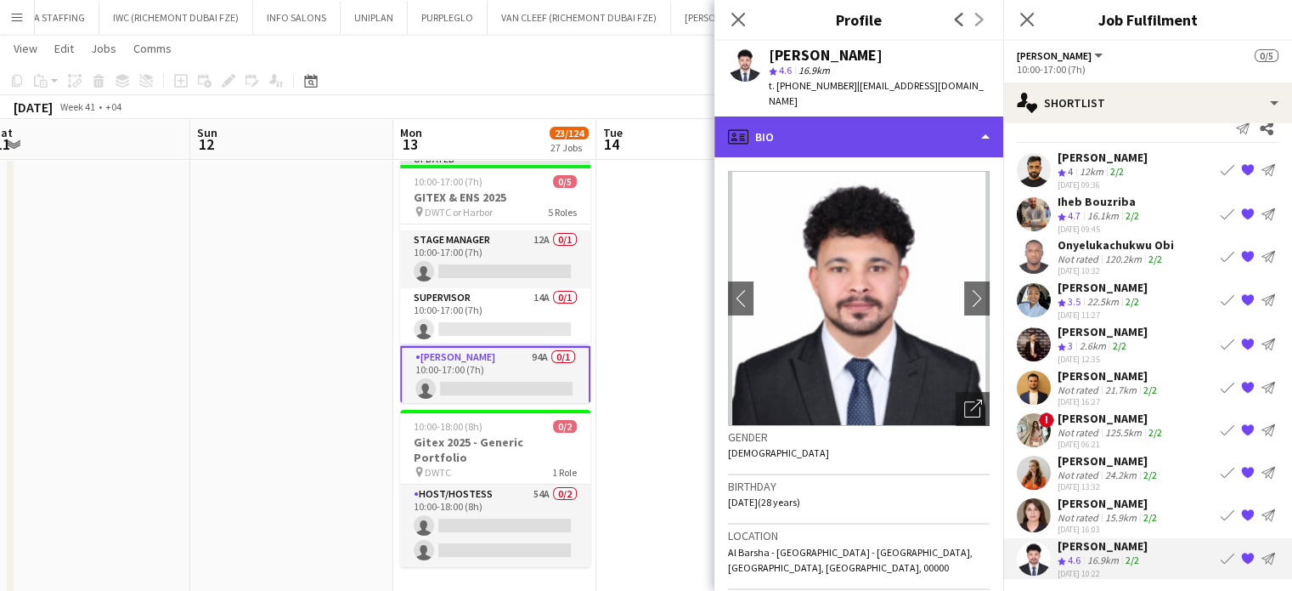
click at [979, 121] on div "profile Bio" at bounding box center [859, 136] width 289 height 41
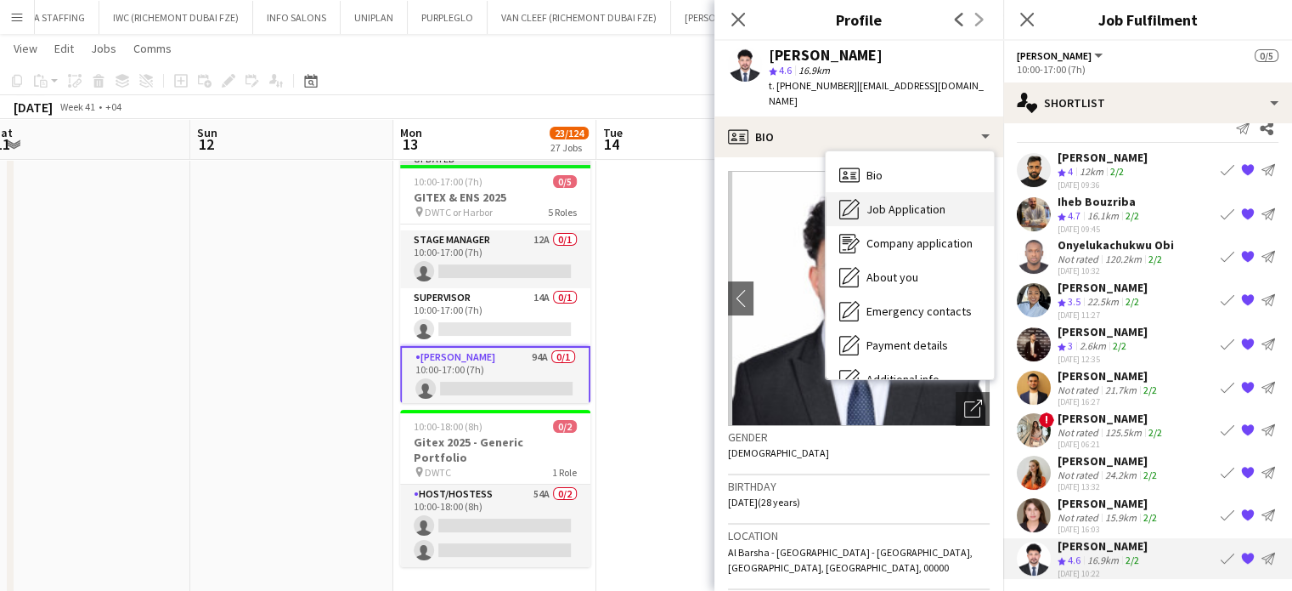
click at [924, 201] on span "Job Application" at bounding box center [906, 208] width 79 height 15
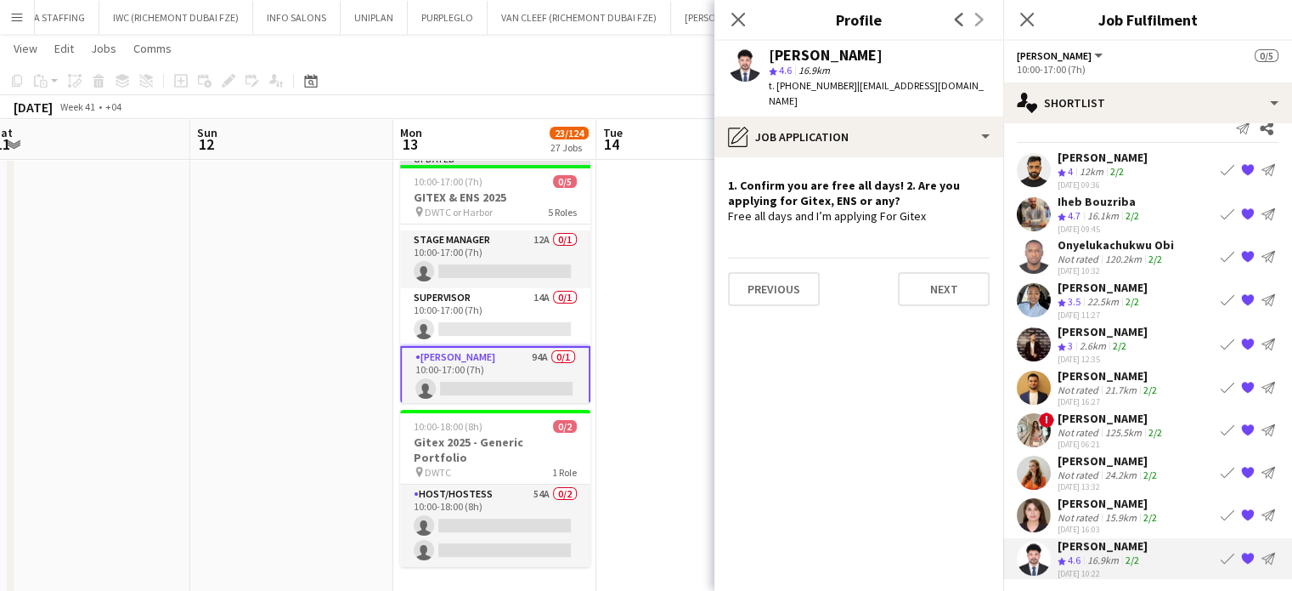
click at [1128, 511] on div "15.9km" at bounding box center [1121, 517] width 38 height 13
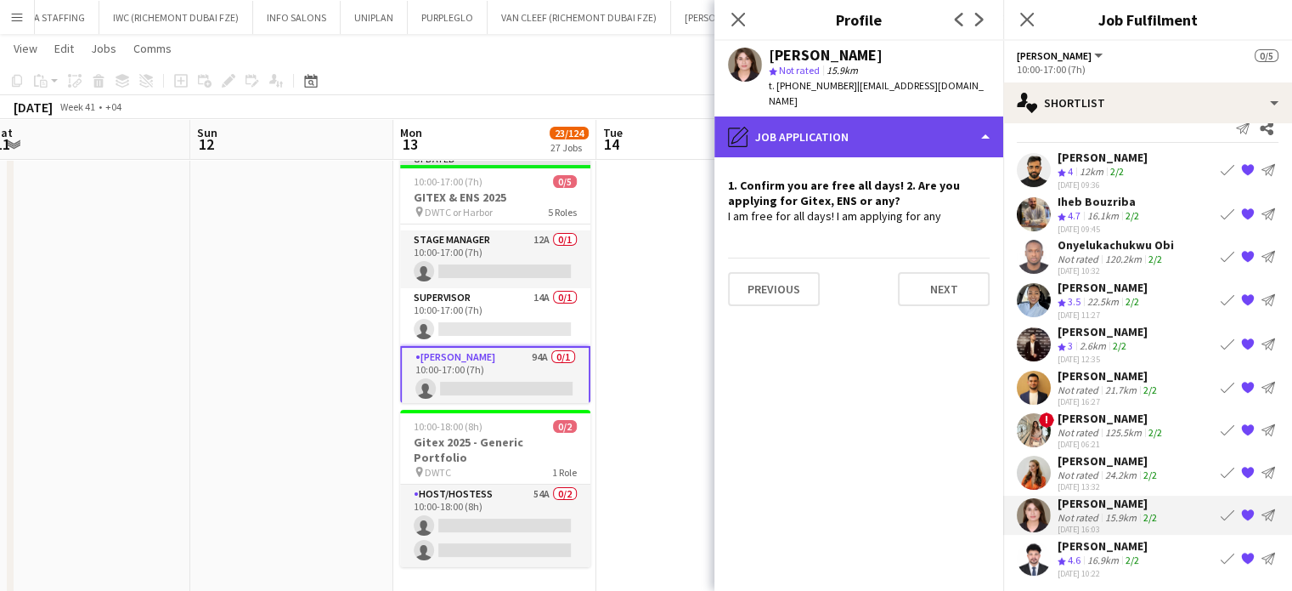
click at [911, 122] on div "pencil4 Job Application" at bounding box center [859, 136] width 289 height 41
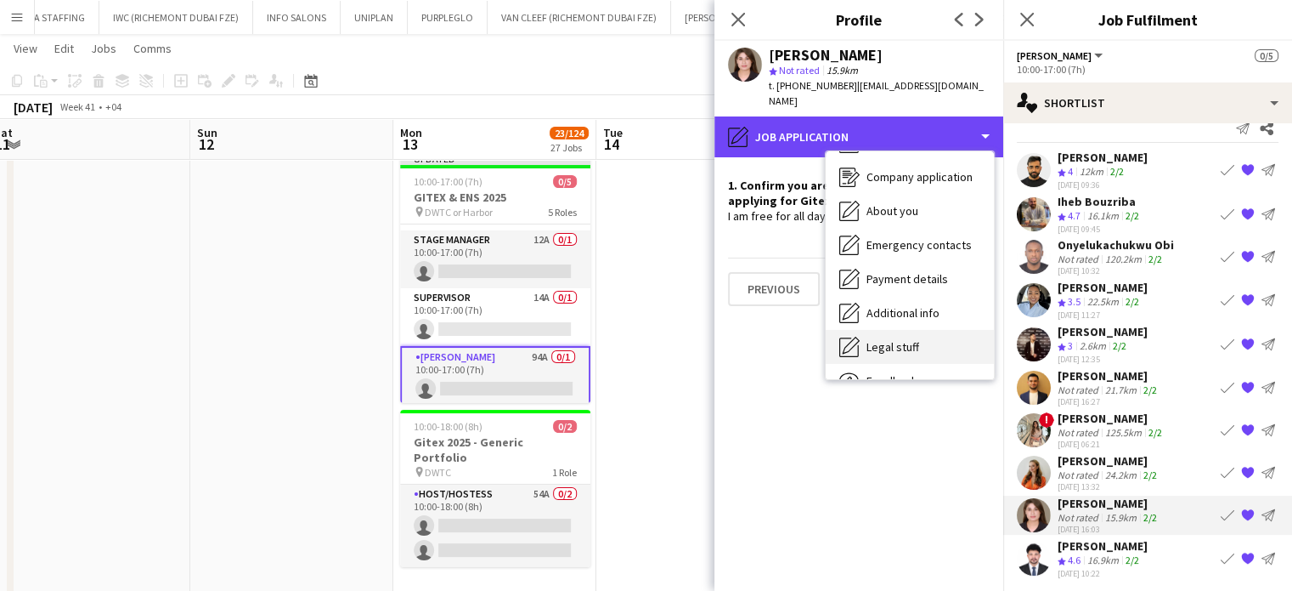
scroll to position [126, 0]
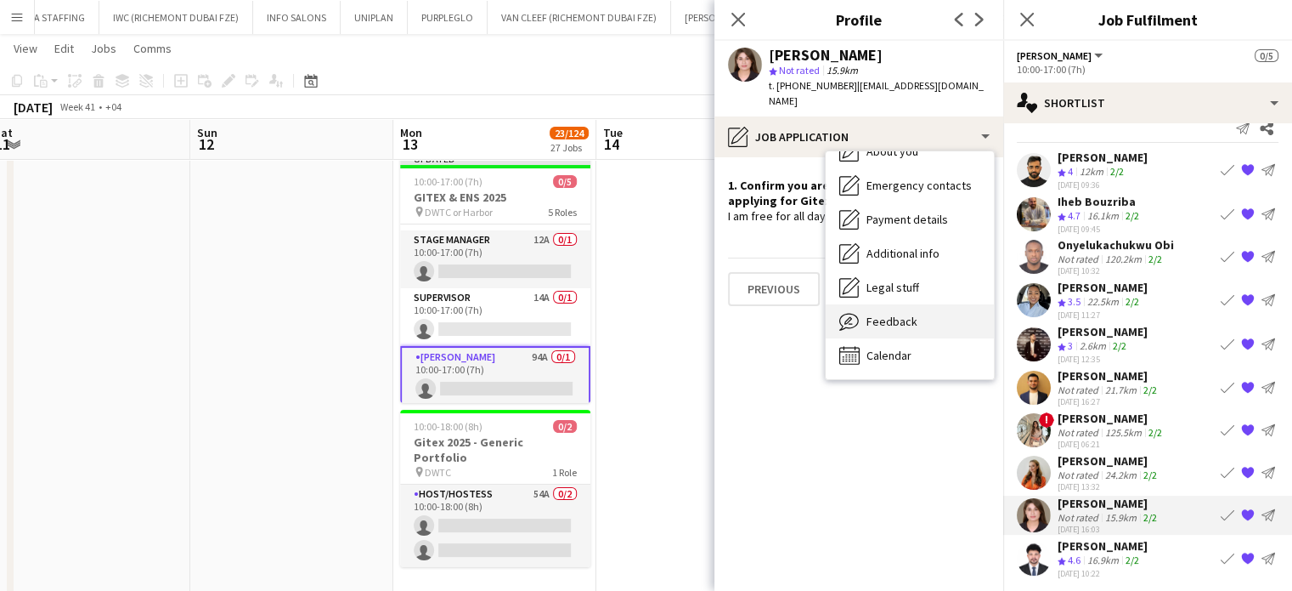
click at [888, 314] on span "Feedback" at bounding box center [892, 321] width 51 height 15
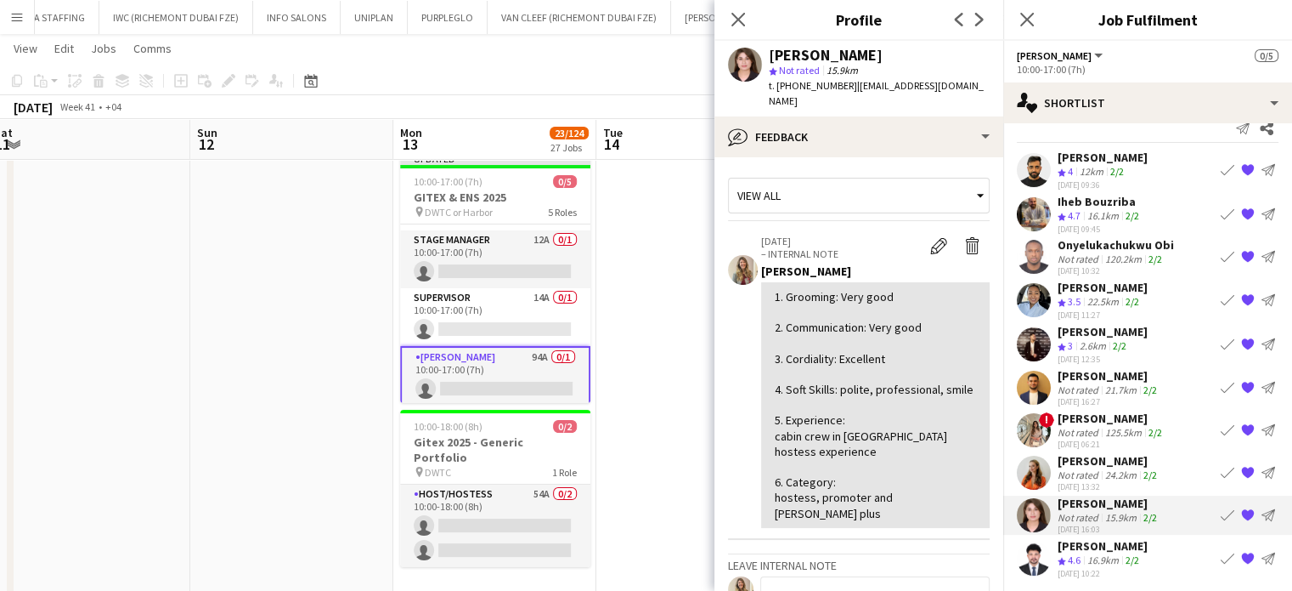
click at [1088, 297] on div "22.5km" at bounding box center [1103, 302] width 38 height 14
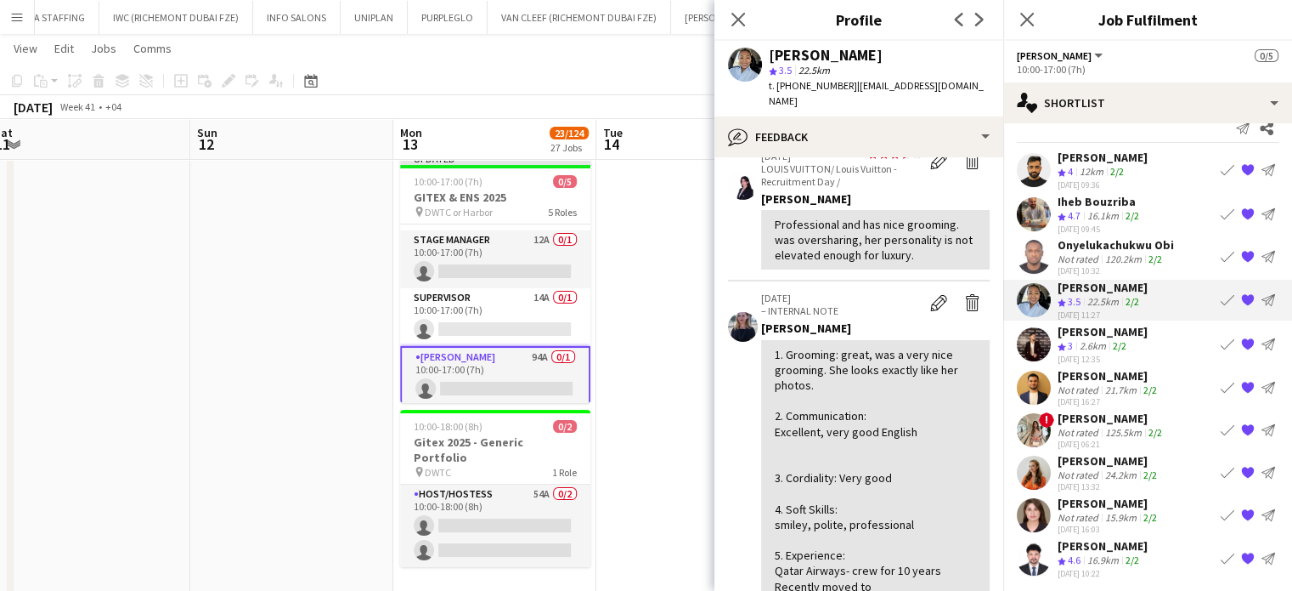
scroll to position [170, 0]
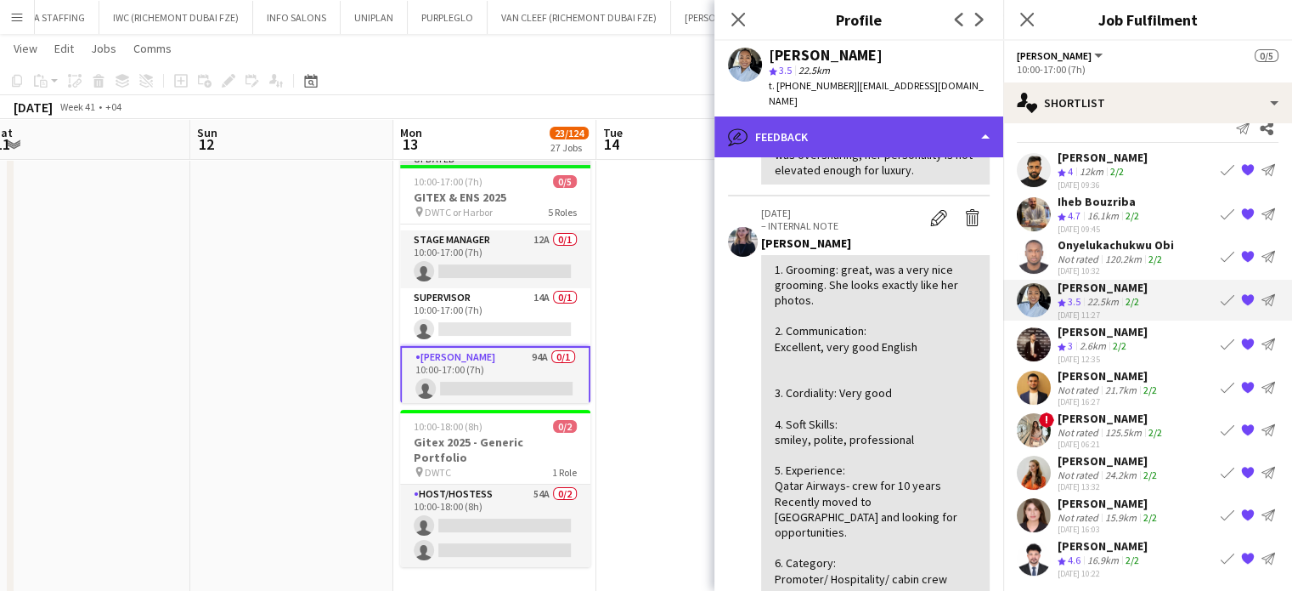
click at [934, 119] on div "bubble-pencil Feedback" at bounding box center [859, 136] width 289 height 41
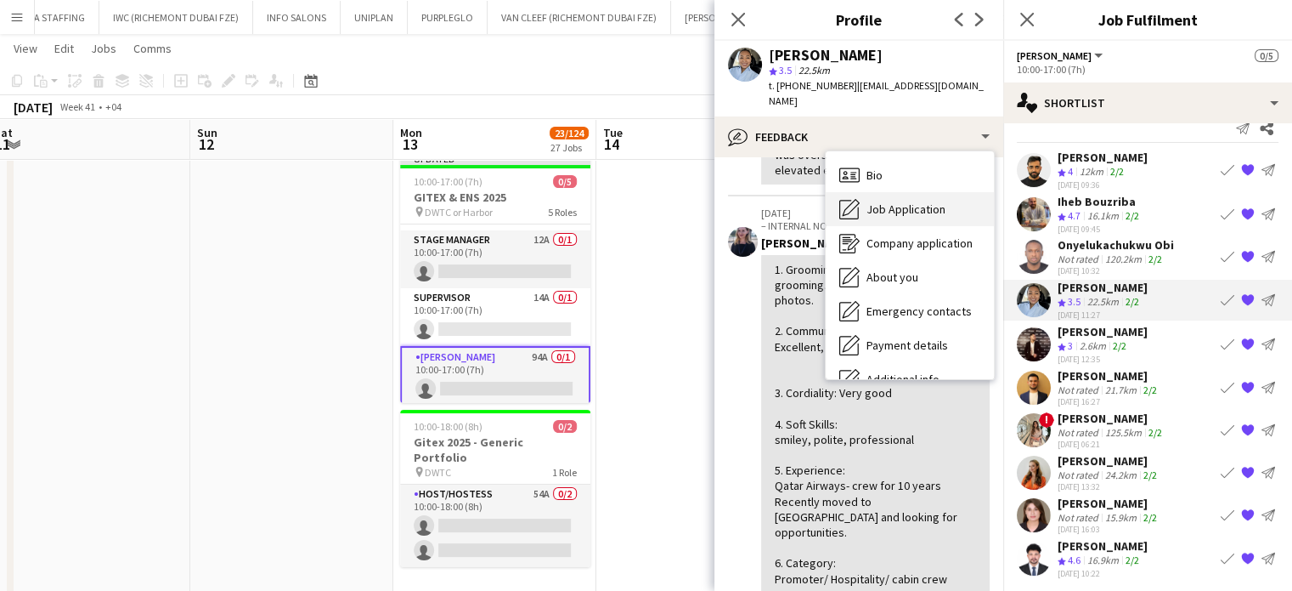
click at [911, 201] on span "Job Application" at bounding box center [906, 208] width 79 height 15
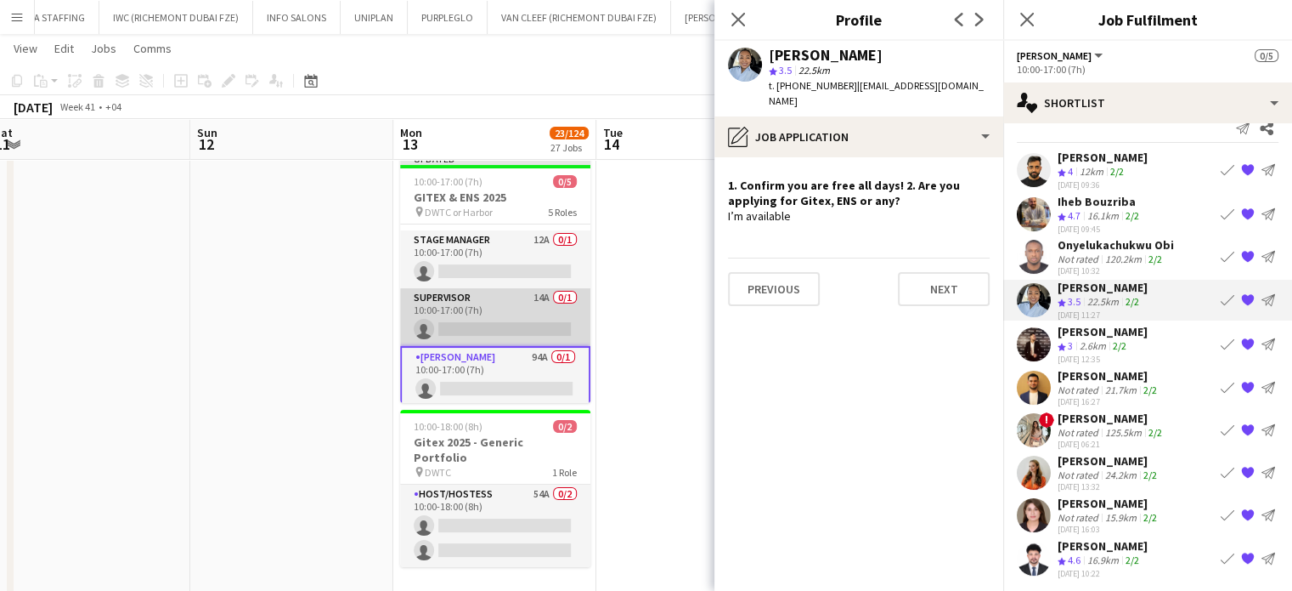
click at [517, 302] on app-card-role "Supervisor 14A 0/1 10:00-17:00 (7h) single-neutral-actions" at bounding box center [495, 317] width 190 height 58
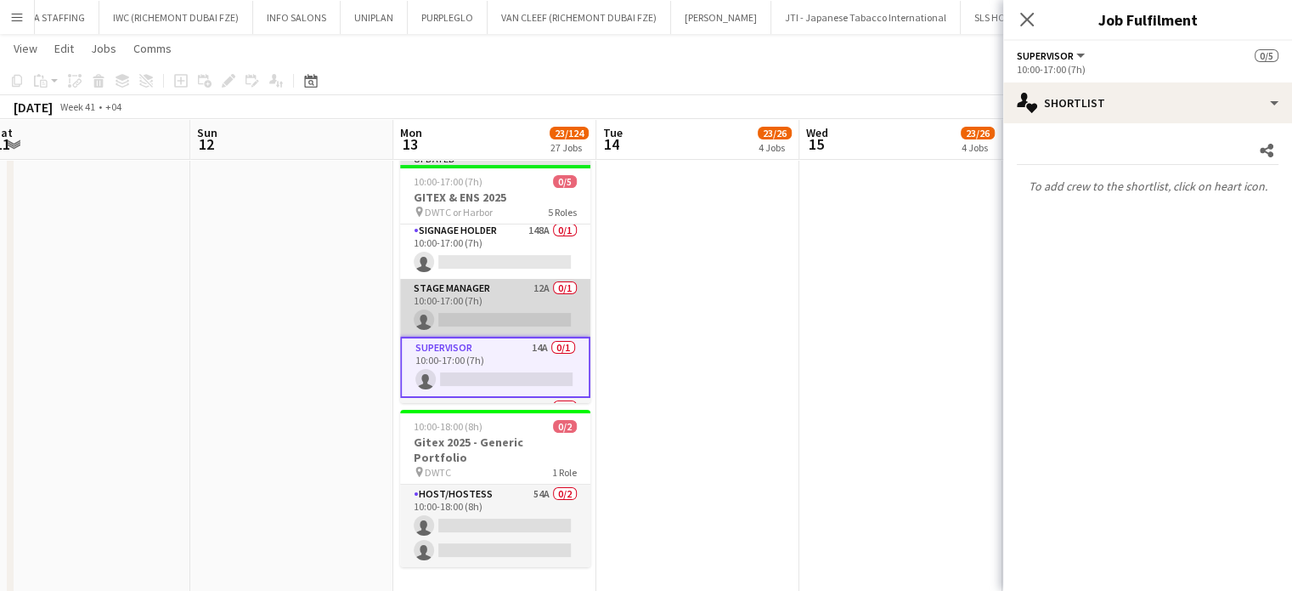
scroll to position [0, 0]
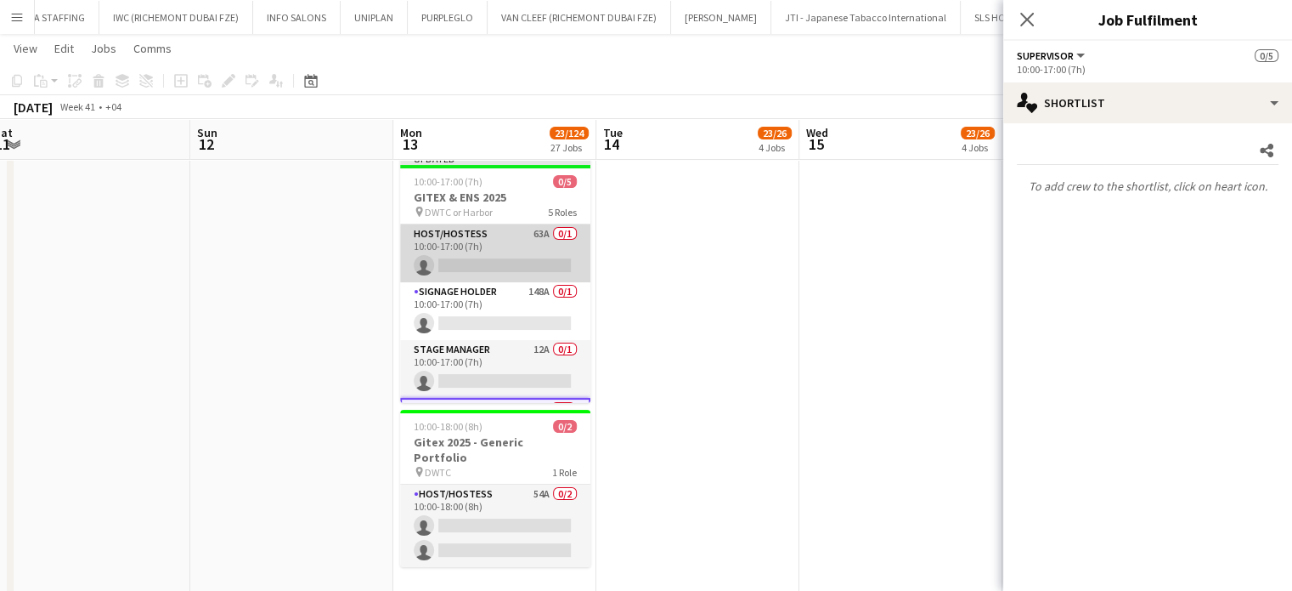
click at [518, 244] on app-card-role "Host/Hostess 63A 0/1 10:00-17:00 (7h) single-neutral-actions" at bounding box center [495, 253] width 190 height 58
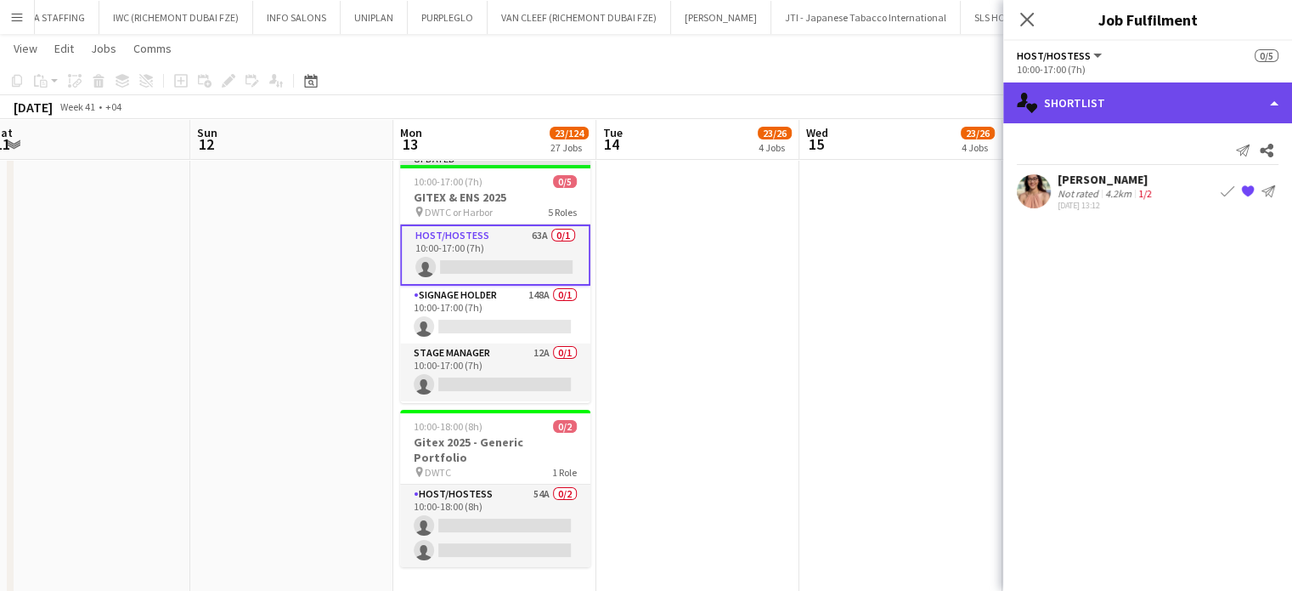
click at [1256, 99] on div "single-neutral-actions-heart Shortlist" at bounding box center [1148, 102] width 289 height 41
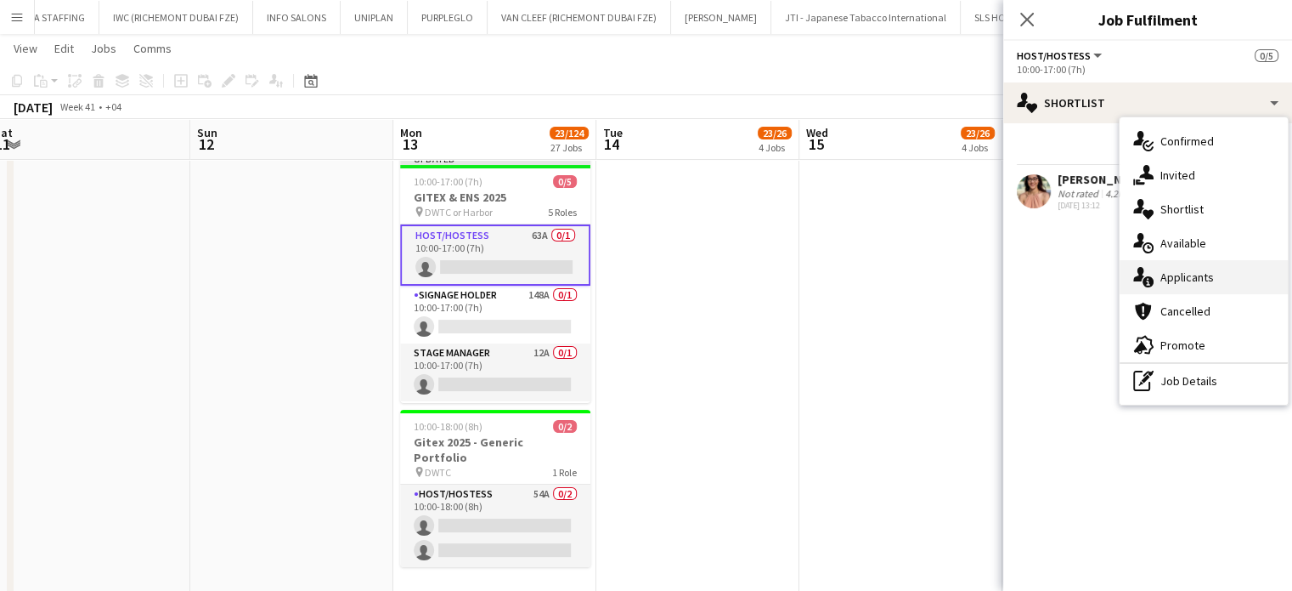
click at [1212, 278] on span "Applicants" at bounding box center [1188, 276] width 54 height 15
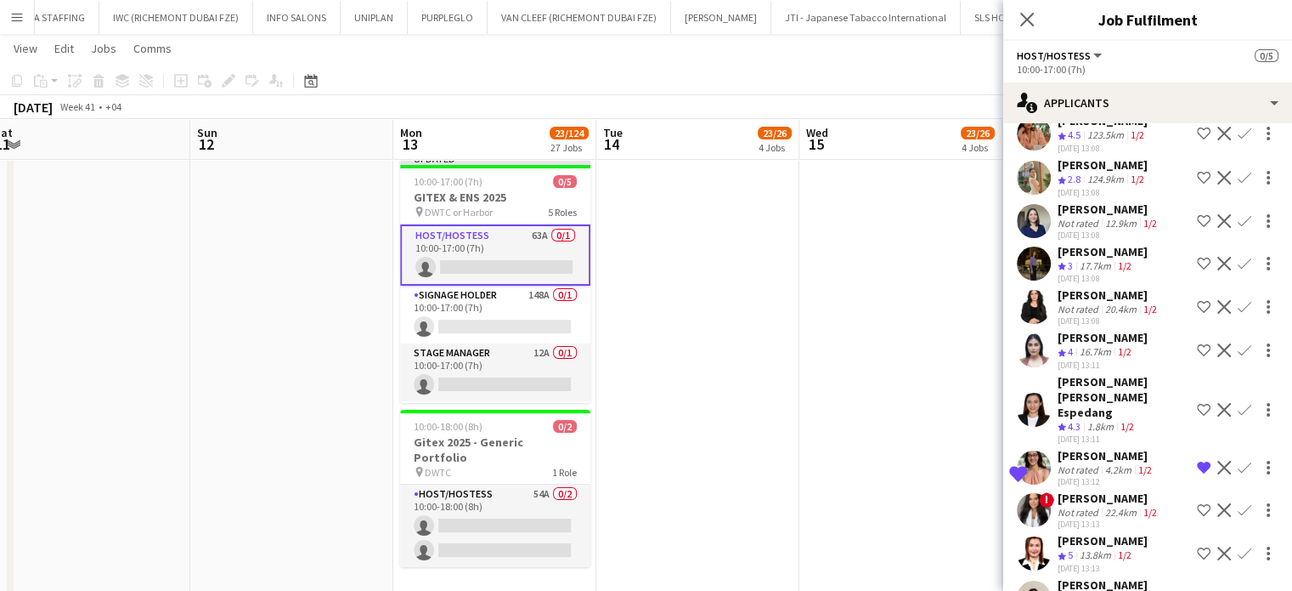
scroll to position [595, 0]
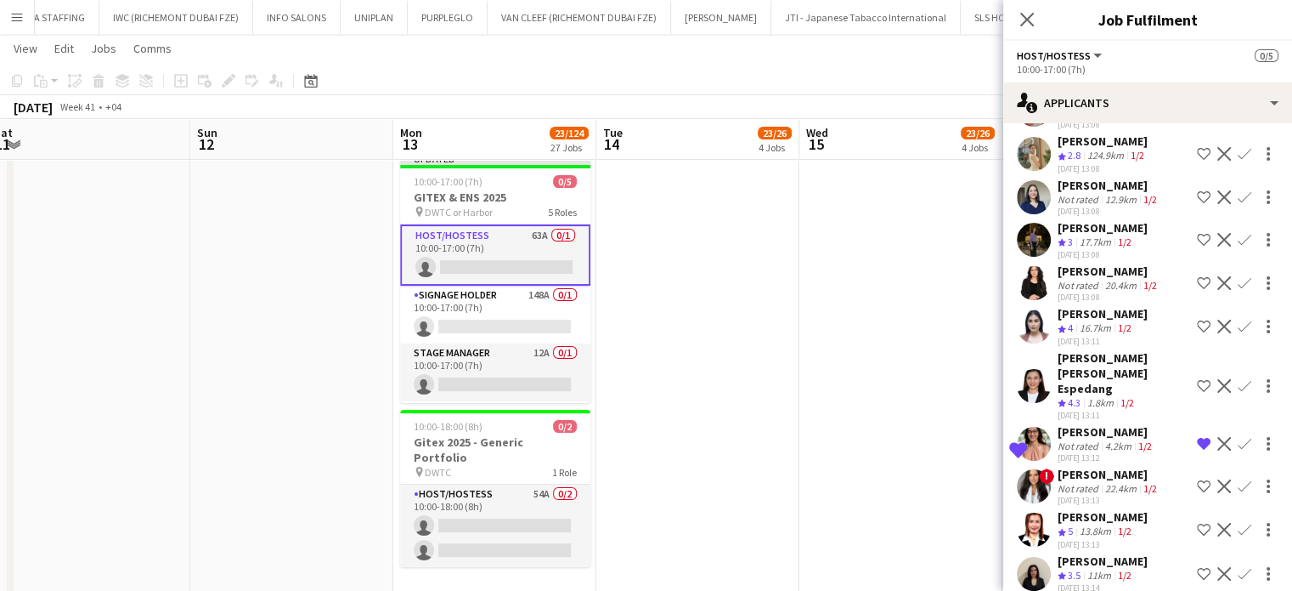
click at [1098, 467] on div "[PERSON_NAME]" at bounding box center [1109, 474] width 103 height 15
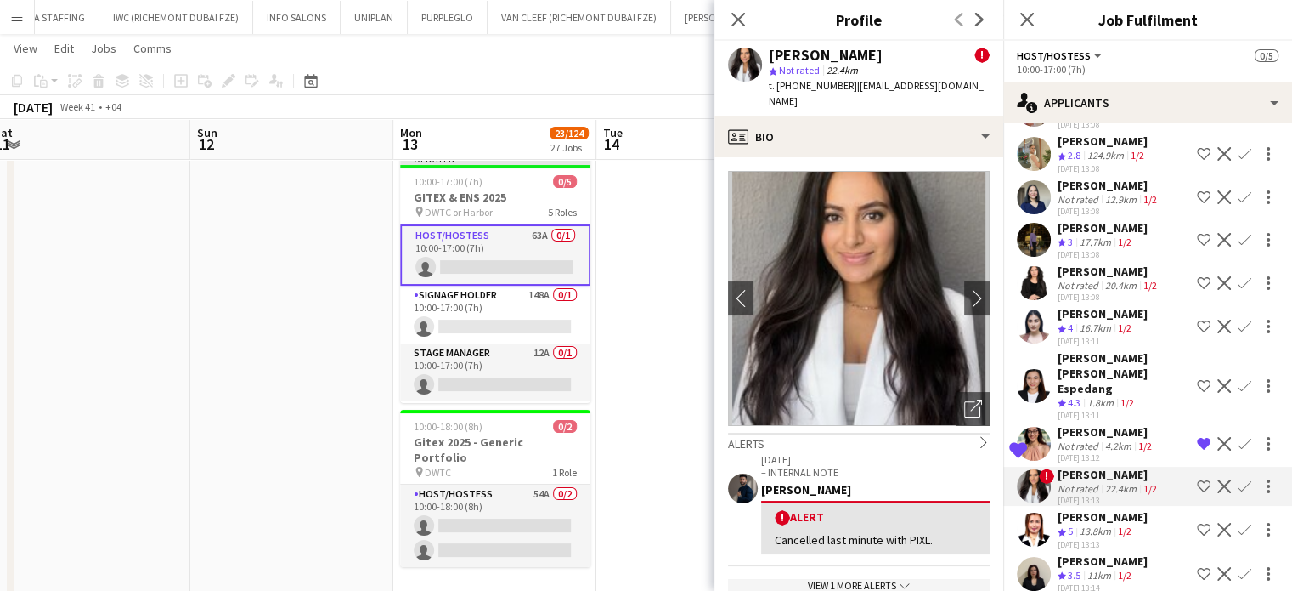
click at [872, 579] on div "View 1 more alerts chevron-down" at bounding box center [859, 586] width 262 height 14
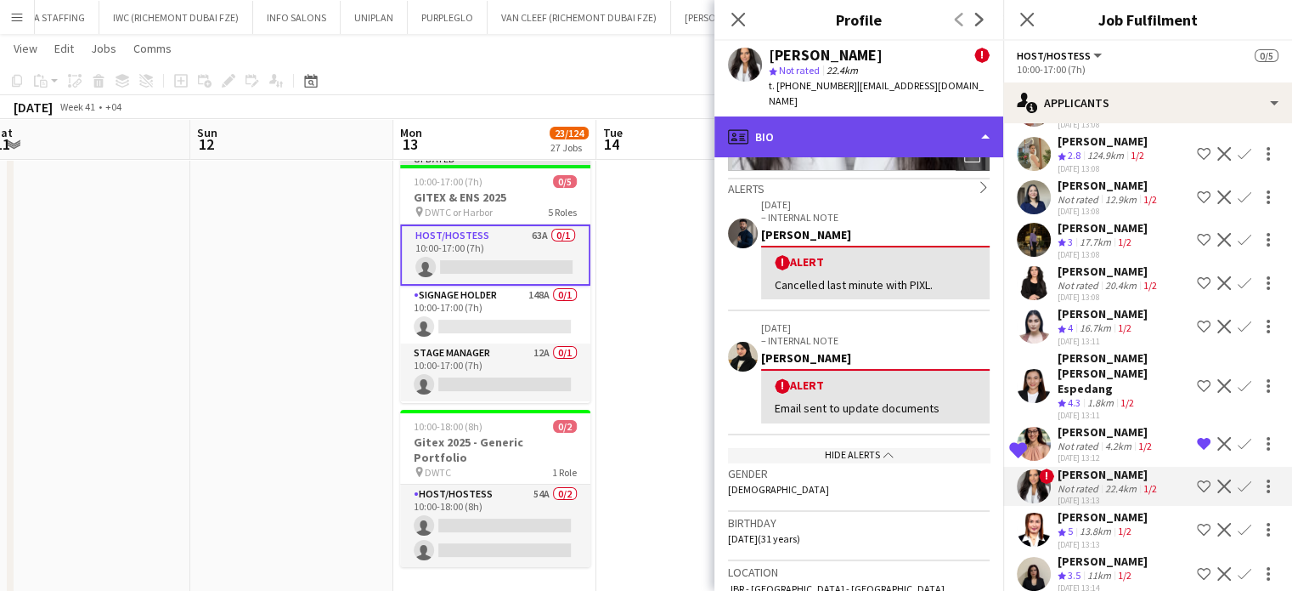
click at [966, 117] on div "profile Bio" at bounding box center [859, 136] width 289 height 41
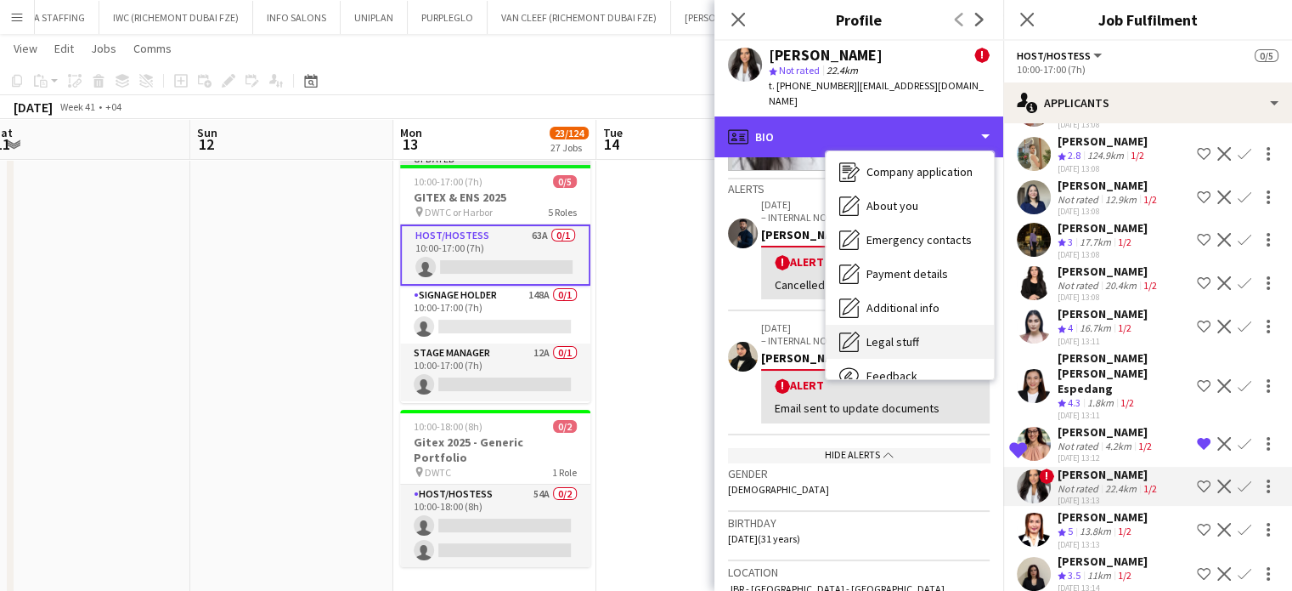
scroll to position [126, 0]
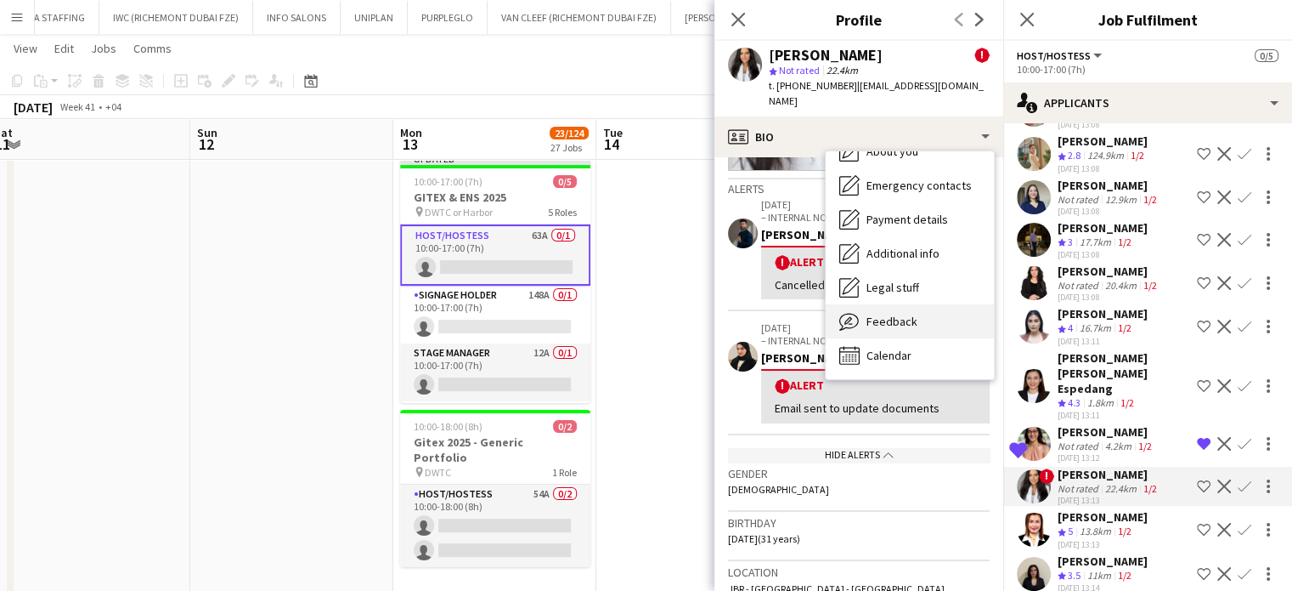
click at [897, 314] on span "Feedback" at bounding box center [892, 321] width 51 height 15
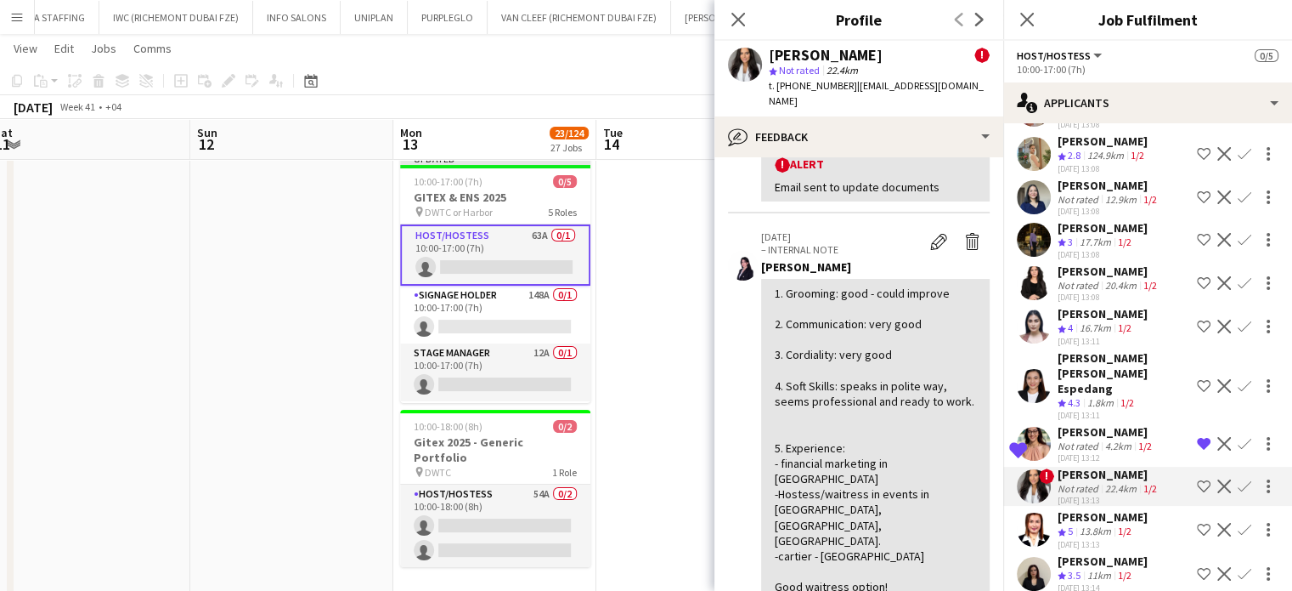
scroll to position [340, 0]
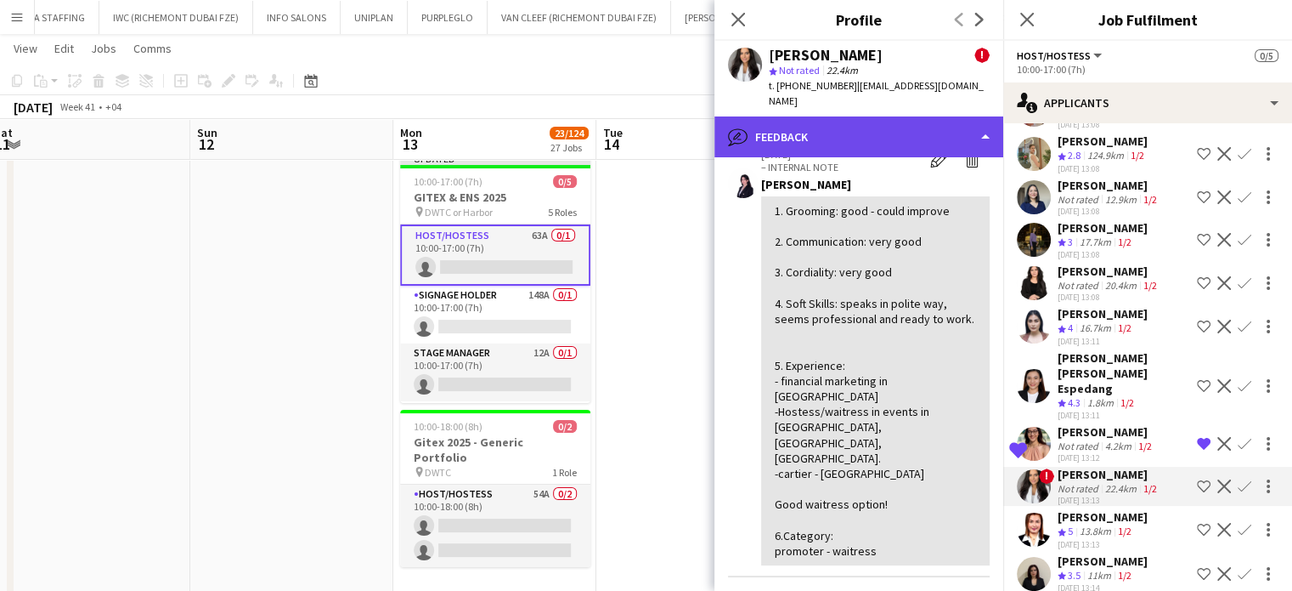
click at [942, 116] on div "bubble-pencil Feedback" at bounding box center [859, 136] width 289 height 41
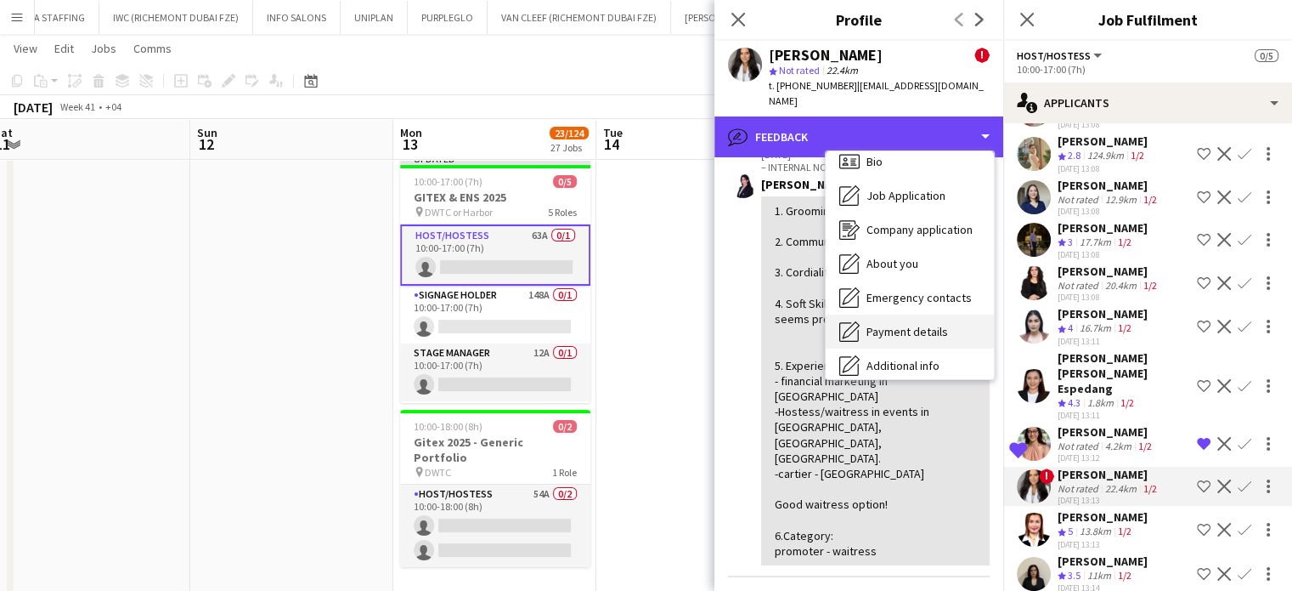
scroll to position [0, 0]
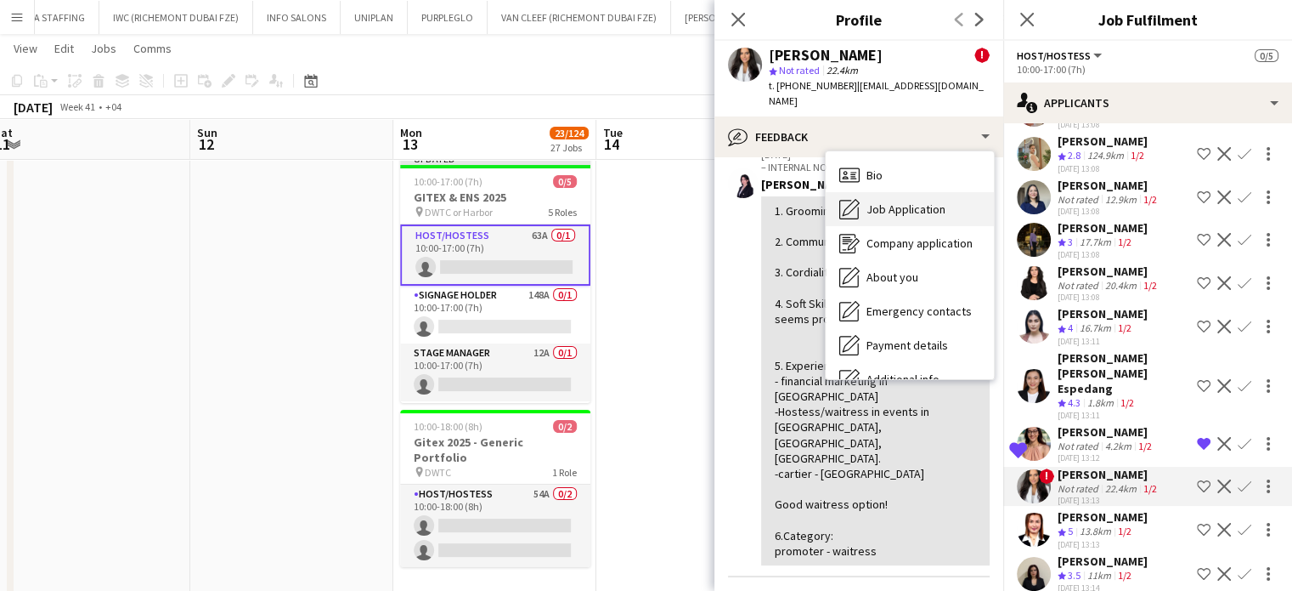
click at [921, 201] on div "Job Application Job Application" at bounding box center [910, 209] width 168 height 34
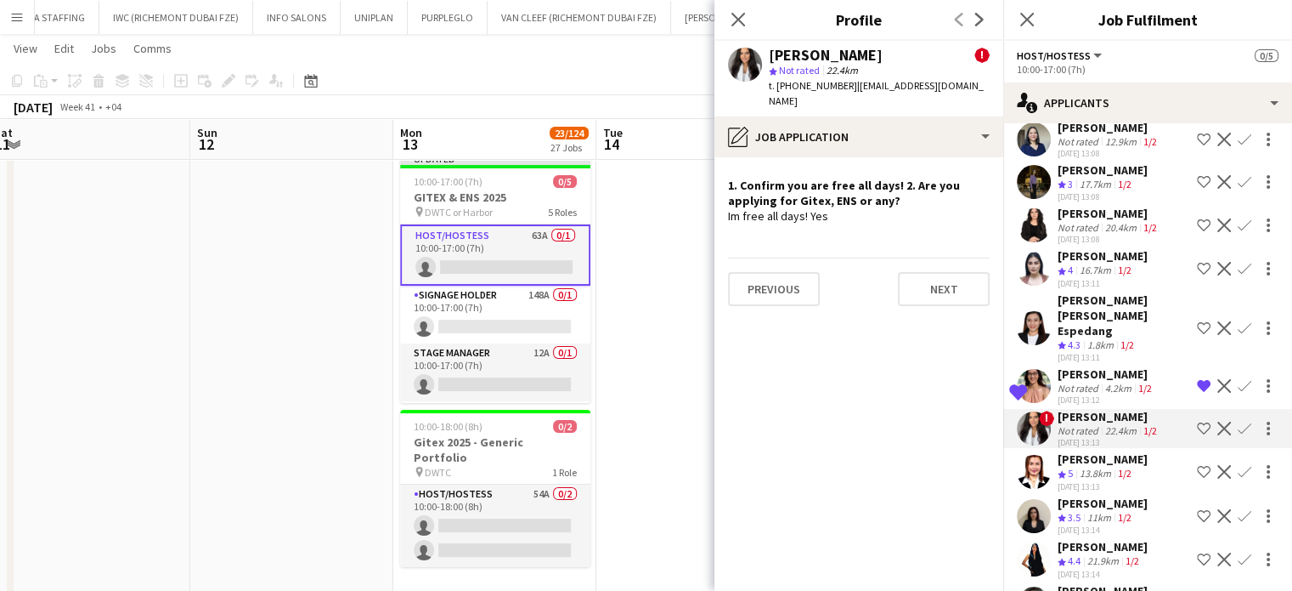
scroll to position [680, 0]
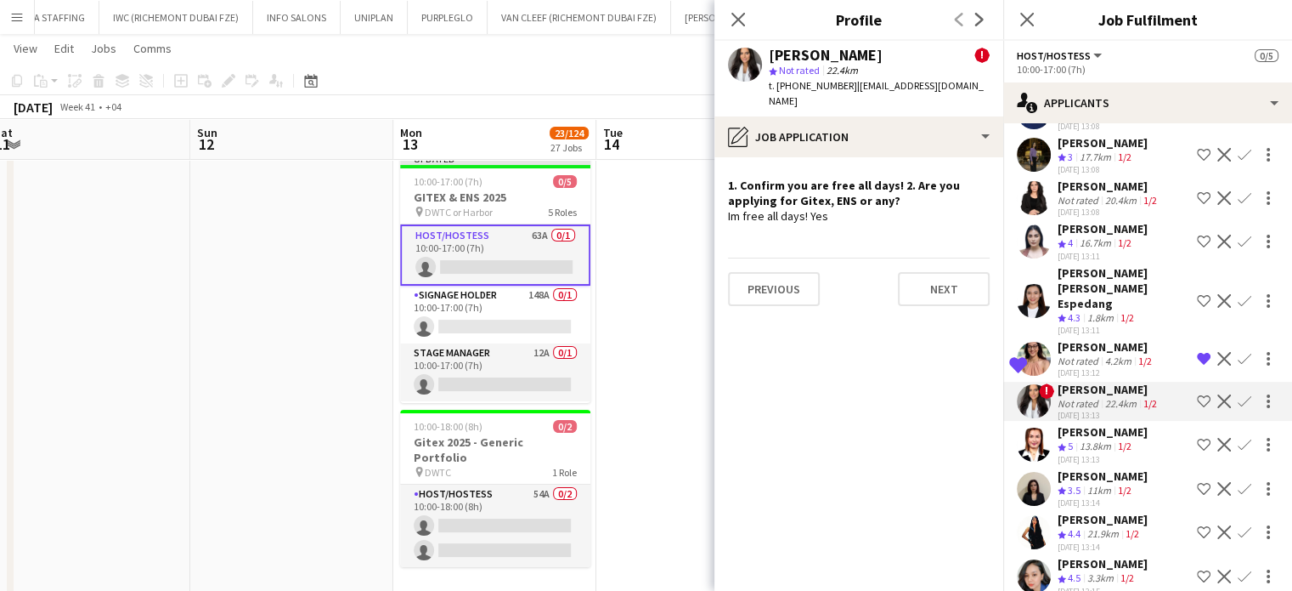
click at [1107, 512] on div "[PERSON_NAME]" at bounding box center [1103, 519] width 90 height 15
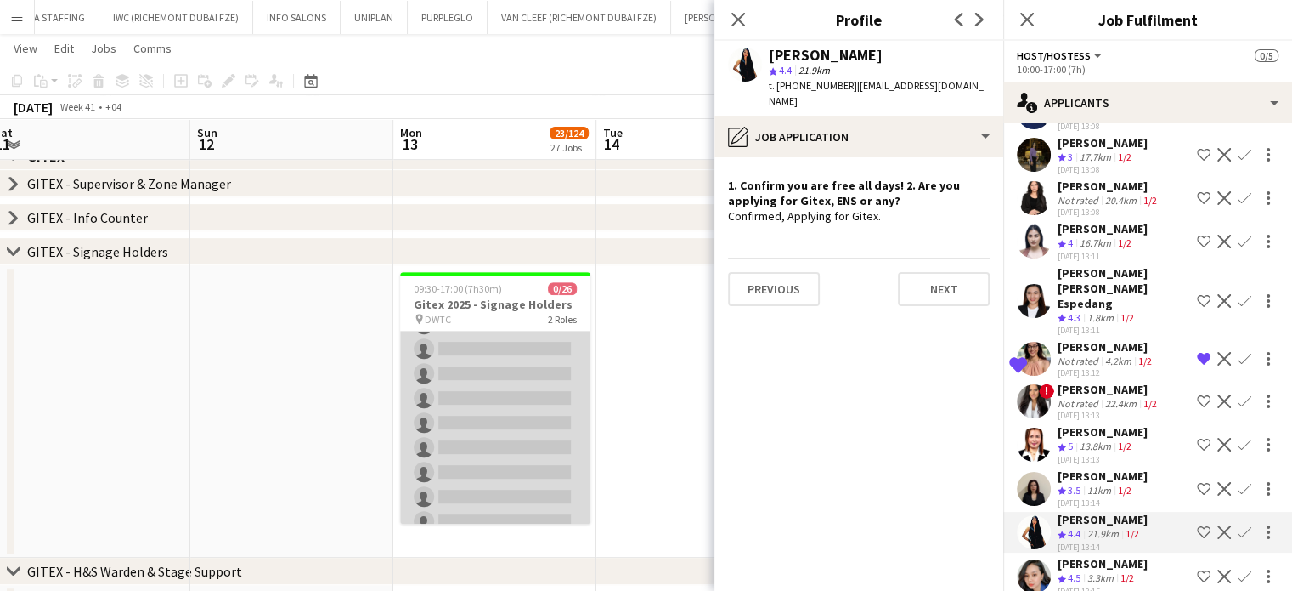
scroll to position [85, 0]
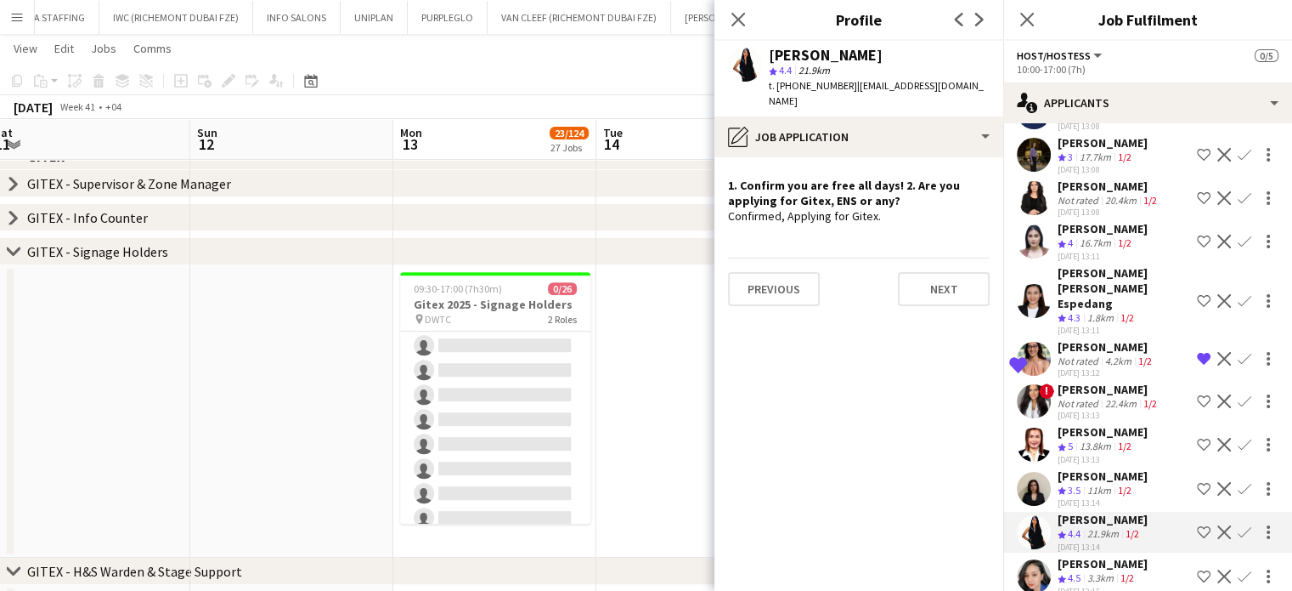
click at [10, 217] on icon "chevron-right" at bounding box center [14, 218] width 14 height 14
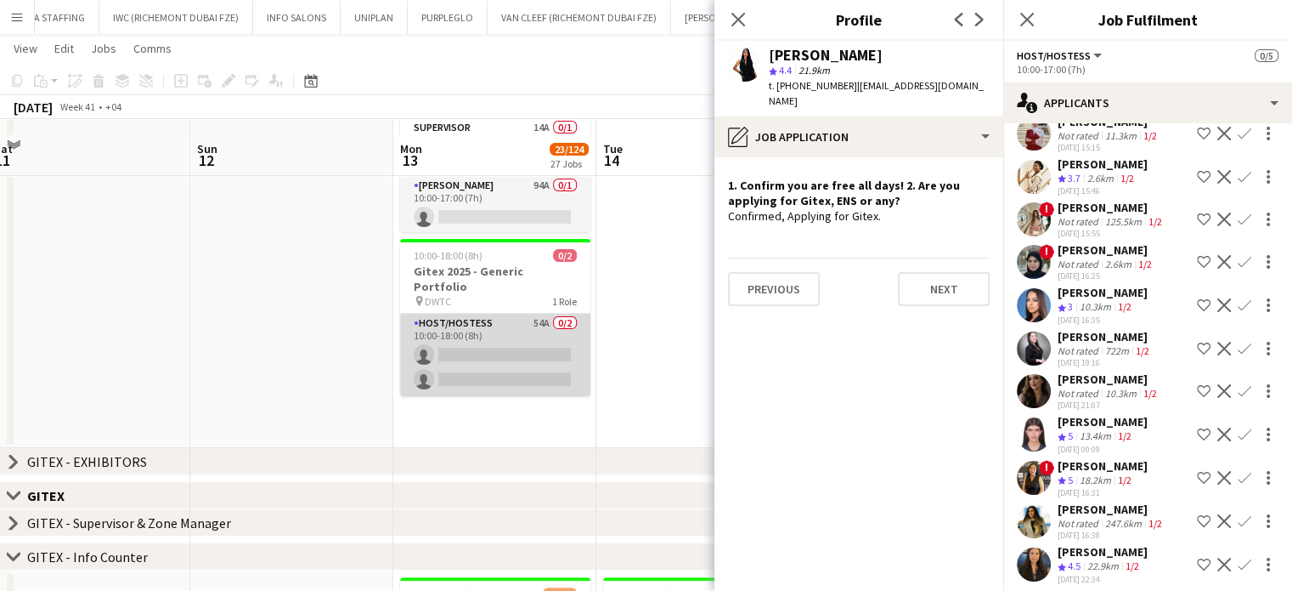
scroll to position [340, 0]
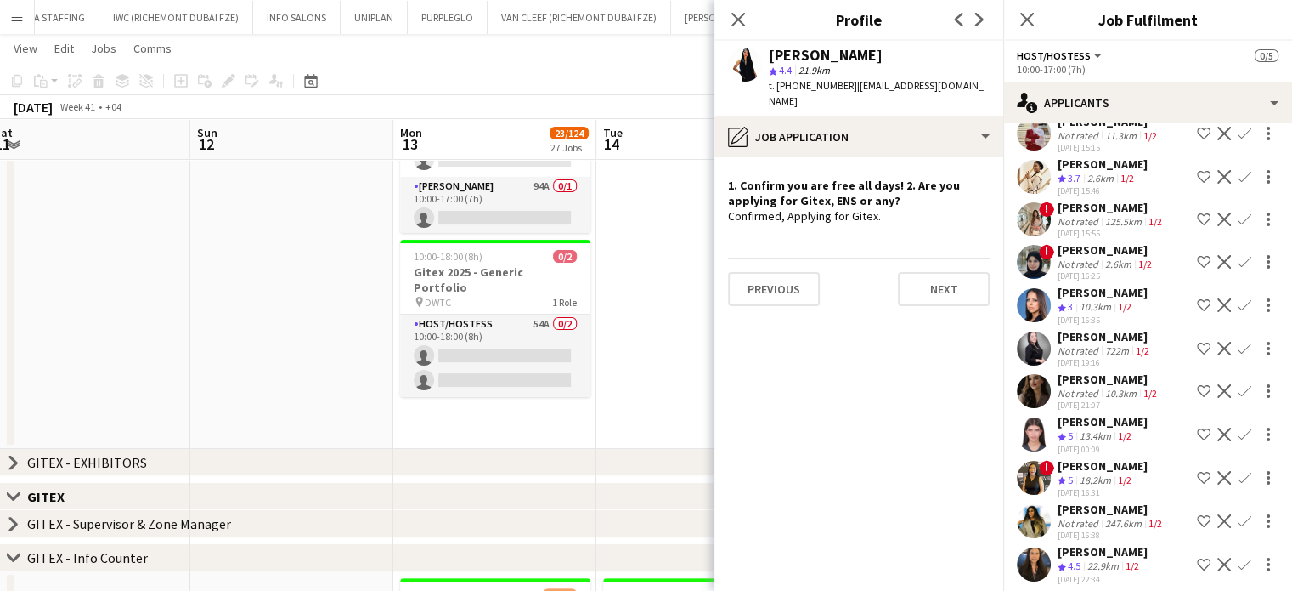
click at [666, 275] on app-date-cell at bounding box center [698, 149] width 203 height 598
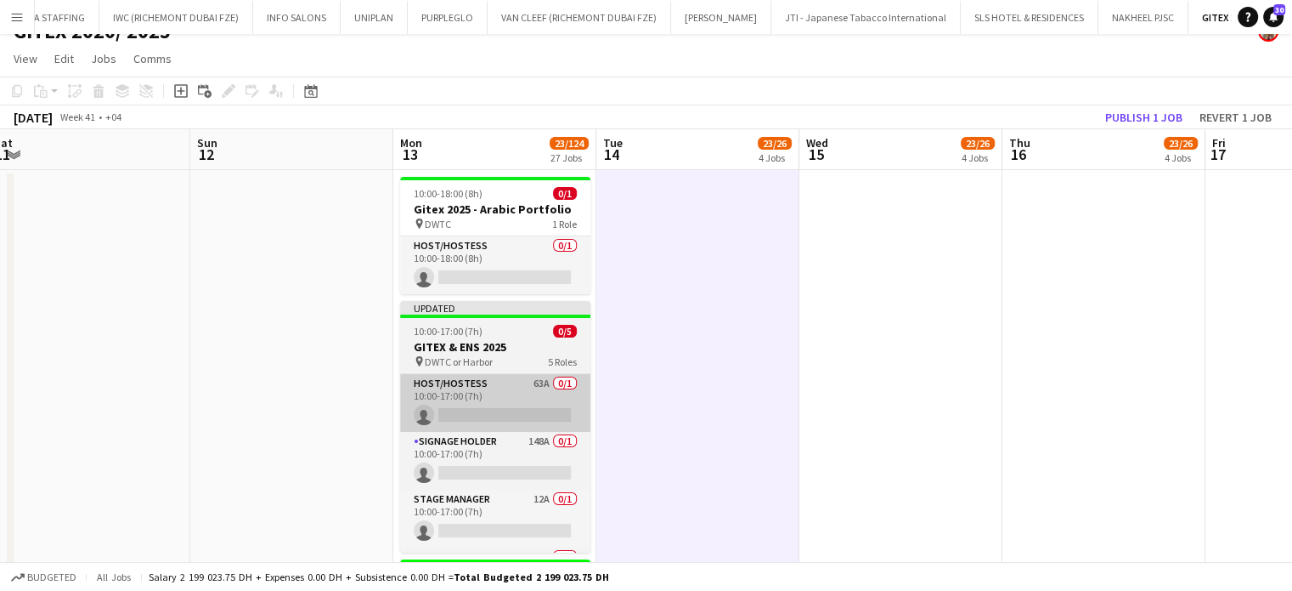
scroll to position [0, 0]
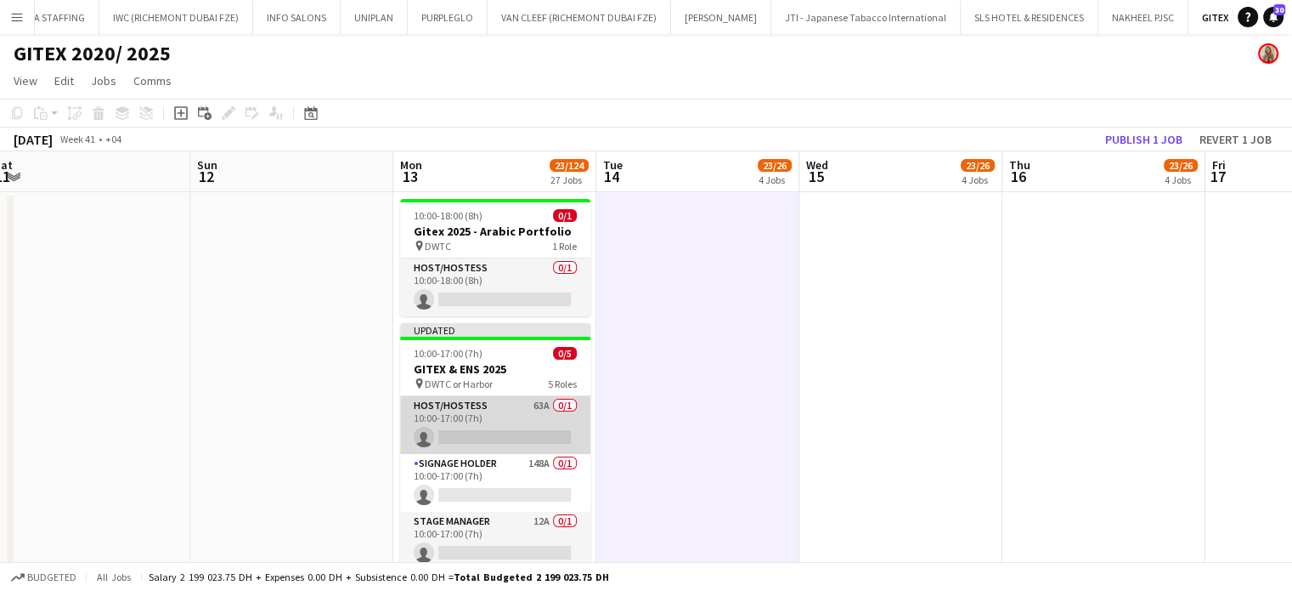
click at [525, 425] on app-card-role "Host/Hostess 63A 0/1 10:00-17:00 (7h) single-neutral-actions" at bounding box center [495, 425] width 190 height 58
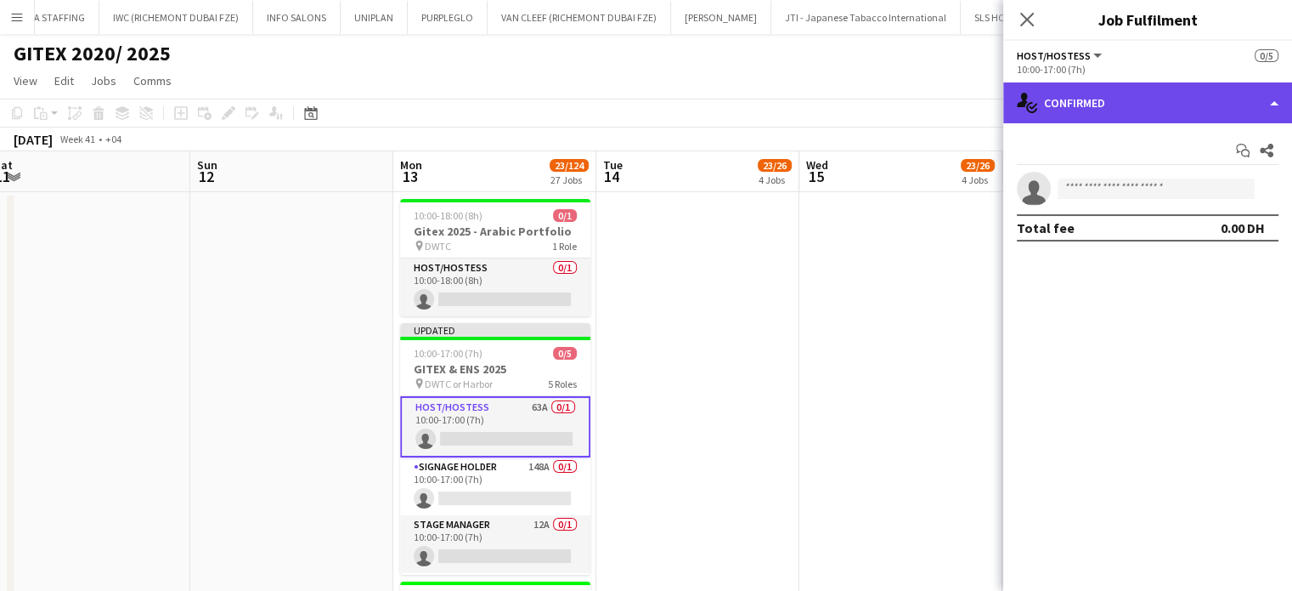
click at [1228, 94] on div "single-neutral-actions-check-2 Confirmed" at bounding box center [1148, 102] width 289 height 41
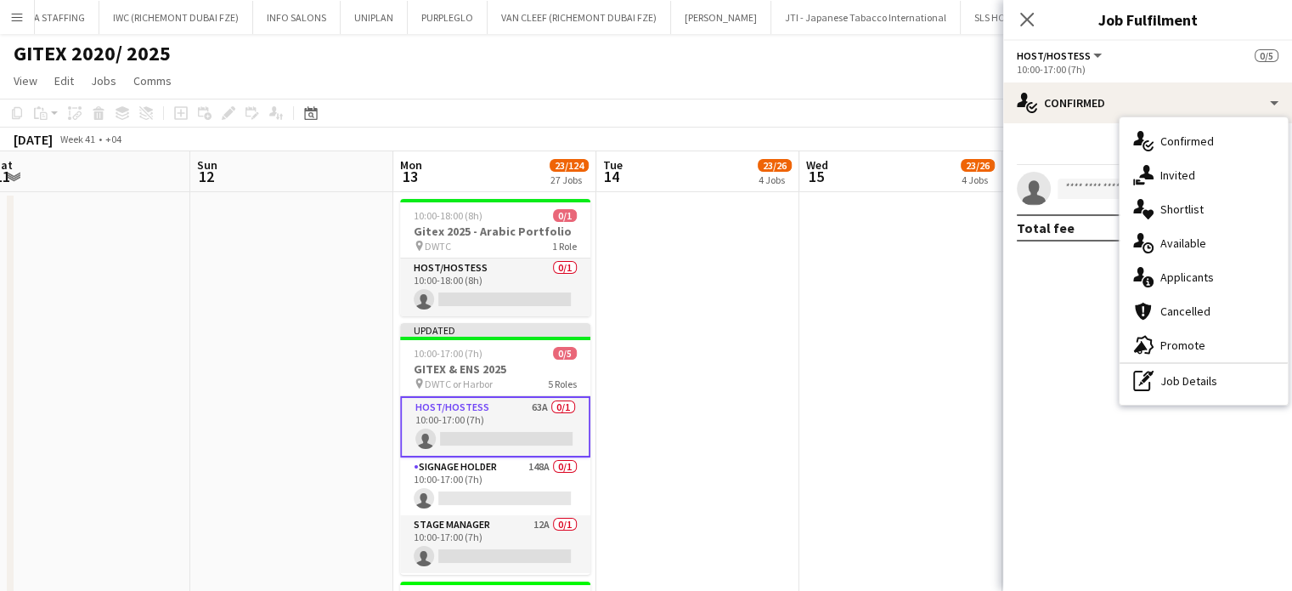
click at [1195, 362] on hr at bounding box center [1204, 363] width 168 height 2
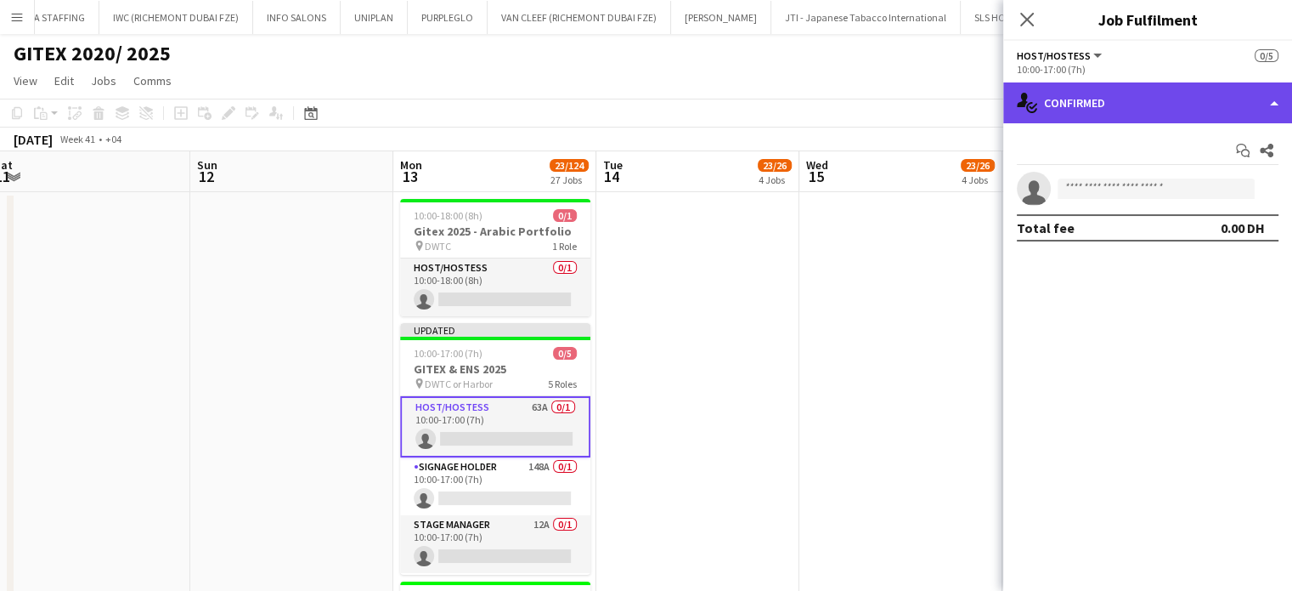
click at [1273, 88] on div "single-neutral-actions-check-2 Confirmed" at bounding box center [1148, 102] width 289 height 41
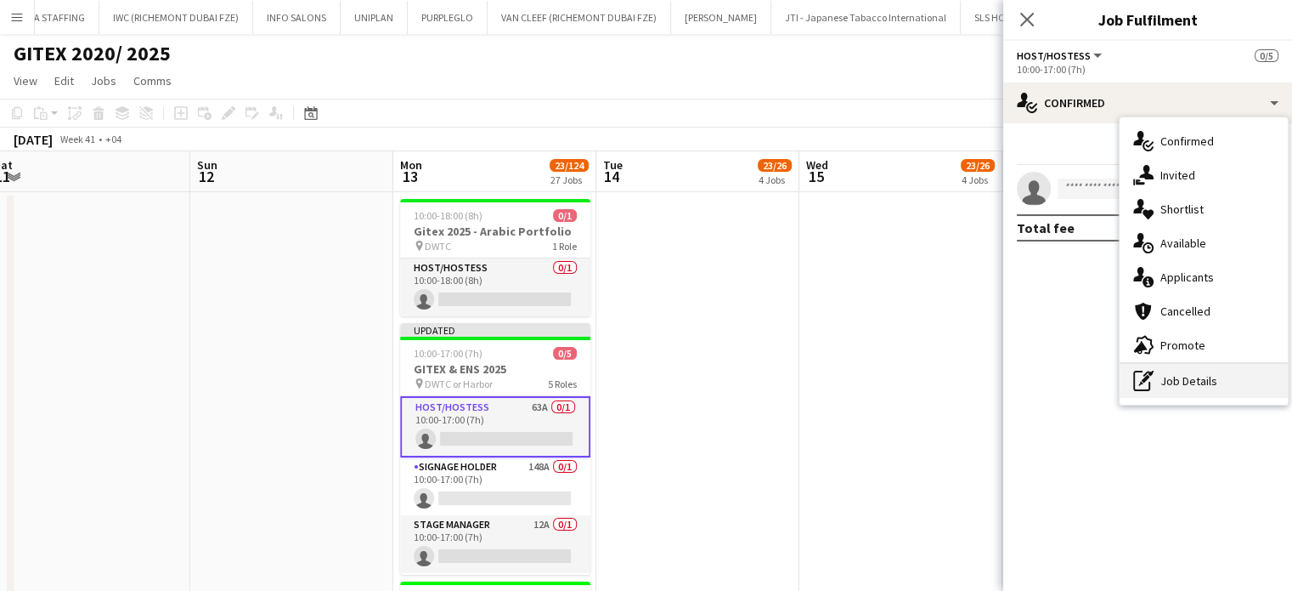
click at [1182, 381] on div "pen-write Job Details" at bounding box center [1204, 381] width 168 height 34
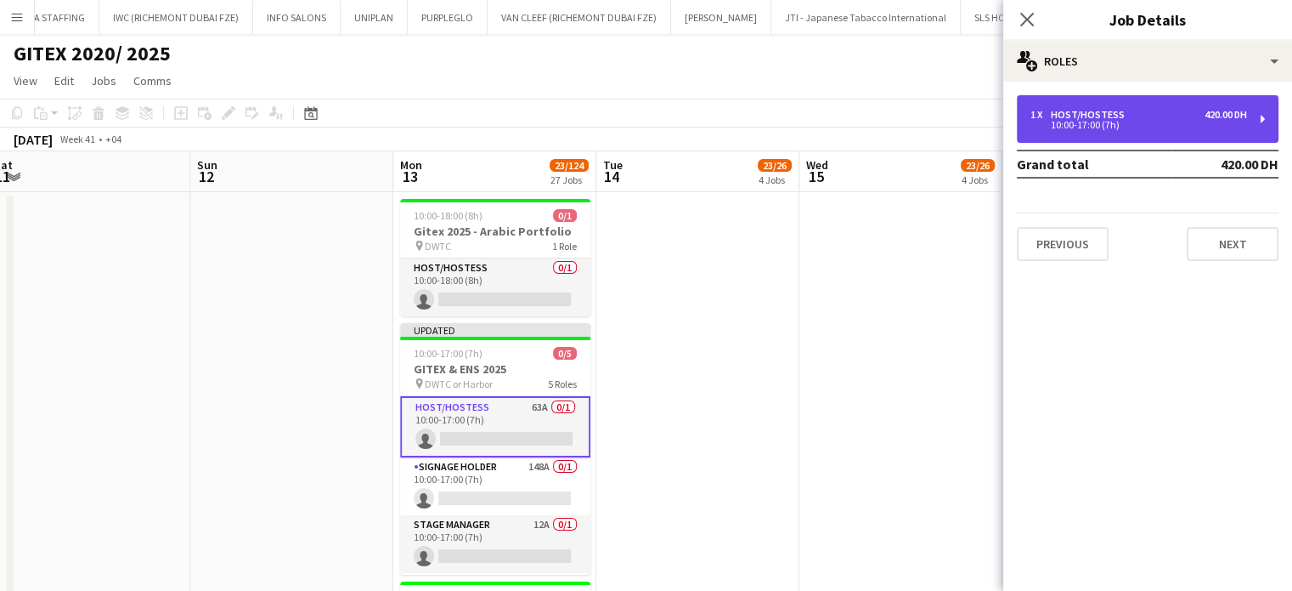
click at [1072, 128] on div "10:00-17:00 (7h)" at bounding box center [1139, 125] width 217 height 8
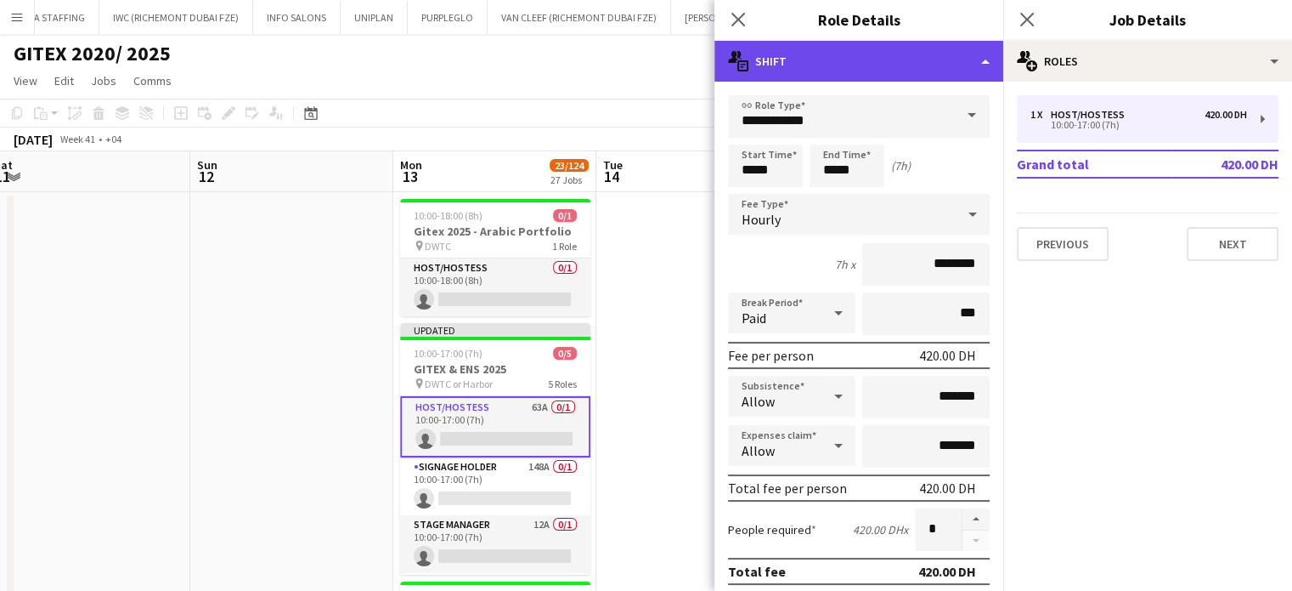
click at [945, 54] on div "multiple-actions-text Shift" at bounding box center [859, 61] width 289 height 41
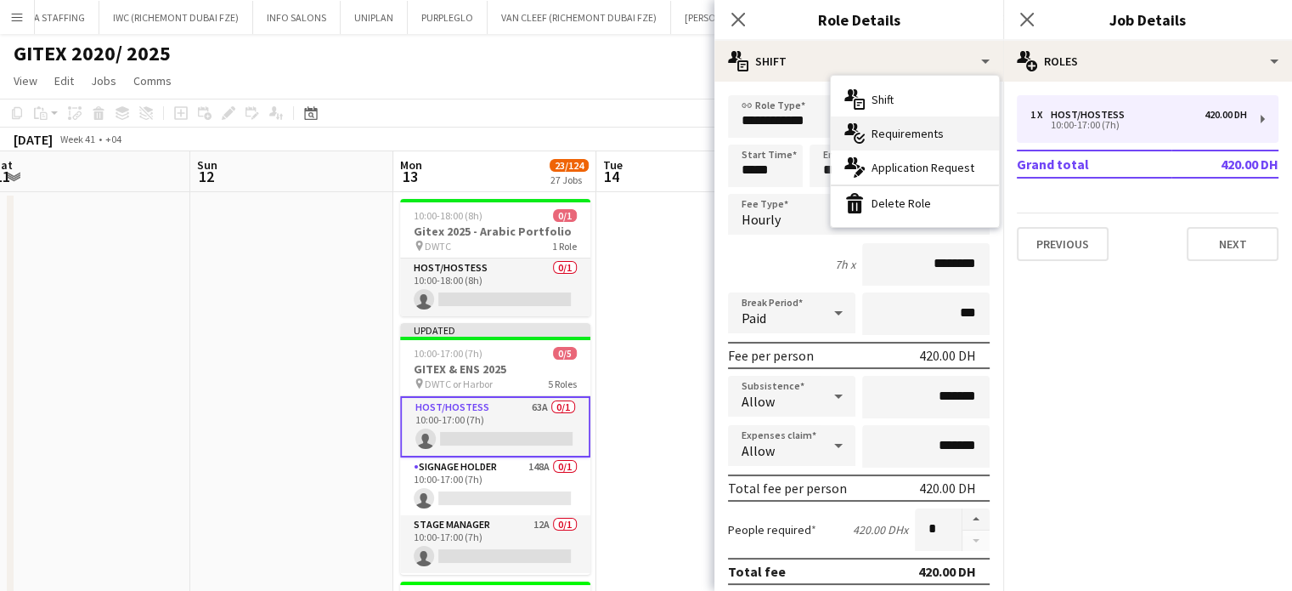
click at [936, 139] on span "Requirements" at bounding box center [908, 133] width 72 height 15
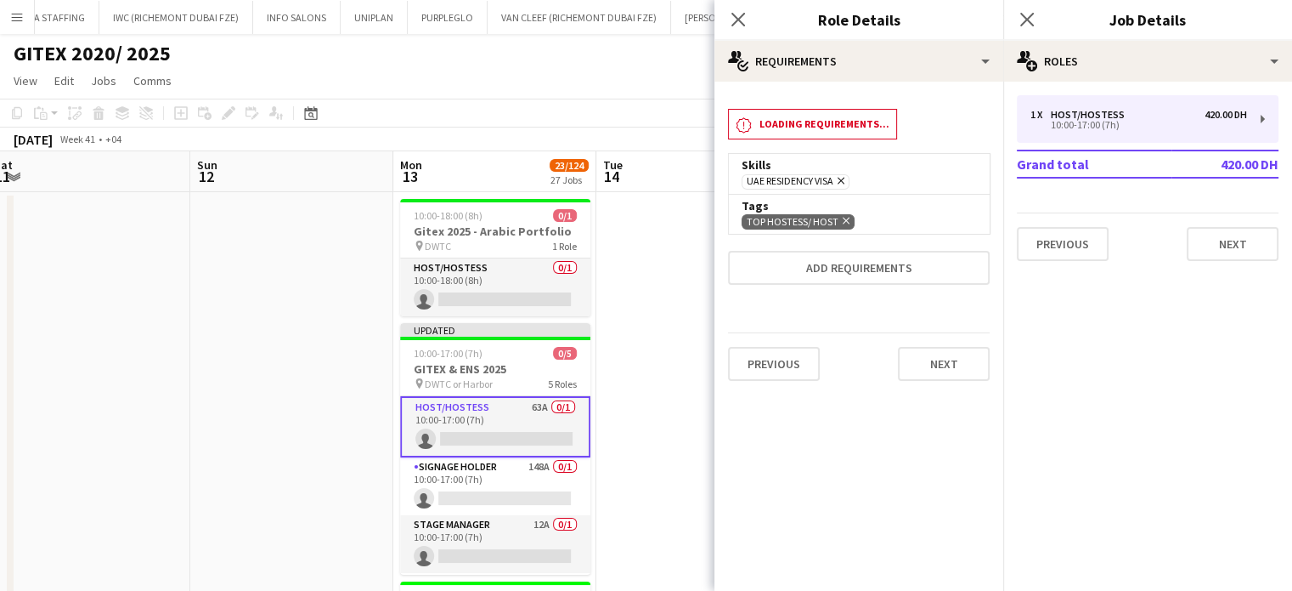
click at [845, 223] on icon "Remove" at bounding box center [844, 220] width 11 height 11
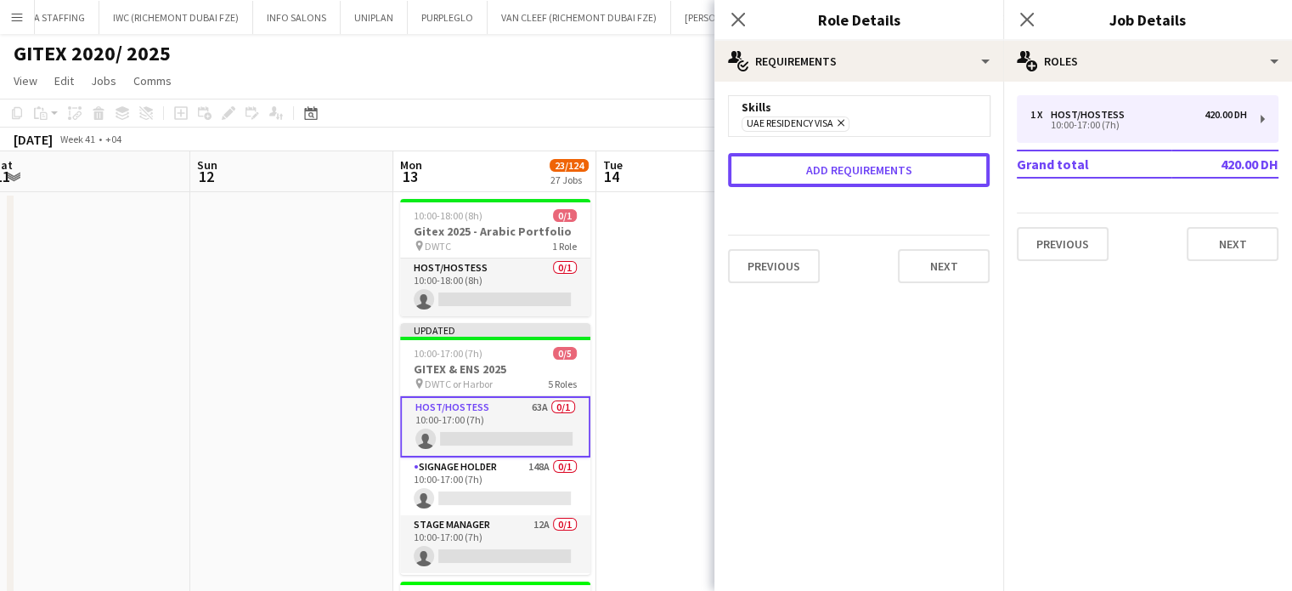
drag, startPoint x: 857, startPoint y: 241, endPoint x: 853, endPoint y: 233, distance: 9.2
click at [857, 240] on form "Skills UAE Residency Visa Remove Add requirements Previous Next" at bounding box center [859, 195] width 289 height 201
click at [828, 184] on button "Add requirements" at bounding box center [859, 170] width 262 height 34
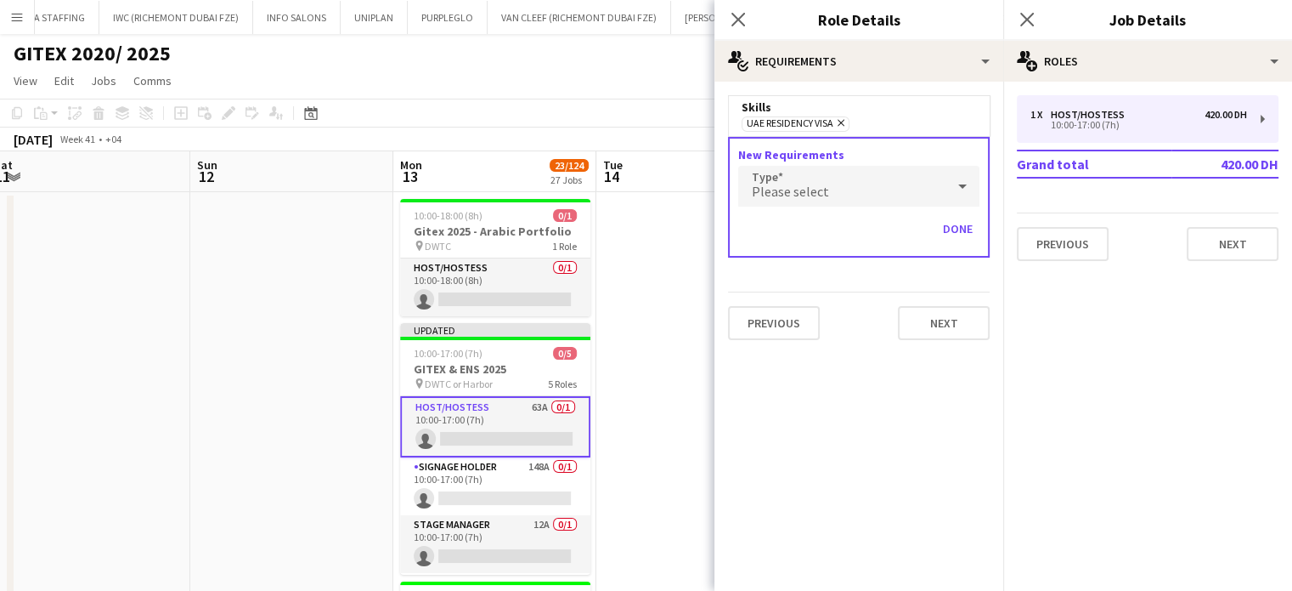
click at [828, 197] on div "Please select" at bounding box center [841, 186] width 207 height 41
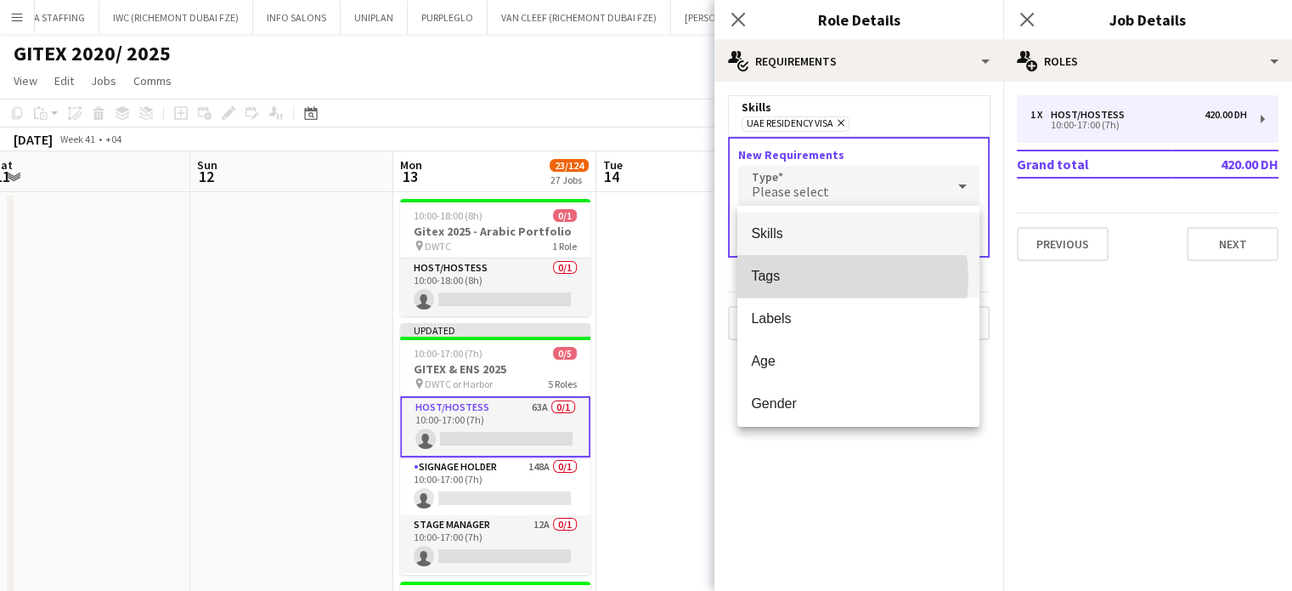
click at [825, 278] on span "Tags" at bounding box center [858, 276] width 215 height 16
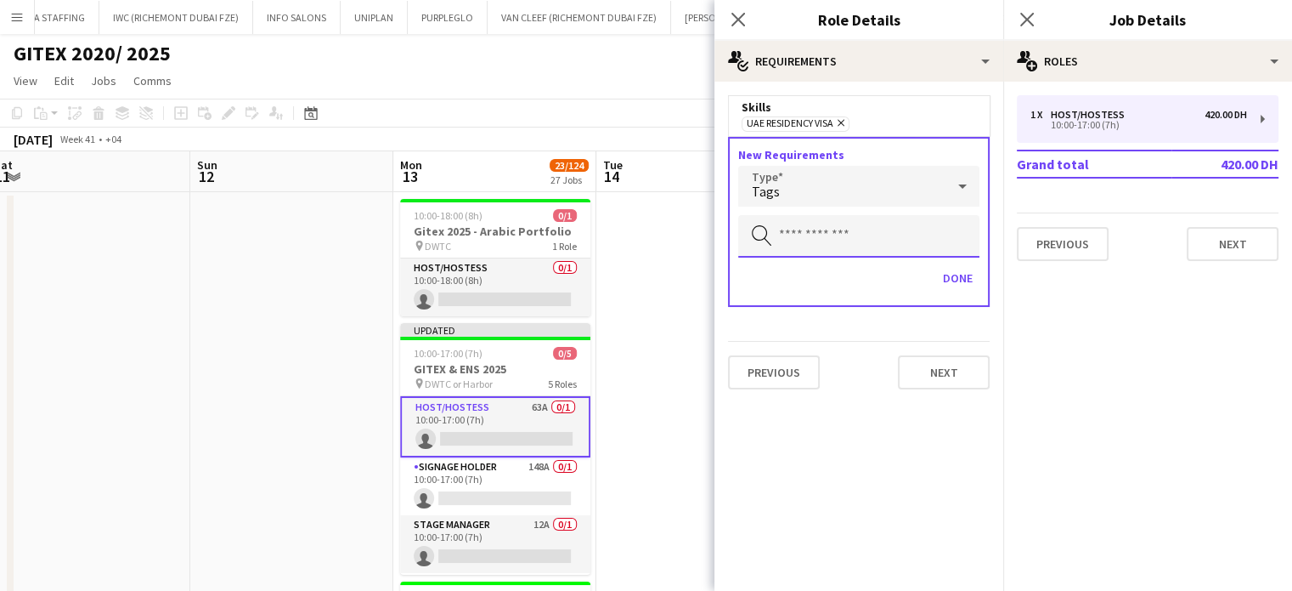
click at [889, 241] on input "text" at bounding box center [858, 236] width 241 height 42
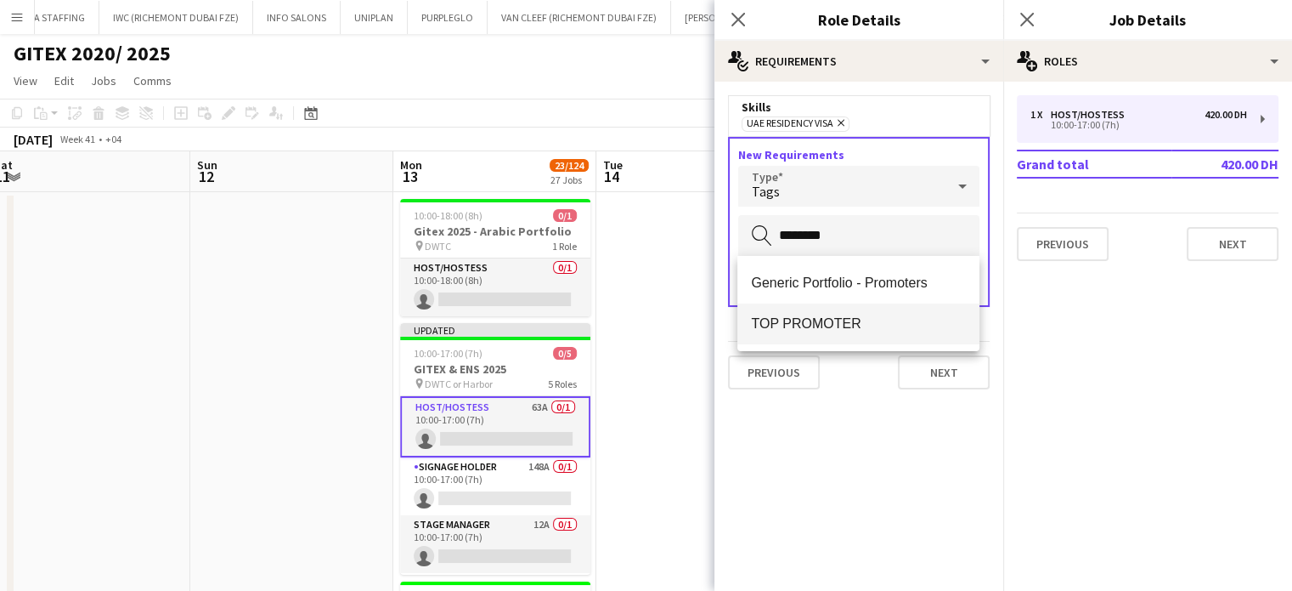
type input "********"
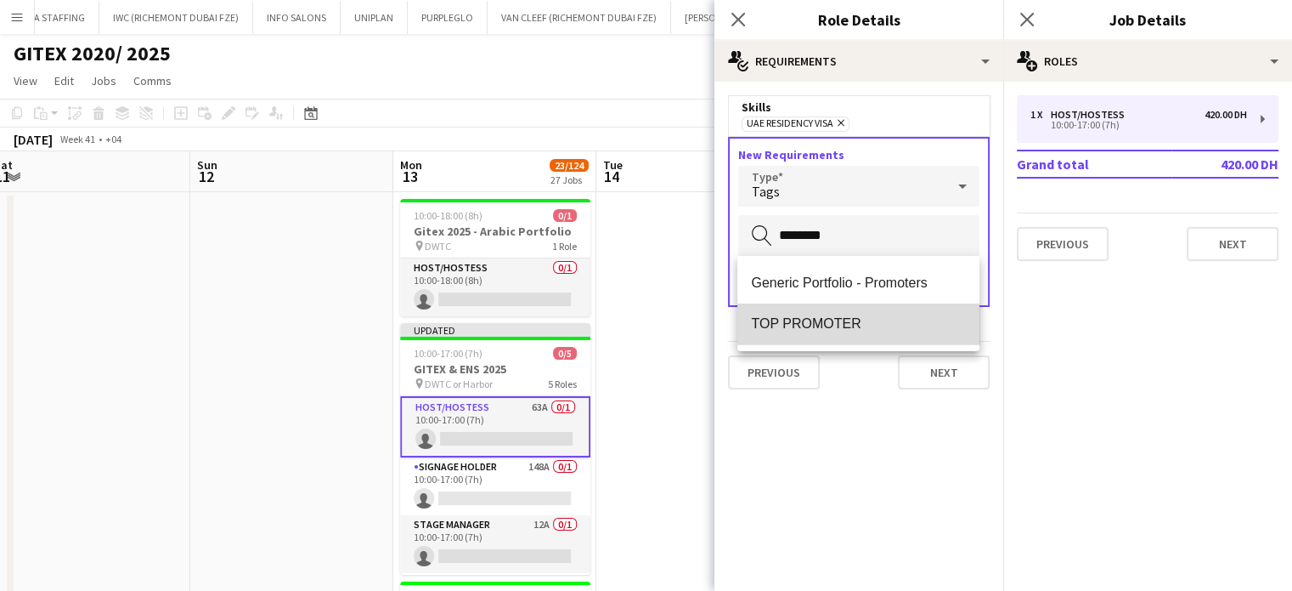
click at [848, 333] on mat-option "TOP PROMOTER" at bounding box center [859, 323] width 242 height 41
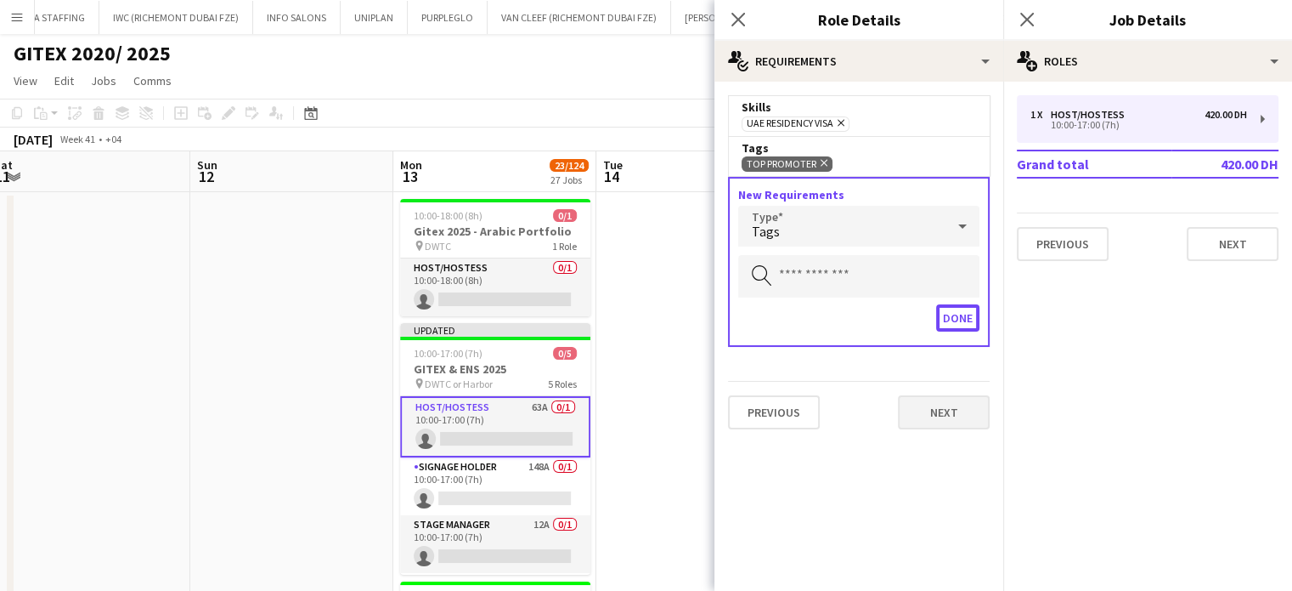
click at [974, 319] on button "Done" at bounding box center [957, 317] width 43 height 27
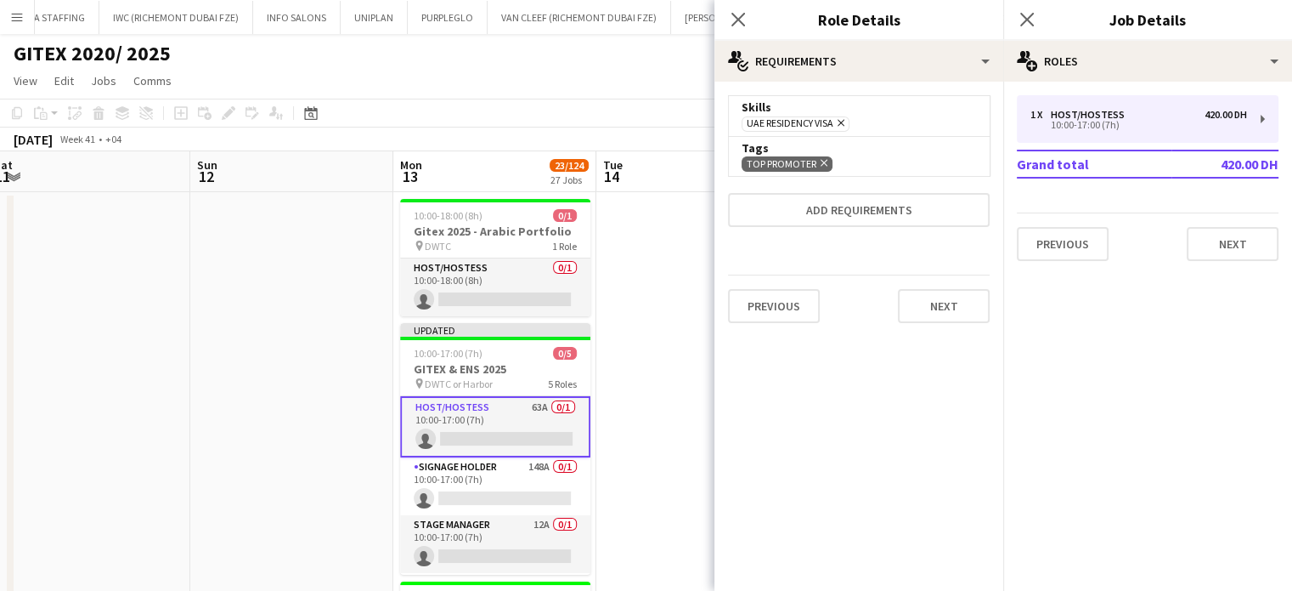
click at [683, 269] on app-date-cell at bounding box center [698, 491] width 203 height 598
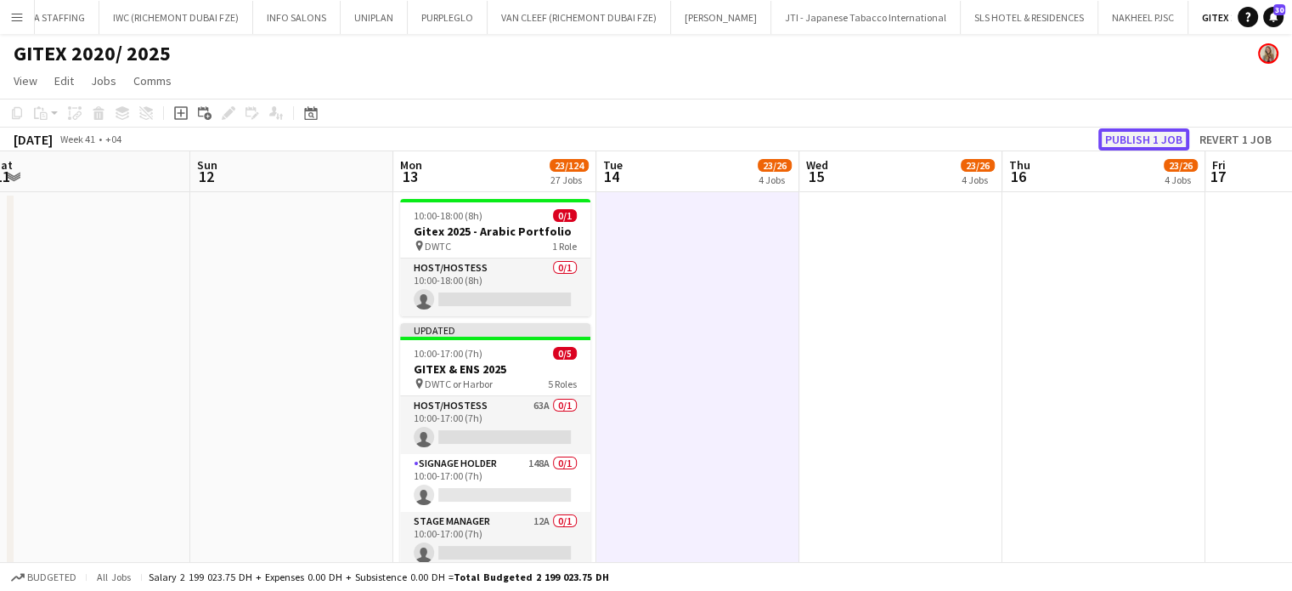
click at [1152, 145] on button "Publish 1 job" at bounding box center [1144, 139] width 91 height 22
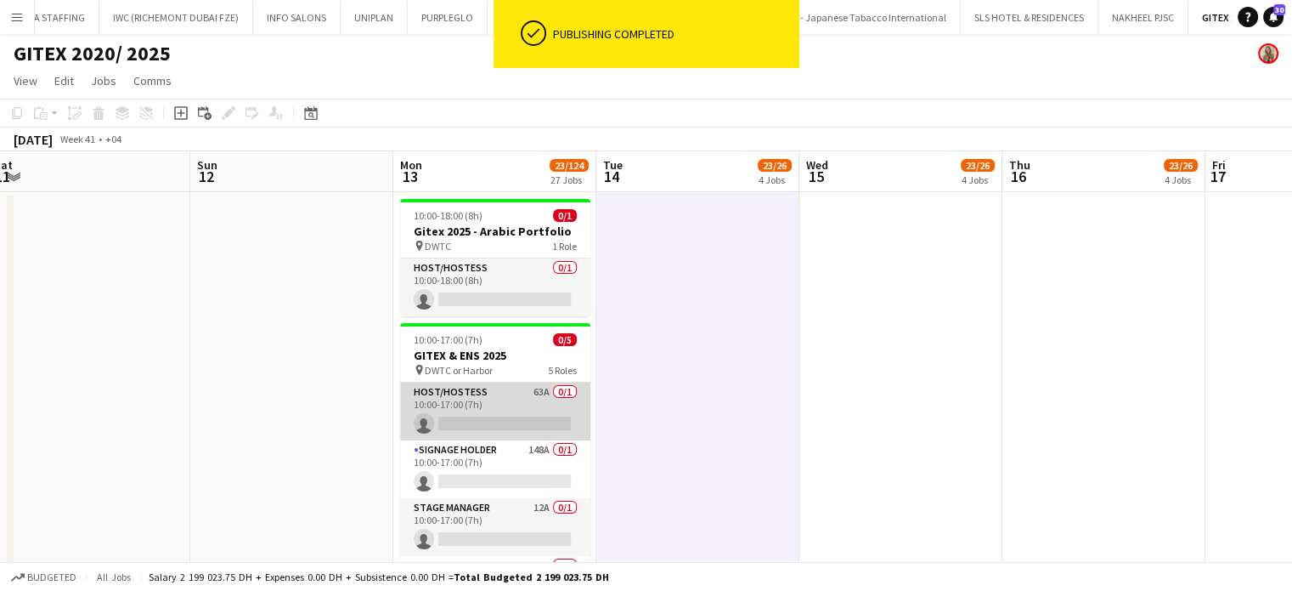
click at [477, 406] on app-card-role "Host/Hostess 63A 0/1 10:00-17:00 (7h) single-neutral-actions" at bounding box center [495, 411] width 190 height 58
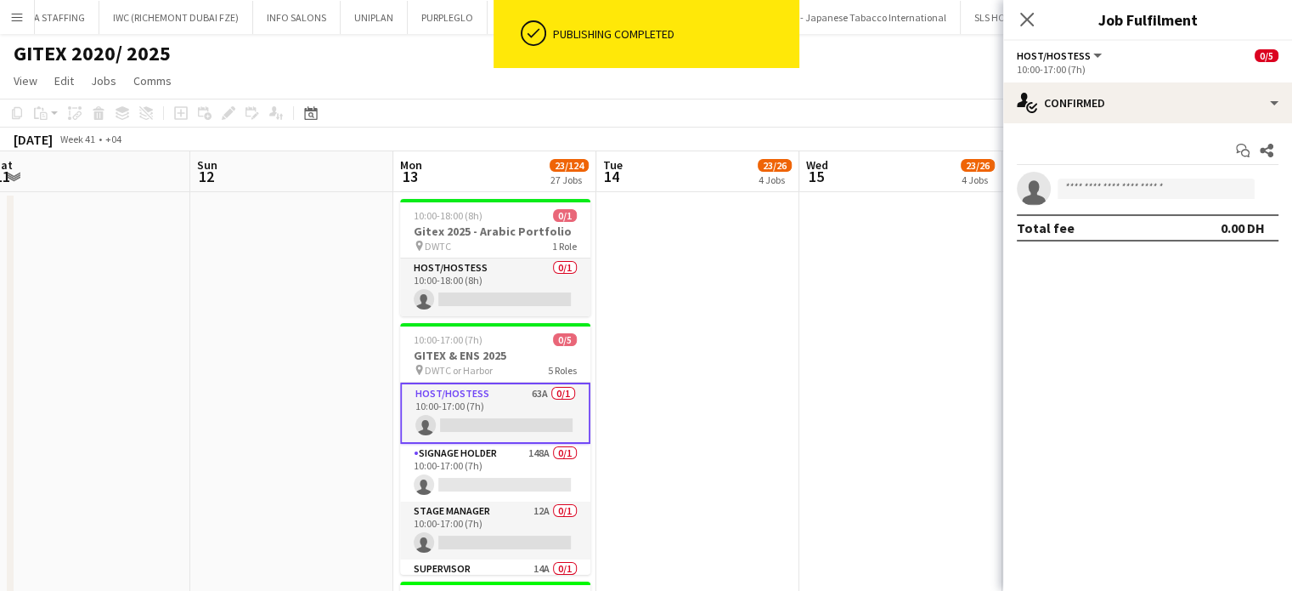
click at [710, 389] on app-date-cell at bounding box center [698, 491] width 203 height 598
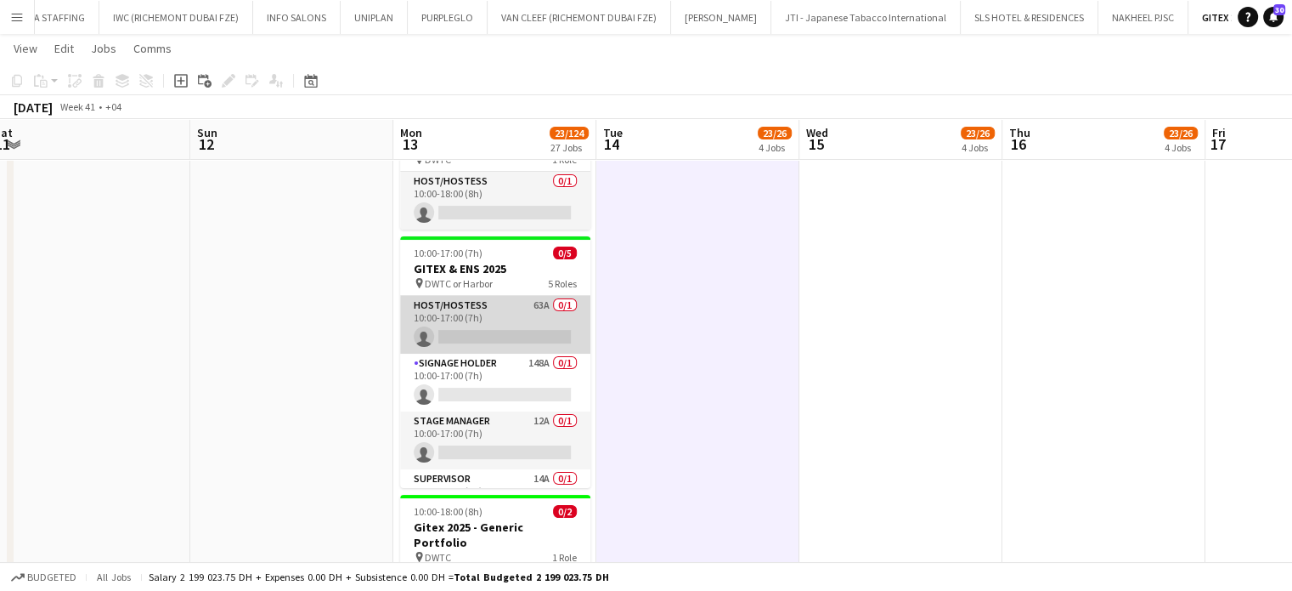
click at [510, 321] on app-card-role "Host/Hostess 63A 0/1 10:00-17:00 (7h) single-neutral-actions" at bounding box center [495, 325] width 190 height 58
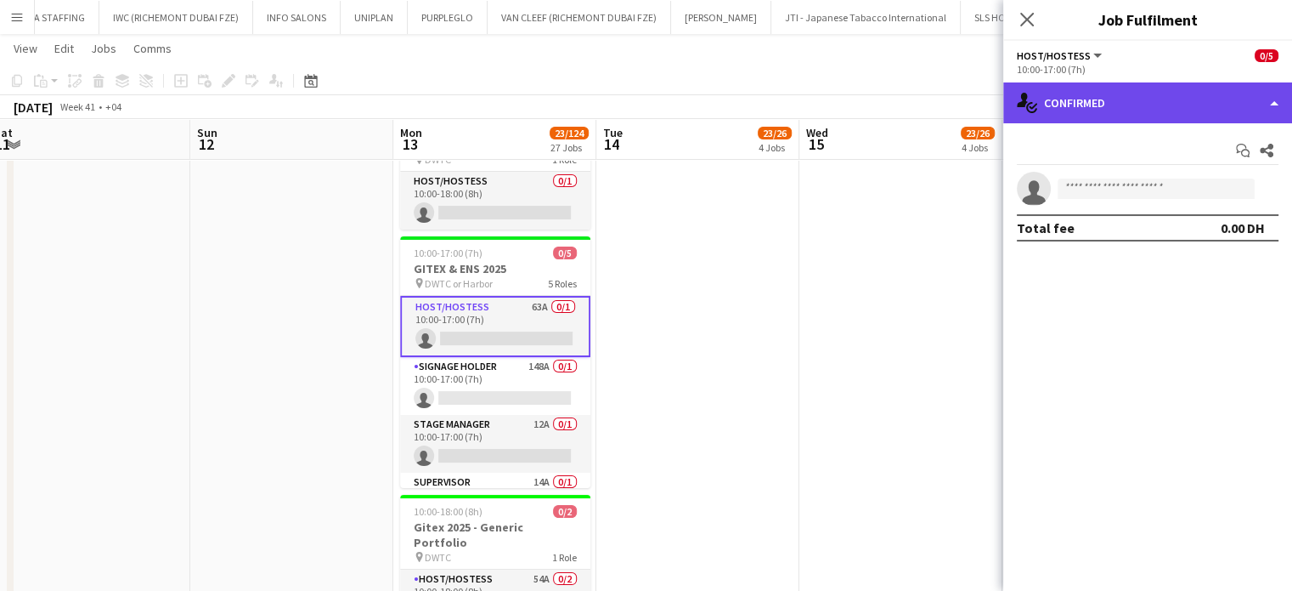
click at [1238, 108] on div "single-neutral-actions-check-2 Confirmed" at bounding box center [1148, 102] width 289 height 41
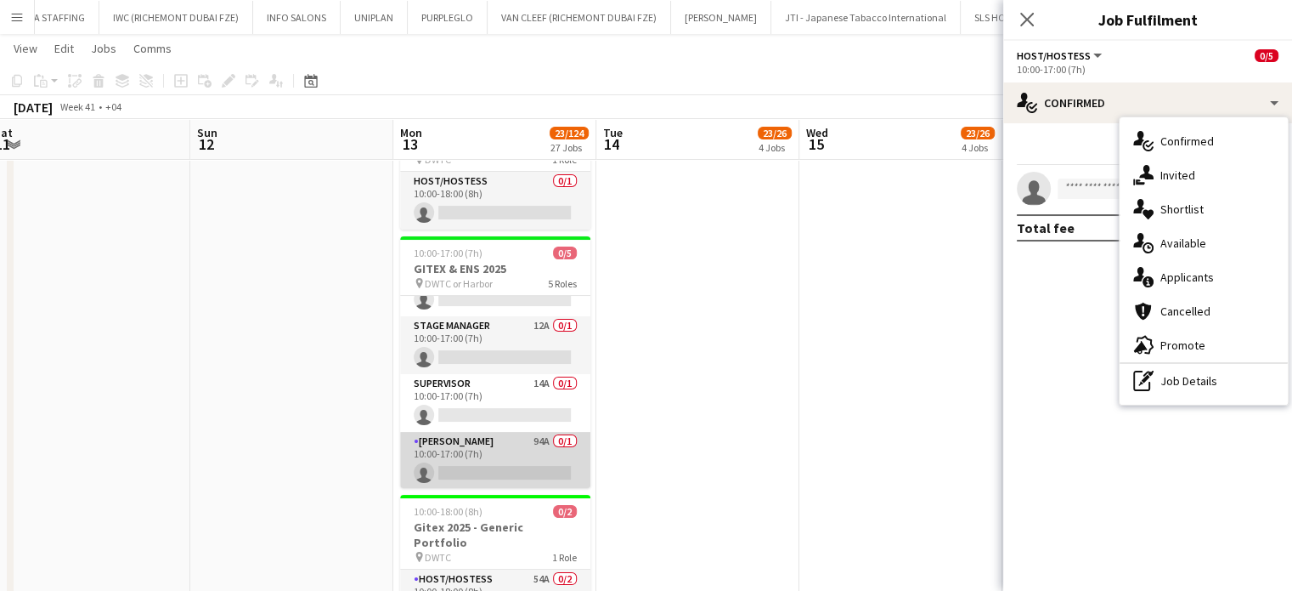
click at [505, 458] on app-card-role "Usher 94A 0/1 10:00-17:00 (7h) single-neutral-actions" at bounding box center [495, 461] width 190 height 58
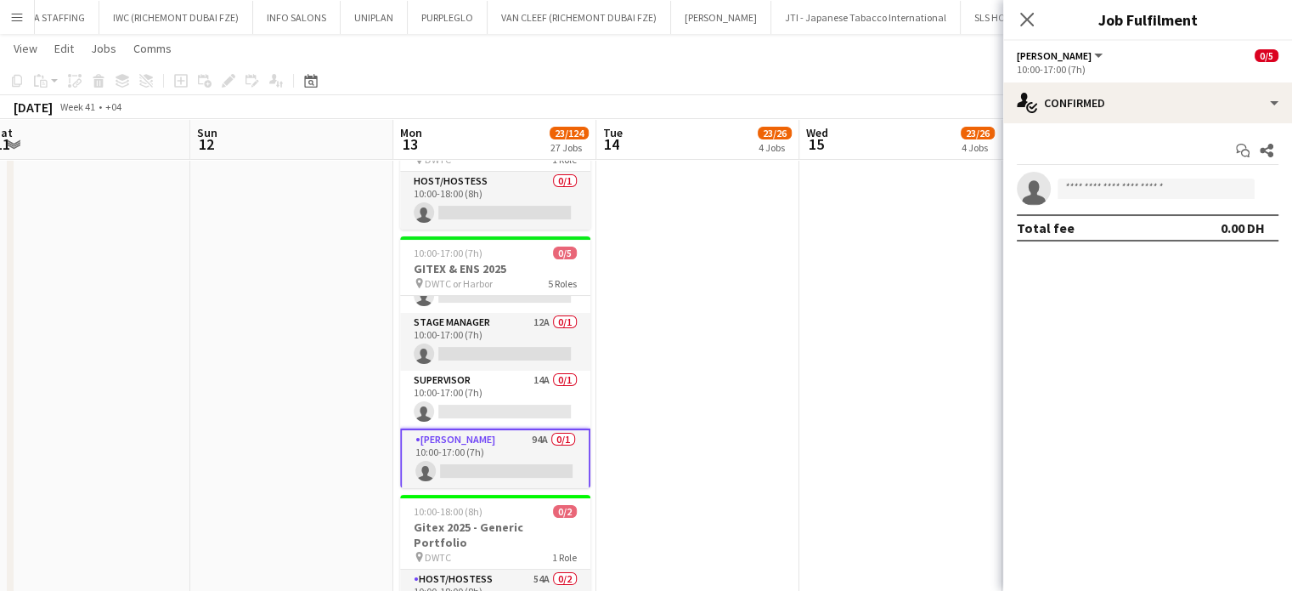
scroll to position [96, 0]
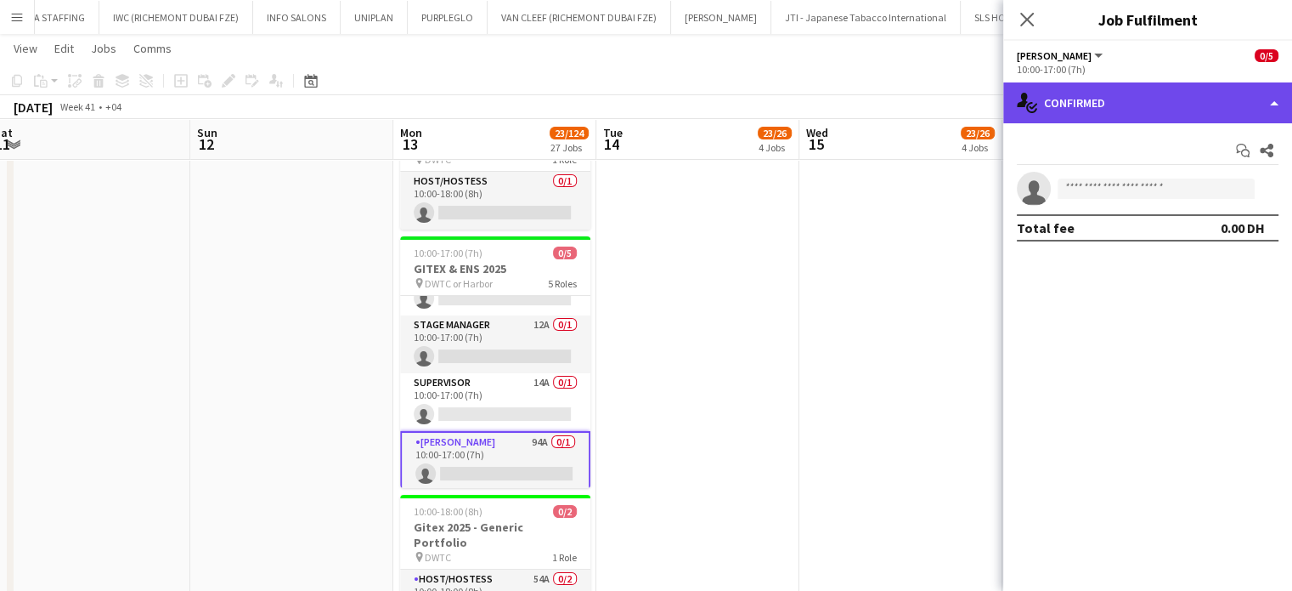
click at [1264, 96] on div "single-neutral-actions-check-2 Confirmed" at bounding box center [1148, 102] width 289 height 41
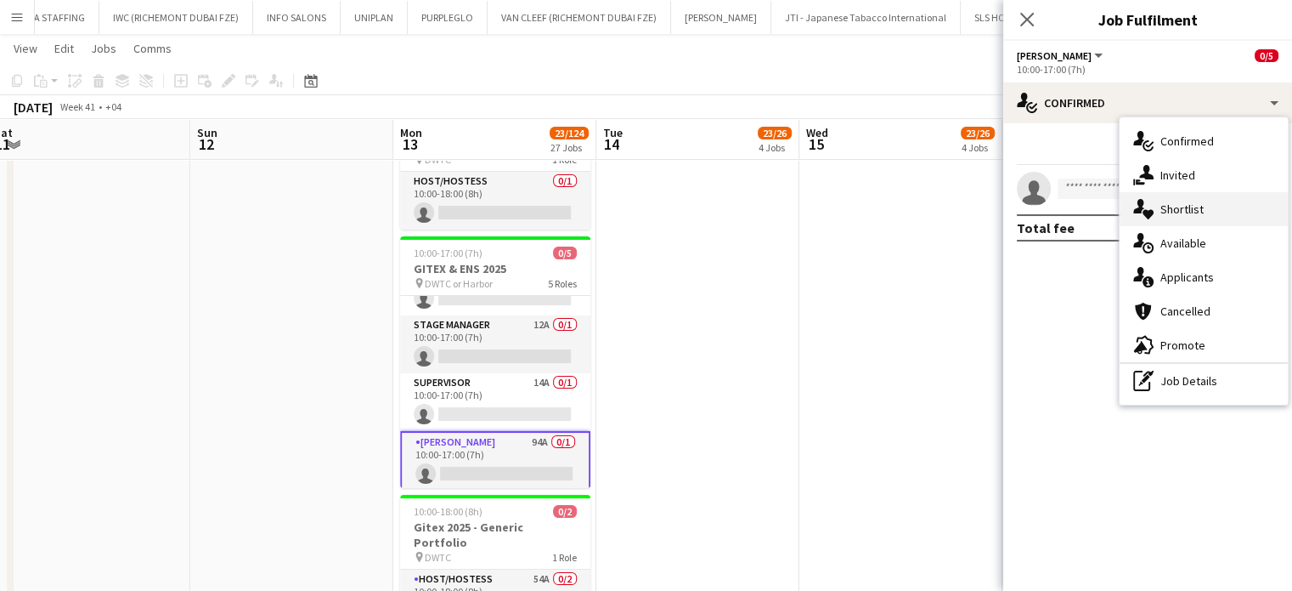
click at [1186, 206] on span "Shortlist" at bounding box center [1182, 208] width 43 height 15
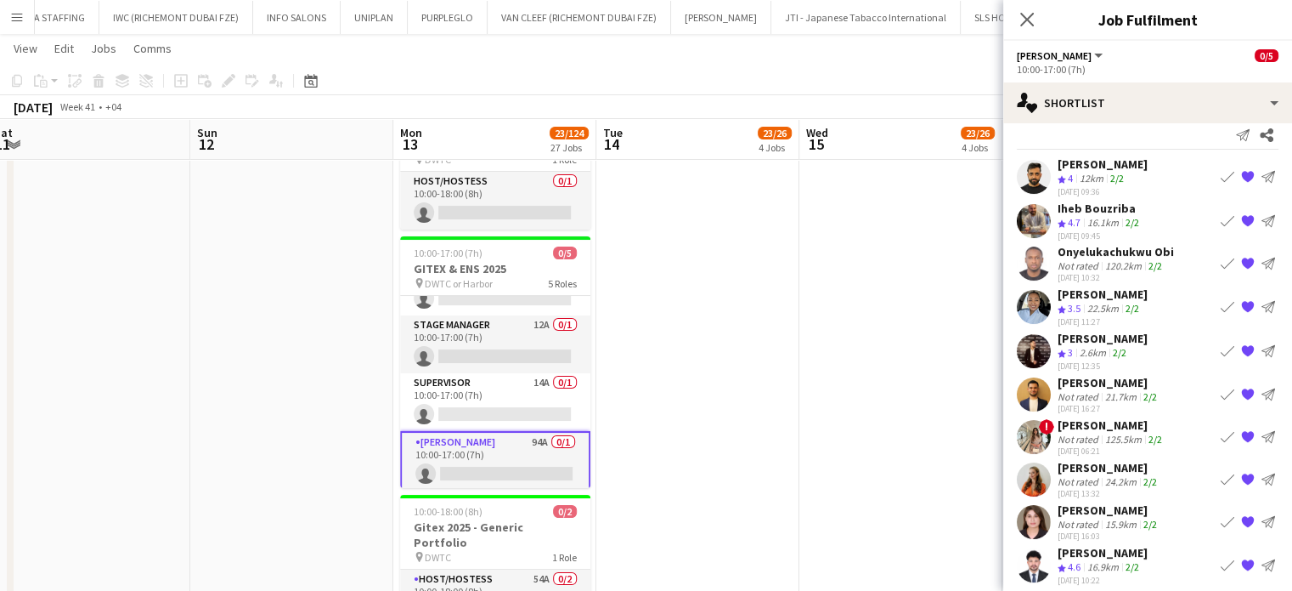
scroll to position [22, 0]
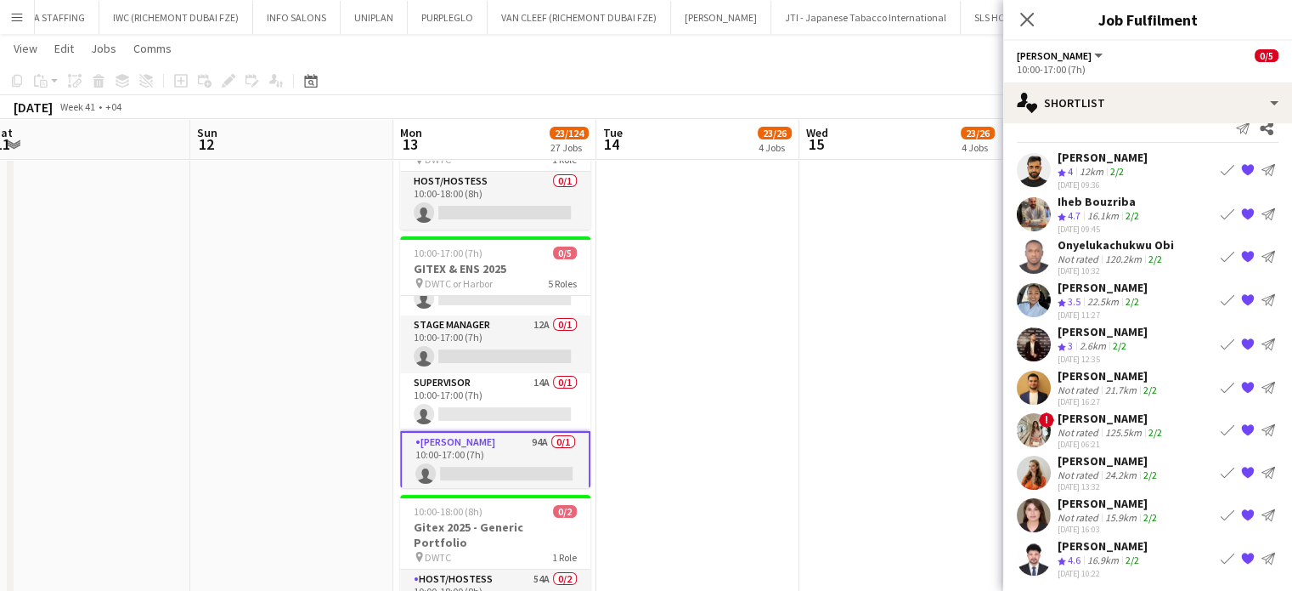
click at [1102, 560] on div "16.9km" at bounding box center [1103, 560] width 38 height 14
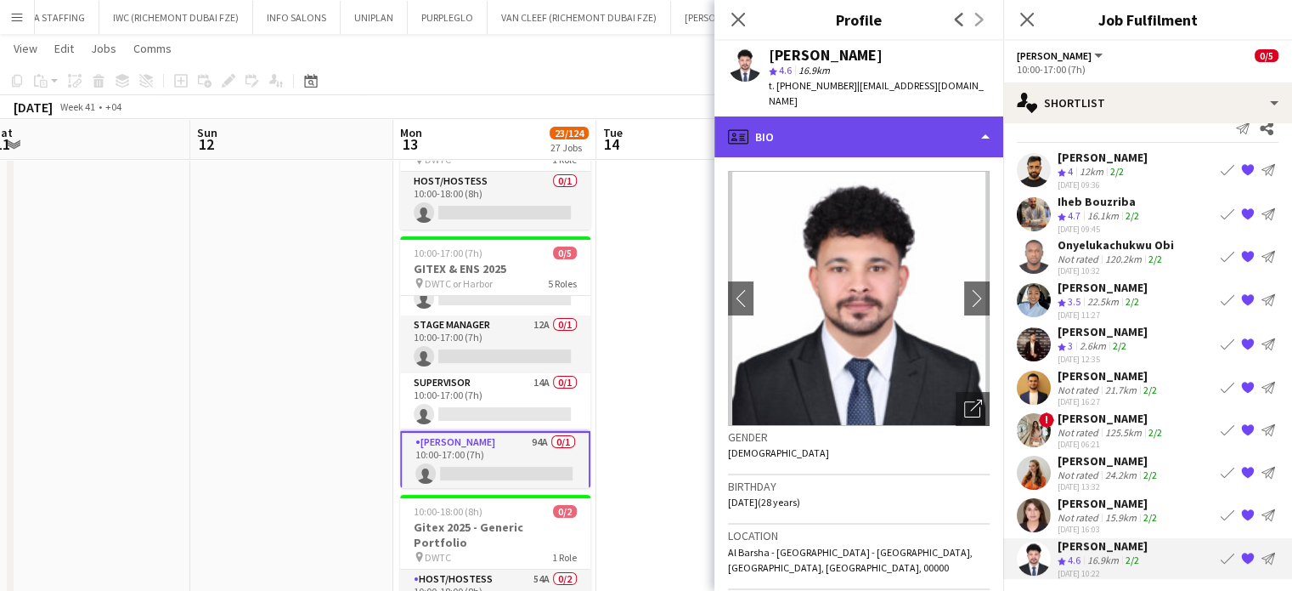
click at [943, 116] on div "profile Bio" at bounding box center [859, 136] width 289 height 41
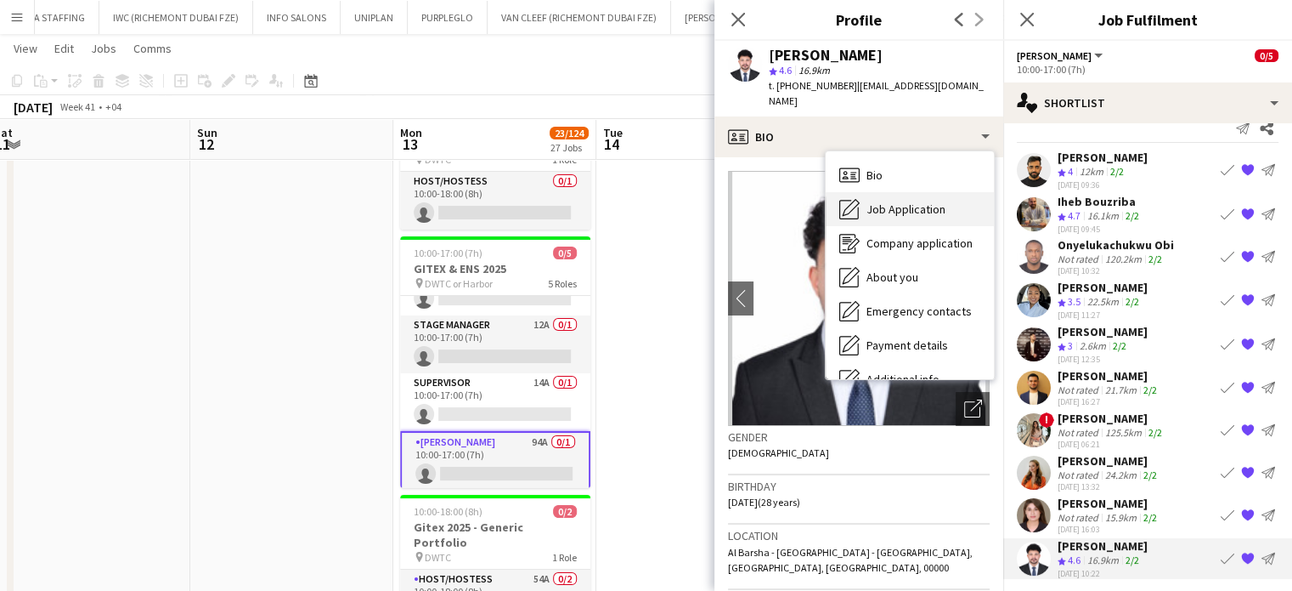
click at [931, 201] on span "Job Application" at bounding box center [906, 208] width 79 height 15
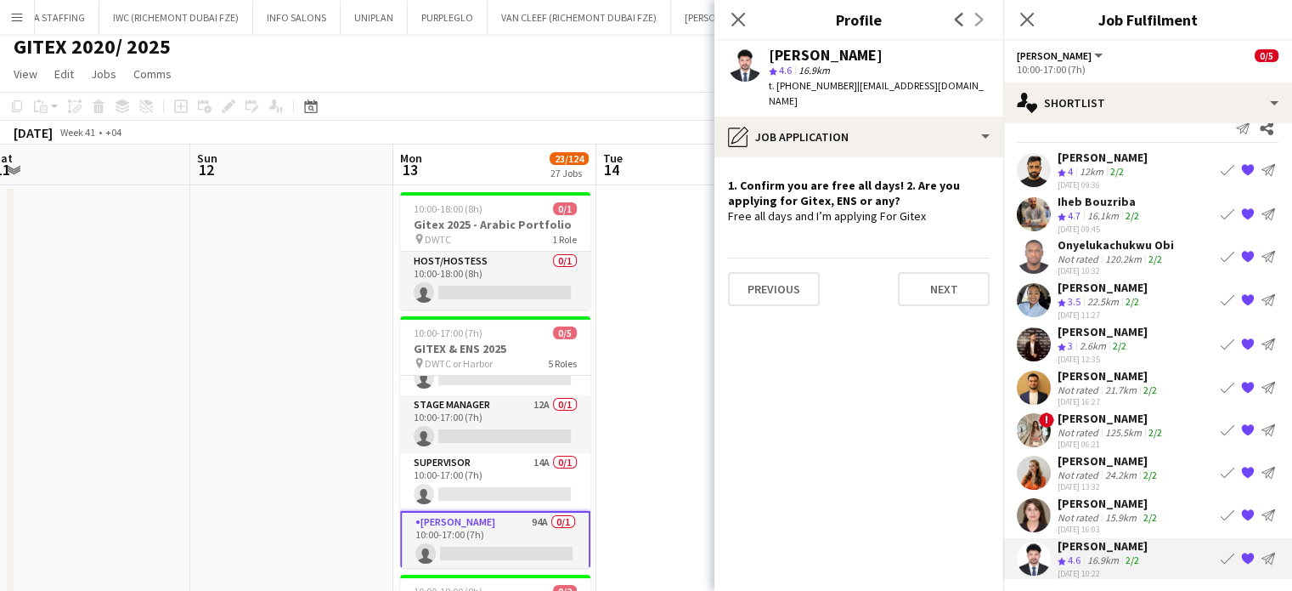
scroll to position [0, 0]
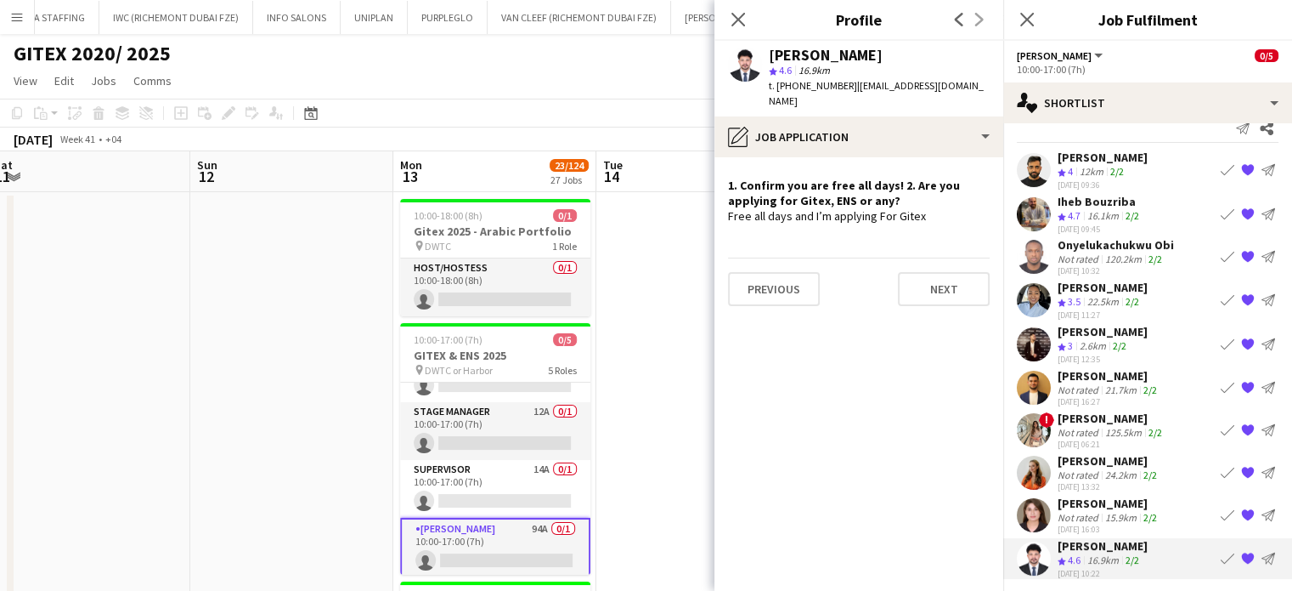
click at [493, 534] on app-card-role "Usher 94A 0/1 10:00-17:00 (7h) single-neutral-actions" at bounding box center [495, 547] width 190 height 61
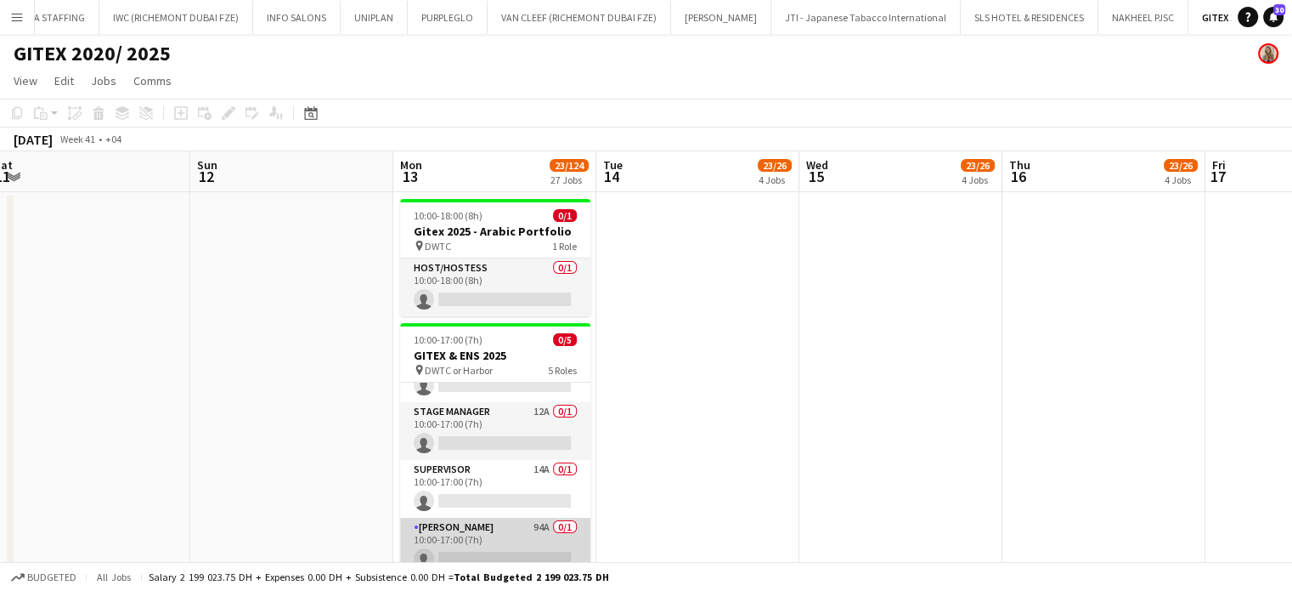
click at [500, 533] on app-card-role "Usher 94A 0/1 10:00-17:00 (7h) single-neutral-actions" at bounding box center [495, 546] width 190 height 58
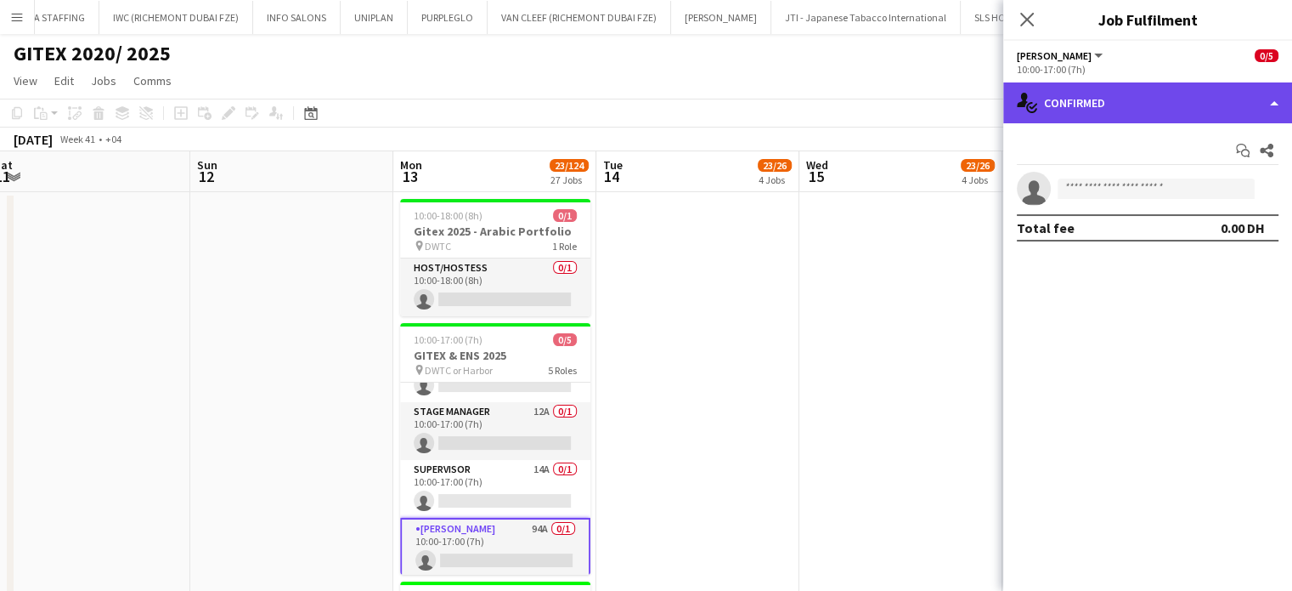
click at [1271, 98] on div "single-neutral-actions-check-2 Confirmed" at bounding box center [1148, 102] width 289 height 41
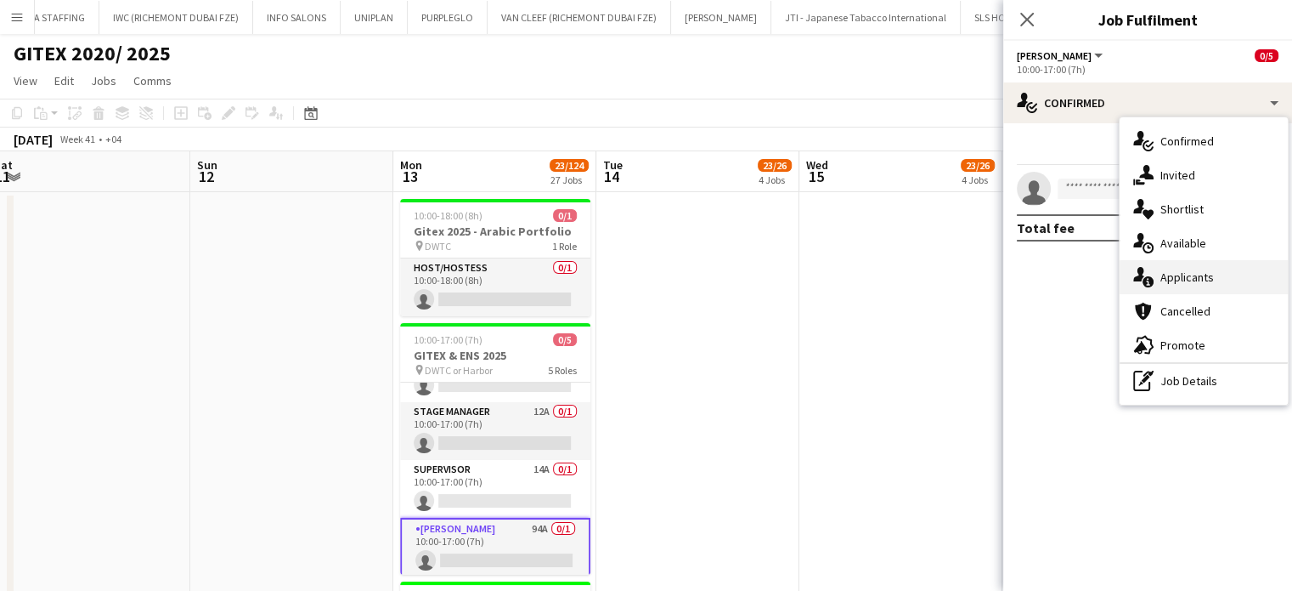
click at [1214, 278] on div "single-neutral-actions-information Applicants" at bounding box center [1204, 277] width 168 height 34
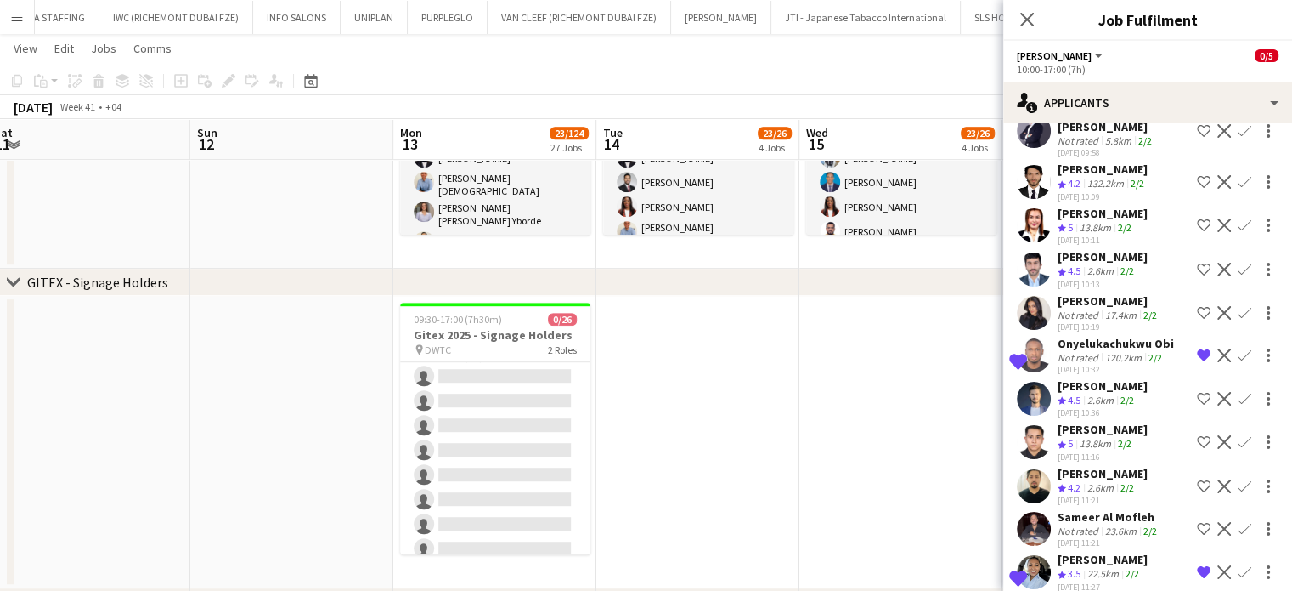
scroll to position [930, 0]
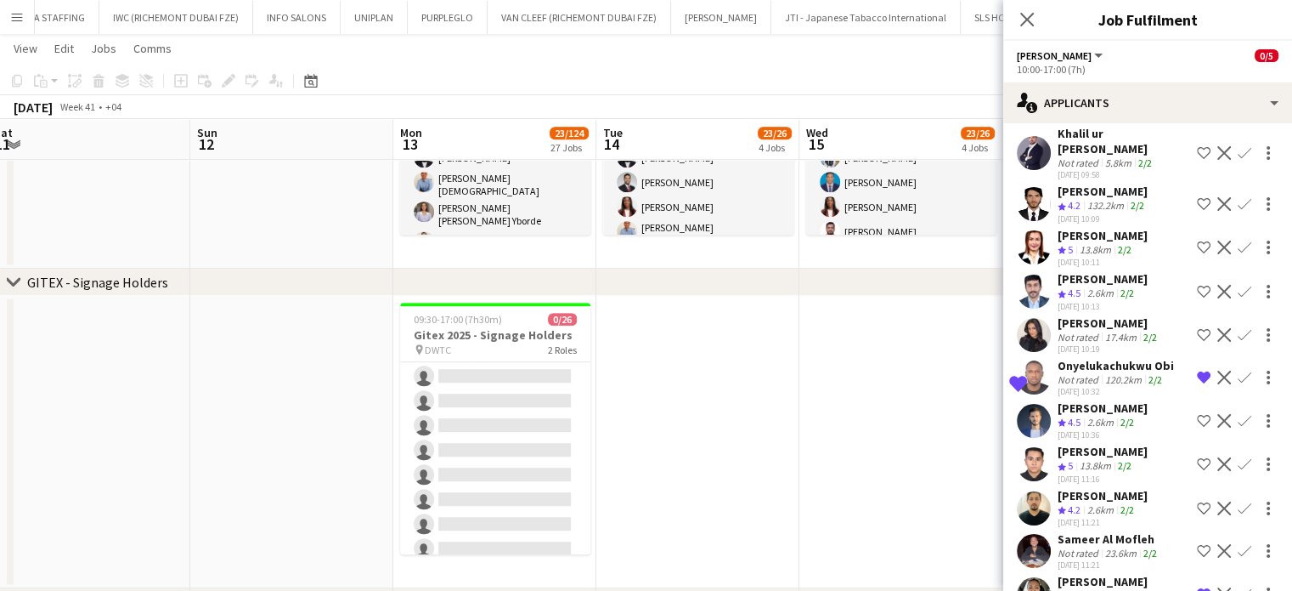
click at [1097, 416] on div "2.6km" at bounding box center [1100, 423] width 33 height 14
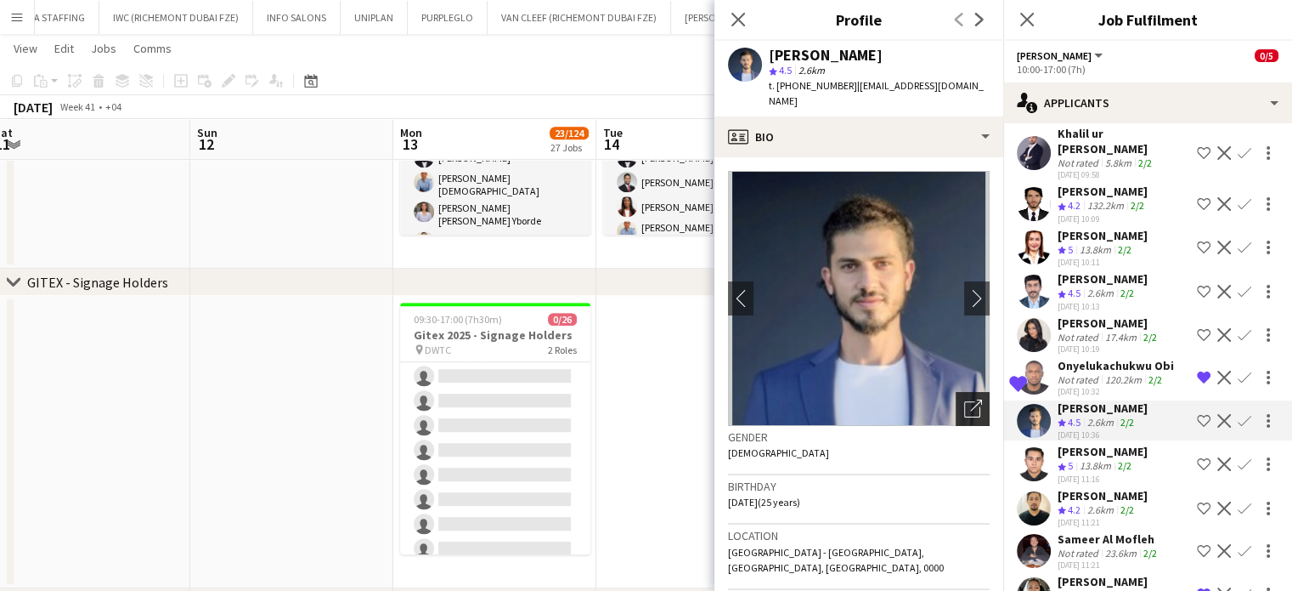
click at [964, 399] on icon "Open photos pop-in" at bounding box center [973, 408] width 18 height 18
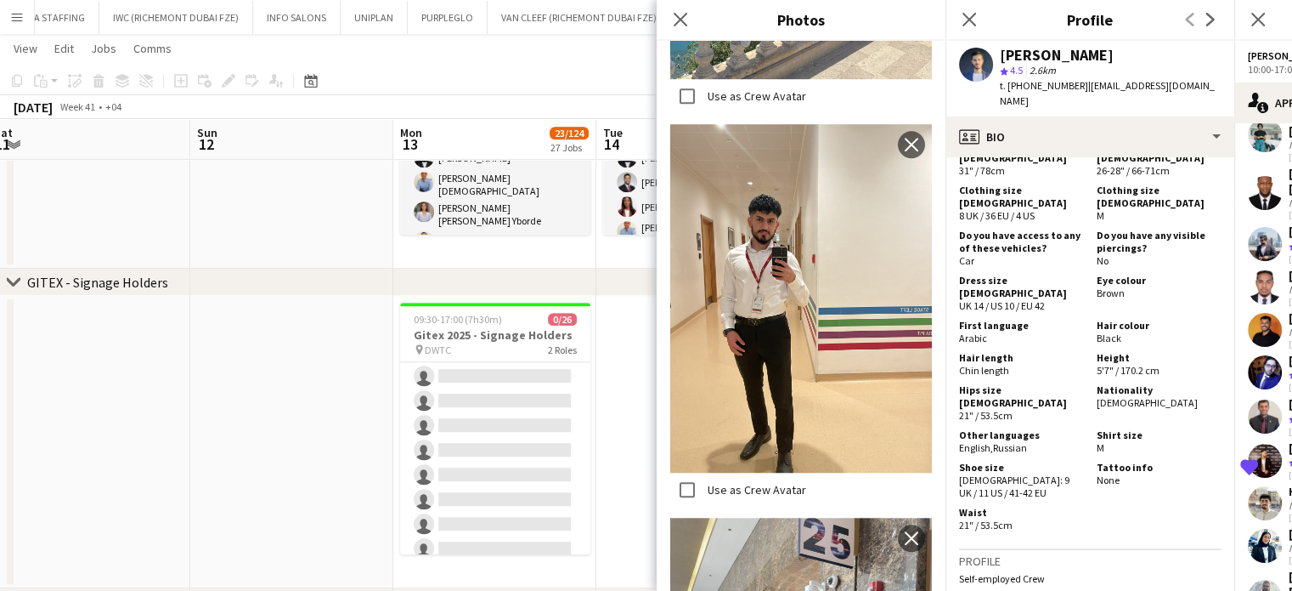
scroll to position [935, 0]
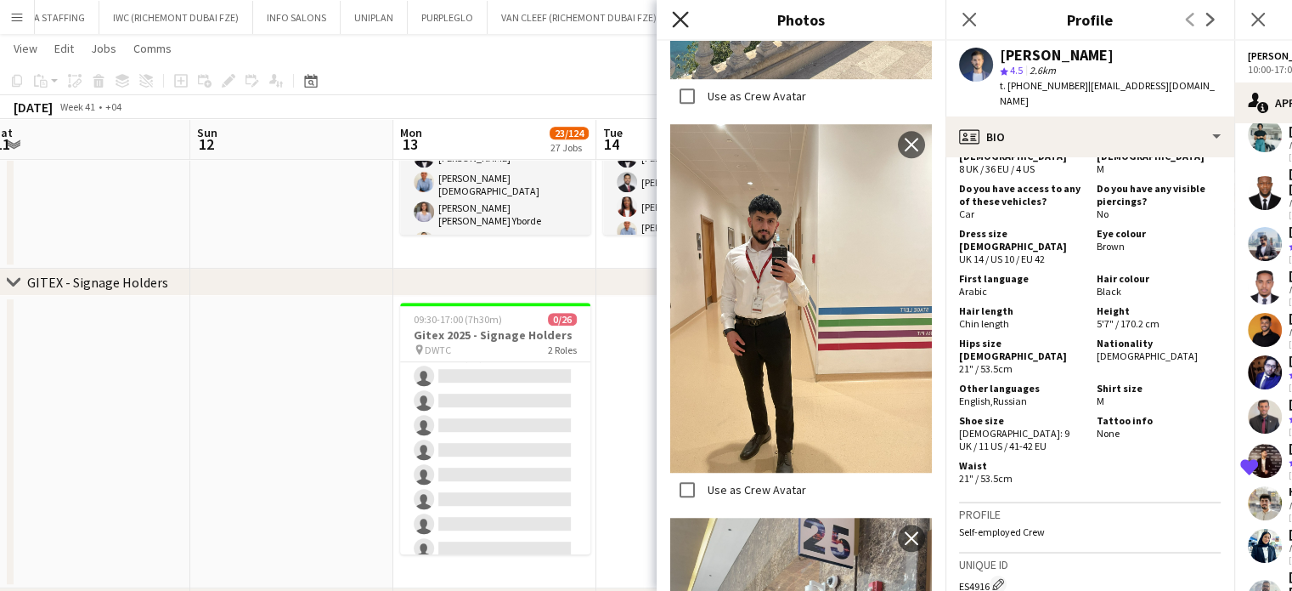
click at [681, 21] on icon at bounding box center [680, 19] width 16 height 16
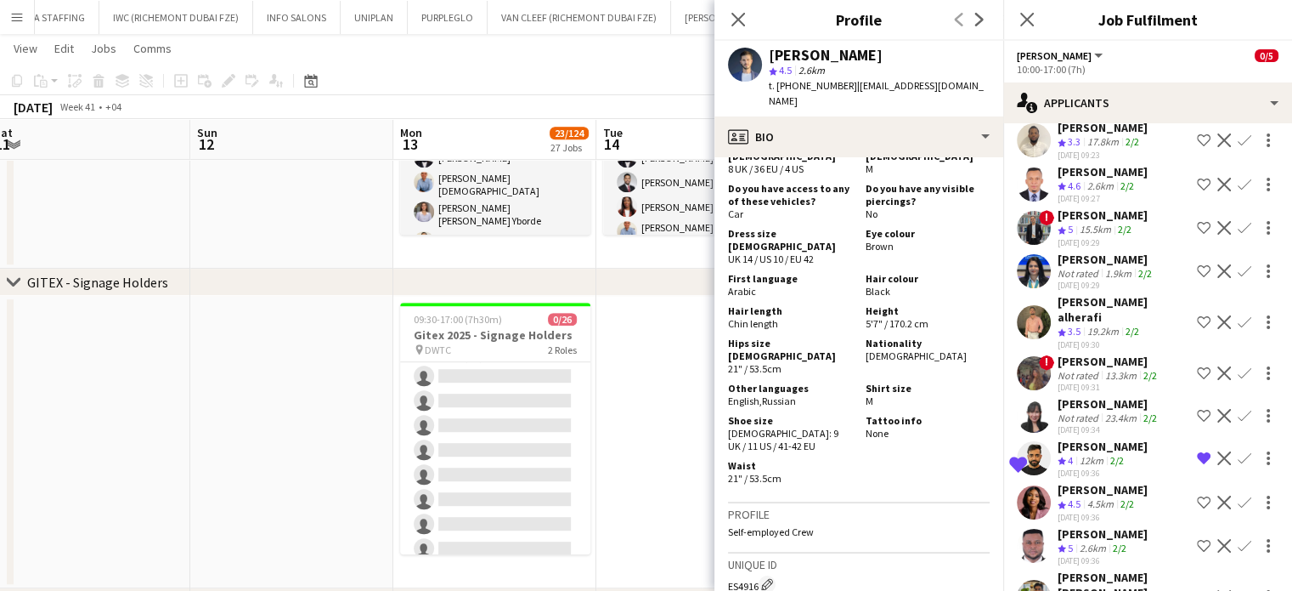
scroll to position [81, 0]
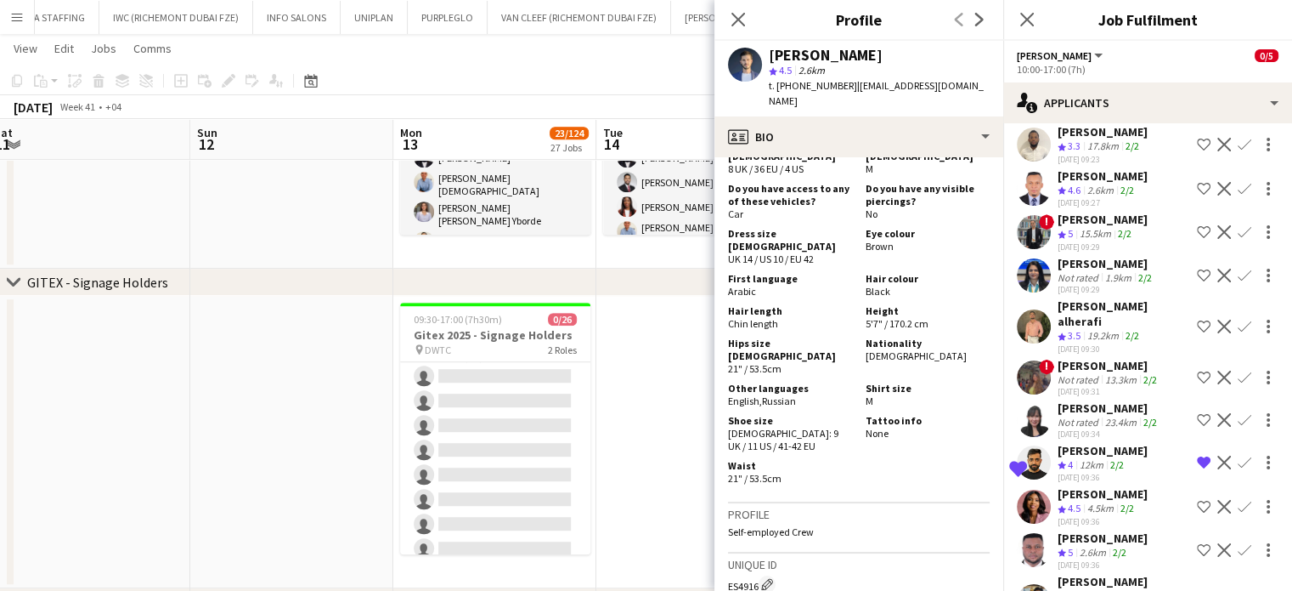
click at [627, 417] on app-date-cell at bounding box center [698, 442] width 203 height 292
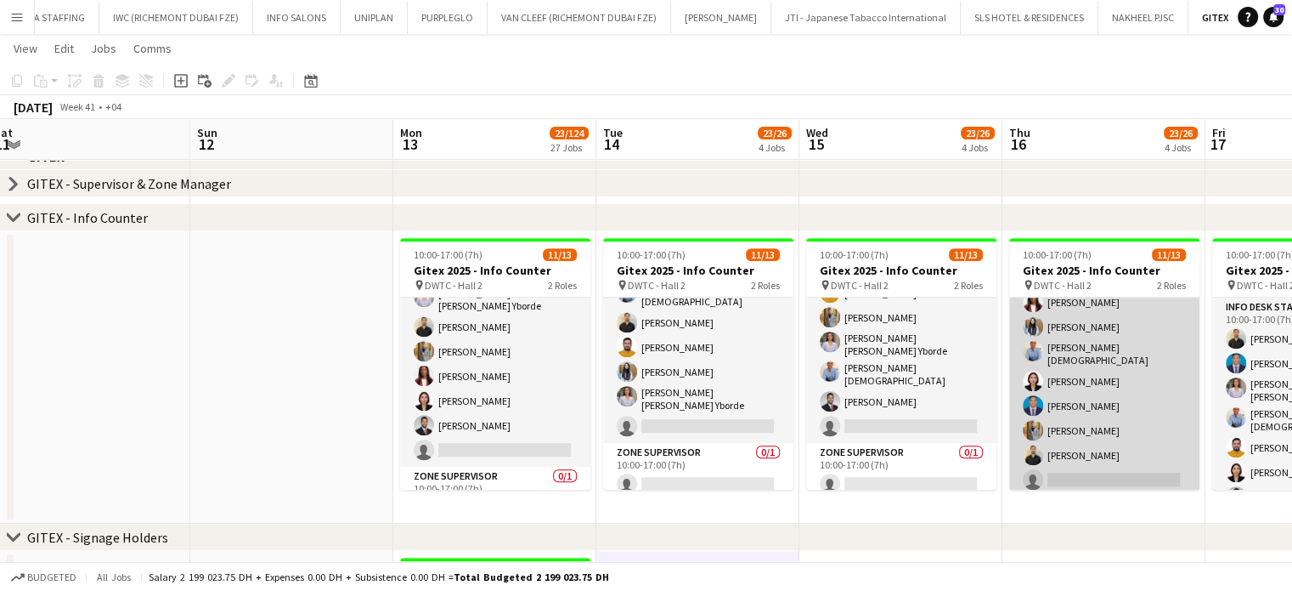
scroll to position [194, 0]
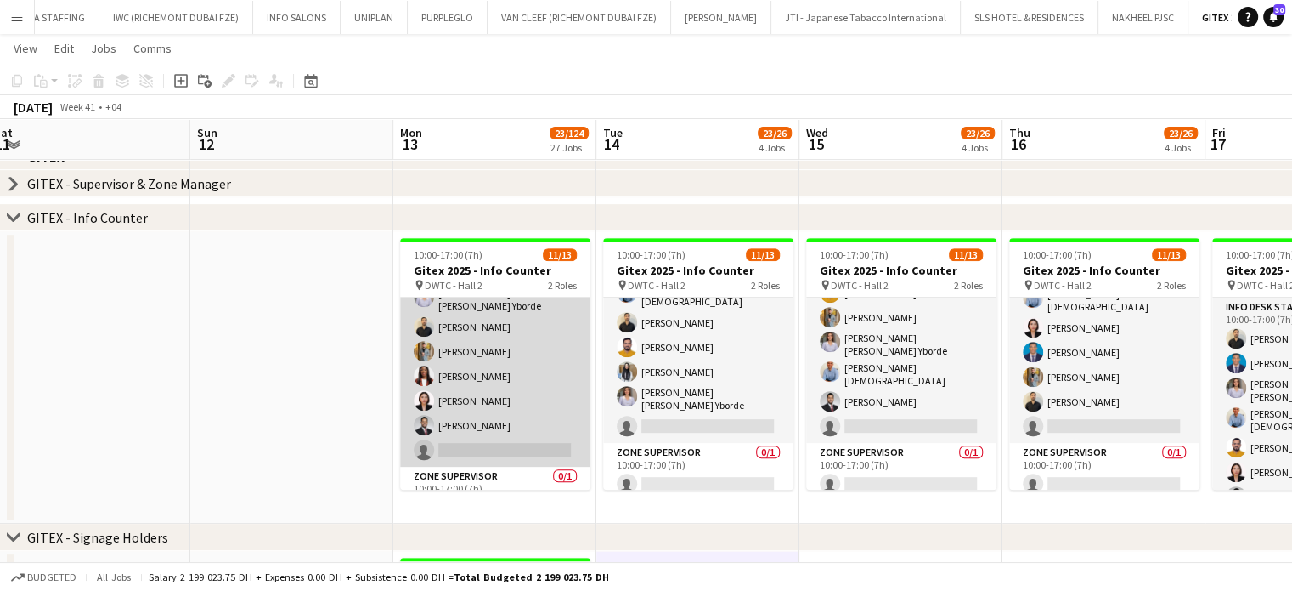
click at [476, 353] on app-card-role "Info desk staff 11/12 10:00-17:00 (7h) Benjamin Ofidi Adeel Ahmad Aisha Inam Fo…" at bounding box center [495, 296] width 190 height 339
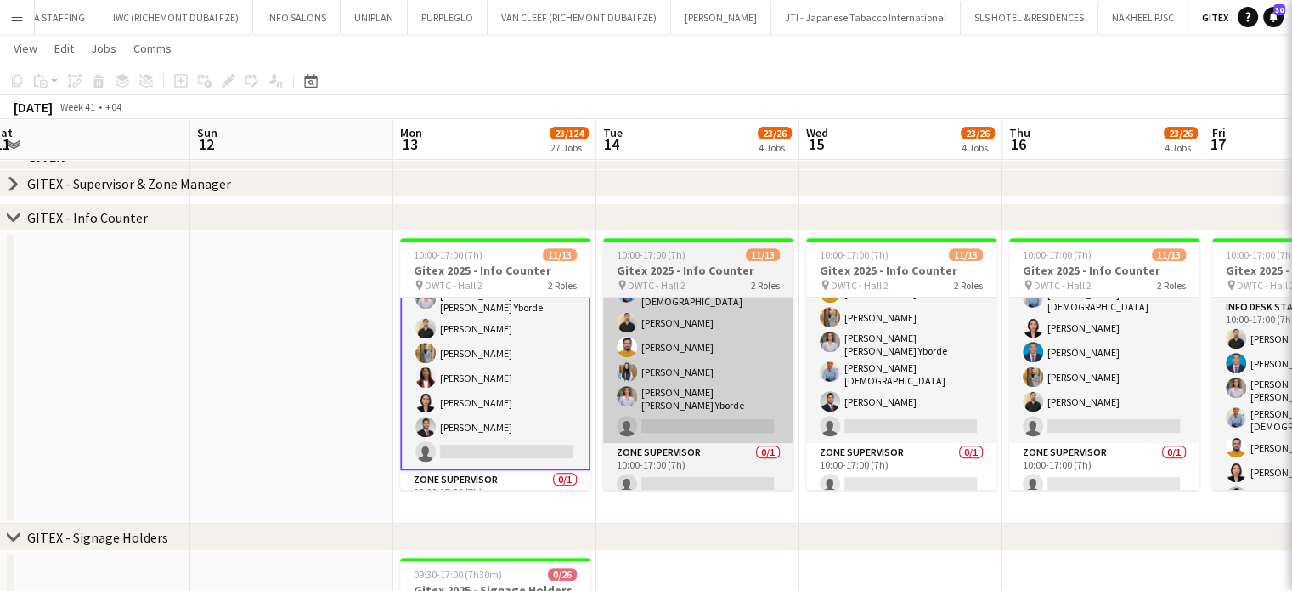
scroll to position [171, 0]
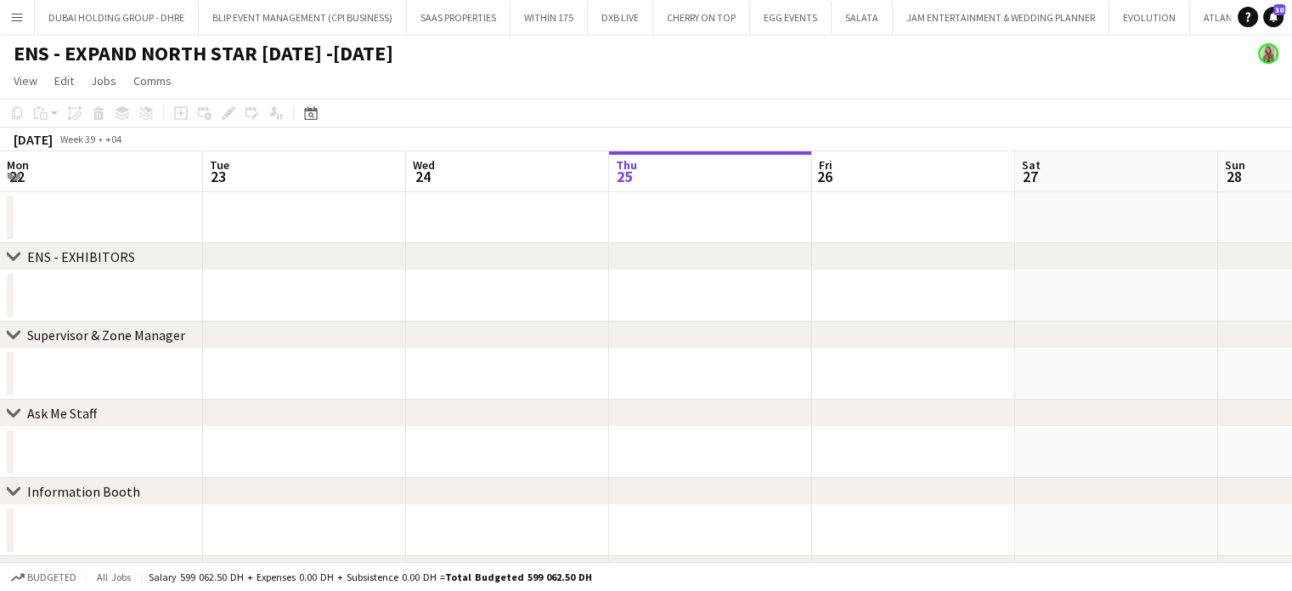
scroll to position [0, 406]
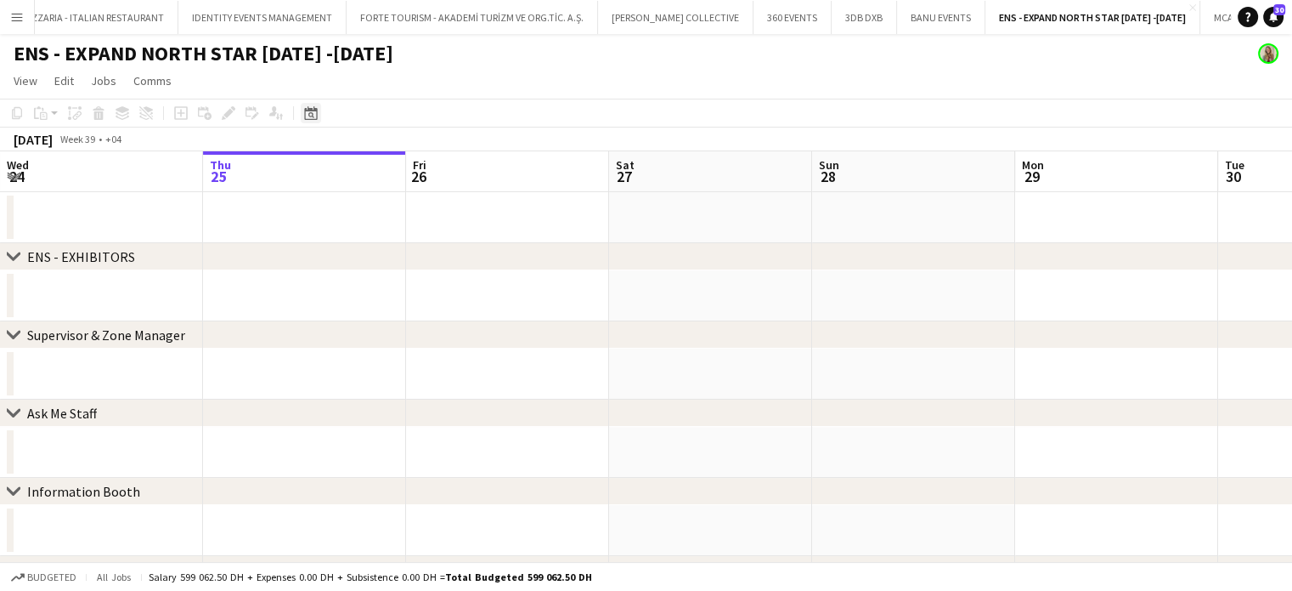
click at [311, 115] on icon "Date picker" at bounding box center [311, 113] width 14 height 14
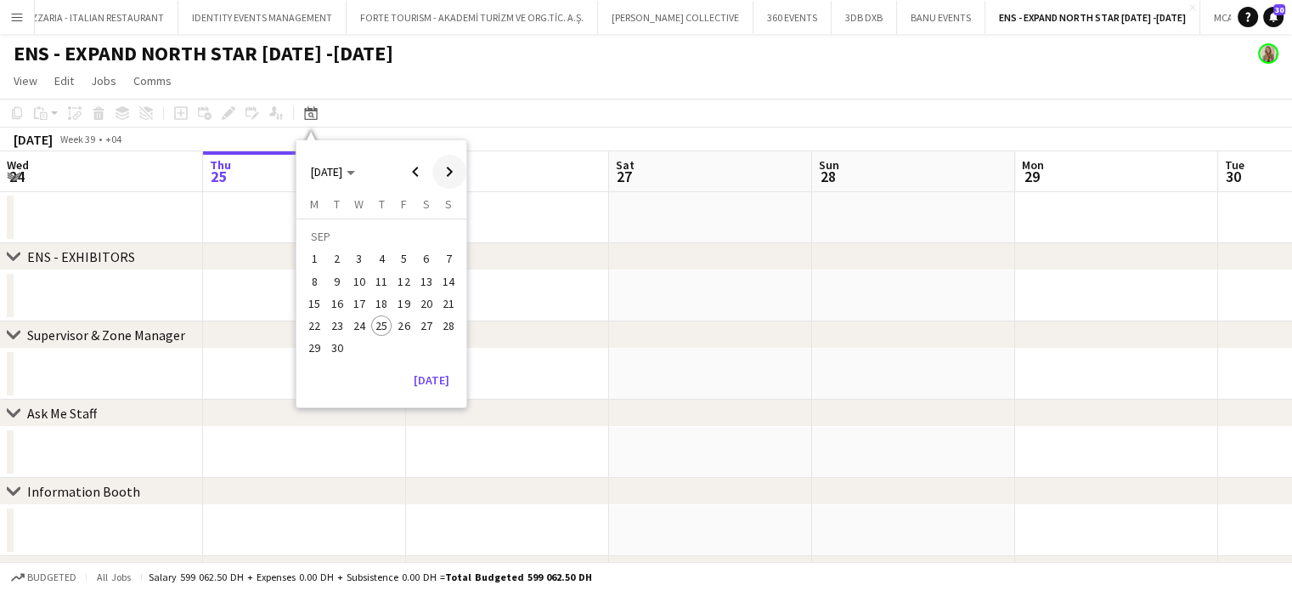
click at [455, 168] on span "Next month" at bounding box center [450, 172] width 34 height 34
click at [311, 305] on span "13" at bounding box center [315, 303] width 20 height 20
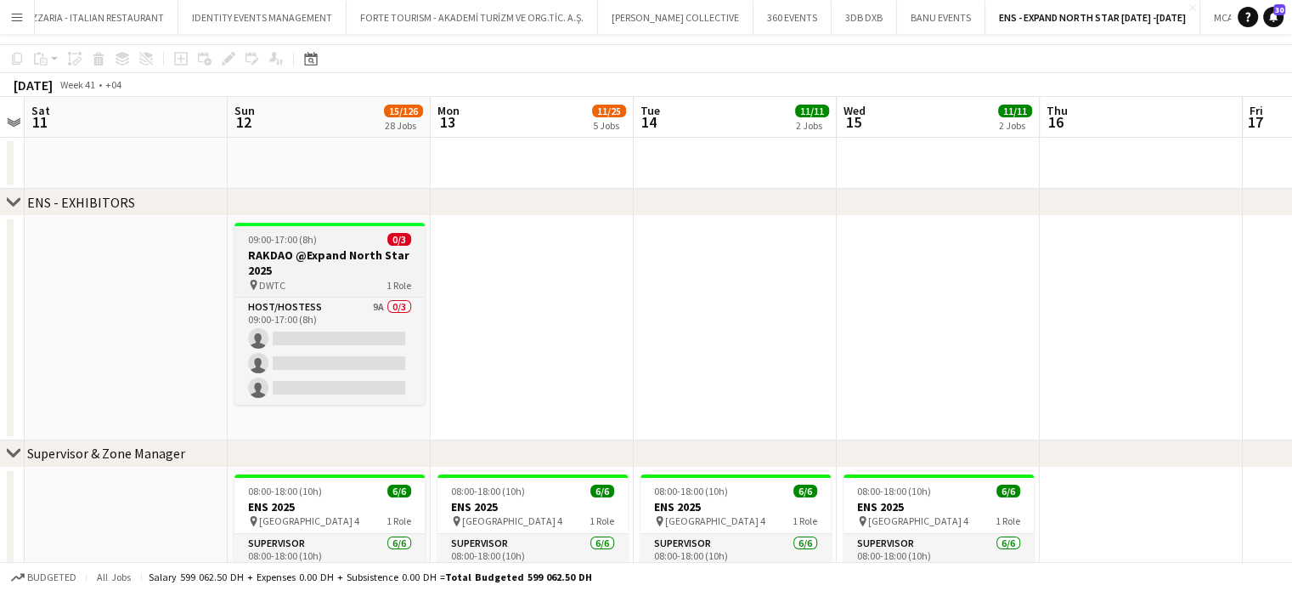
scroll to position [0, 0]
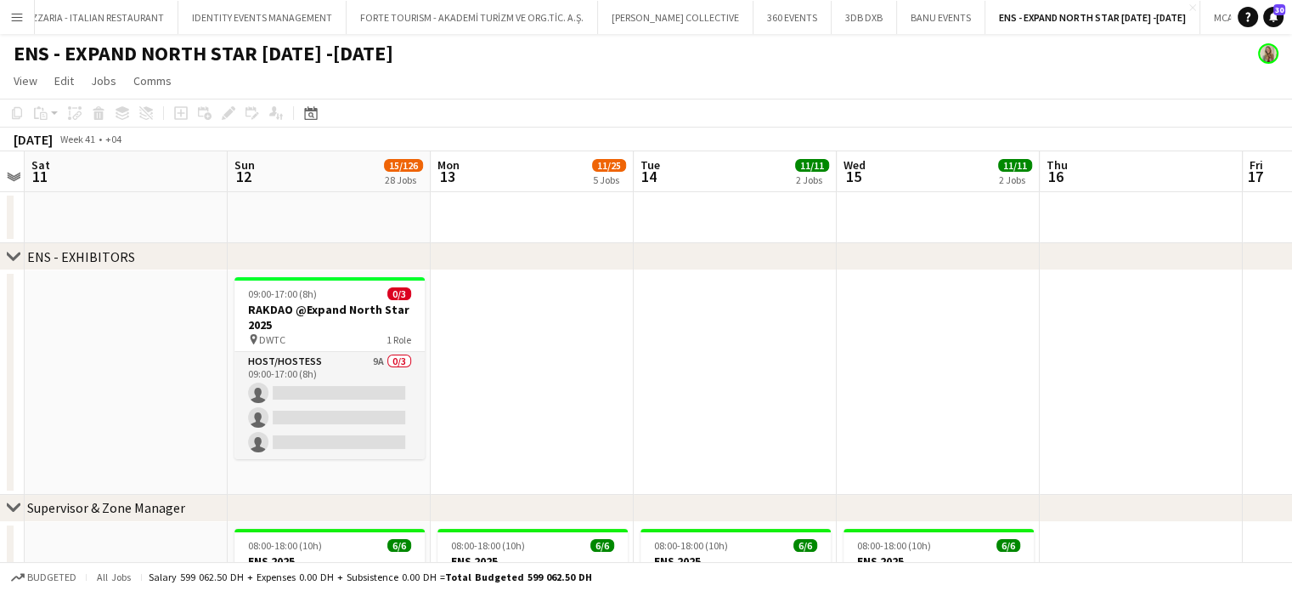
click at [14, 257] on icon at bounding box center [13, 255] width 13 height 7
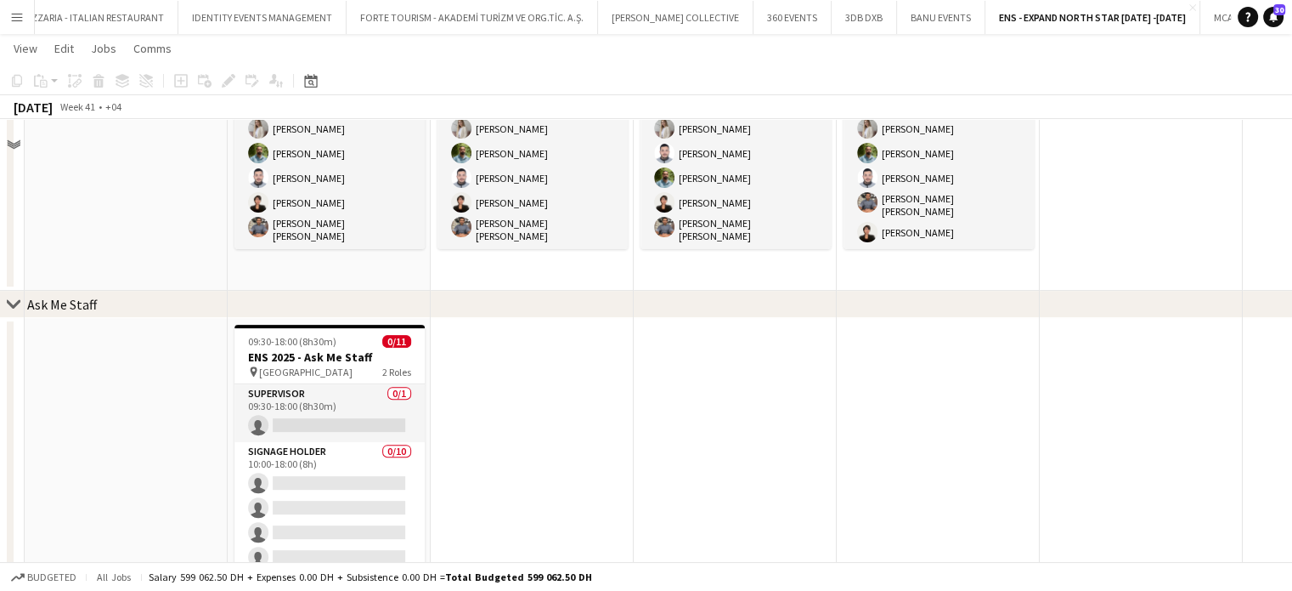
scroll to position [595, 0]
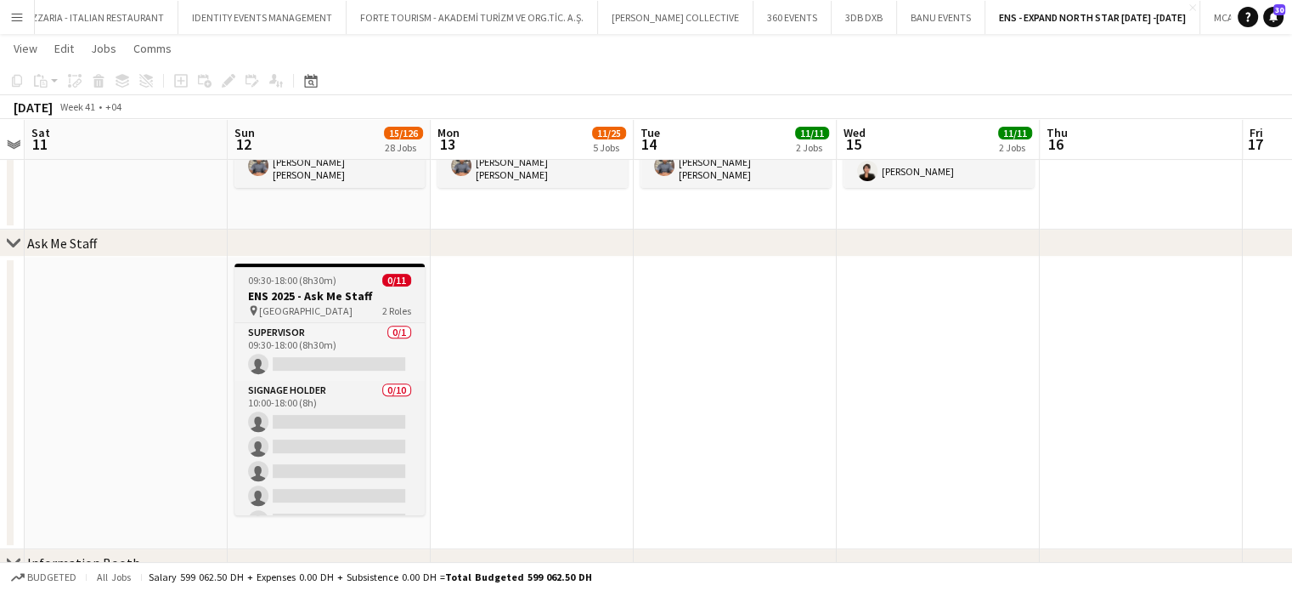
click at [323, 296] on h3 "ENS 2025 - Ask Me Staff" at bounding box center [330, 295] width 190 height 15
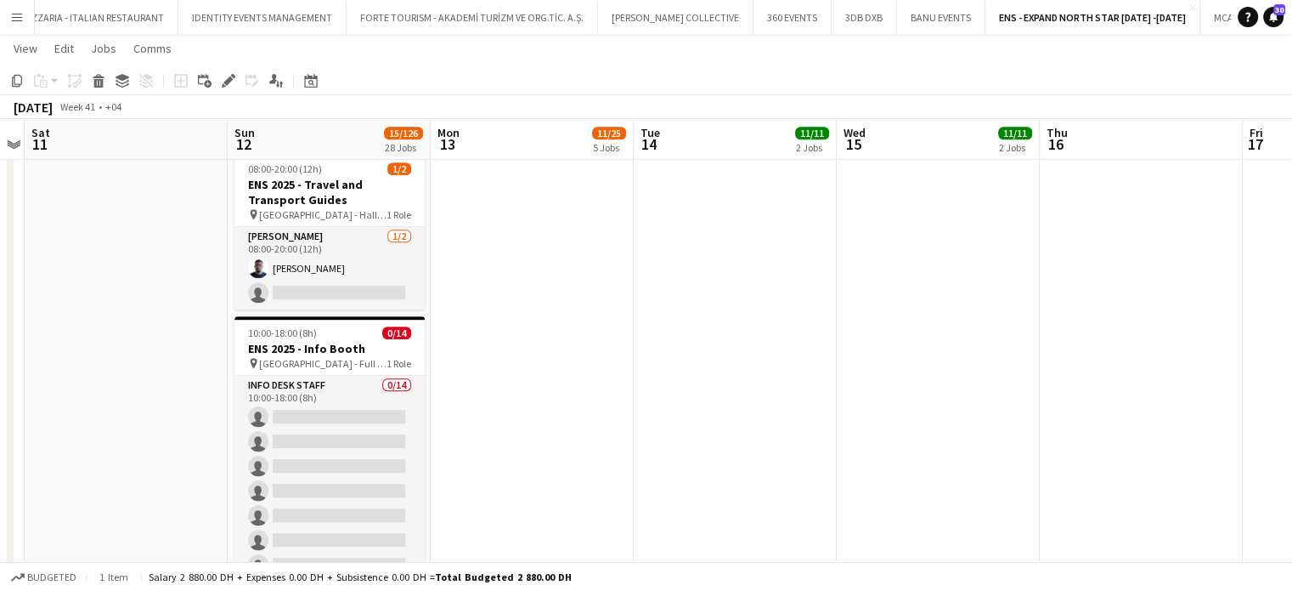
scroll to position [1009, 0]
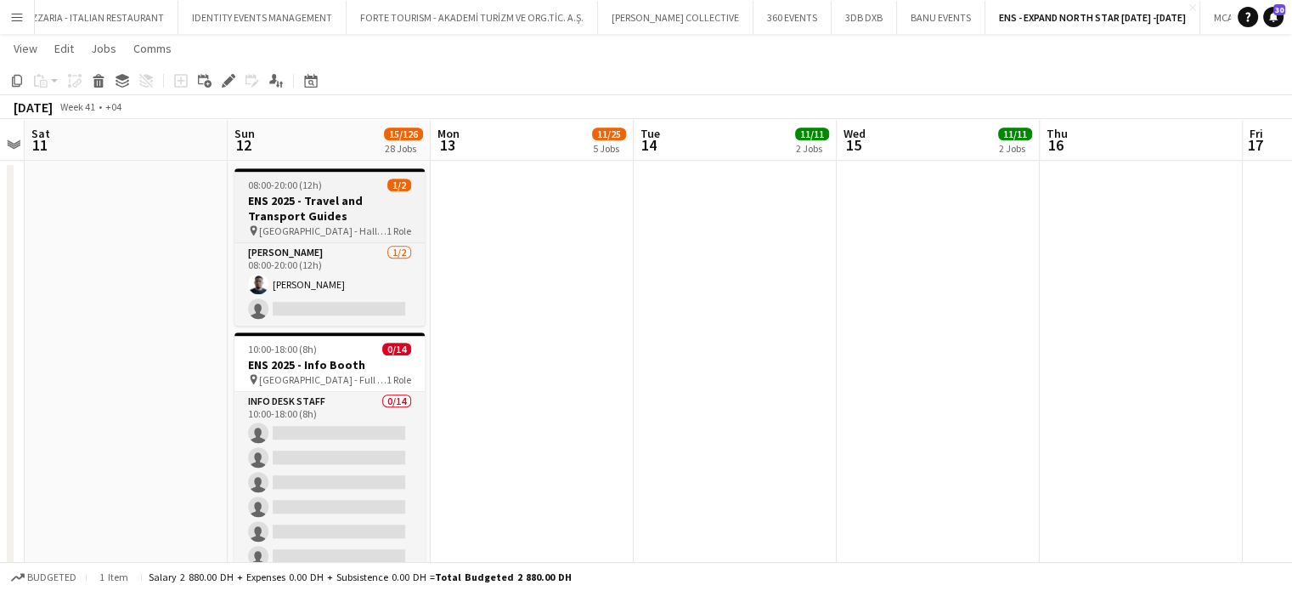
click at [372, 209] on h3 "ENS 2025 - Travel and Transport Guides" at bounding box center [330, 208] width 190 height 31
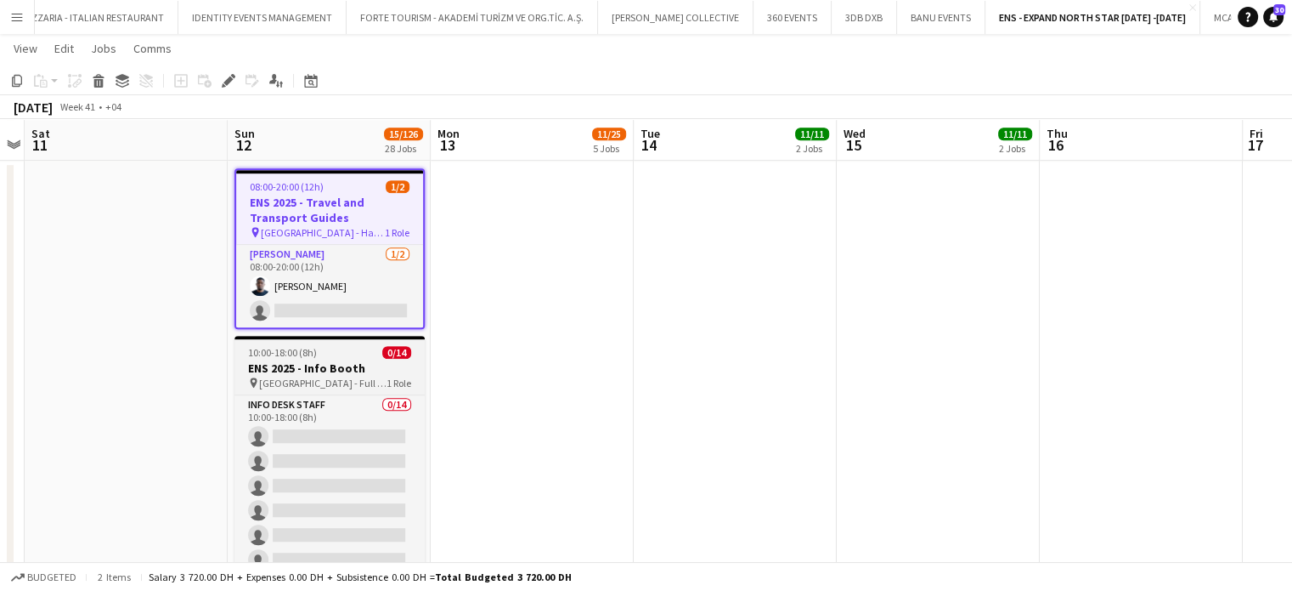
click at [313, 371] on h3 "ENS 2025 - Info Booth" at bounding box center [330, 367] width 190 height 15
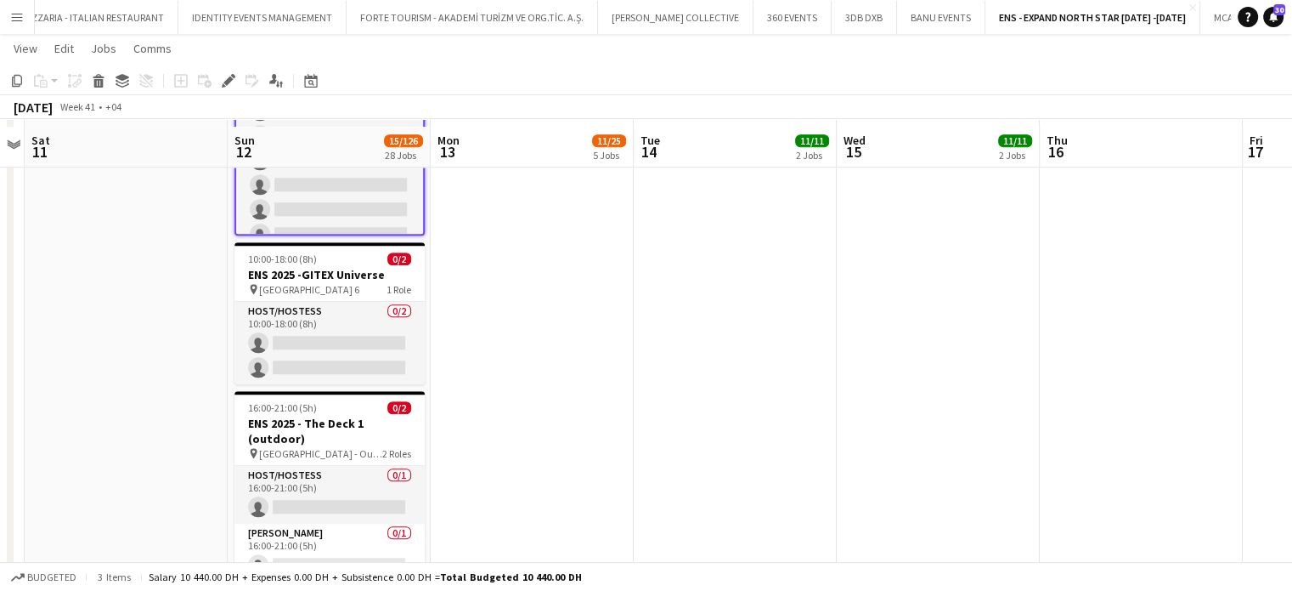
scroll to position [1369, 0]
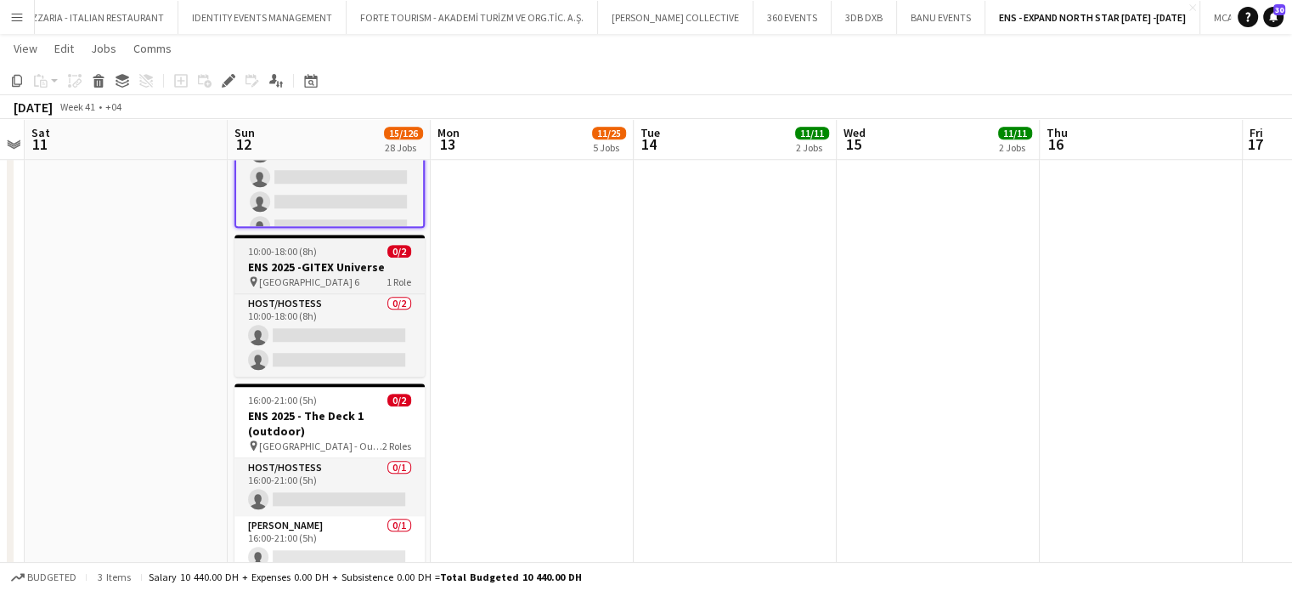
click at [347, 277] on span "[GEOGRAPHIC_DATA] 6" at bounding box center [309, 281] width 100 height 13
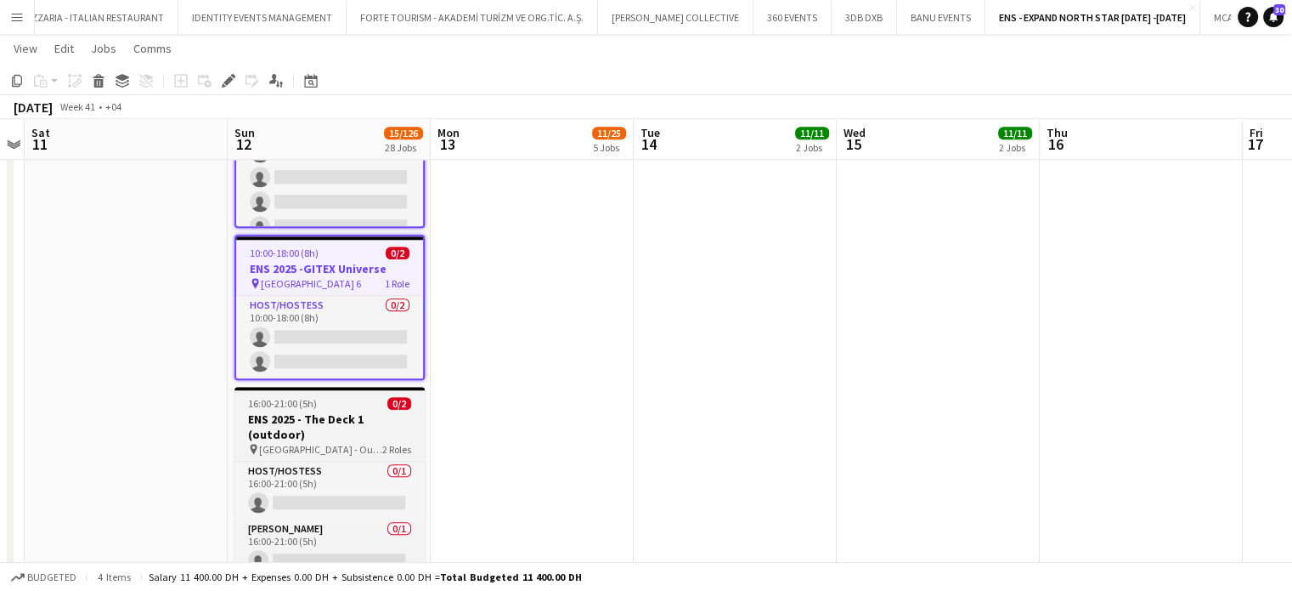
click at [316, 450] on span "[GEOGRAPHIC_DATA] - Outdoors" at bounding box center [320, 449] width 123 height 13
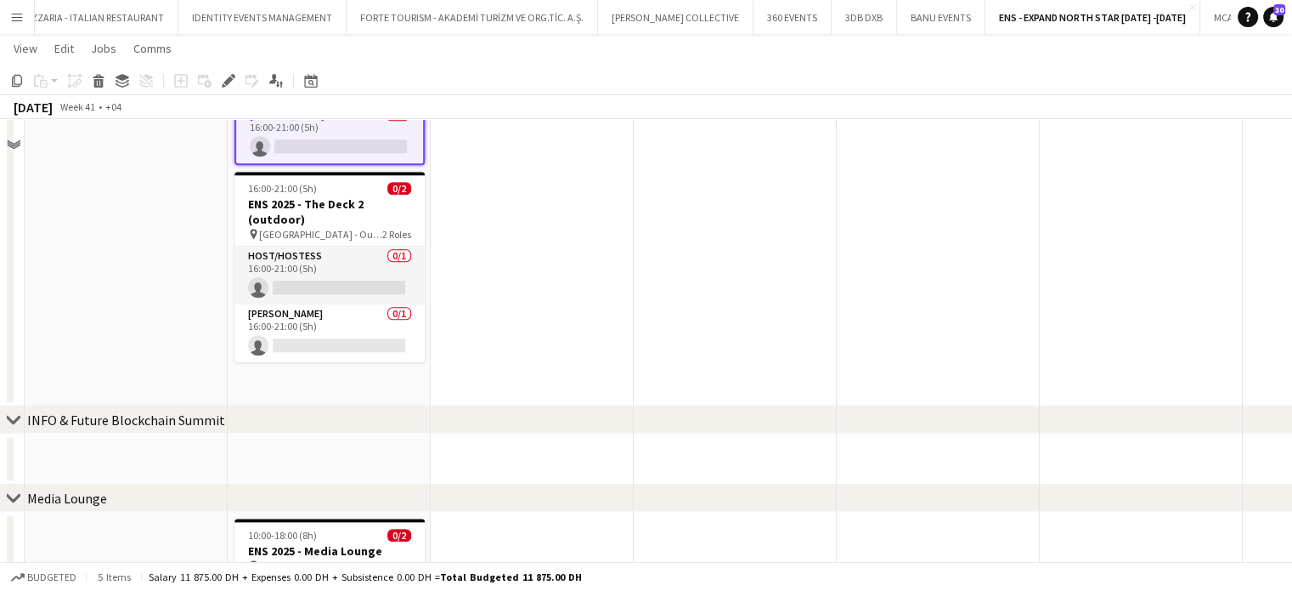
scroll to position [1824, 0]
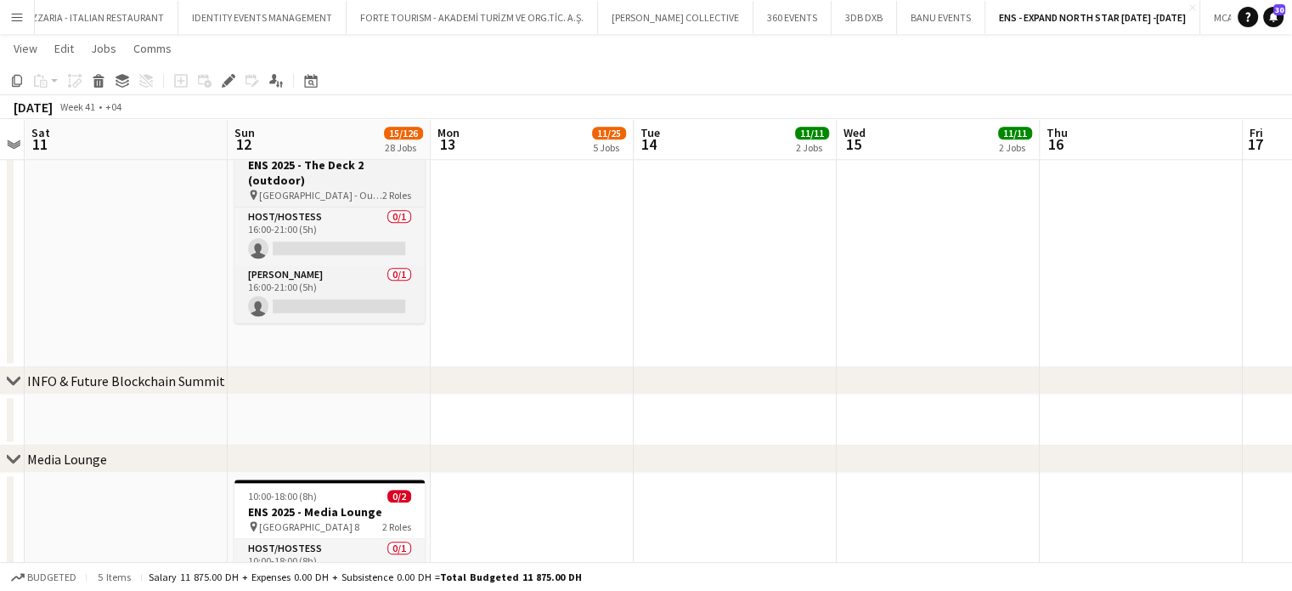
click at [345, 181] on h3 "ENS 2025 - The Deck 2 (outdoor)" at bounding box center [330, 172] width 190 height 31
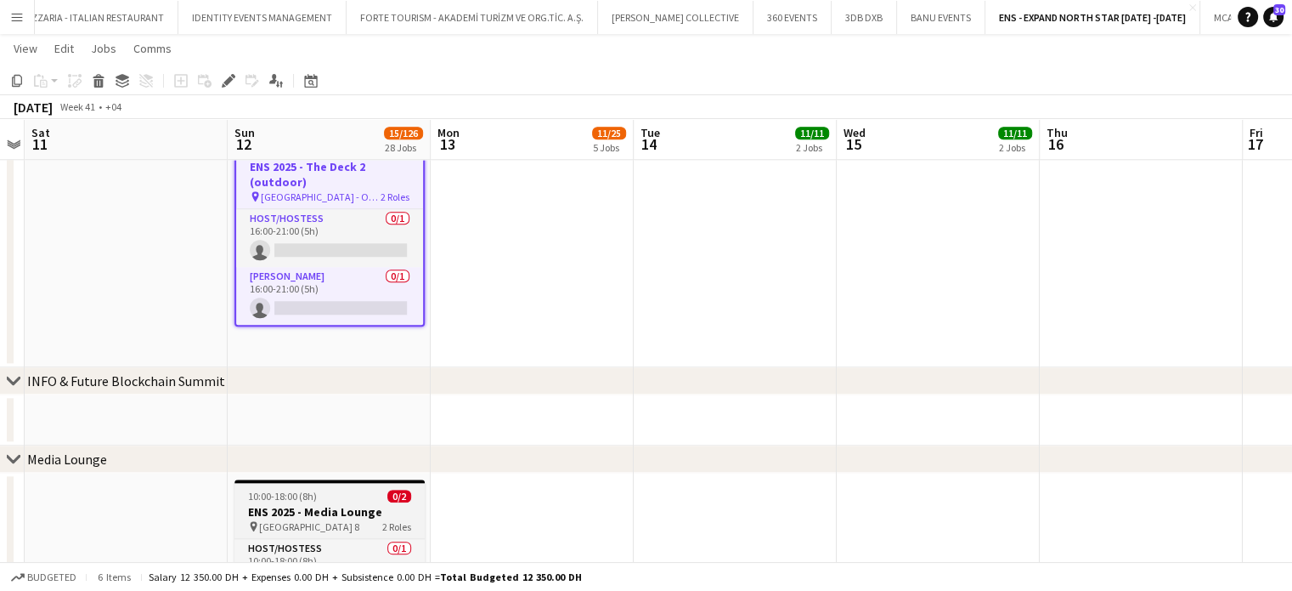
click at [289, 502] on app-job-card "10:00-18:00 (8h) 0/2 ENS 2025 - Media Lounge pin [GEOGRAPHIC_DATA] - Hall 8 2 R…" at bounding box center [330, 566] width 190 height 175
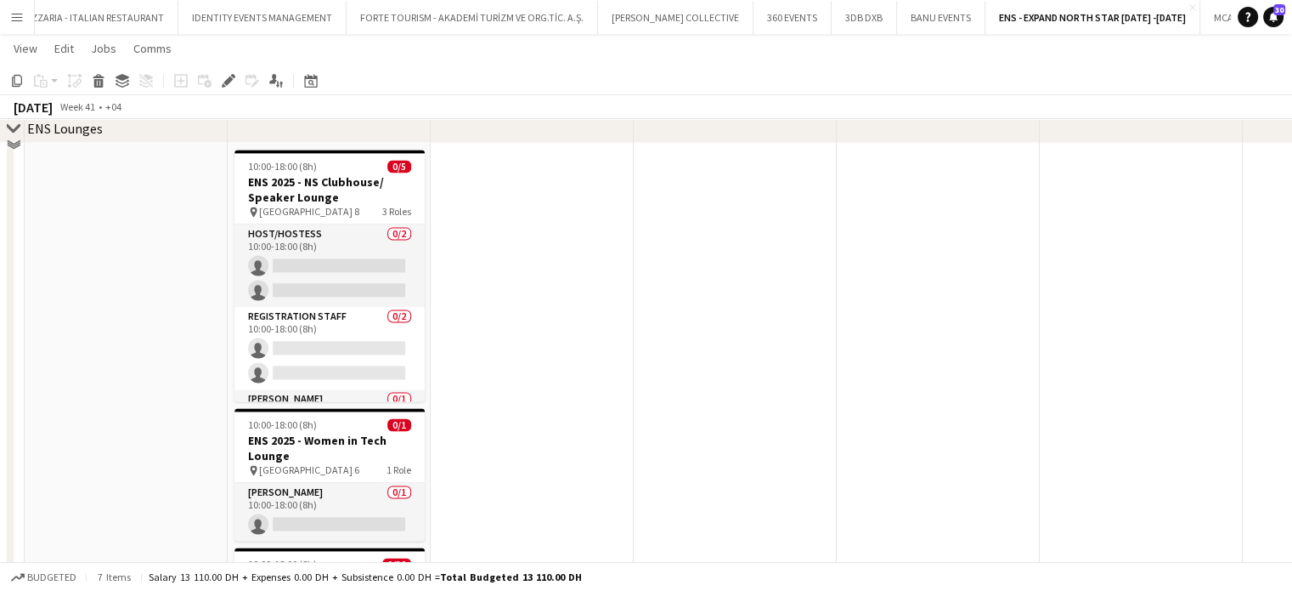
scroll to position [2334, 0]
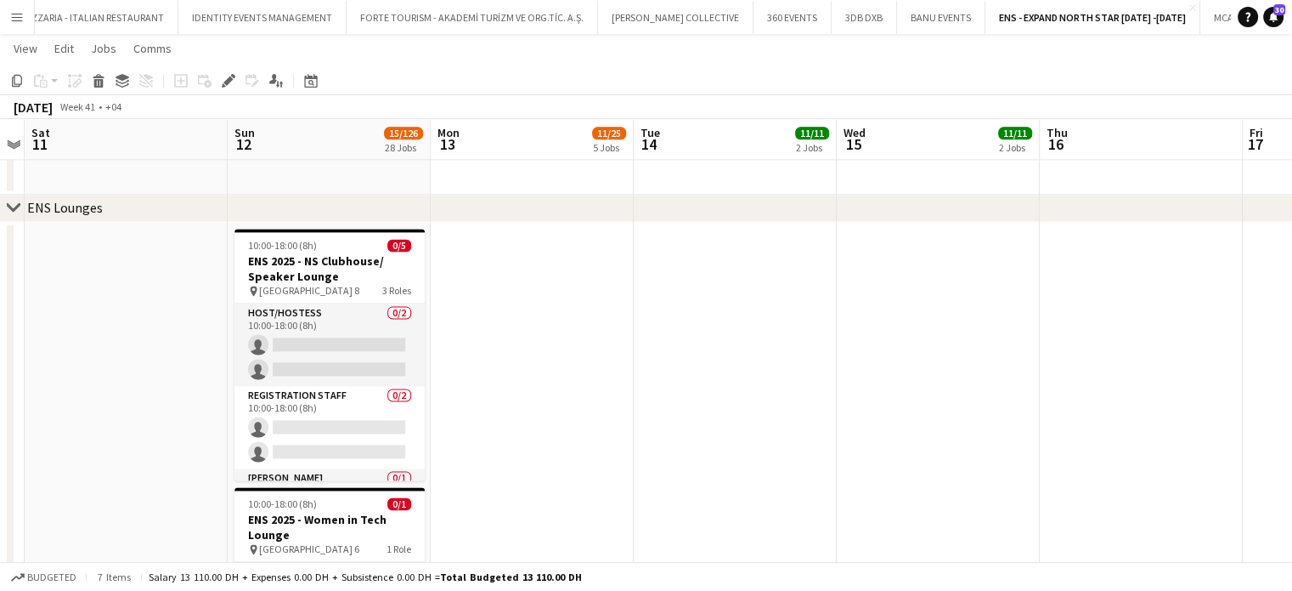
click at [228, 283] on app-date-cell "10:00-18:00 (8h) 0/5 ENS 2025 - NS Clubhouse/ Speaker Lounge pin [GEOGRAPHIC_DA…" at bounding box center [329, 568] width 203 height 692
click at [304, 508] on span "10:00-18:00 (8h)" at bounding box center [282, 503] width 69 height 13
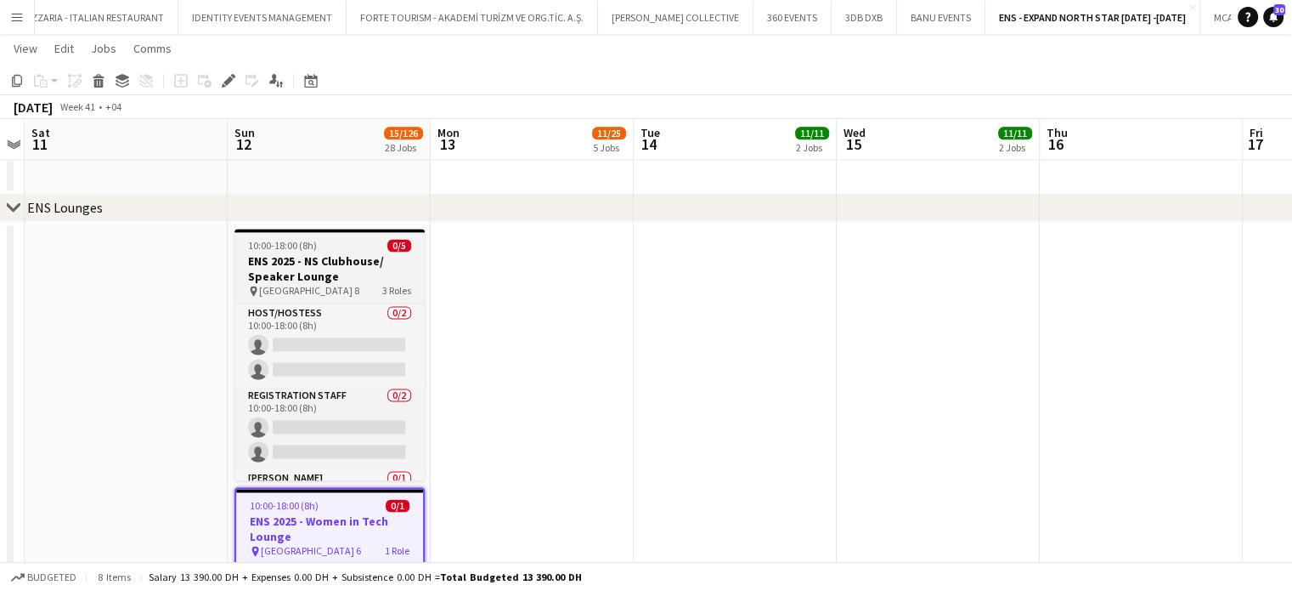
click at [323, 241] on div "10:00-18:00 (8h) 0/5" at bounding box center [330, 245] width 190 height 13
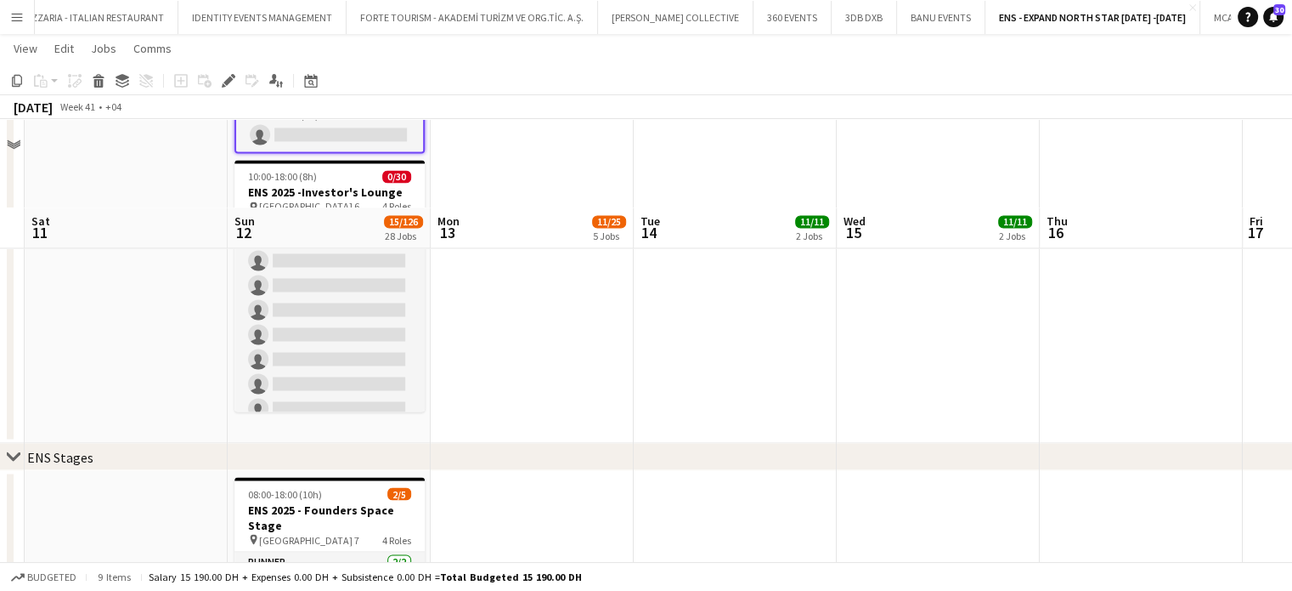
scroll to position [2717, 0]
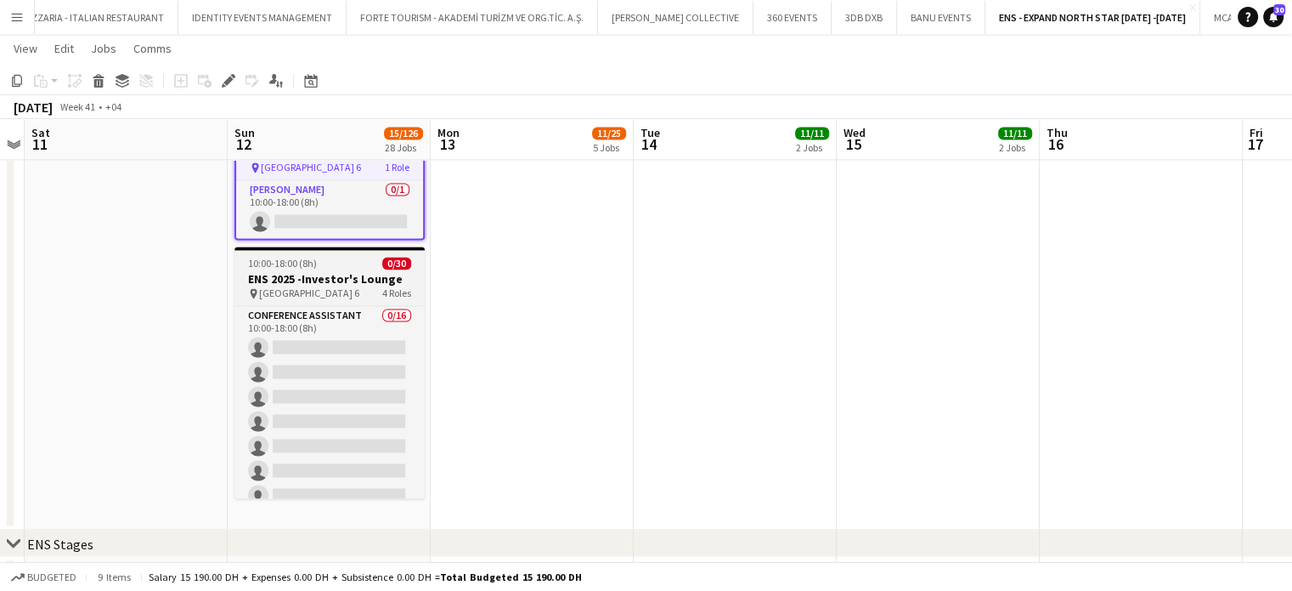
click at [292, 274] on h3 "ENS 2025 -Investor's Lounge" at bounding box center [330, 278] width 190 height 15
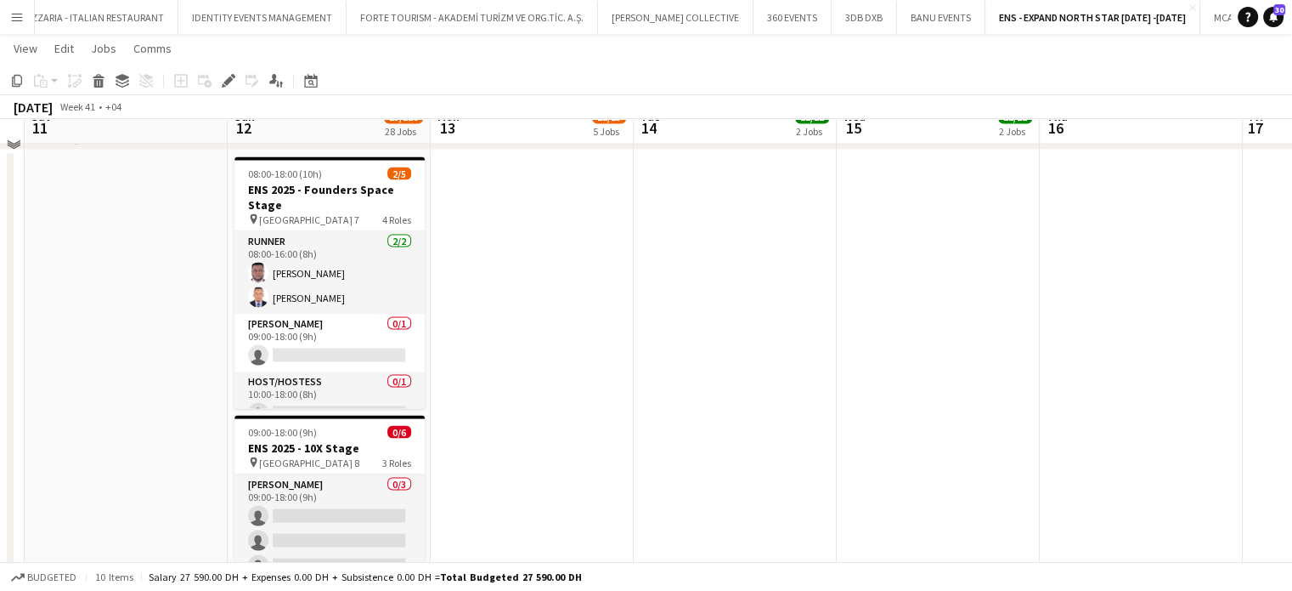
scroll to position [3085, 0]
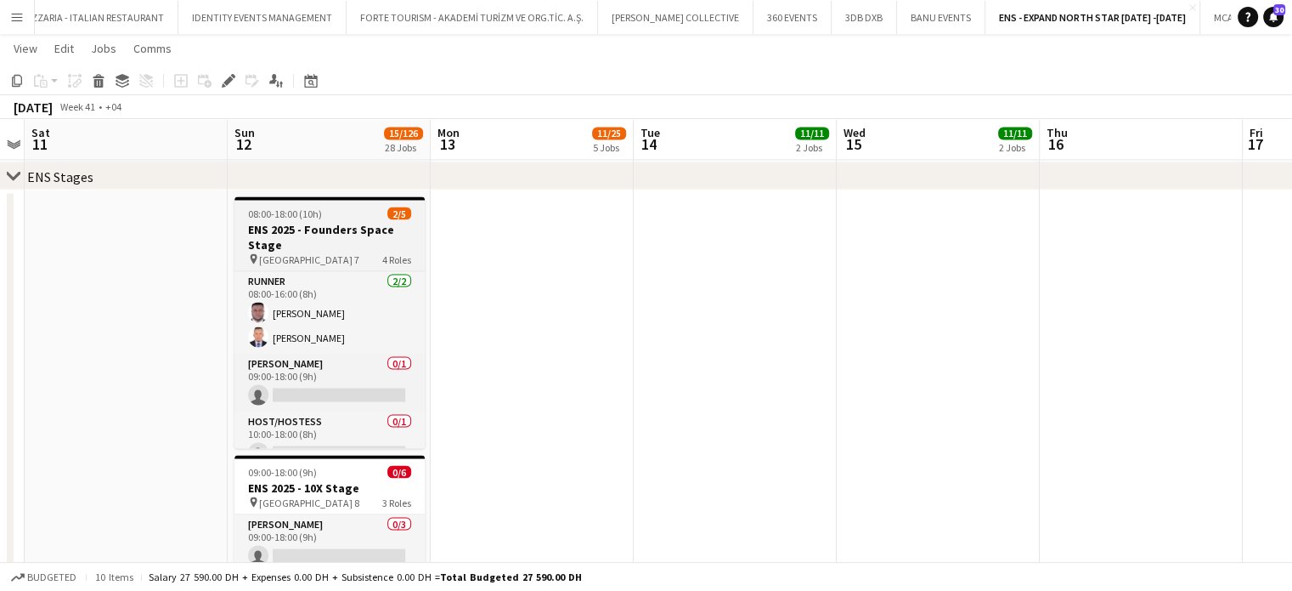
click at [383, 221] on h3 "ENS 2025 - Founders Space Stage" at bounding box center [330, 236] width 190 height 31
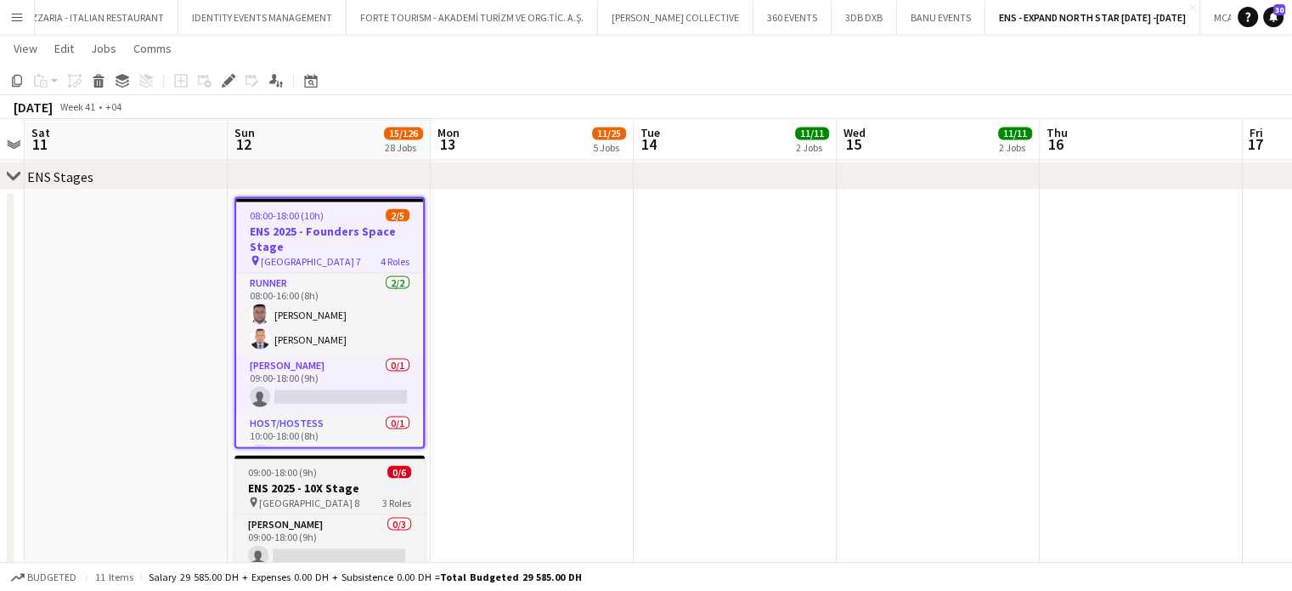
click at [328, 483] on h3 "ENS 2025 - 10X Stage" at bounding box center [330, 486] width 190 height 15
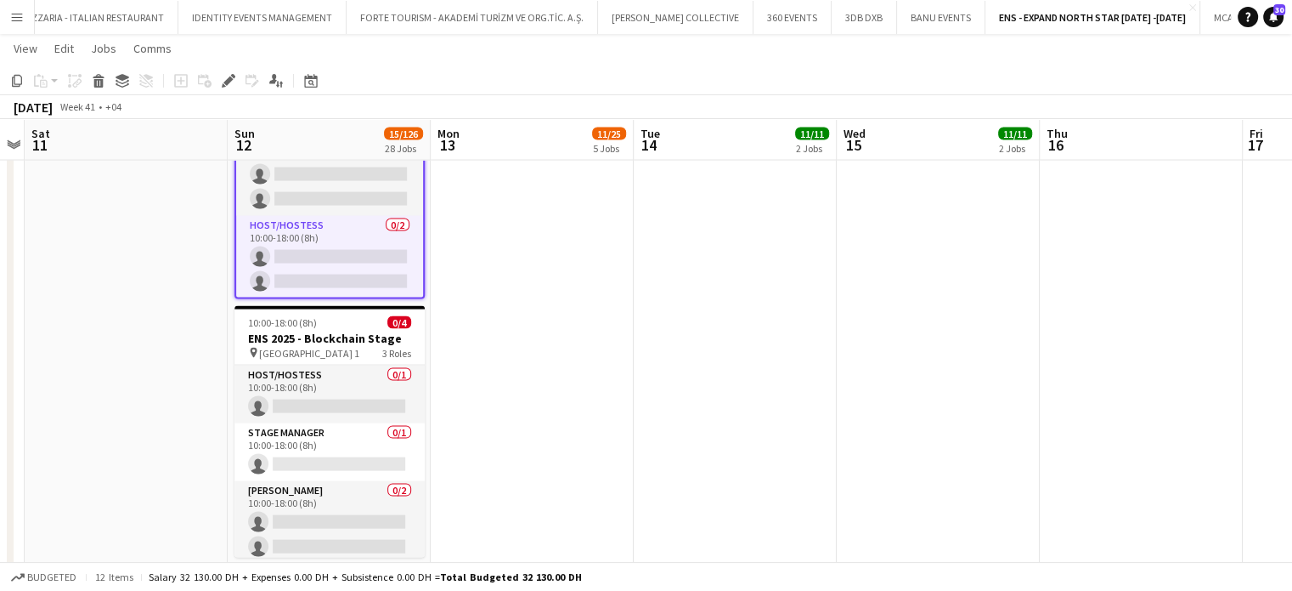
scroll to position [3579, 0]
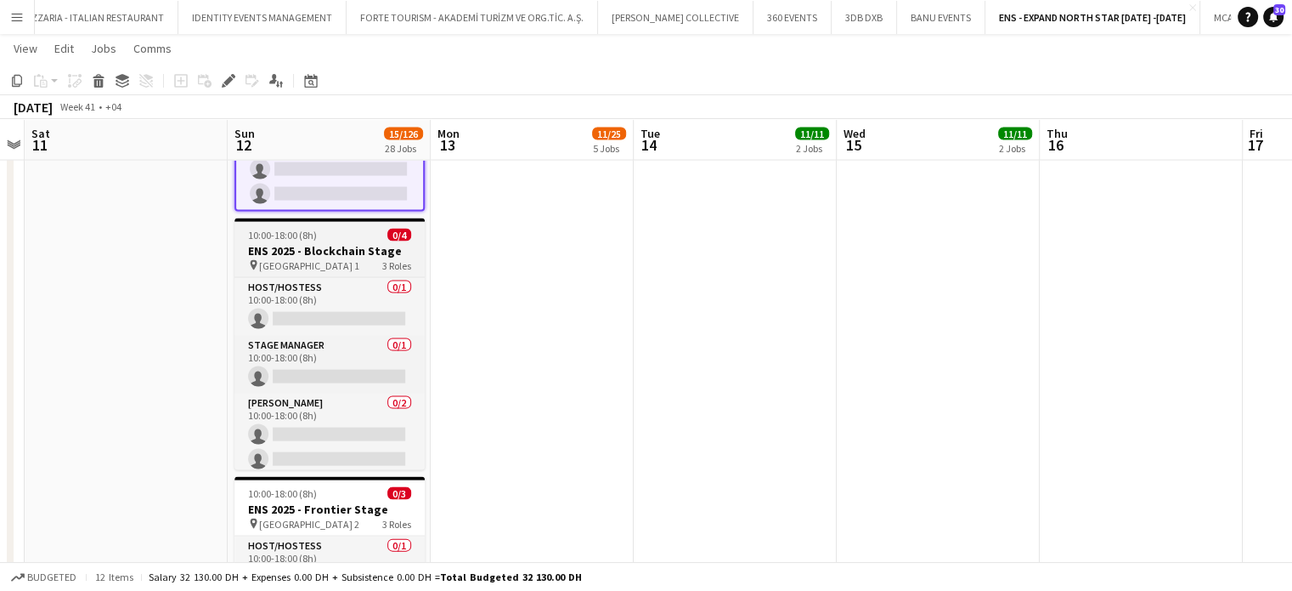
click at [355, 257] on h3 "ENS 2025 - Blockchain Stage" at bounding box center [330, 250] width 190 height 15
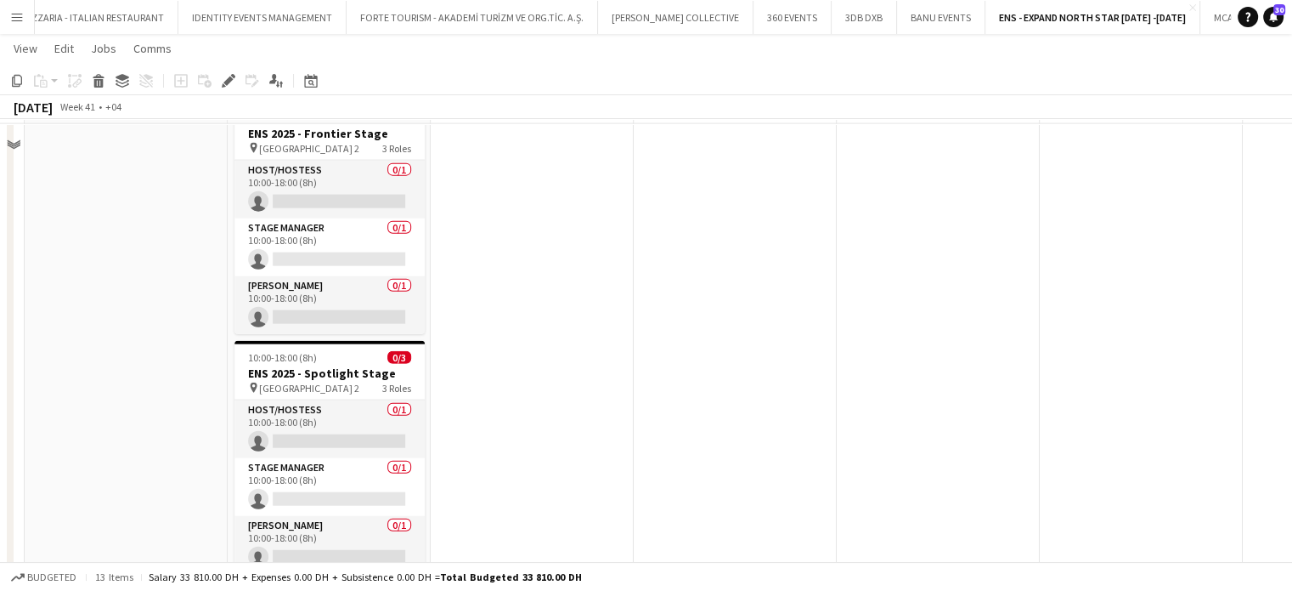
scroll to position [3893, 0]
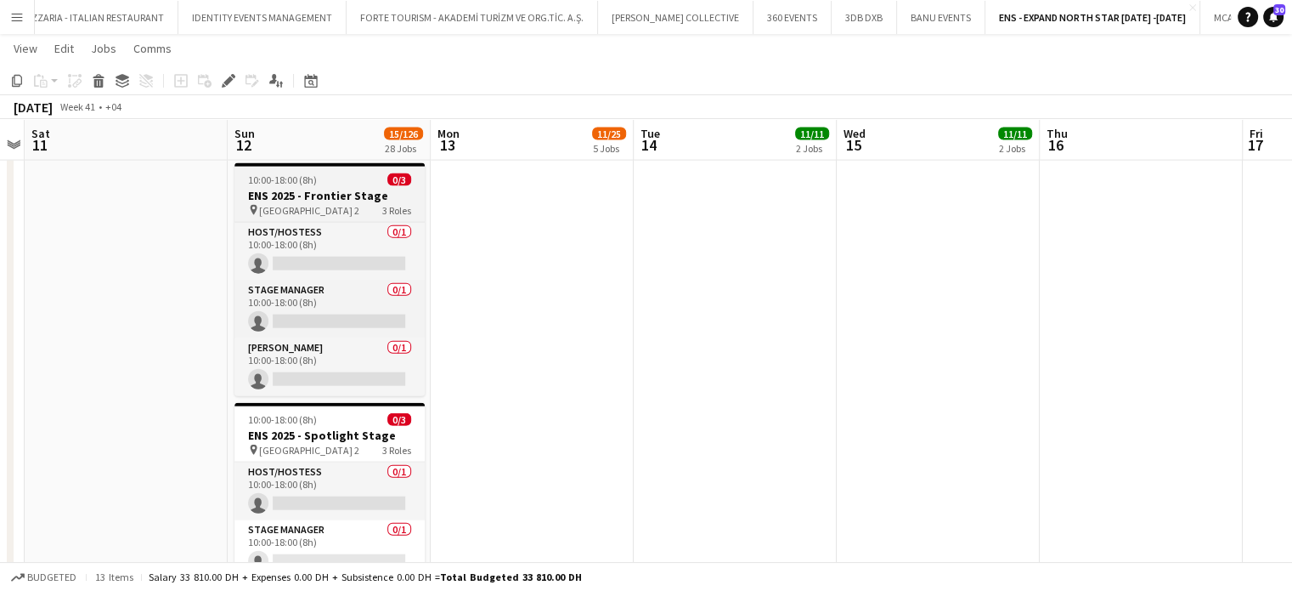
click at [382, 189] on h3 "ENS 2025 - Frontier Stage" at bounding box center [330, 195] width 190 height 15
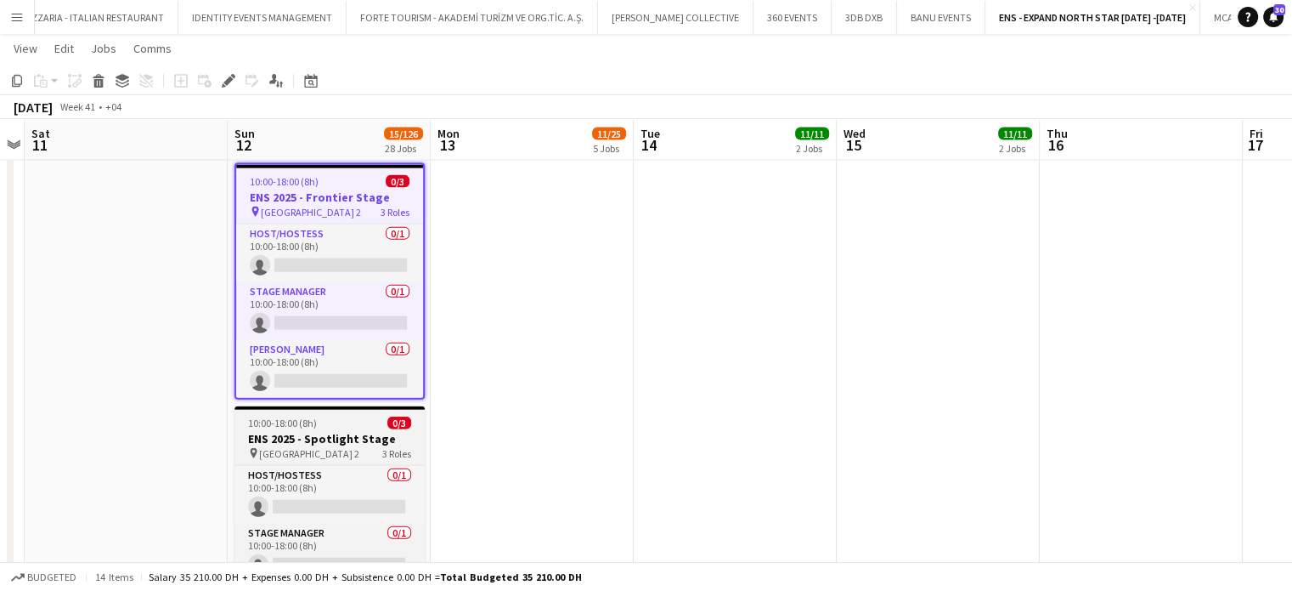
click at [357, 441] on h3 "ENS 2025 - Spotlight Stage" at bounding box center [330, 438] width 190 height 15
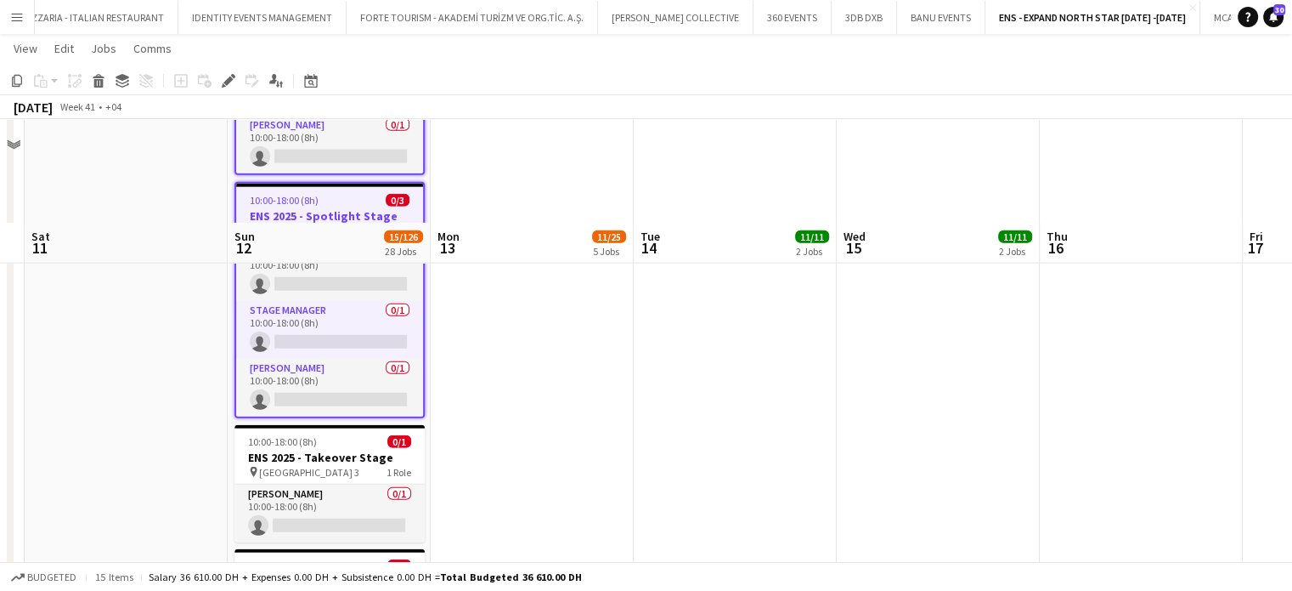
scroll to position [4268, 0]
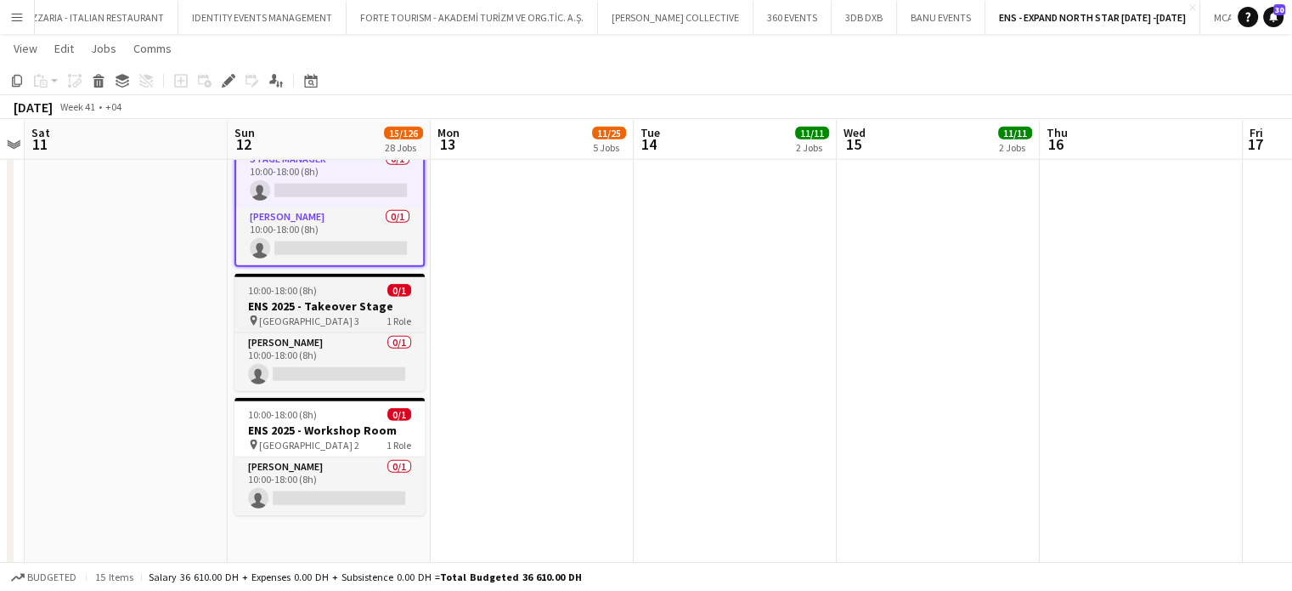
click at [342, 310] on h3 "ENS 2025 - Takeover Stage" at bounding box center [330, 305] width 190 height 15
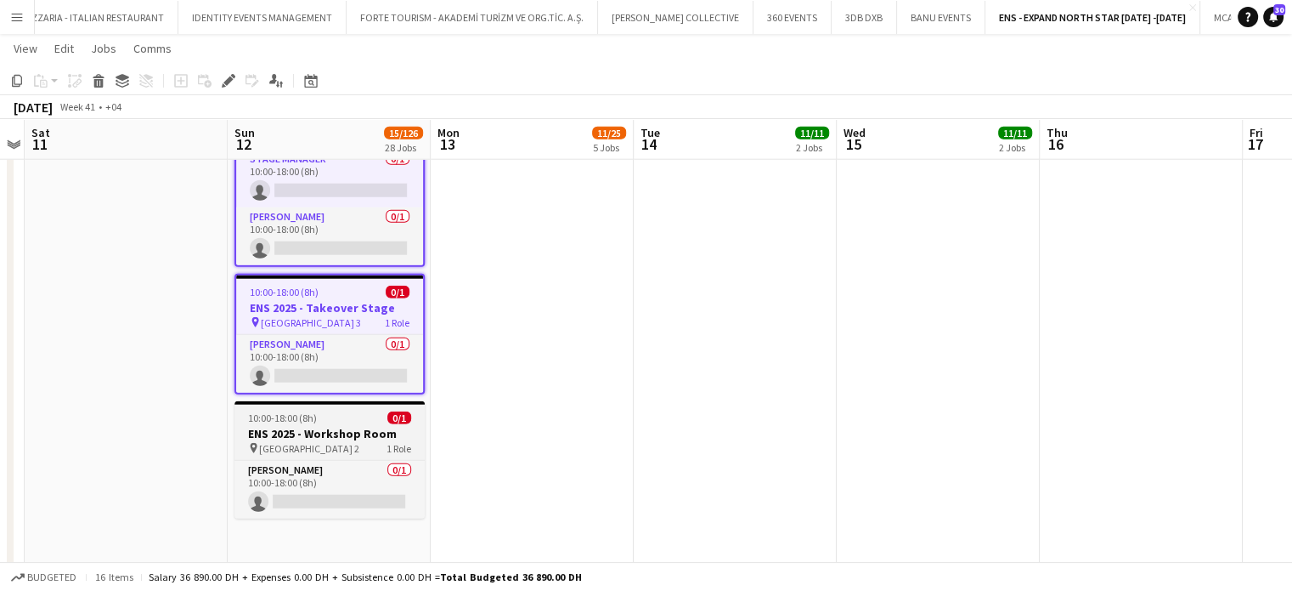
click at [293, 431] on h3 "ENS 2025 - Workshop Room" at bounding box center [330, 433] width 190 height 15
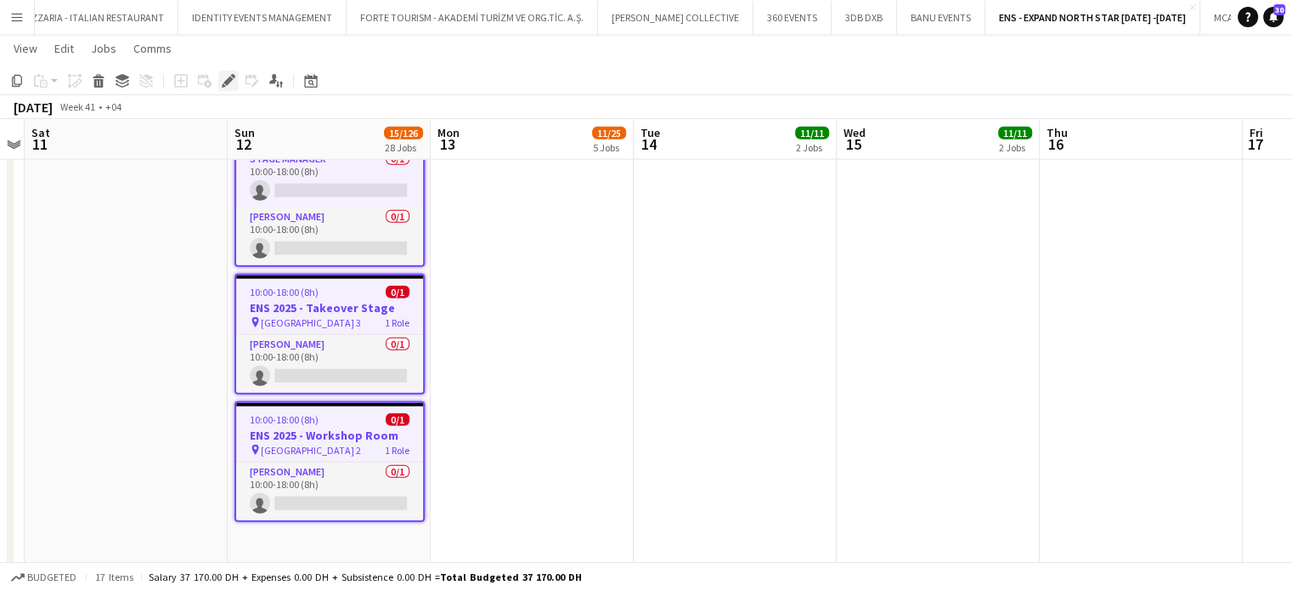
click at [225, 90] on div "Edit" at bounding box center [228, 81] width 20 height 20
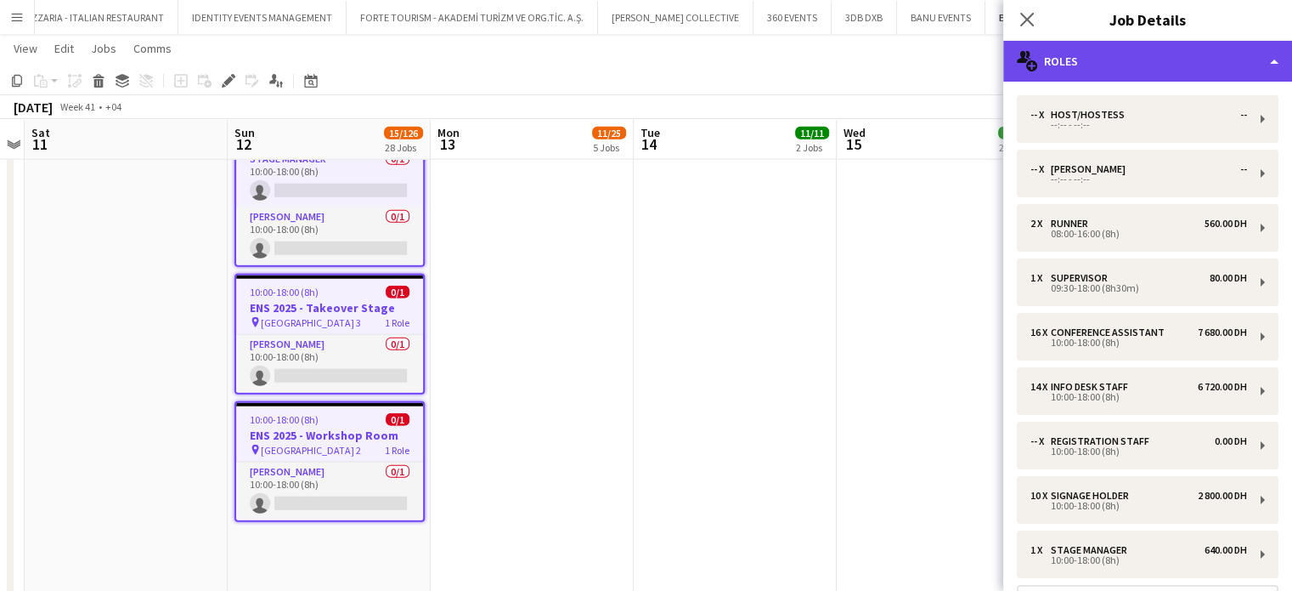
click at [1234, 57] on div "multiple-users-add Roles" at bounding box center [1148, 61] width 289 height 41
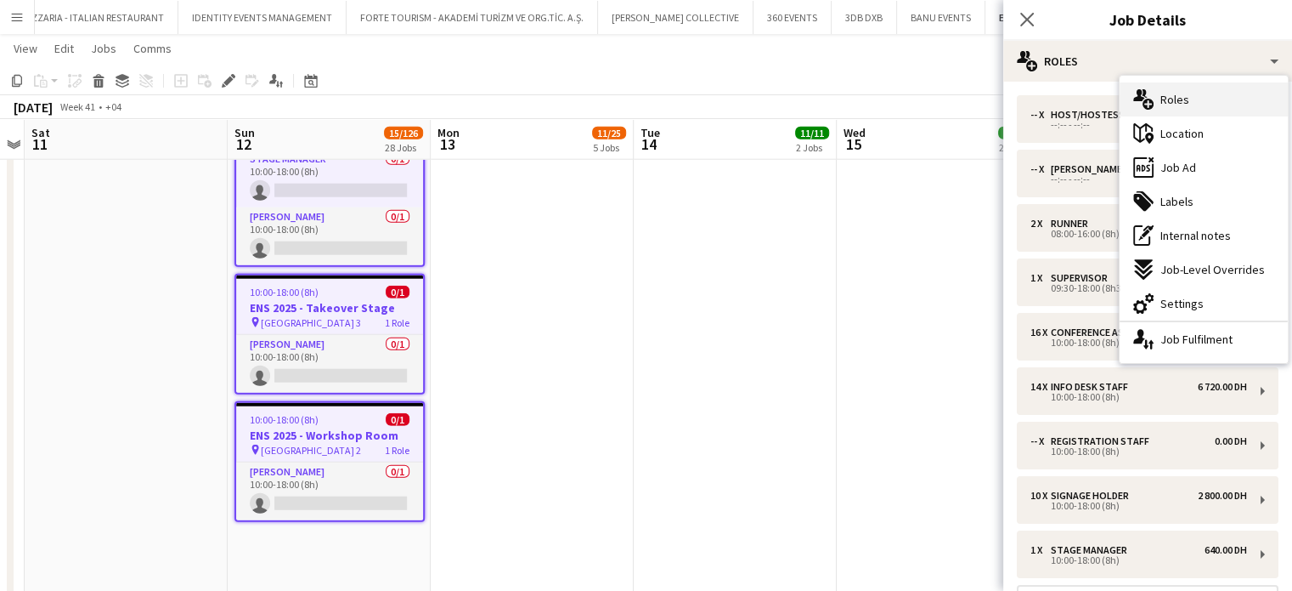
click at [1163, 90] on div "multiple-users-add Roles" at bounding box center [1204, 99] width 168 height 34
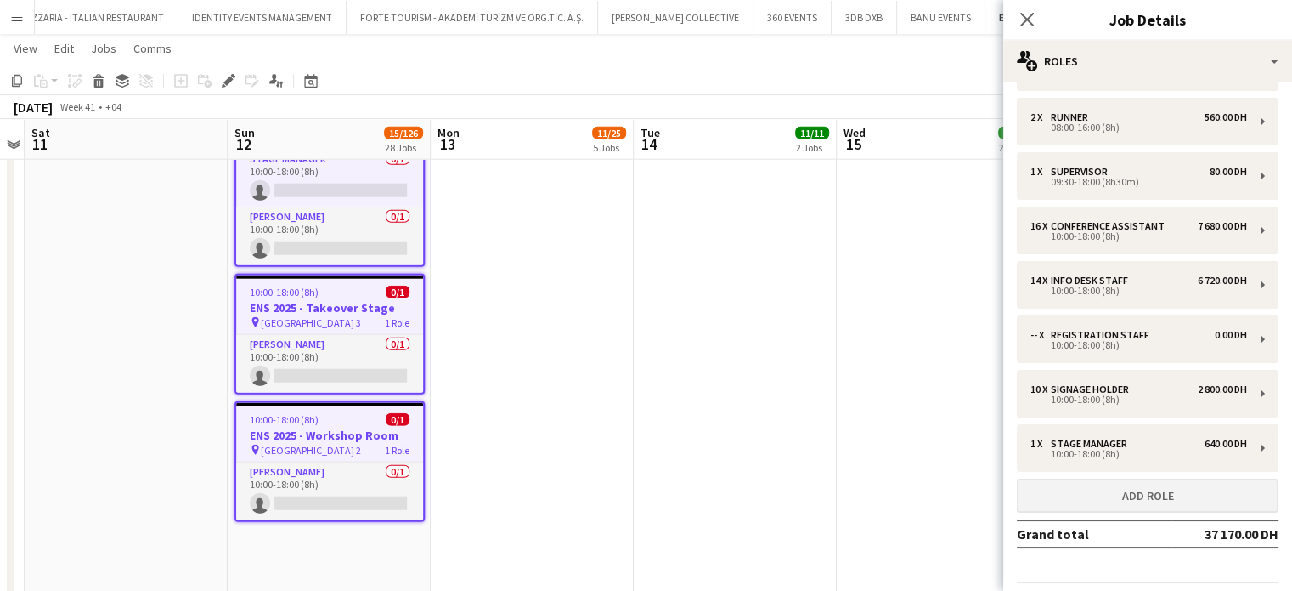
scroll to position [157, 0]
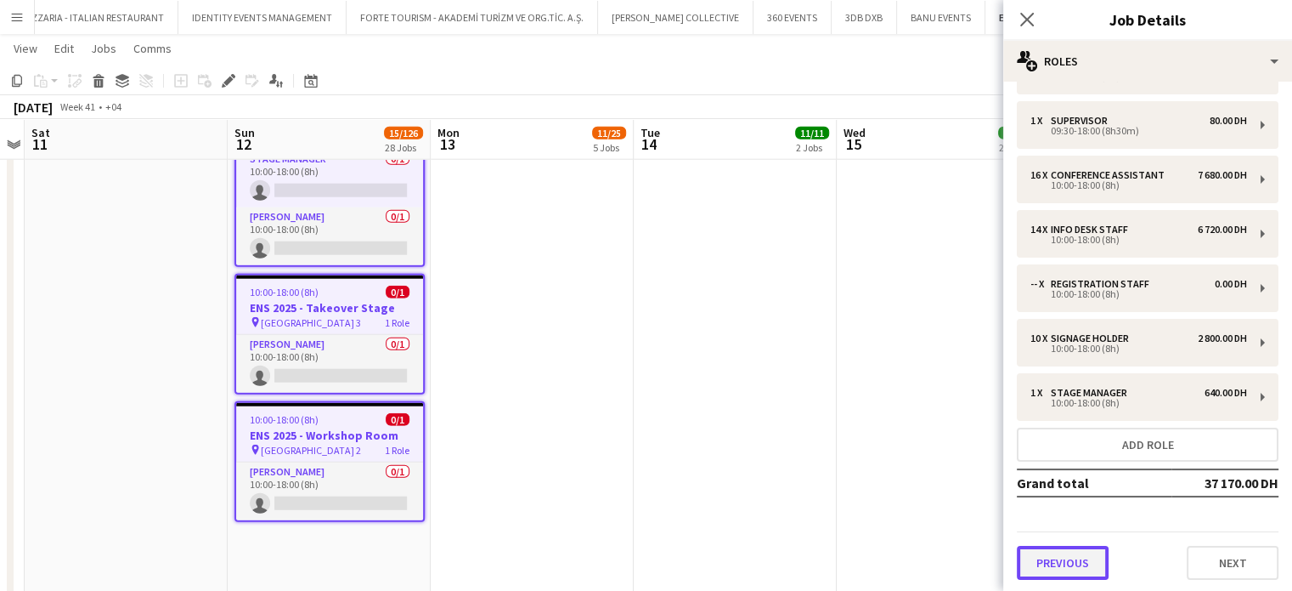
click at [1067, 568] on button "Previous" at bounding box center [1063, 563] width 92 height 34
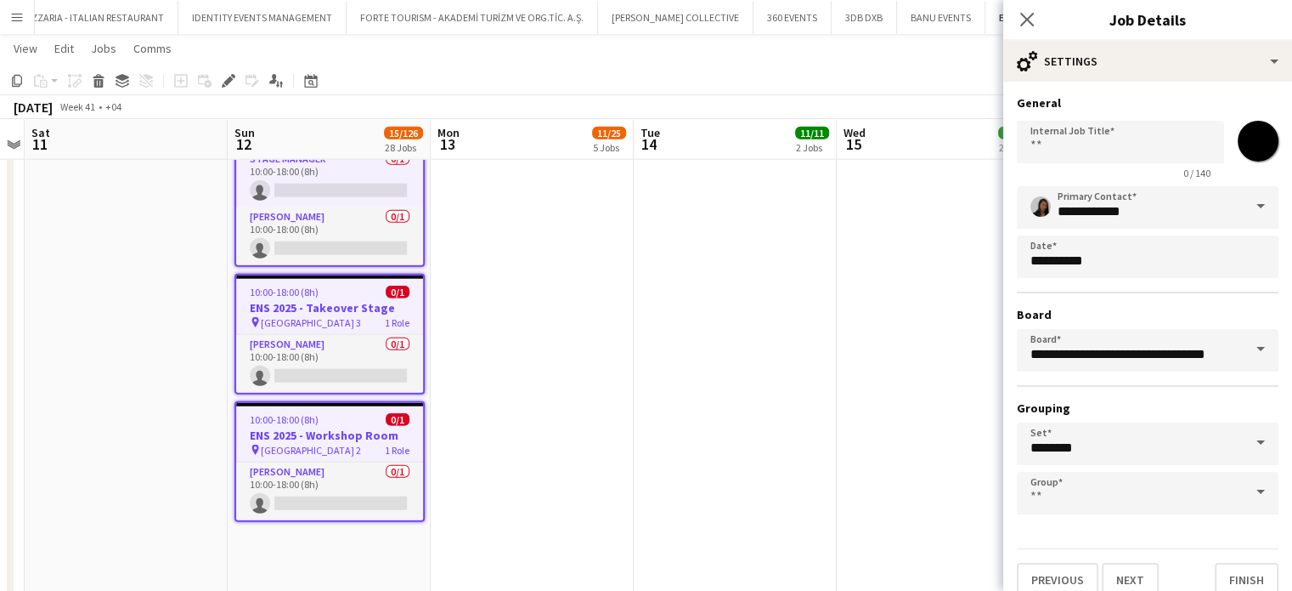
scroll to position [0, 0]
click at [1250, 201] on span at bounding box center [1261, 206] width 36 height 41
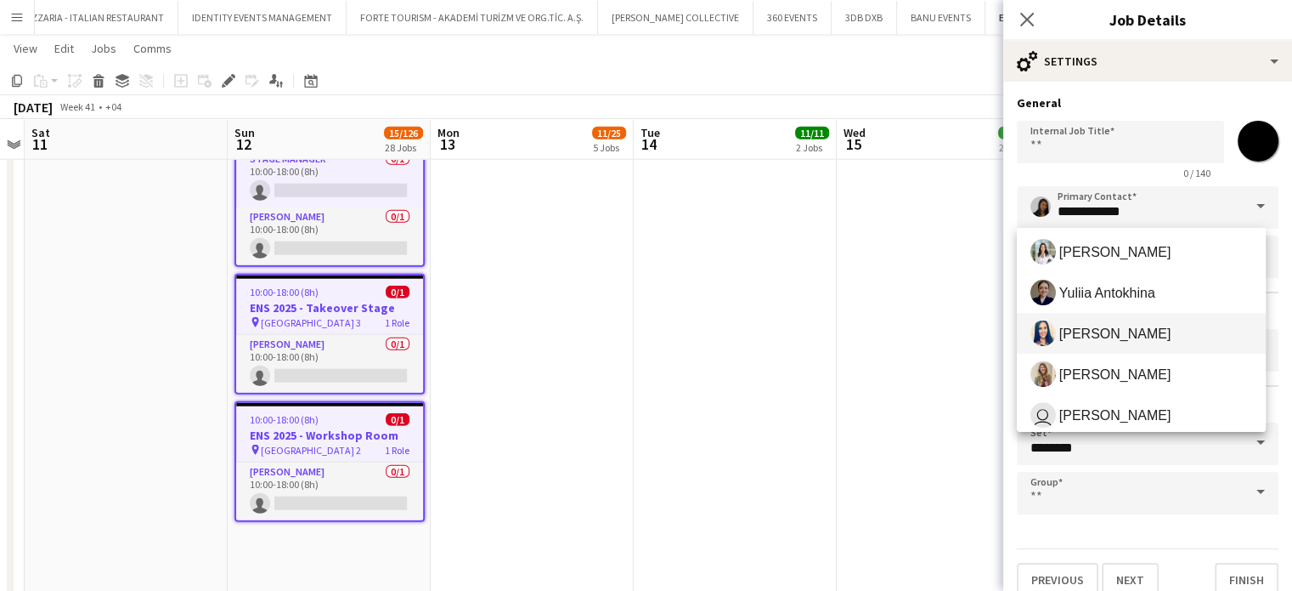
scroll to position [680, 0]
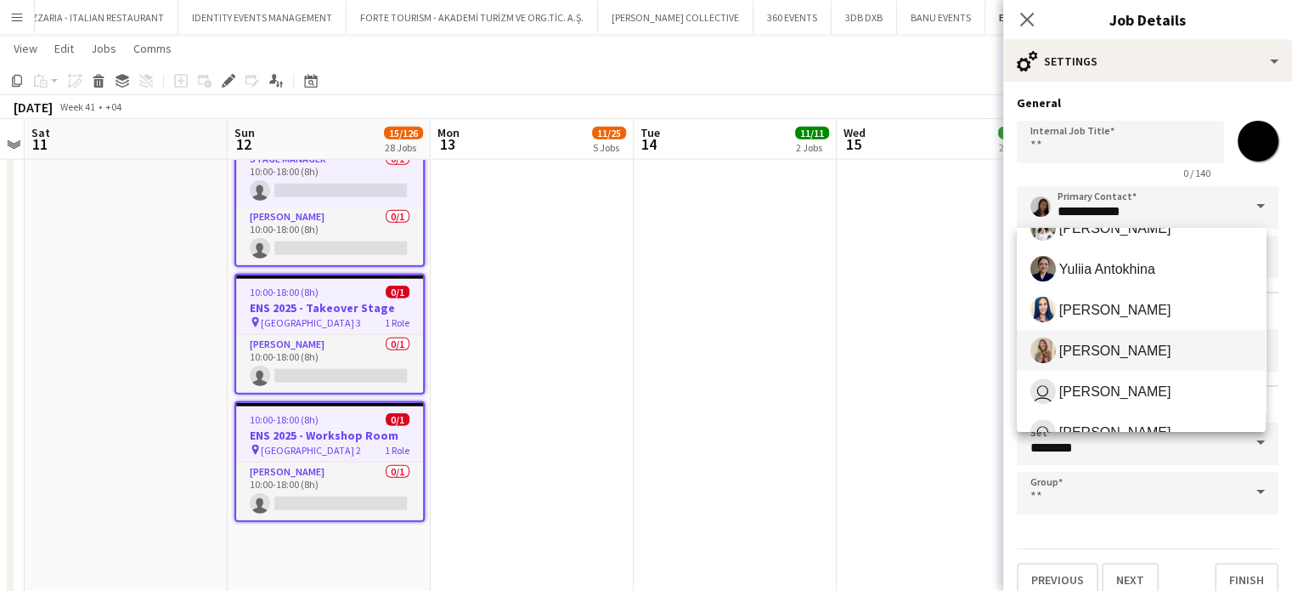
click at [1107, 360] on span "[PERSON_NAME]" at bounding box center [1142, 349] width 222 height 25
type input "**********"
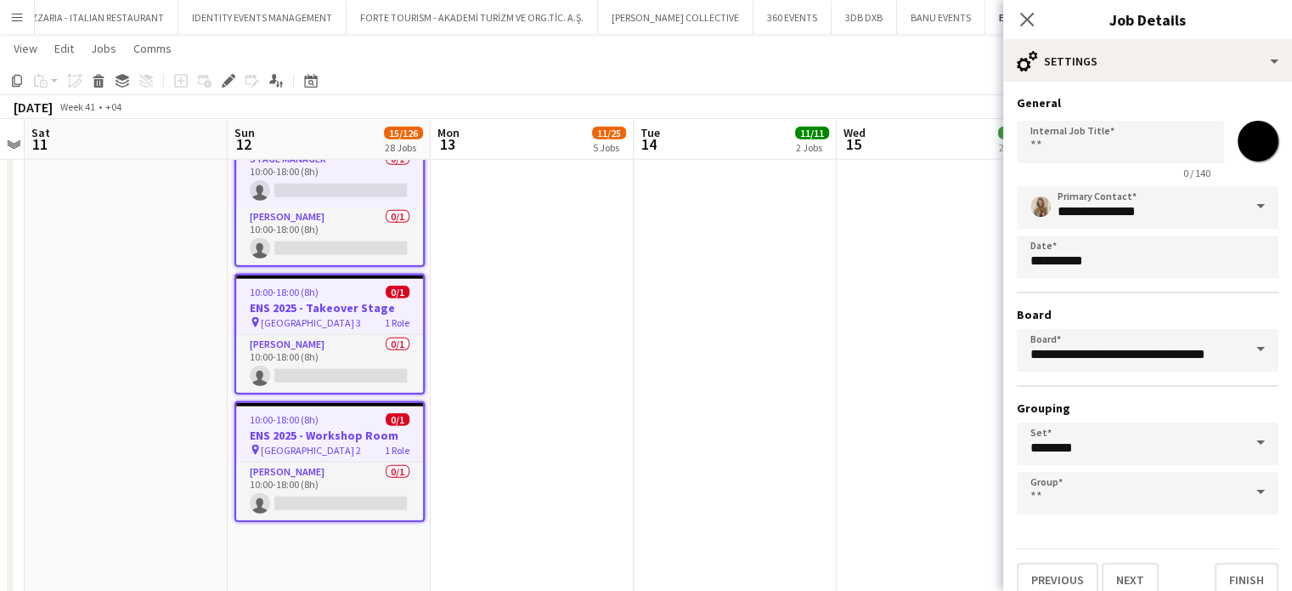
click at [1241, 151] on input "*******" at bounding box center [1258, 140] width 61 height 61
type input "*******"
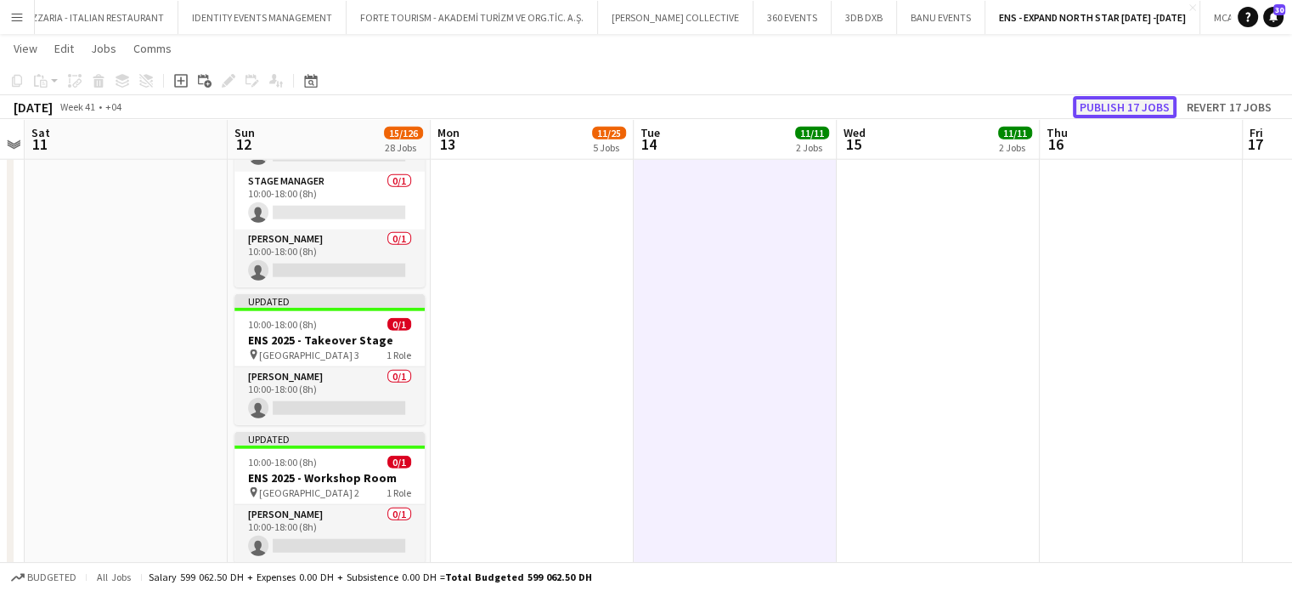
click at [1122, 107] on button "Publish 17 jobs" at bounding box center [1125, 107] width 104 height 22
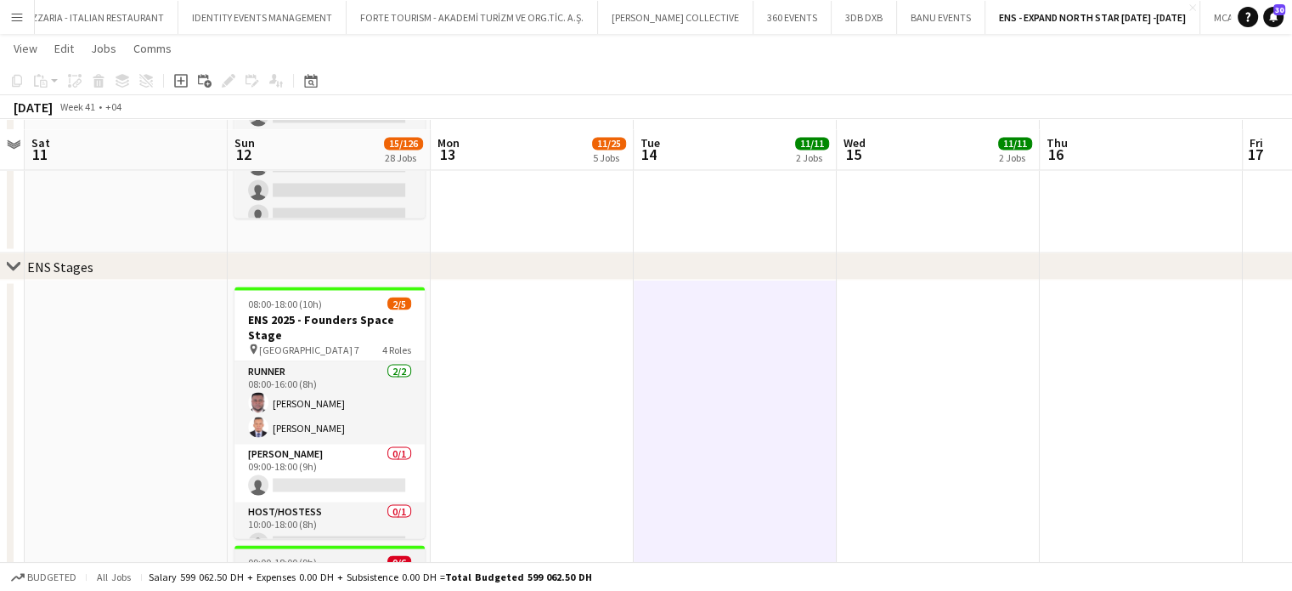
scroll to position [2994, 0]
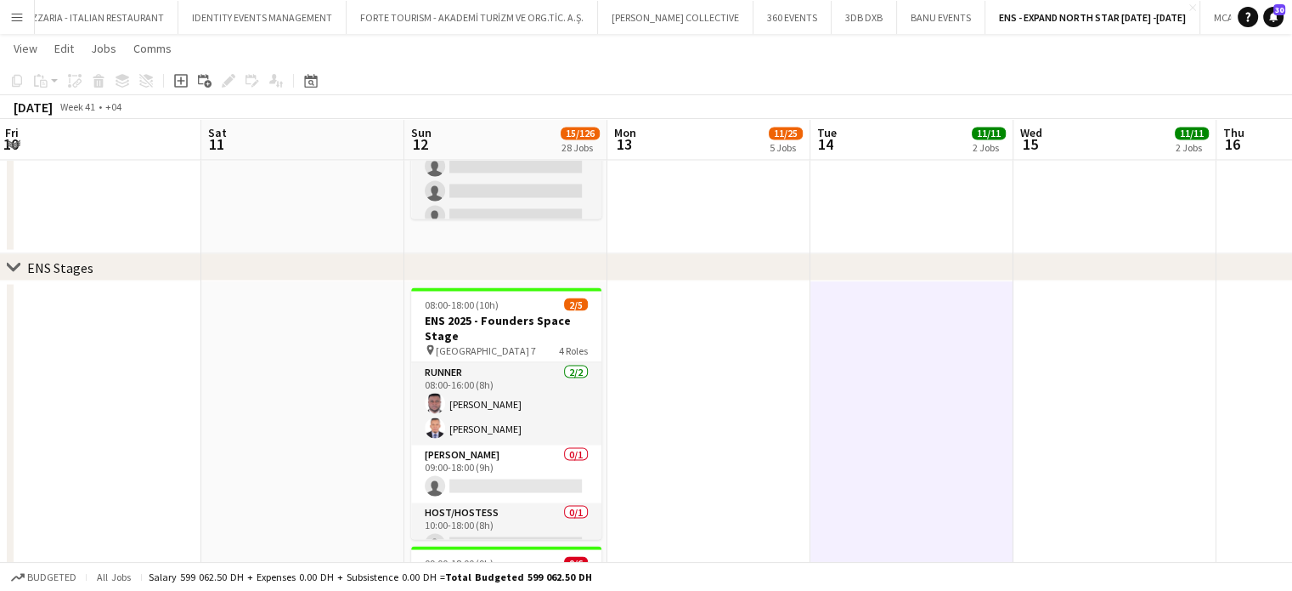
drag, startPoint x: 596, startPoint y: 411, endPoint x: 605, endPoint y: 414, distance: 9.7
click at [605, 414] on app-calendar-viewport "Wed 8 Thu 9 Fri 10 Sat 11 Sun 12 15/126 28 Jobs Mon 13 11/25 5 Jobs Tue 14 11/1…" at bounding box center [646, 295] width 1292 height 6445
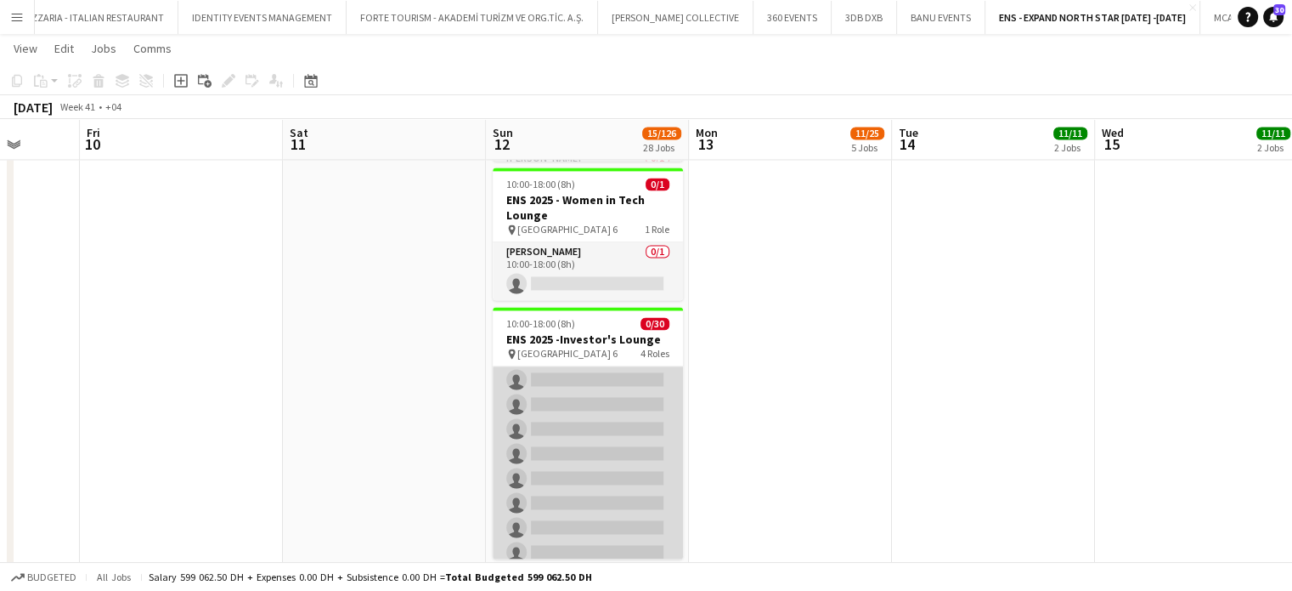
scroll to position [0, 0]
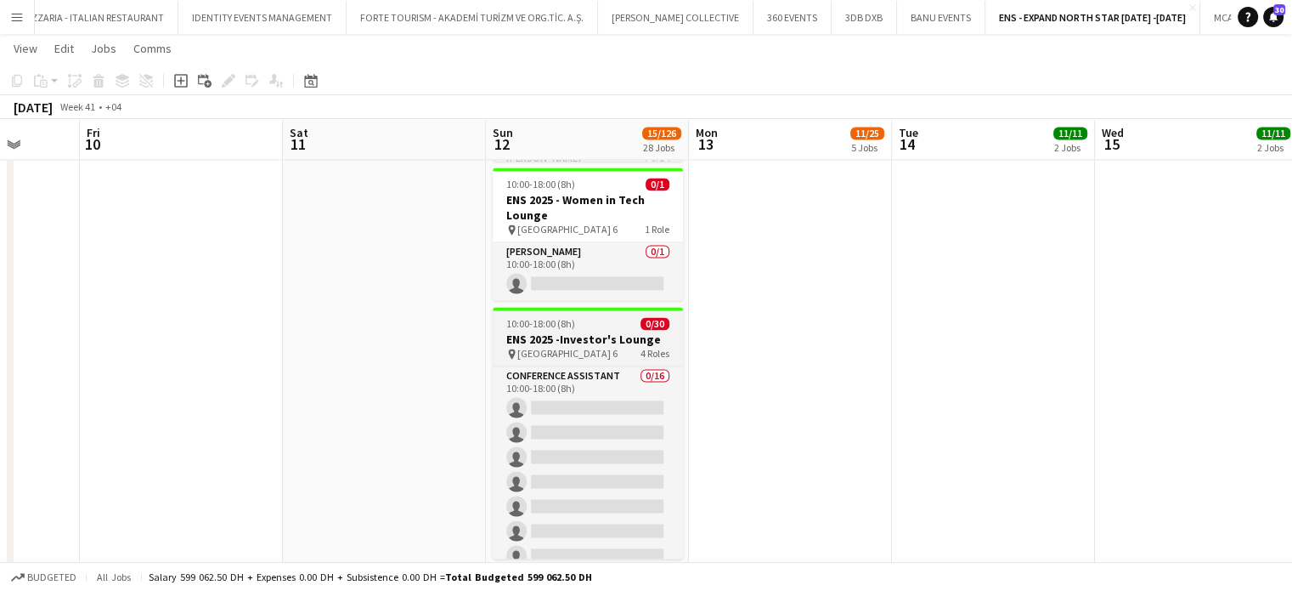
click at [576, 343] on h3 "ENS 2025 -Investor's Lounge" at bounding box center [588, 338] width 190 height 15
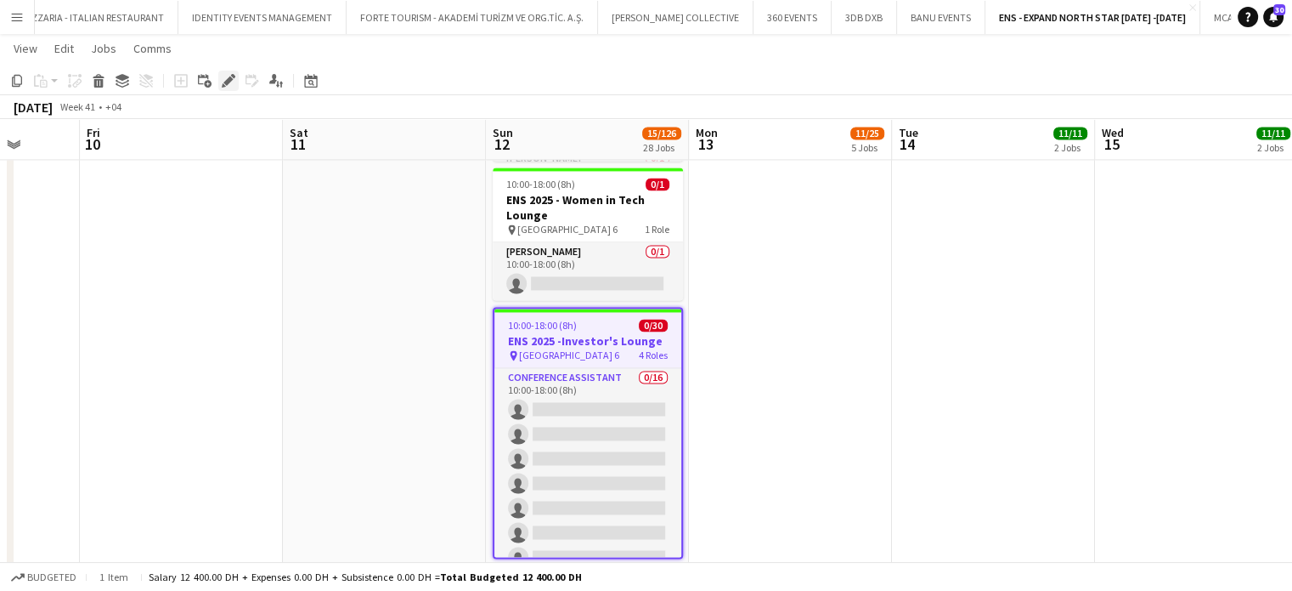
click at [231, 75] on icon at bounding box center [233, 76] width 4 height 4
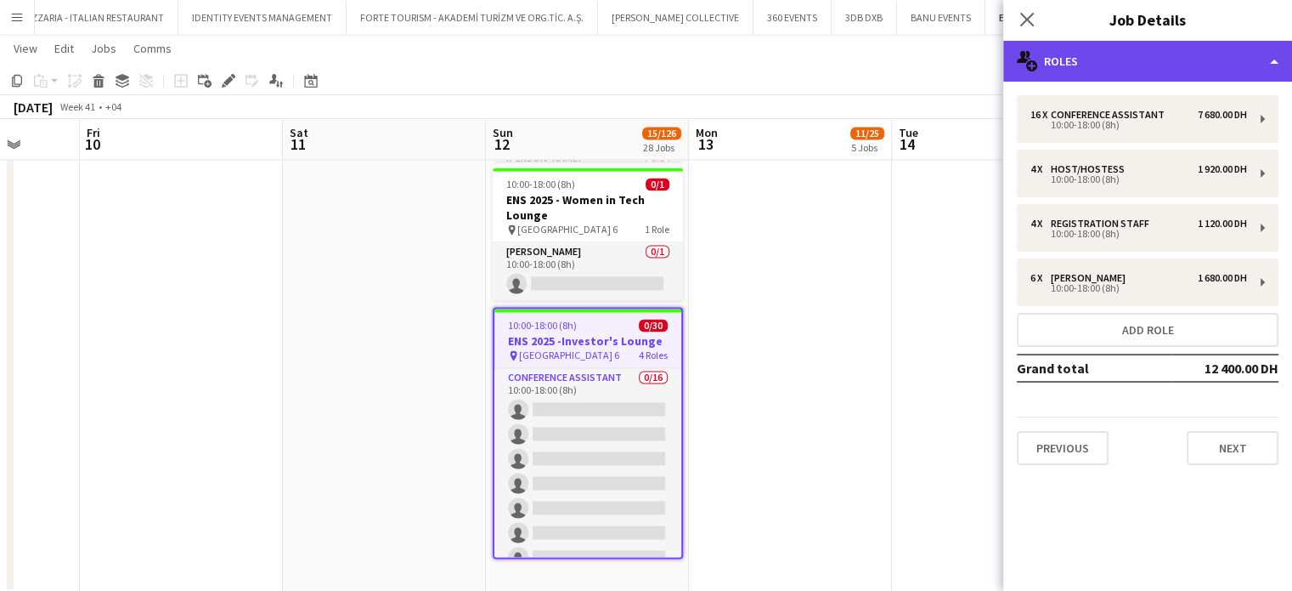
click at [1274, 67] on div "multiple-users-add Roles" at bounding box center [1148, 61] width 289 height 41
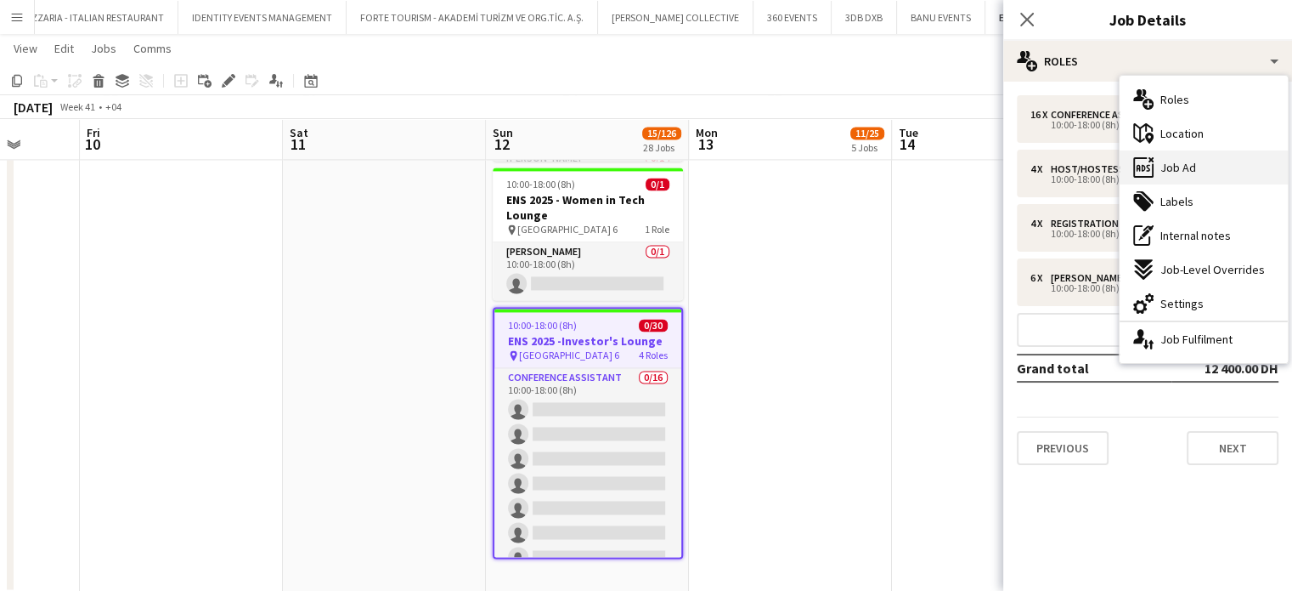
click at [1227, 159] on div "ads-window Job Ad" at bounding box center [1204, 167] width 168 height 34
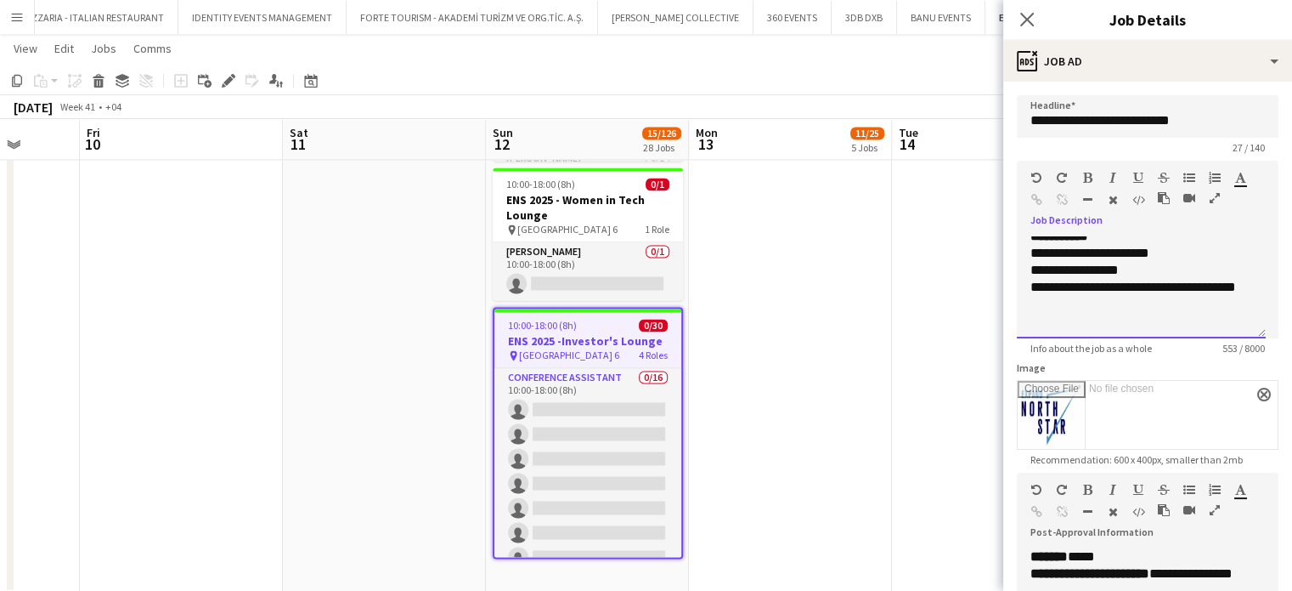
scroll to position [353, 0]
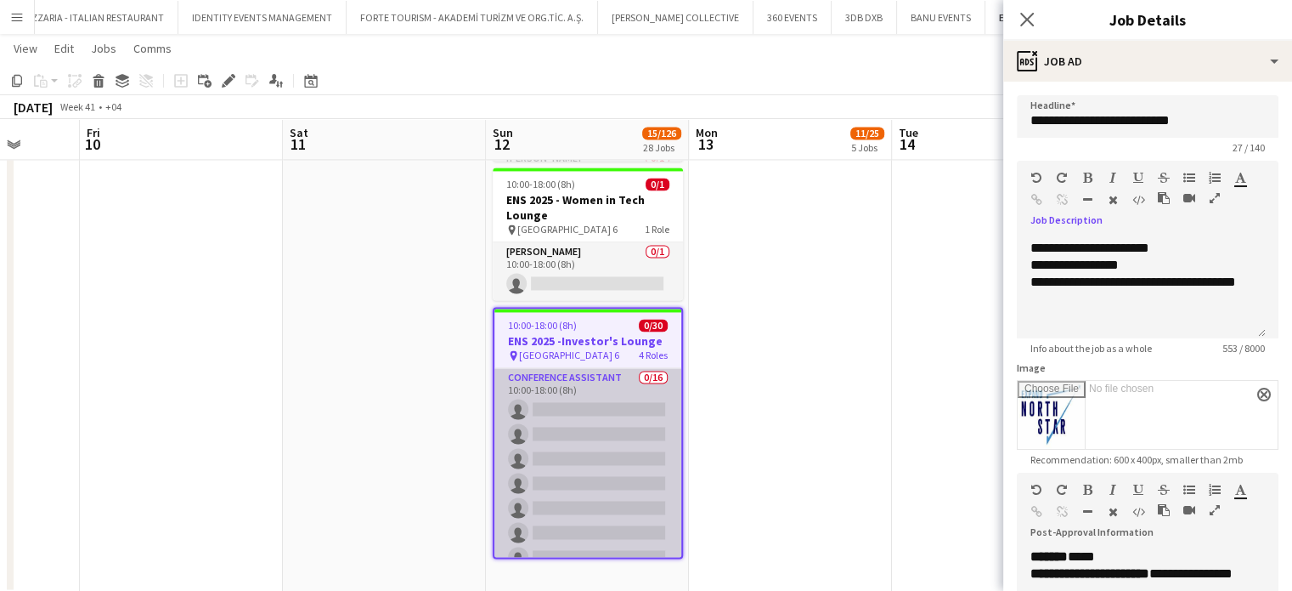
click at [619, 464] on app-card-role "Conference Assistant 0/16 10:00-18:00 (8h) single-neutral-actions single-neutra…" at bounding box center [588, 581] width 187 height 427
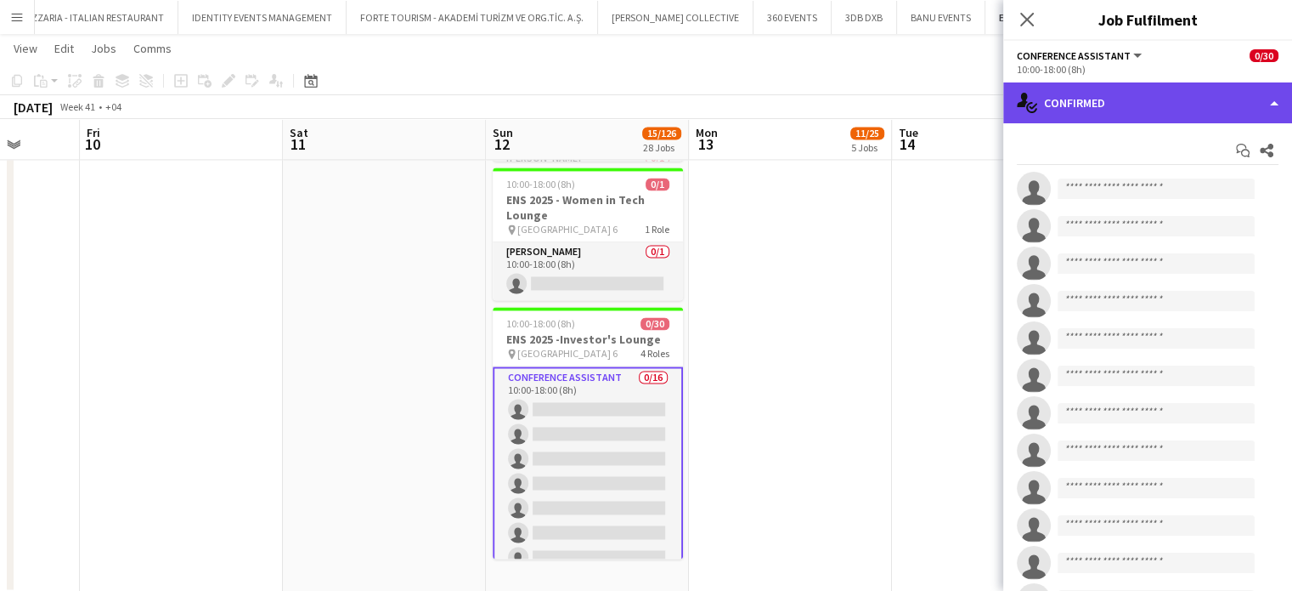
click at [1264, 88] on div "single-neutral-actions-check-2 Confirmed" at bounding box center [1148, 102] width 289 height 41
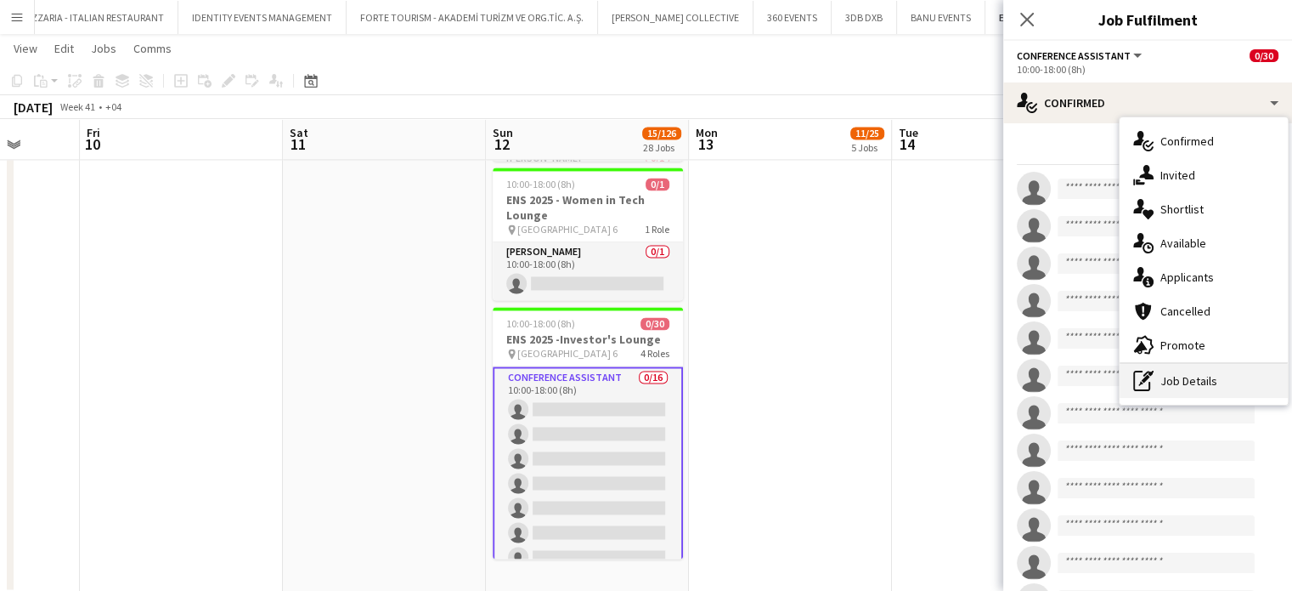
click at [1184, 386] on div "pen-write Job Details" at bounding box center [1204, 381] width 168 height 34
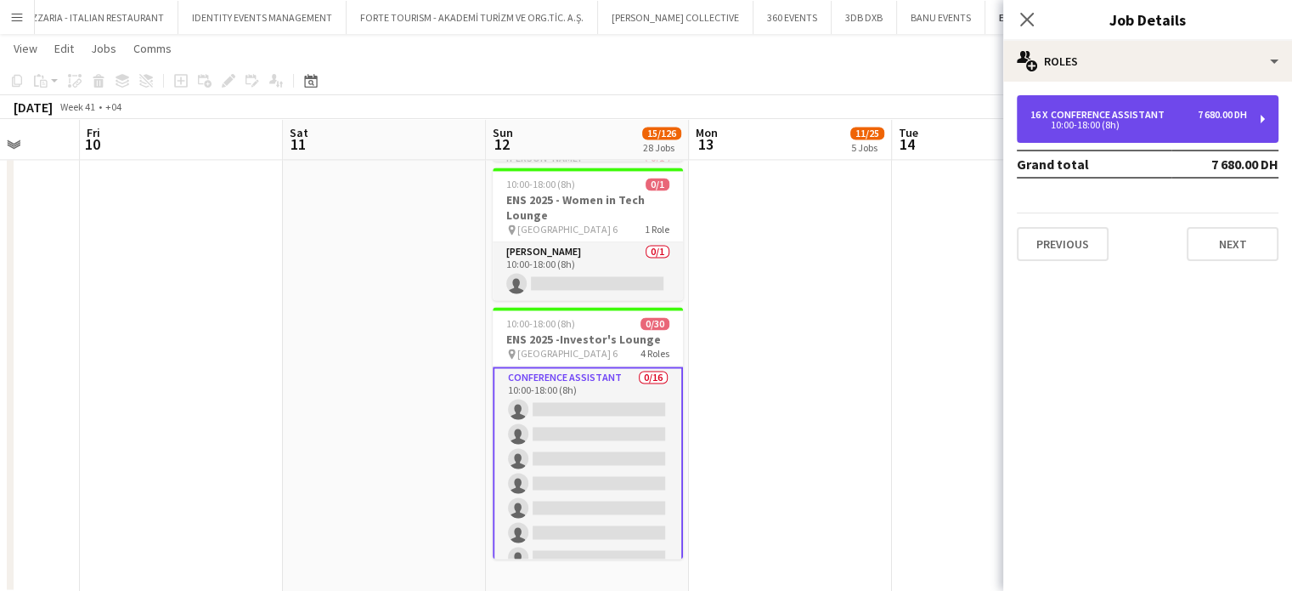
click at [1136, 110] on div "Conference Assistant" at bounding box center [1111, 115] width 121 height 12
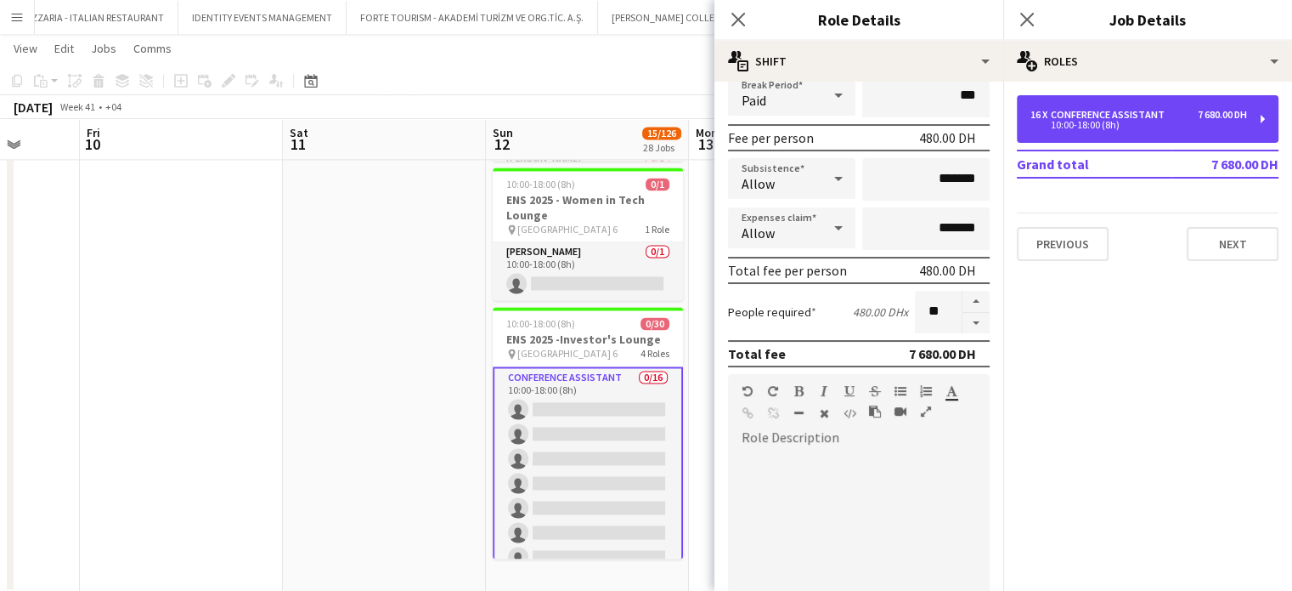
scroll to position [255, 0]
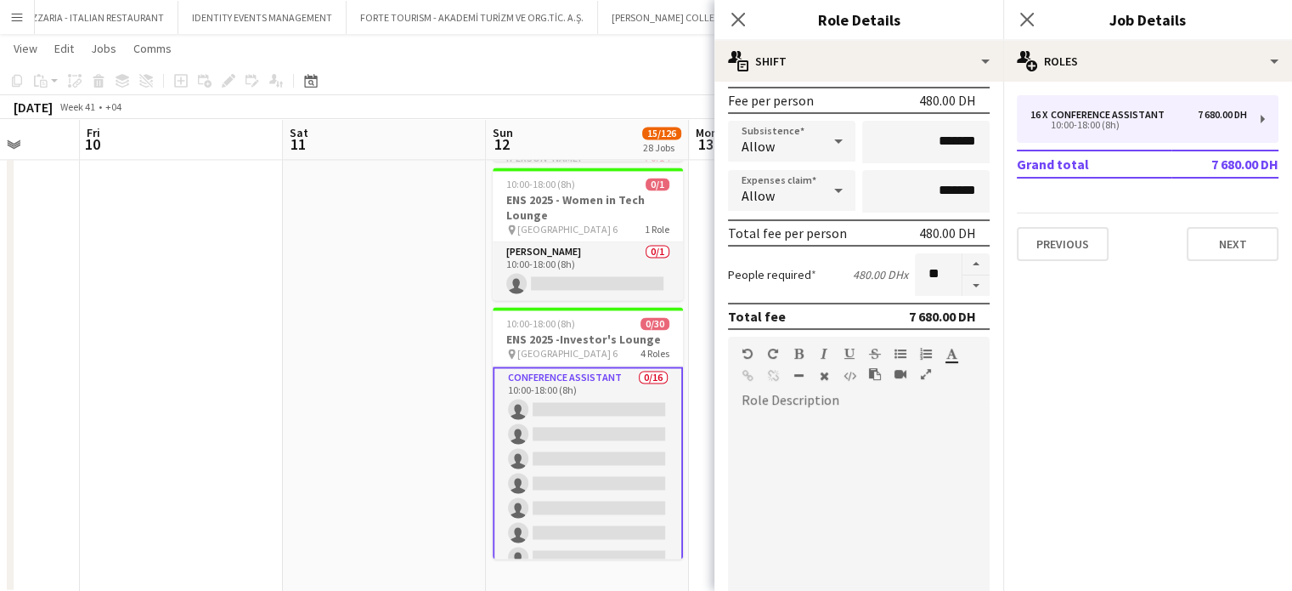
click at [833, 452] on div at bounding box center [859, 514] width 262 height 204
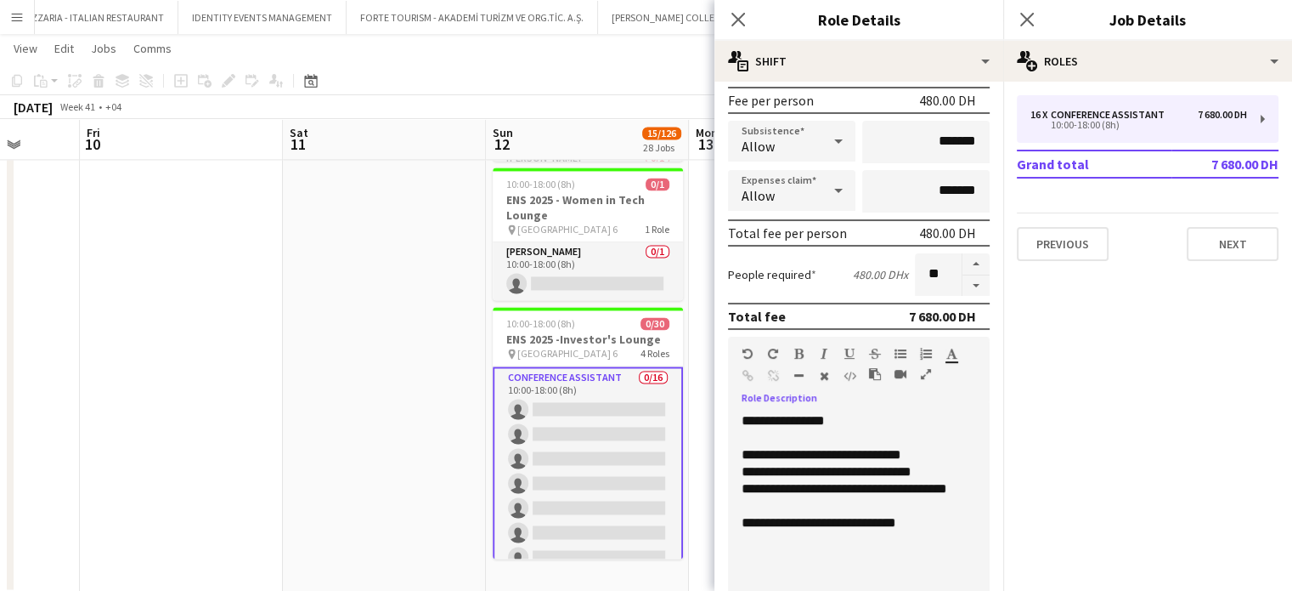
click at [833, 423] on div "**********" at bounding box center [852, 514] width 249 height 204
click at [894, 522] on div "**********" at bounding box center [853, 522] width 222 height 17
click at [891, 523] on div "**********" at bounding box center [853, 522] width 222 height 17
drag, startPoint x: 857, startPoint y: 425, endPoint x: 736, endPoint y: 426, distance: 120.7
click at [736, 426] on div "**********" at bounding box center [852, 514] width 249 height 204
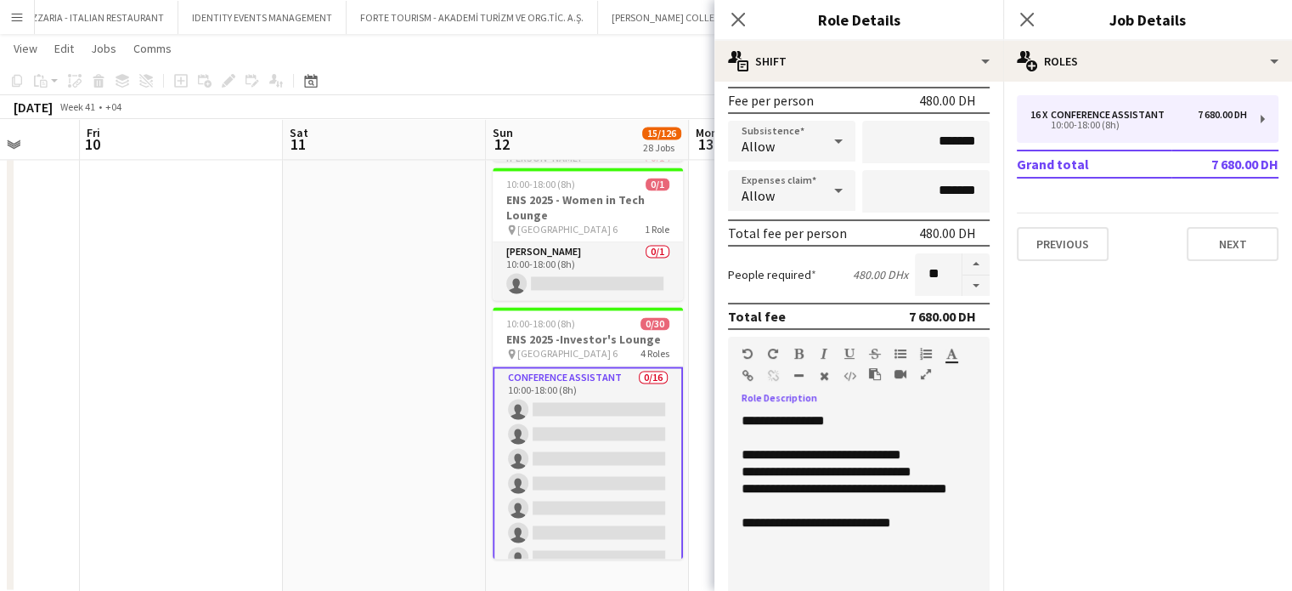
click at [797, 356] on icon "button" at bounding box center [798, 354] width 9 height 12
click at [455, 403] on app-date-cell at bounding box center [384, 248] width 203 height 692
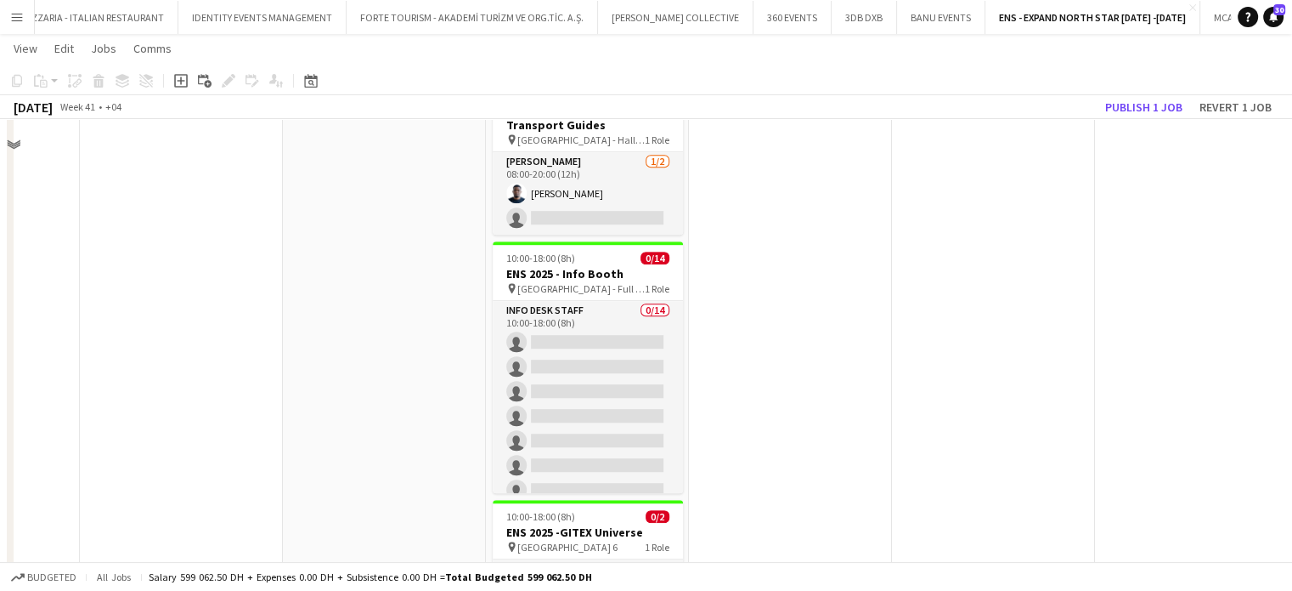
scroll to position [1124, 0]
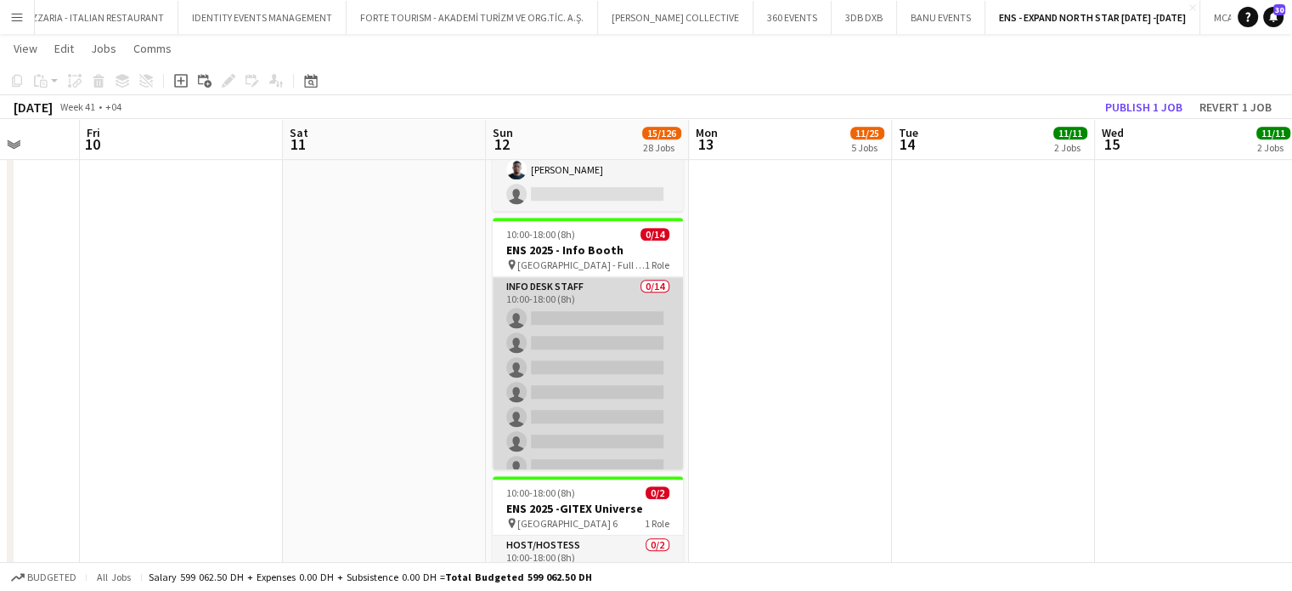
click at [614, 377] on app-card-role "Info desk staff 0/14 10:00-18:00 (8h) single-neutral-actions single-neutral-act…" at bounding box center [588, 466] width 190 height 378
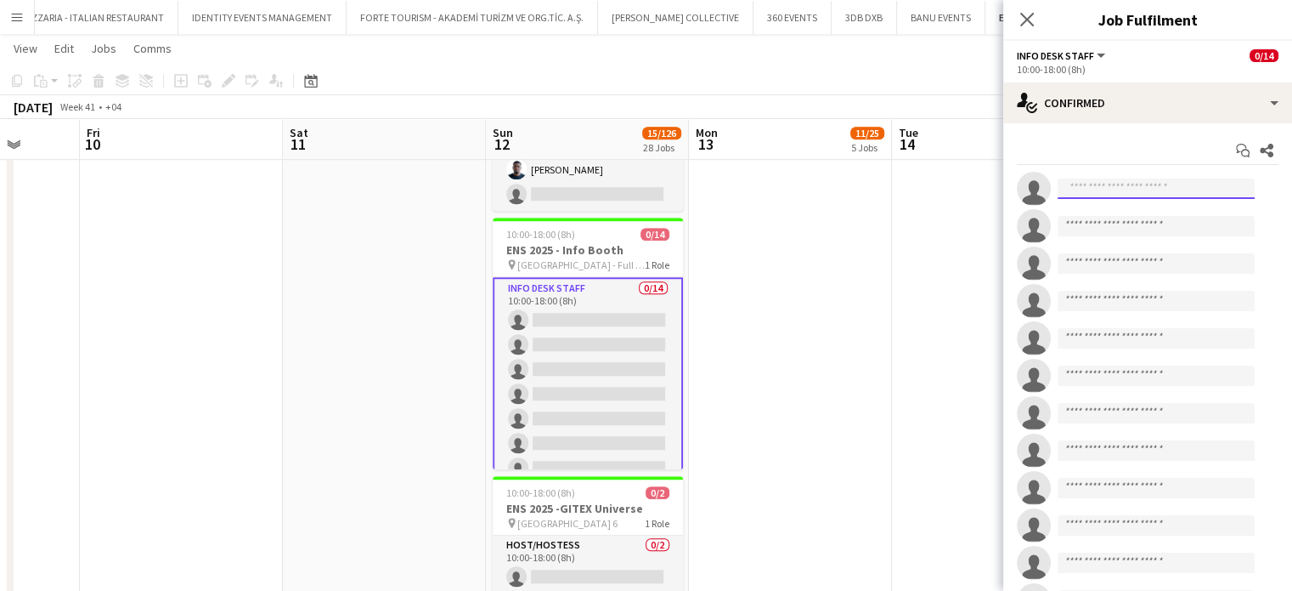
click at [1077, 188] on input at bounding box center [1156, 188] width 197 height 20
paste input "**********"
click at [1067, 185] on input "**********" at bounding box center [1156, 188] width 197 height 20
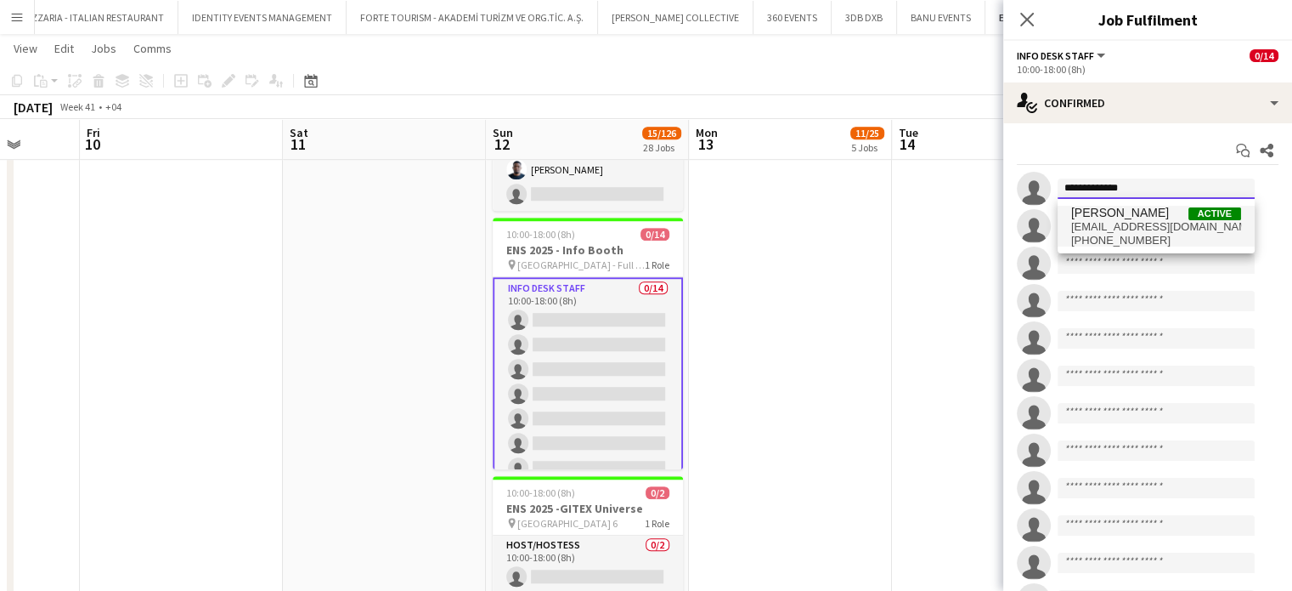
type input "**********"
click at [1144, 219] on span "[PERSON_NAME]" at bounding box center [1121, 213] width 98 height 14
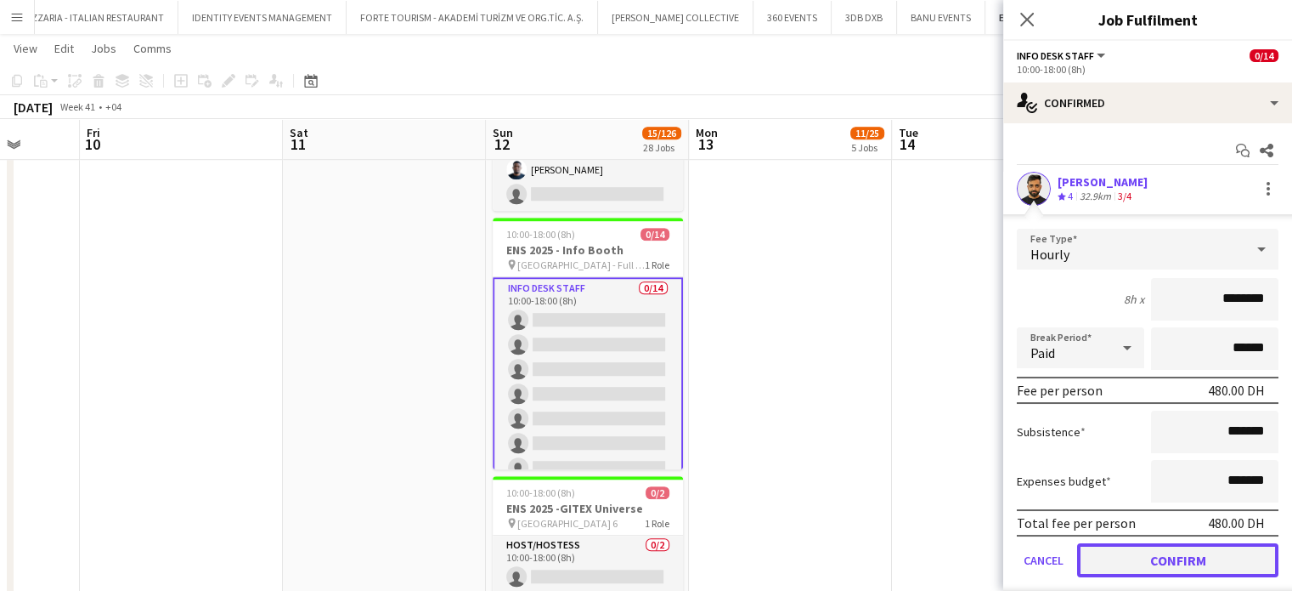
click at [1162, 553] on button "Confirm" at bounding box center [1177, 560] width 201 height 34
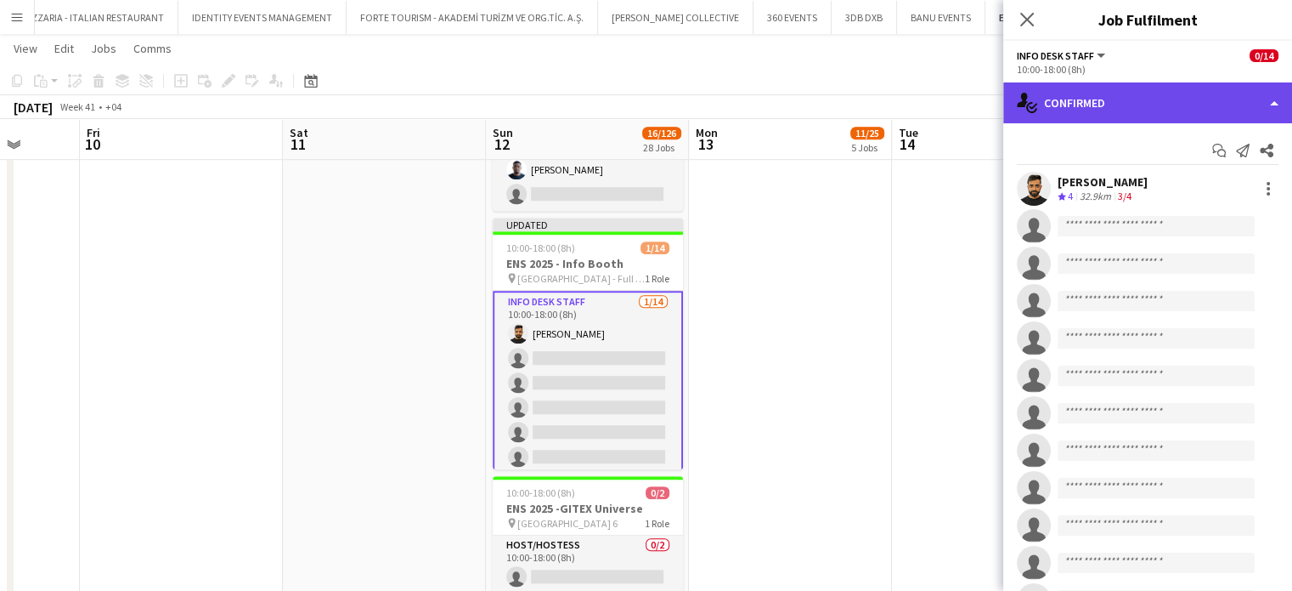
click at [1241, 83] on div "single-neutral-actions-check-2 Confirmed" at bounding box center [1148, 102] width 289 height 41
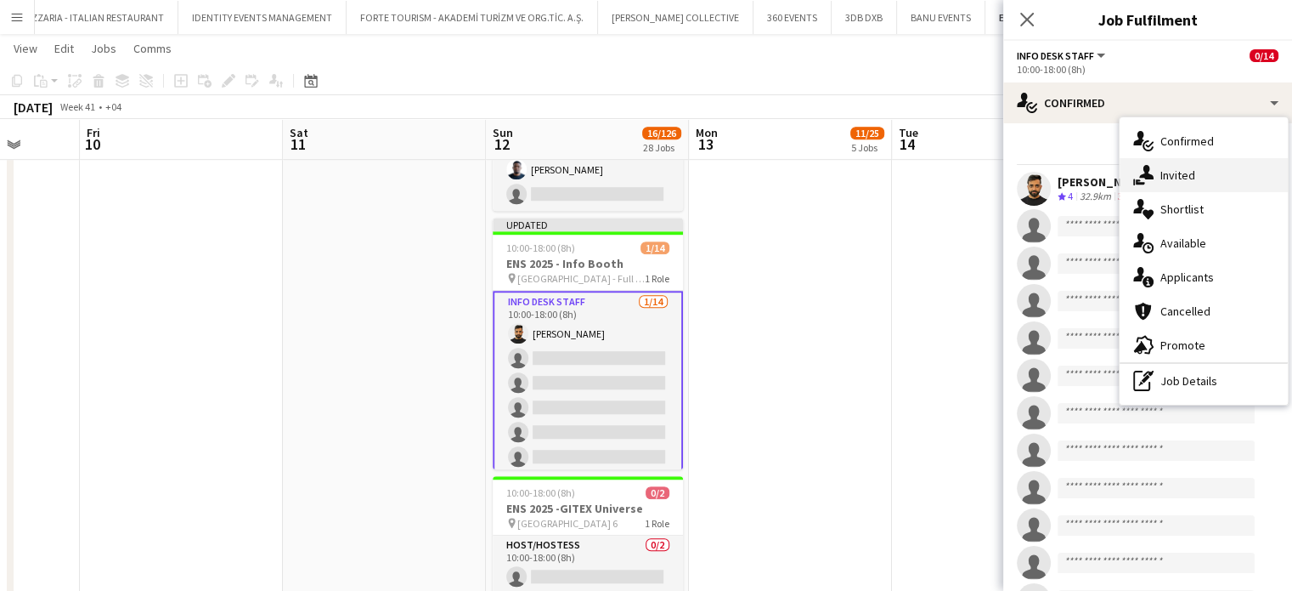
click at [1200, 171] on div "single-neutral-actions-share-1 Invited" at bounding box center [1204, 175] width 168 height 34
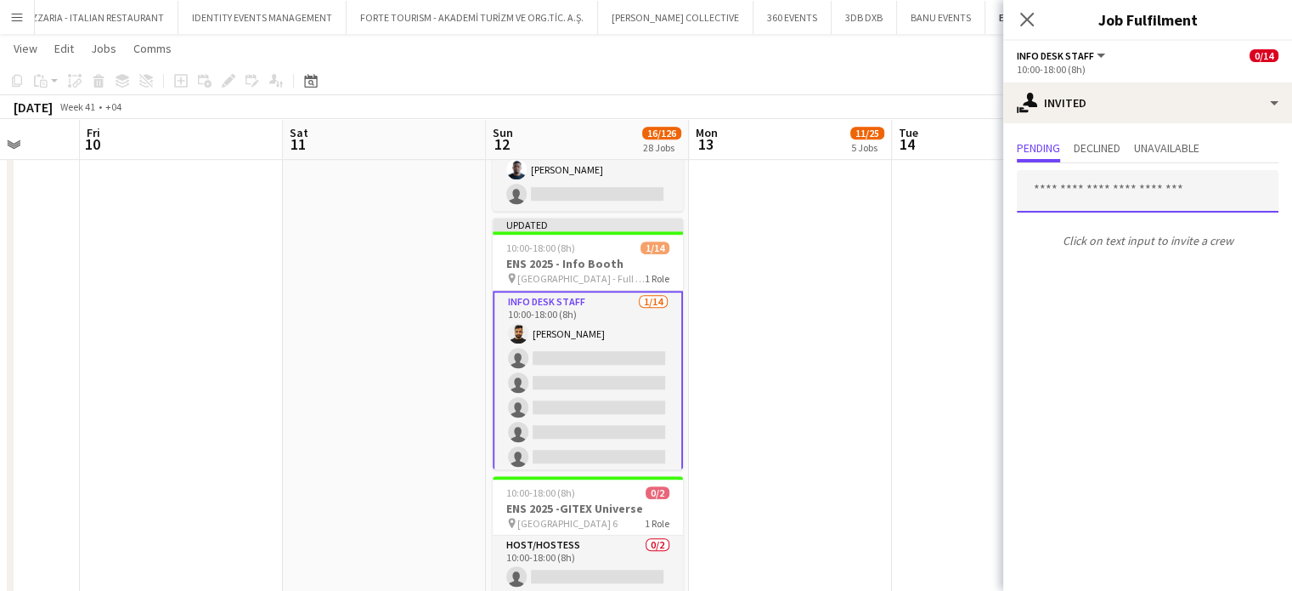
click at [1099, 199] on input "text" at bounding box center [1148, 191] width 262 height 42
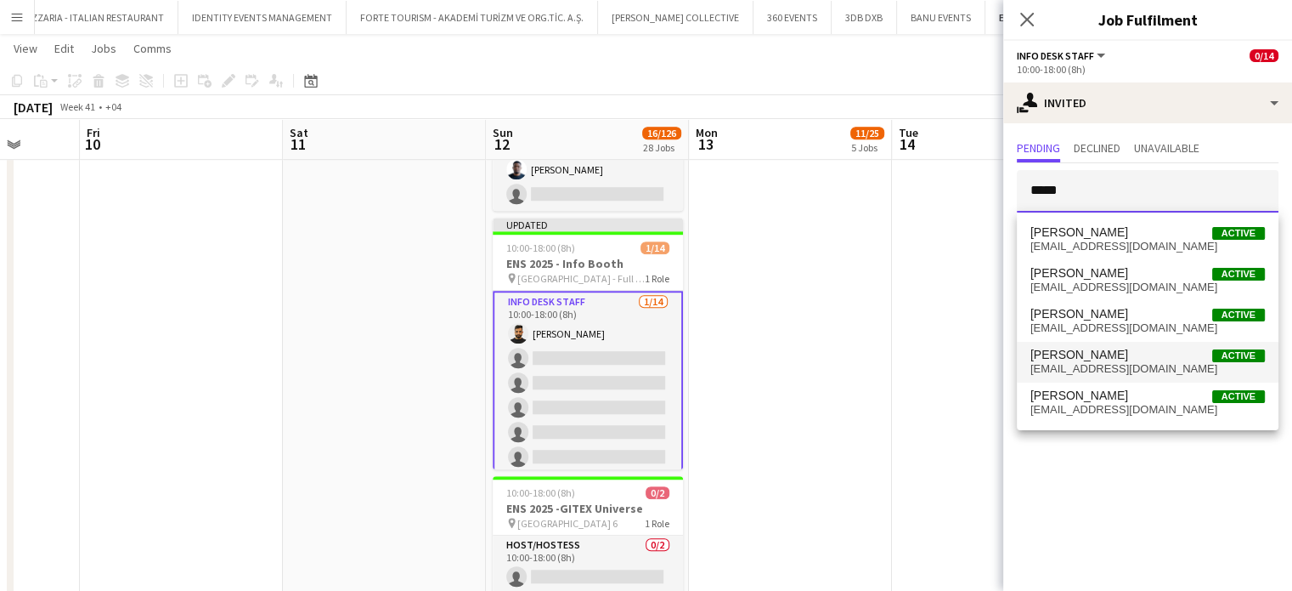
type input "****"
click at [1092, 365] on span "[EMAIL_ADDRESS][DOMAIN_NAME]" at bounding box center [1148, 369] width 235 height 14
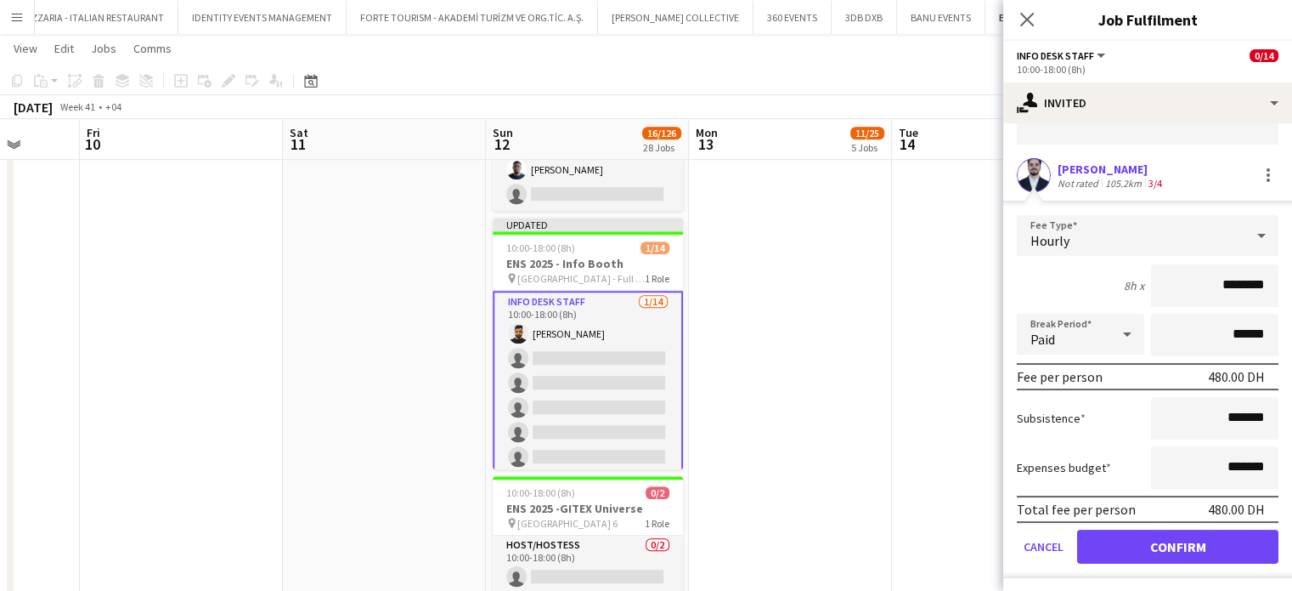
scroll to position [104, 0]
click at [1043, 536] on button "Cancel" at bounding box center [1044, 546] width 54 height 34
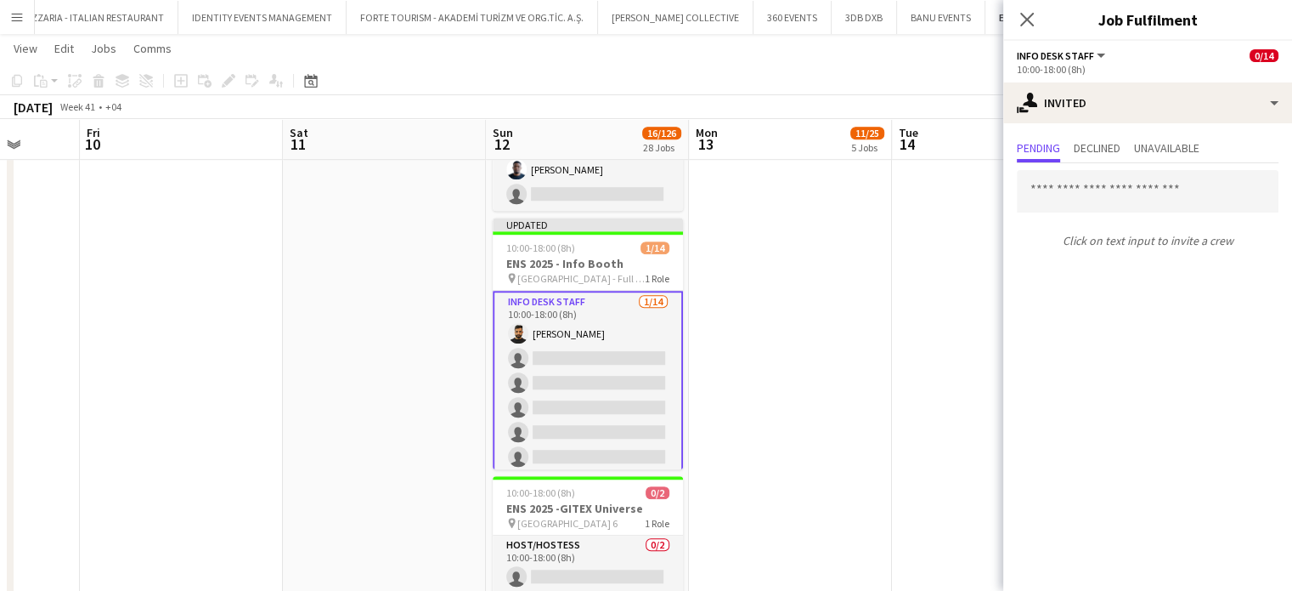
scroll to position [0, 0]
click at [885, 346] on app-date-cell at bounding box center [790, 557] width 203 height 1020
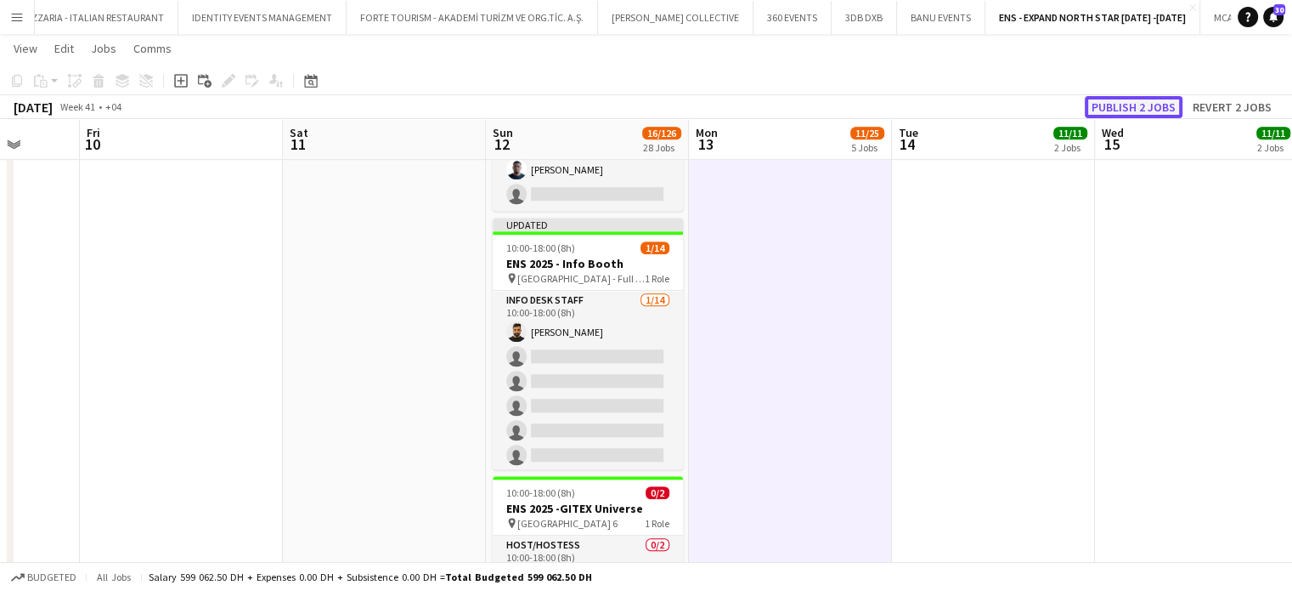
click at [1122, 108] on button "Publish 2 jobs" at bounding box center [1134, 107] width 98 height 22
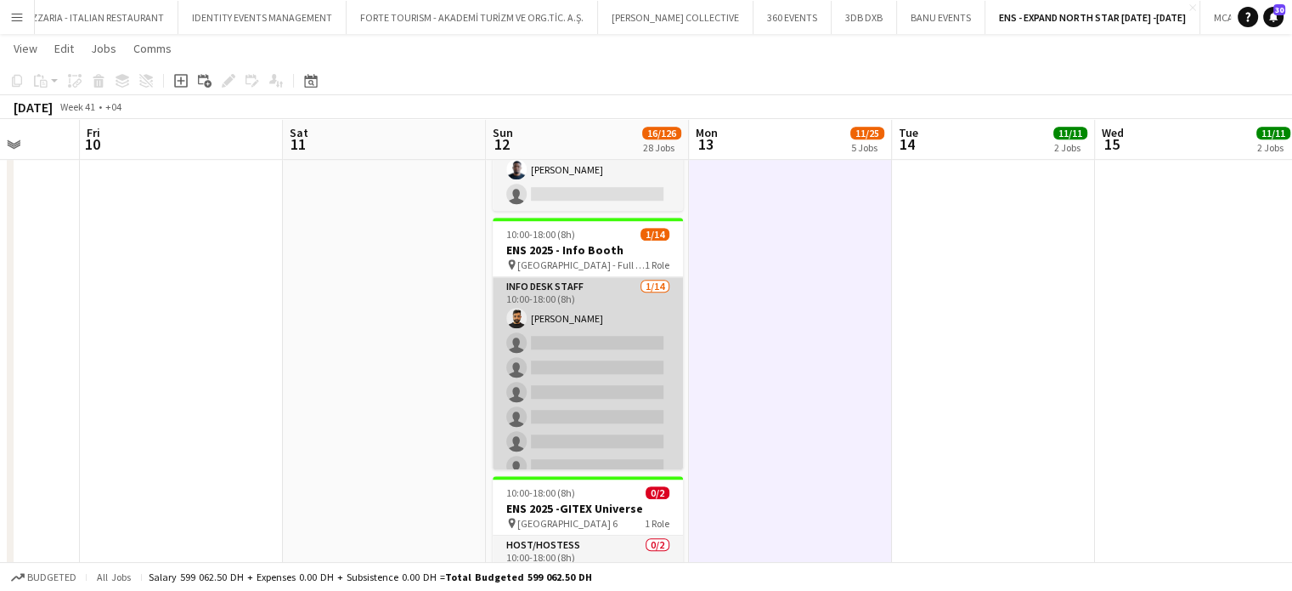
click at [571, 387] on app-card-role "Info desk staff [DATE] 10:00-18:00 (8h) [PERSON_NAME] single-neutral-actions si…" at bounding box center [588, 466] width 190 height 378
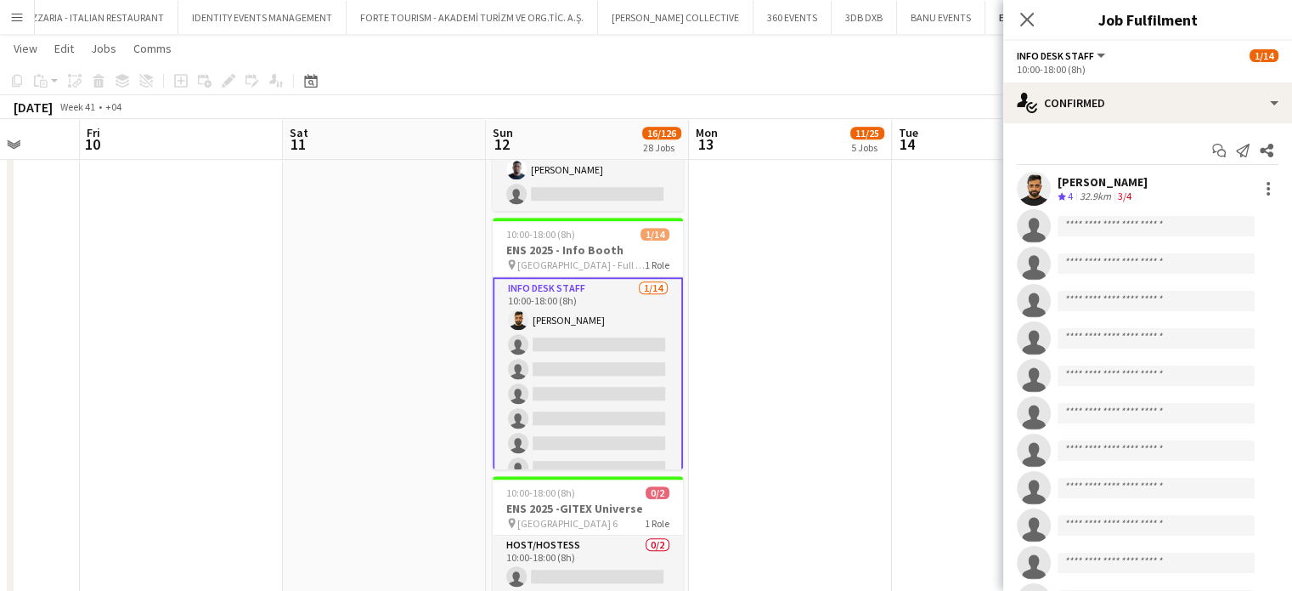
click at [1056, 216] on form at bounding box center [1165, 226] width 228 height 21
click at [1070, 230] on input at bounding box center [1156, 226] width 197 height 20
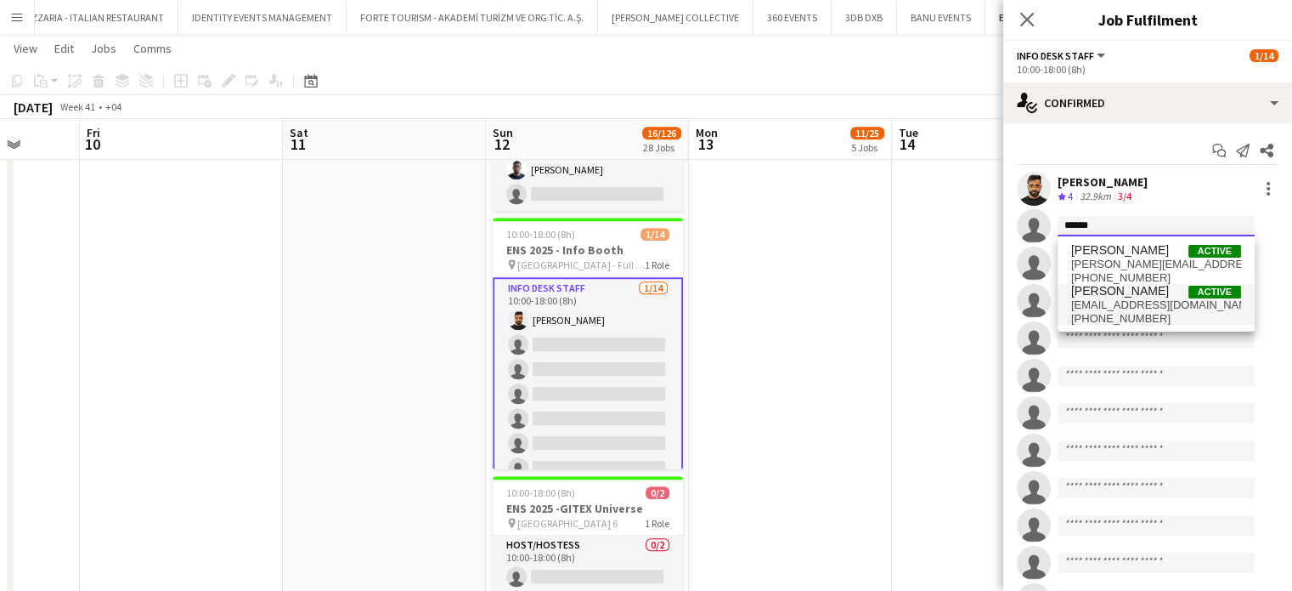
type input "******"
click at [1134, 312] on span "[PHONE_NUMBER]" at bounding box center [1157, 319] width 170 height 14
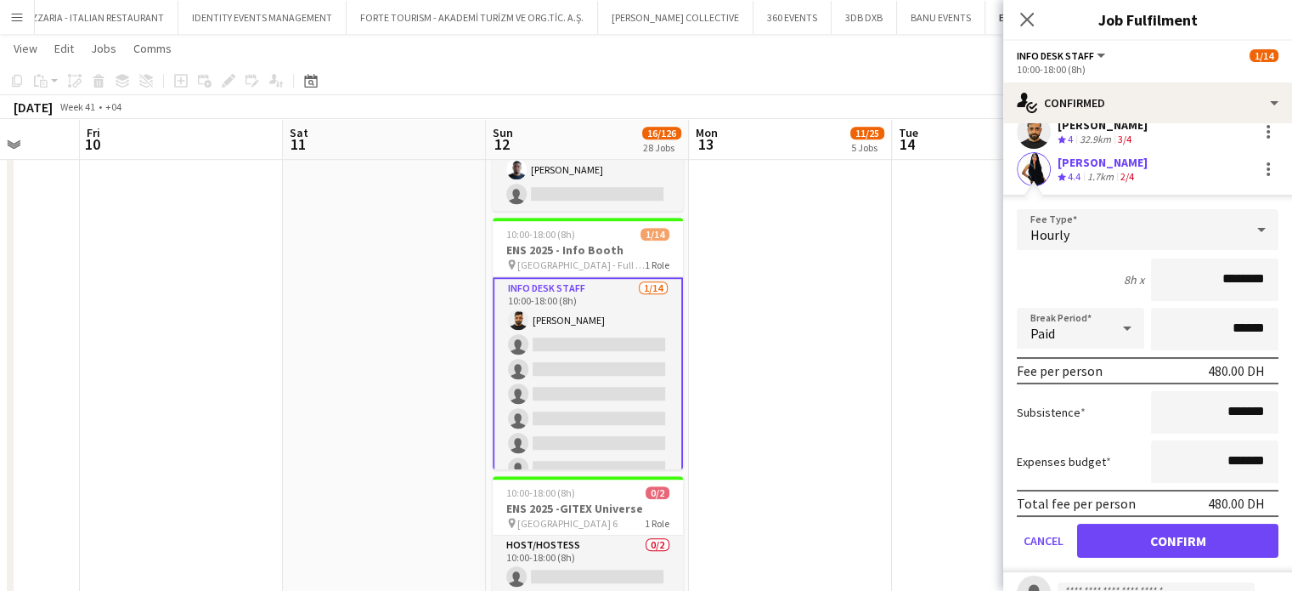
scroll to position [85, 0]
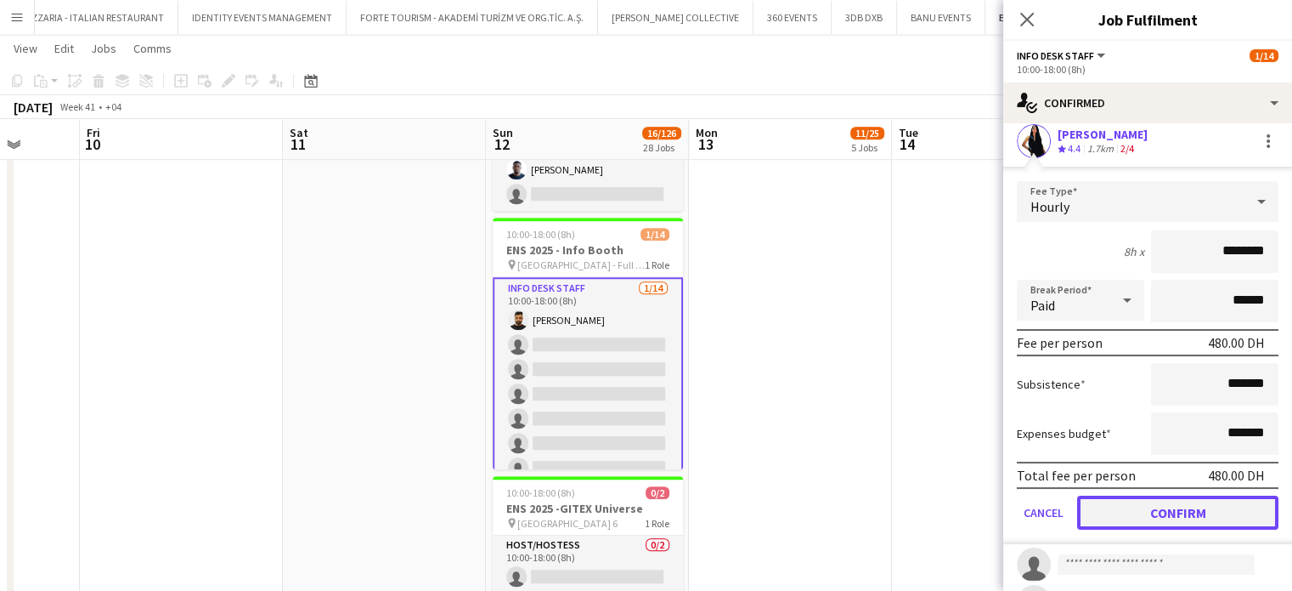
click at [1155, 514] on button "Confirm" at bounding box center [1177, 512] width 201 height 34
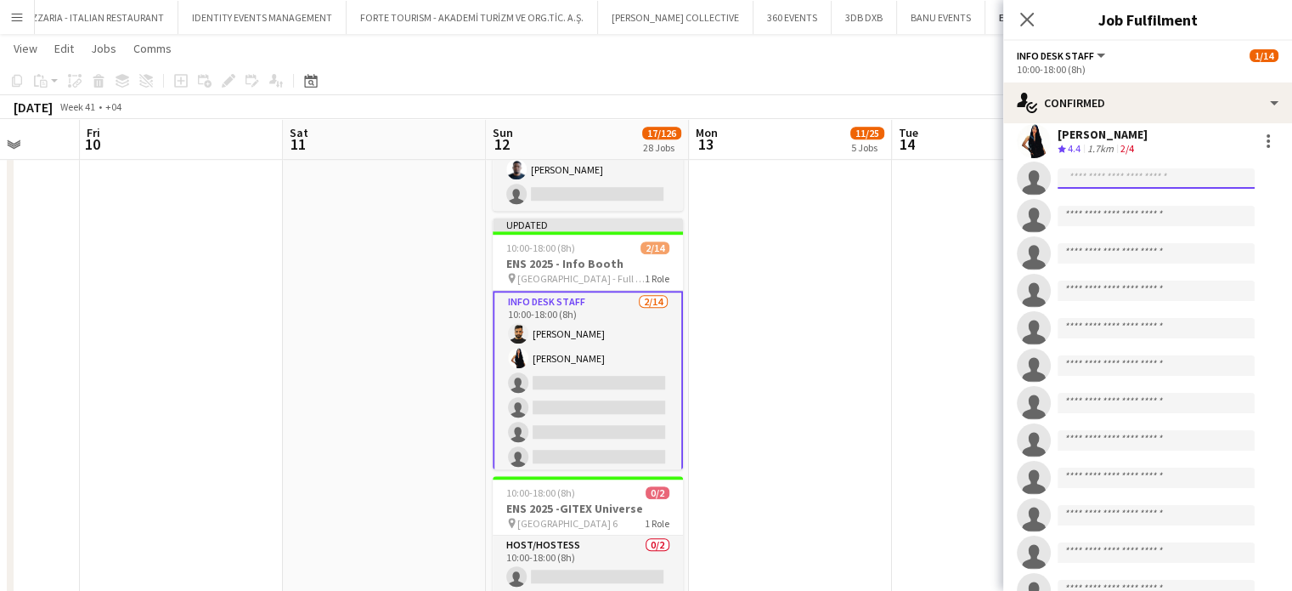
click at [1078, 175] on input at bounding box center [1156, 178] width 197 height 20
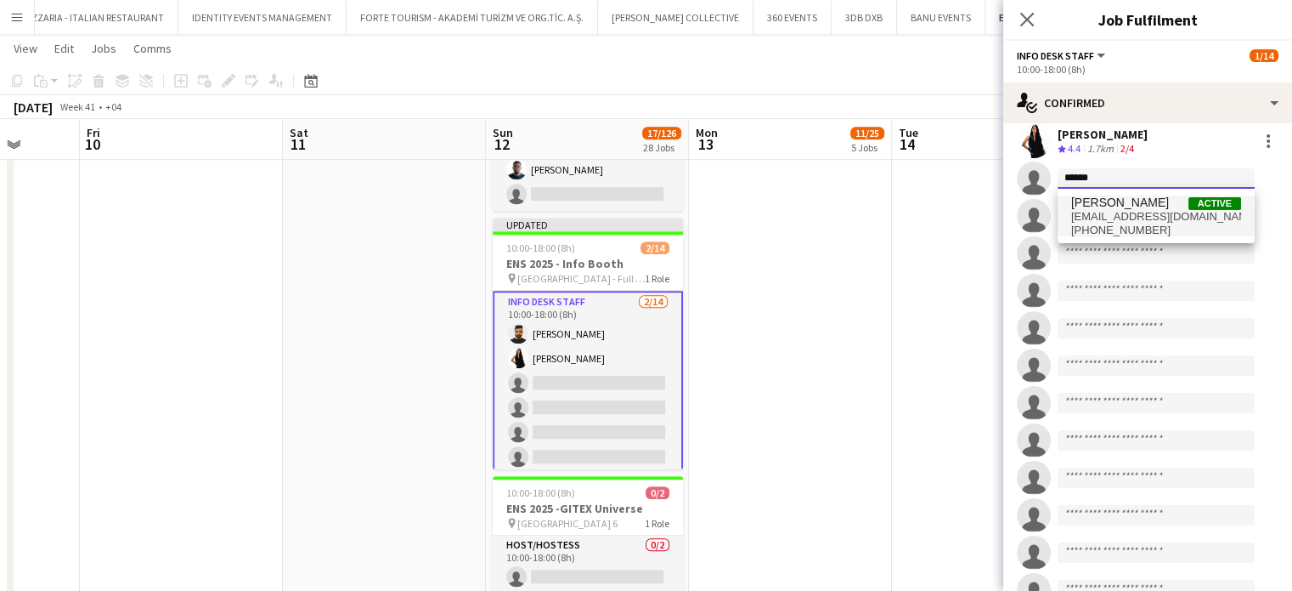
type input "******"
click at [1121, 212] on span "[EMAIL_ADDRESS][DOMAIN_NAME]" at bounding box center [1157, 217] width 170 height 14
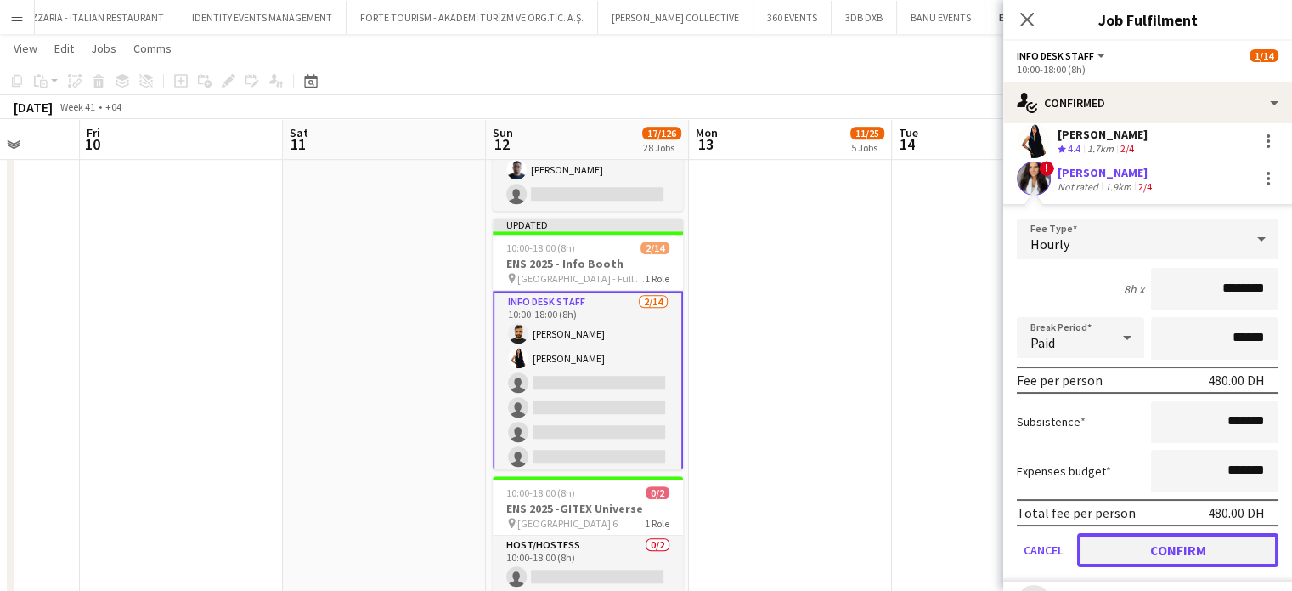
click at [1129, 545] on button "Confirm" at bounding box center [1177, 550] width 201 height 34
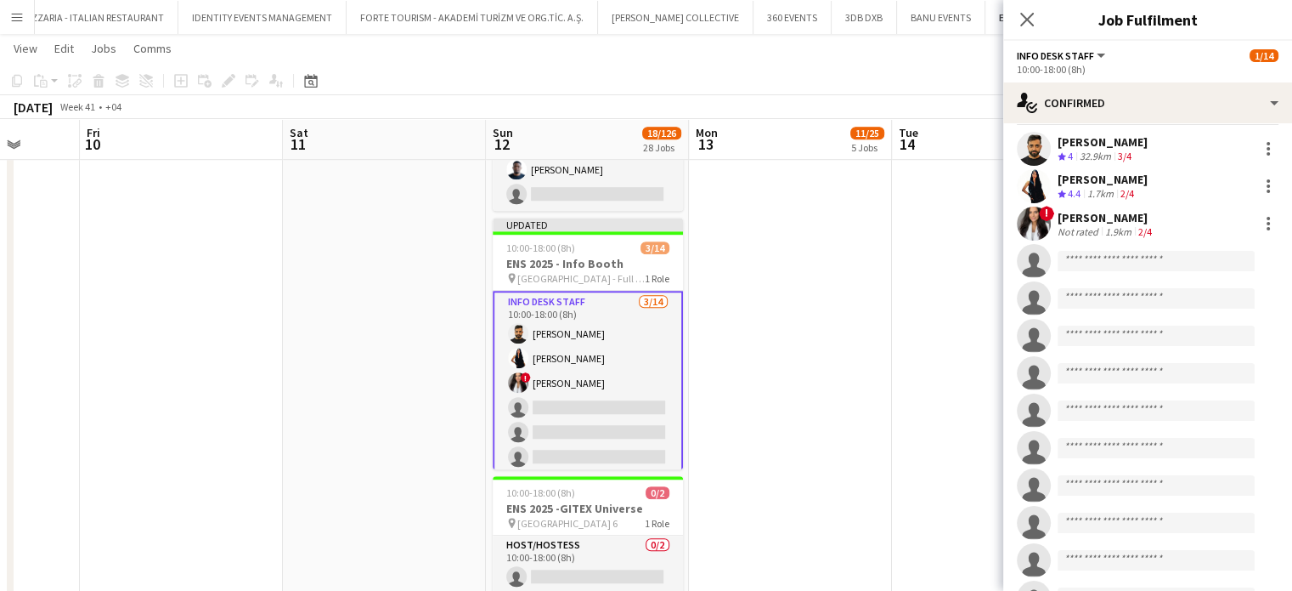
scroll to position [0, 0]
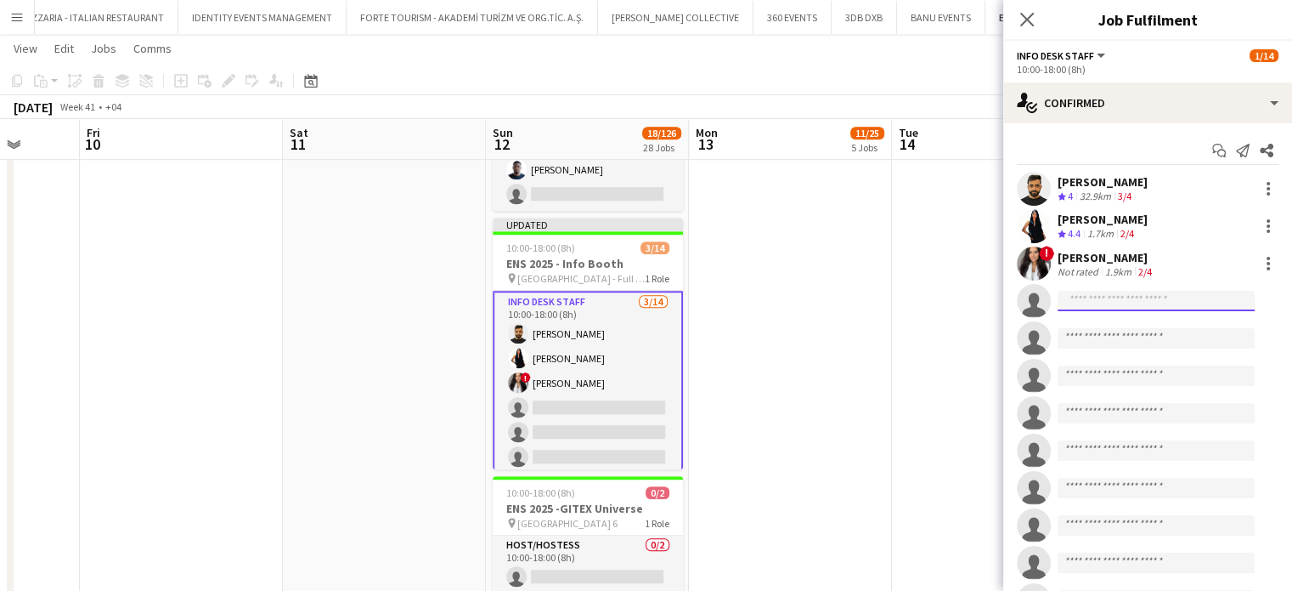
click at [1067, 305] on input at bounding box center [1156, 301] width 197 height 20
paste input "**********"
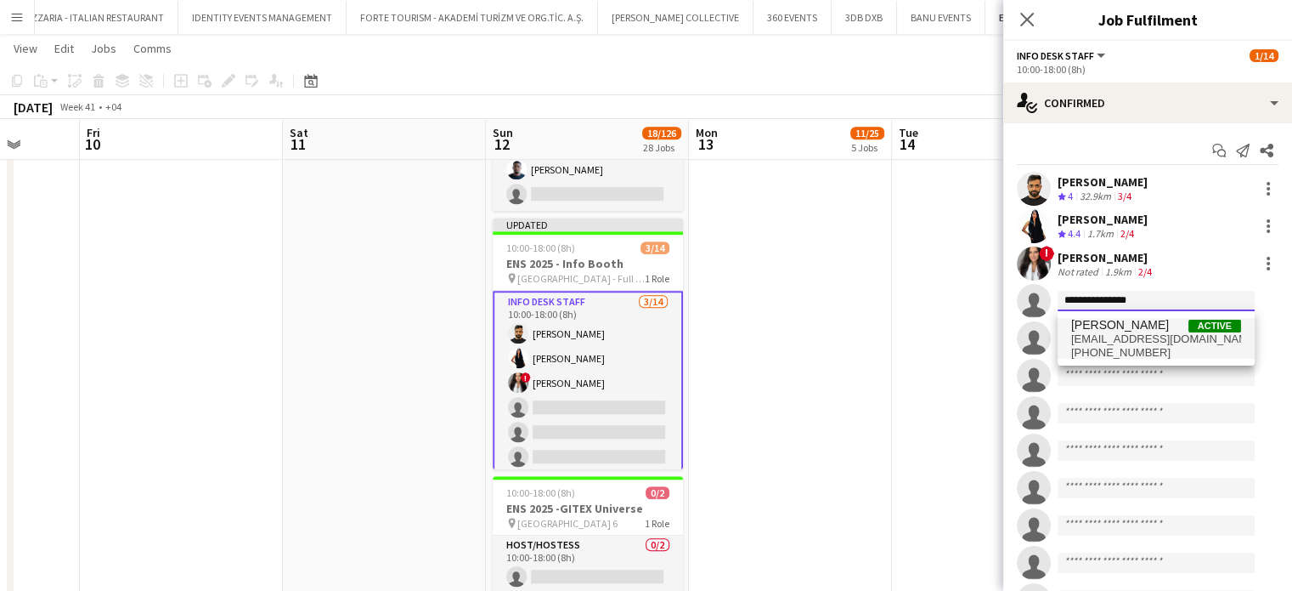
type input "**********"
click at [1115, 336] on span "[EMAIL_ADDRESS][DOMAIN_NAME]" at bounding box center [1157, 339] width 170 height 14
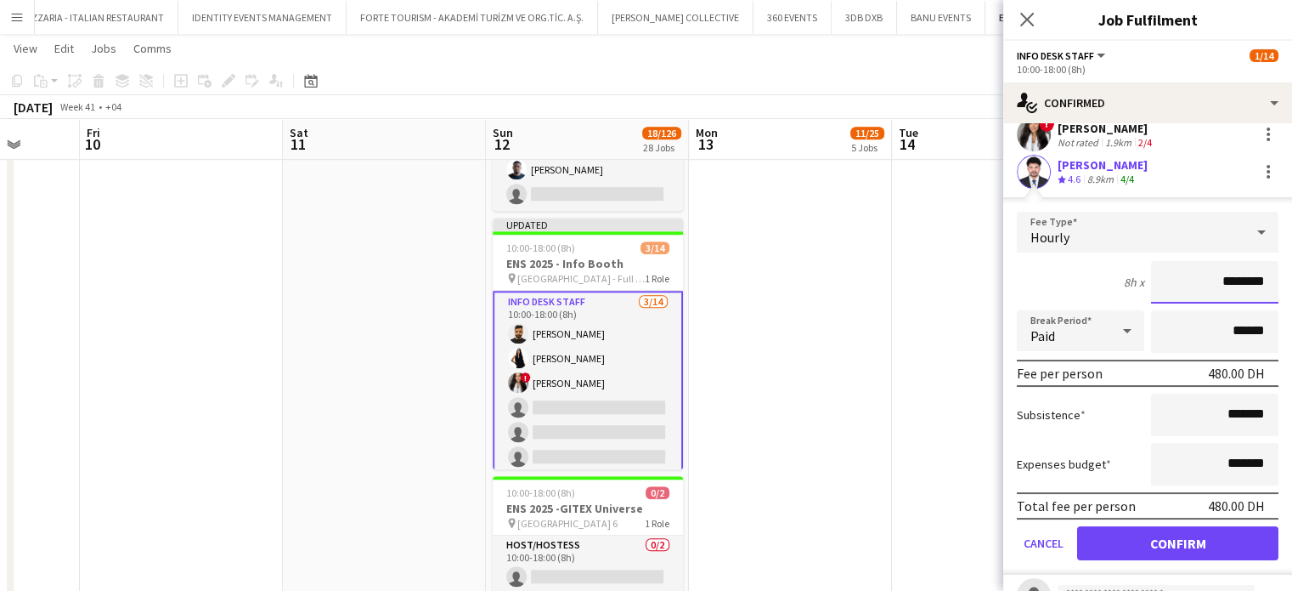
scroll to position [170, 0]
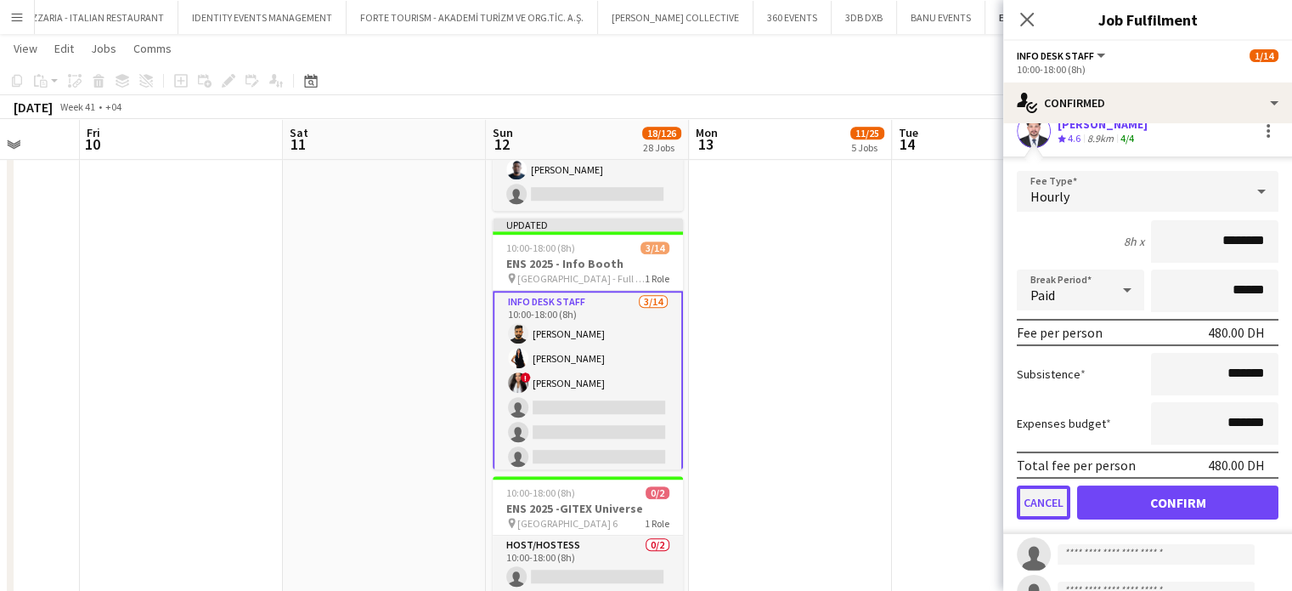
click at [1050, 492] on button "Cancel" at bounding box center [1044, 502] width 54 height 34
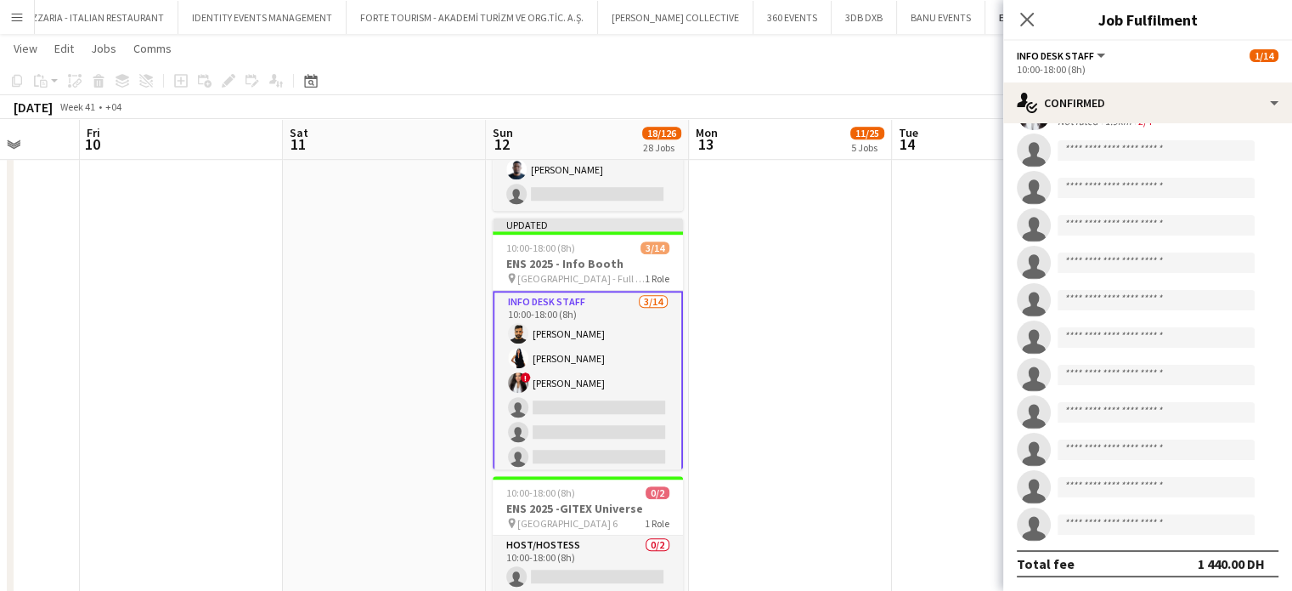
scroll to position [0, 0]
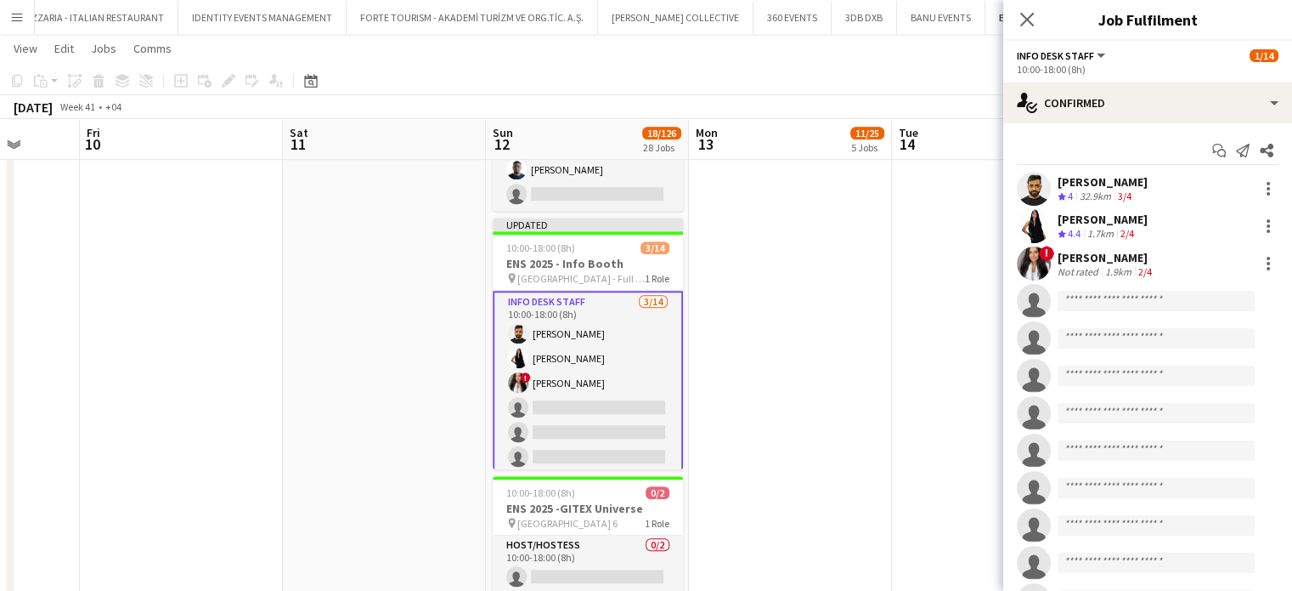
click at [921, 350] on app-date-cell at bounding box center [993, 557] width 203 height 1020
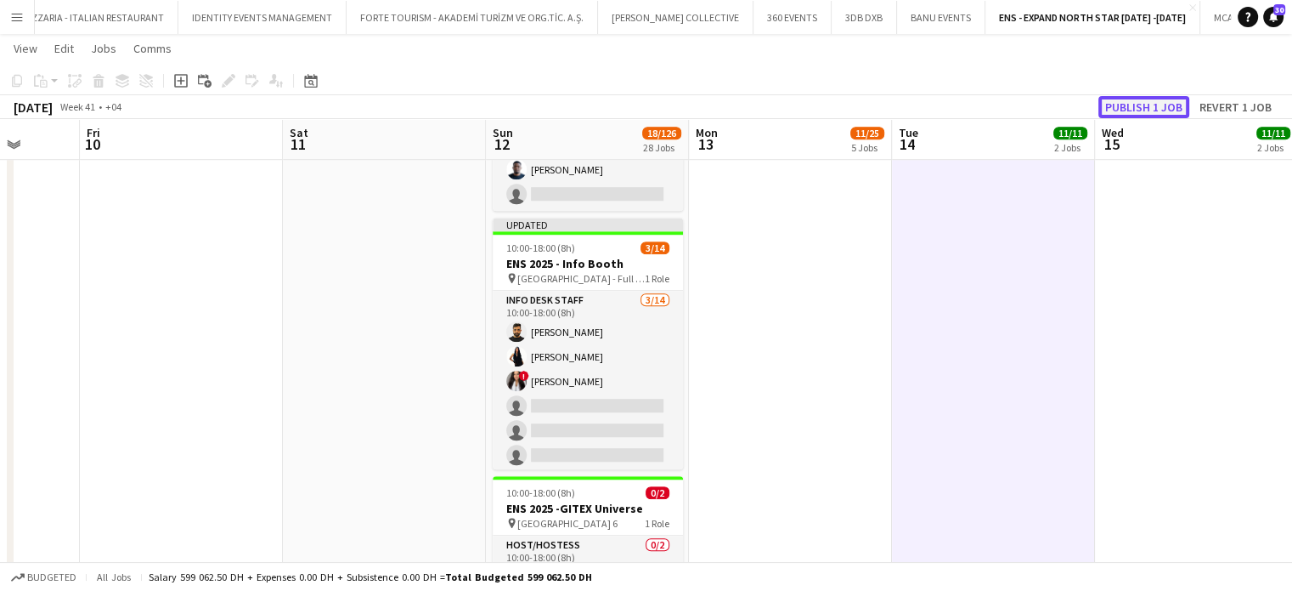
click at [1135, 101] on button "Publish 1 job" at bounding box center [1144, 107] width 91 height 22
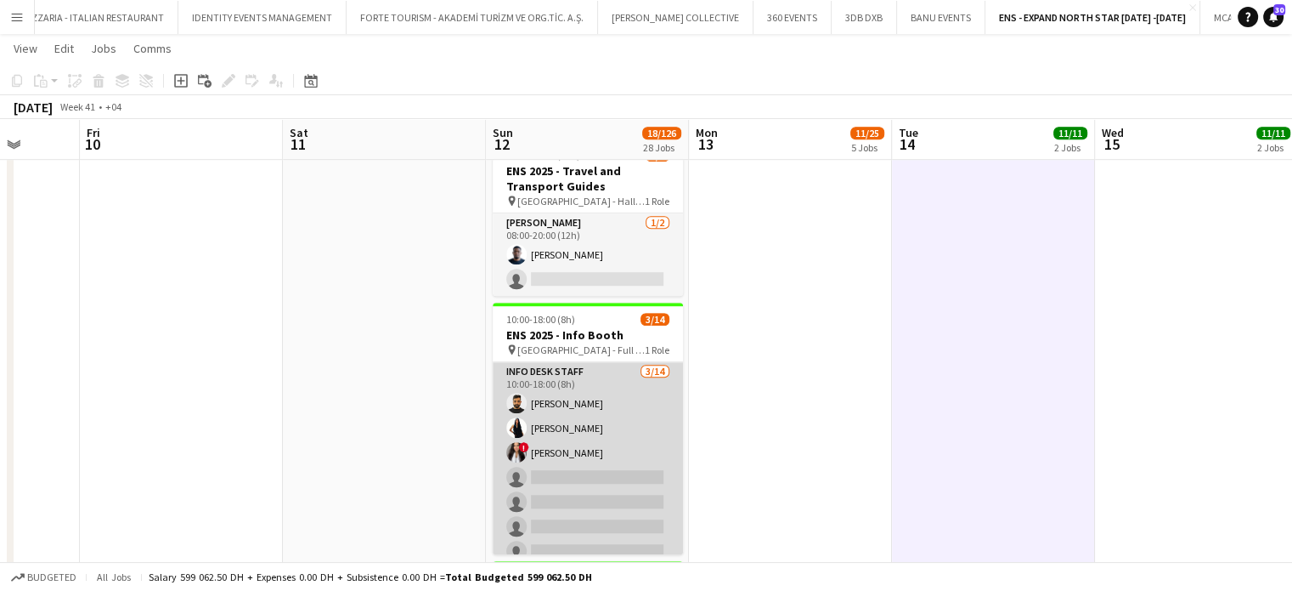
click at [591, 484] on app-card-role "Info desk staff [DATE] 10:00-18:00 (8h) [PERSON_NAME] [PERSON_NAME] ! [PERSON_N…" at bounding box center [588, 551] width 190 height 378
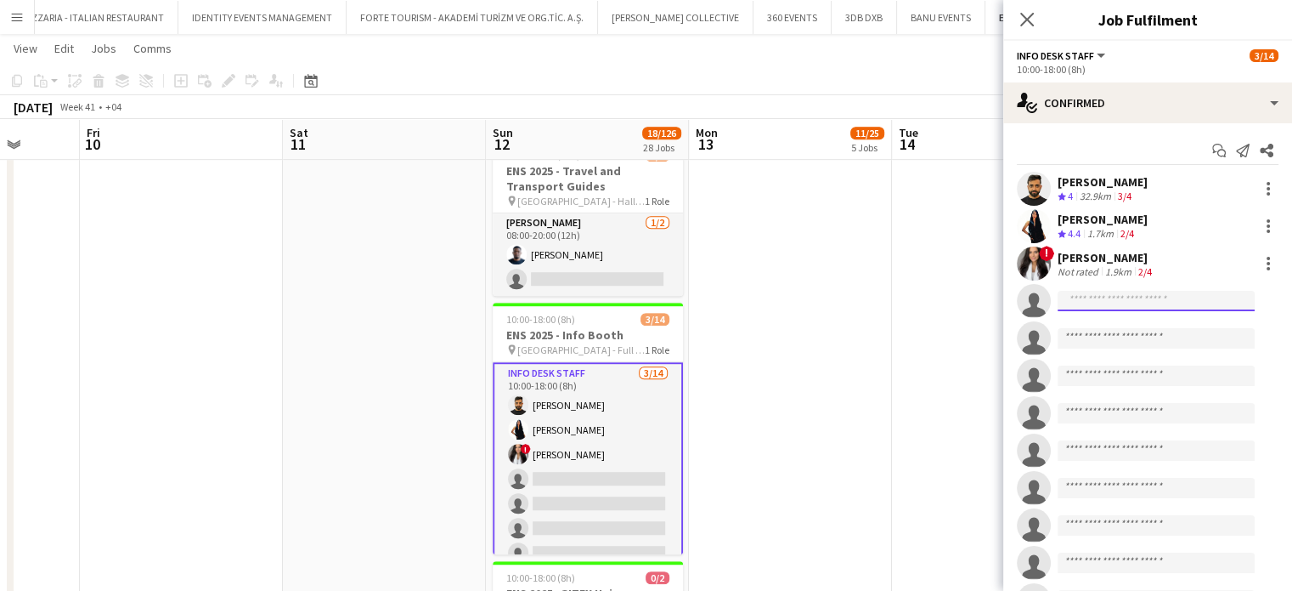
click at [1105, 298] on input at bounding box center [1156, 301] width 197 height 20
paste input "**********"
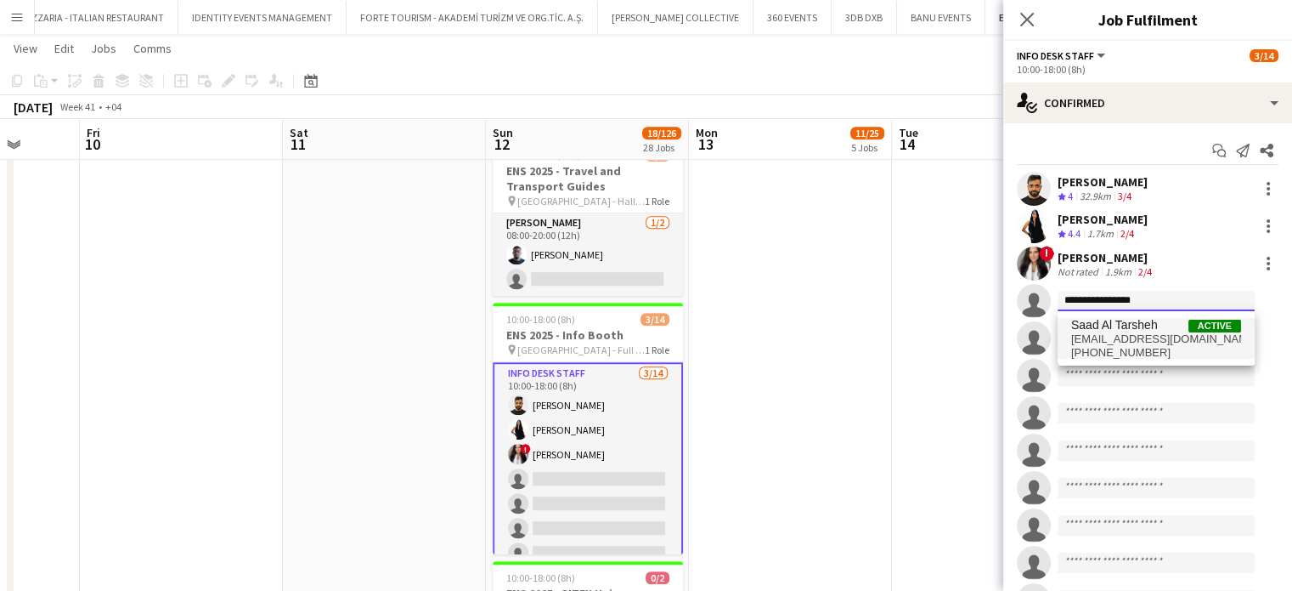
type input "**********"
click at [1145, 340] on span "[EMAIL_ADDRESS][DOMAIN_NAME]" at bounding box center [1157, 339] width 170 height 14
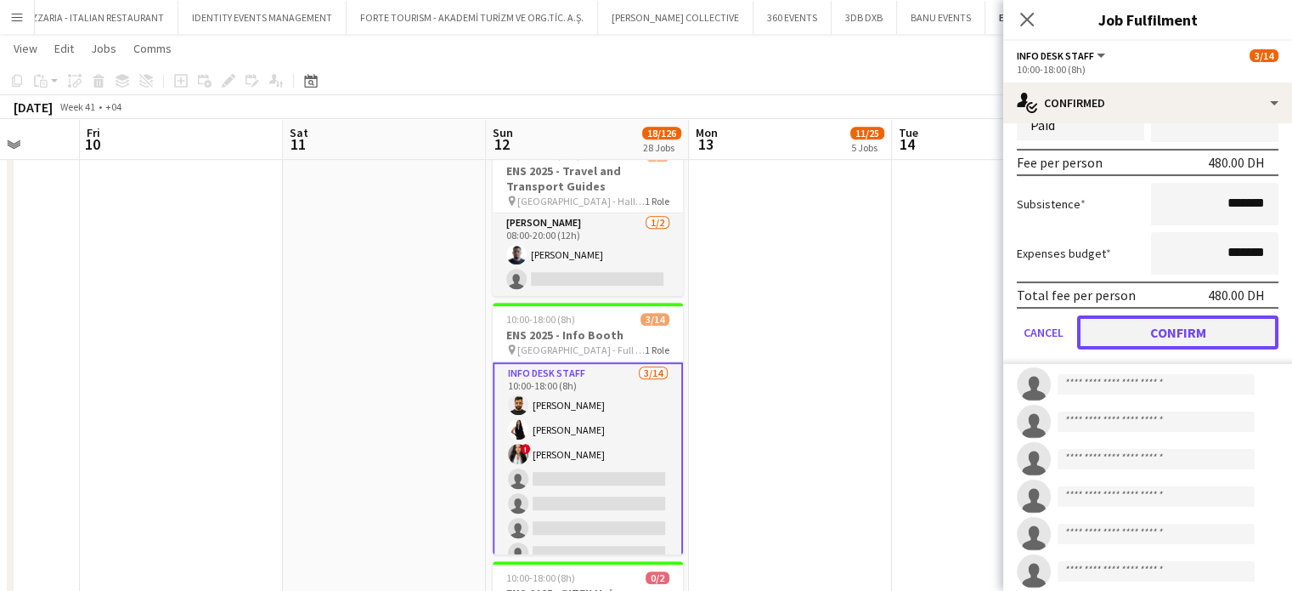
click at [1180, 325] on button "Confirm" at bounding box center [1177, 332] width 201 height 34
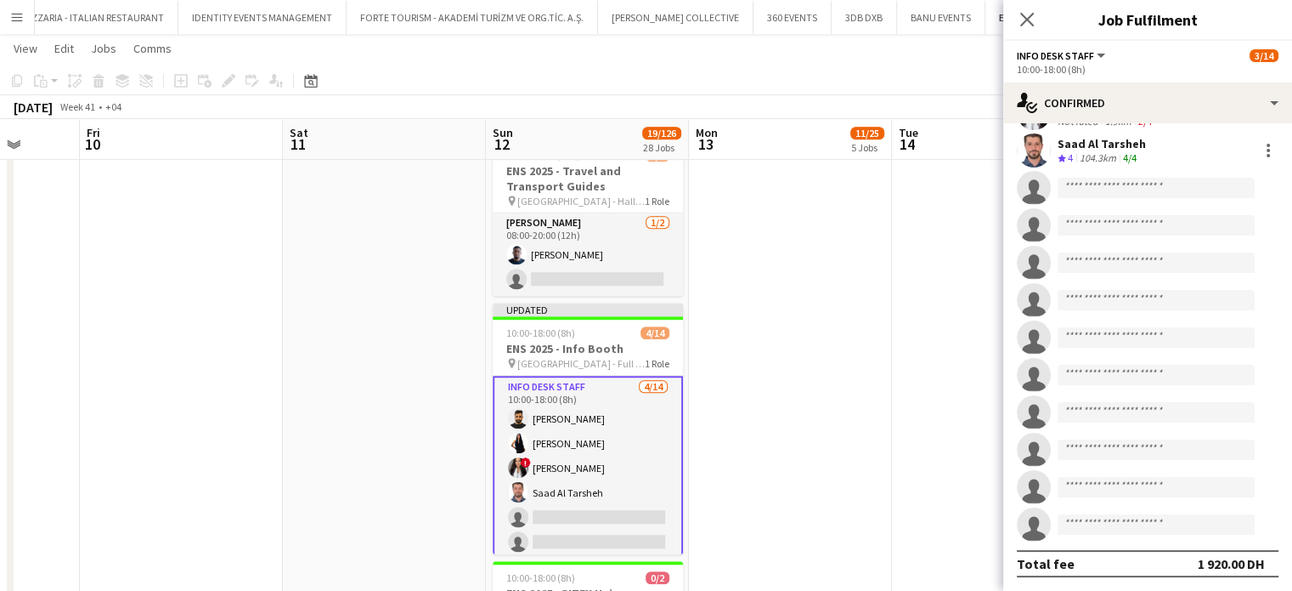
scroll to position [150, 0]
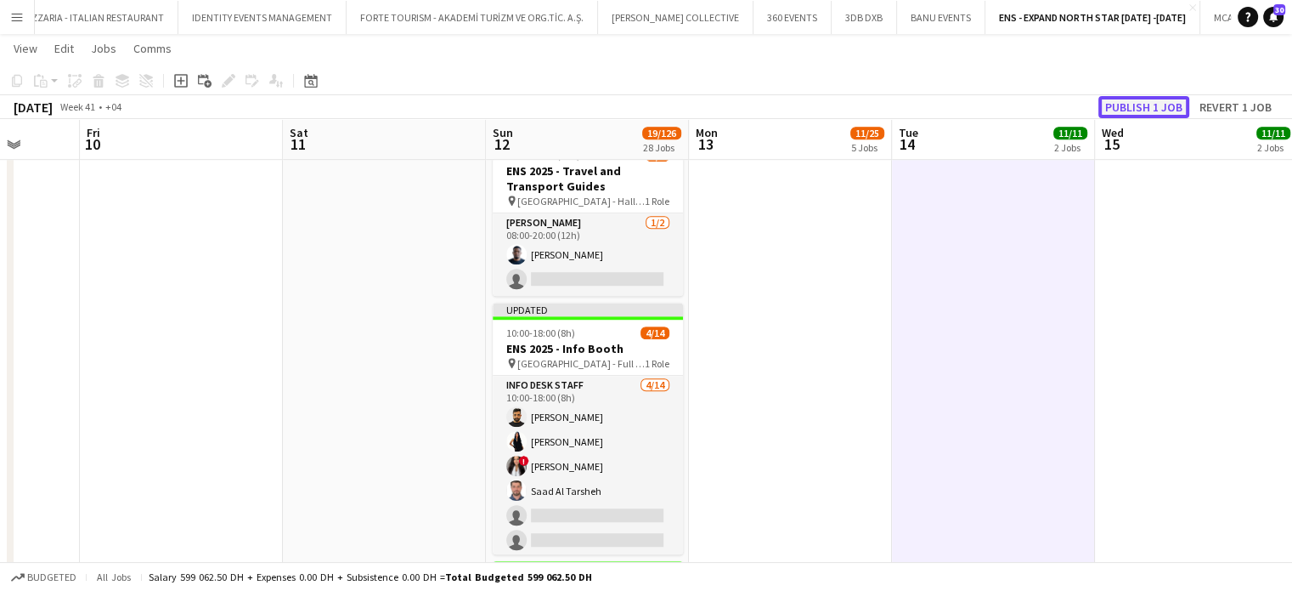
click at [1142, 105] on button "Publish 1 job" at bounding box center [1144, 107] width 91 height 22
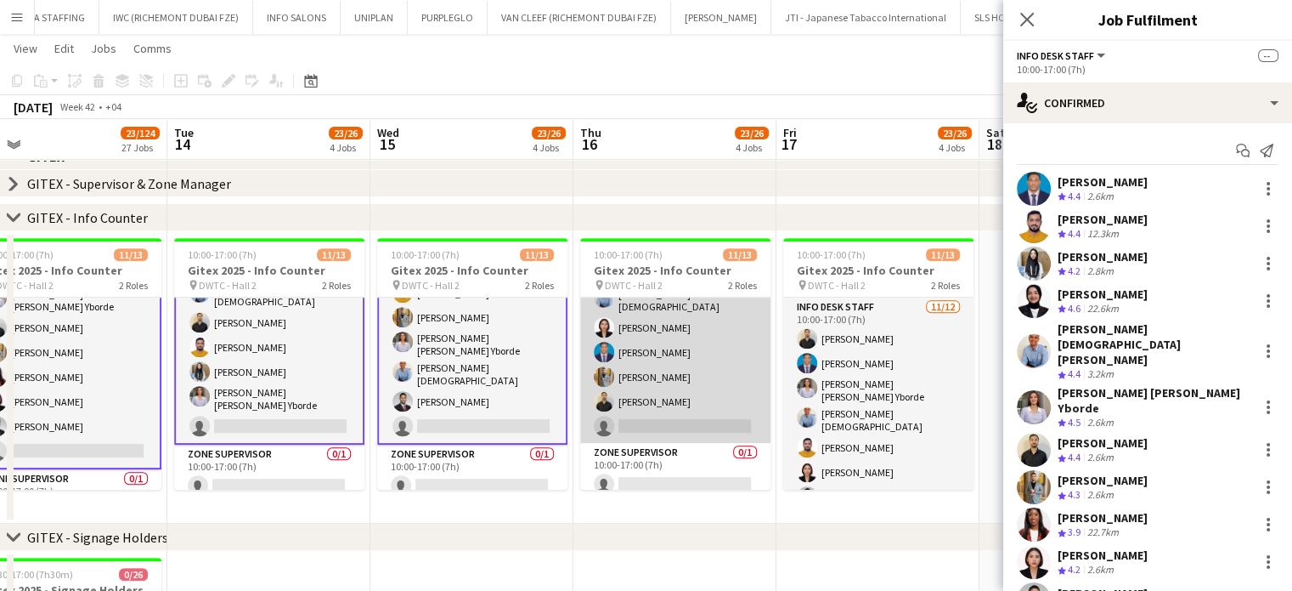
click at [637, 376] on app-card-role "Info desk staff 11/12 10:00-17:00 (7h) Aladdin Elhussein Sharlene Mae Yborde Fo…" at bounding box center [675, 273] width 190 height 339
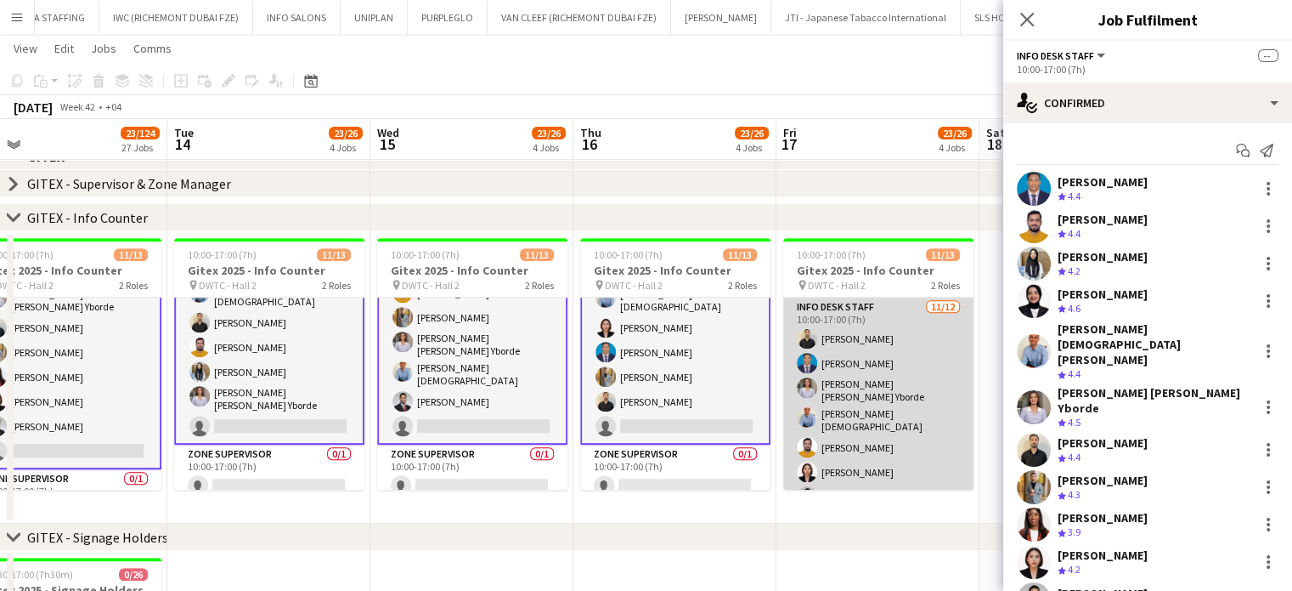
click at [871, 424] on app-card-role "Info desk staff 11/12 10:00-17:00 (7h) Ahmad Nadeem Benjamin Ofidi Sharlene Mae…" at bounding box center [878, 466] width 190 height 339
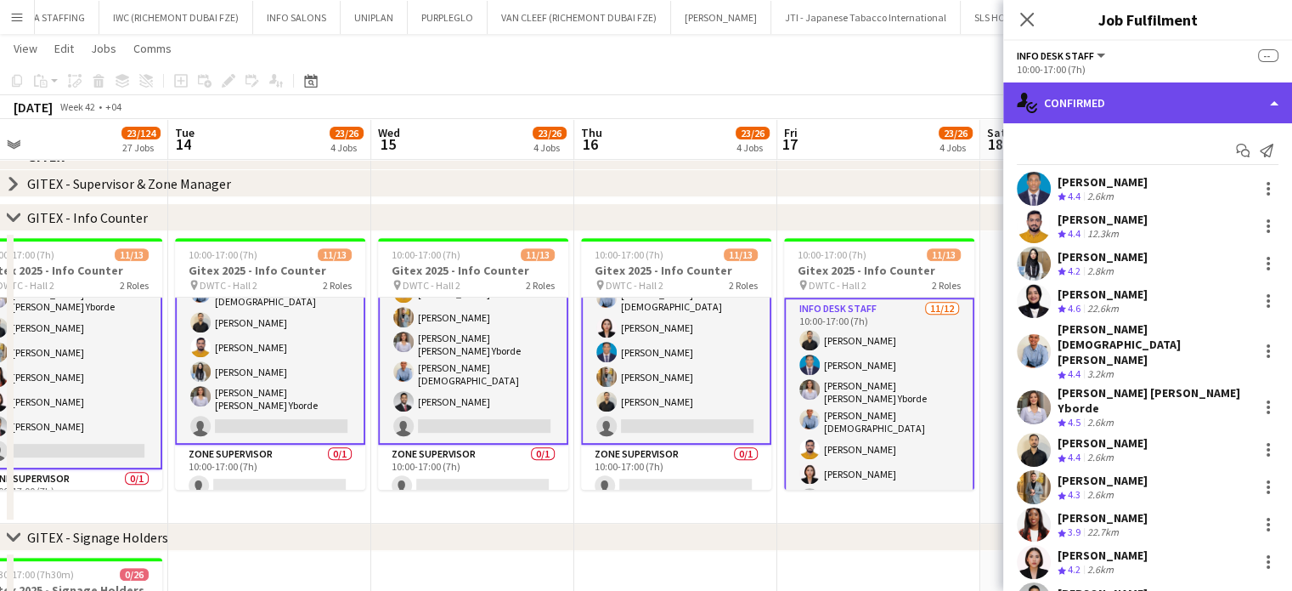
click at [1234, 105] on div "single-neutral-actions-check-2 Confirmed" at bounding box center [1148, 102] width 289 height 41
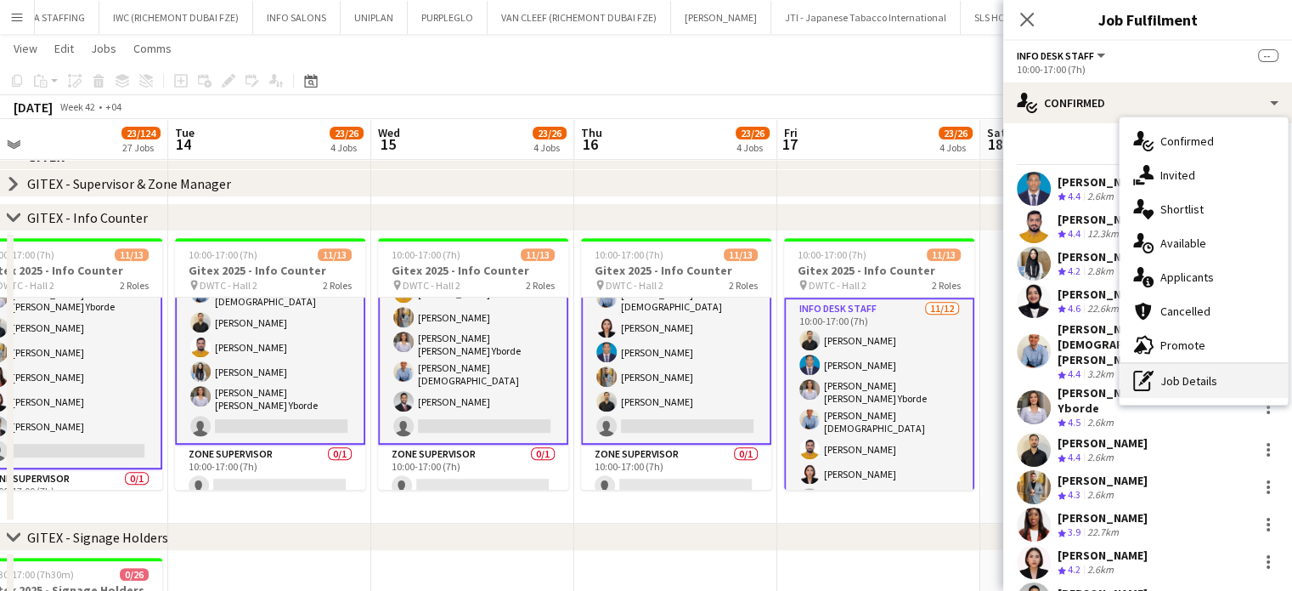
click at [1193, 393] on div "pen-write Job Details" at bounding box center [1204, 381] width 168 height 34
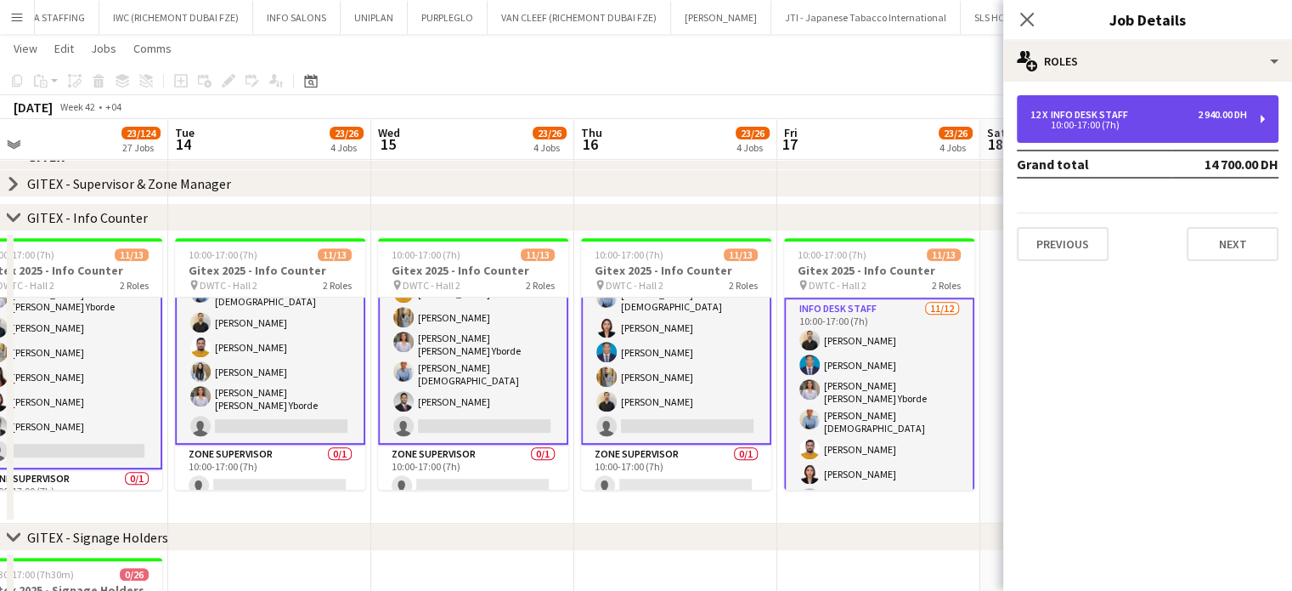
click at [1037, 126] on div "10:00-17:00 (7h)" at bounding box center [1139, 125] width 217 height 8
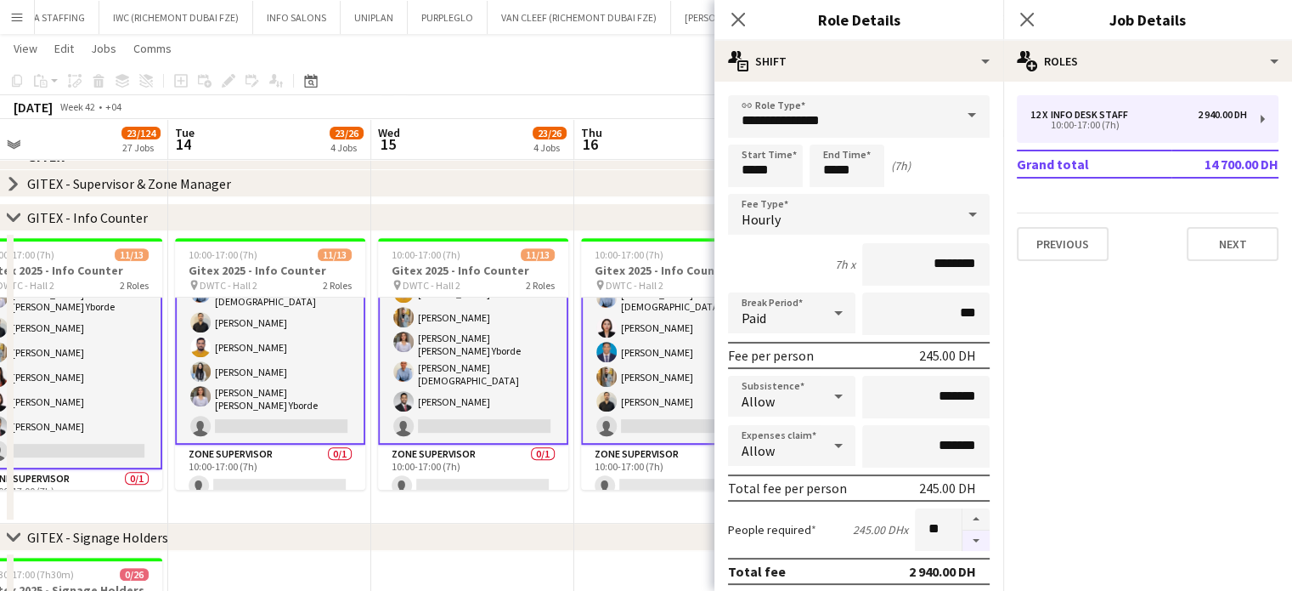
click at [963, 543] on button "button" at bounding box center [976, 540] width 27 height 21
type input "**"
click at [962, 539] on div at bounding box center [976, 529] width 28 height 42
click at [648, 500] on app-date-cell "10:00-17:00 (7h) 11/13 Gitex 2025 - Info Counter pin DWTC - Hall 2 2 Roles Info…" at bounding box center [675, 377] width 203 height 292
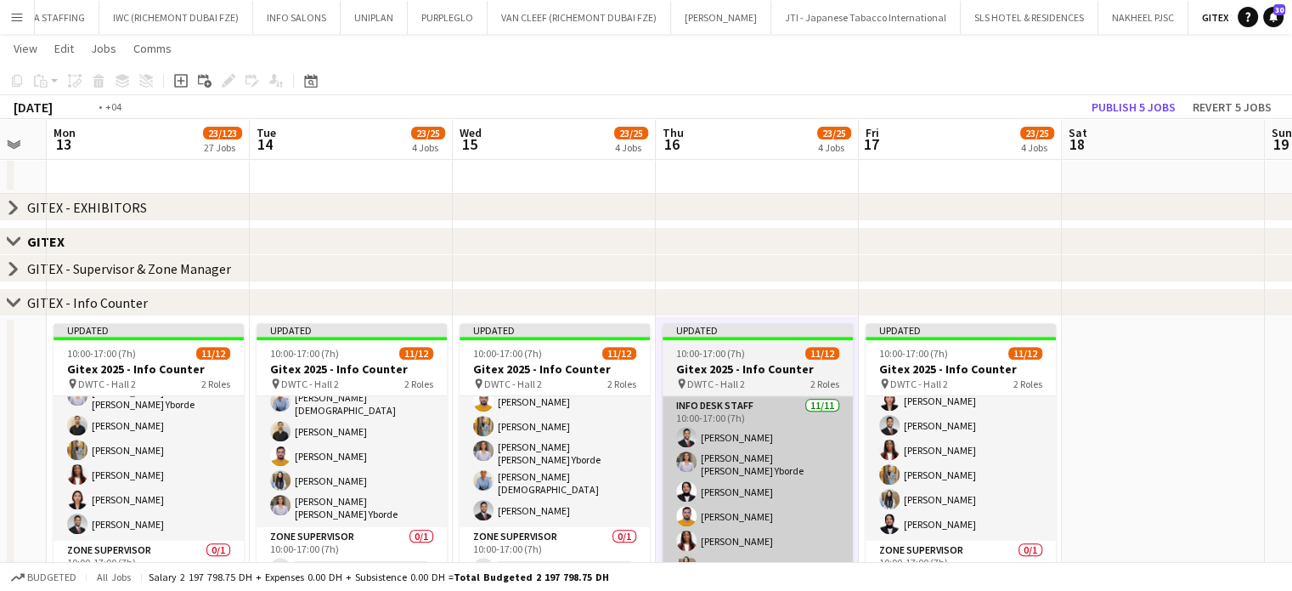
scroll to position [0, 480]
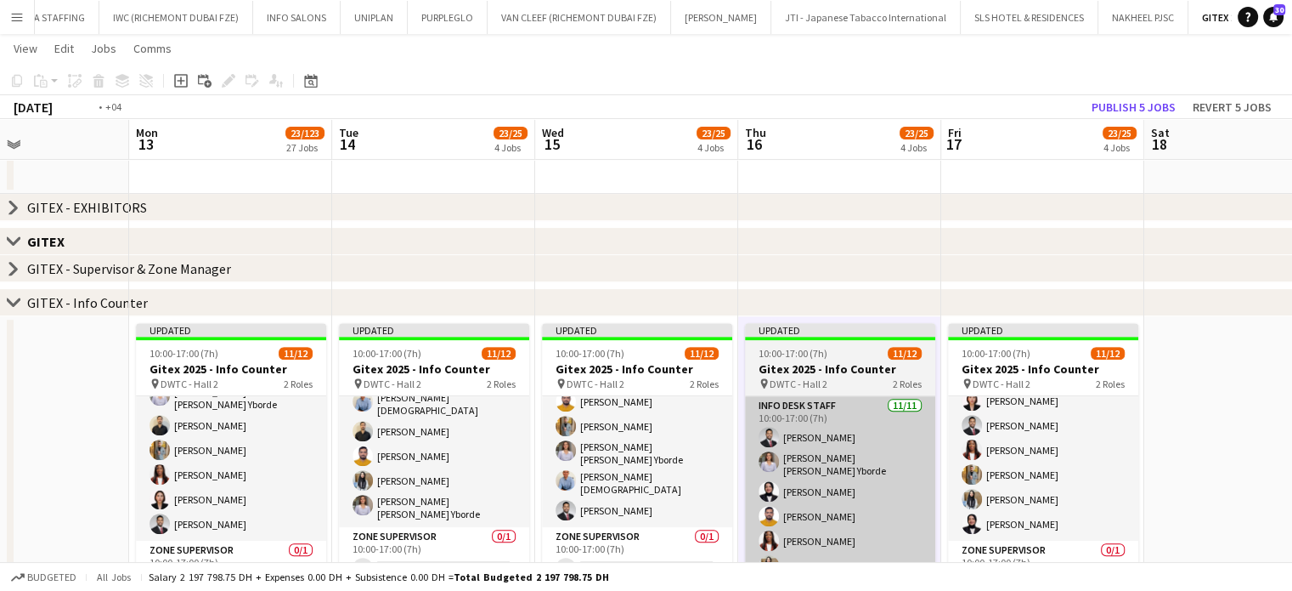
drag, startPoint x: 741, startPoint y: 495, endPoint x: 904, endPoint y: 506, distance: 163.5
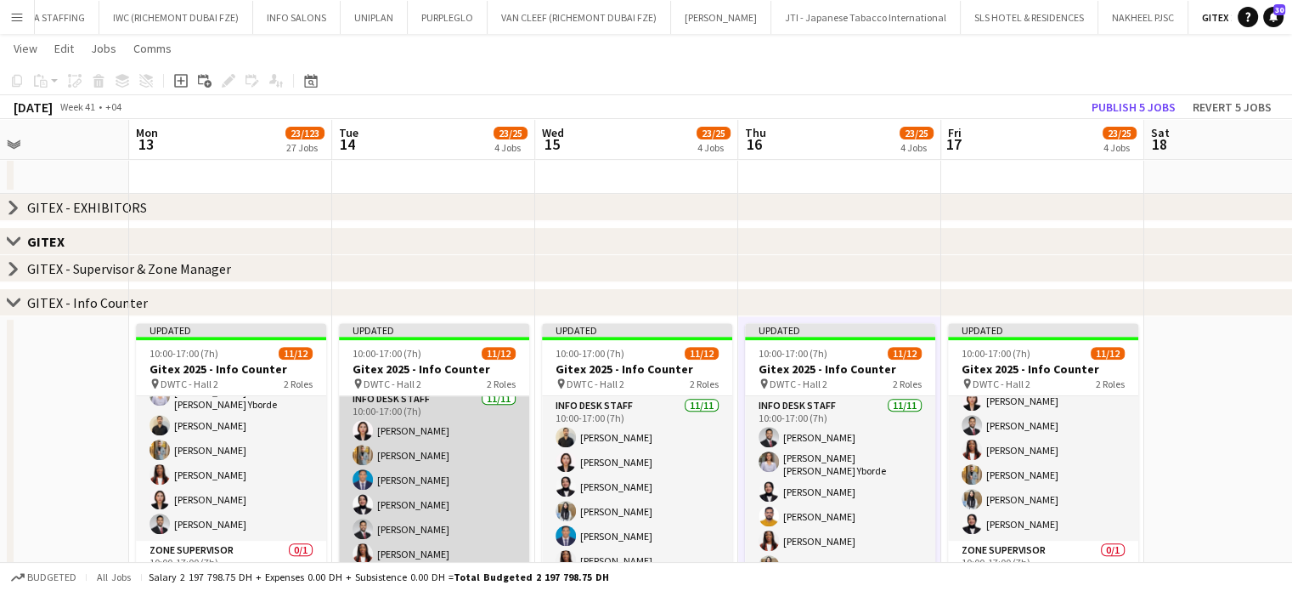
scroll to position [0, 0]
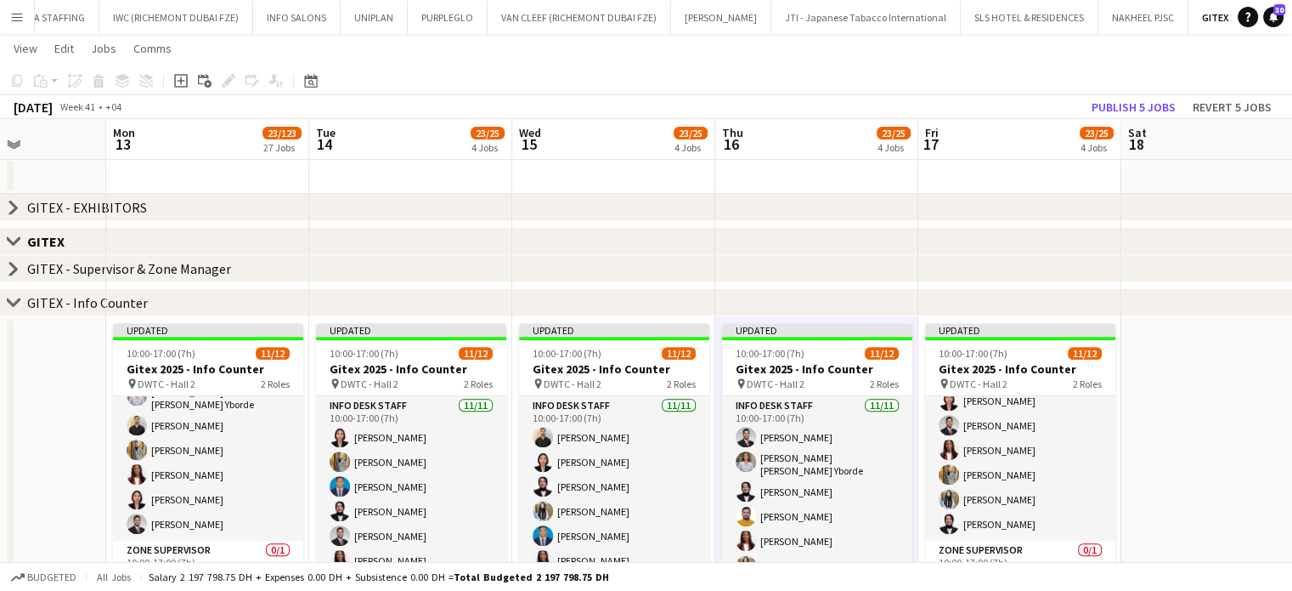
drag, startPoint x: 472, startPoint y: 475, endPoint x: 666, endPoint y: 483, distance: 193.9
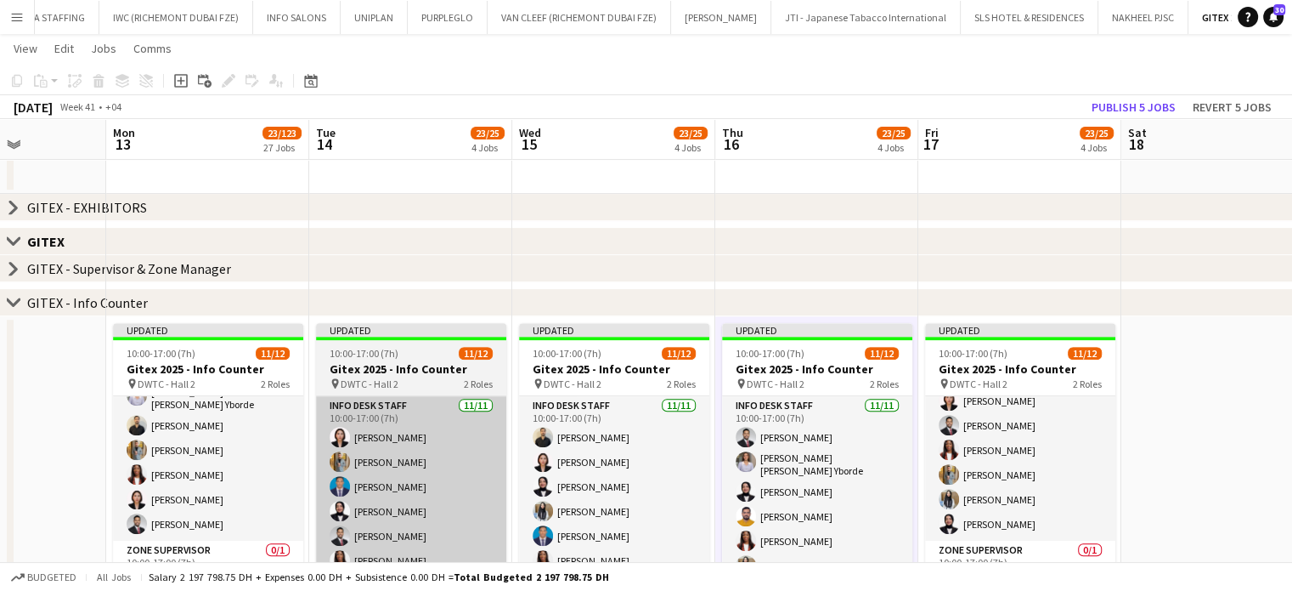
scroll to position [0, 479]
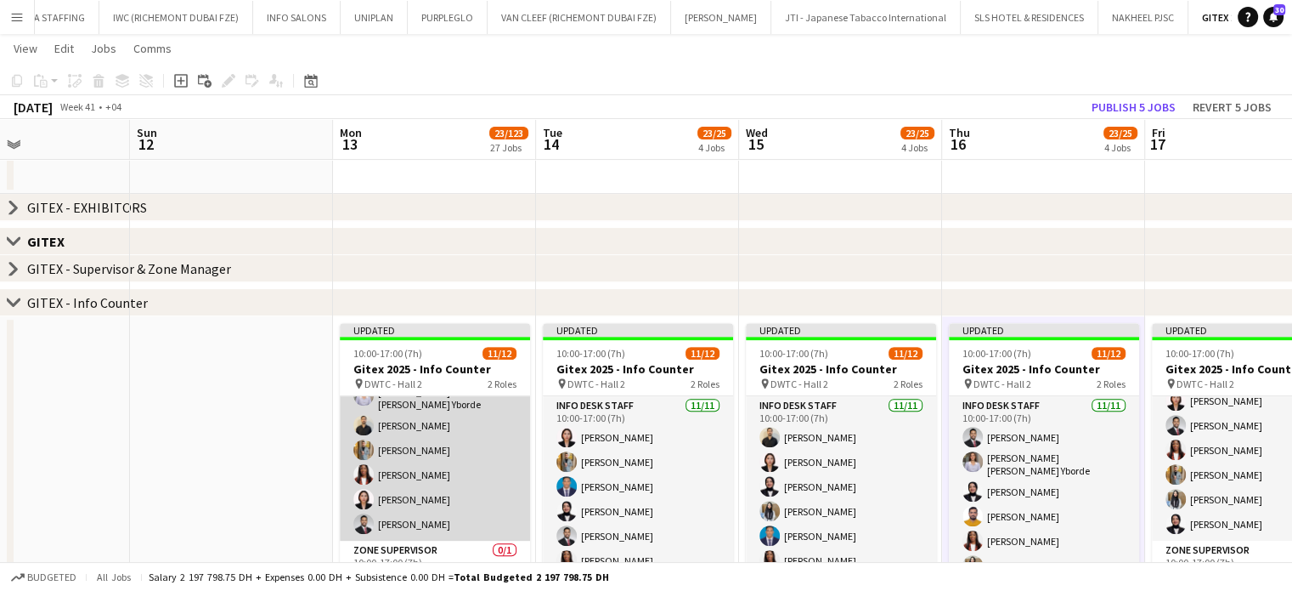
click at [424, 444] on app-card-role "Info desk staff 11/11 10:00-17:00 (7h) Benjamin Ofidi Adeel Ahmad Aisha Inam Fo…" at bounding box center [435, 383] width 190 height 314
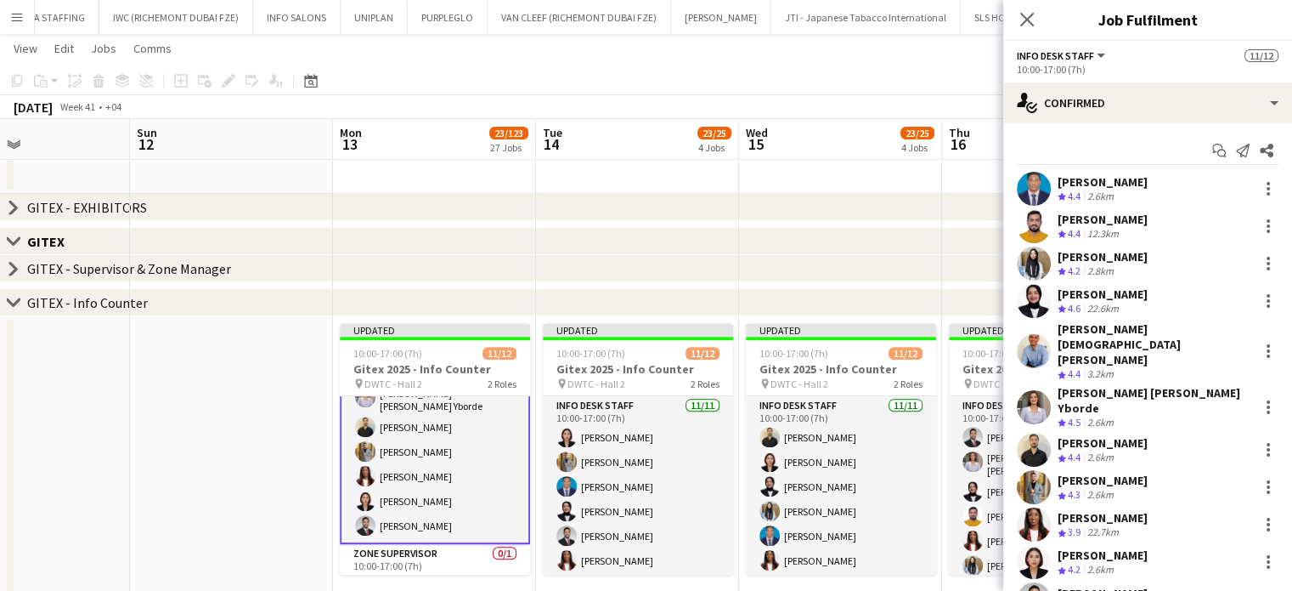
scroll to position [171, 0]
click at [1130, 585] on div "Aladdin Elhussein" at bounding box center [1103, 592] width 90 height 15
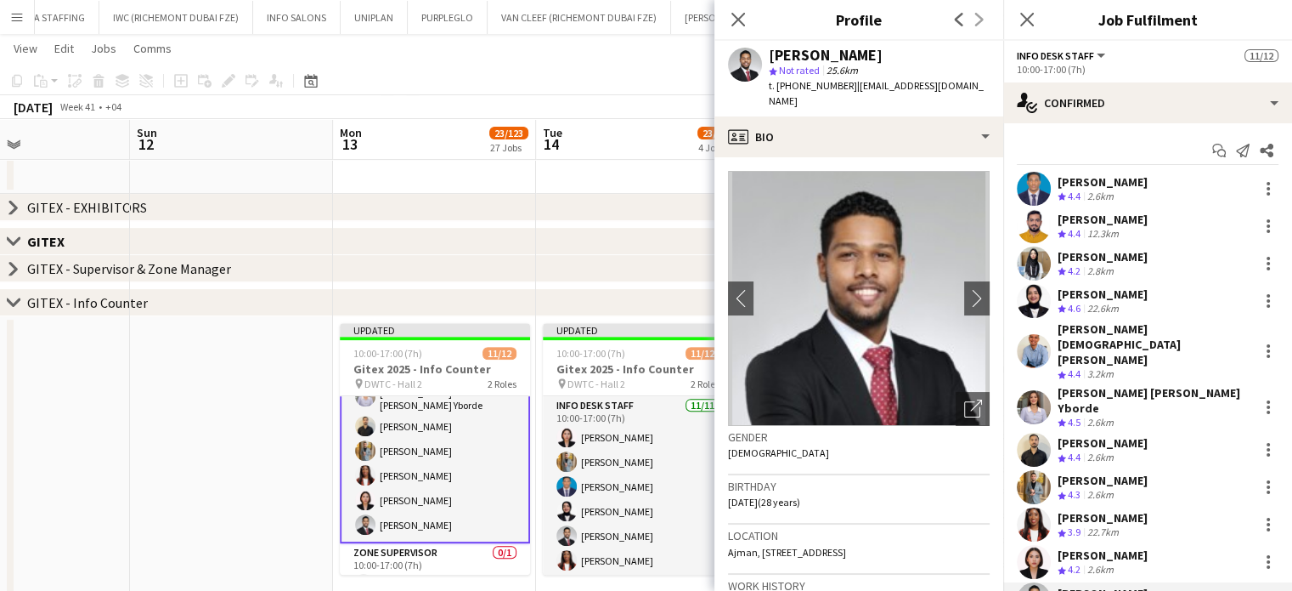
click at [1077, 307] on span "4.6" at bounding box center [1074, 308] width 13 height 13
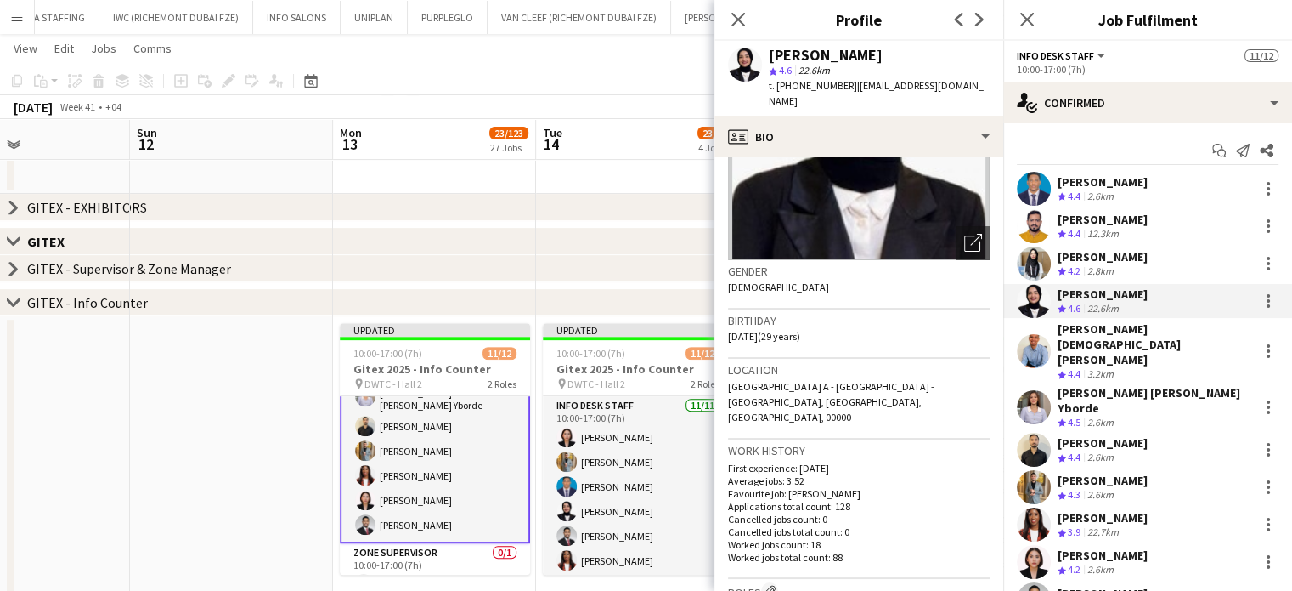
scroll to position [170, 0]
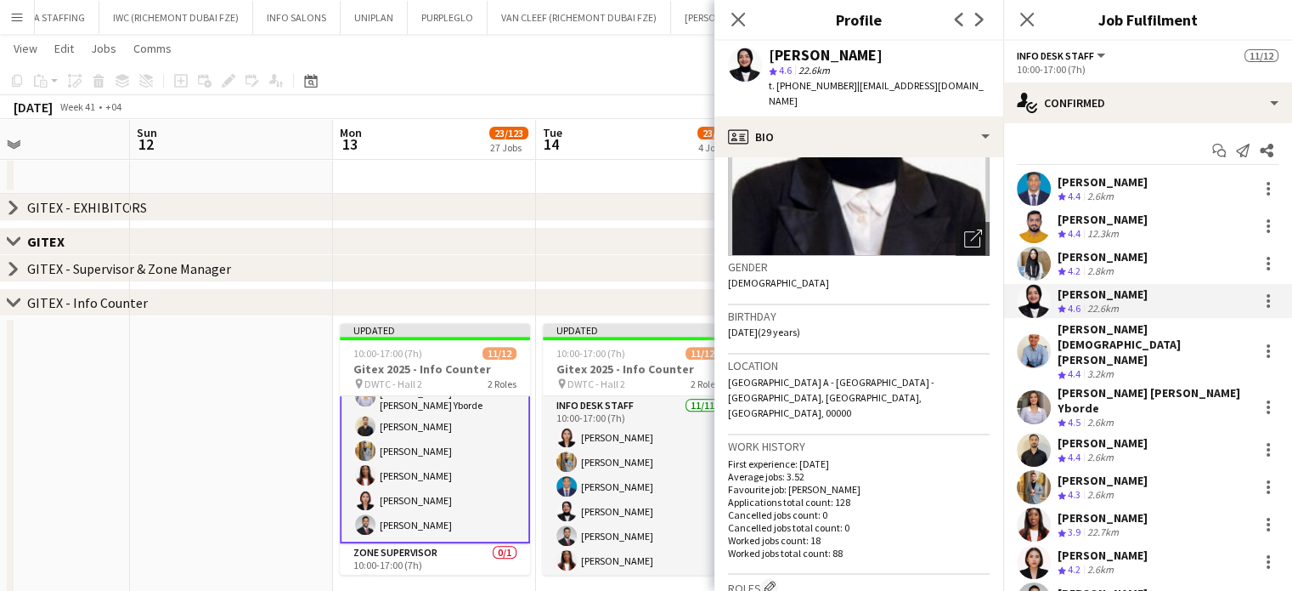
click at [346, 447] on app-card-role "Info desk staff 11/11 10:00-17:00 (7h) Benjamin Ofidi Adeel Ahmad Aisha Inam Fo…" at bounding box center [435, 384] width 190 height 318
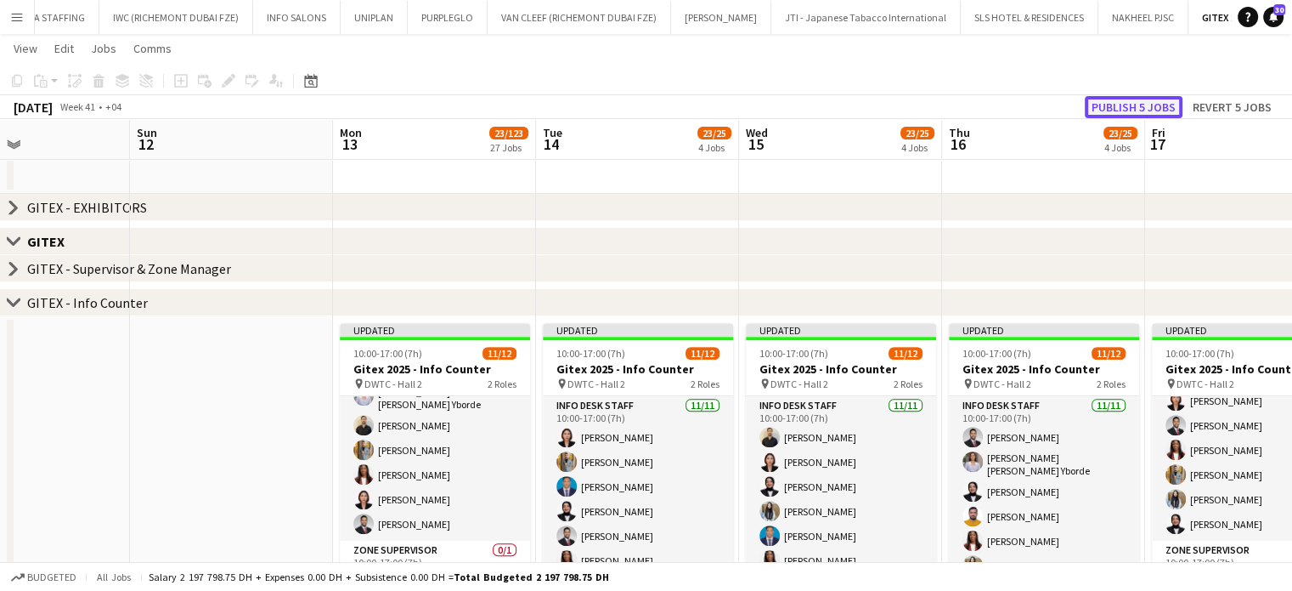
click at [1152, 108] on button "Publish 5 jobs" at bounding box center [1134, 107] width 98 height 22
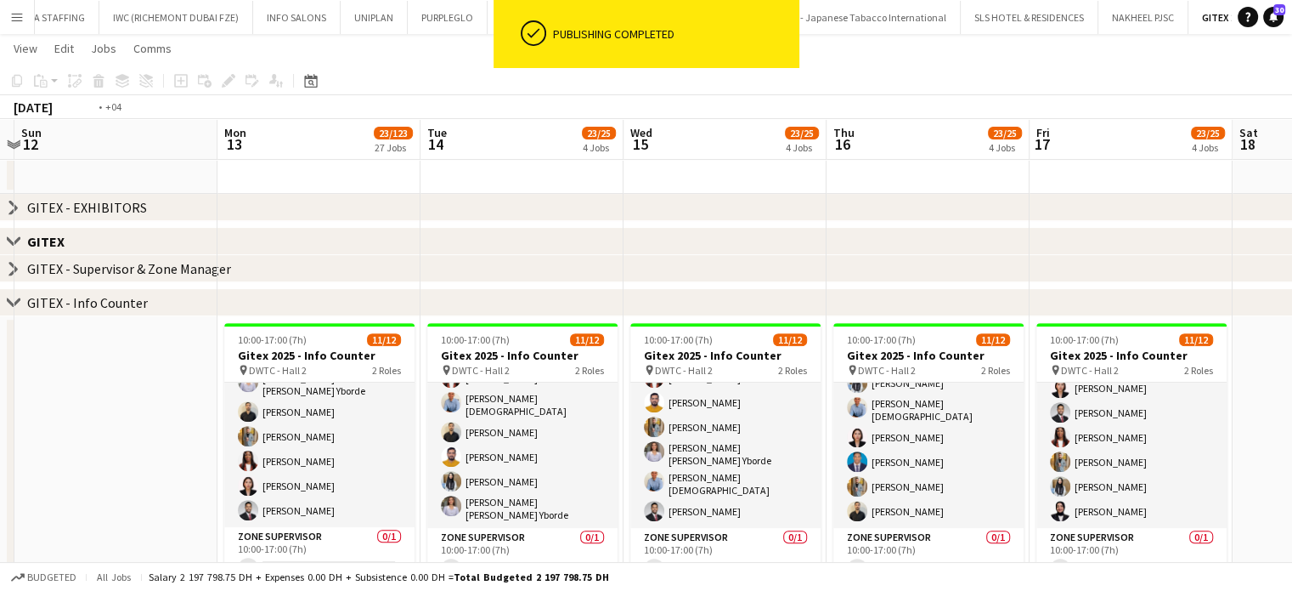
drag, startPoint x: 908, startPoint y: 400, endPoint x: 807, endPoint y: 373, distance: 103.9
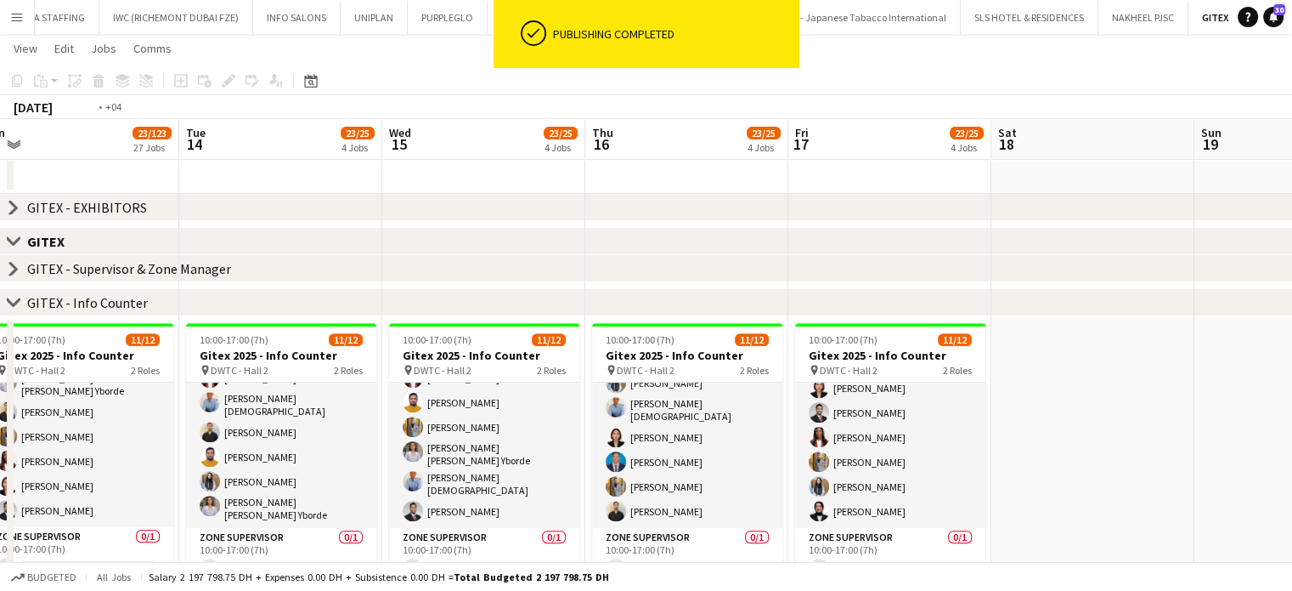
drag, startPoint x: 517, startPoint y: 380, endPoint x: 874, endPoint y: 416, distance: 357.9
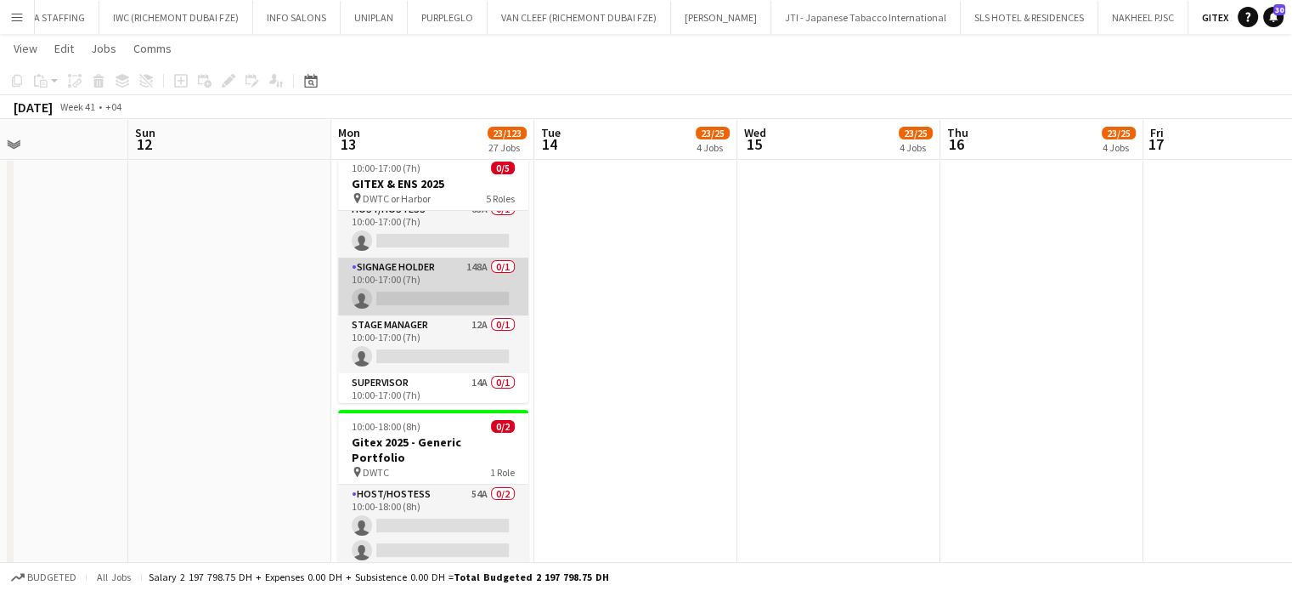
scroll to position [0, 0]
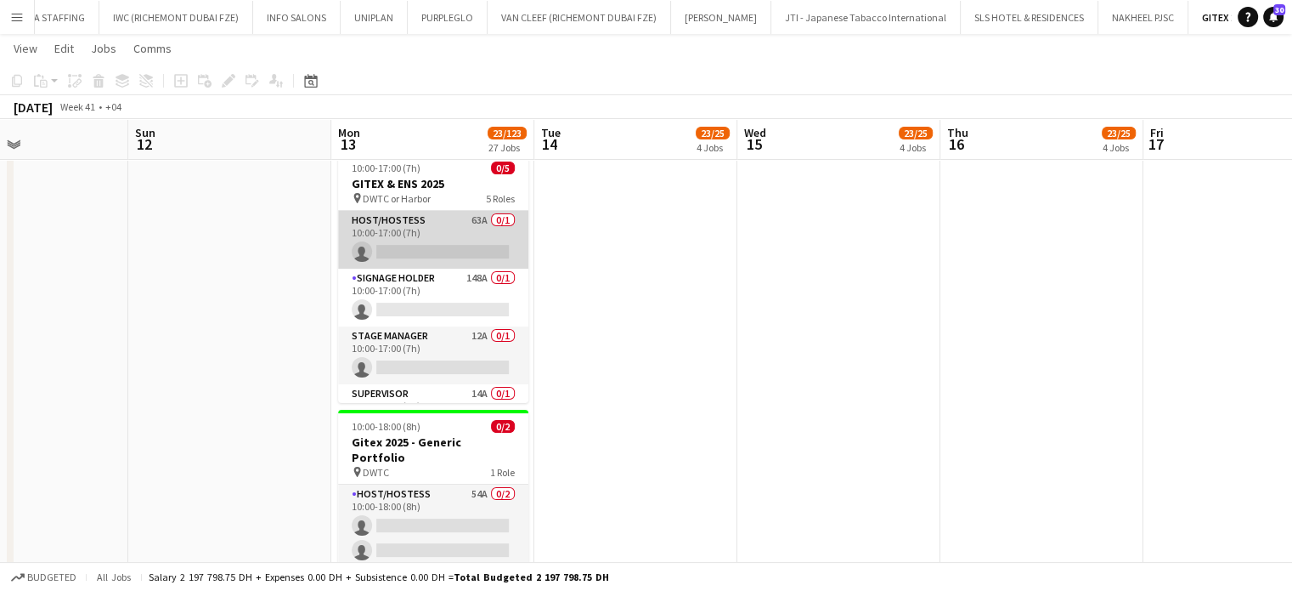
click at [453, 227] on app-card-role "Host/Hostess 63A 0/1 10:00-17:00 (7h) single-neutral-actions" at bounding box center [433, 240] width 190 height 58
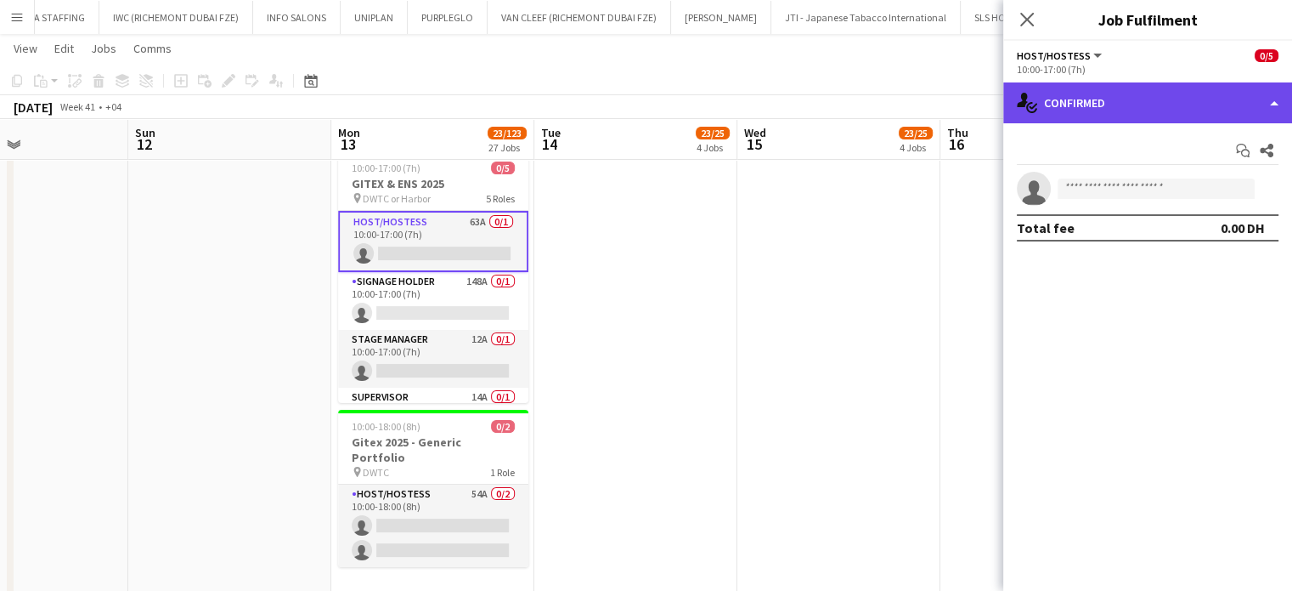
click at [1258, 92] on div "single-neutral-actions-check-2 Confirmed" at bounding box center [1148, 102] width 289 height 41
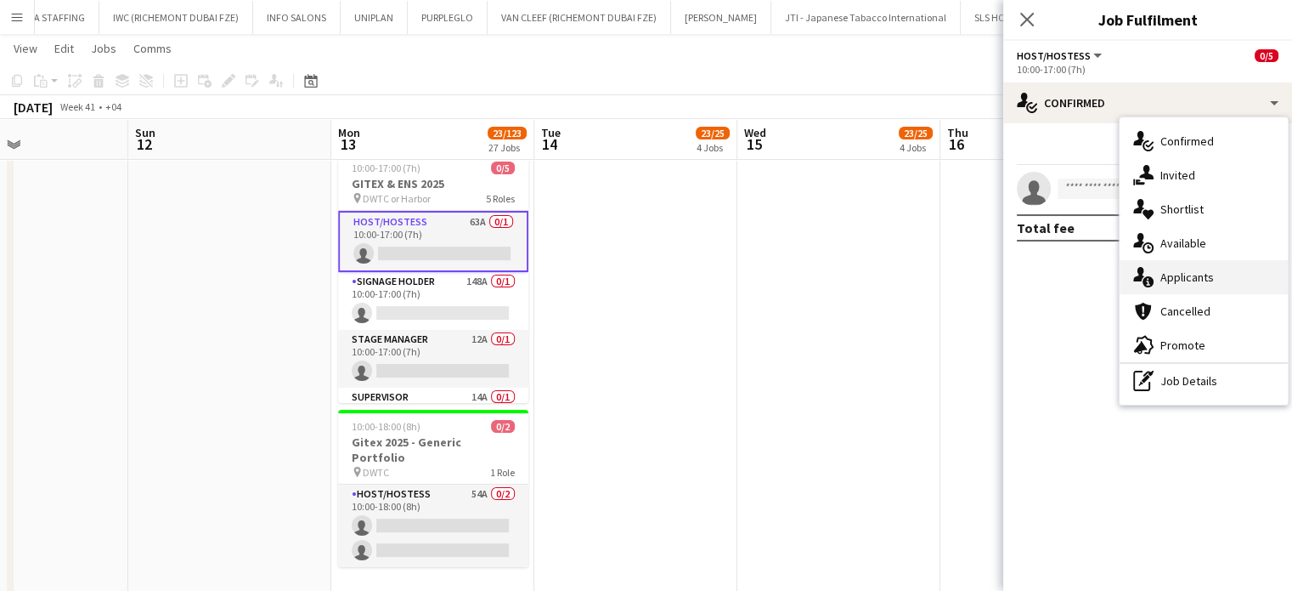
click at [1210, 273] on span "Applicants" at bounding box center [1188, 276] width 54 height 15
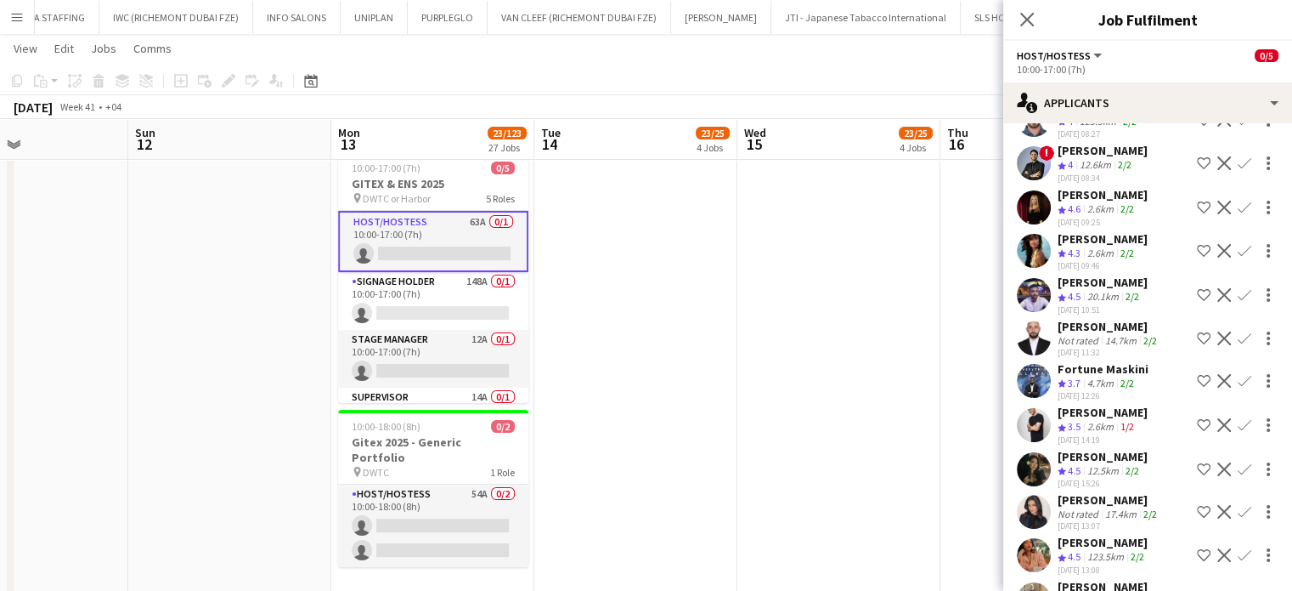
scroll to position [255, 0]
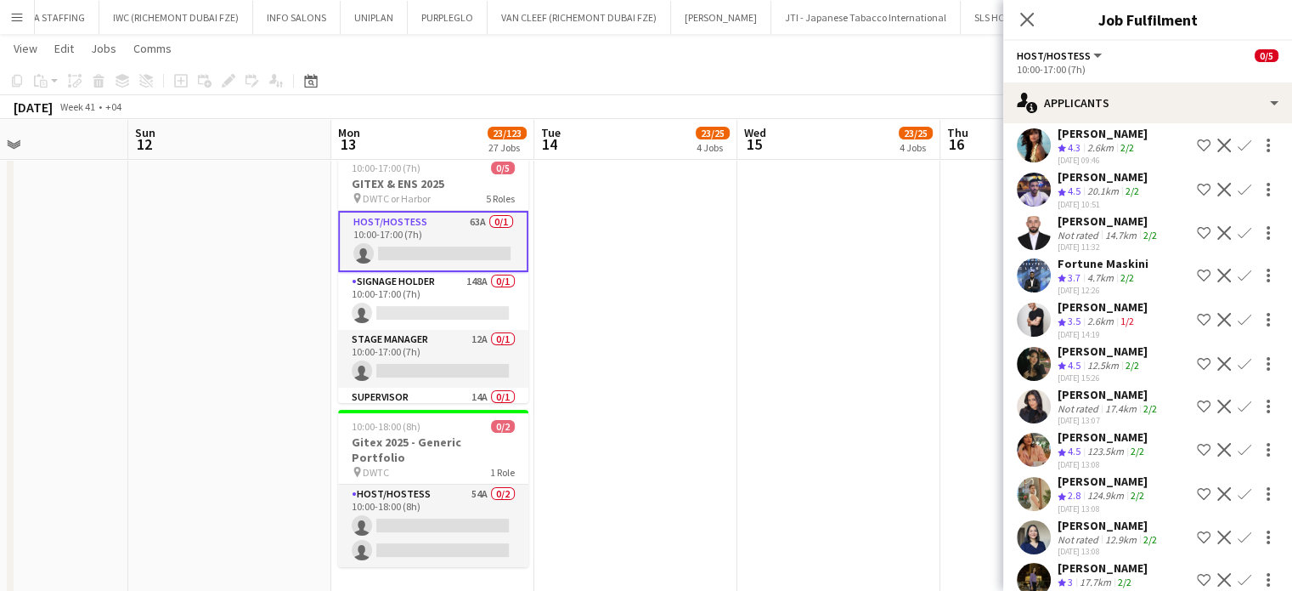
click at [1087, 264] on div "Fortune Maskini" at bounding box center [1103, 263] width 91 height 15
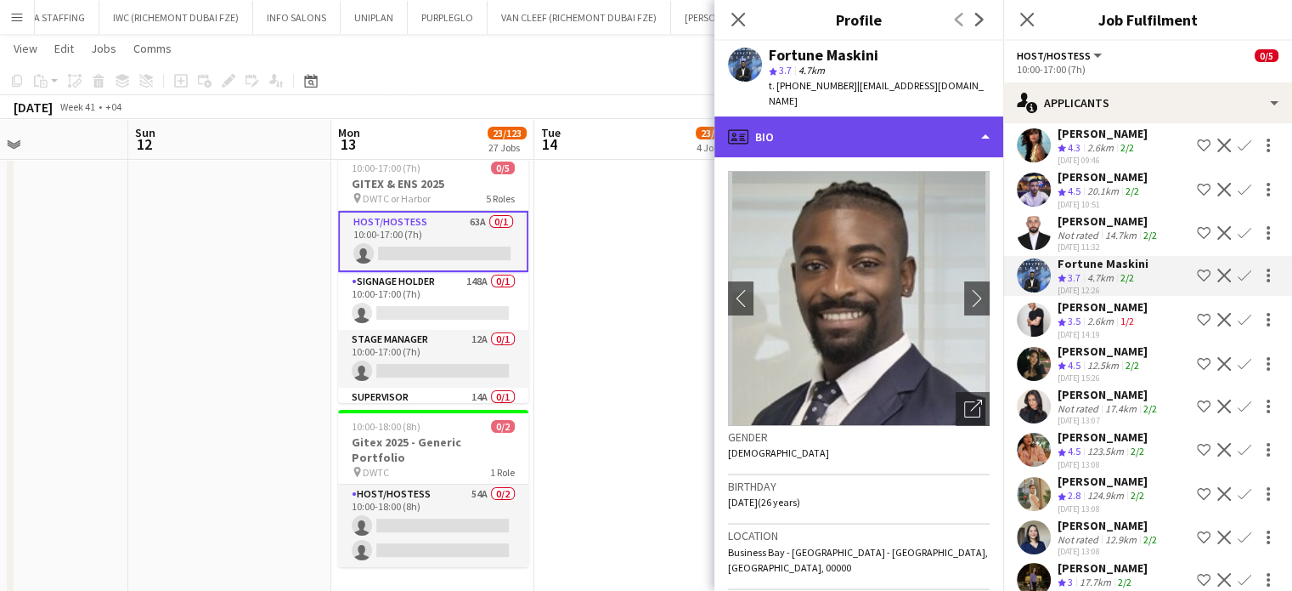
click at [965, 116] on div "profile Bio" at bounding box center [859, 136] width 289 height 41
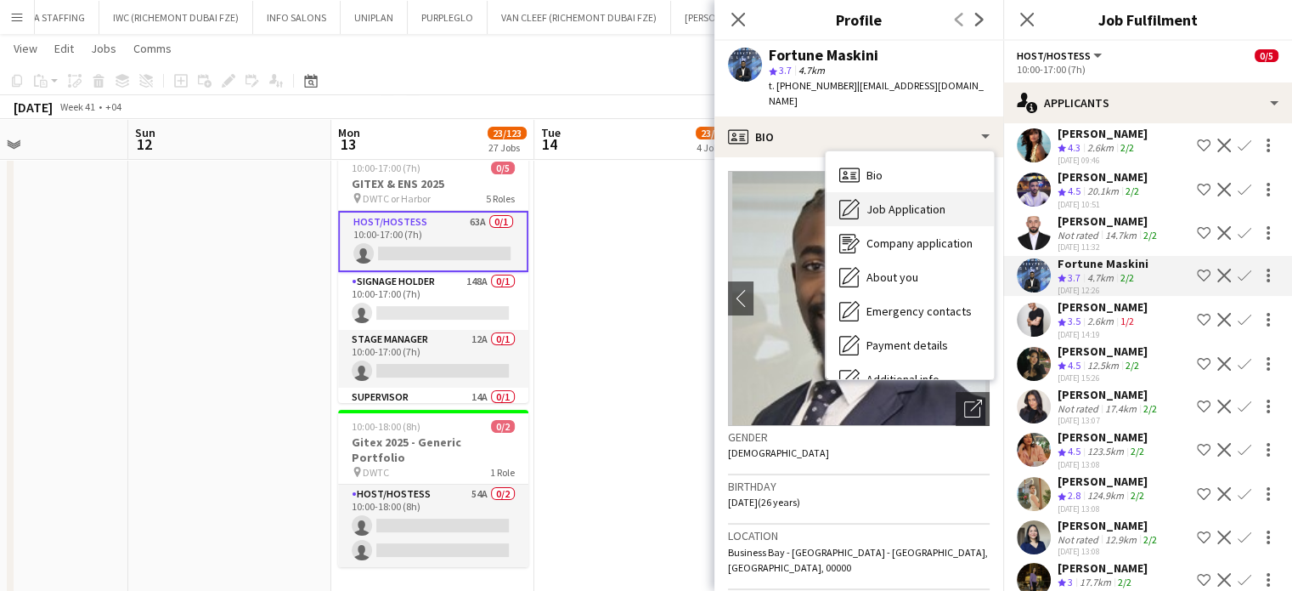
click at [918, 201] on span "Job Application" at bounding box center [906, 208] width 79 height 15
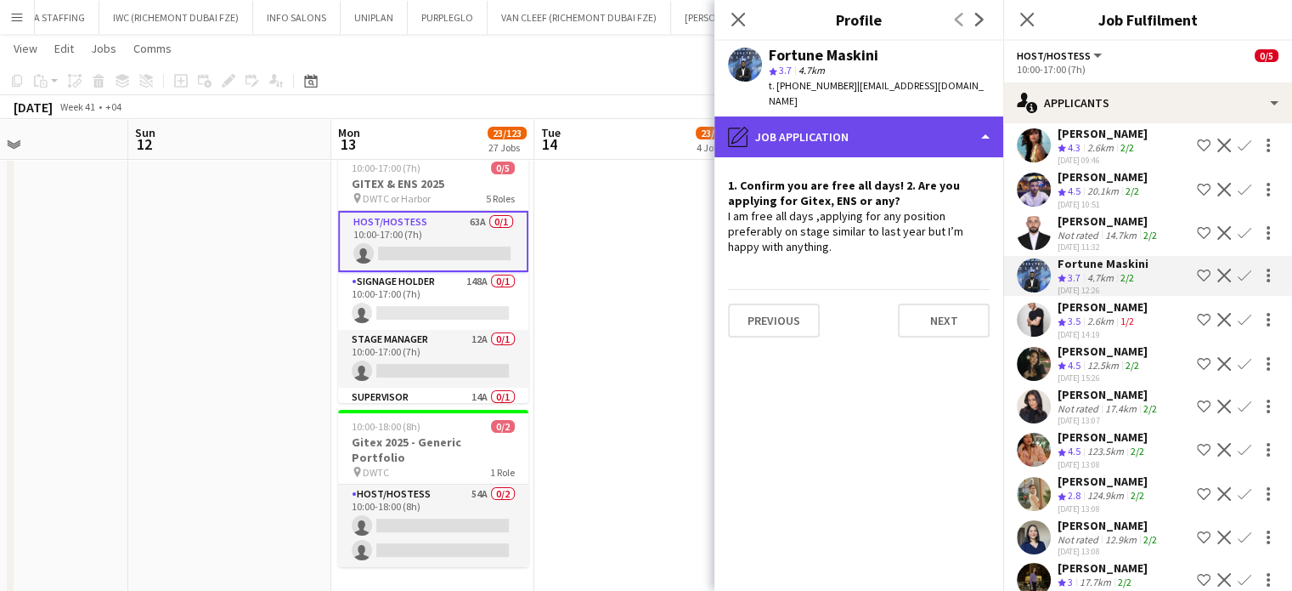
click at [969, 116] on div "pencil4 Job Application" at bounding box center [859, 136] width 289 height 41
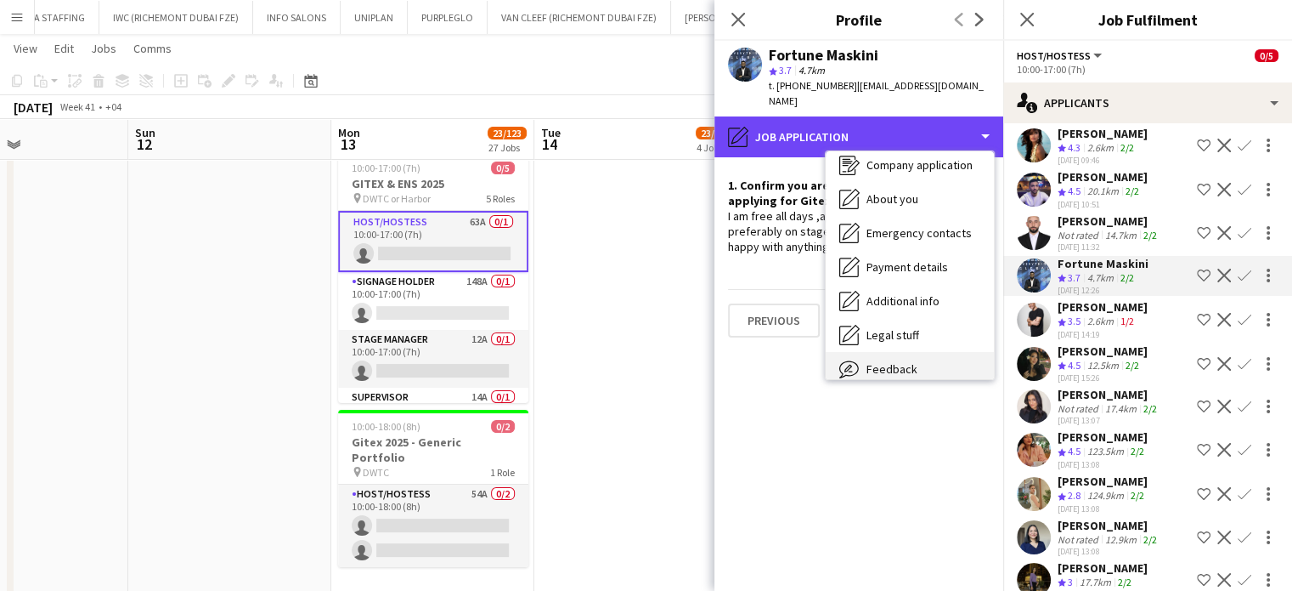
scroll to position [126, 0]
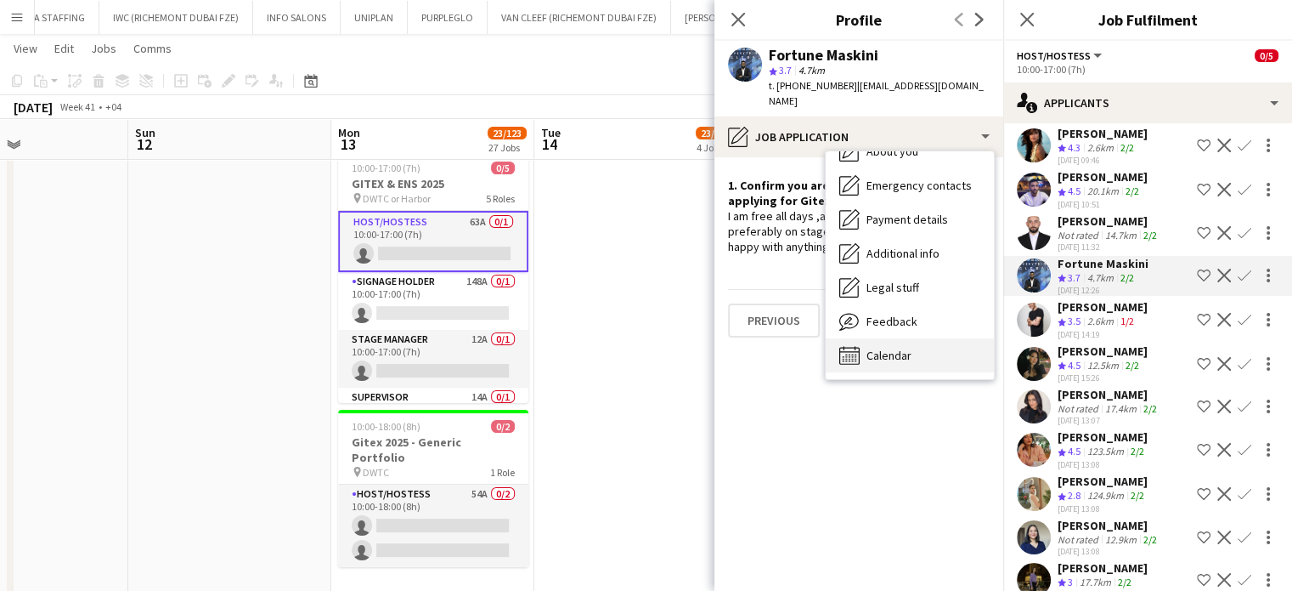
click at [945, 338] on div "Calendar Calendar" at bounding box center [910, 355] width 168 height 34
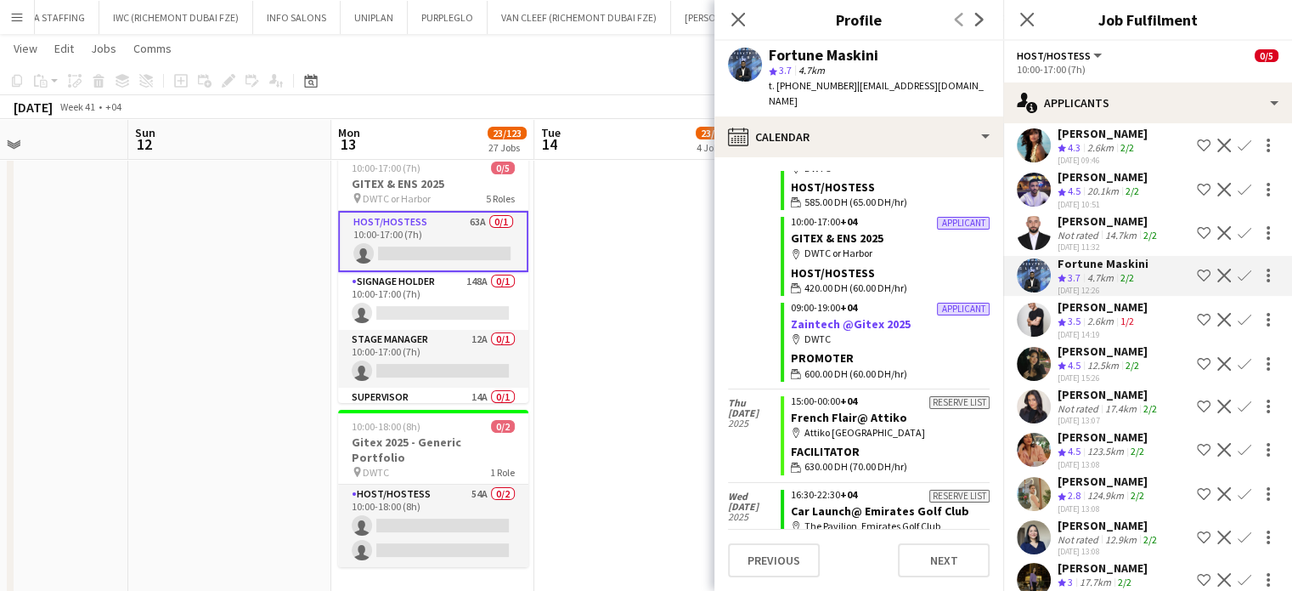
scroll to position [255, 0]
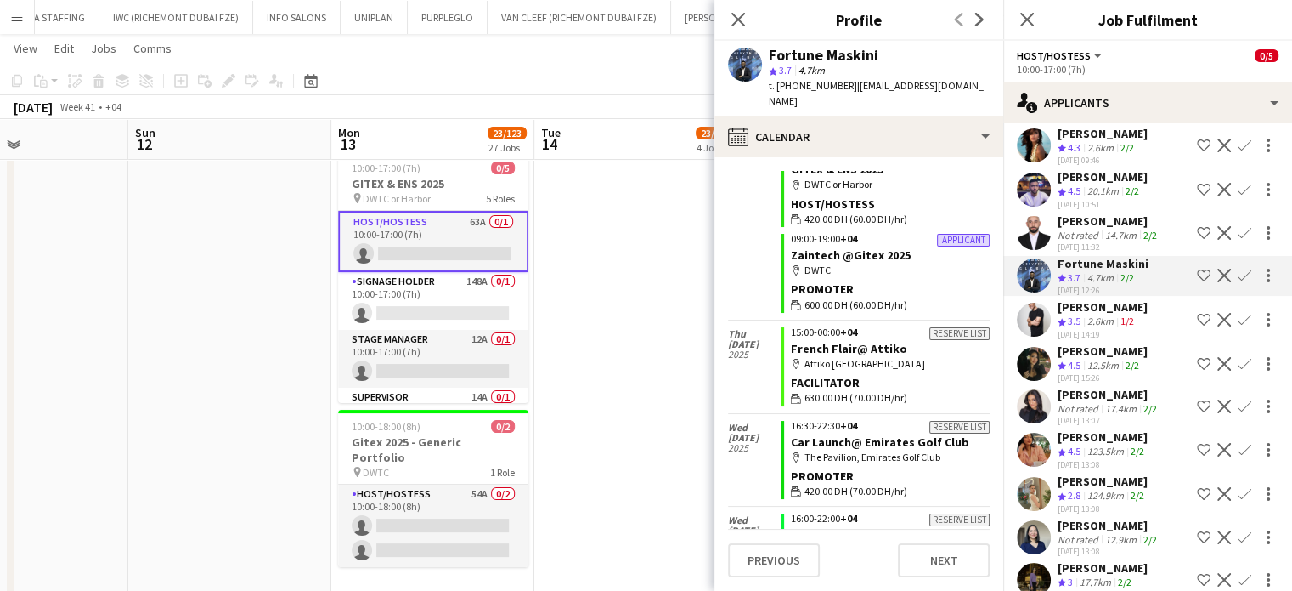
click at [1102, 262] on div "Fortune Maskini" at bounding box center [1103, 263] width 91 height 15
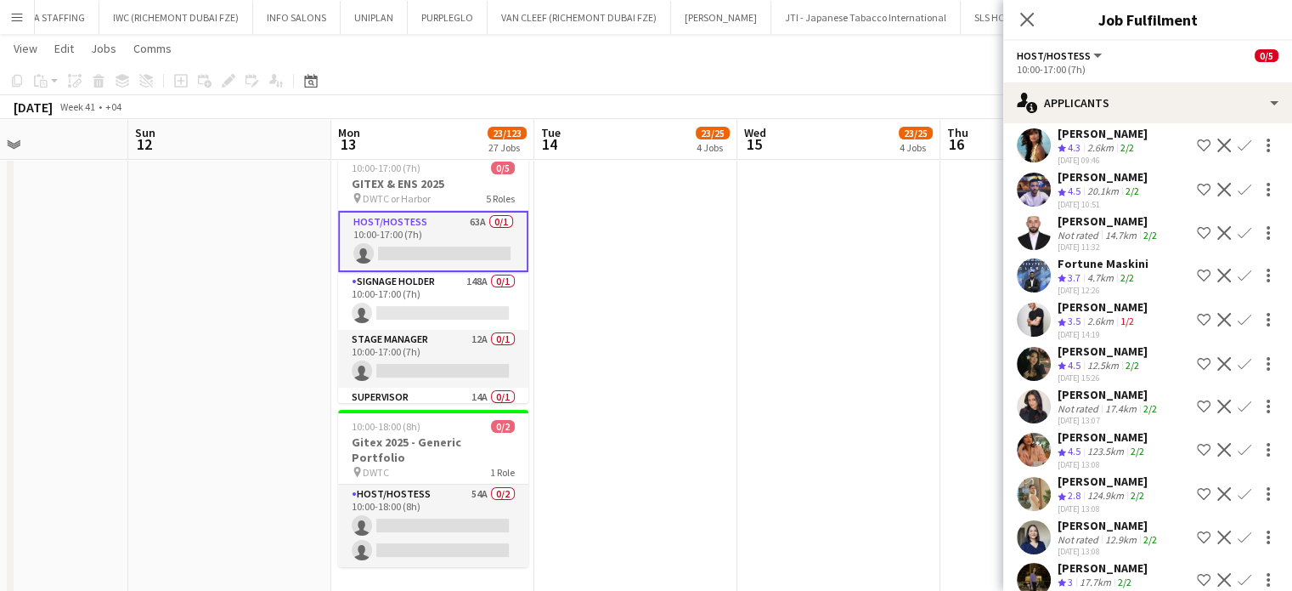
click at [1077, 273] on span "3.7" at bounding box center [1074, 277] width 13 height 13
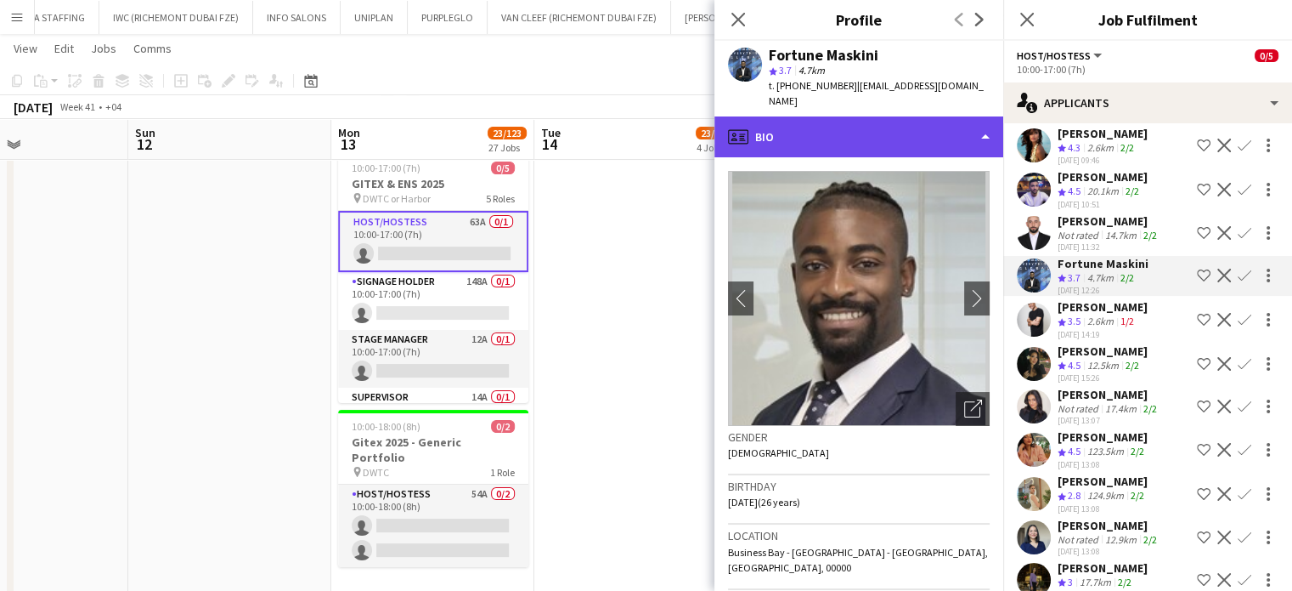
click at [936, 119] on div "profile Bio" at bounding box center [859, 136] width 289 height 41
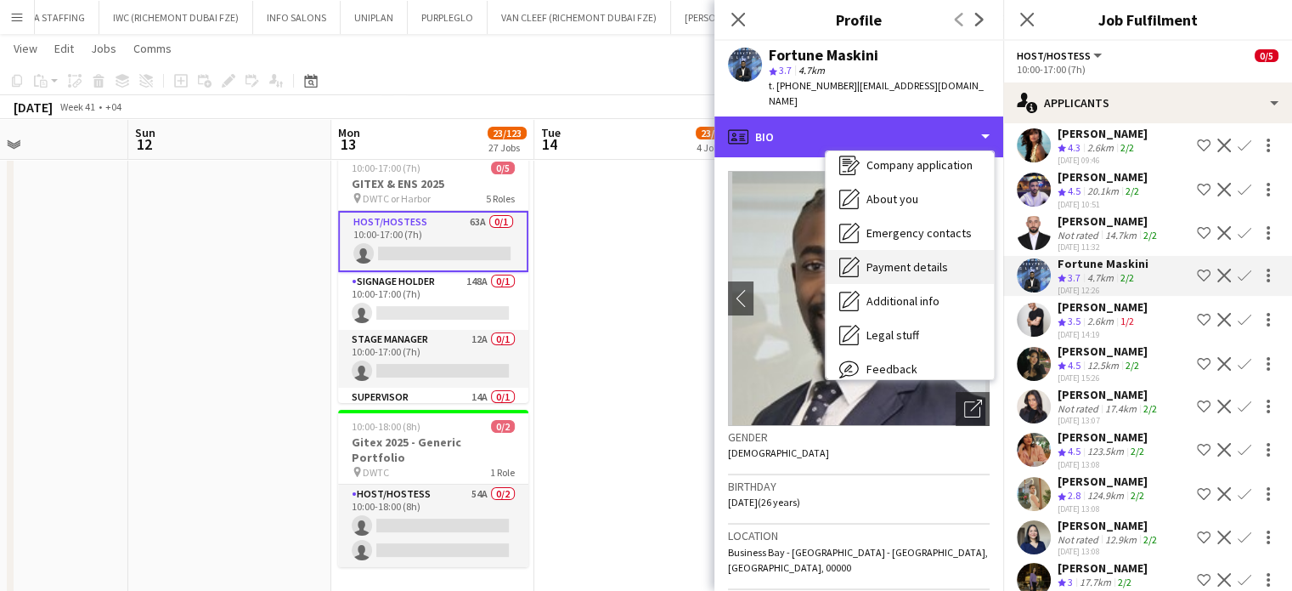
scroll to position [126, 0]
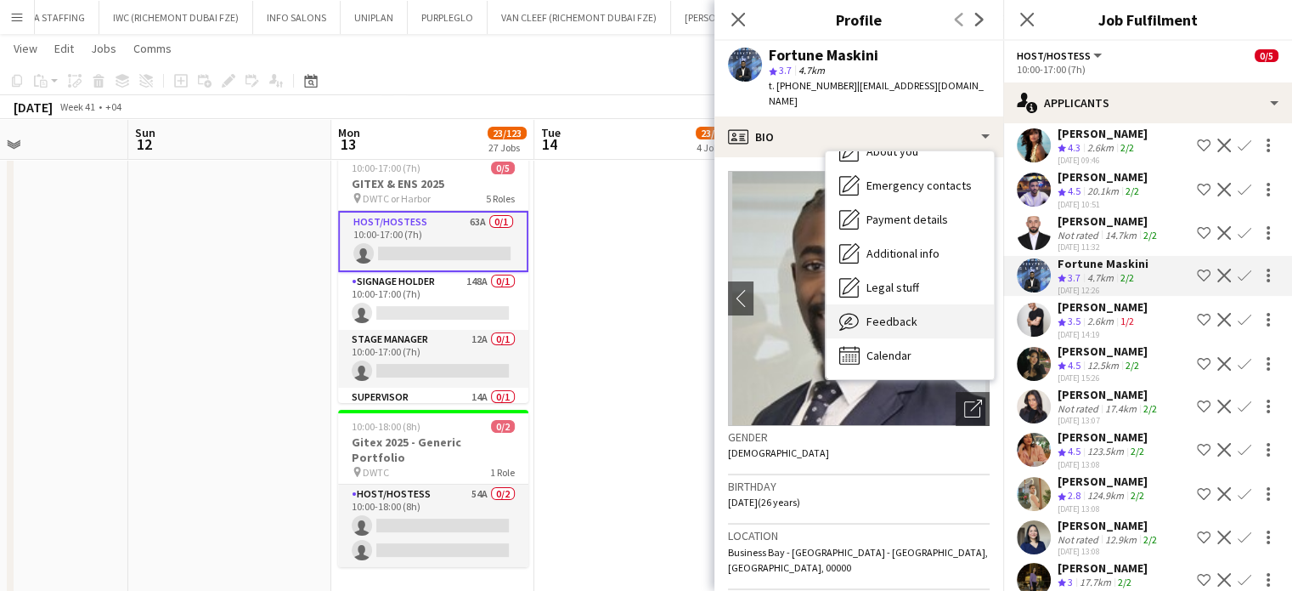
click at [894, 314] on span "Feedback" at bounding box center [892, 321] width 51 height 15
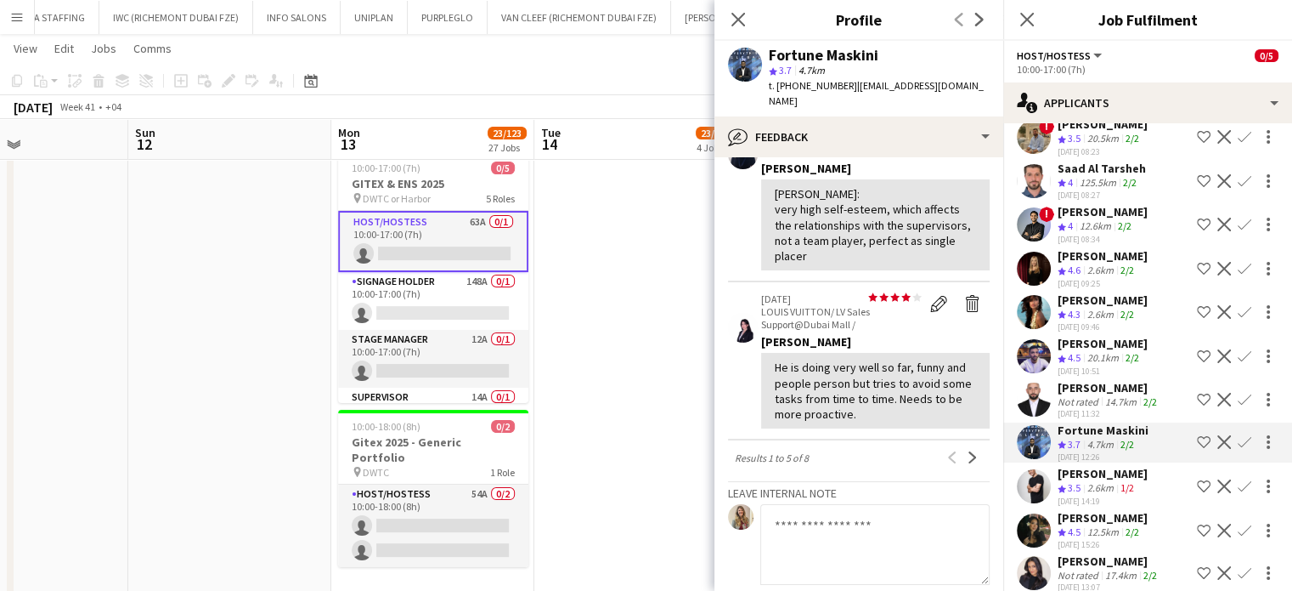
scroll to position [85, 0]
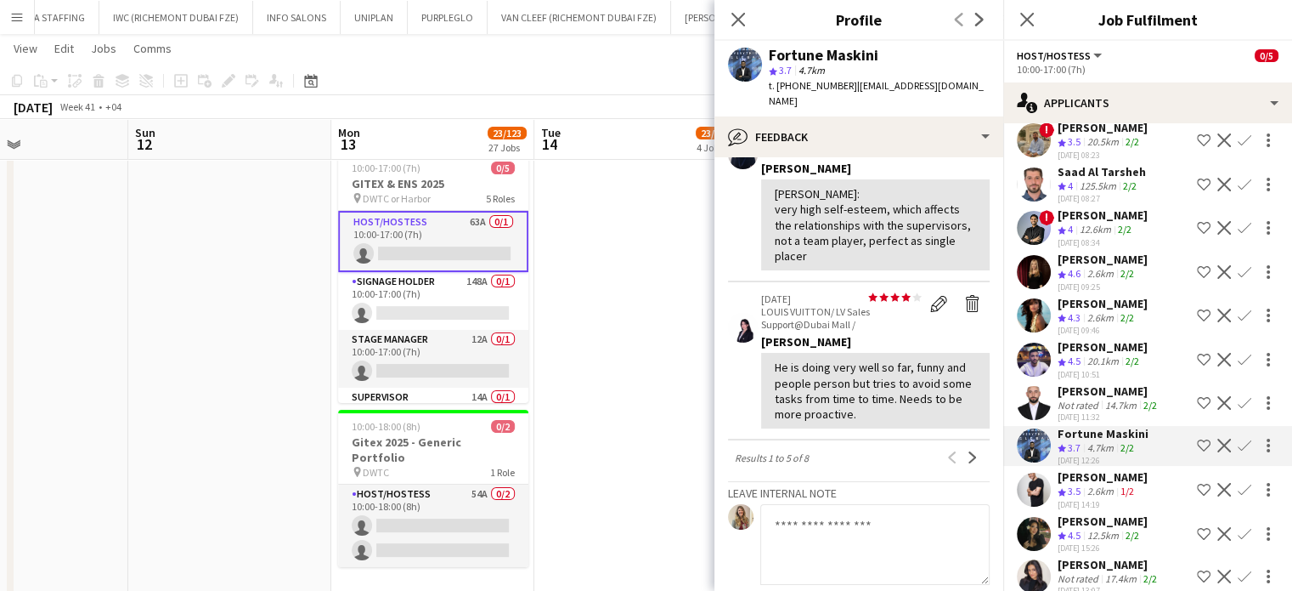
click at [1066, 358] on icon "Crew rating" at bounding box center [1062, 362] width 8 height 8
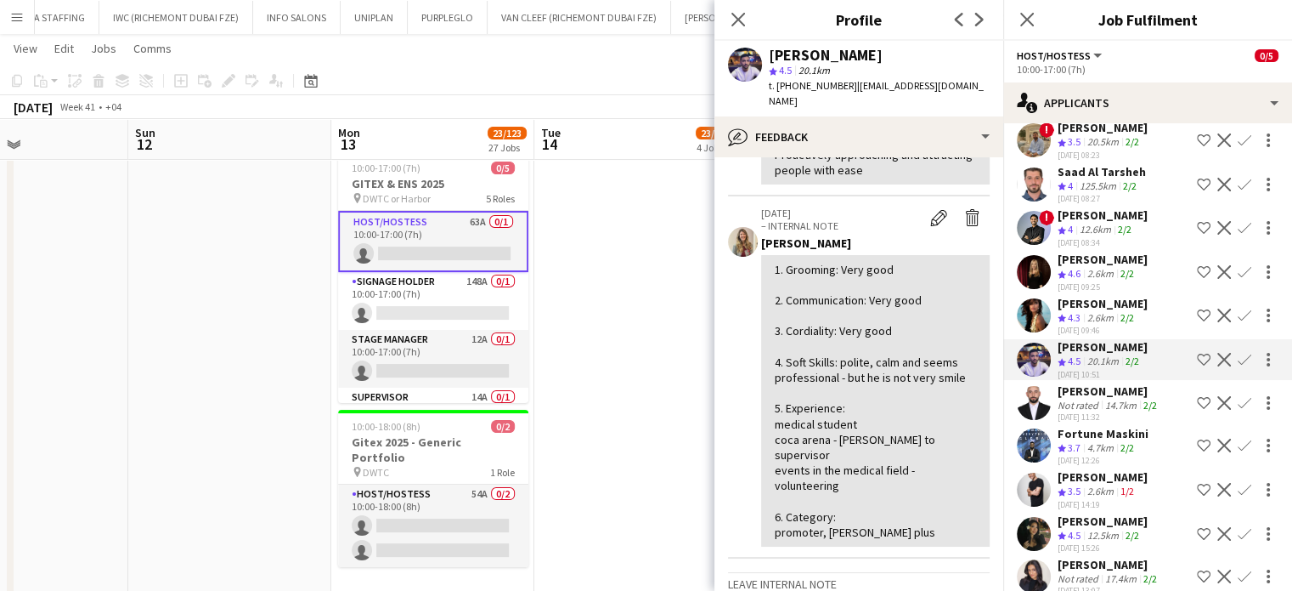
scroll to position [0, 0]
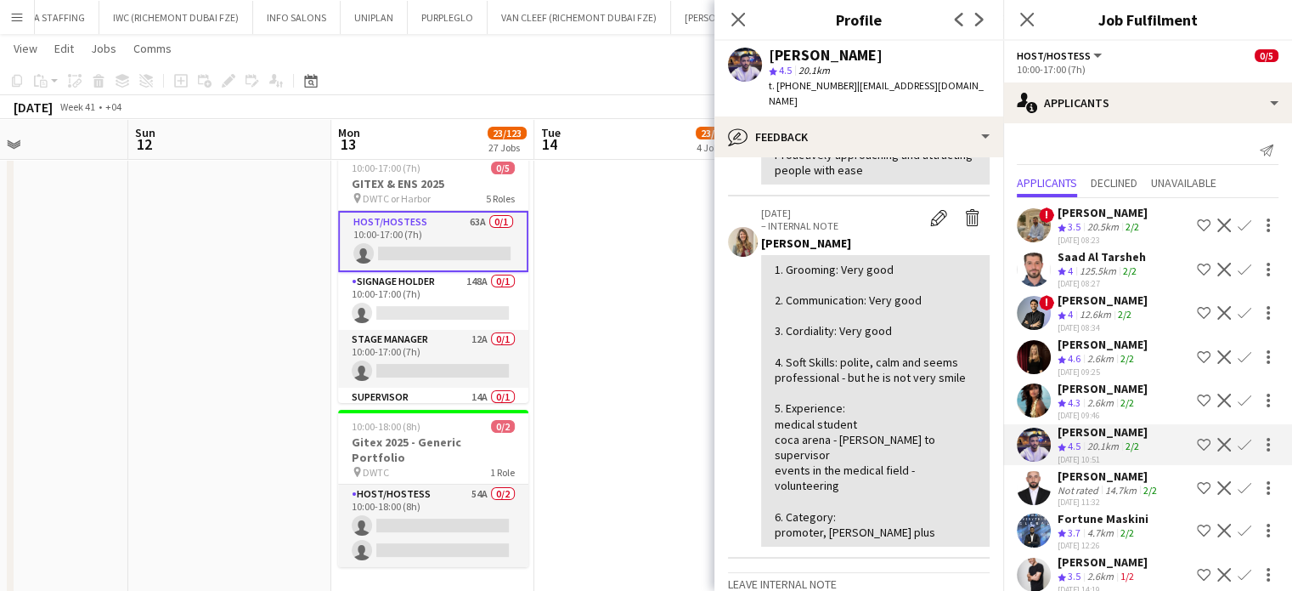
click at [1105, 259] on div "Saad Al Tarsheh" at bounding box center [1102, 256] width 88 height 15
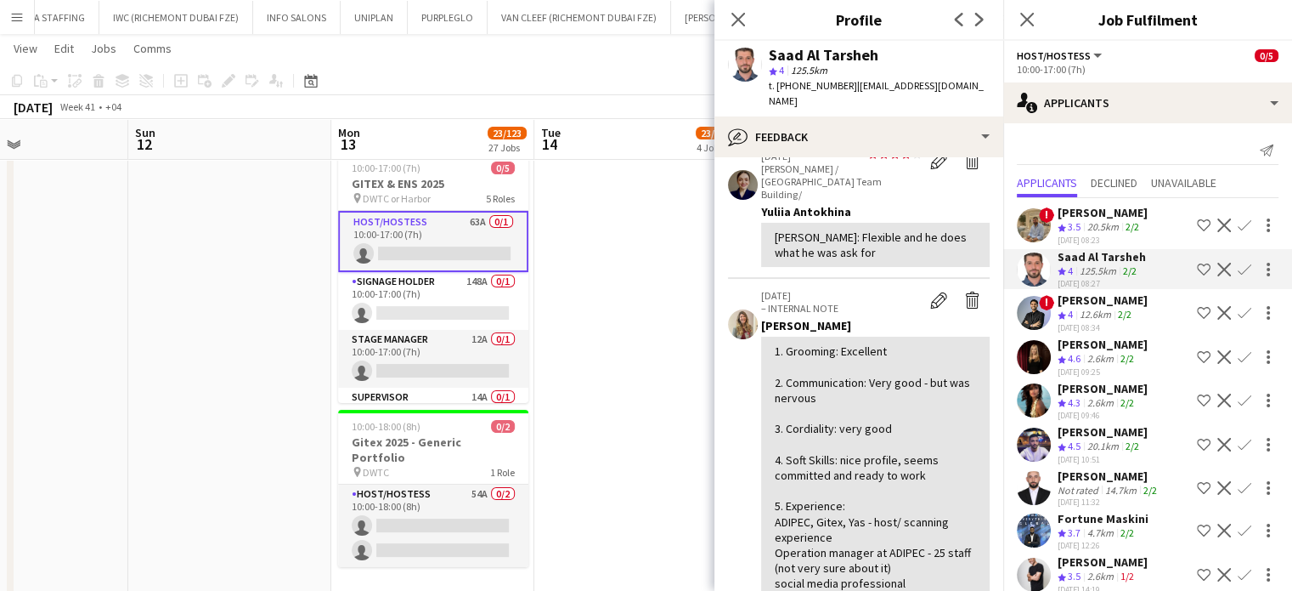
scroll to position [170, 0]
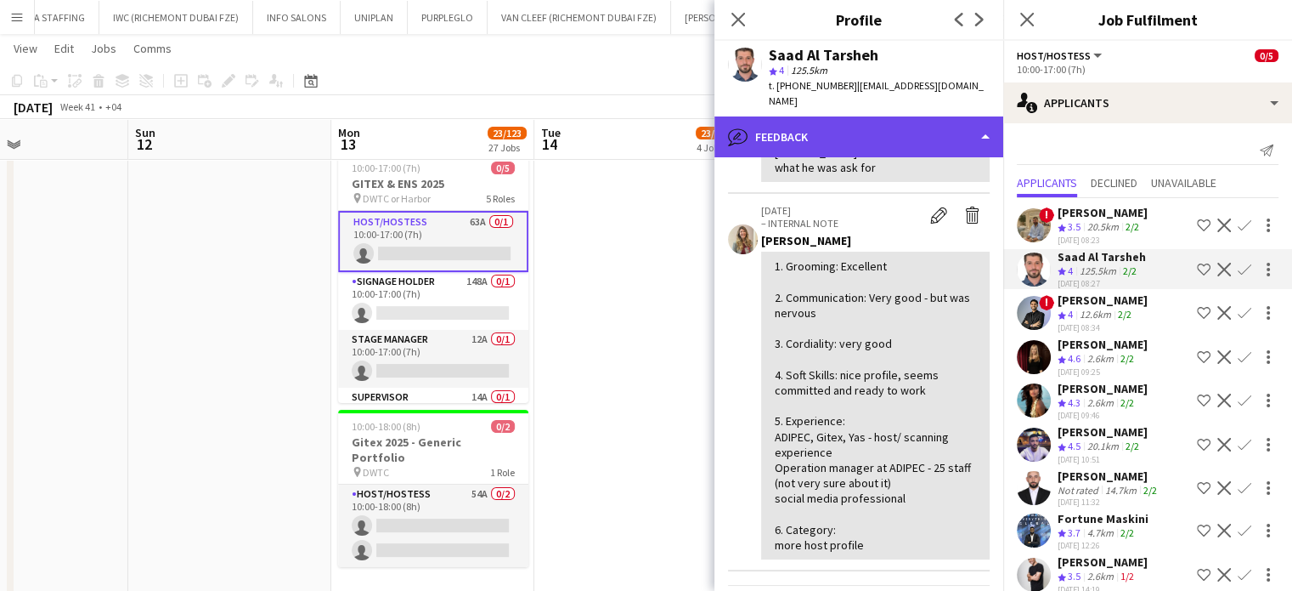
click at [951, 116] on div "bubble-pencil Feedback" at bounding box center [859, 136] width 289 height 41
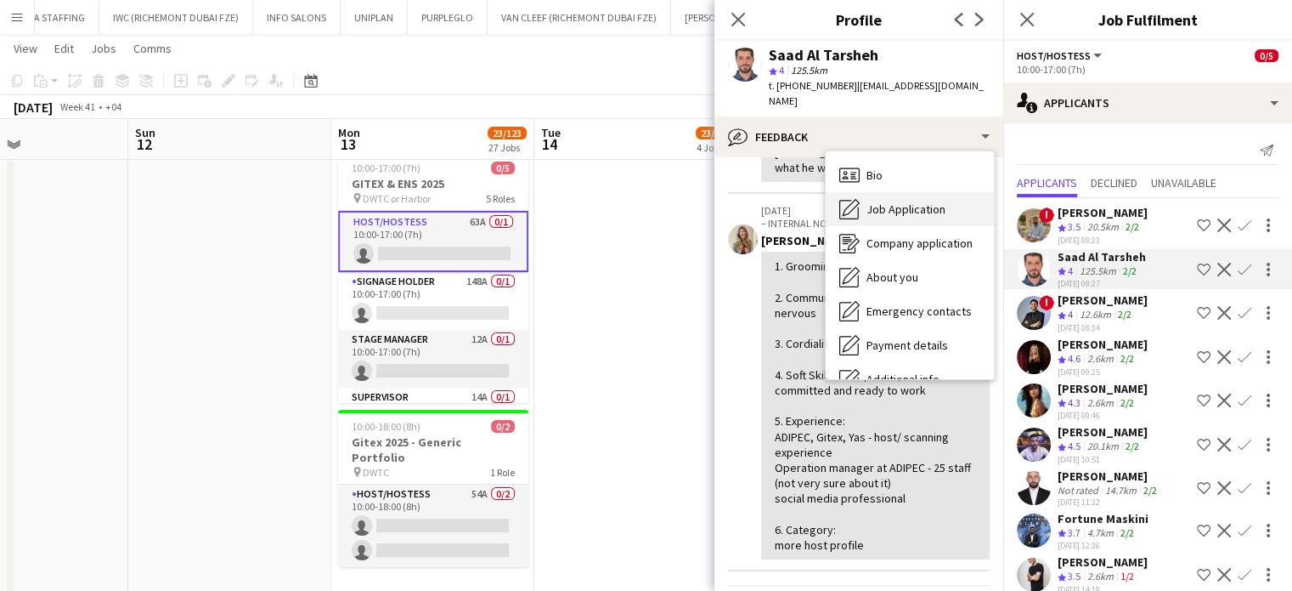
click at [916, 201] on span "Job Application" at bounding box center [906, 208] width 79 height 15
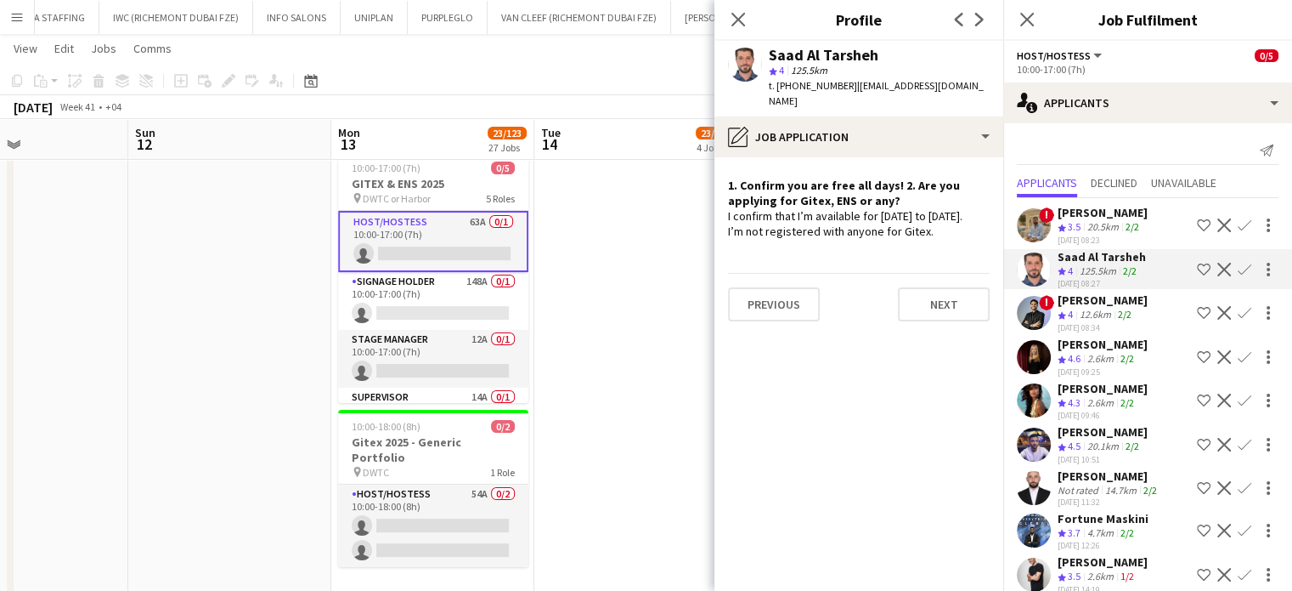
drag, startPoint x: 885, startPoint y: 48, endPoint x: 765, endPoint y: 50, distance: 120.7
click at [765, 50] on div "Saad Al Tarsheh star 4 125.5km t. +971502312349 | s.altarsheh@gmail.com" at bounding box center [859, 79] width 289 height 76
copy div "Saad Al Tarsheh"
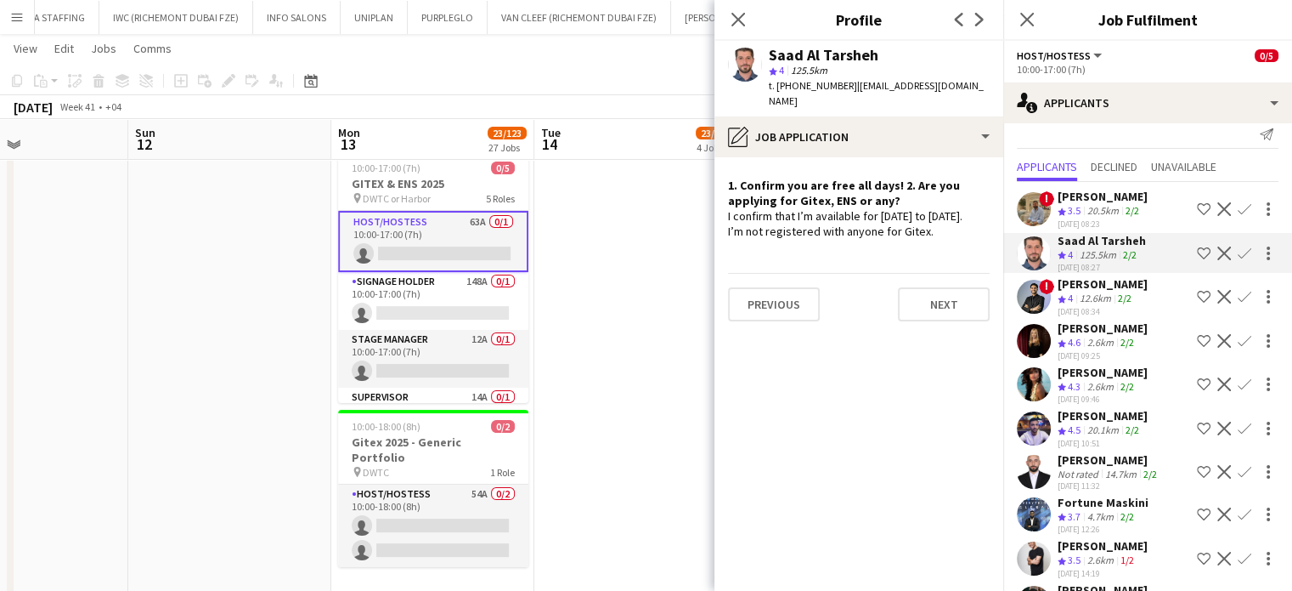
scroll to position [0, 0]
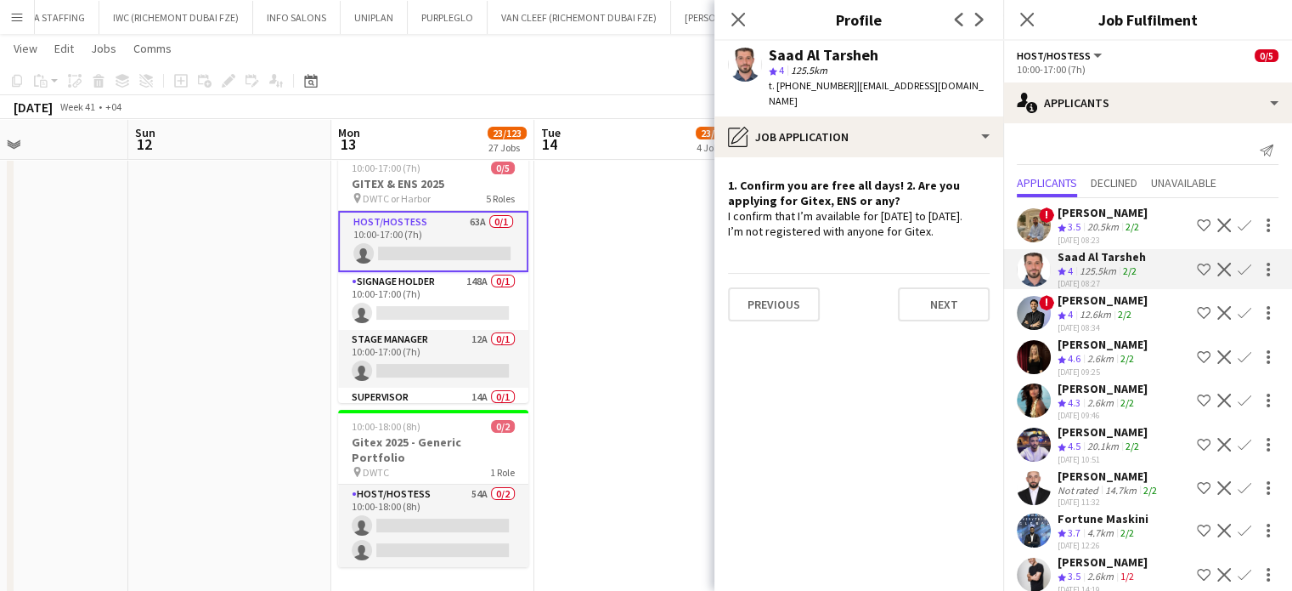
click at [1218, 267] on app-icon "Decline" at bounding box center [1225, 270] width 14 height 14
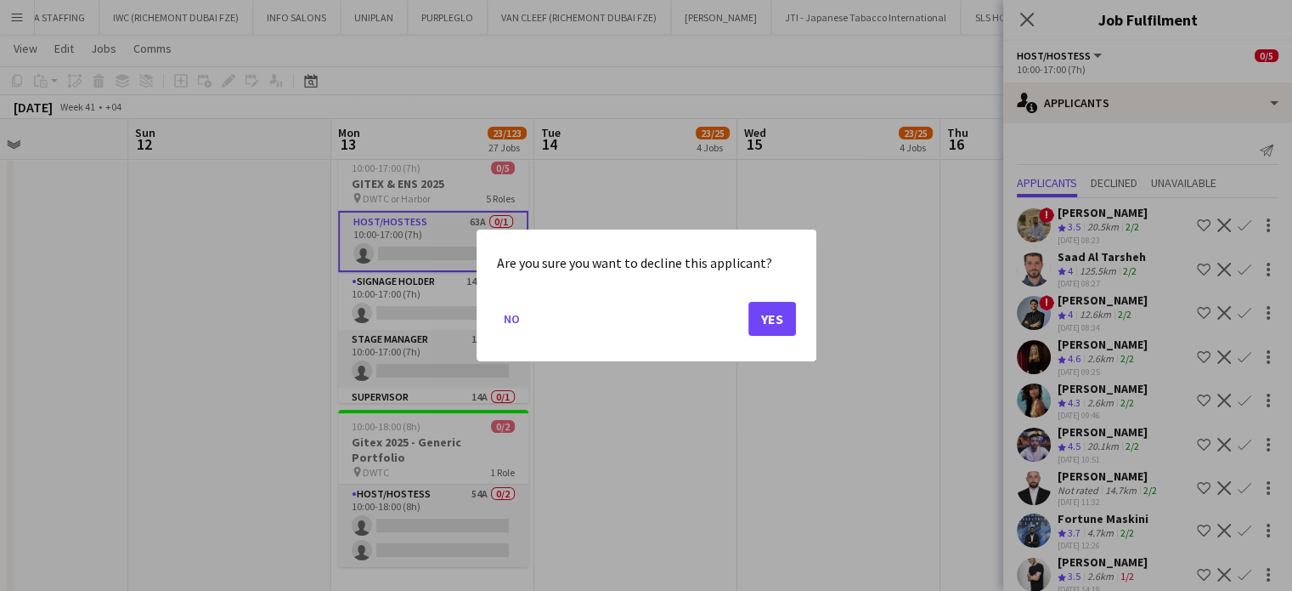
click at [782, 402] on div at bounding box center [646, 295] width 1292 height 591
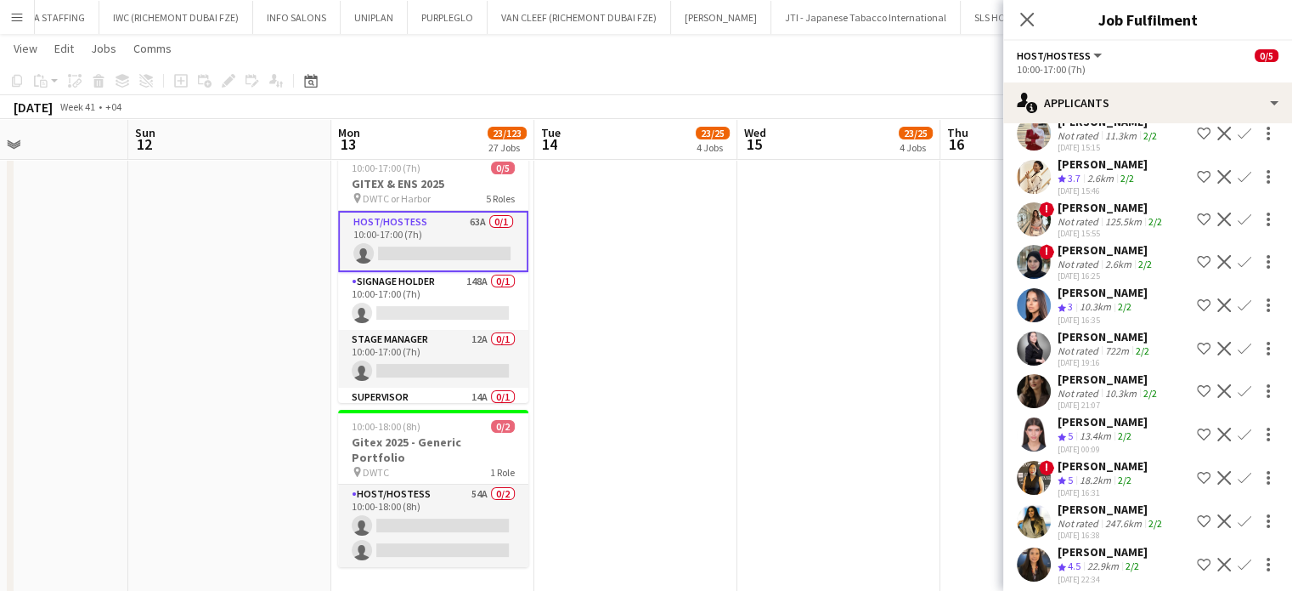
scroll to position [1958, 0]
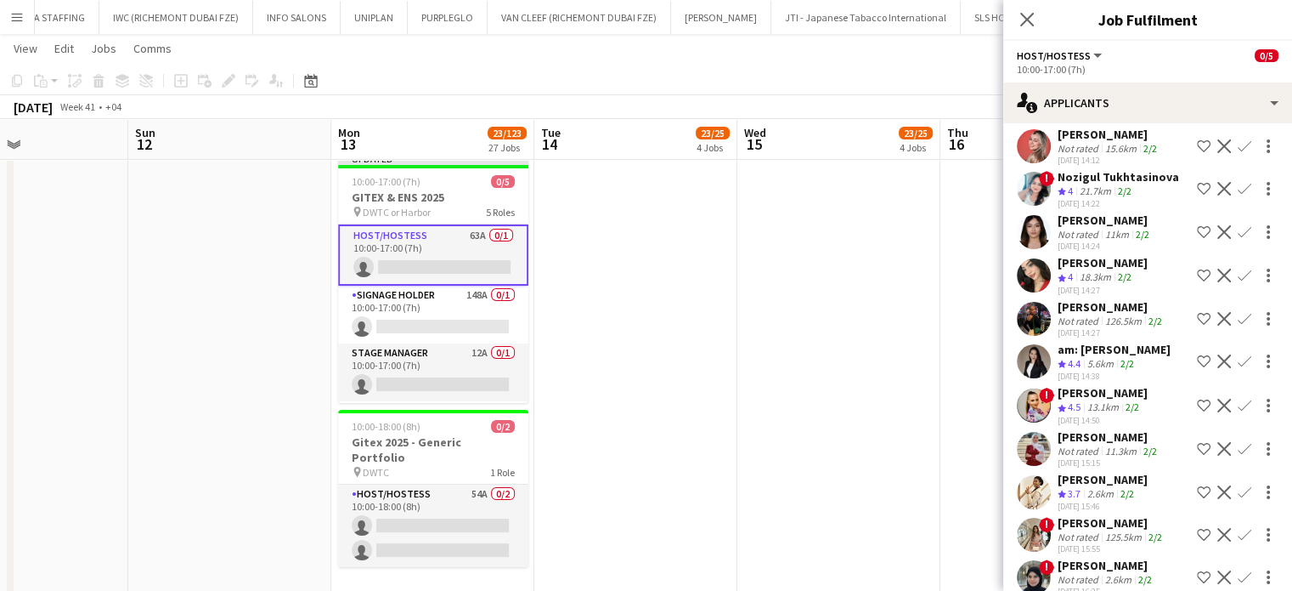
scroll to position [1618, 0]
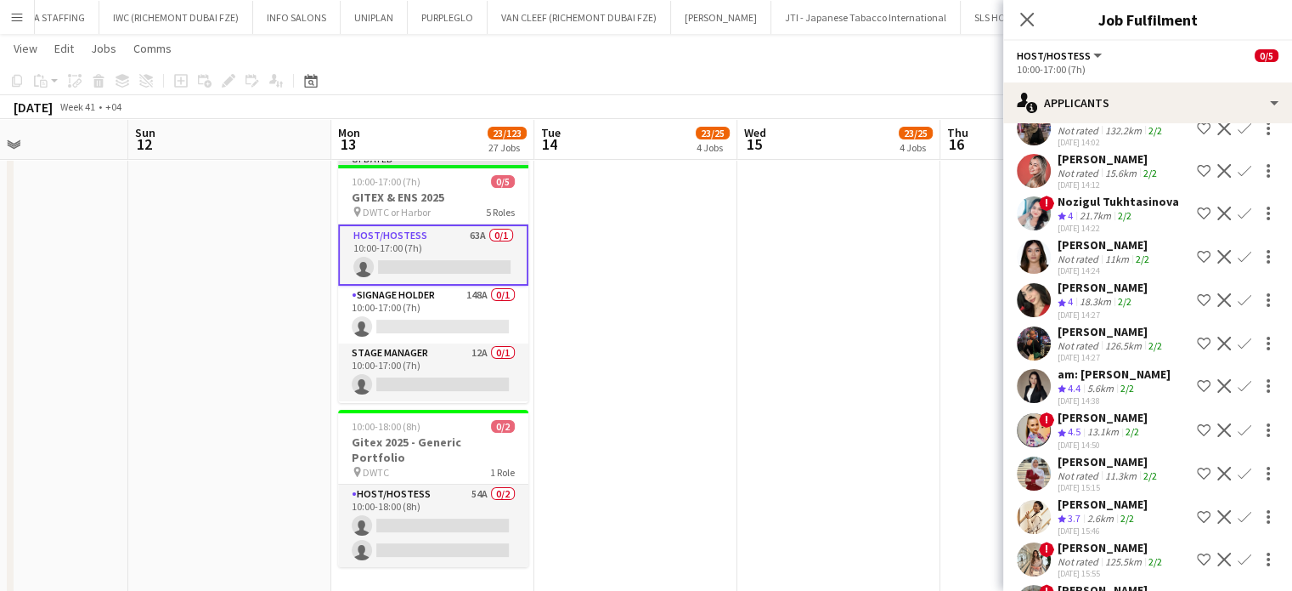
click at [1102, 469] on div "11.3km" at bounding box center [1121, 475] width 38 height 13
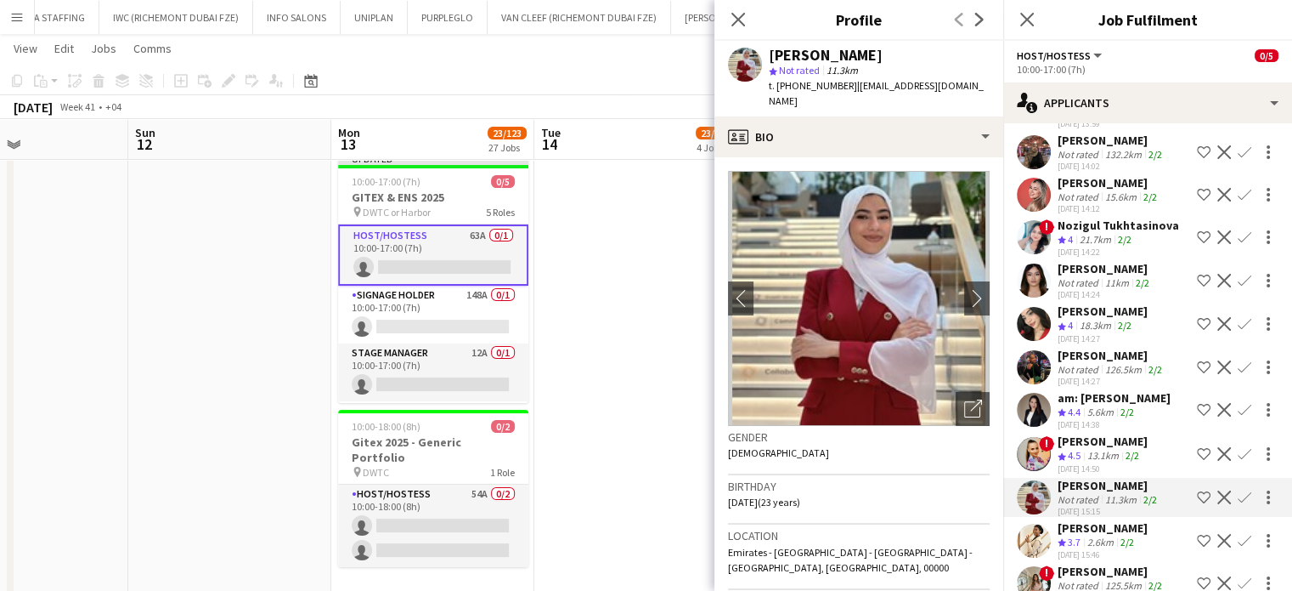
scroll to position [1533, 0]
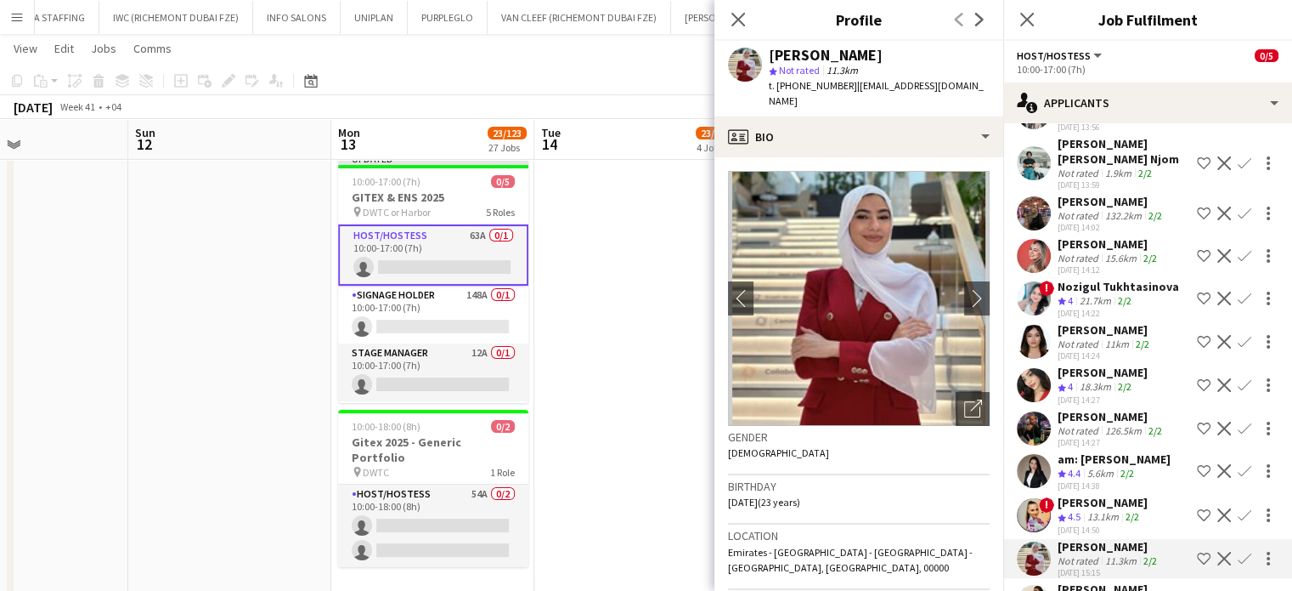
click at [1106, 322] on div "Christina Ann Jero" at bounding box center [1105, 329] width 95 height 15
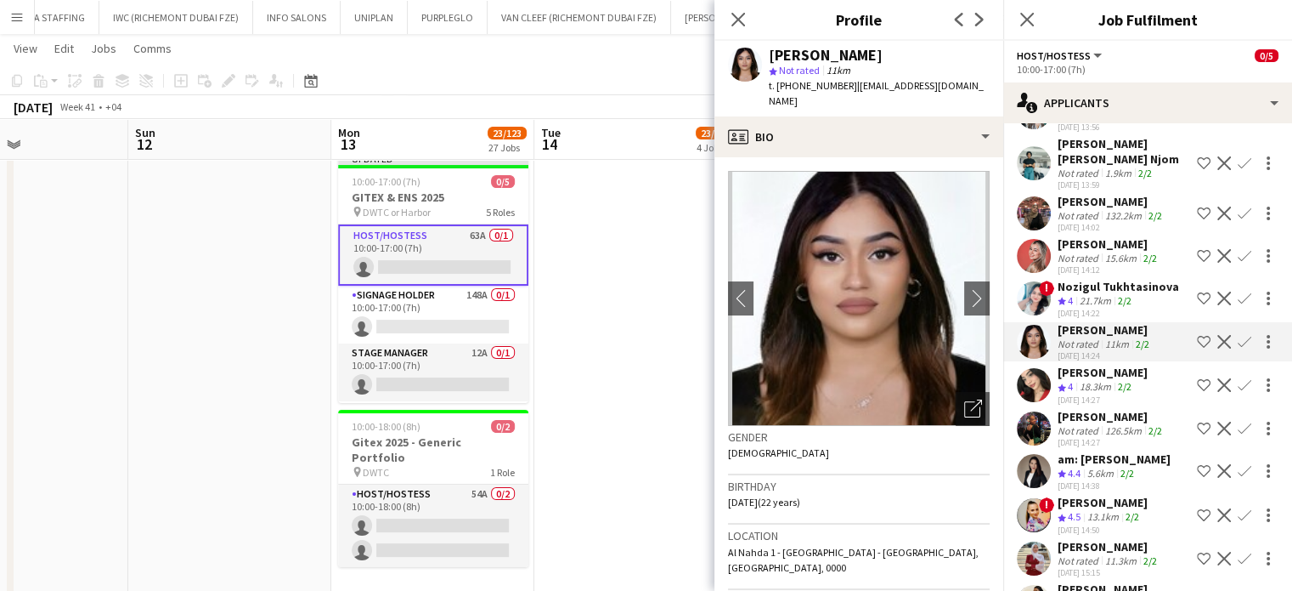
scroll to position [1448, 0]
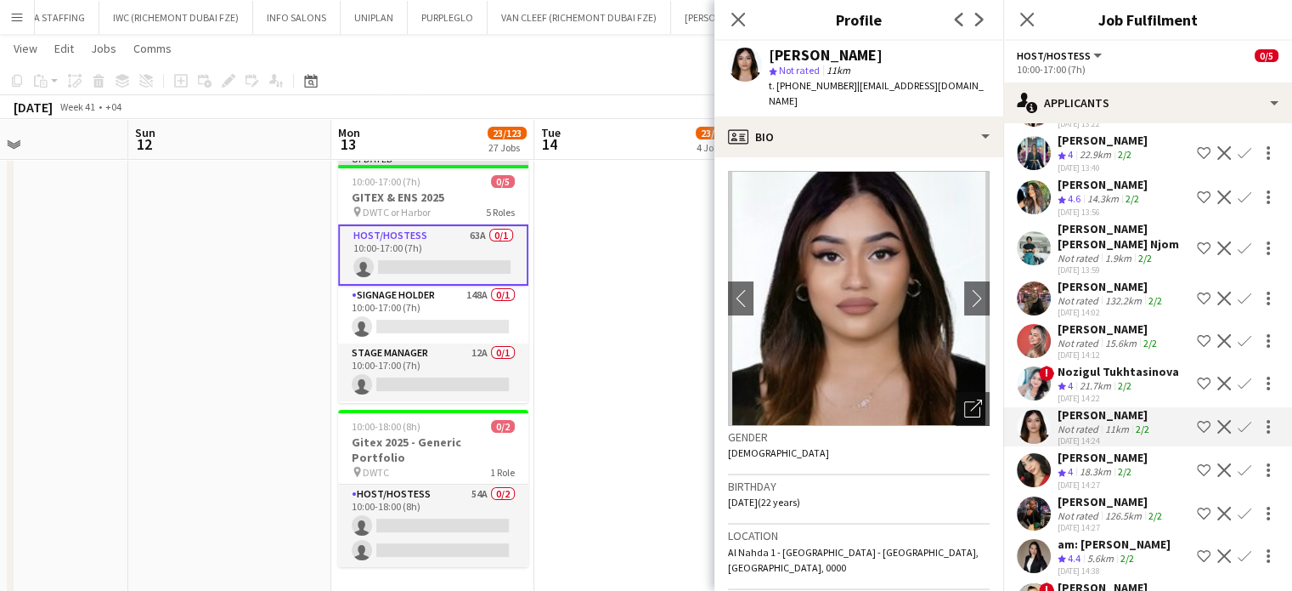
click at [1197, 334] on app-icon "Shortlist crew" at bounding box center [1204, 341] width 14 height 14
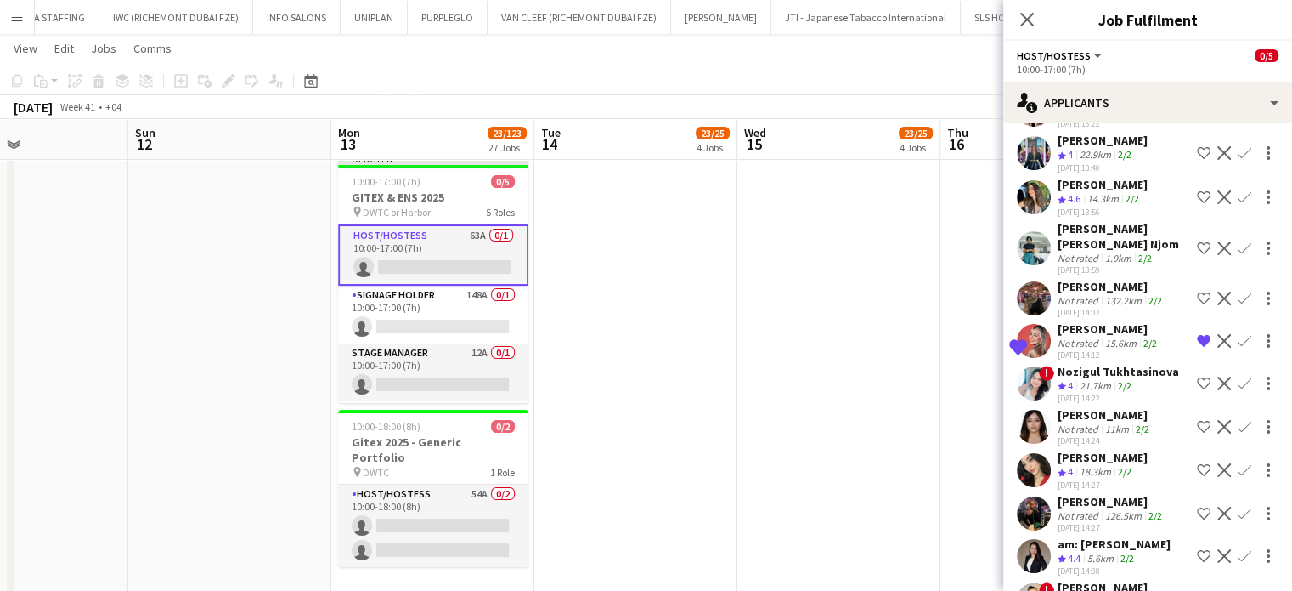
scroll to position [1363, 0]
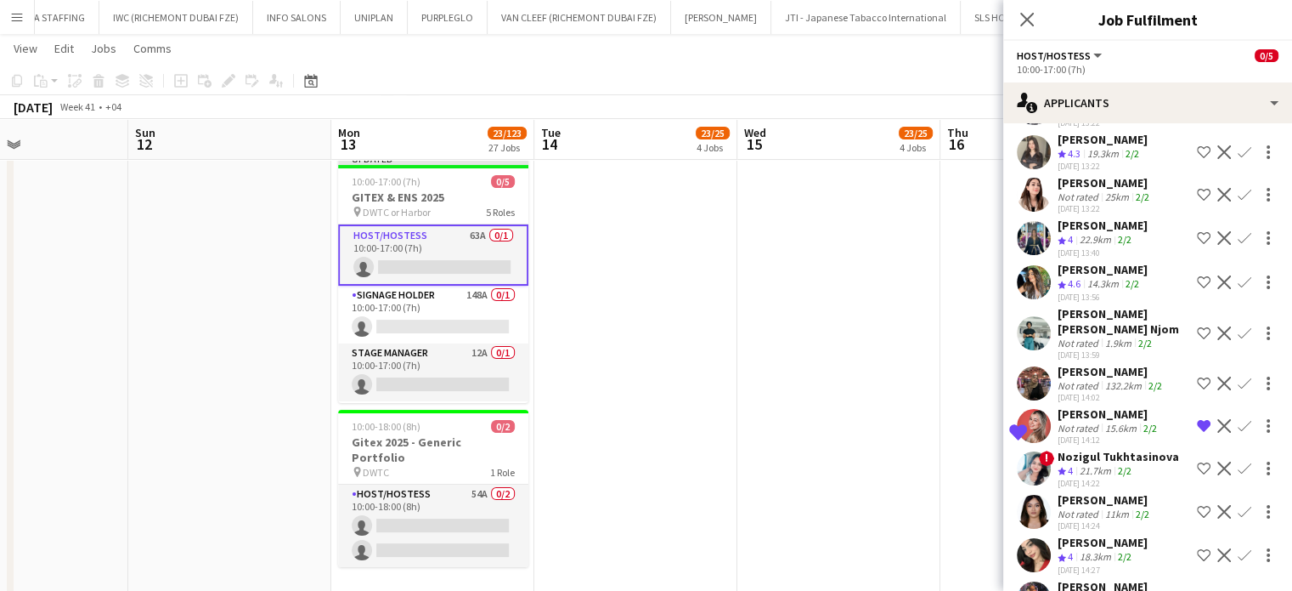
click at [1106, 379] on div "132.2km" at bounding box center [1123, 385] width 43 height 13
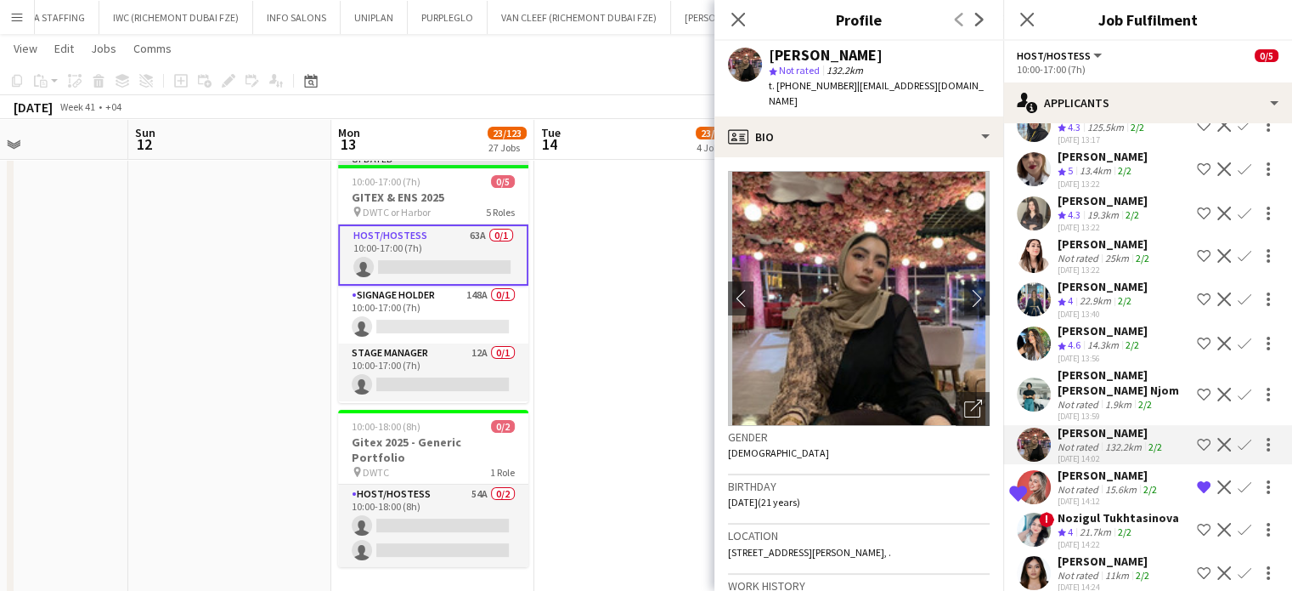
scroll to position [1278, 0]
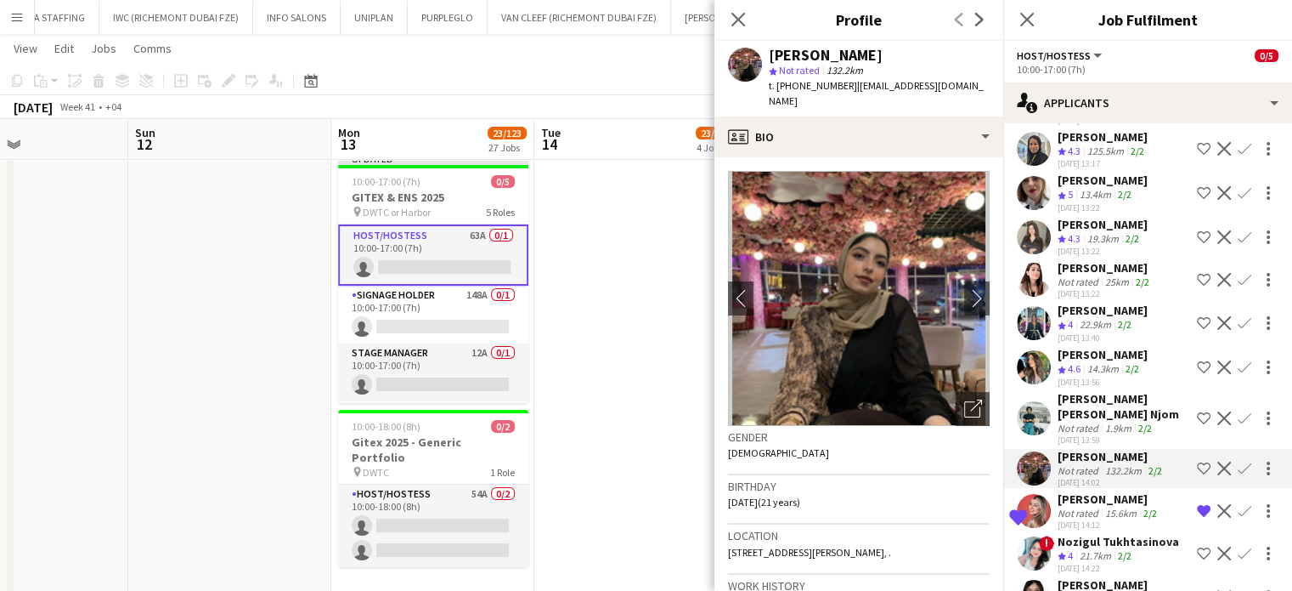
click at [1125, 347] on div "Aisha Mahomed" at bounding box center [1103, 354] width 90 height 15
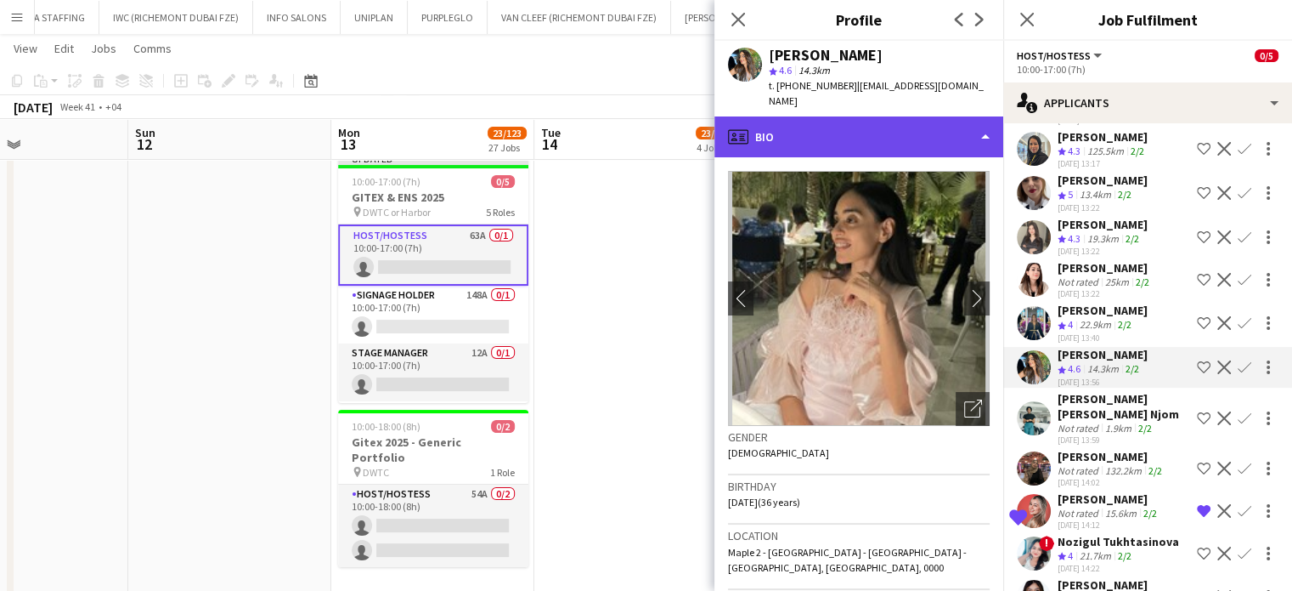
click at [952, 116] on div "profile Bio" at bounding box center [859, 136] width 289 height 41
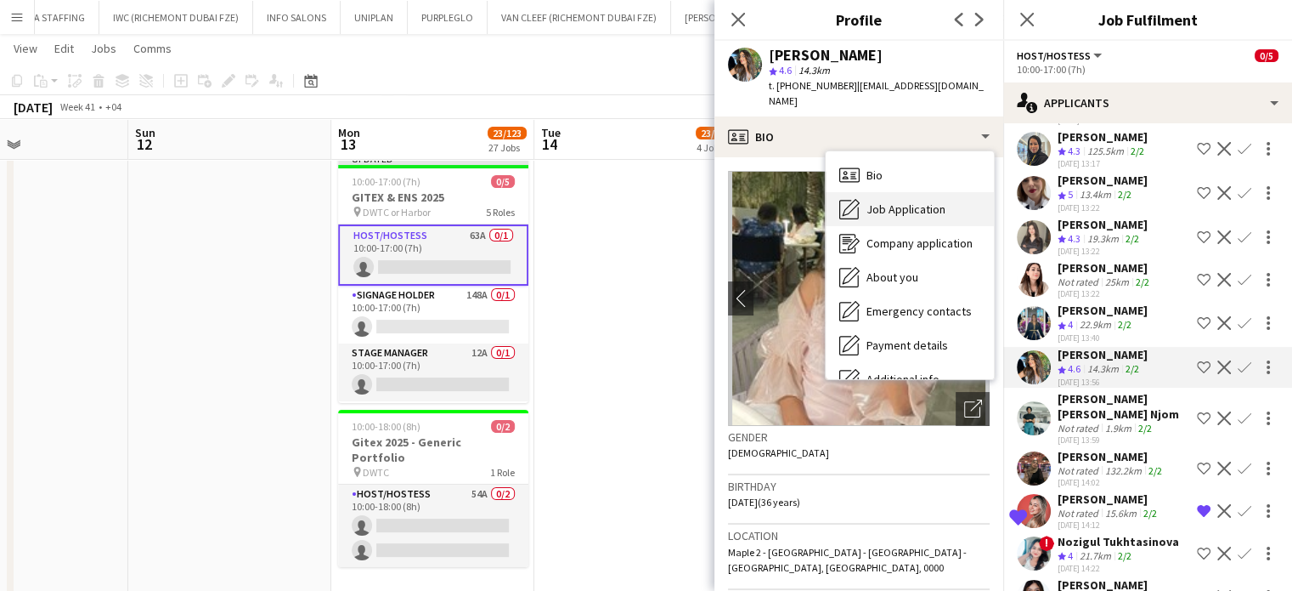
click at [907, 201] on span "Job Application" at bounding box center [906, 208] width 79 height 15
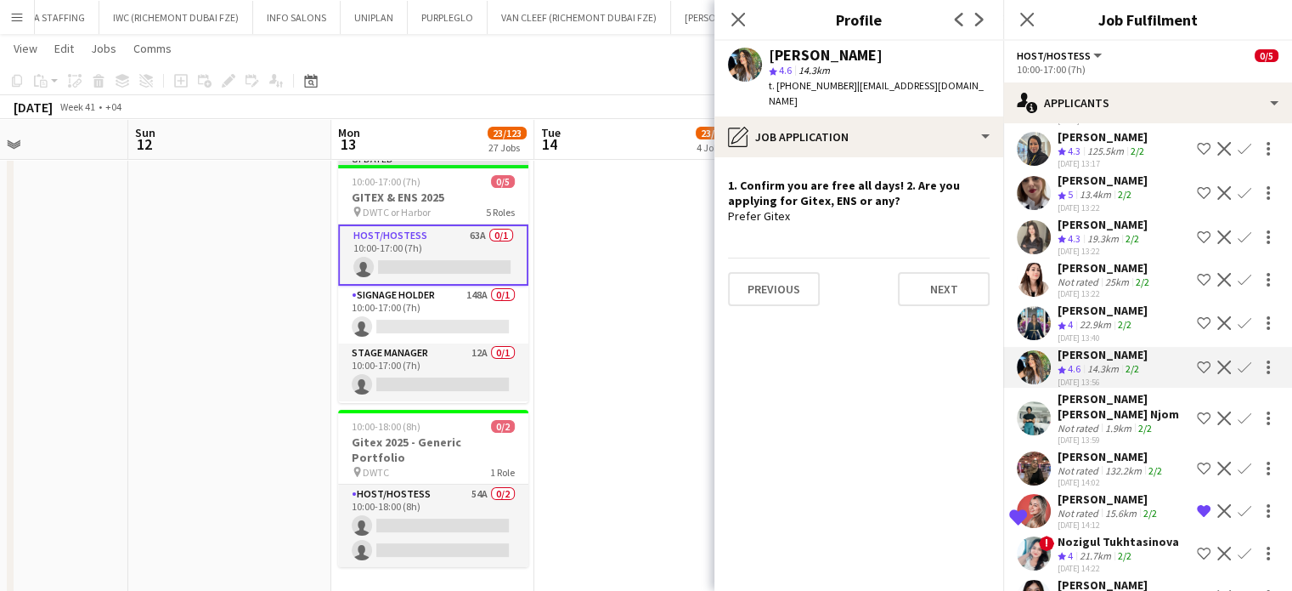
drag, startPoint x: 882, startPoint y: 54, endPoint x: 761, endPoint y: 54, distance: 121.5
click at [761, 54] on div "Aisha Mahomed star 4.6 14.3km t. +971522153790 | aisha5011@gmail.com" at bounding box center [859, 79] width 289 height 76
copy div "Aisha Mahomed"
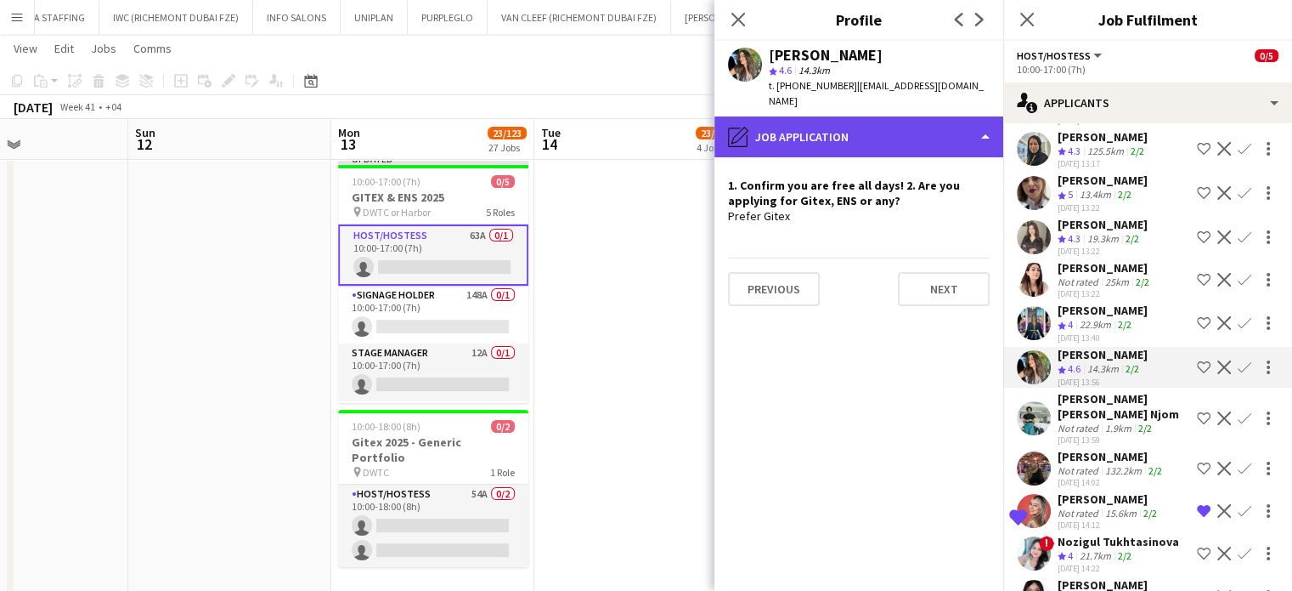
click at [908, 117] on div "pencil4 Job Application" at bounding box center [859, 136] width 289 height 41
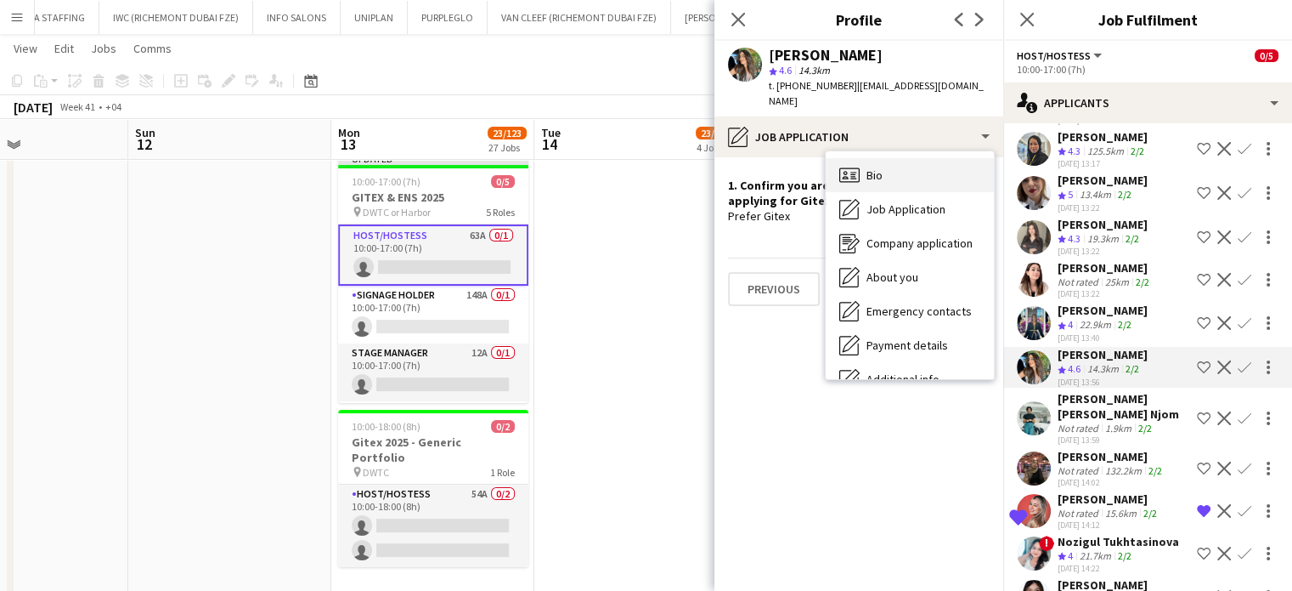
click at [872, 167] on span "Bio" at bounding box center [875, 174] width 16 height 15
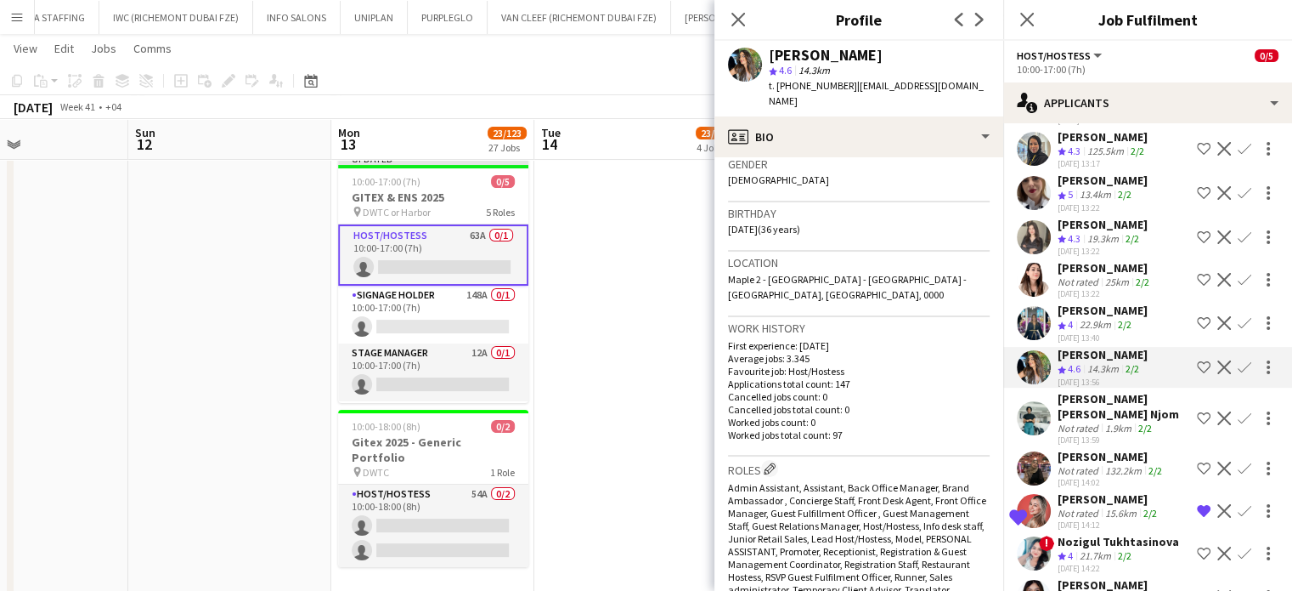
scroll to position [170, 0]
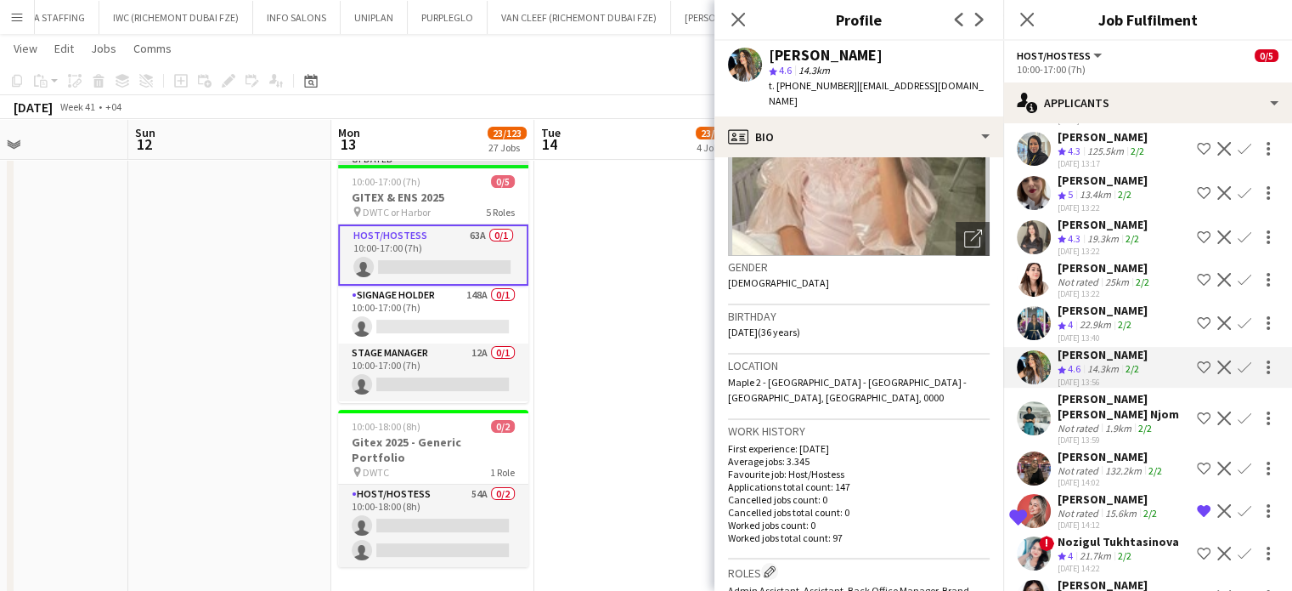
click at [1197, 360] on app-icon "Shortlist crew" at bounding box center [1204, 367] width 14 height 14
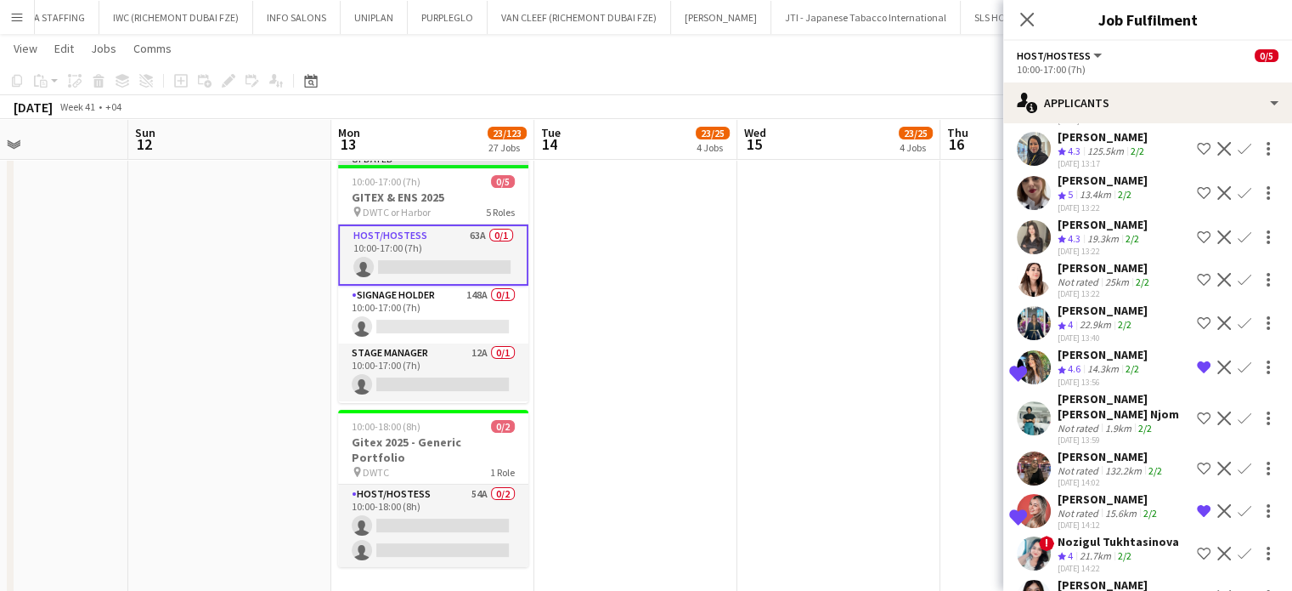
scroll to position [1193, 0]
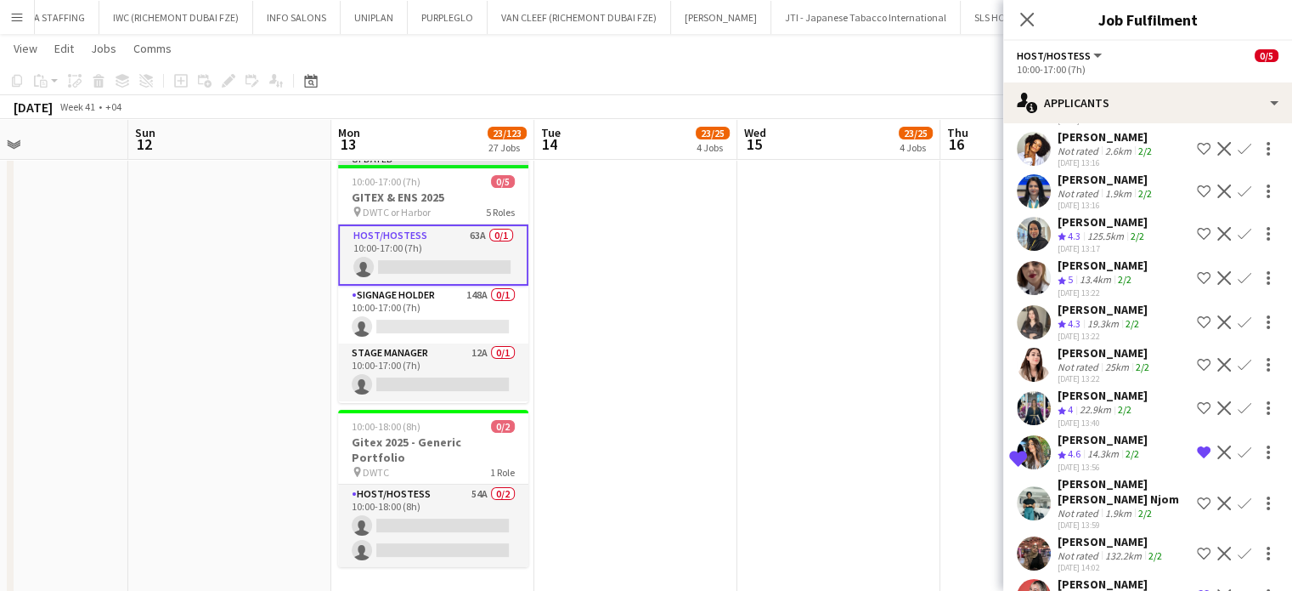
click at [1197, 401] on app-icon "Shortlist crew" at bounding box center [1204, 408] width 14 height 14
click at [1197, 271] on app-icon "Shortlist crew" at bounding box center [1204, 278] width 14 height 14
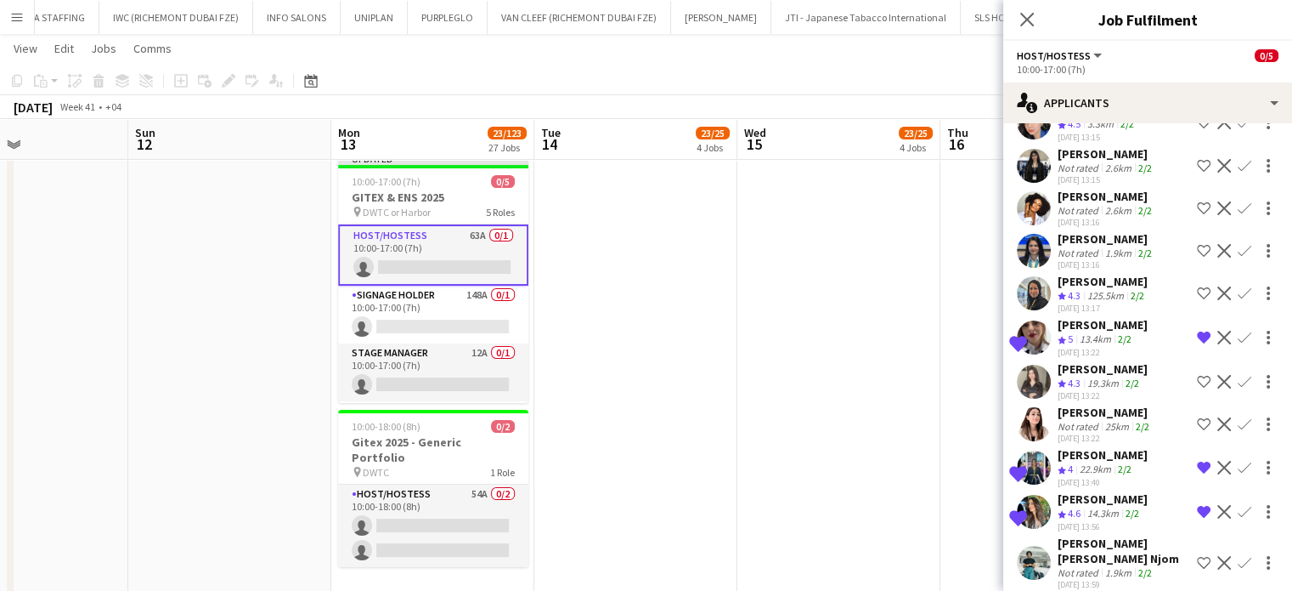
scroll to position [1108, 0]
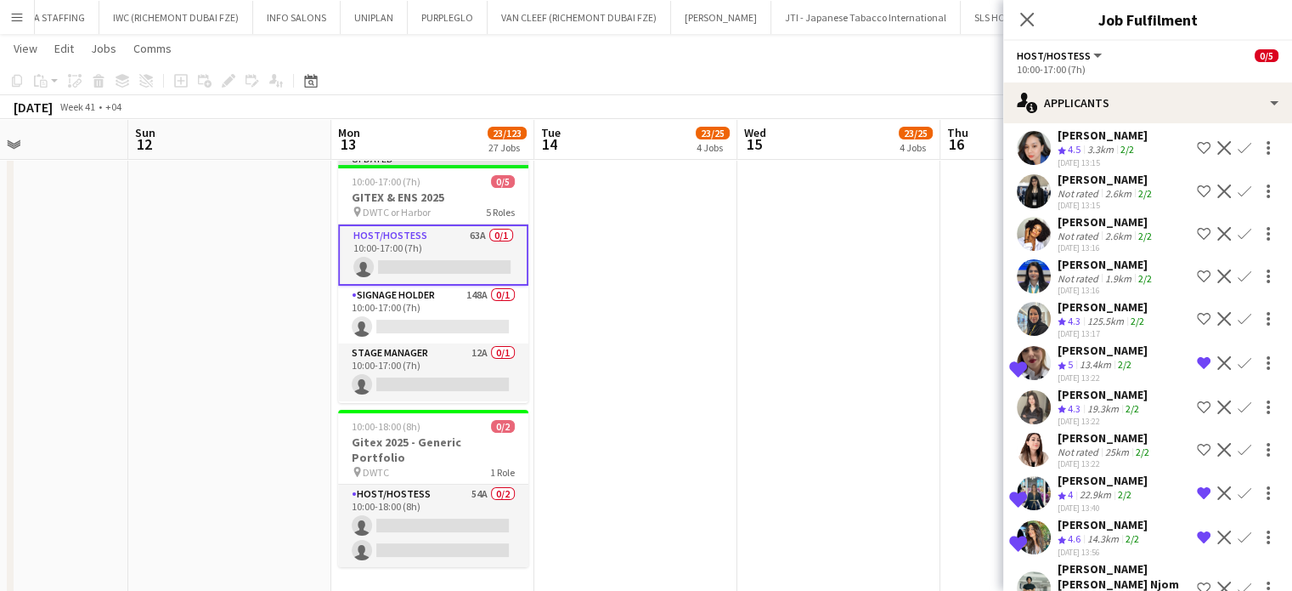
click at [1089, 342] on div "Sahar Sahar ahmed" at bounding box center [1103, 349] width 90 height 15
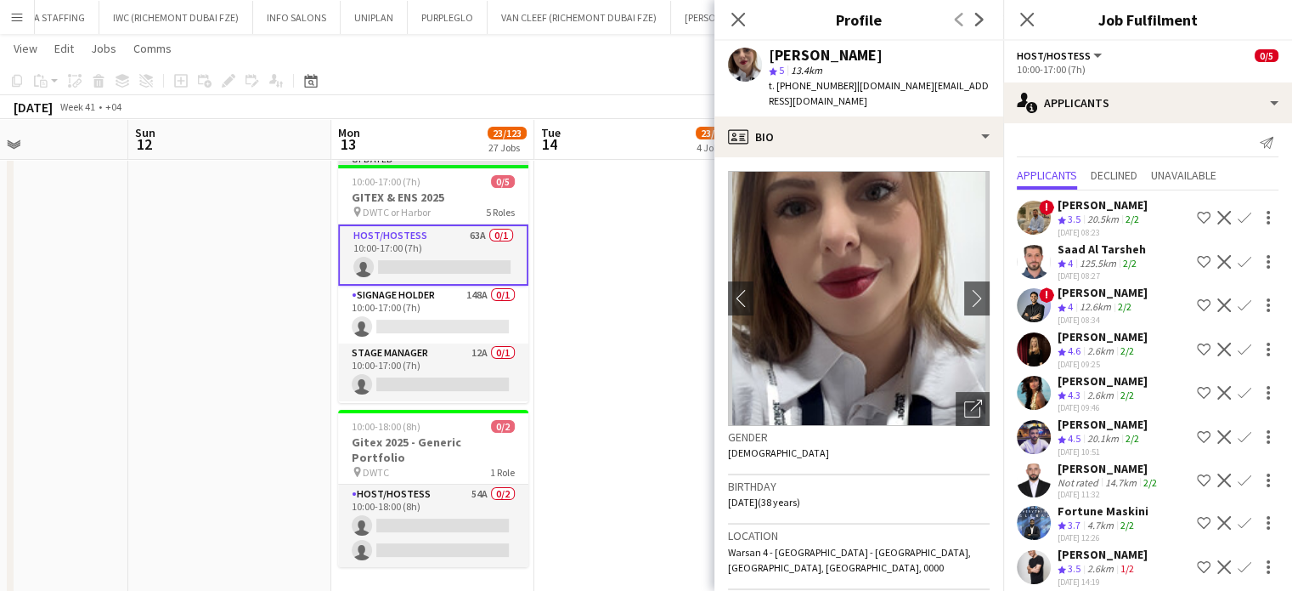
scroll to position [0, 0]
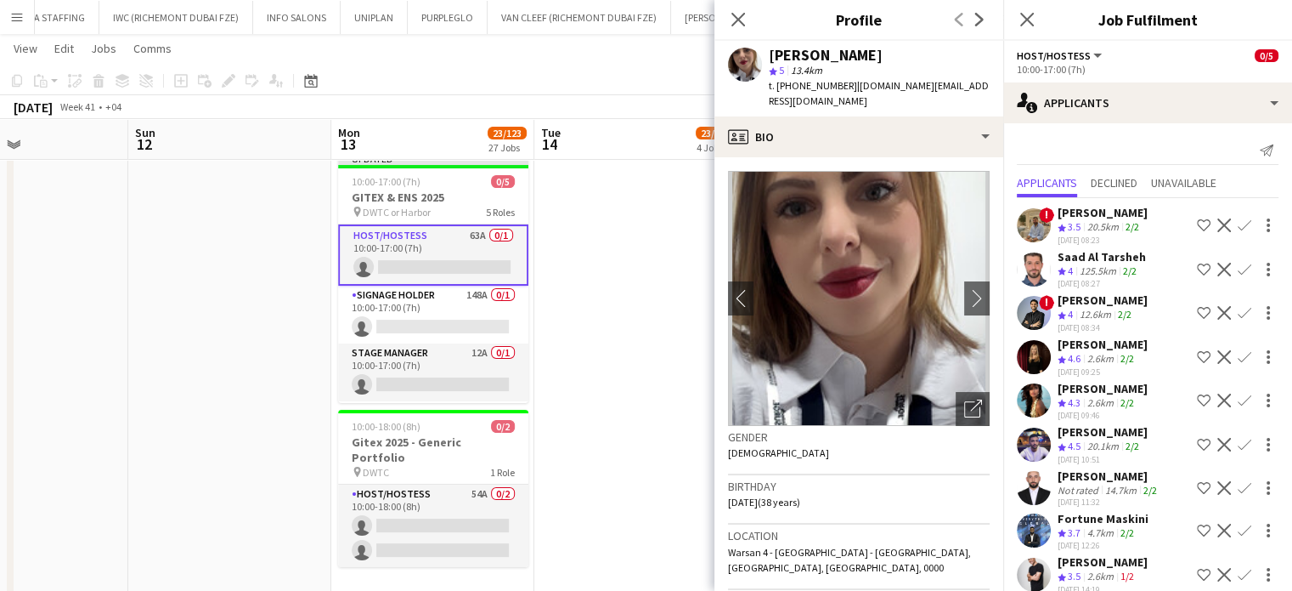
click at [676, 302] on app-date-cell at bounding box center [635, 319] width 203 height 598
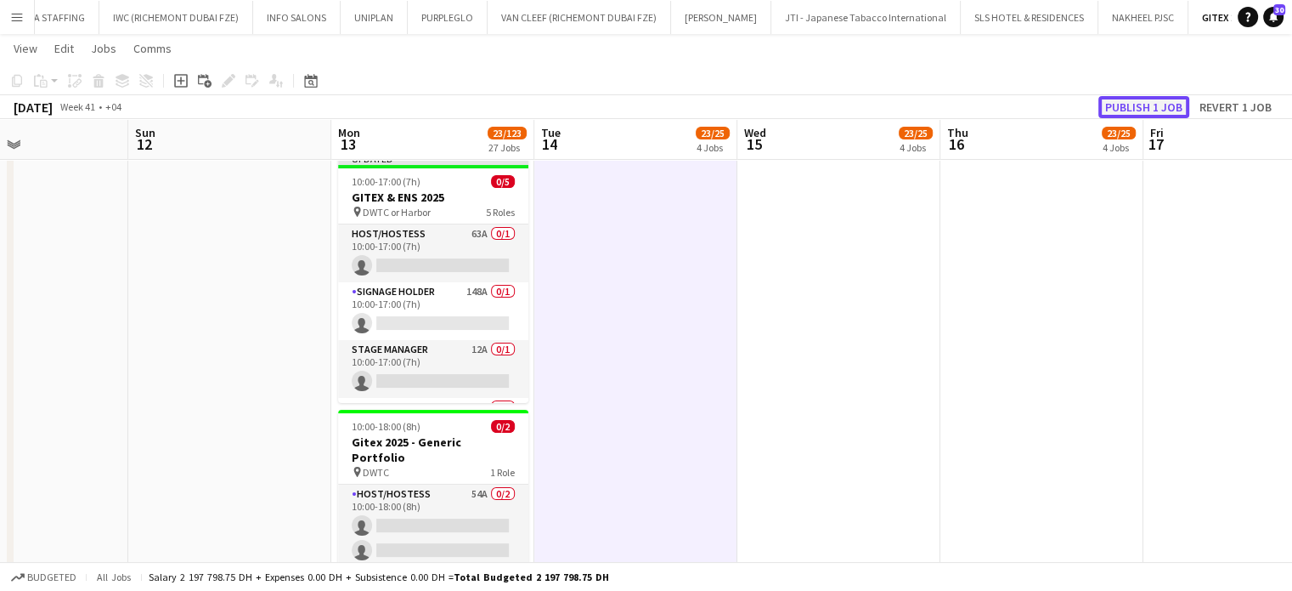
click at [1139, 102] on button "Publish 1 job" at bounding box center [1144, 107] width 91 height 22
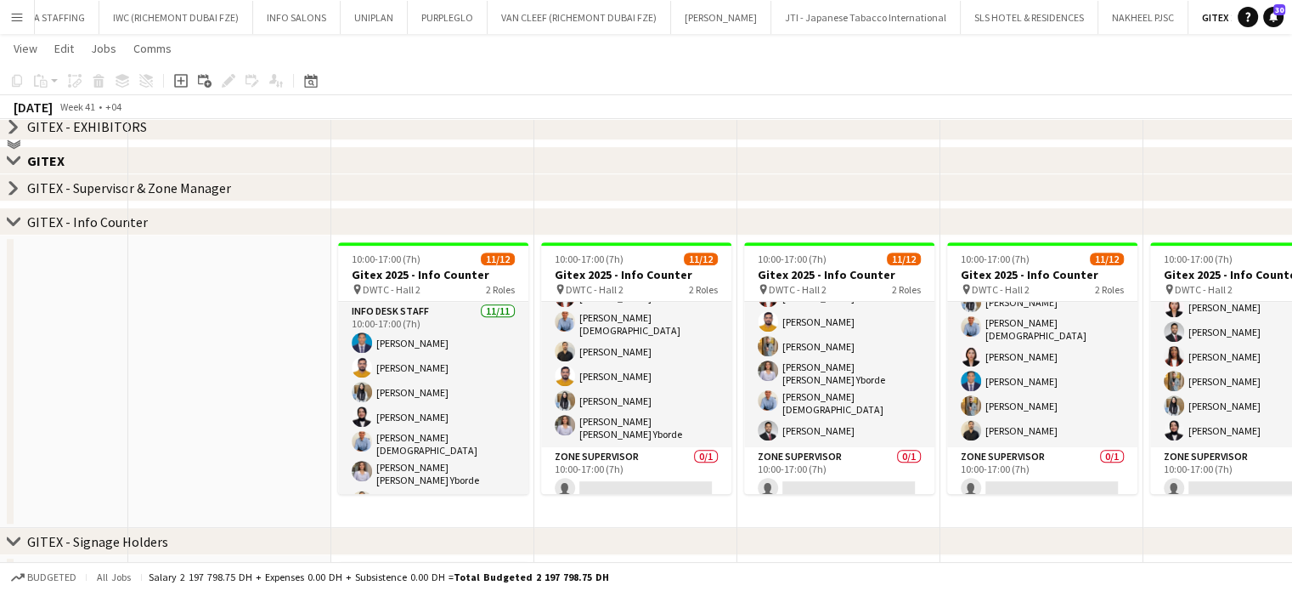
scroll to position [765, 0]
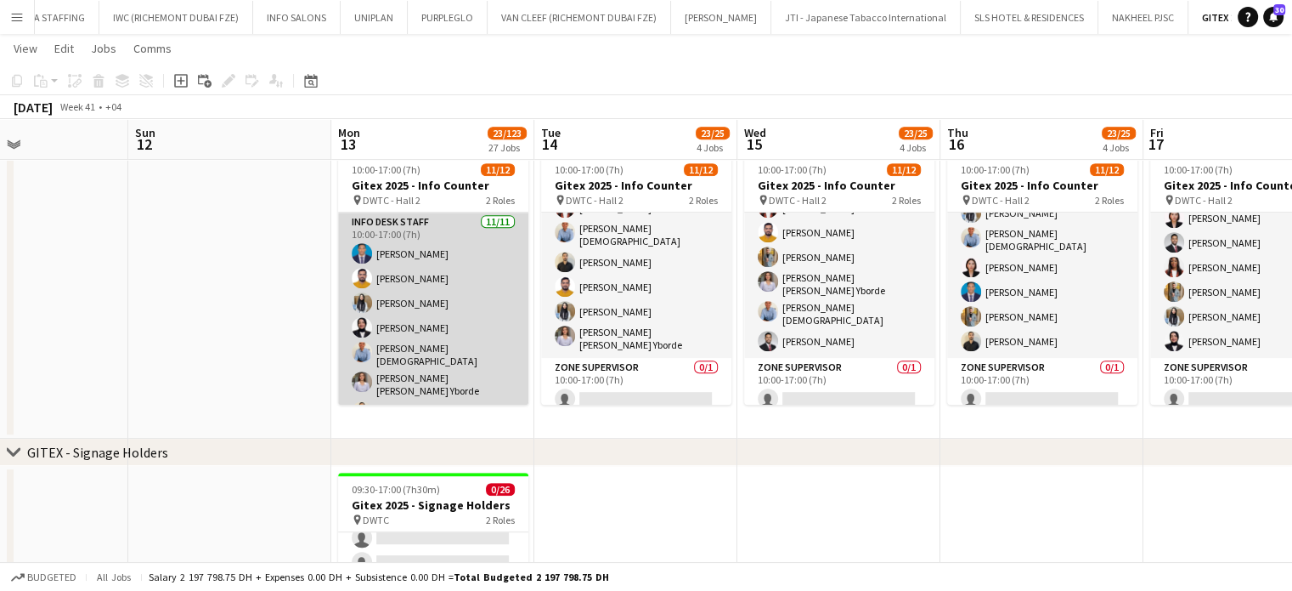
click at [409, 330] on app-card-role "Info desk staff 11/11 10:00-17:00 (7h) Benjamin Ofidi Adeel Ahmad Aisha Inam Fo…" at bounding box center [433, 369] width 190 height 314
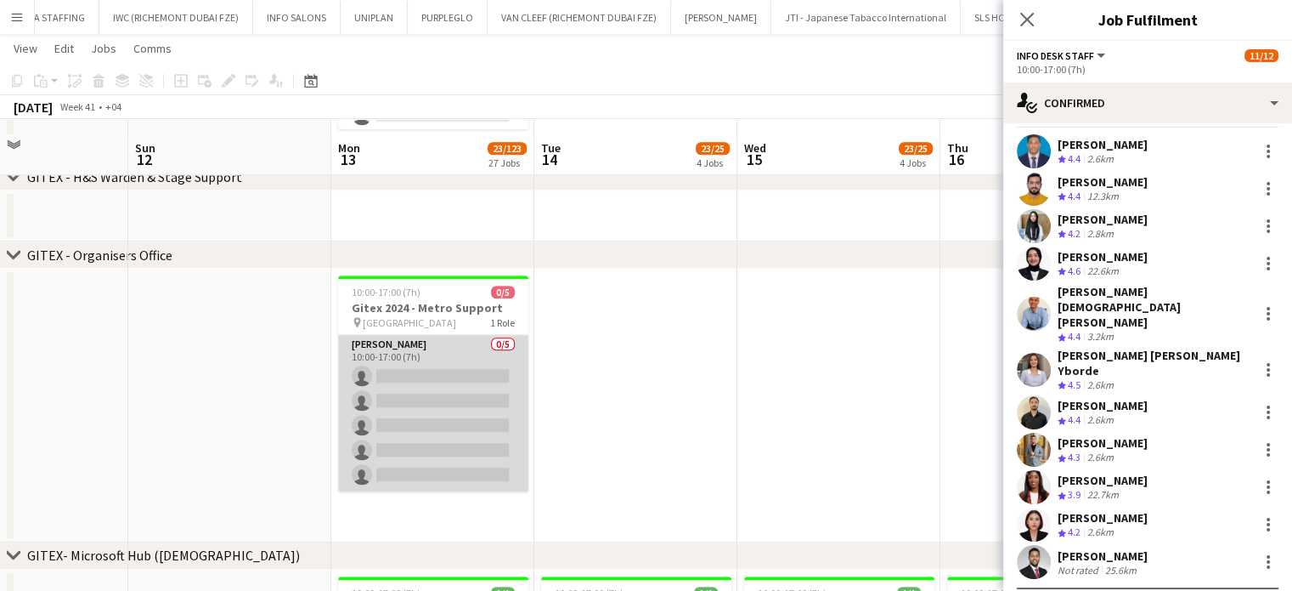
scroll to position [1699, 0]
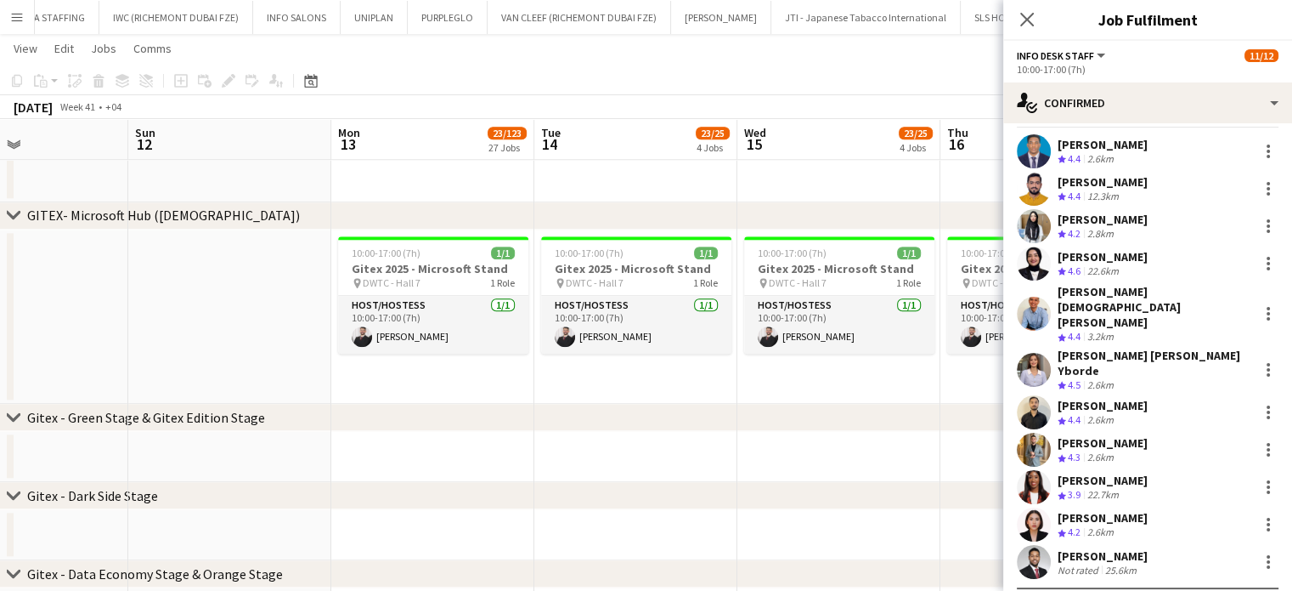
click at [629, 181] on app-date-cell at bounding box center [635, 66] width 203 height 274
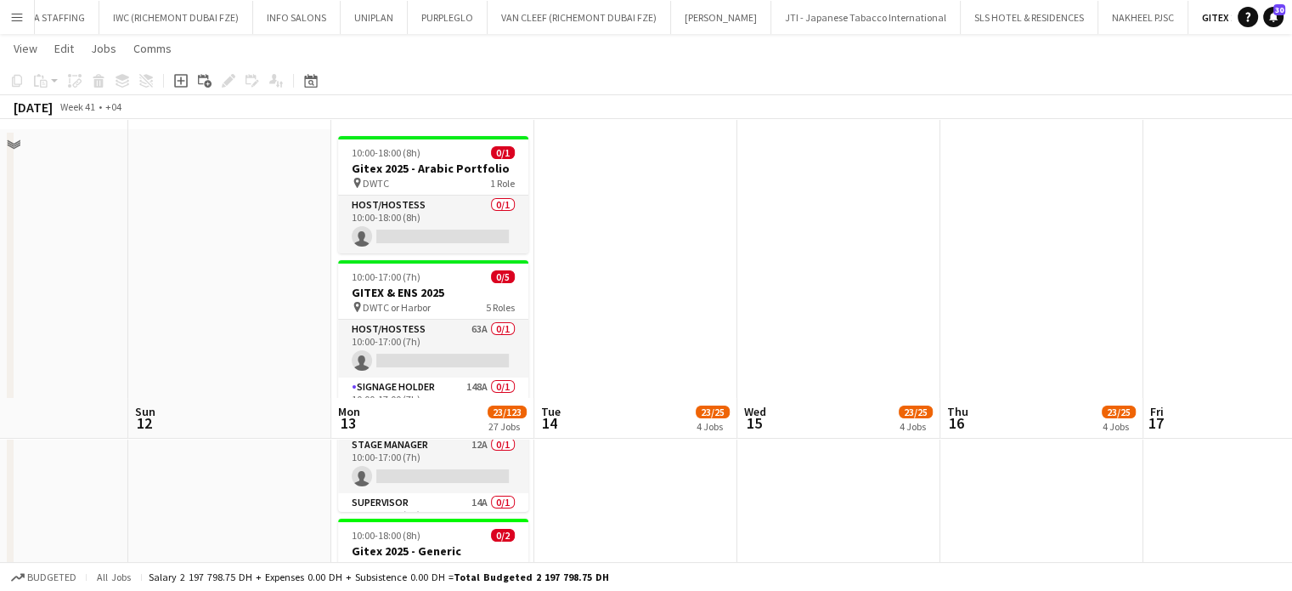
scroll to position [0, 0]
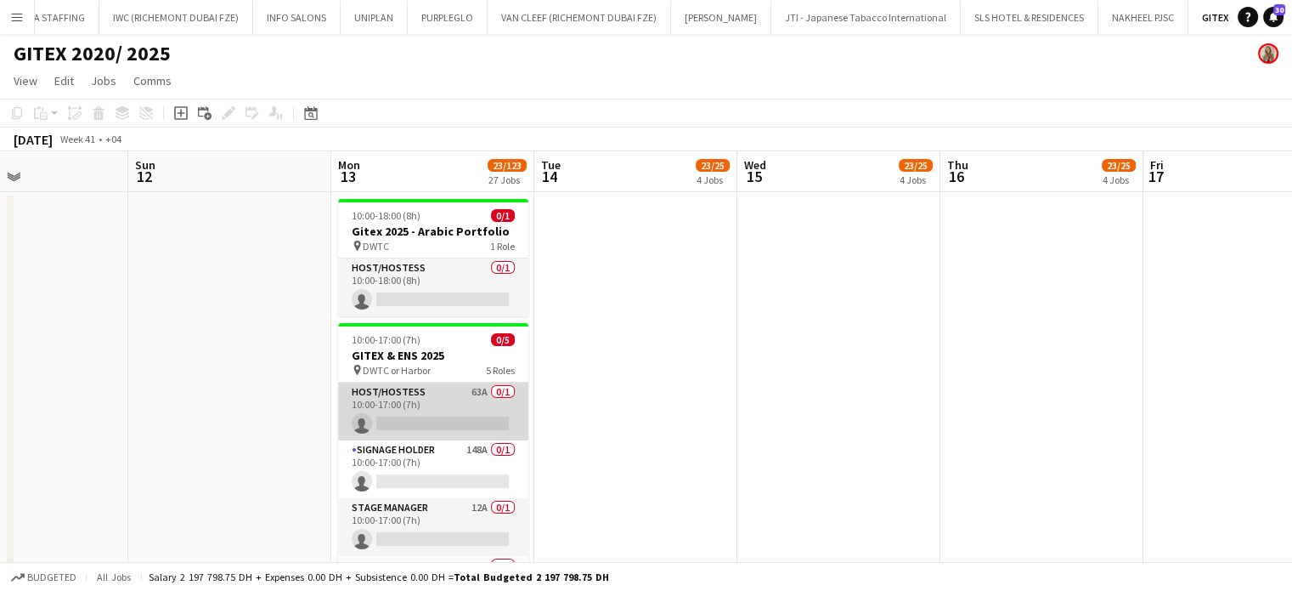
click at [437, 399] on app-card-role "Host/Hostess 63A 0/1 10:00-17:00 (7h) single-neutral-actions" at bounding box center [433, 411] width 190 height 58
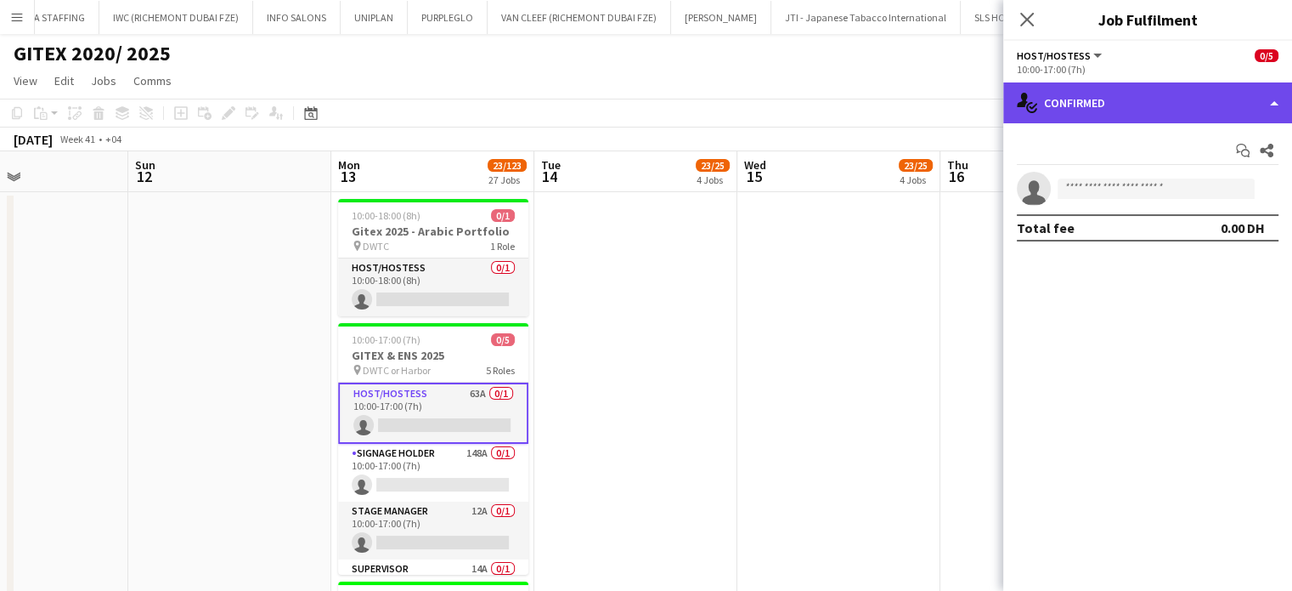
click at [1270, 110] on div "single-neutral-actions-check-2 Confirmed" at bounding box center [1148, 102] width 289 height 41
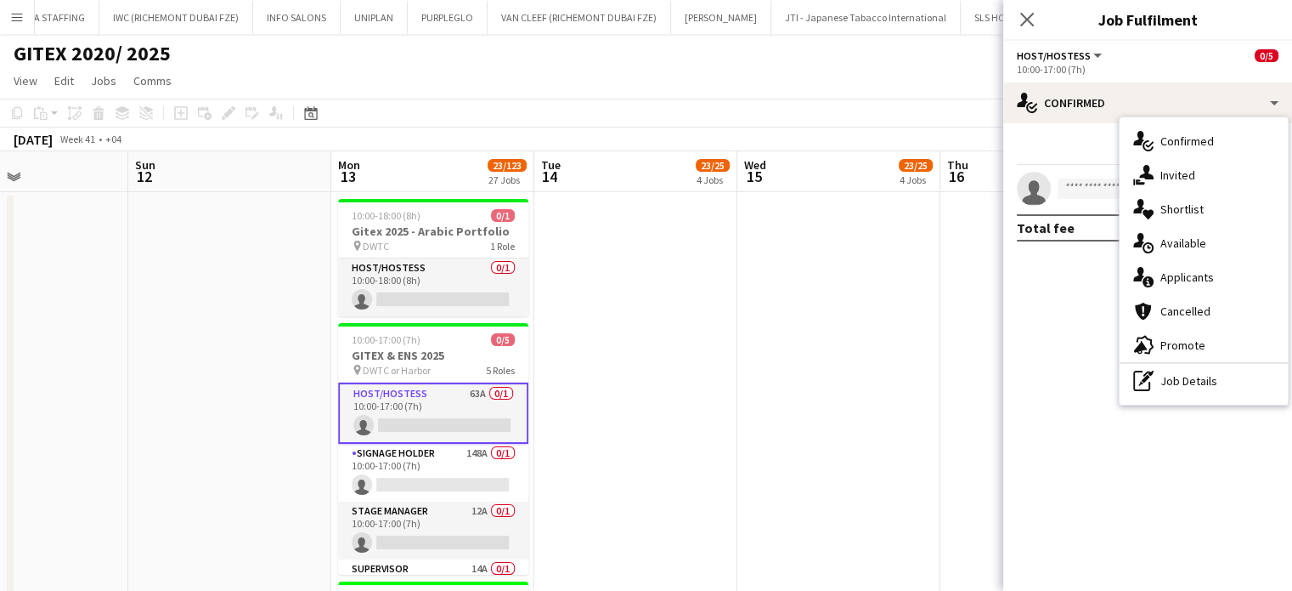
click at [1191, 387] on div "pen-write Job Details" at bounding box center [1204, 381] width 168 height 34
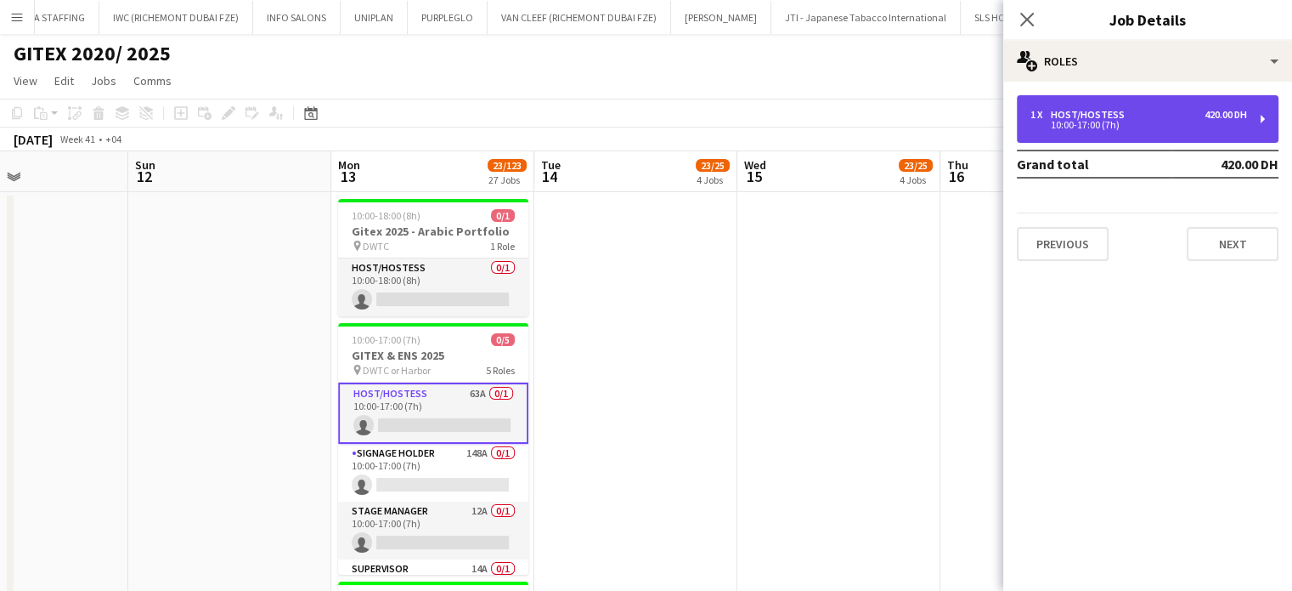
click at [1132, 117] on div "1 x Host/Hostess 420.00 DH" at bounding box center [1139, 115] width 217 height 12
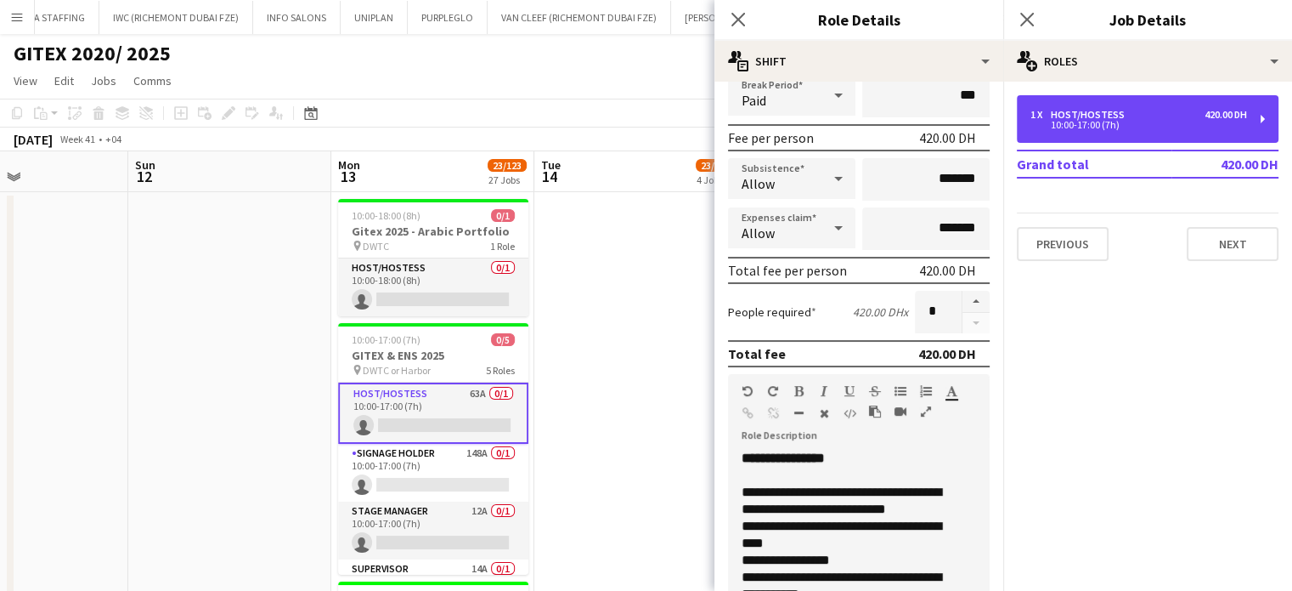
scroll to position [425, 0]
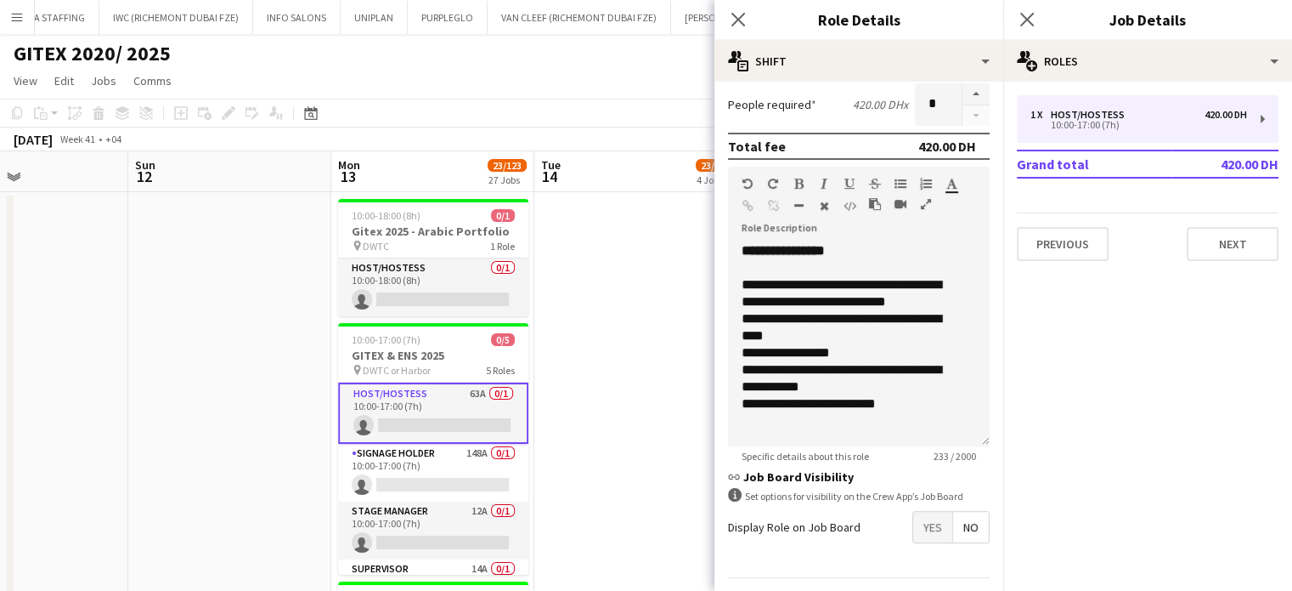
click at [928, 533] on span "Yes" at bounding box center [932, 527] width 39 height 31
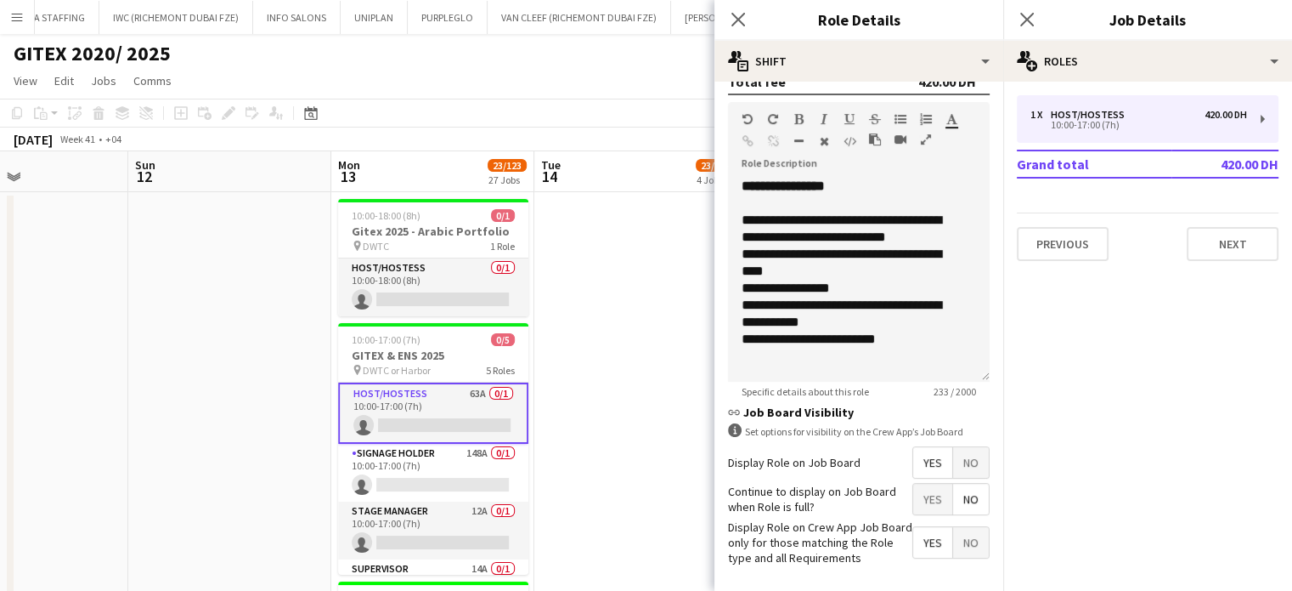
scroll to position [556, 0]
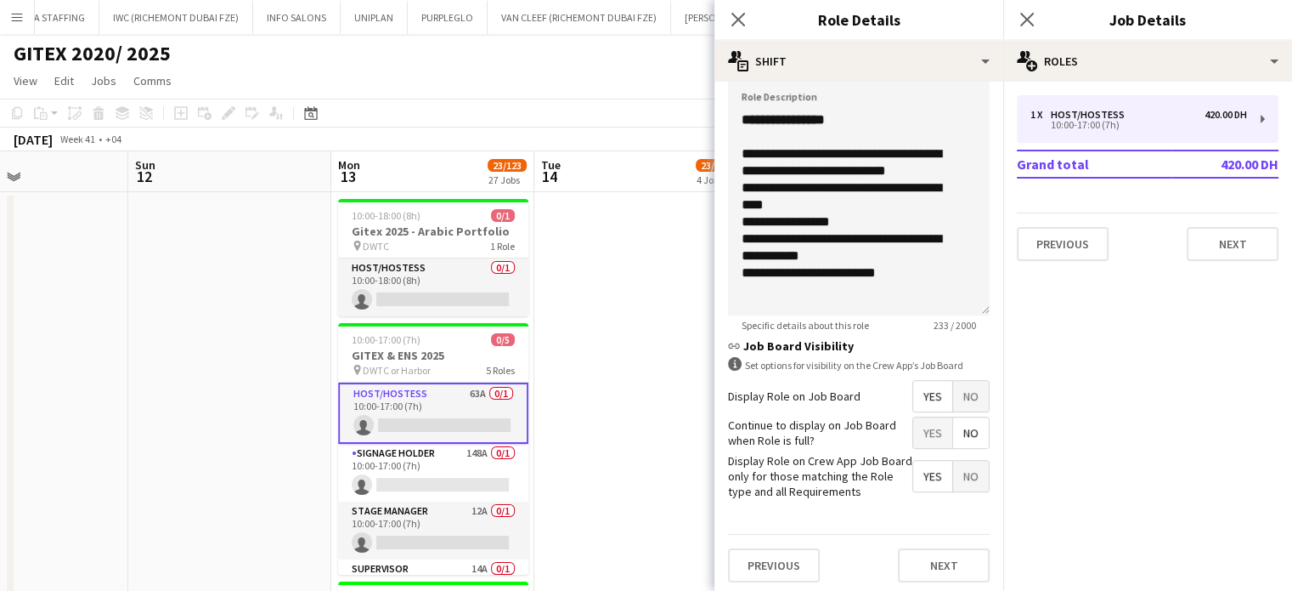
click at [632, 246] on app-date-cell at bounding box center [635, 491] width 203 height 598
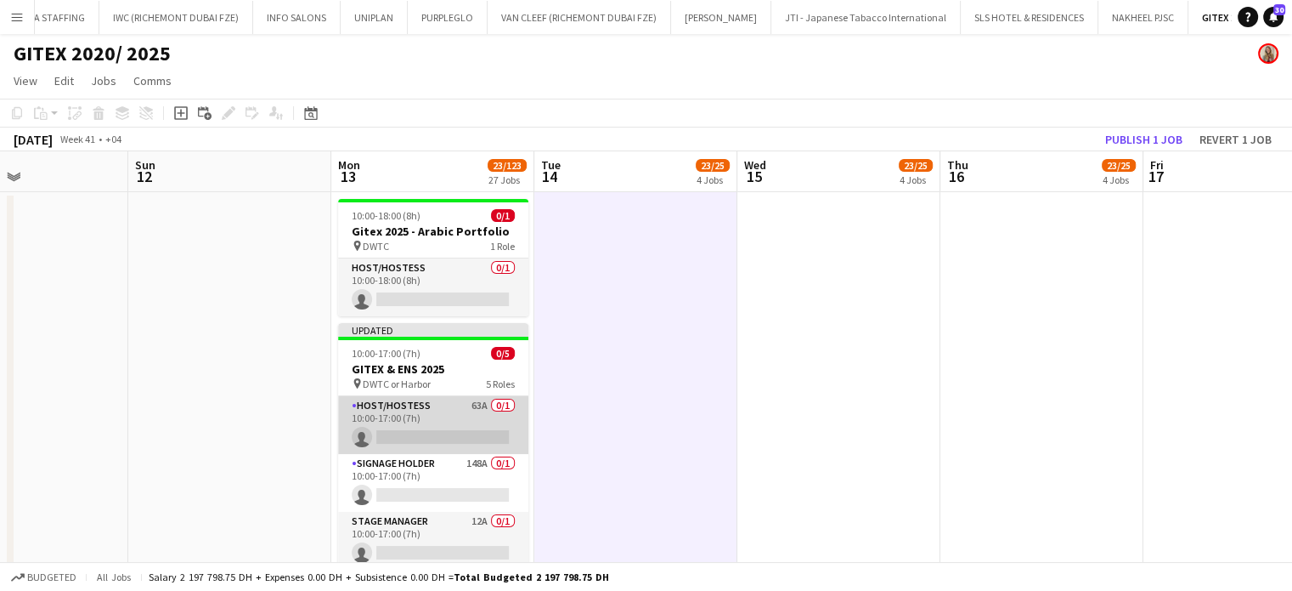
click at [443, 410] on app-card-role "Host/Hostess 63A 0/1 10:00-17:00 (7h) single-neutral-actions" at bounding box center [433, 425] width 190 height 58
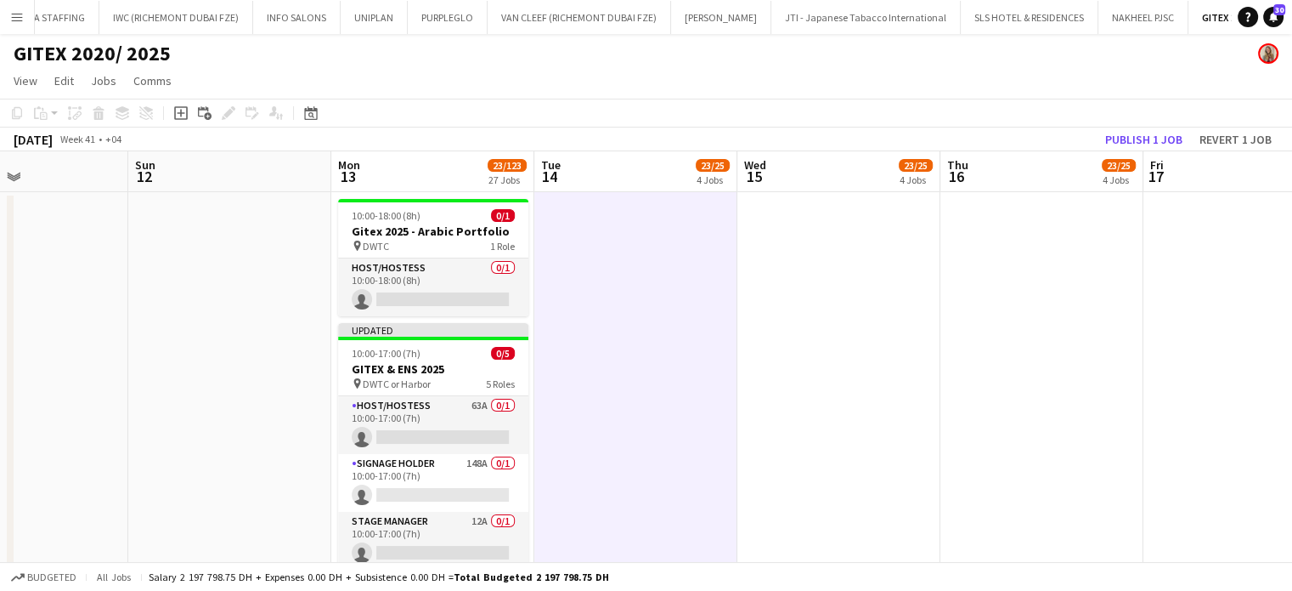
scroll to position [0, 482]
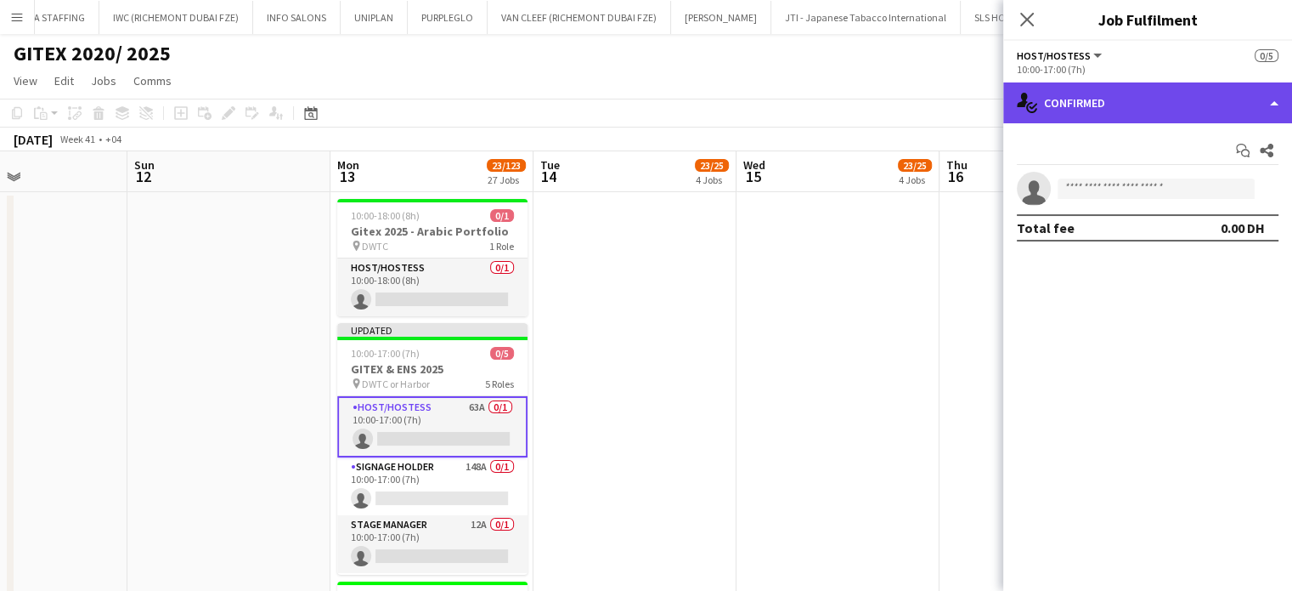
click at [1258, 91] on div "single-neutral-actions-check-2 Confirmed" at bounding box center [1148, 102] width 289 height 41
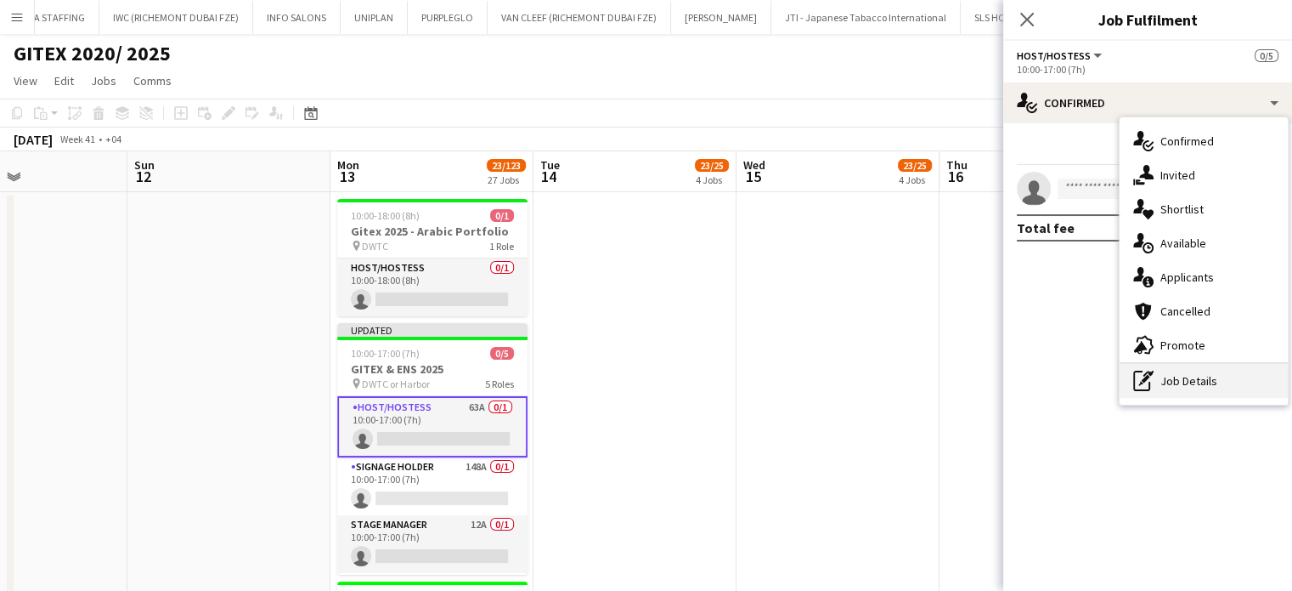
click at [1178, 387] on div "pen-write Job Details" at bounding box center [1204, 381] width 168 height 34
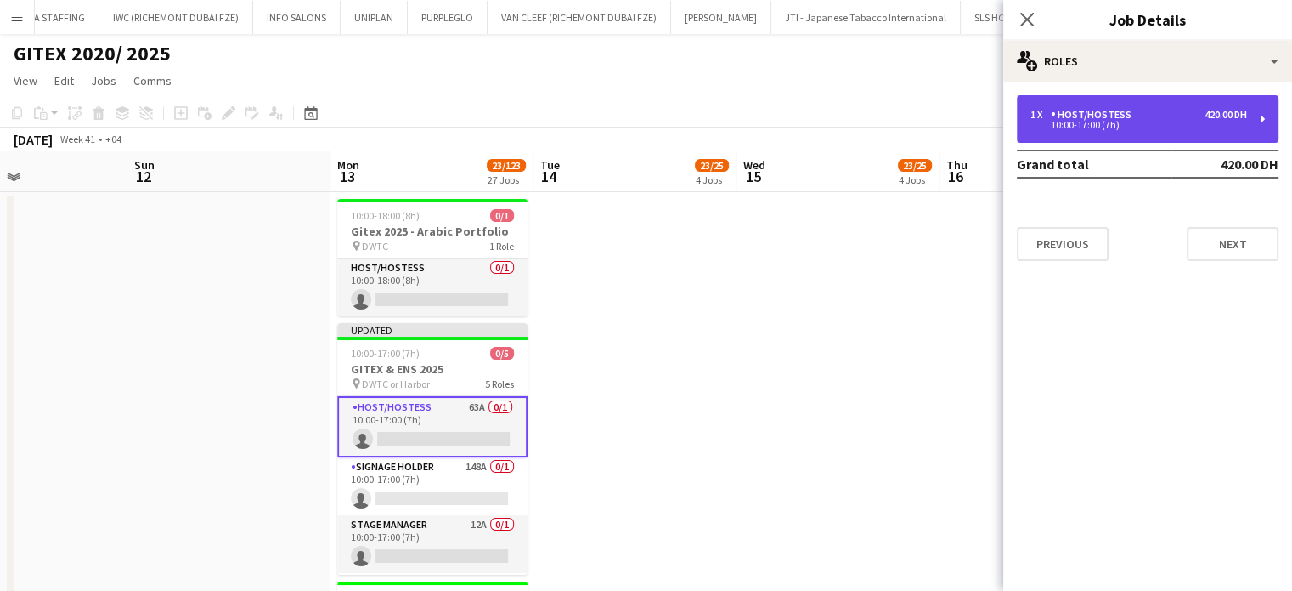
click at [1135, 117] on div "1 x Host/Hostess 420.00 DH" at bounding box center [1139, 115] width 217 height 12
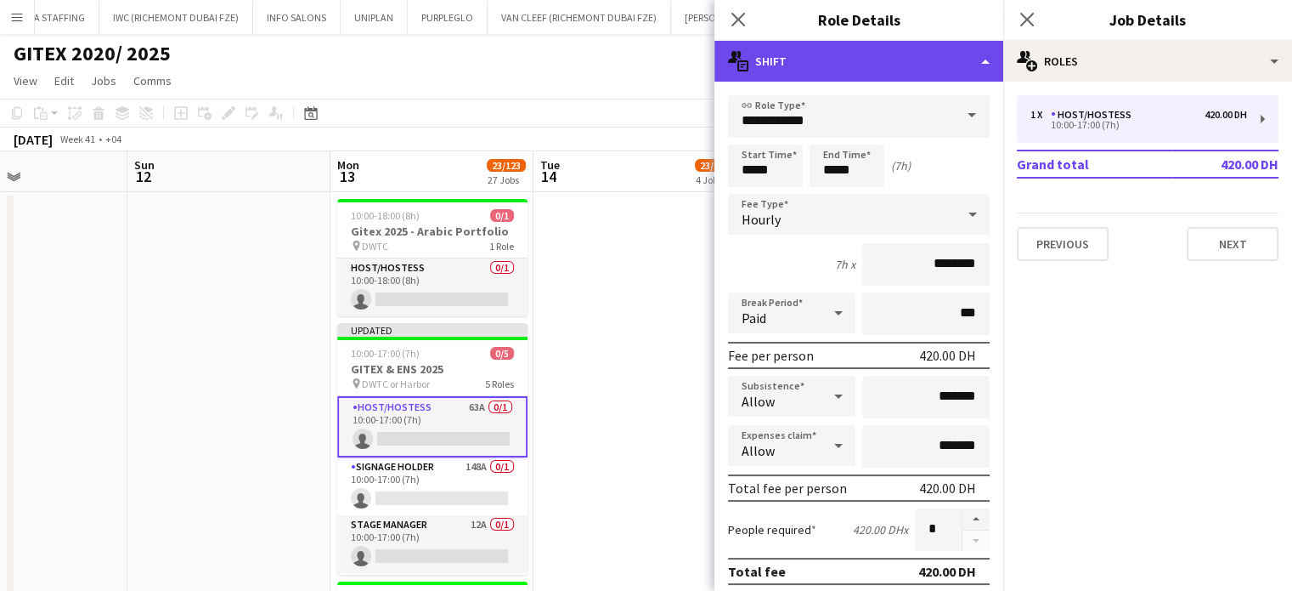
click at [944, 52] on div "multiple-actions-text Shift" at bounding box center [859, 61] width 289 height 41
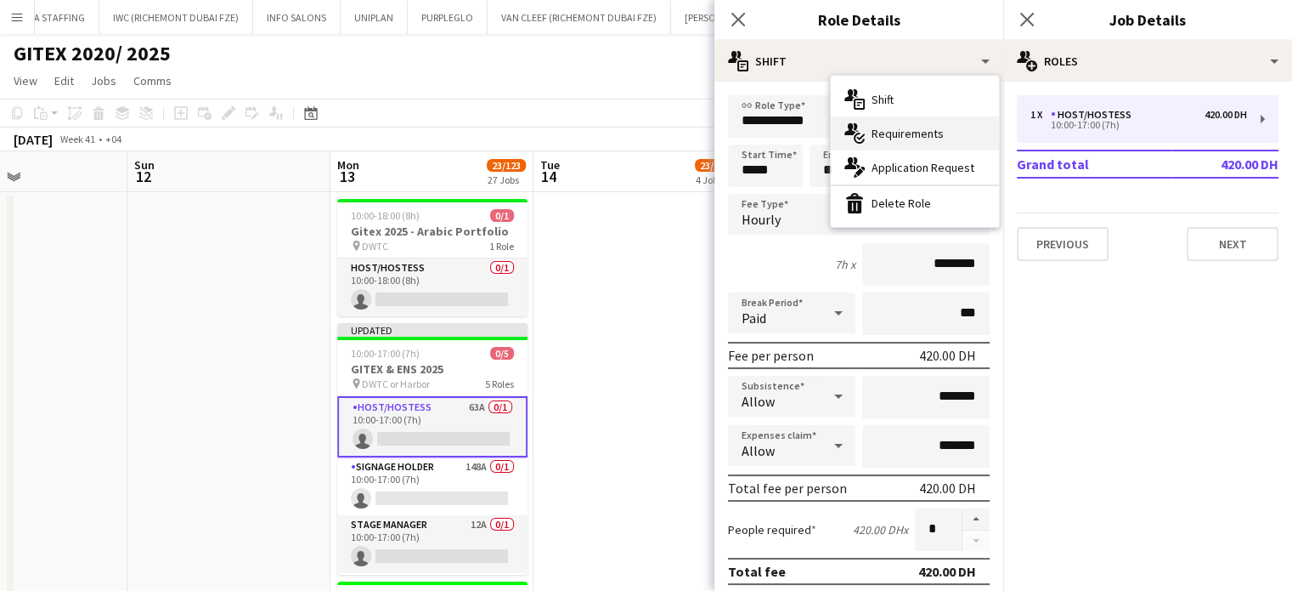
click at [901, 133] on span "Requirements" at bounding box center [908, 133] width 72 height 15
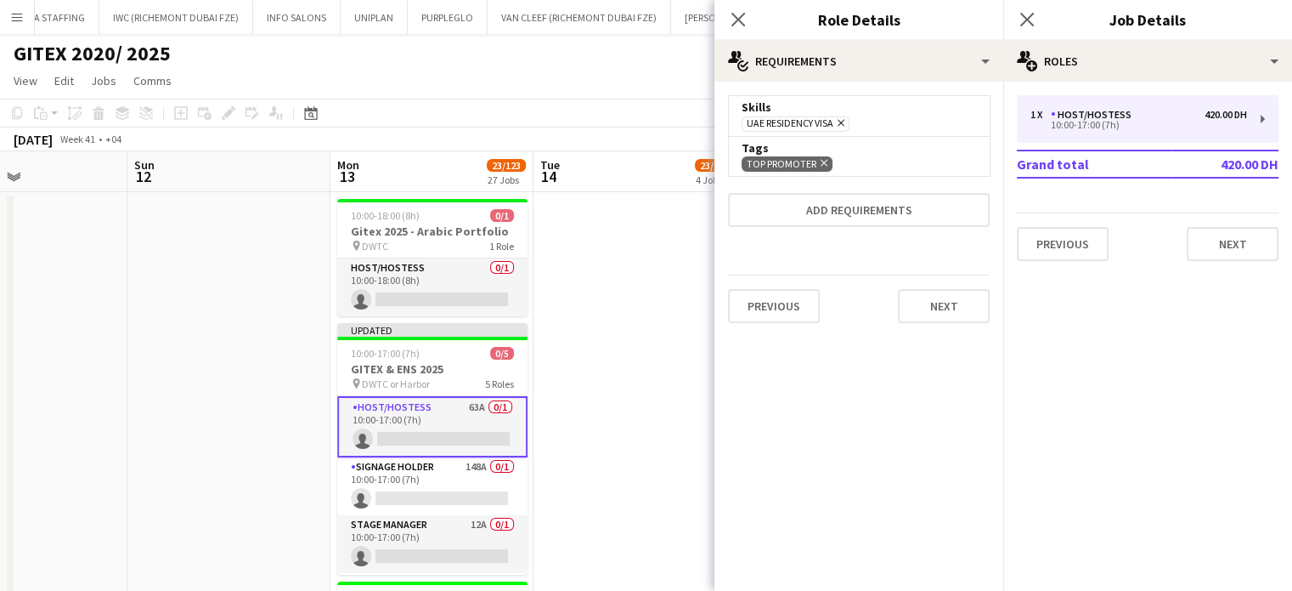
click at [819, 157] on icon "Remove" at bounding box center [822, 162] width 11 height 11
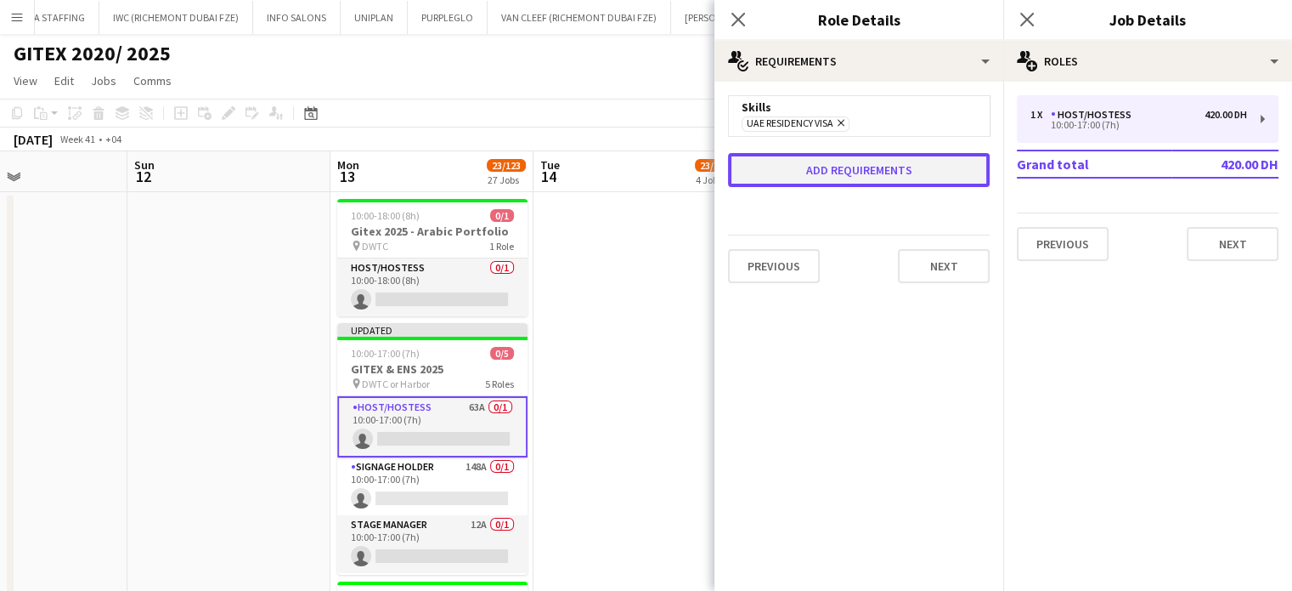
click at [826, 174] on button "Add requirements" at bounding box center [859, 170] width 262 height 34
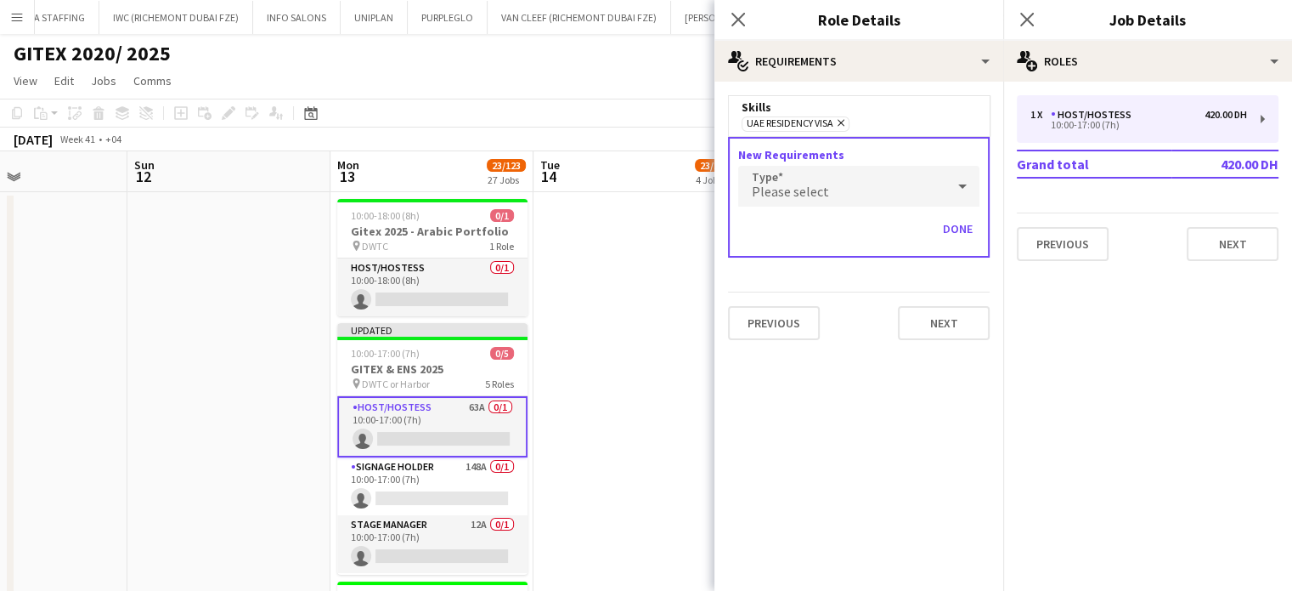
click at [811, 205] on div "Please select" at bounding box center [841, 186] width 207 height 41
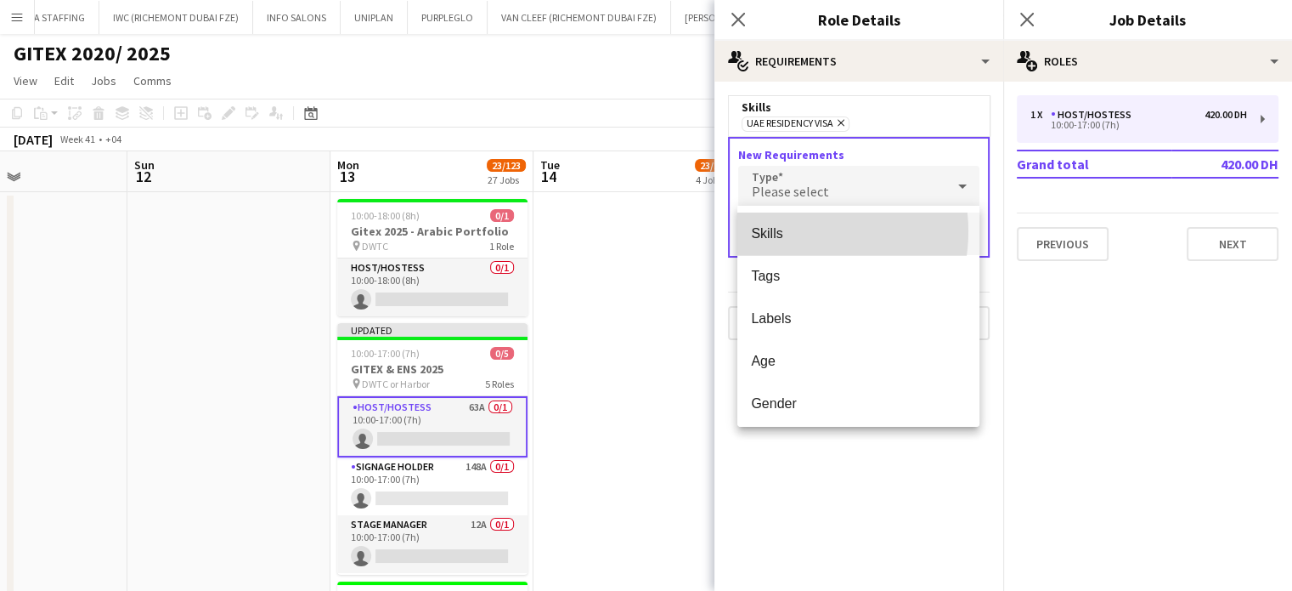
click at [792, 231] on span "Skills" at bounding box center [858, 233] width 215 height 16
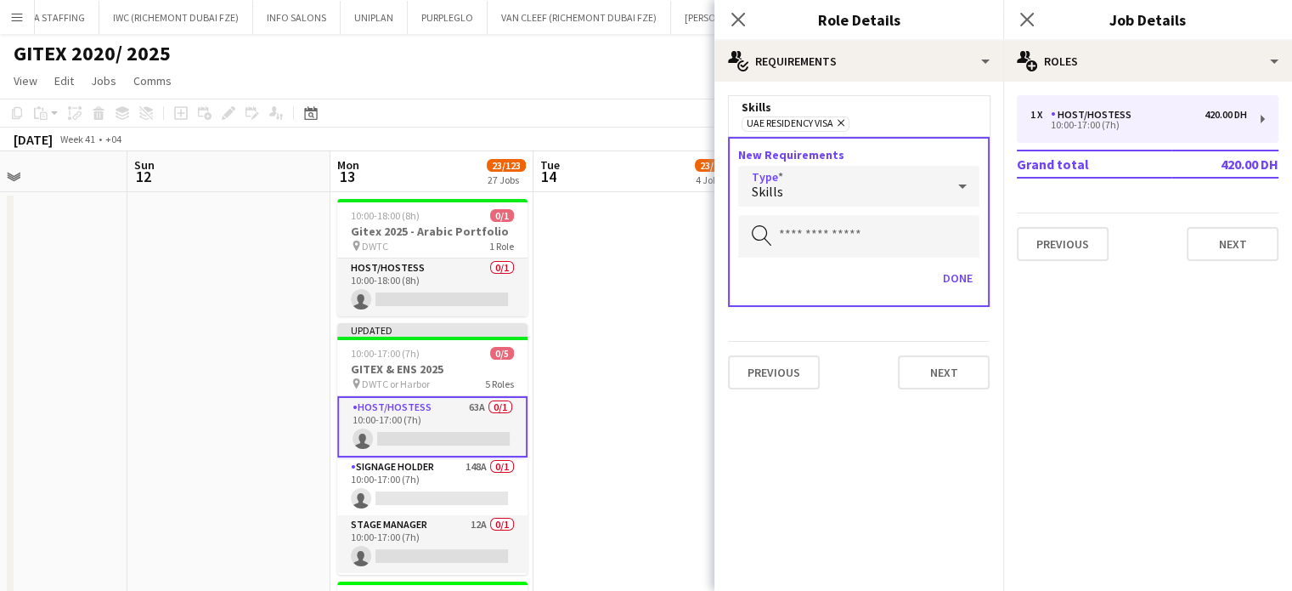
click at [789, 195] on div "Skills" at bounding box center [841, 186] width 207 height 41
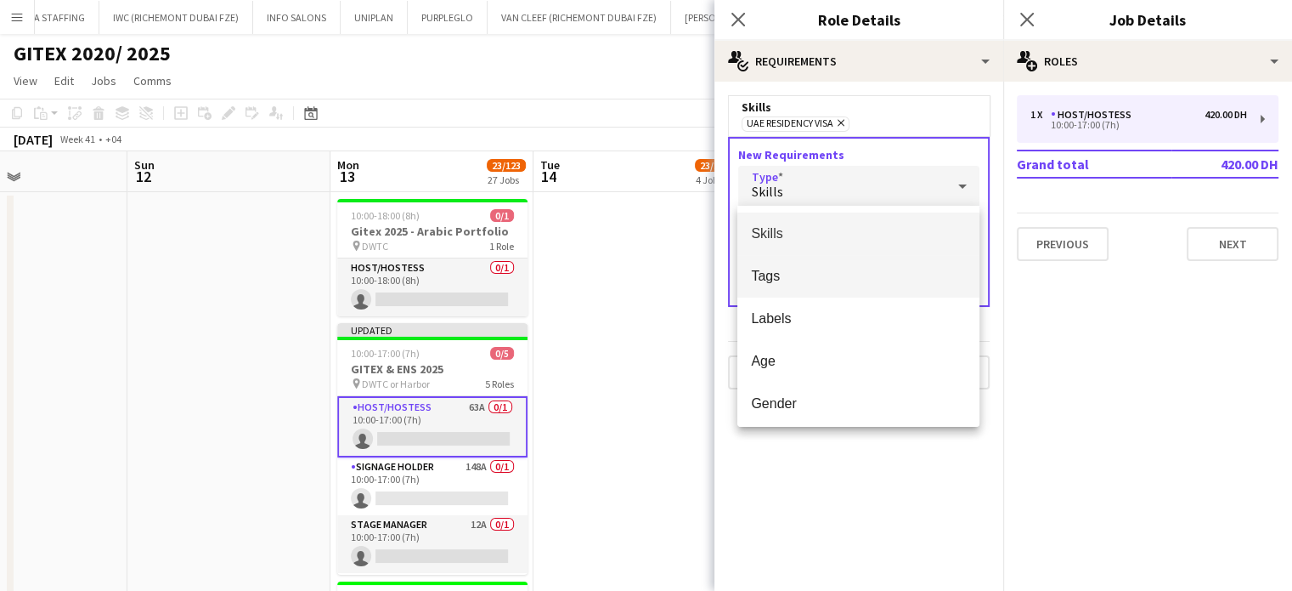
click at [789, 284] on span "Tags" at bounding box center [858, 276] width 215 height 16
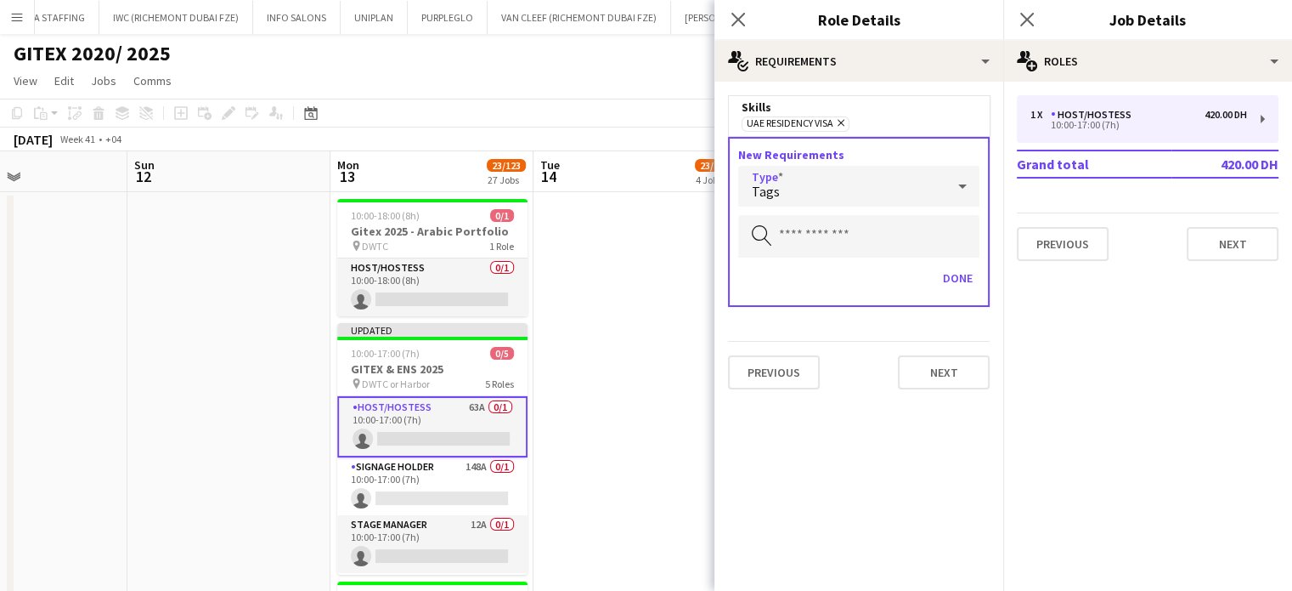
click at [819, 264] on div "Done" at bounding box center [858, 284] width 241 height 41
click at [823, 244] on input "text" at bounding box center [858, 236] width 241 height 42
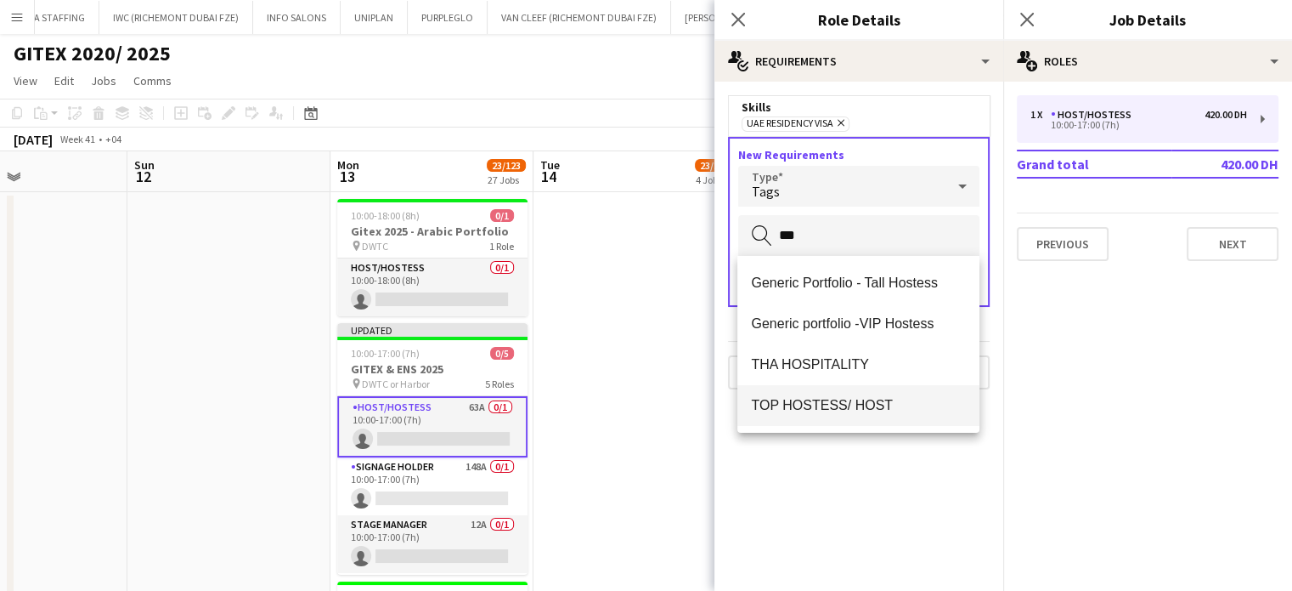
type input "***"
click at [823, 404] on span "TOP HOSTESS/ HOST" at bounding box center [858, 405] width 215 height 16
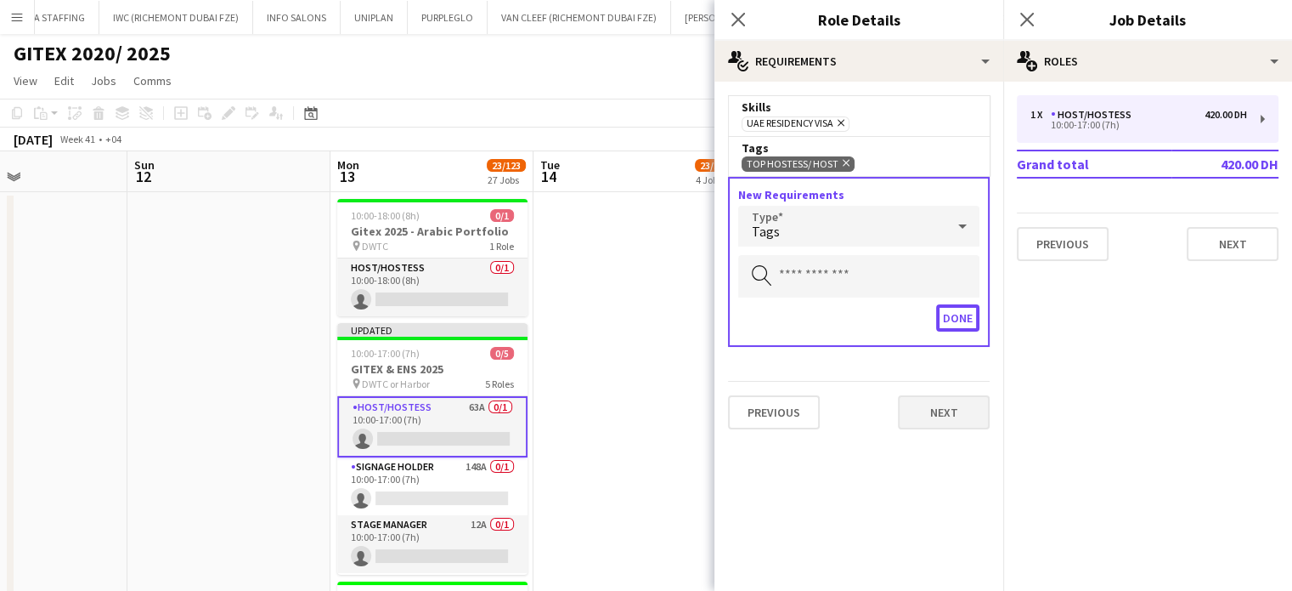
click at [964, 308] on button "Done" at bounding box center [957, 317] width 43 height 27
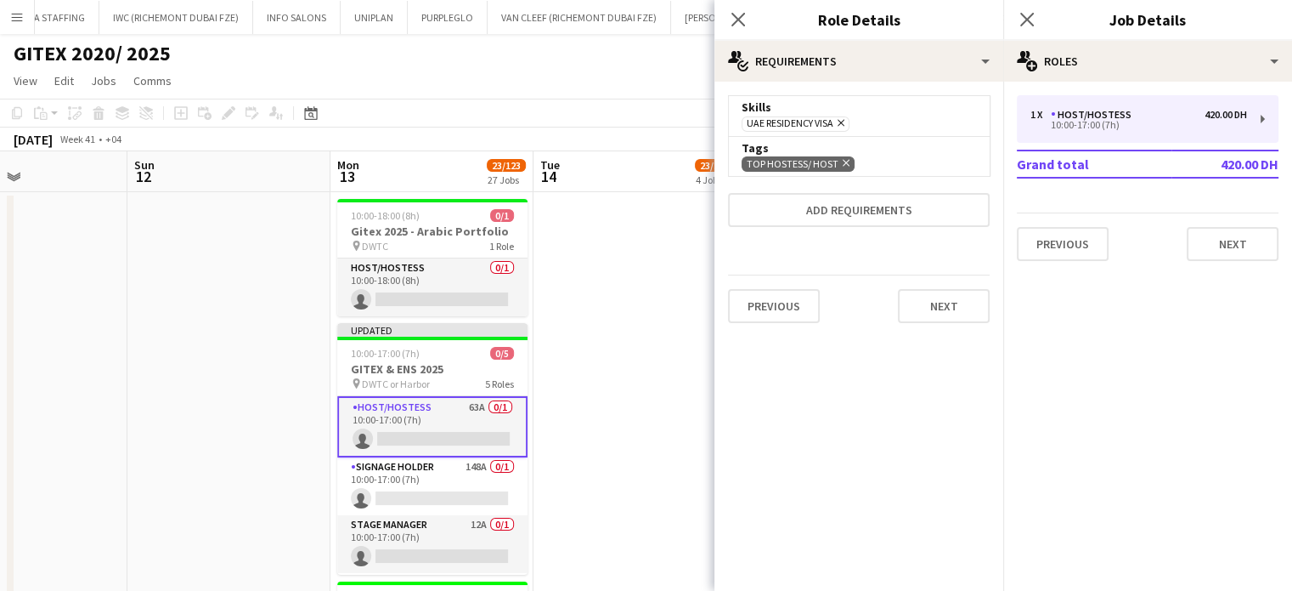
click at [609, 305] on app-date-cell at bounding box center [635, 491] width 203 height 598
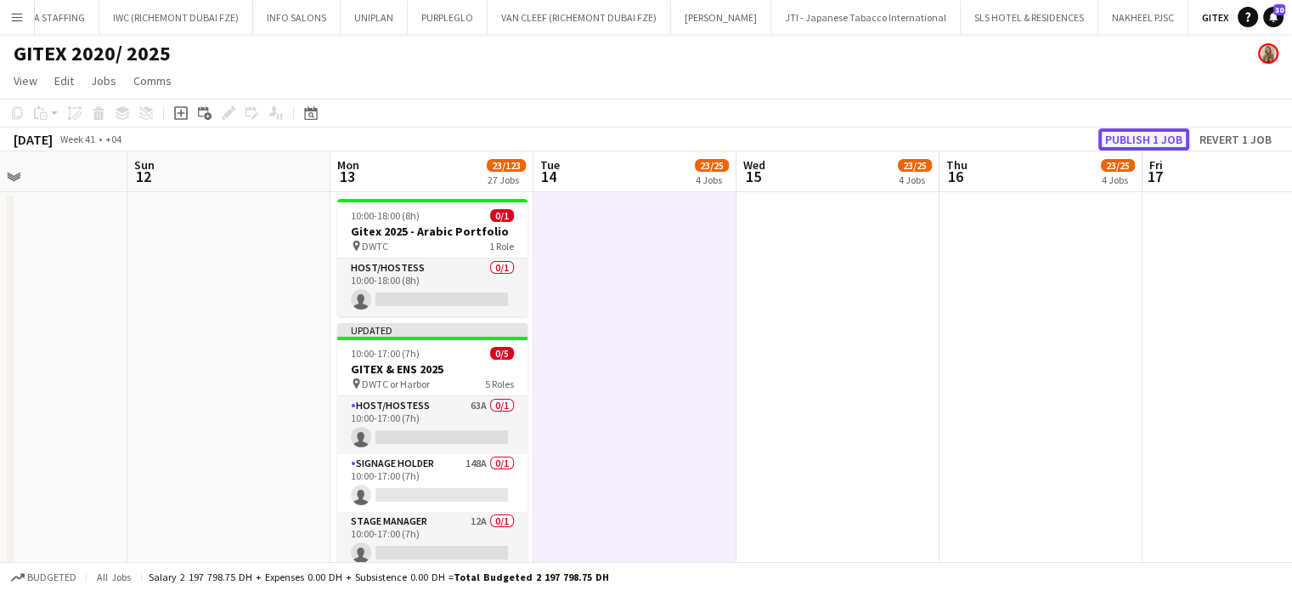
click at [1155, 145] on button "Publish 1 job" at bounding box center [1144, 139] width 91 height 22
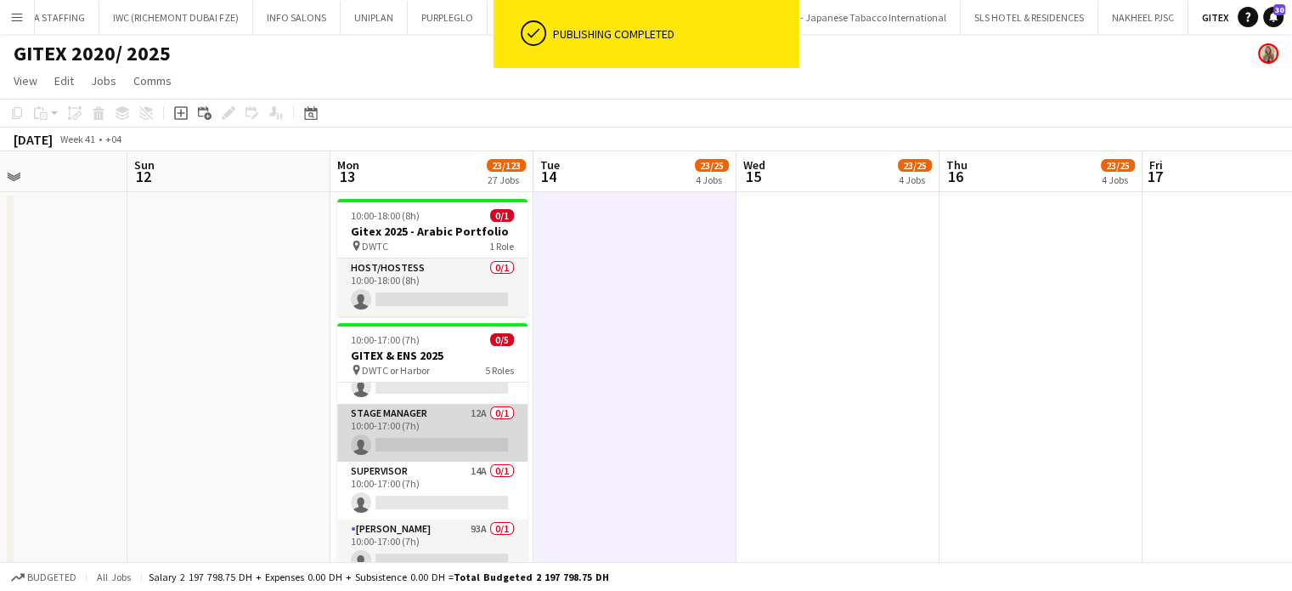
scroll to position [96, 0]
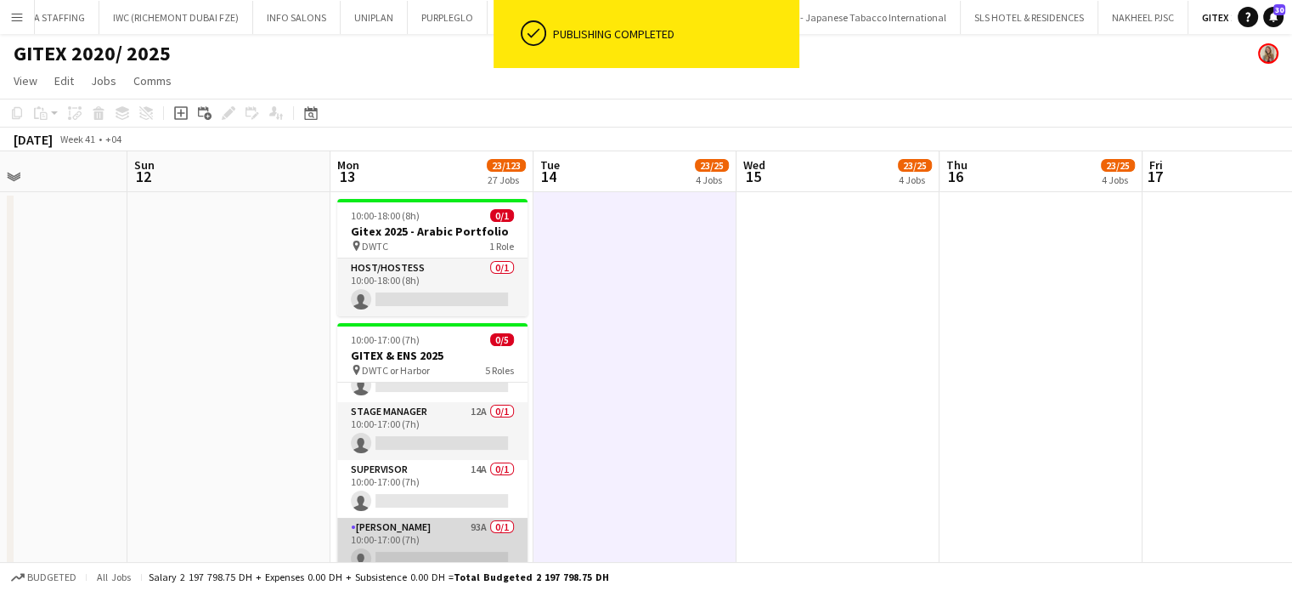
click at [432, 525] on app-card-role "Usher 93A 0/1 10:00-17:00 (7h) single-neutral-actions" at bounding box center [432, 546] width 190 height 58
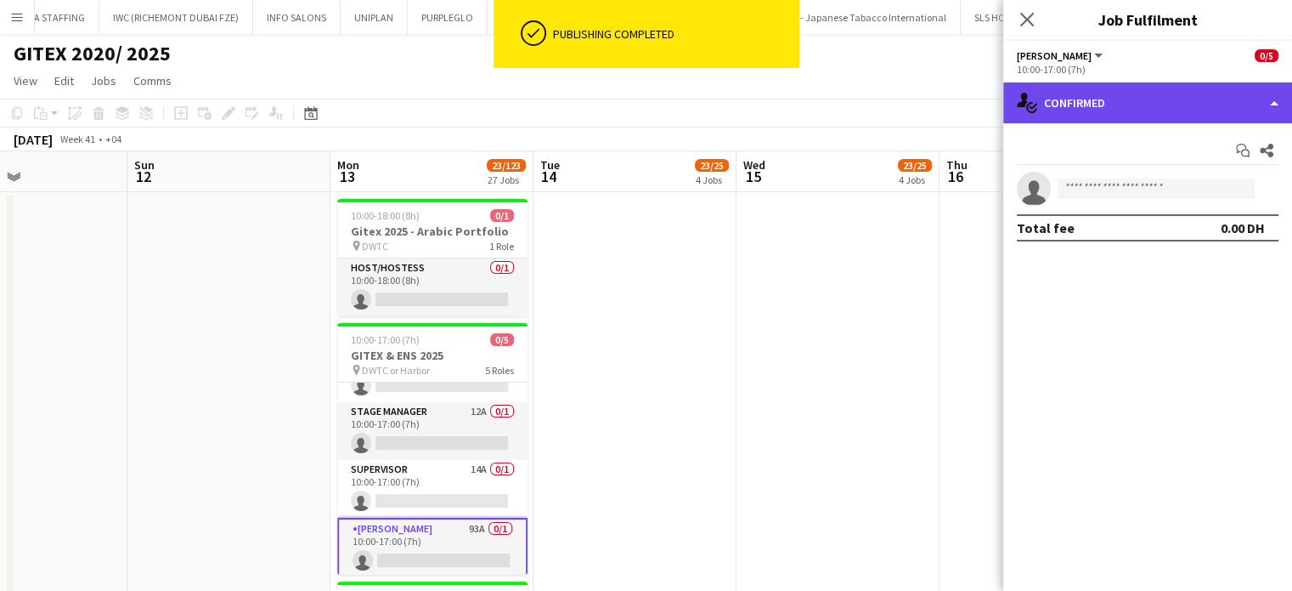
click at [1254, 107] on div "single-neutral-actions-check-2 Confirmed" at bounding box center [1148, 102] width 289 height 41
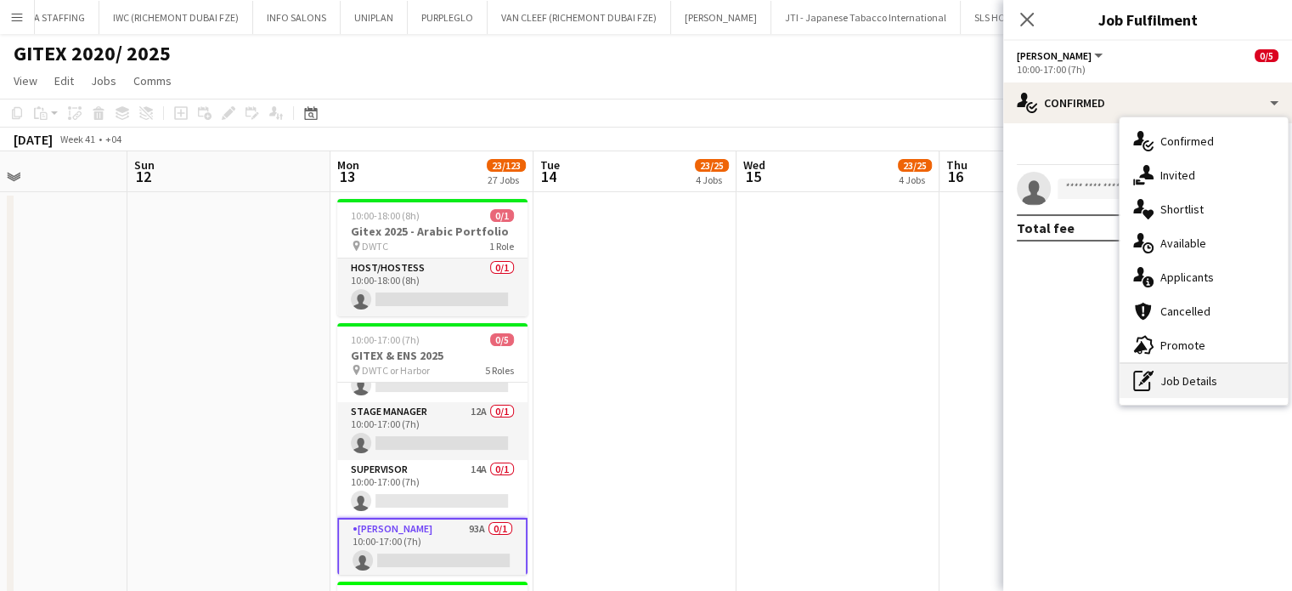
click at [1179, 373] on div "pen-write Job Details" at bounding box center [1204, 381] width 168 height 34
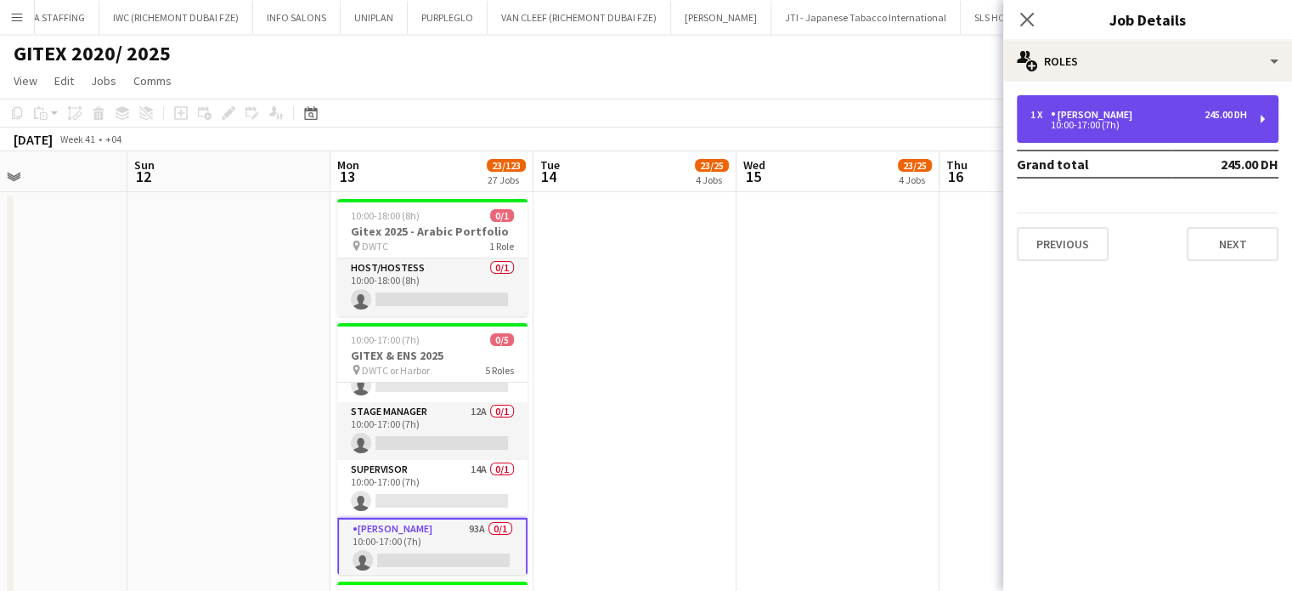
click at [1098, 111] on div "1 x Usher 245.00 DH" at bounding box center [1139, 115] width 217 height 12
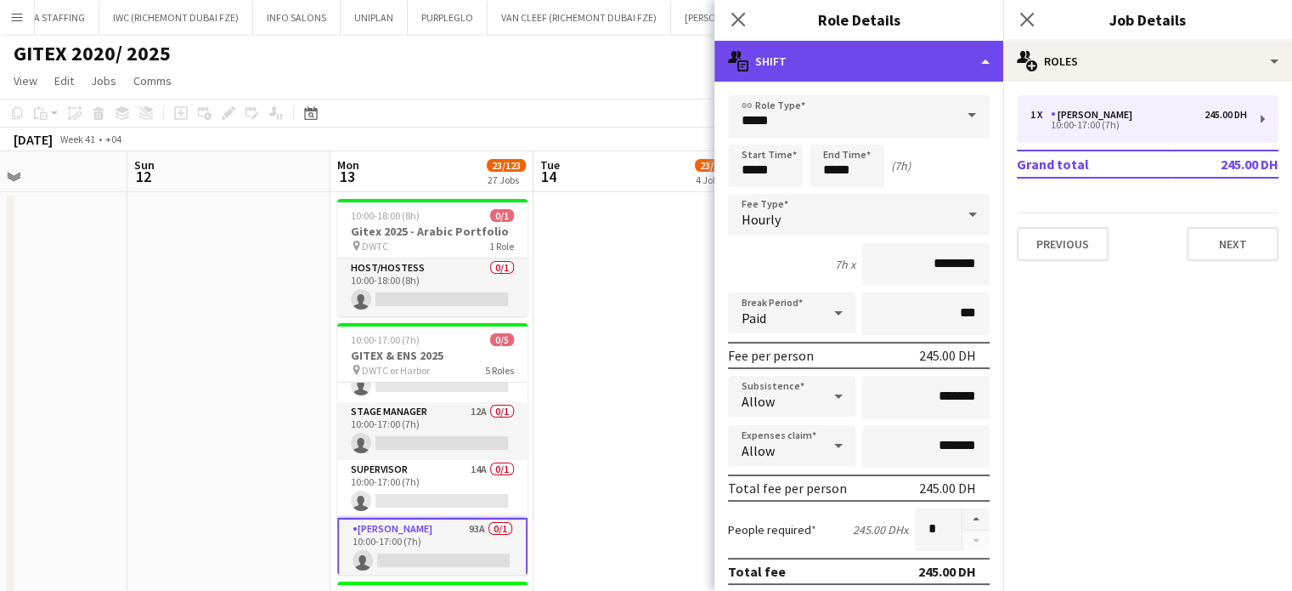
click at [891, 48] on div "multiple-actions-text Shift" at bounding box center [859, 61] width 289 height 41
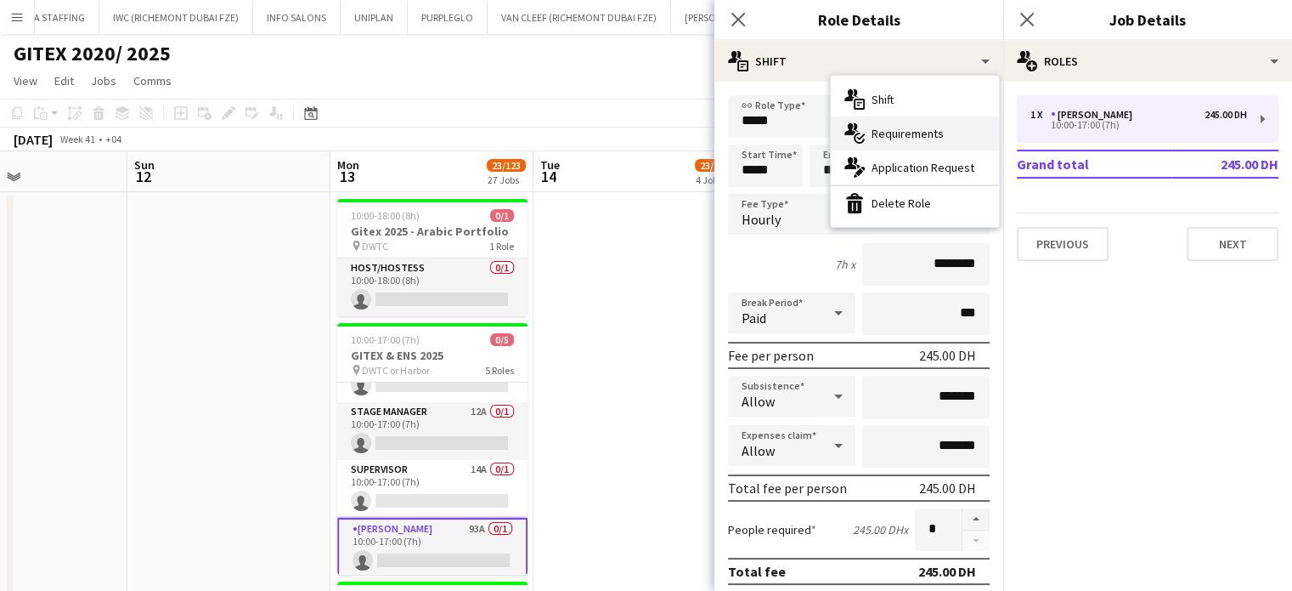
click at [886, 139] on span "Requirements" at bounding box center [908, 133] width 72 height 15
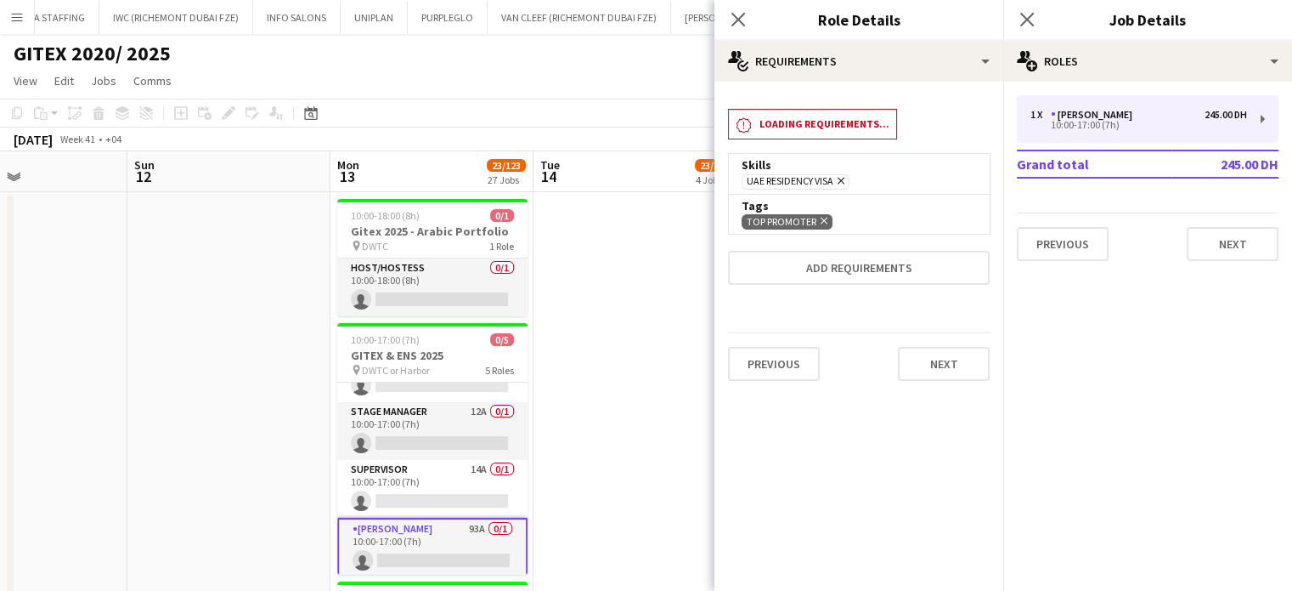
click at [693, 334] on app-date-cell at bounding box center [635, 491] width 203 height 598
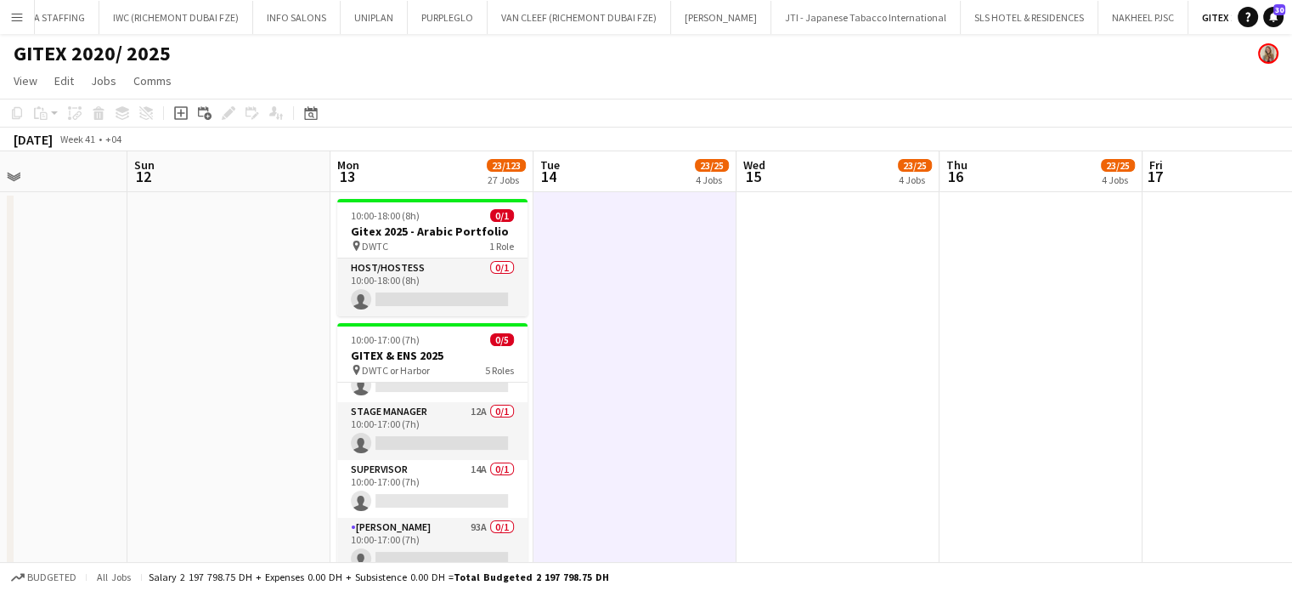
click at [676, 420] on app-date-cell at bounding box center [635, 491] width 203 height 598
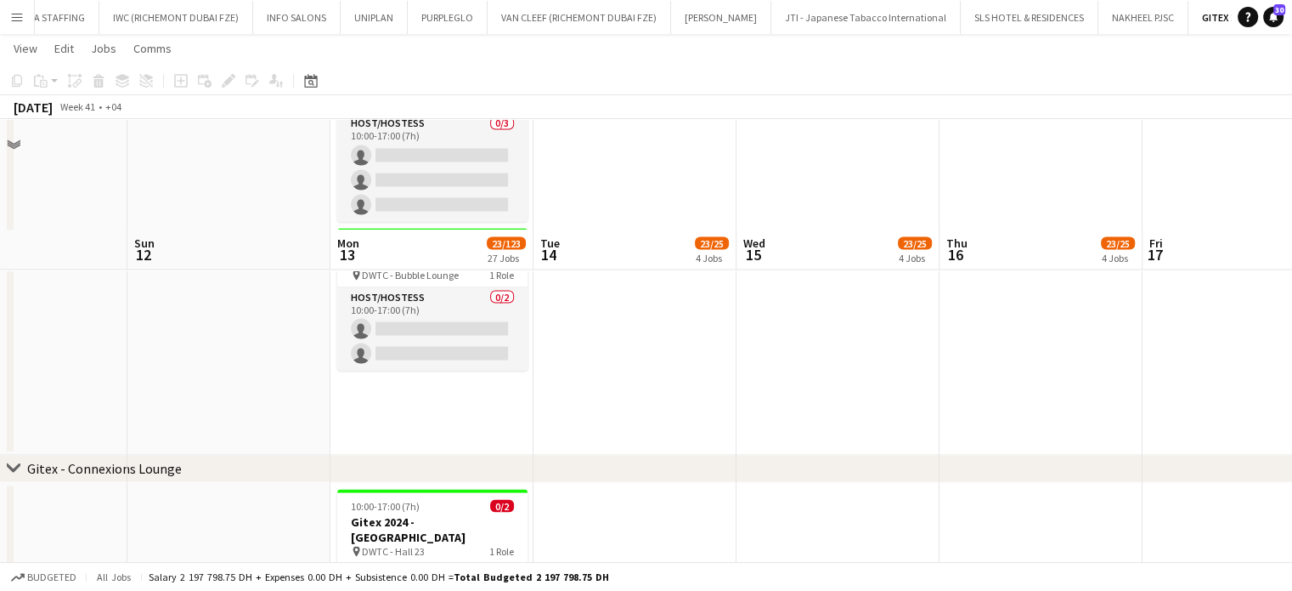
scroll to position [3229, 0]
